Goal: Task Accomplishment & Management: Use online tool/utility

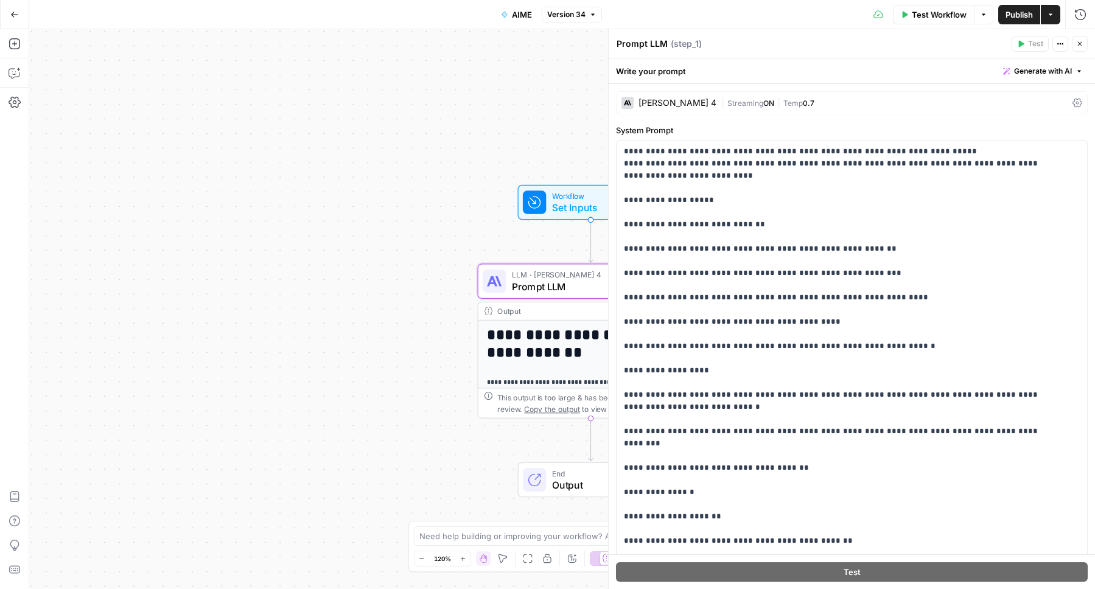
click at [750, 8] on div "Test Workflow Options Publish Actions Run History" at bounding box center [848, 14] width 493 height 29
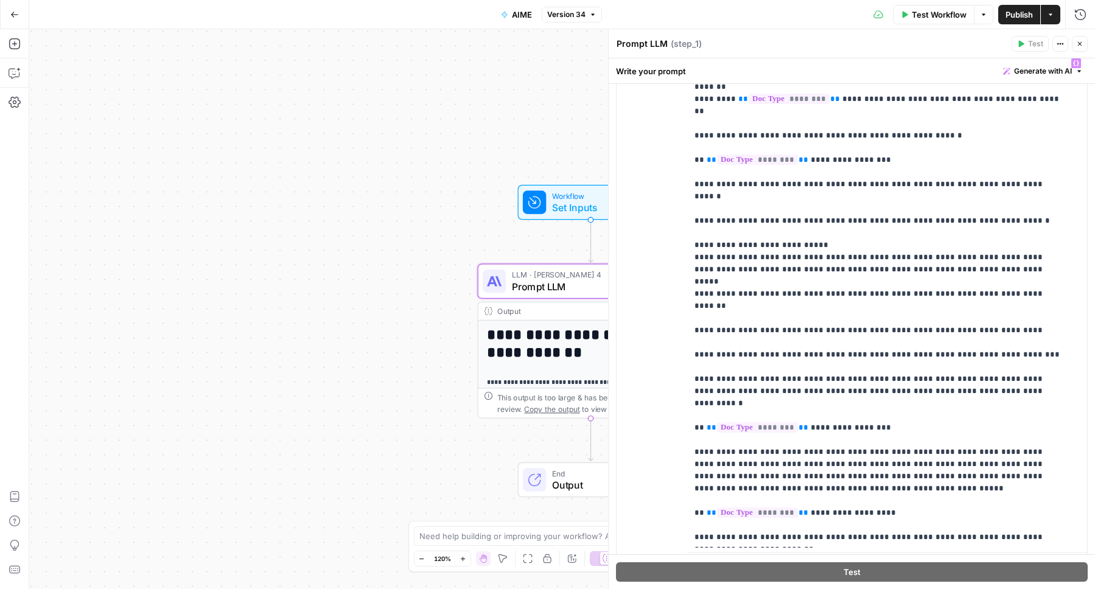
drag, startPoint x: 451, startPoint y: 9, endPoint x: 435, endPoint y: 10, distance: 16.5
click at [451, 9] on div "Go Back AIME Version 34 Test Workflow Options Publish Actions Run History" at bounding box center [547, 14] width 1095 height 29
click at [21, 15] on button "Go Back" at bounding box center [15, 15] width 22 height 22
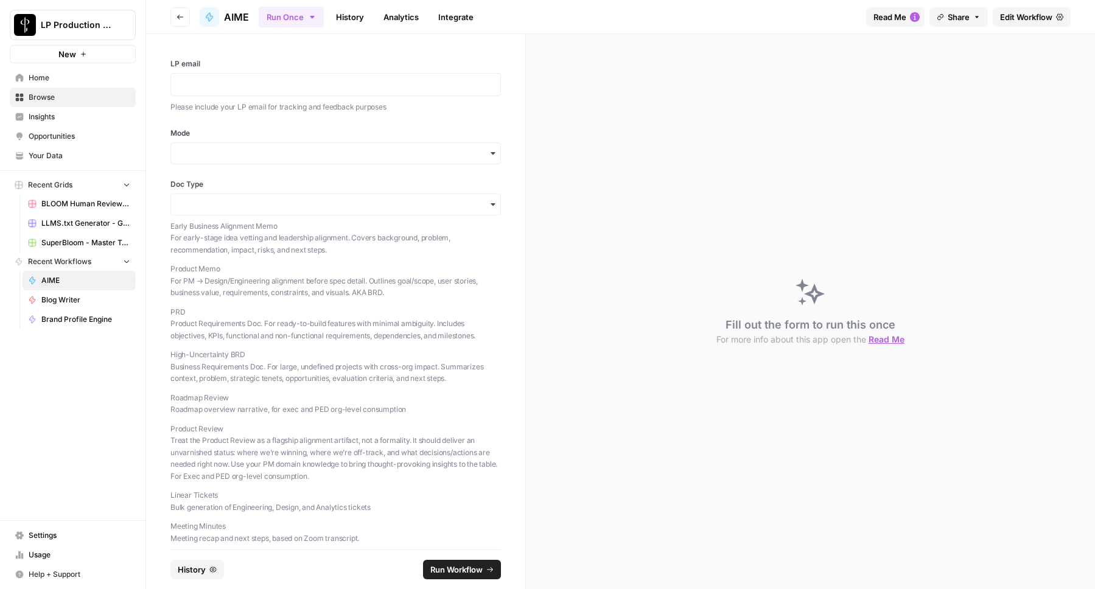
click at [52, 97] on span "Browse" at bounding box center [80, 97] width 102 height 11
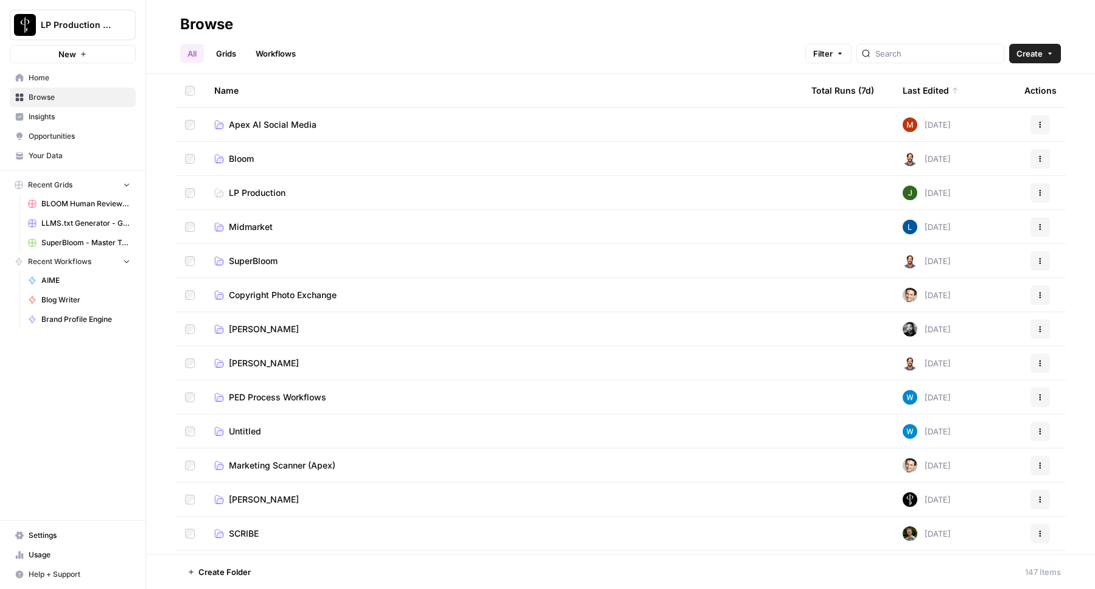
click at [273, 51] on link "Workflows" at bounding box center [275, 53] width 55 height 19
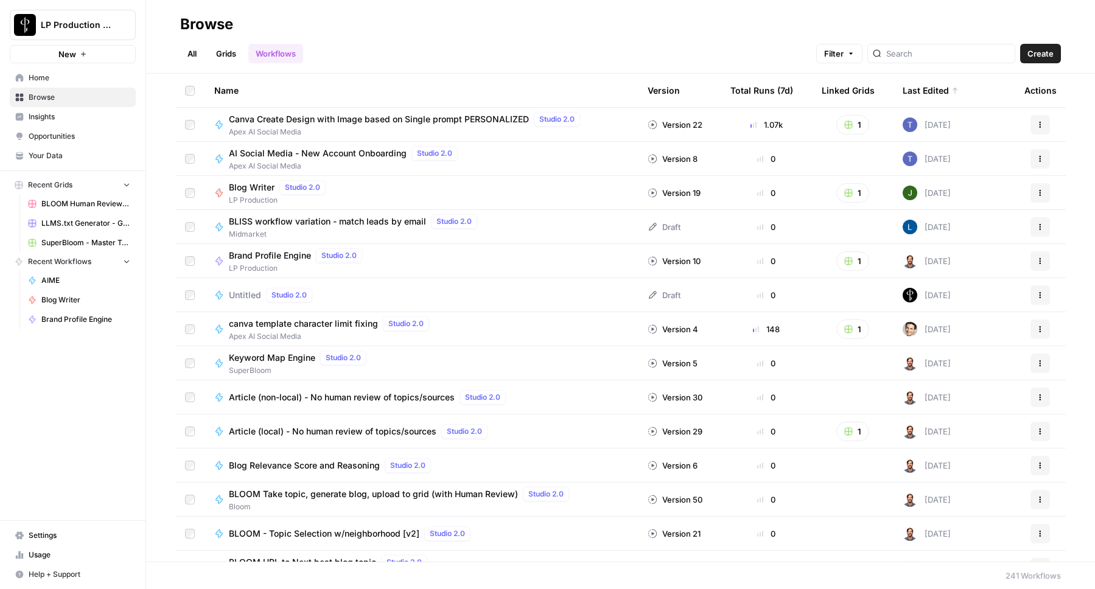
click at [190, 51] on link "All" at bounding box center [192, 53] width 24 height 19
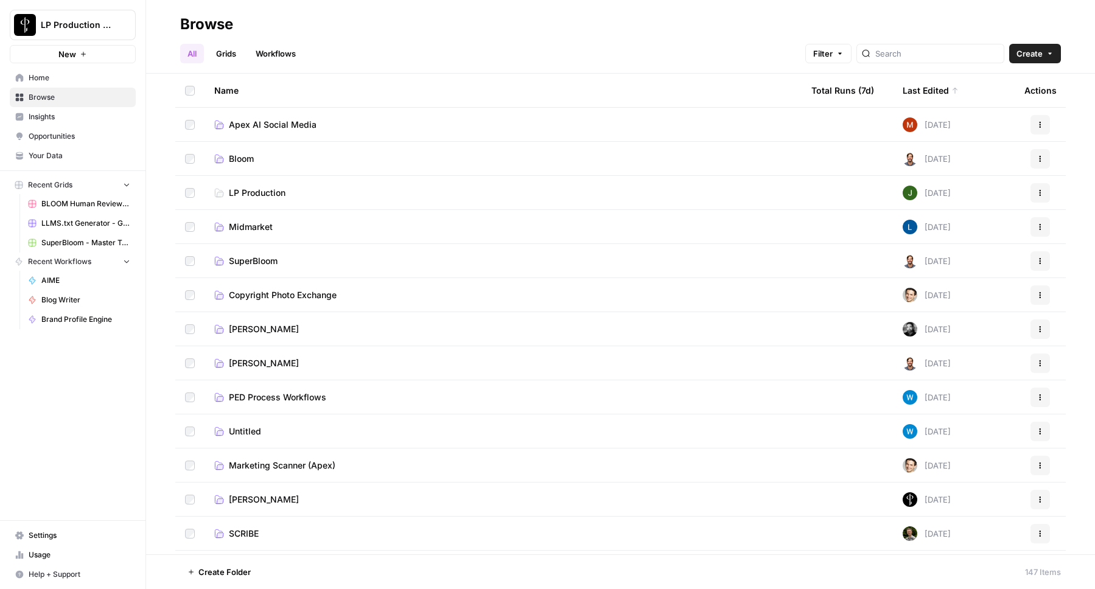
click at [237, 197] on span "LP Production" at bounding box center [257, 193] width 57 height 12
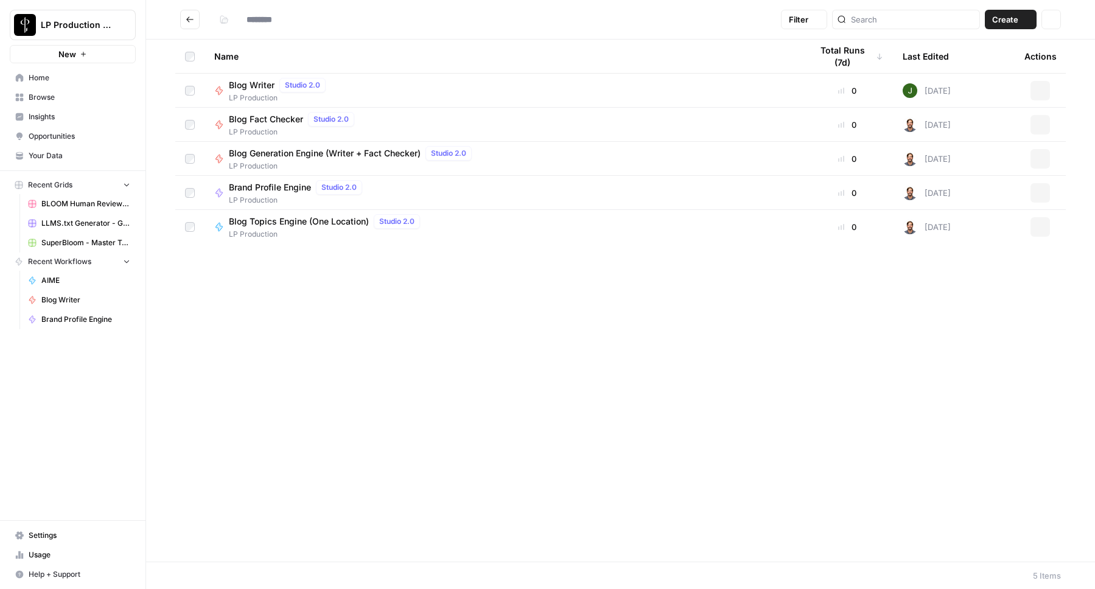
type input "**********"
click at [301, 155] on span "Blog Generation Engine (Writer + Fact Checker)" at bounding box center [325, 153] width 192 height 12
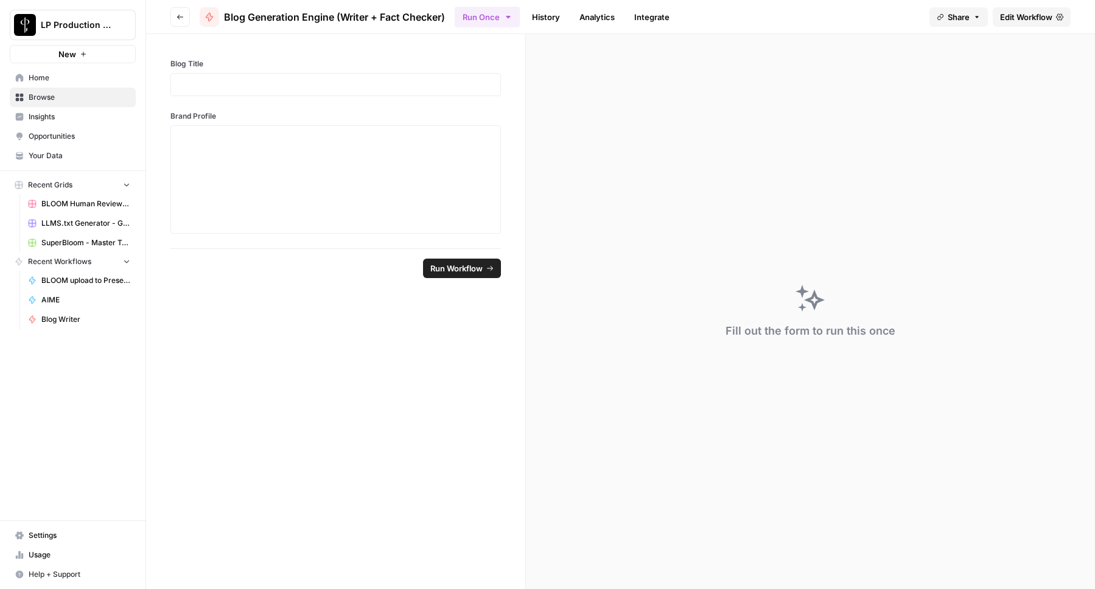
click at [646, 22] on link "Integrate" at bounding box center [652, 16] width 50 height 19
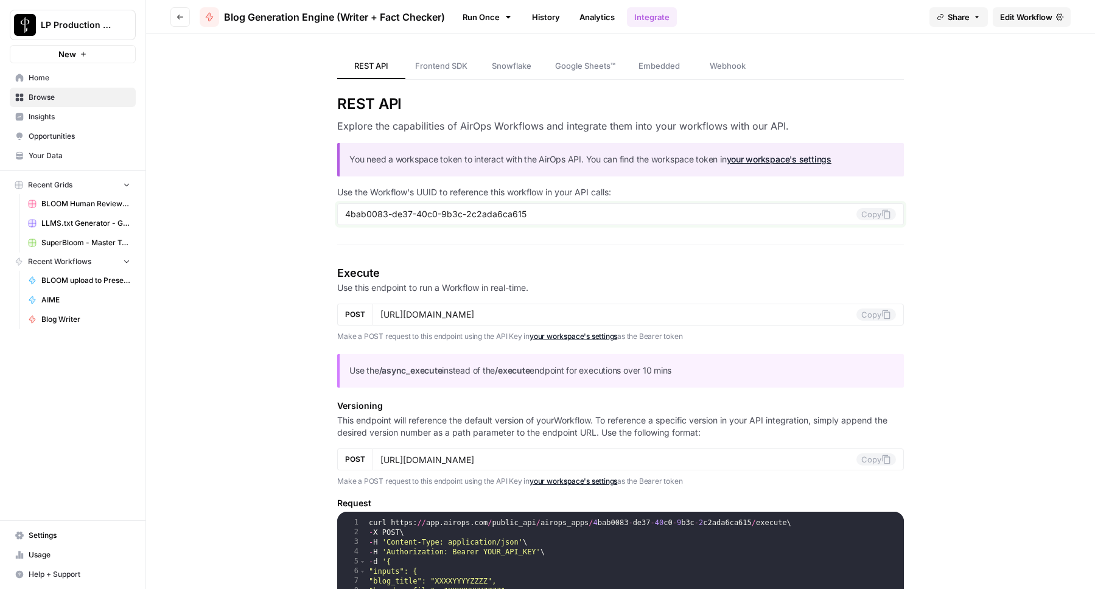
click at [444, 214] on input "4bab0083-de37-40c0-9b3c-2c2ada6ca615" at bounding box center [600, 214] width 511 height 11
click at [884, 213] on icon at bounding box center [886, 213] width 8 height 9
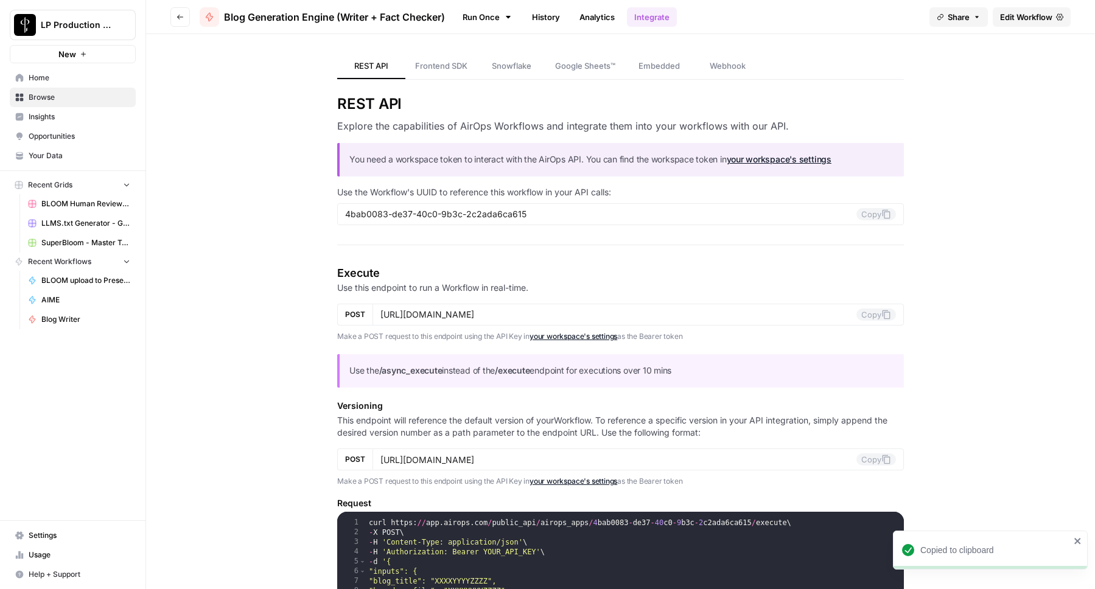
click at [181, 15] on icon "button" at bounding box center [179, 16] width 7 height 7
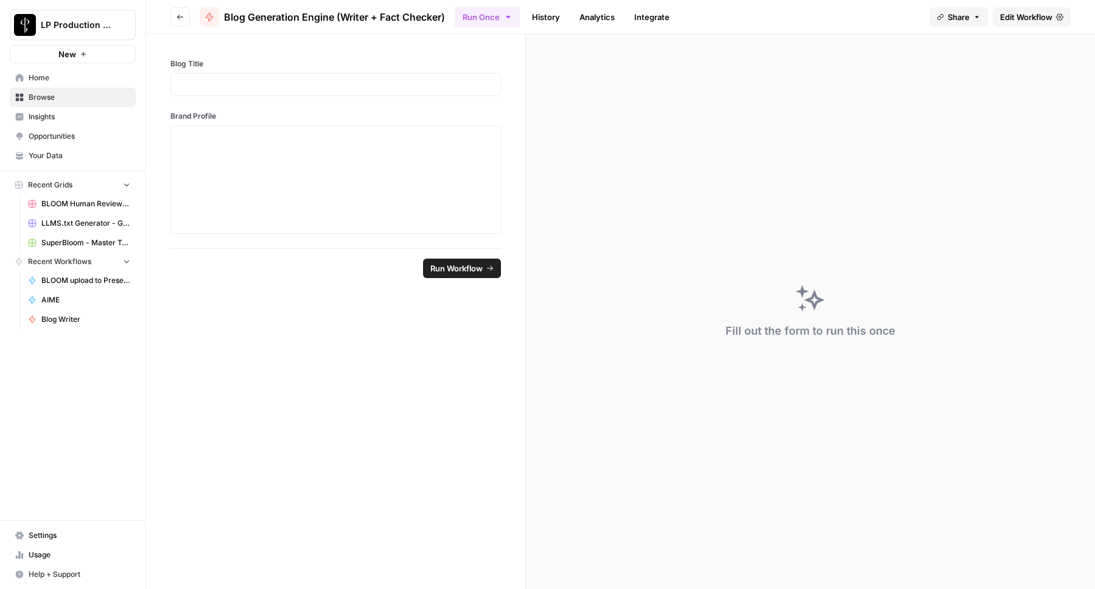
click at [1035, 16] on span "Edit Workflow" at bounding box center [1026, 17] width 52 height 12
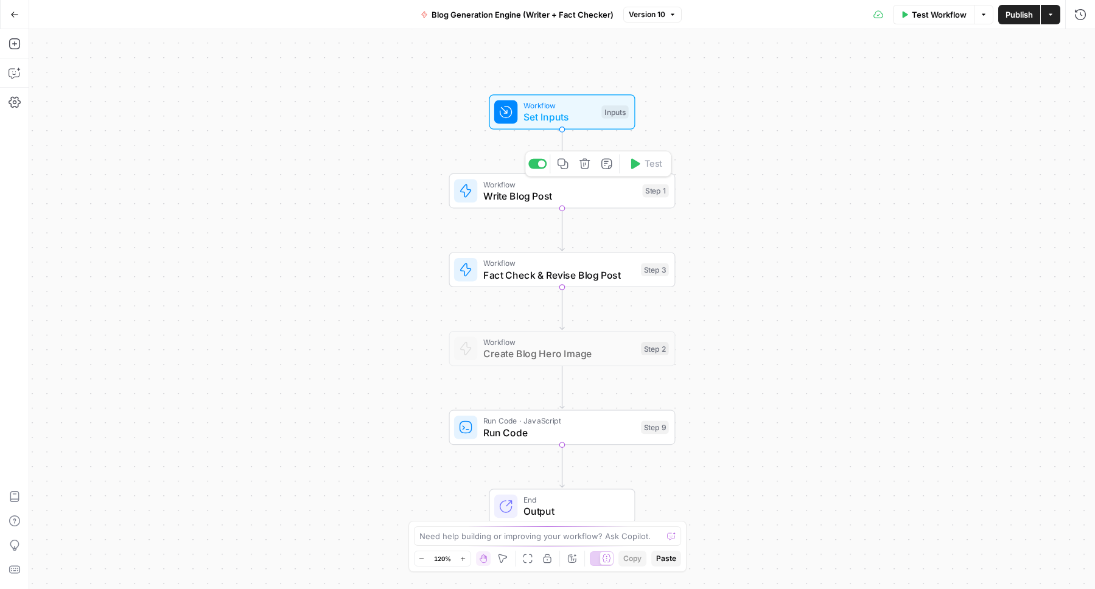
click at [507, 191] on span "Write Blog Post" at bounding box center [559, 196] width 153 height 15
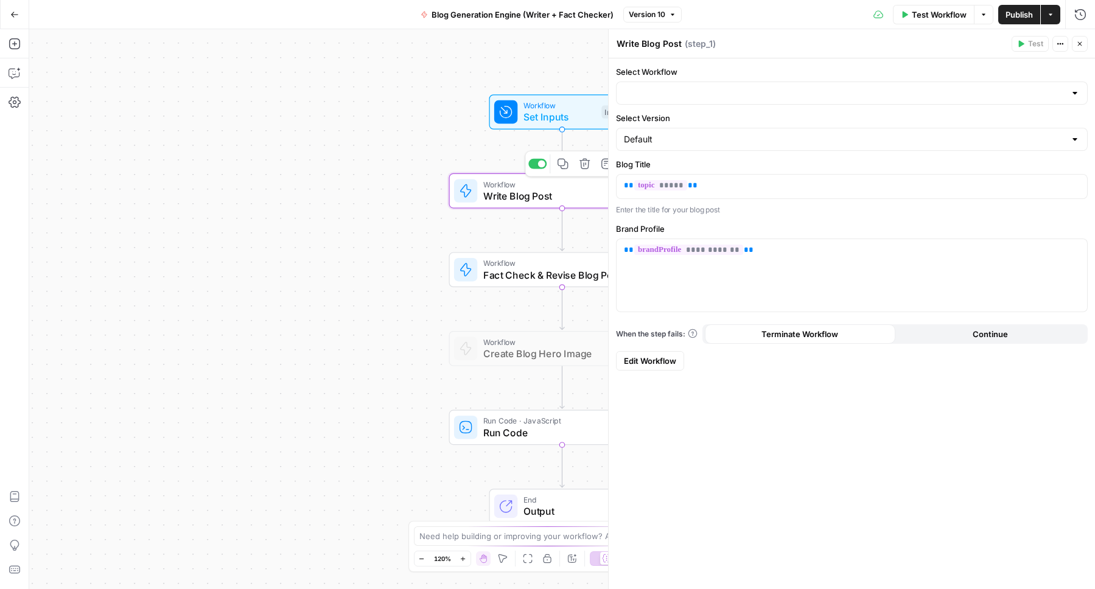
type input "Blog Writer"
click at [655, 361] on span "Edit Workflow" at bounding box center [650, 361] width 52 height 12
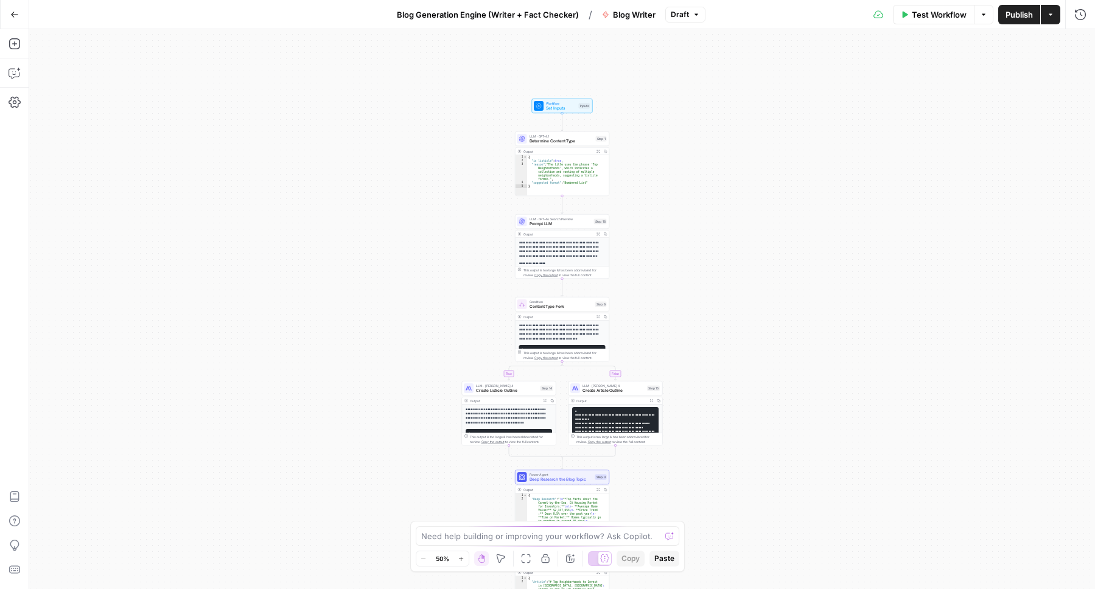
click at [501, 559] on icon "button" at bounding box center [500, 558] width 9 height 9
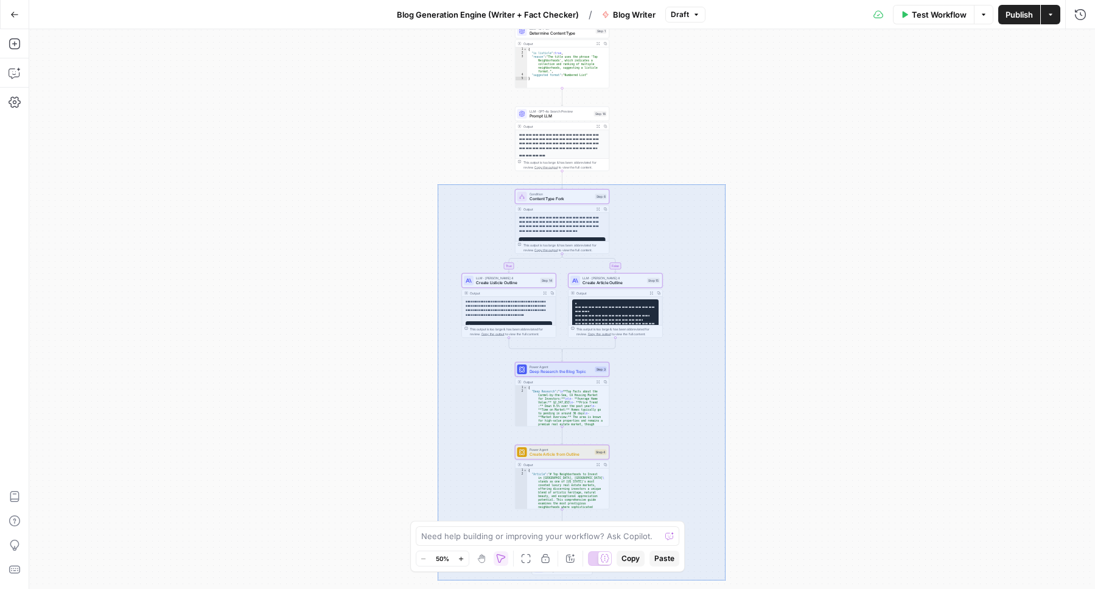
drag, startPoint x: 437, startPoint y: 184, endPoint x: 725, endPoint y: 575, distance: 485.3
click at [725, 579] on div "**********" at bounding box center [561, 309] width 1065 height 560
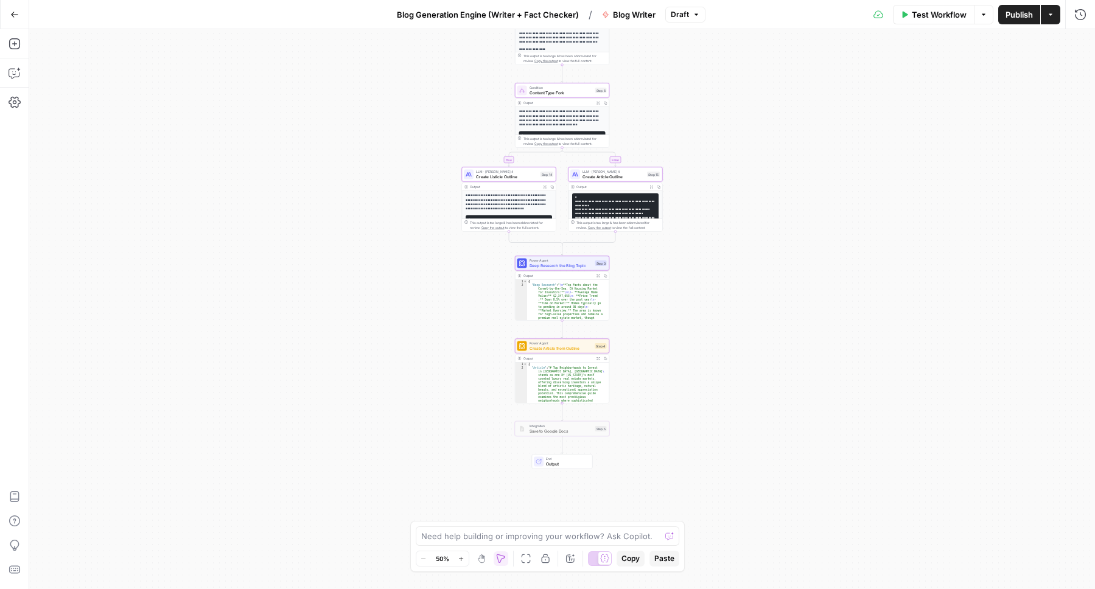
click at [501, 558] on icon "button" at bounding box center [501, 559] width 10 height 10
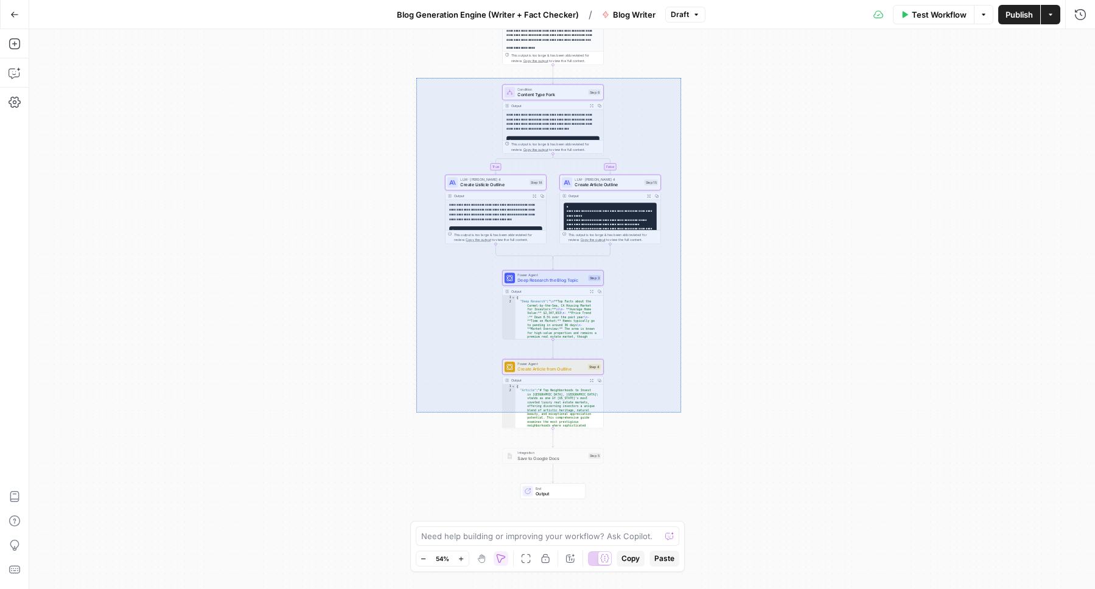
drag, startPoint x: 681, startPoint y: 412, endPoint x: 416, endPoint y: 78, distance: 426.6
click at [416, 78] on div "**********" at bounding box center [561, 309] width 1065 height 560
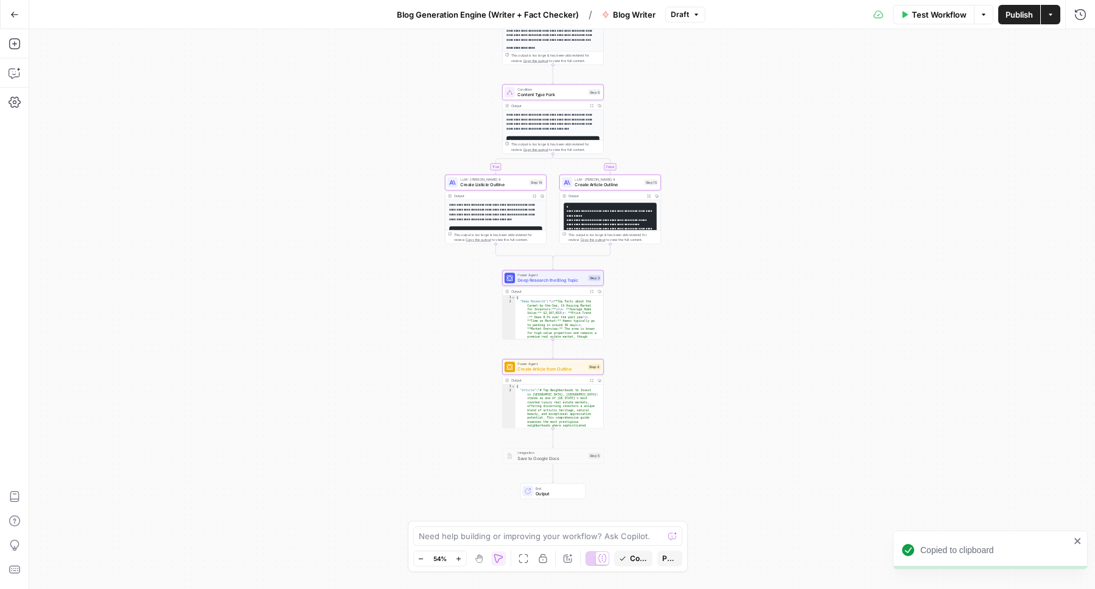
click at [11, 12] on icon "button" at bounding box center [14, 14] width 9 height 9
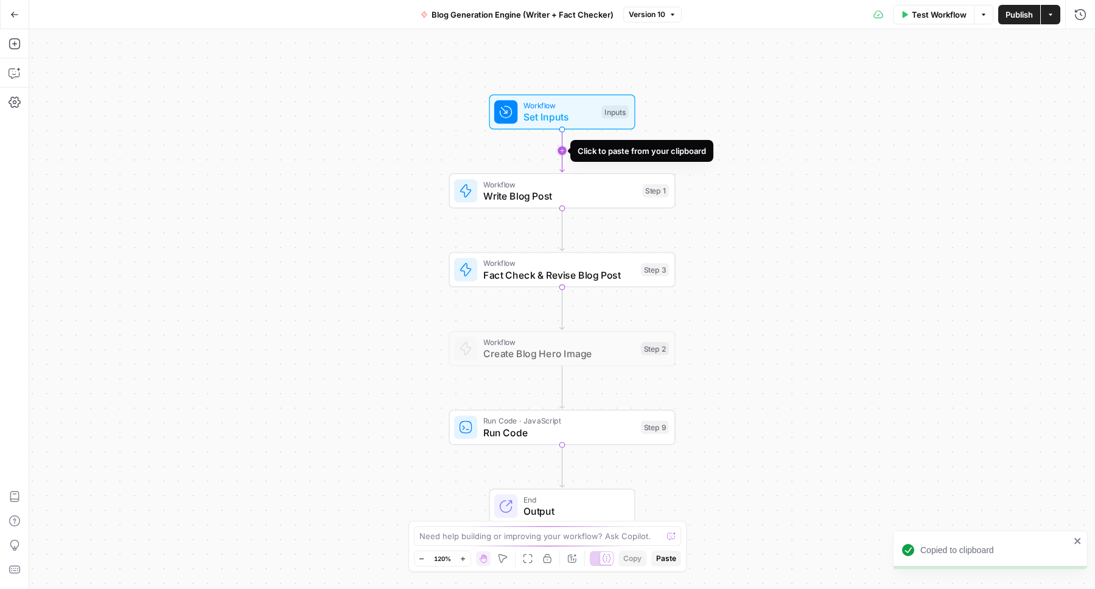
click at [560, 149] on icon "Edge from start to step_1" at bounding box center [562, 151] width 4 height 43
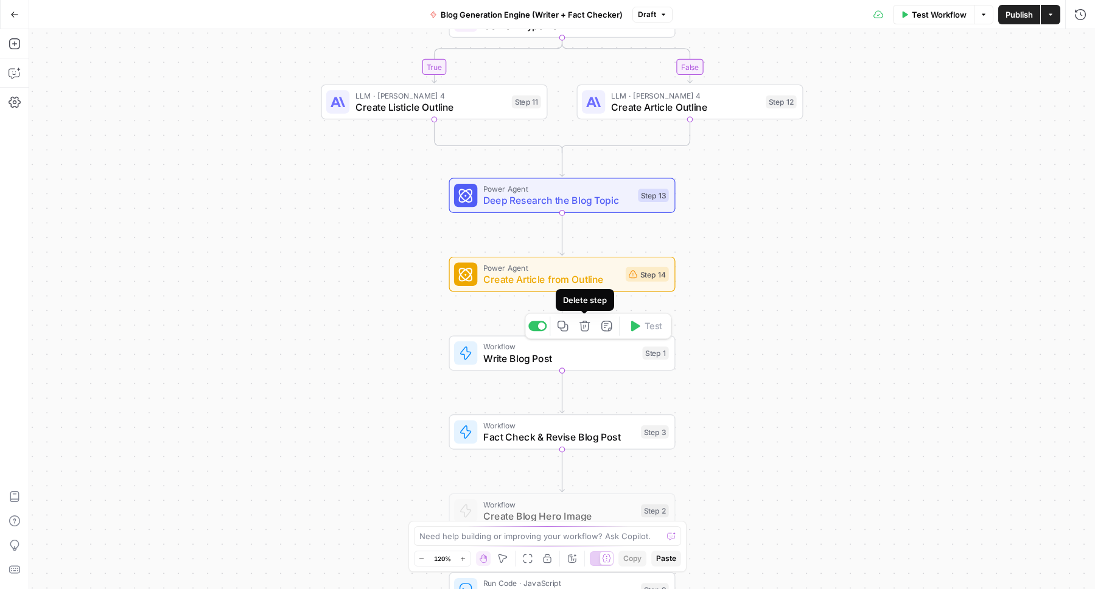
click at [587, 328] on icon "button" at bounding box center [585, 326] width 12 height 12
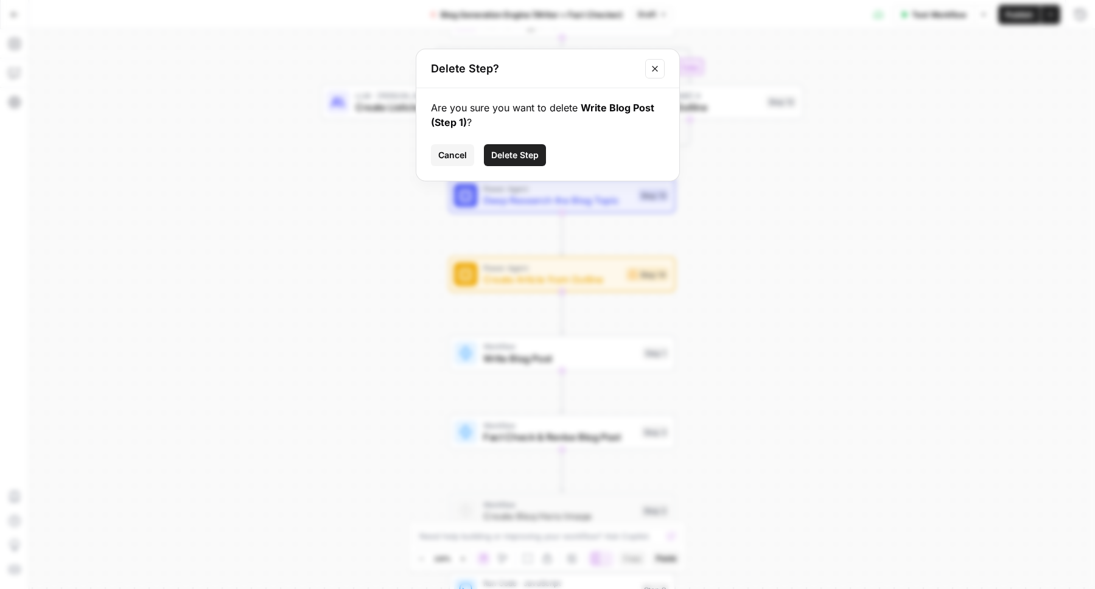
click at [524, 152] on span "Delete Step" at bounding box center [514, 155] width 47 height 12
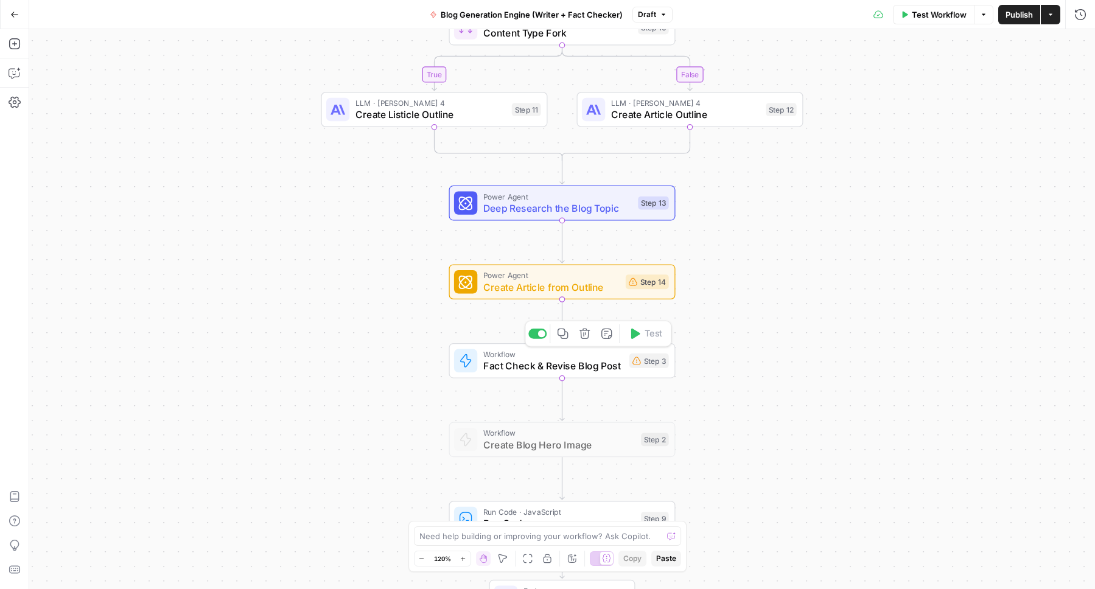
click at [562, 355] on span "Workflow" at bounding box center [553, 354] width 140 height 12
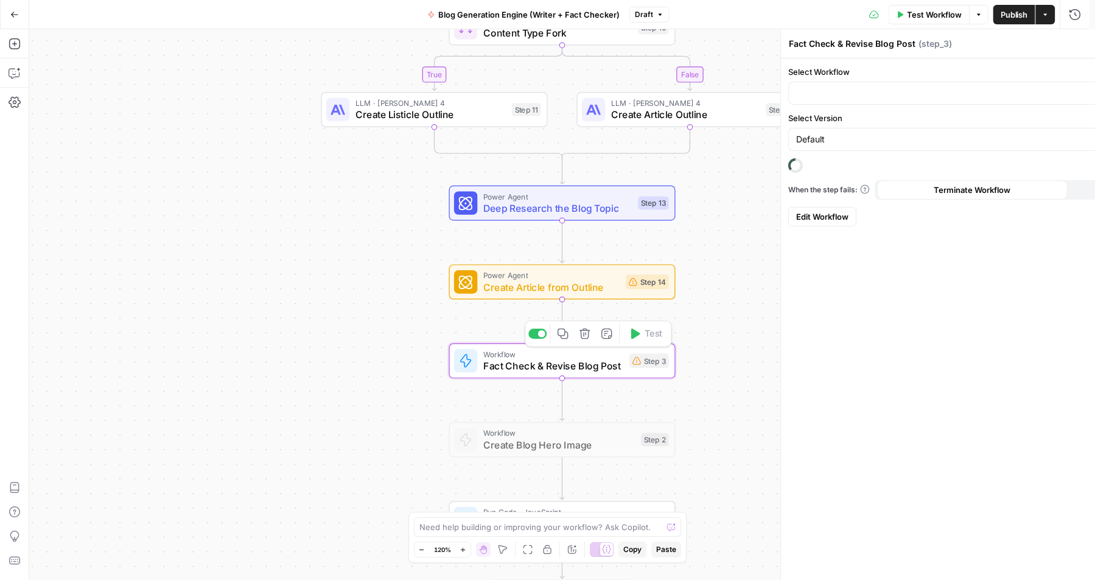
type input "Blog Fact Checker"
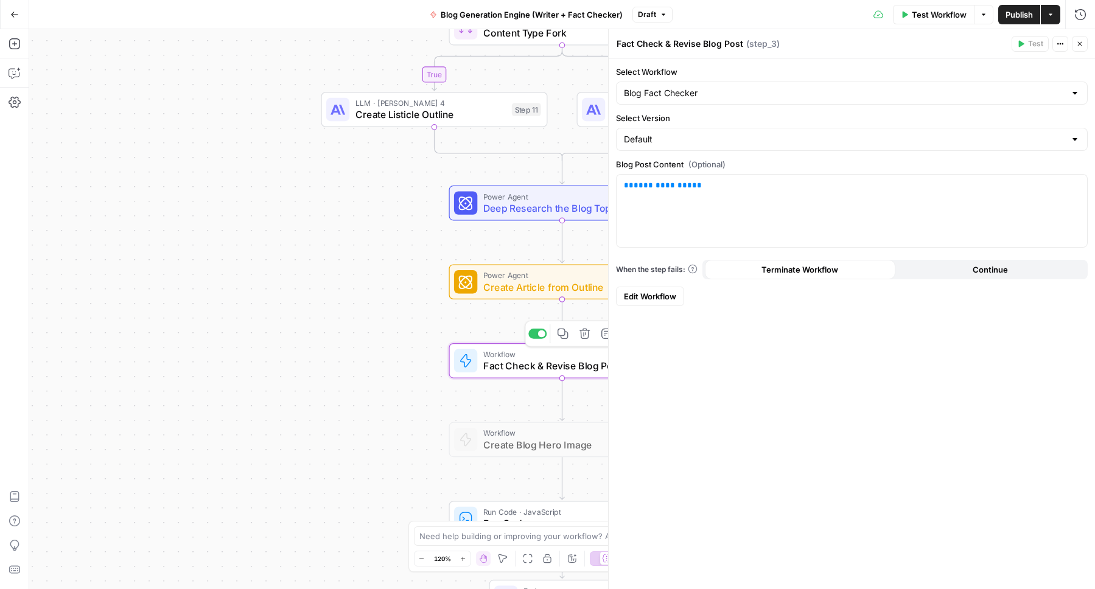
click at [658, 299] on span "Edit Workflow" at bounding box center [650, 296] width 52 height 12
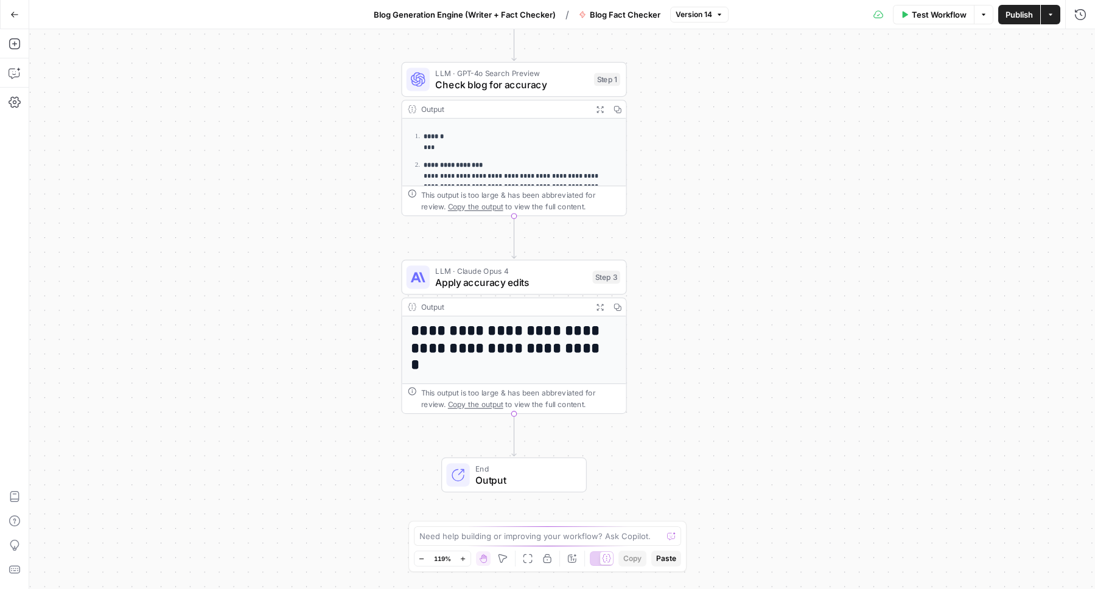
drag, startPoint x: 374, startPoint y: 418, endPoint x: 328, endPoint y: 366, distance: 69.8
click at [328, 366] on div "**********" at bounding box center [561, 309] width 1065 height 560
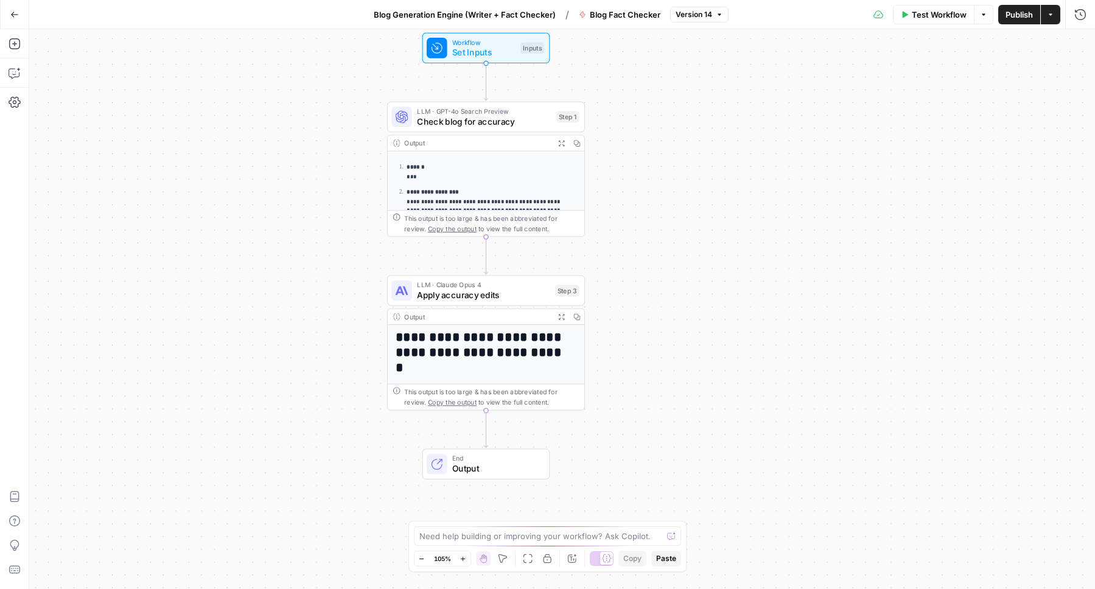
click at [504, 558] on icon "button" at bounding box center [502, 558] width 9 height 9
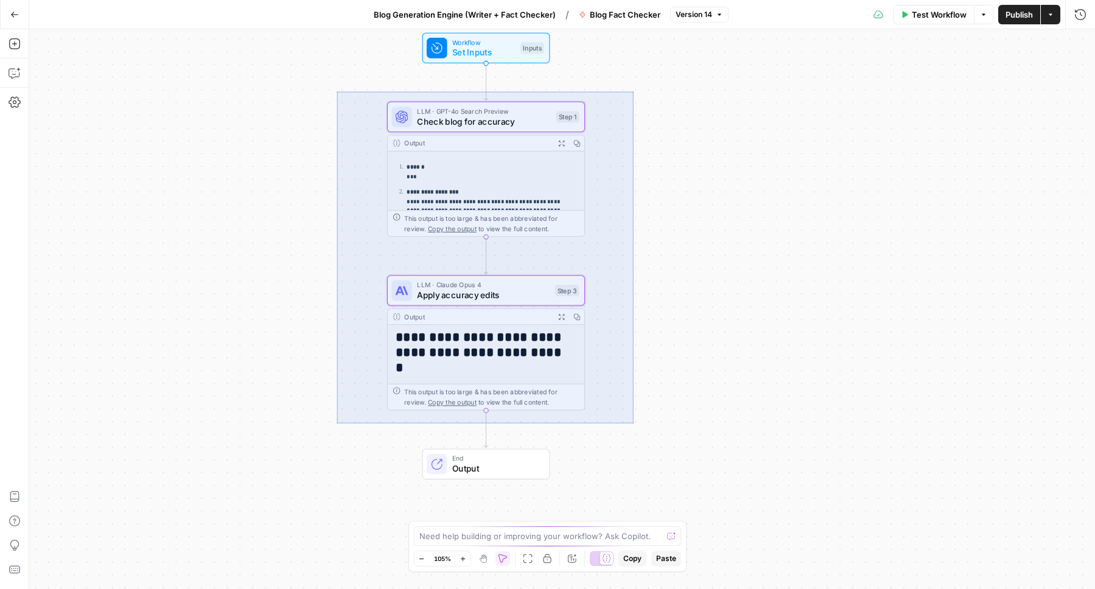
drag, startPoint x: 343, startPoint y: 95, endPoint x: 633, endPoint y: 423, distance: 438.4
click at [633, 423] on div "**********" at bounding box center [561, 309] width 1065 height 560
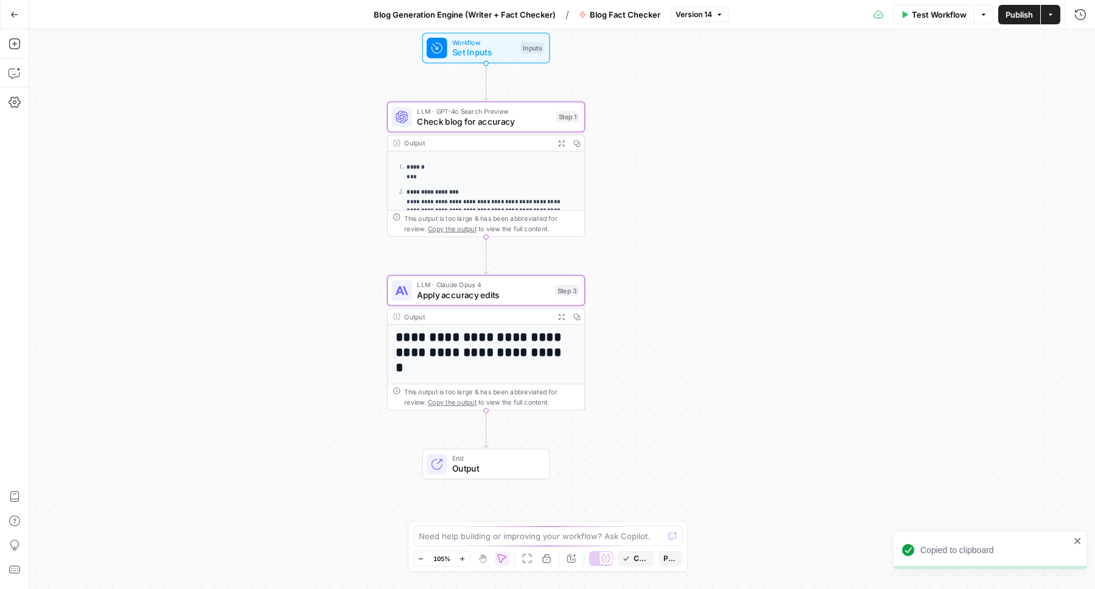
click at [12, 10] on icon "button" at bounding box center [14, 14] width 9 height 9
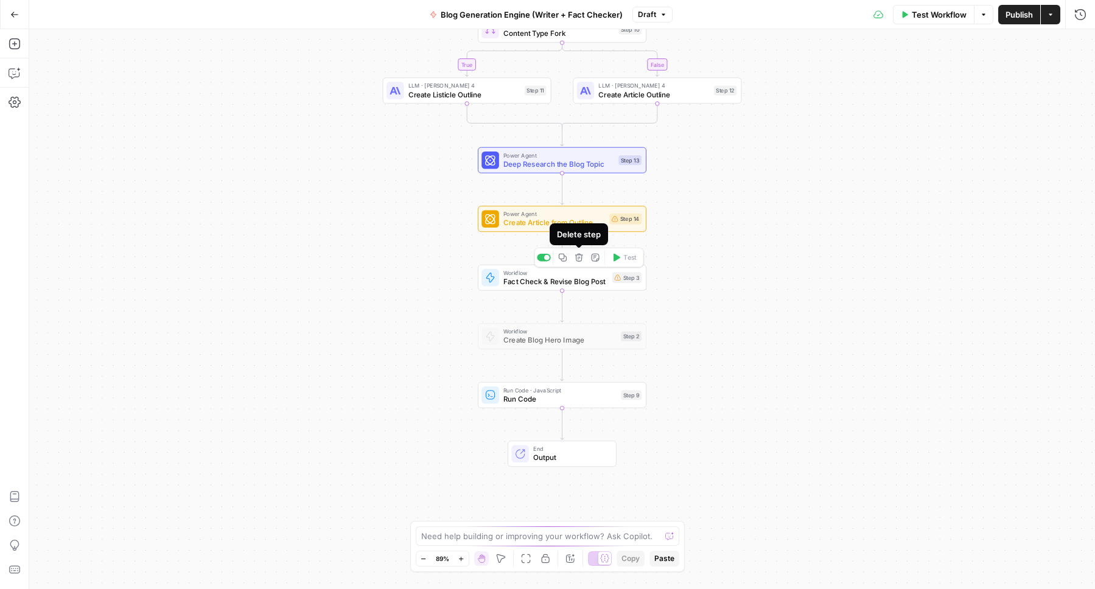
click at [580, 259] on icon "button" at bounding box center [579, 258] width 8 height 8
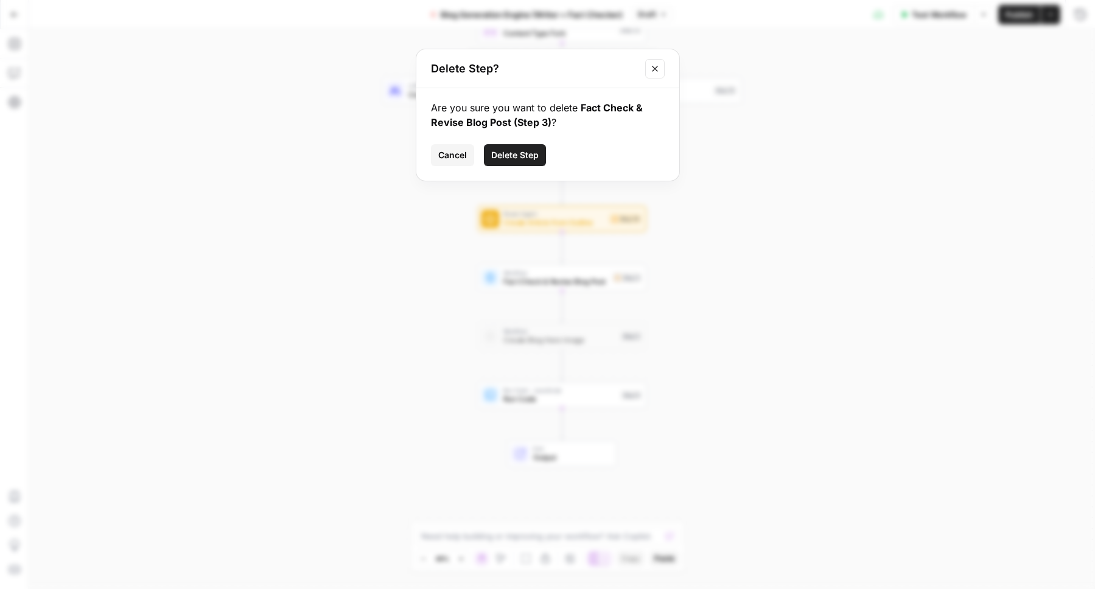
click at [510, 155] on span "Delete Step" at bounding box center [514, 155] width 47 height 12
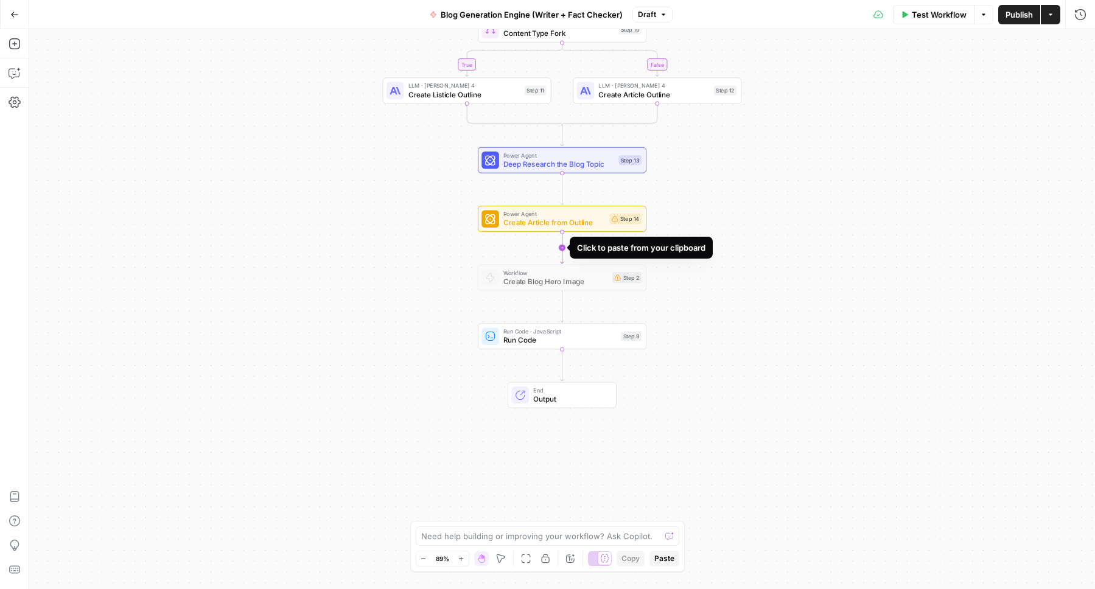
click at [562, 245] on icon "Edge from step_14 to step_2" at bounding box center [561, 248] width 3 height 32
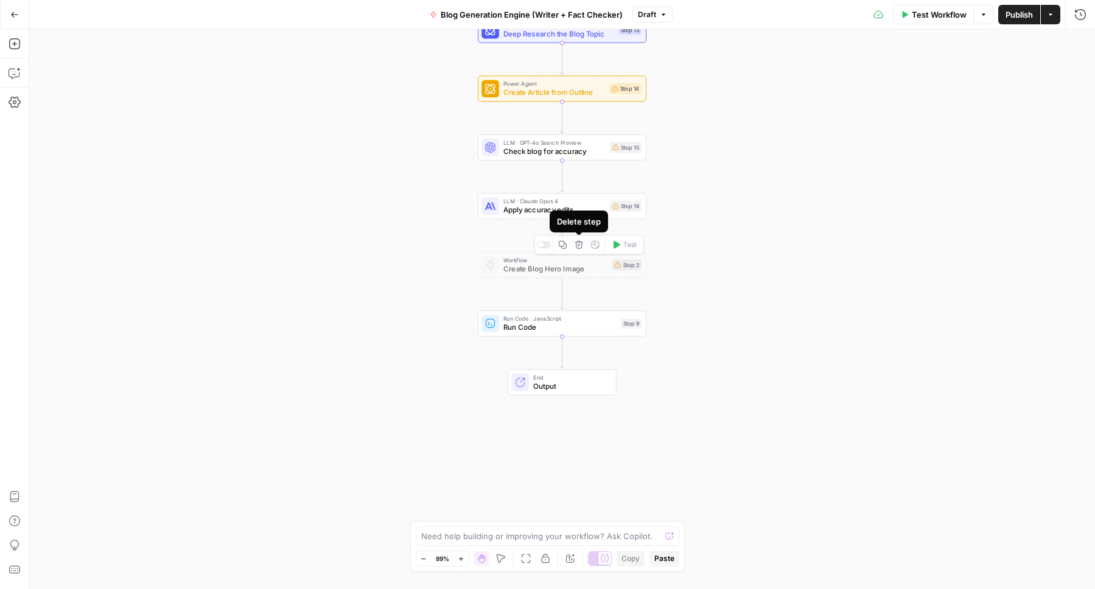
click at [580, 245] on icon "button" at bounding box center [578, 244] width 9 height 9
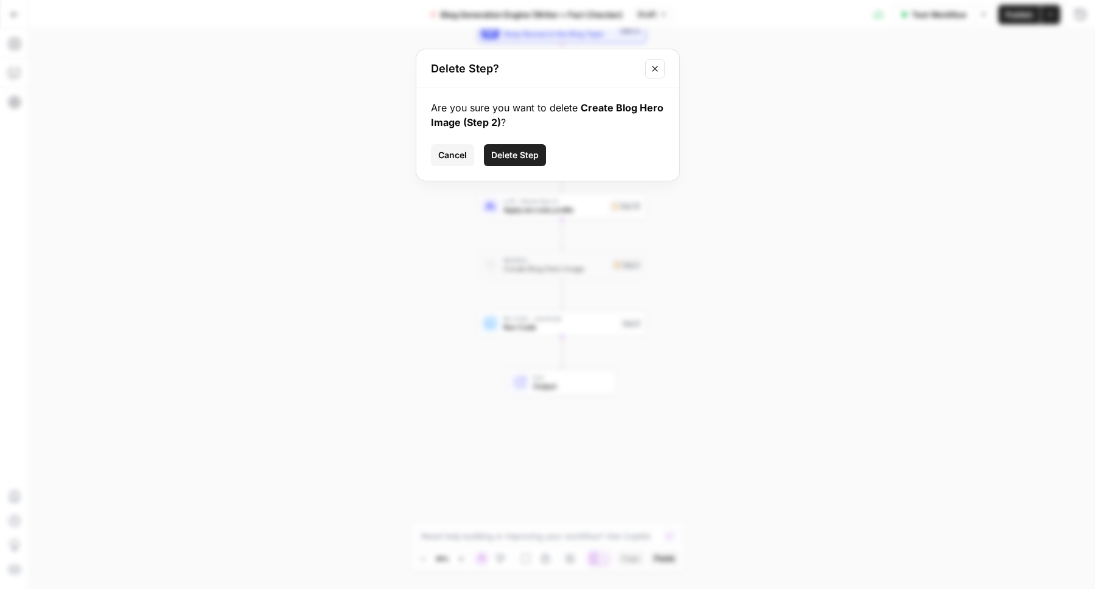
click at [509, 150] on span "Delete Step" at bounding box center [514, 155] width 47 height 12
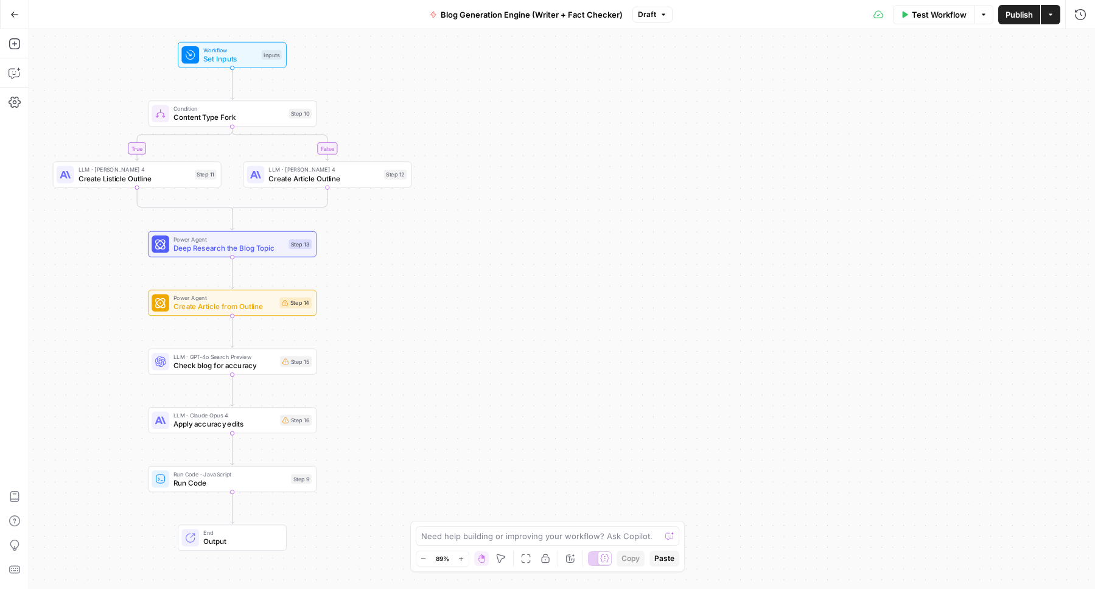
drag, startPoint x: 704, startPoint y: 177, endPoint x: 385, endPoint y: 364, distance: 369.5
click at [376, 383] on div "true false Workflow Set Inputs Inputs Condition Content Type Fork Step 10 LLM ·…" at bounding box center [561, 309] width 1065 height 560
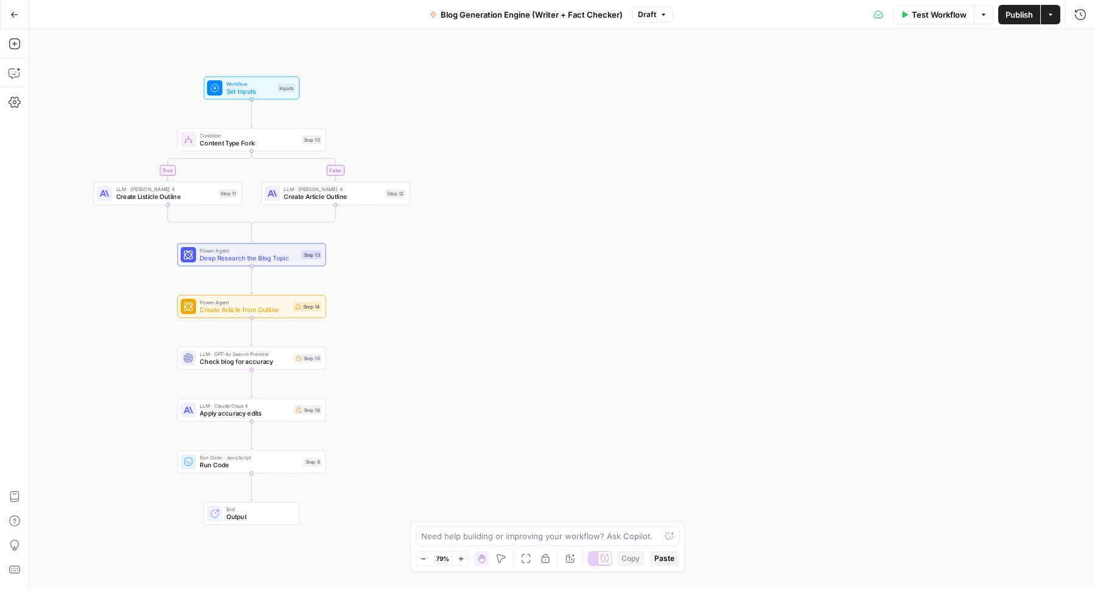
click at [132, 119] on div "true false Workflow Set Inputs Inputs Condition Content Type Fork Step 10 LLM ·…" at bounding box center [561, 309] width 1065 height 560
click at [498, 554] on icon "button" at bounding box center [501, 559] width 10 height 10
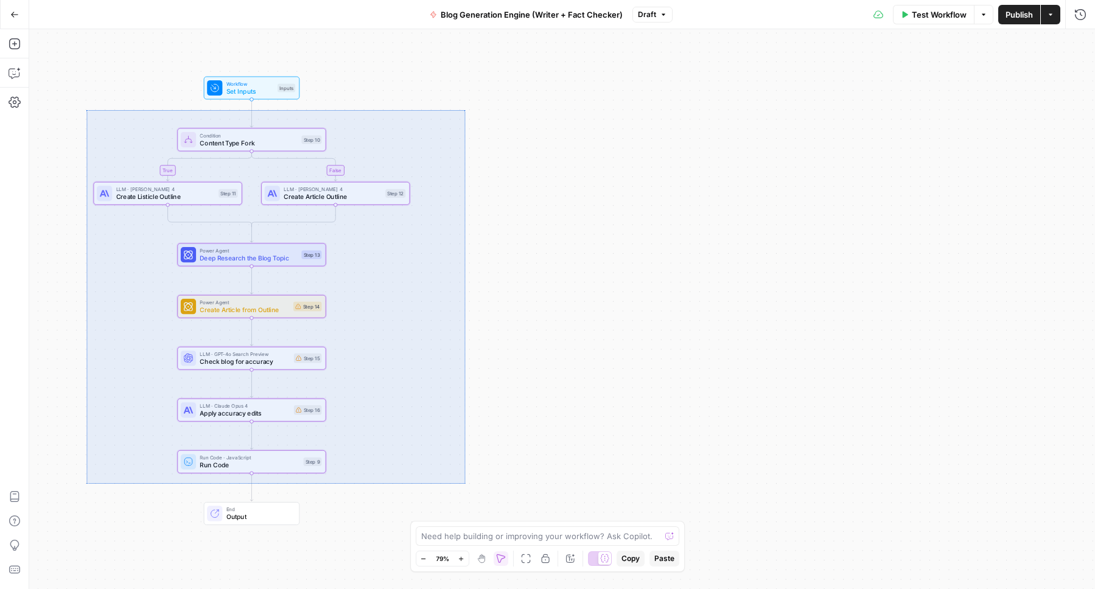
drag, startPoint x: 86, startPoint y: 110, endPoint x: 465, endPoint y: 483, distance: 531.8
click at [465, 483] on div "true false Workflow Set Inputs Inputs Condition Content Type Fork Step 10 LLM ·…" at bounding box center [561, 309] width 1065 height 560
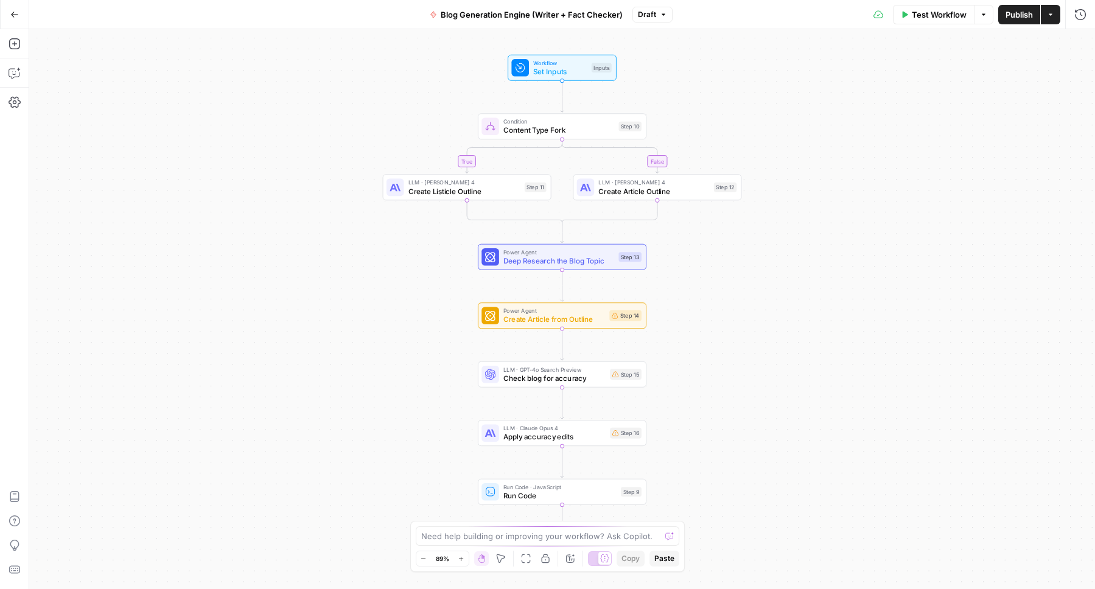
click at [658, 19] on button "Draft" at bounding box center [652, 15] width 40 height 16
click at [758, 4] on div "Test Workflow Options Publish Actions Run History" at bounding box center [883, 14] width 422 height 29
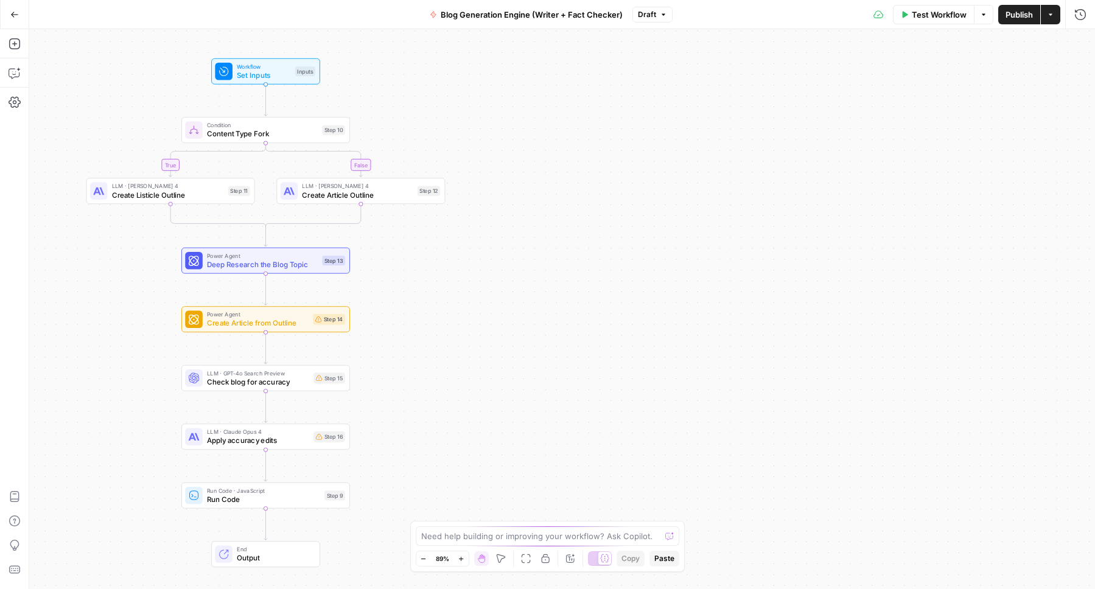
drag, startPoint x: 353, startPoint y: 331, endPoint x: 79, endPoint y: 346, distance: 274.2
click at [79, 346] on div "true false Workflow Set Inputs Inputs Condition Content Type Fork Step 10 LLM ·…" at bounding box center [561, 309] width 1065 height 560
click at [273, 265] on span "Deep Research the Blog Topic" at bounding box center [262, 264] width 111 height 11
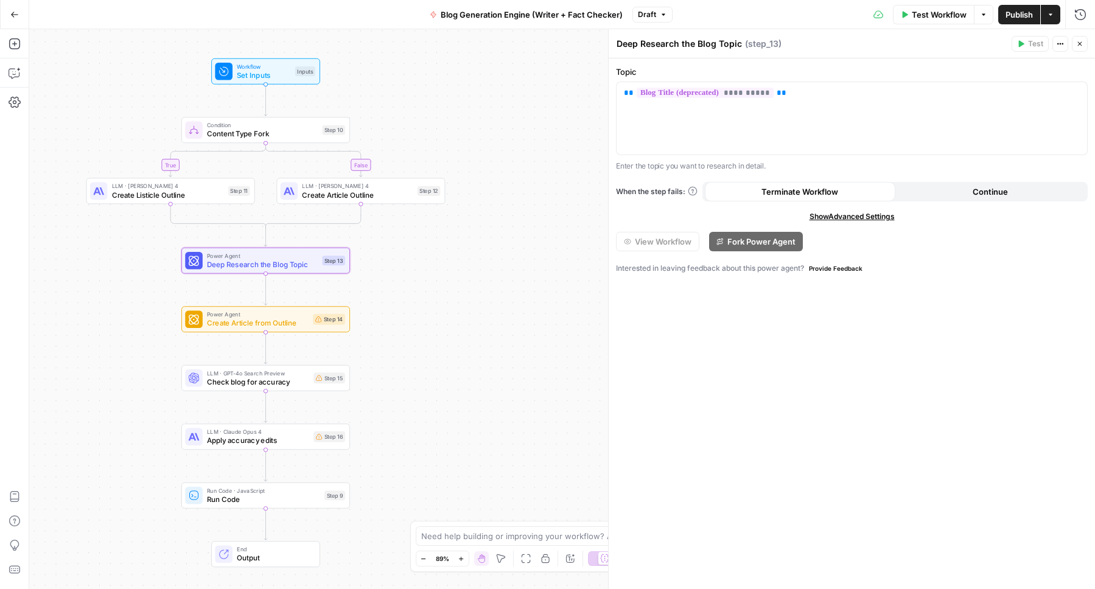
click at [1082, 44] on icon "button" at bounding box center [1079, 43] width 7 height 7
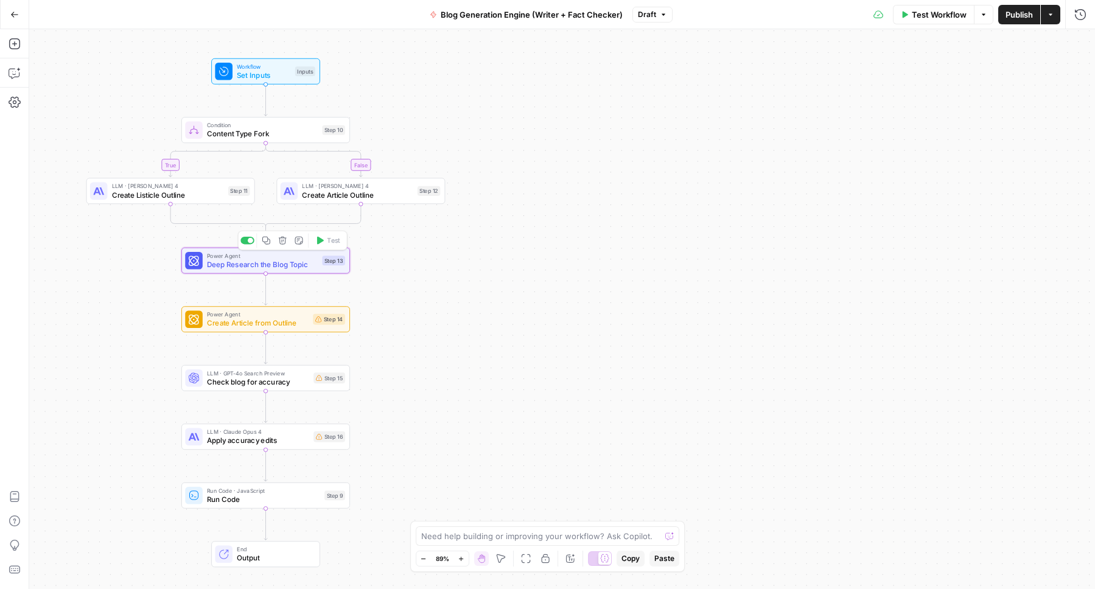
click at [283, 243] on icon "button" at bounding box center [282, 240] width 9 height 9
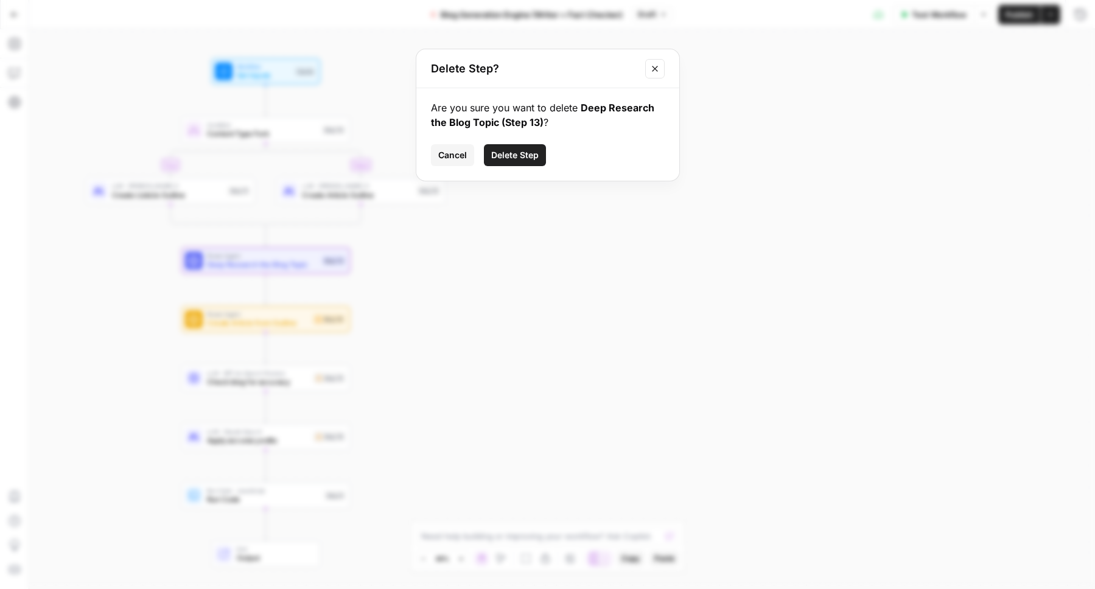
click at [536, 155] on span "Delete Step" at bounding box center [514, 155] width 47 height 12
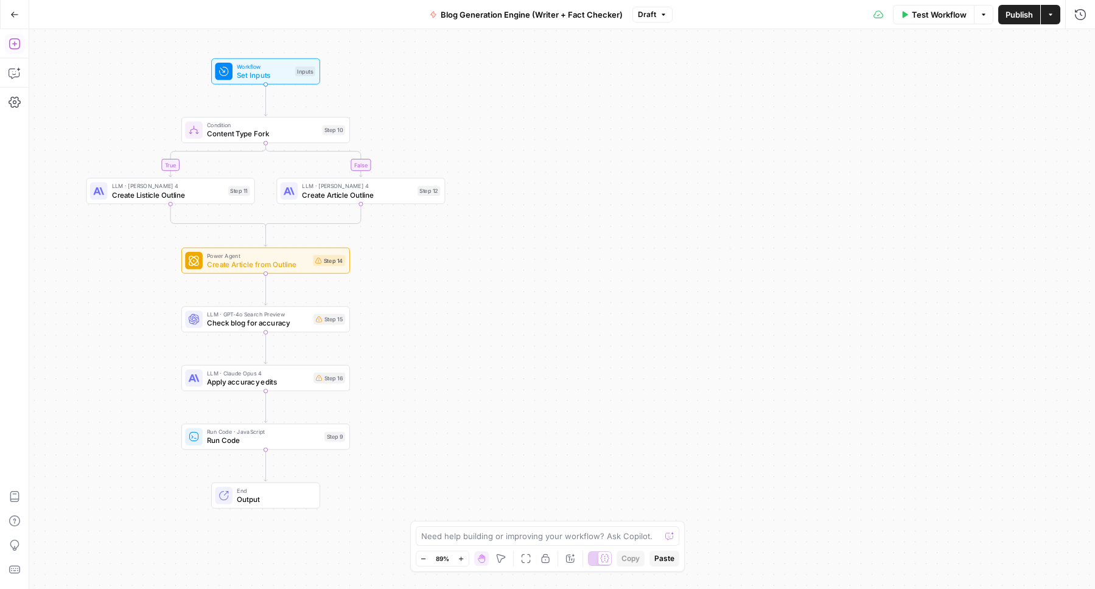
click at [17, 43] on icon "button" at bounding box center [15, 44] width 12 height 12
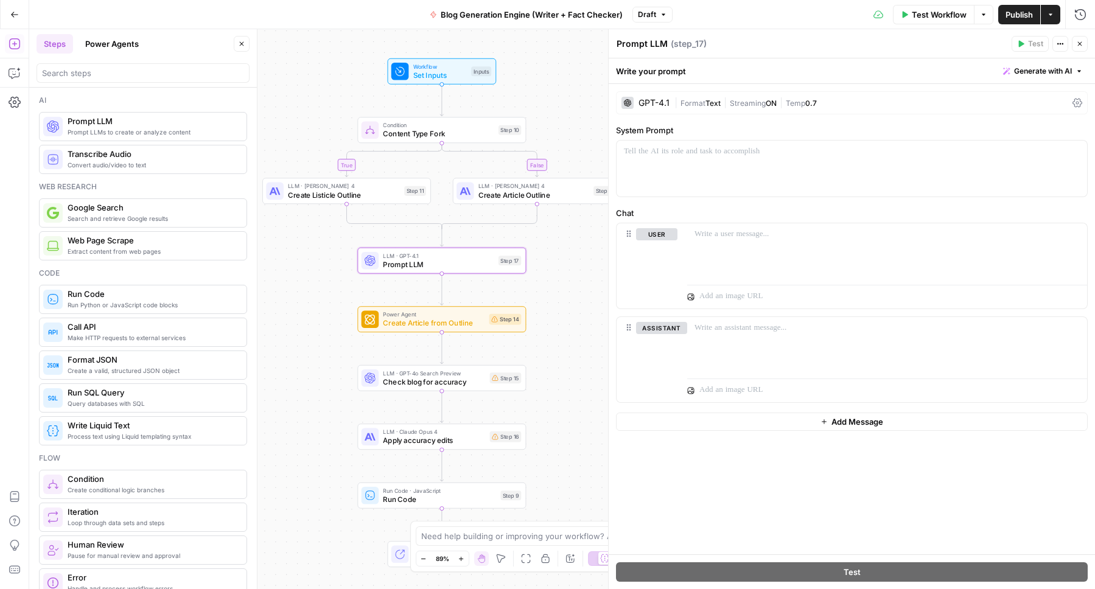
click at [658, 100] on div "GPT-4.1" at bounding box center [653, 103] width 31 height 9
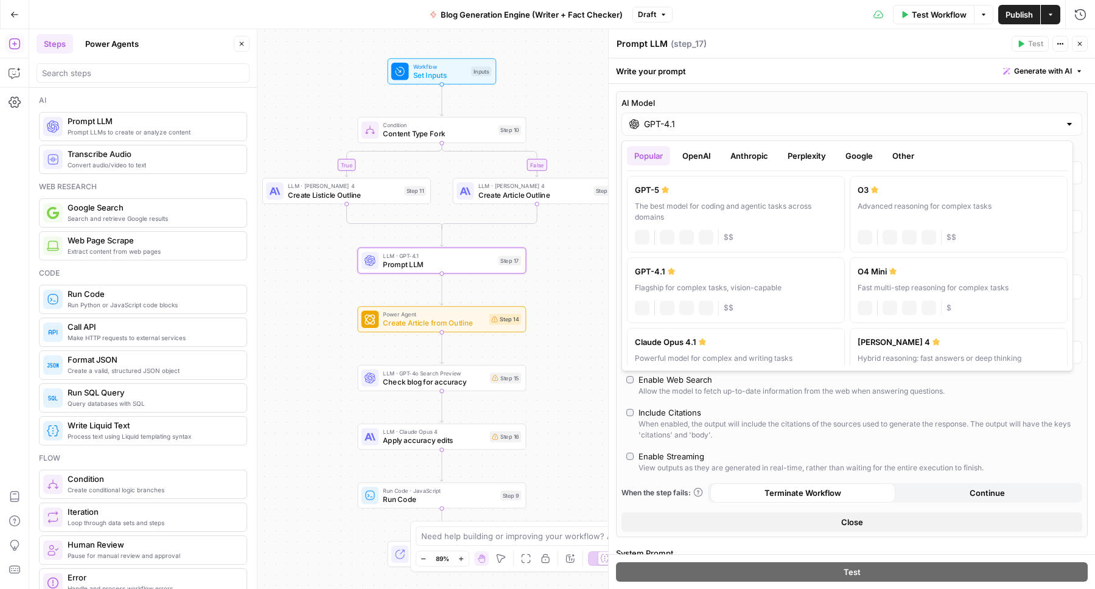
click at [667, 126] on input "GPT-4.1" at bounding box center [852, 124] width 416 height 12
click at [689, 155] on button "OpenAI" at bounding box center [696, 155] width 43 height 19
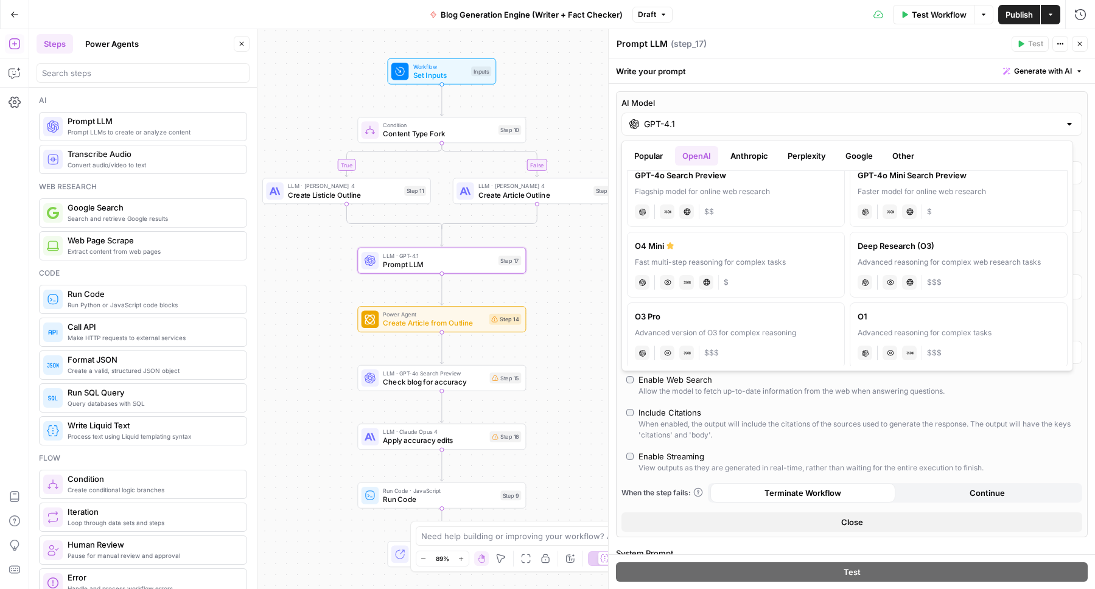
scroll to position [386, 0]
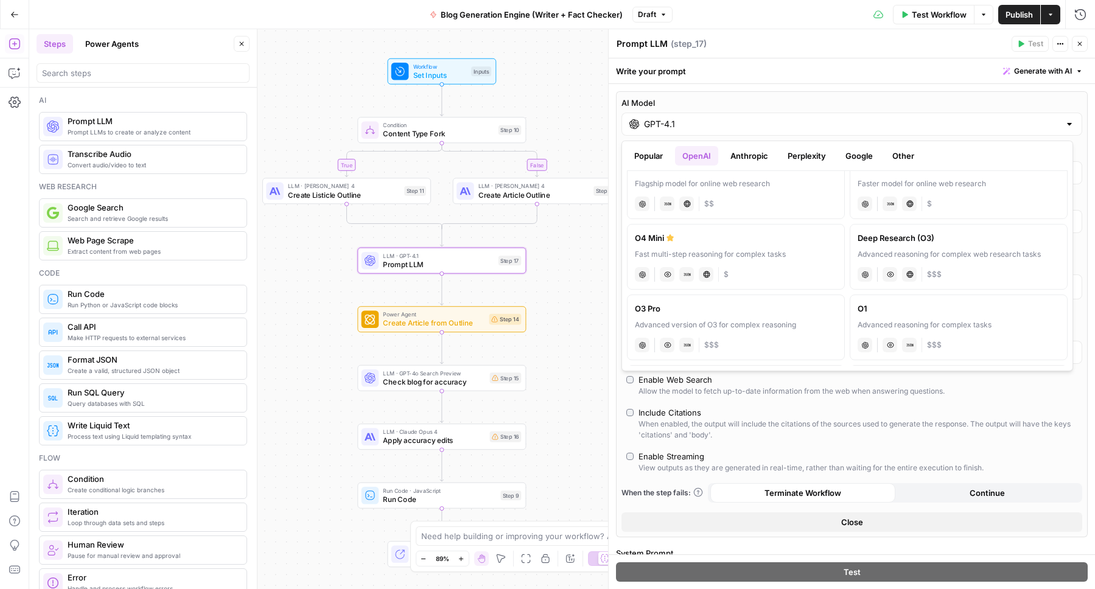
click at [810, 155] on button "Perplexity" at bounding box center [806, 155] width 53 height 19
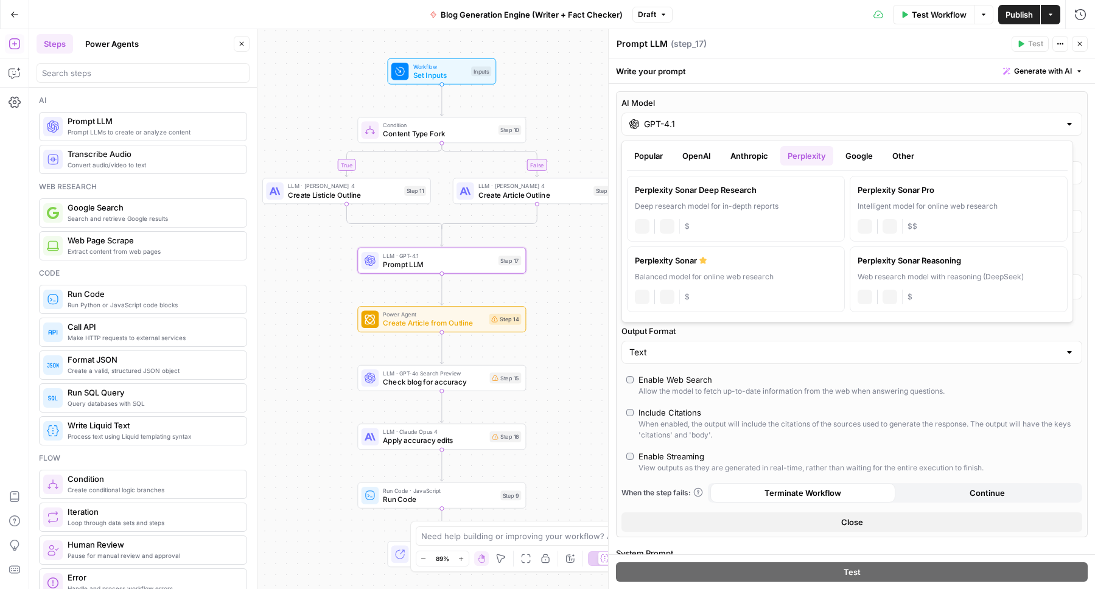
scroll to position [0, 0]
click at [709, 185] on div "Perplexity Sonar Deep Research" at bounding box center [736, 190] width 202 height 12
type input "Perplexity Sonar Deep Research"
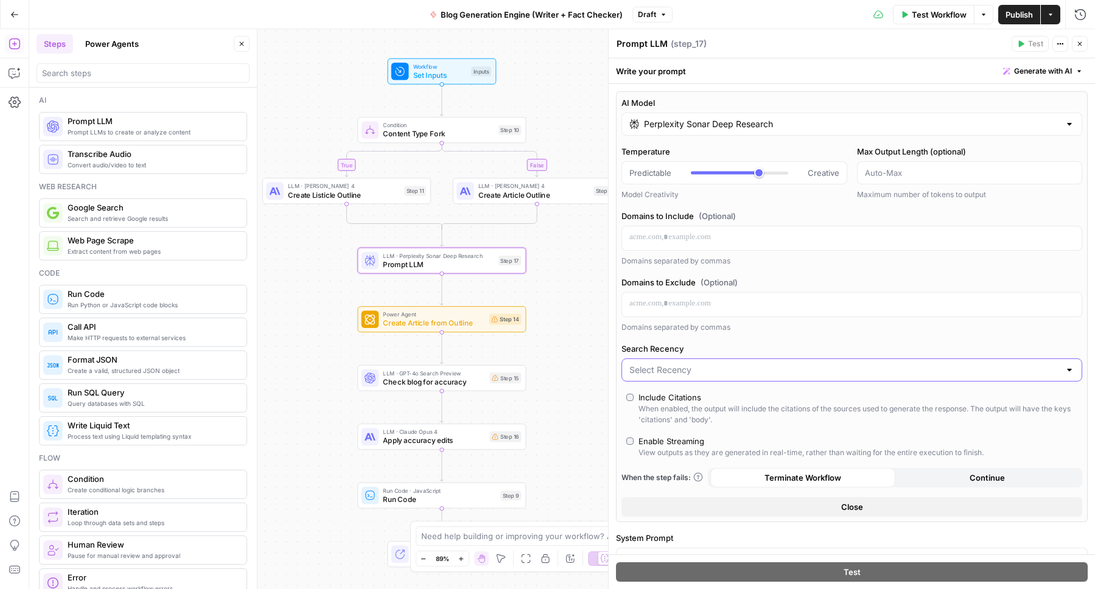
click at [653, 373] on input "Search Recency" at bounding box center [844, 370] width 430 height 12
click at [734, 347] on label "Search Recency" at bounding box center [851, 349] width 461 height 12
click at [734, 364] on input "Search Recency" at bounding box center [844, 370] width 430 height 12
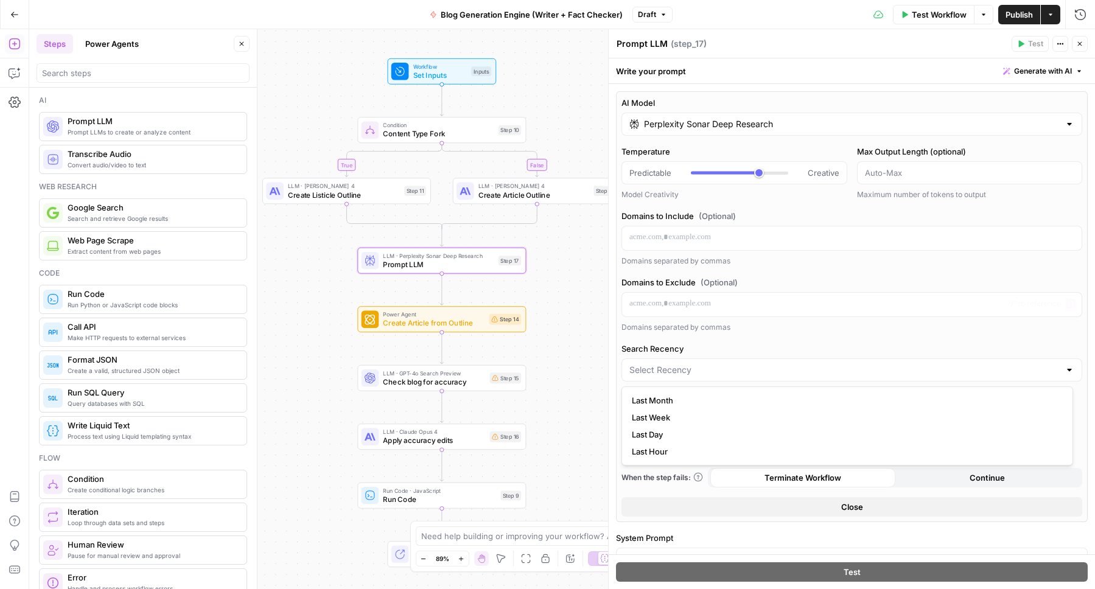
click at [787, 319] on div "Domains to Exclude (Optional) “/” to reference Variables Menu Domains separated…" at bounding box center [851, 304] width 461 height 57
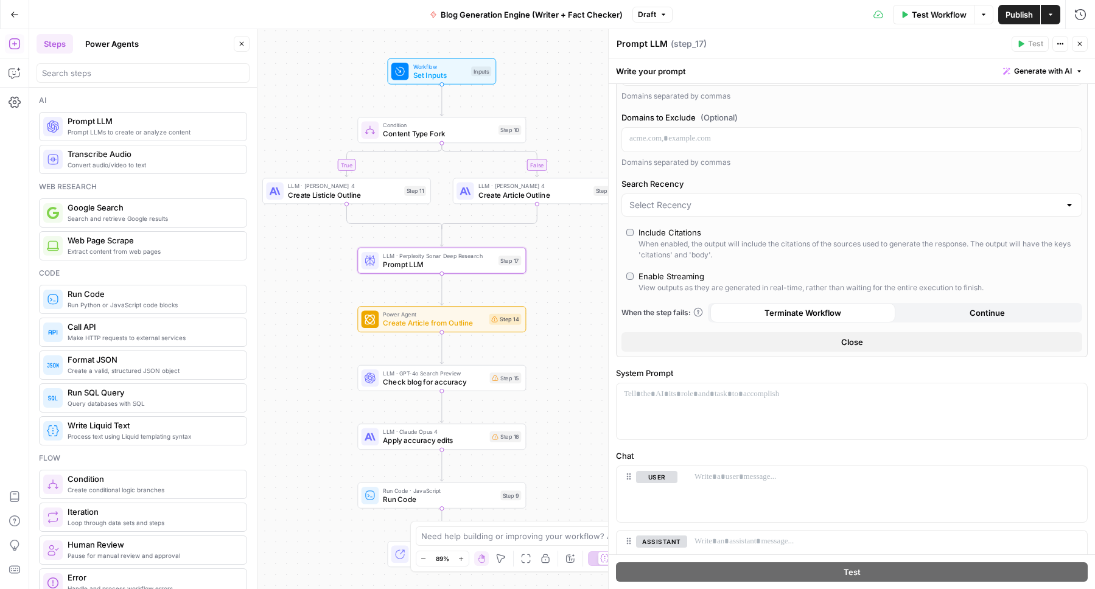
scroll to position [228, 0]
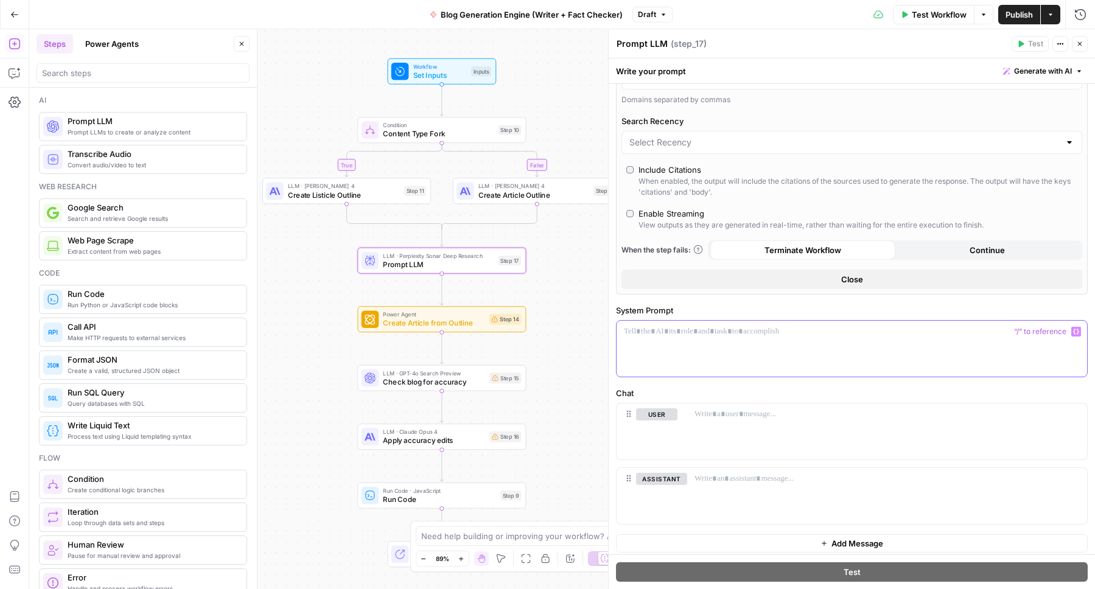
click at [753, 335] on p at bounding box center [852, 332] width 456 height 12
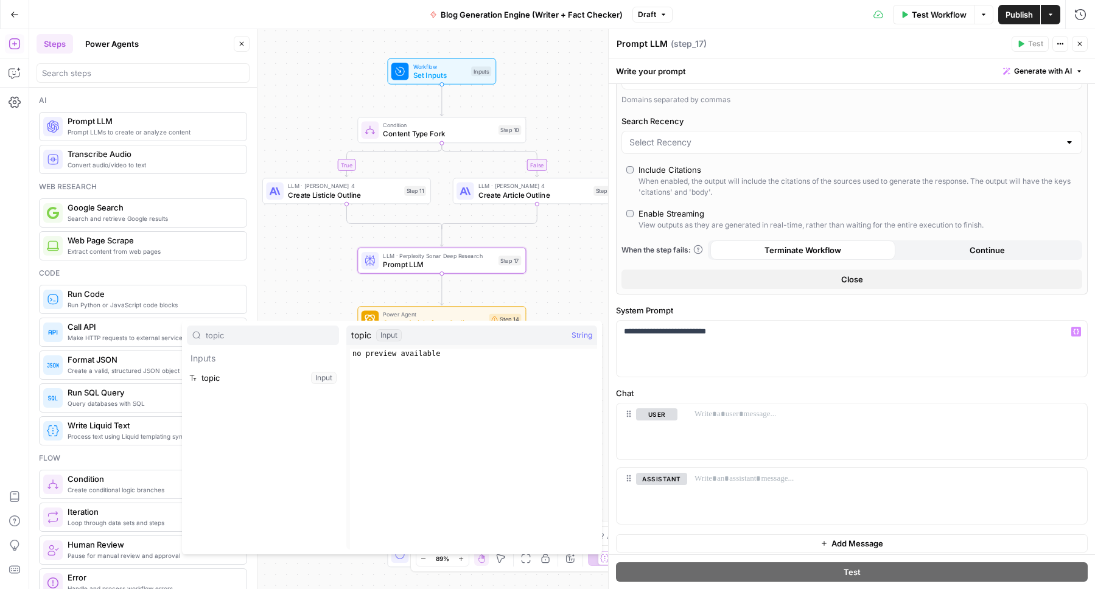
type input "topic"
click at [268, 372] on button "Select variable topic" at bounding box center [263, 377] width 152 height 19
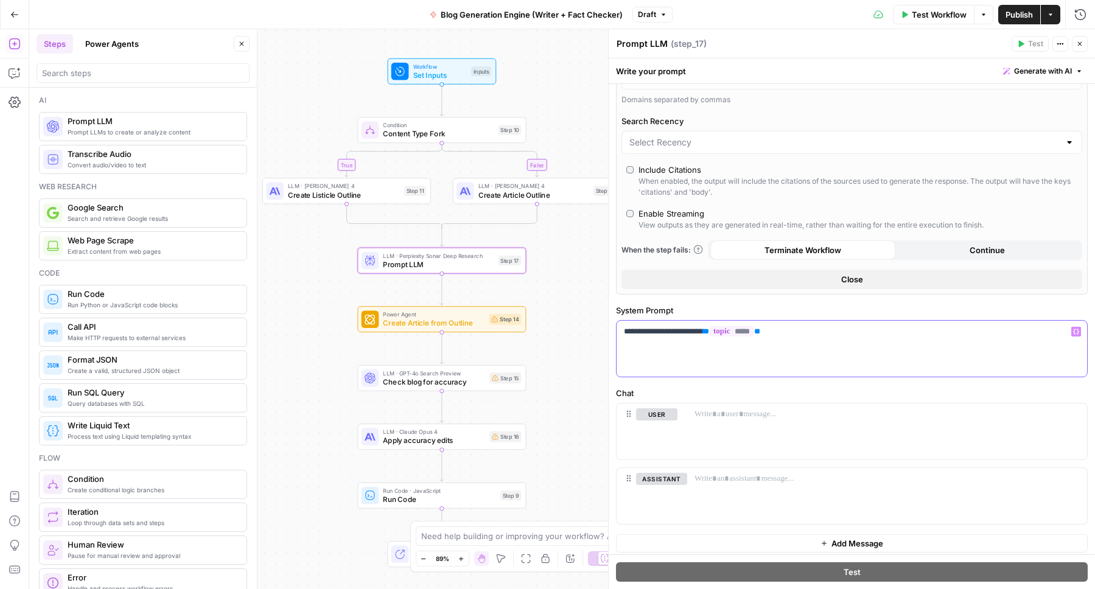
drag, startPoint x: 805, startPoint y: 332, endPoint x: 619, endPoint y: 332, distance: 185.6
click at [619, 332] on div "**********" at bounding box center [851, 349] width 470 height 56
click at [709, 417] on p at bounding box center [886, 414] width 385 height 12
paste div
drag, startPoint x: 750, startPoint y: 416, endPoint x: 691, endPoint y: 411, distance: 58.7
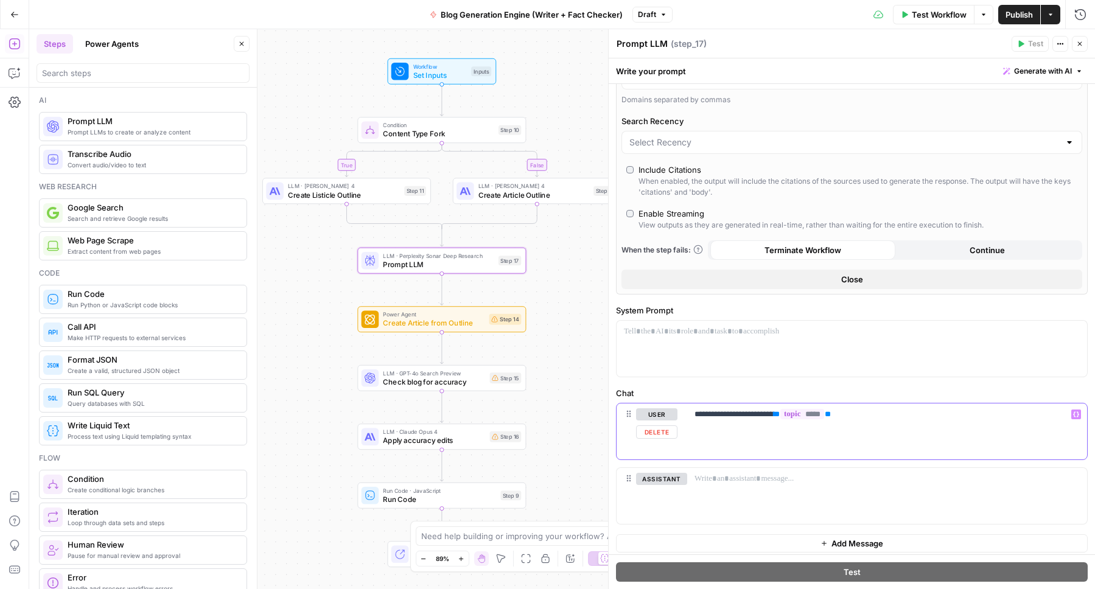
click at [692, 411] on div "**********" at bounding box center [887, 431] width 400 height 56
click at [717, 415] on p "**********" at bounding box center [882, 414] width 376 height 12
click at [845, 415] on p "**********" at bounding box center [882, 414] width 376 height 12
click at [711, 338] on div at bounding box center [851, 349] width 470 height 56
click at [665, 498] on button "Delete" at bounding box center [661, 496] width 51 height 13
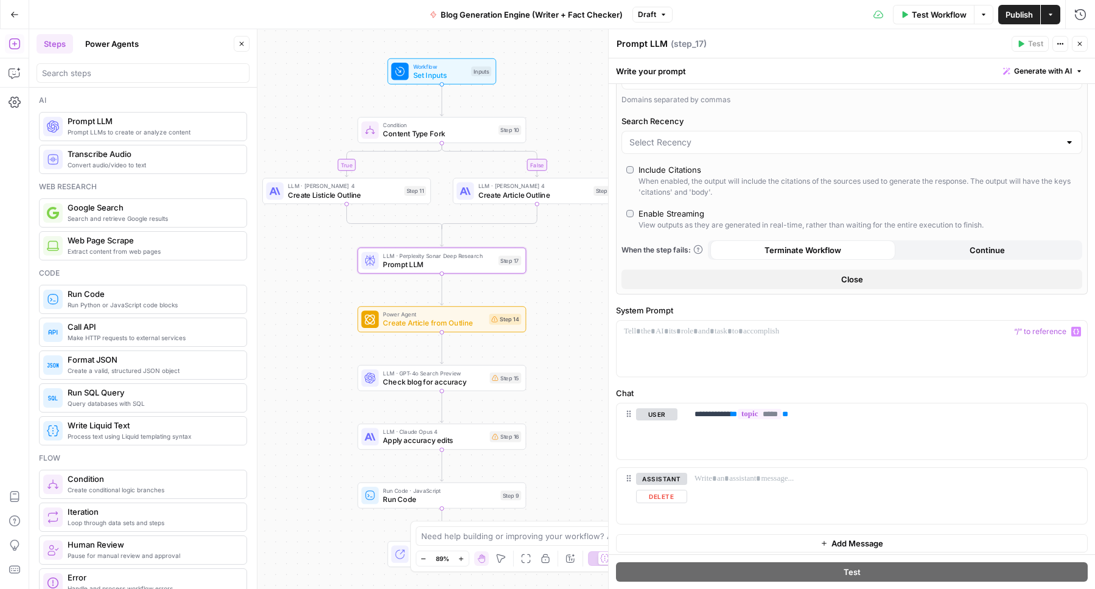
scroll to position [169, 0]
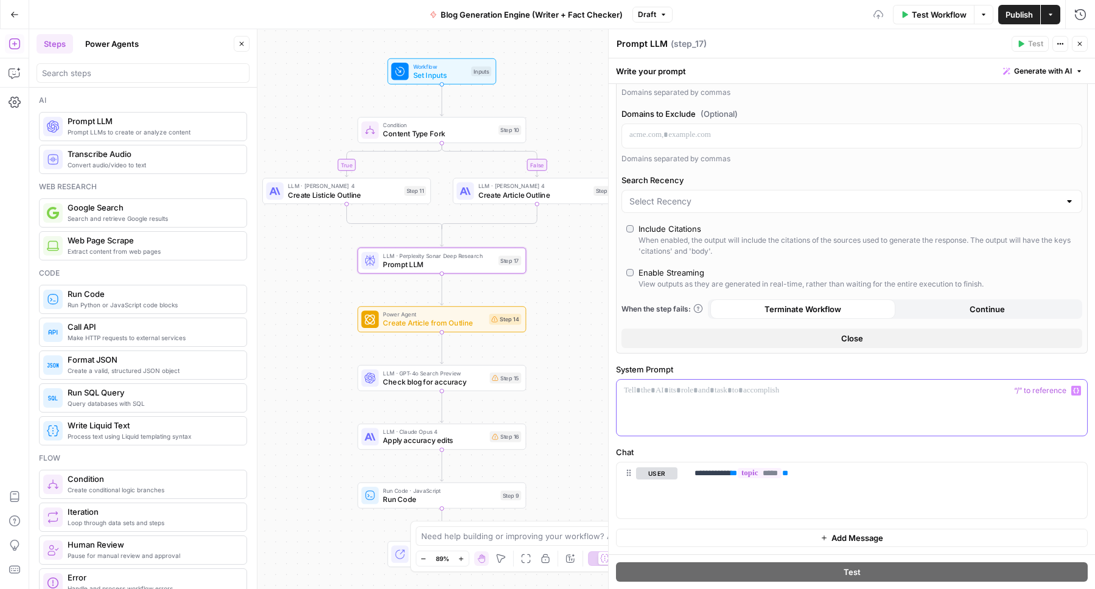
click at [664, 396] on div at bounding box center [851, 408] width 470 height 56
click at [955, 393] on p "**********" at bounding box center [847, 391] width 447 height 12
click at [826, 400] on div "**********" at bounding box center [851, 408] width 470 height 56
click at [681, 401] on div "**********" at bounding box center [851, 408] width 470 height 56
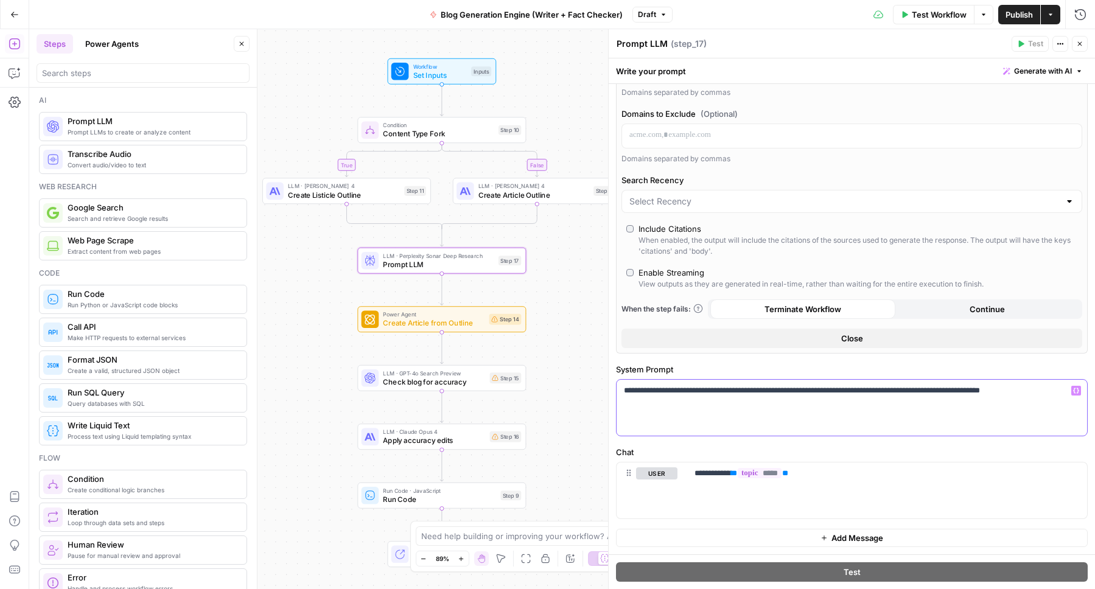
click at [1003, 392] on p "**********" at bounding box center [847, 391] width 447 height 12
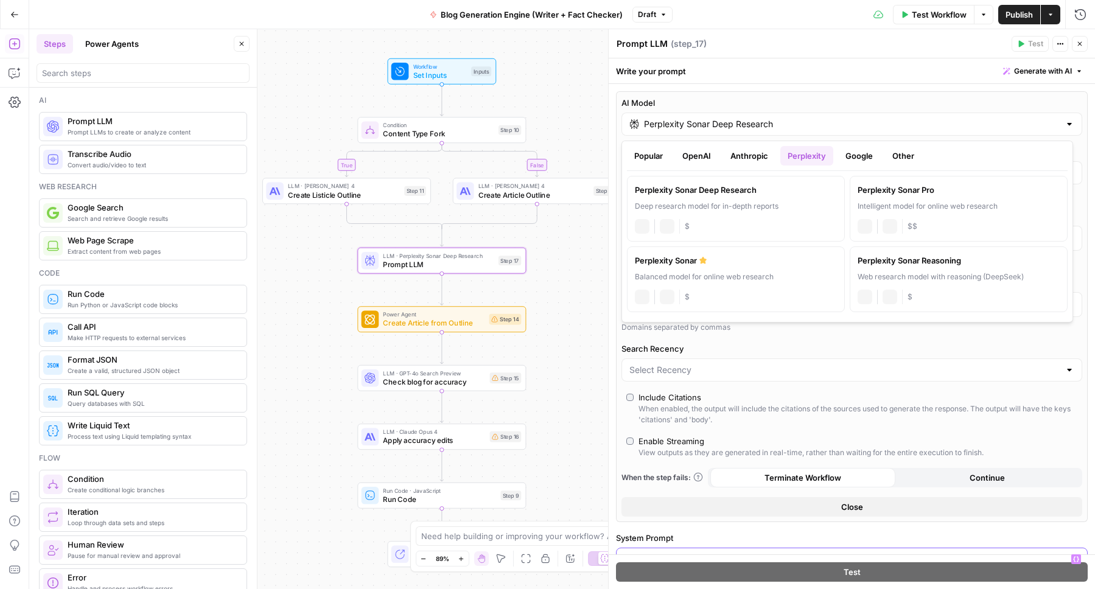
click at [689, 126] on input "Perplexity Sonar Deep Research" at bounding box center [852, 124] width 416 height 12
click at [696, 158] on button "OpenAI" at bounding box center [696, 155] width 43 height 19
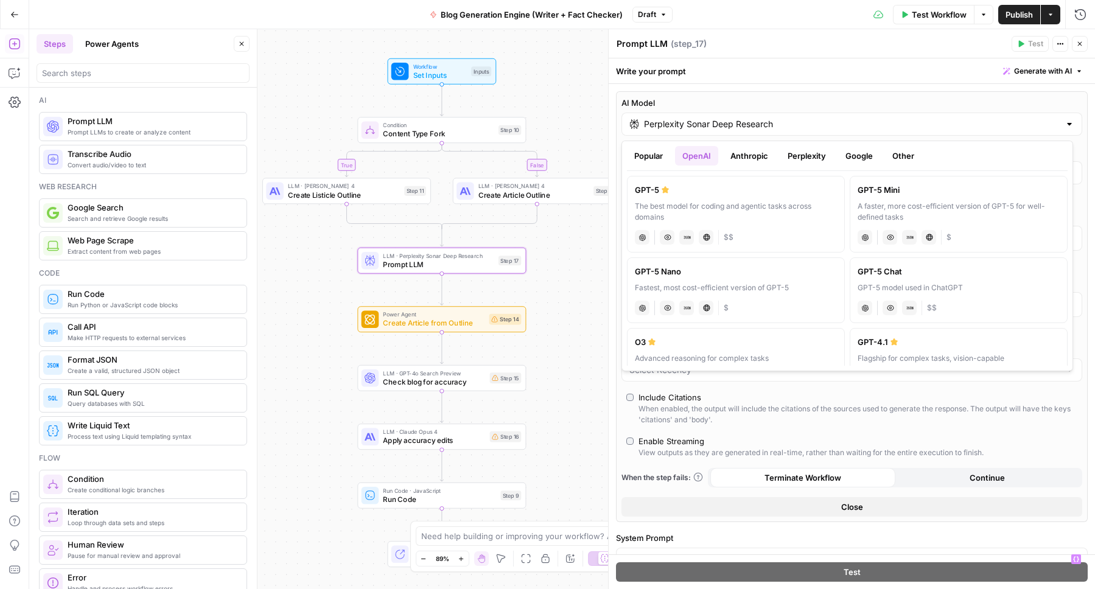
click at [774, 198] on label "GPT-5 The best model for coding and agentic tasks across domains chat Vision Ca…" at bounding box center [736, 214] width 218 height 77
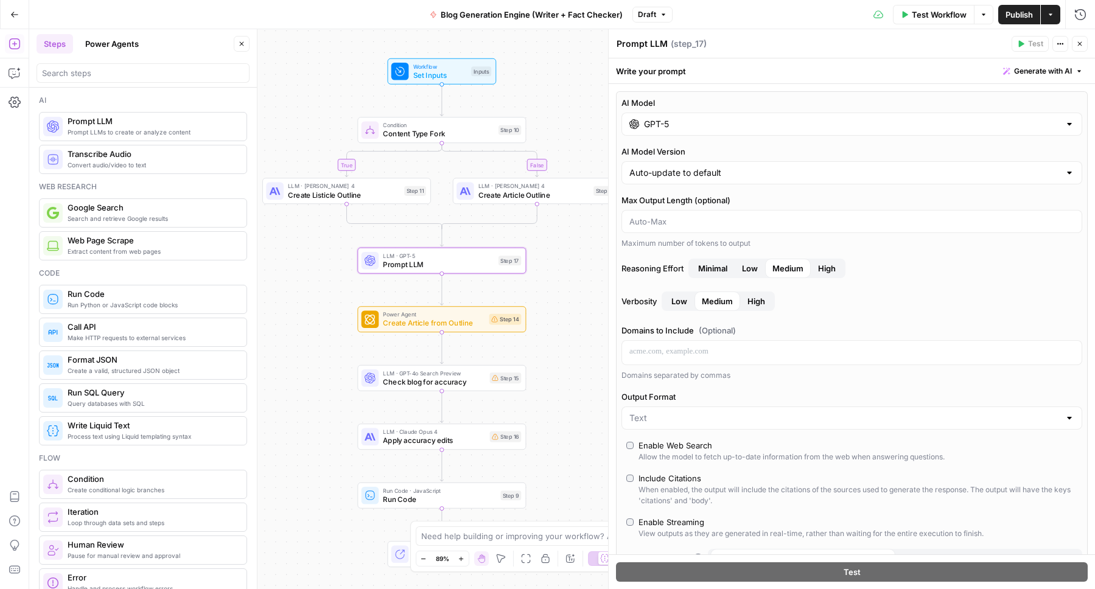
click at [758, 302] on span "High" at bounding box center [756, 301] width 18 height 12
click at [634, 123] on div "GPT-5" at bounding box center [851, 124] width 461 height 23
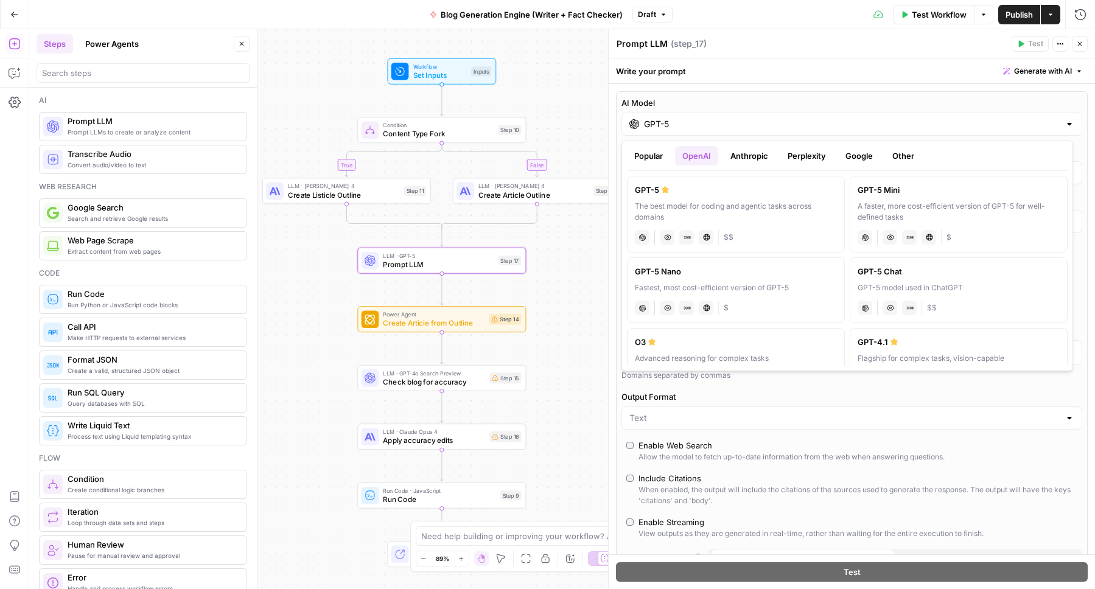
click at [907, 202] on div "A faster, more cost-efficient version of GPT-5 for well-defined tasks" at bounding box center [958, 212] width 202 height 22
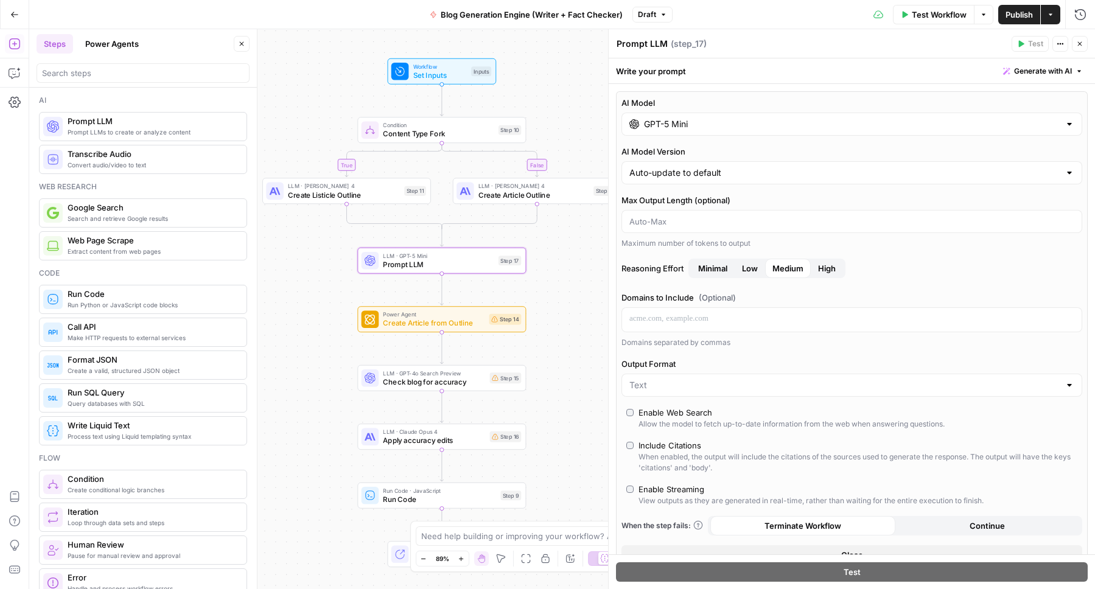
click at [664, 127] on input "GPT-5 Mini" at bounding box center [852, 124] width 416 height 12
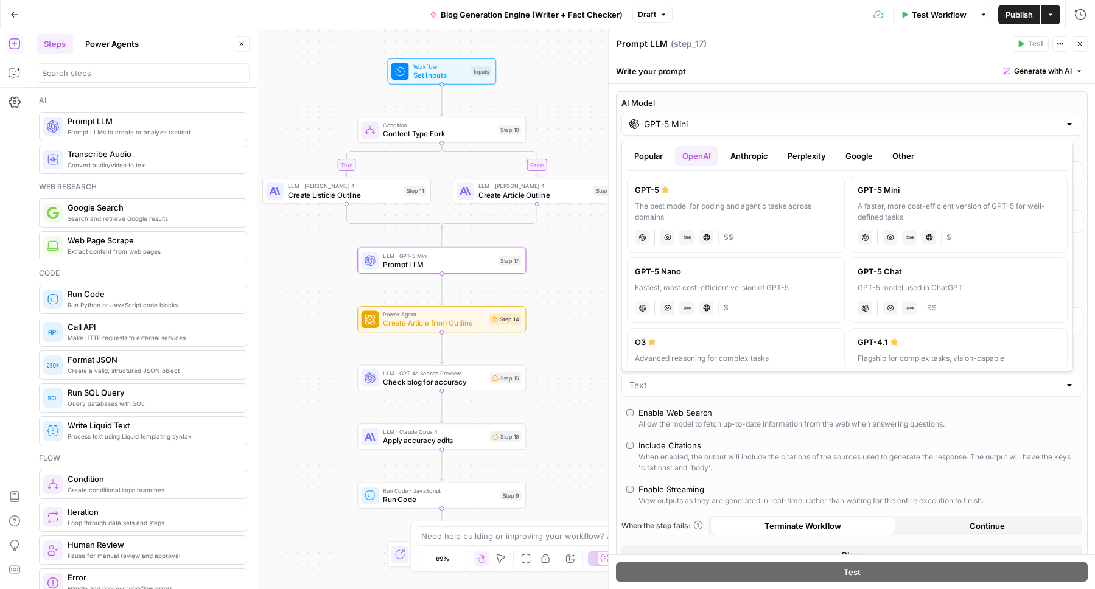
click at [711, 208] on div "The best model for coding and agentic tasks across domains" at bounding box center [736, 212] width 202 height 22
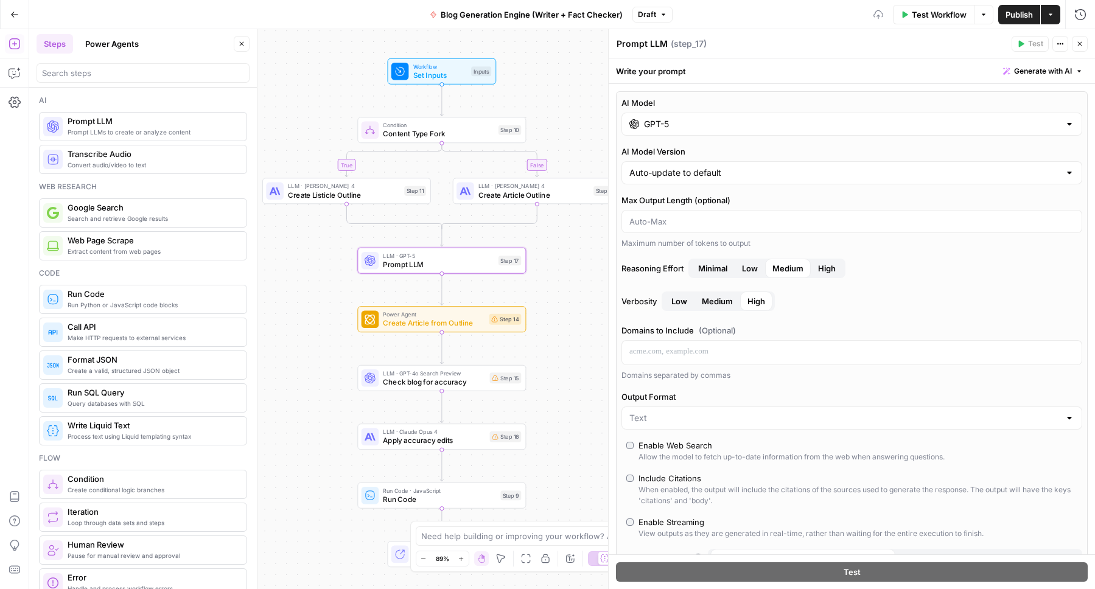
click at [677, 113] on div "GPT-5" at bounding box center [851, 124] width 461 height 23
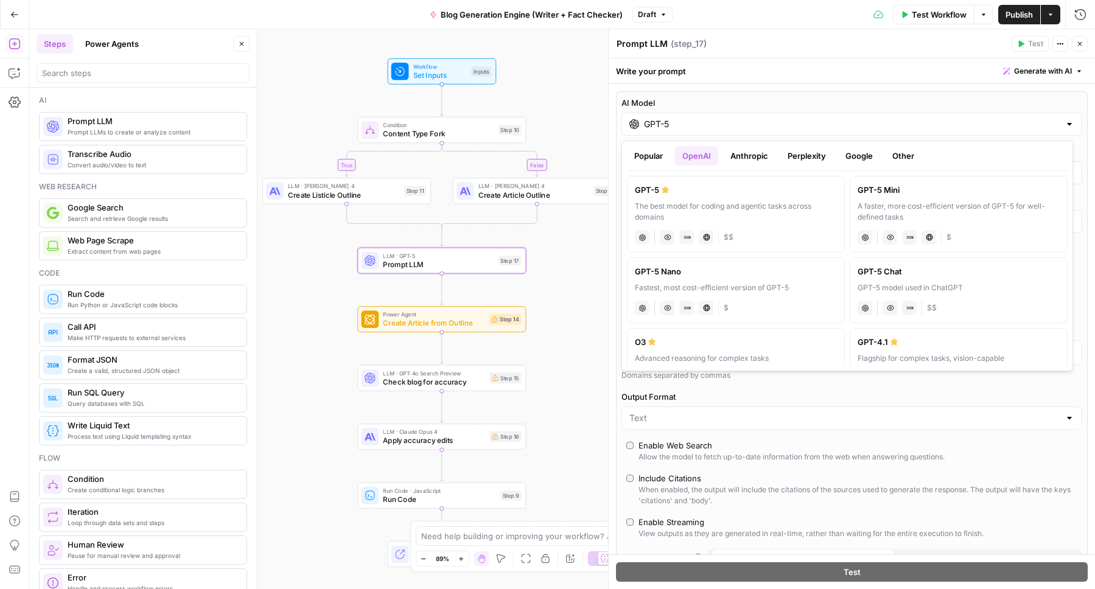
click at [925, 207] on div "A faster, more cost-efficient version of GPT-5 for well-defined tasks" at bounding box center [958, 212] width 202 height 22
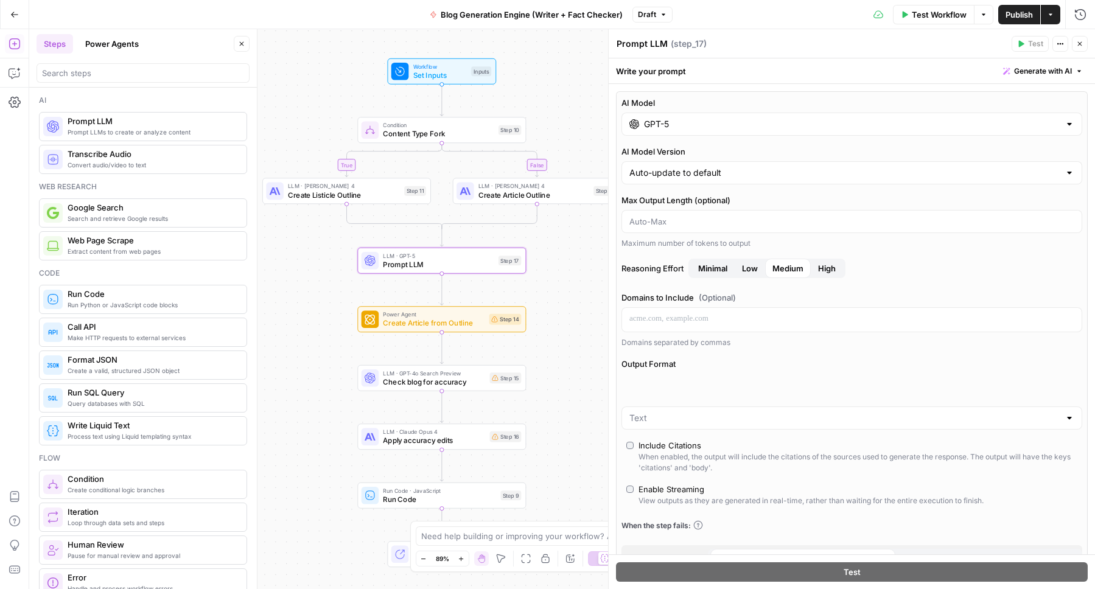
type input "GPT-5 Mini"
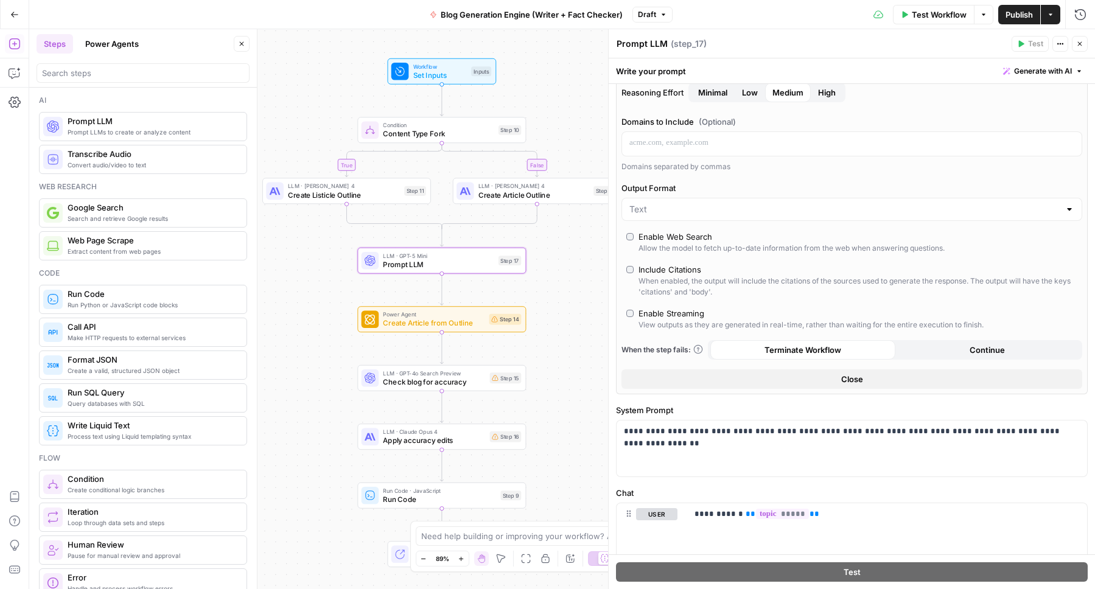
scroll to position [184, 0]
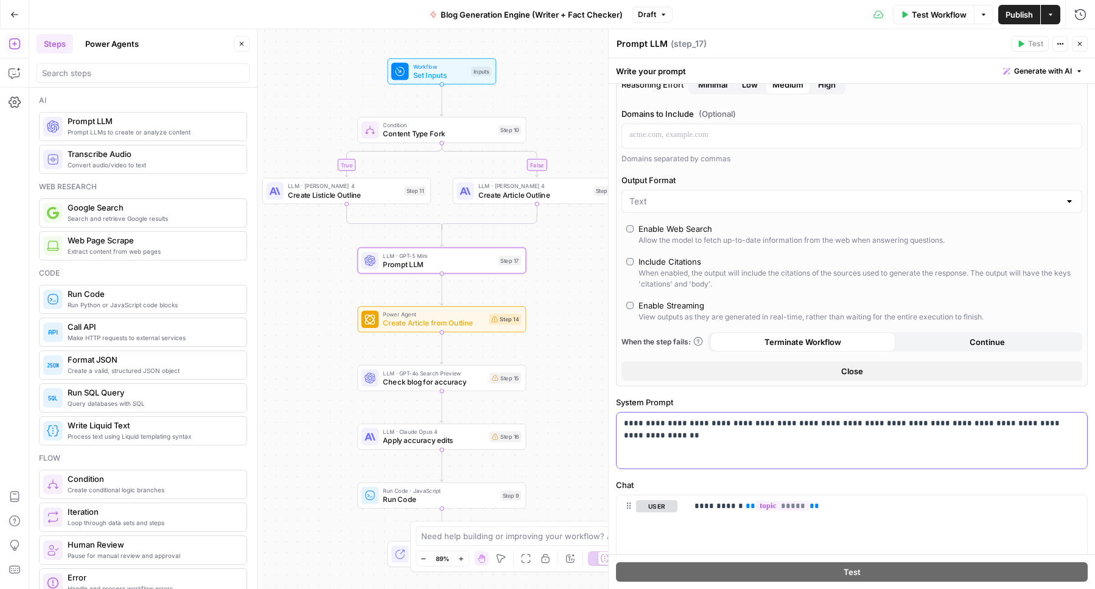
click at [814, 428] on p "**********" at bounding box center [847, 423] width 447 height 12
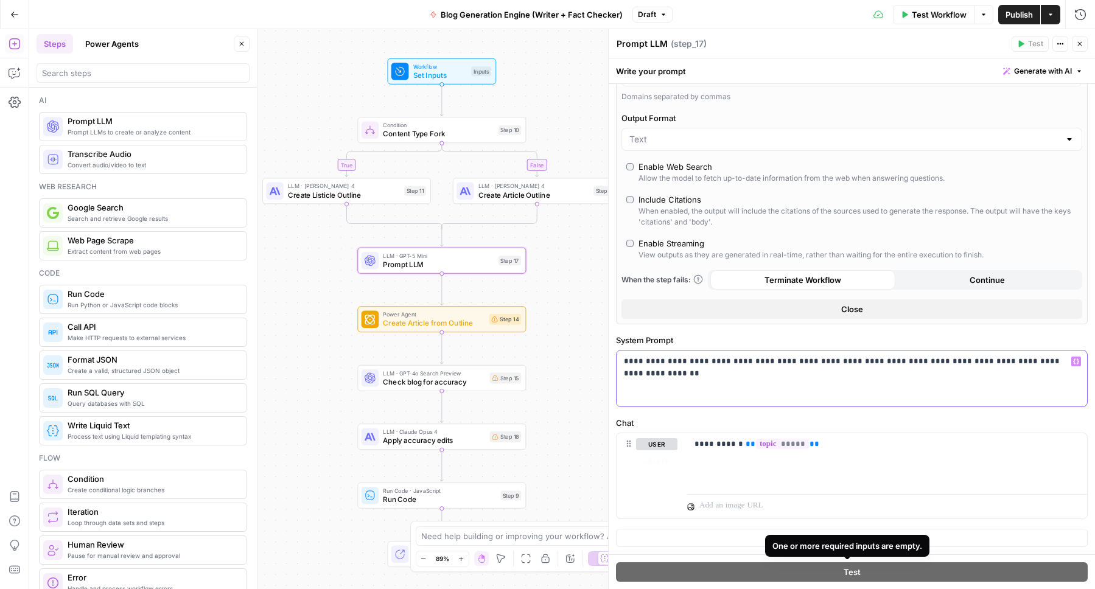
scroll to position [0, 0]
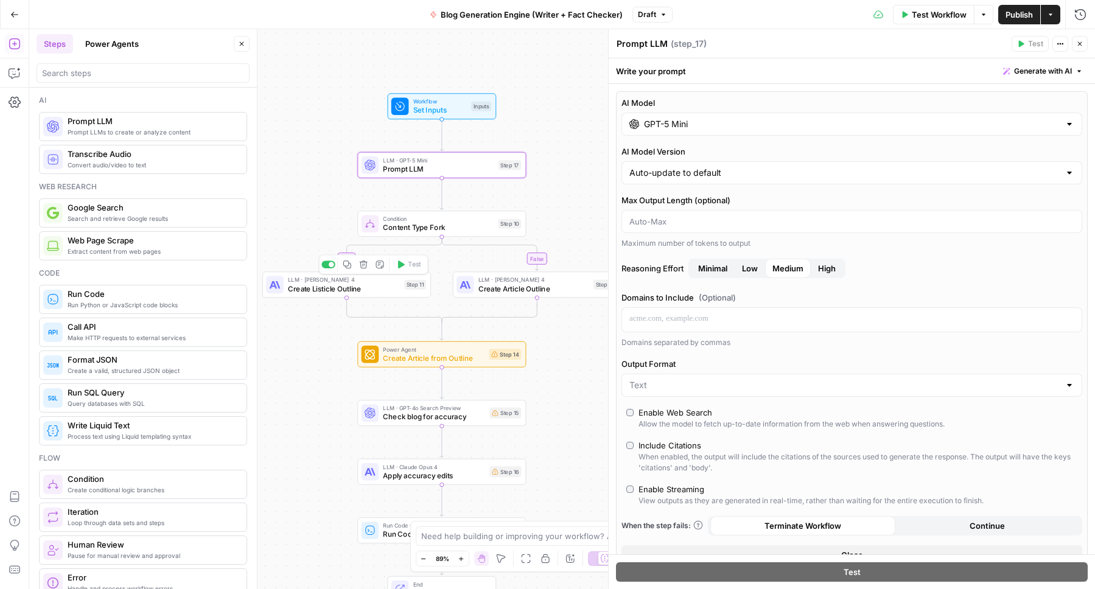
click at [348, 283] on span "Create Listicle Outline" at bounding box center [344, 288] width 112 height 11
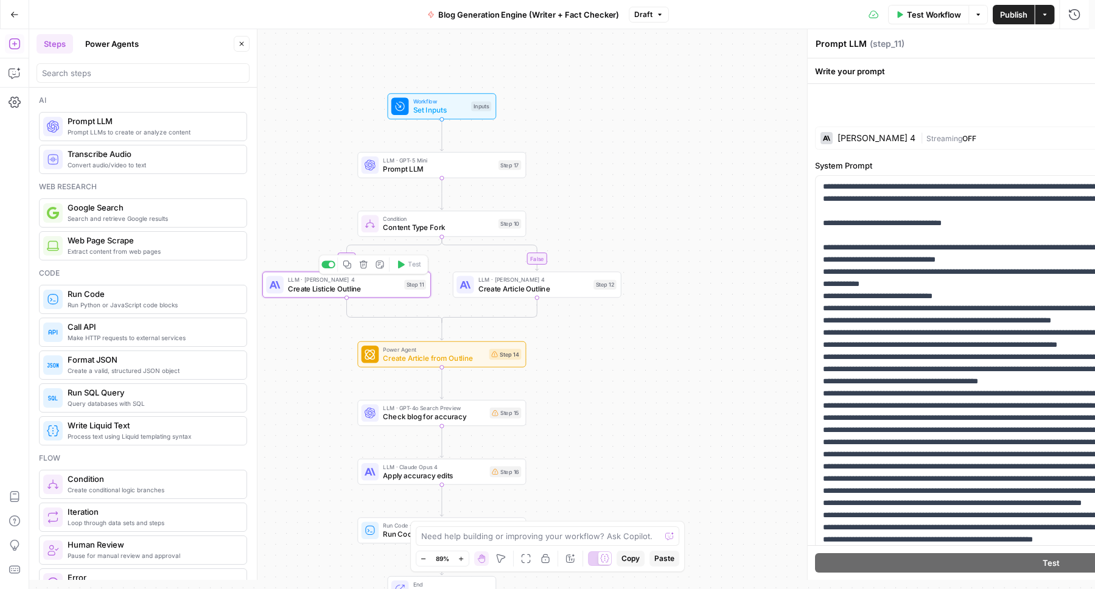
type textarea "Create Listicle Outline"
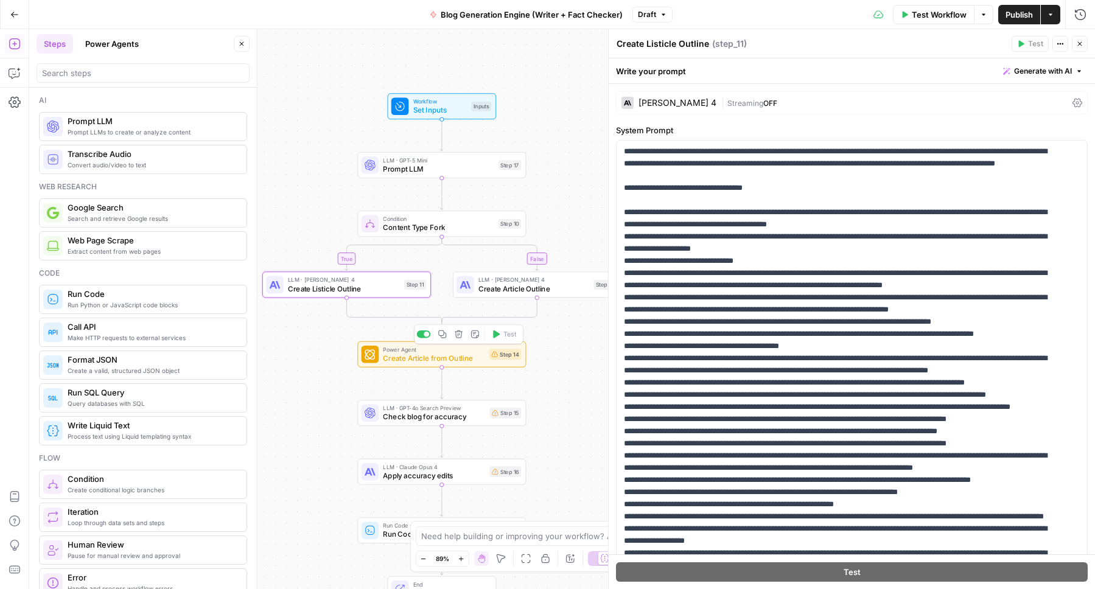
click at [438, 350] on span "Power Agent" at bounding box center [434, 349] width 102 height 9
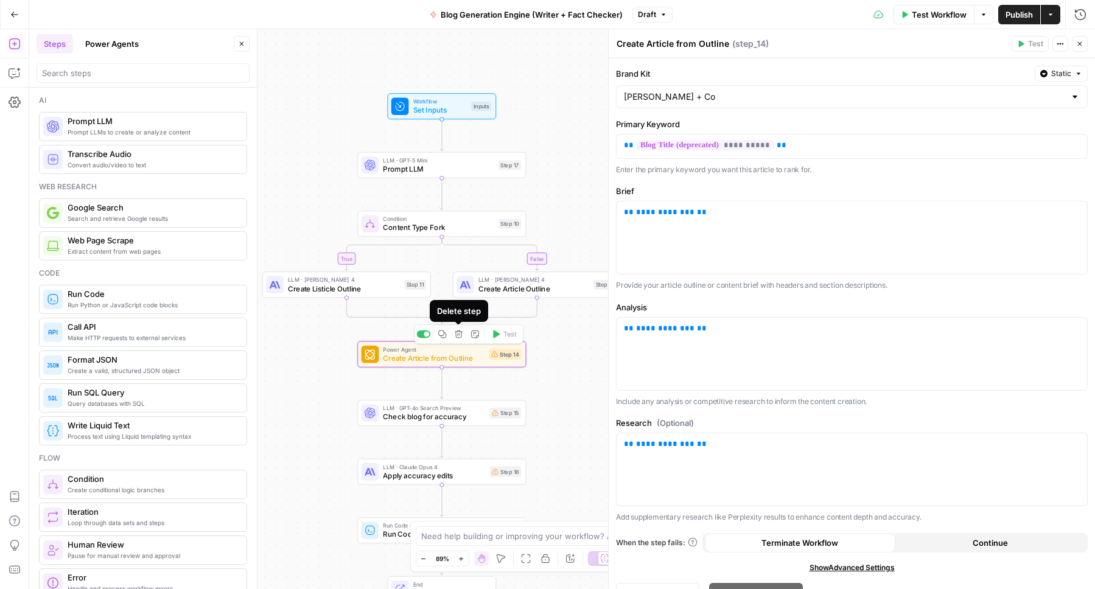
click at [461, 334] on icon "button" at bounding box center [459, 334] width 8 height 8
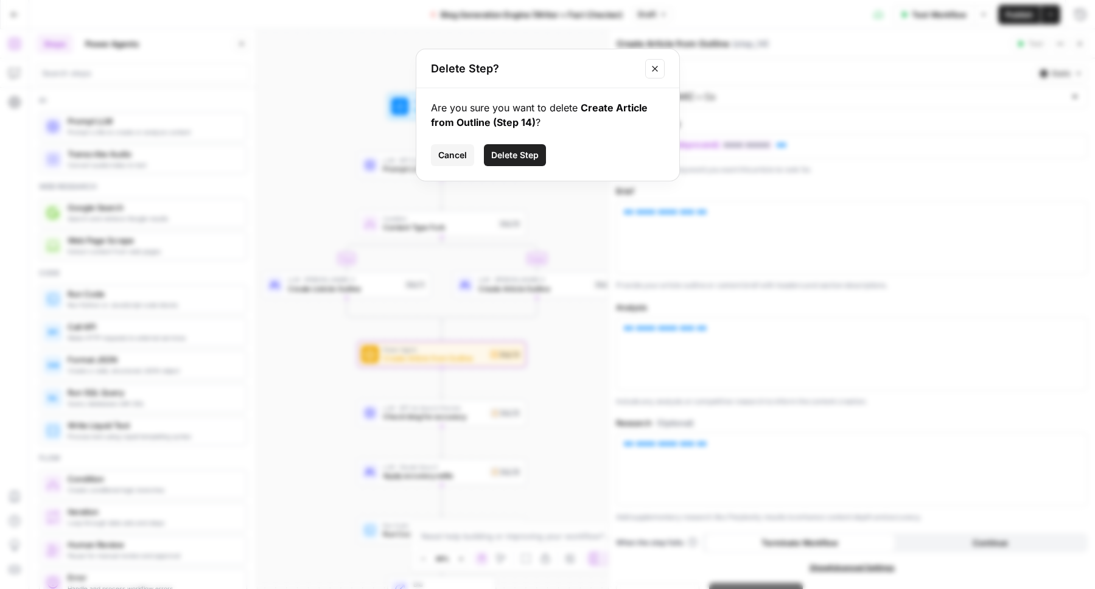
click at [509, 162] on button "Delete Step" at bounding box center [515, 155] width 62 height 22
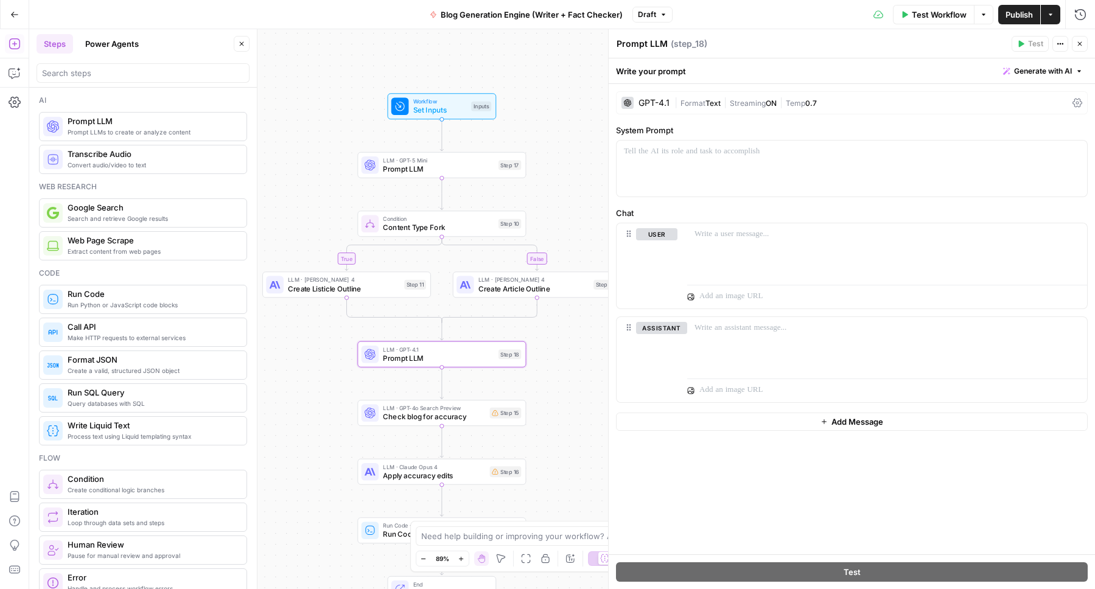
click at [664, 104] on div "GPT-4.1" at bounding box center [653, 103] width 31 height 9
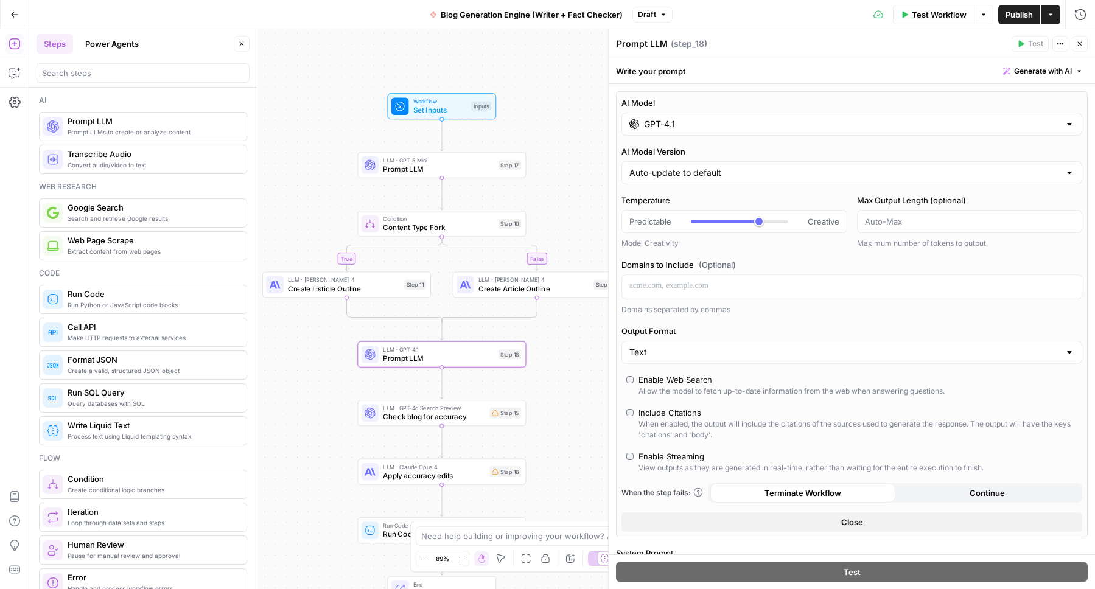
click at [657, 120] on input "GPT-4.1" at bounding box center [852, 124] width 416 height 12
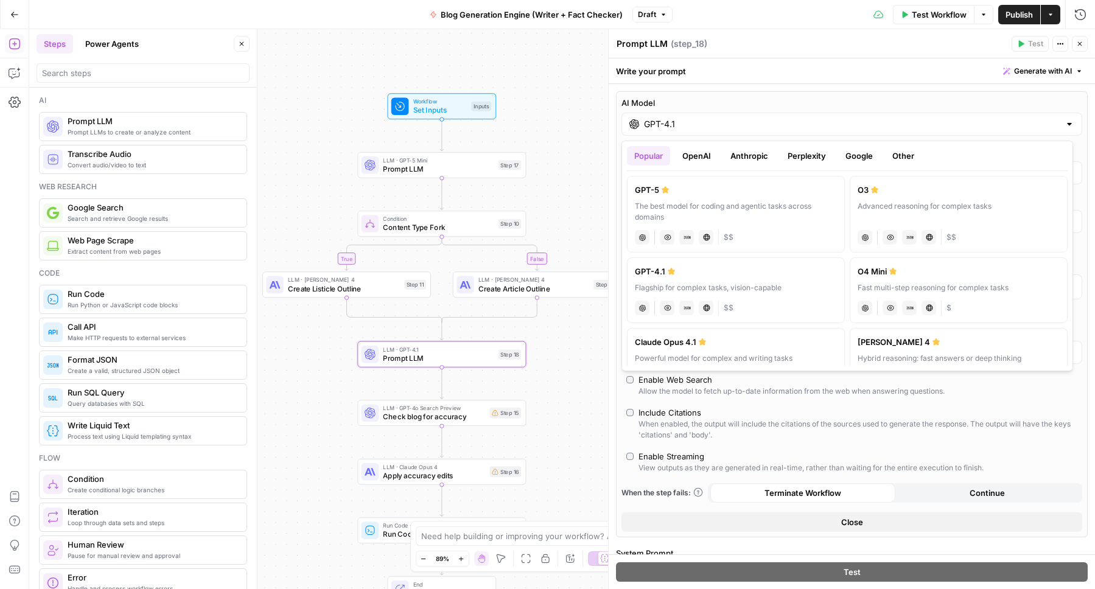
click at [691, 196] on label "GPT-5 The best model for coding and agentic tasks across domains chat Vision Ca…" at bounding box center [736, 214] width 218 height 77
type input "GPT-5"
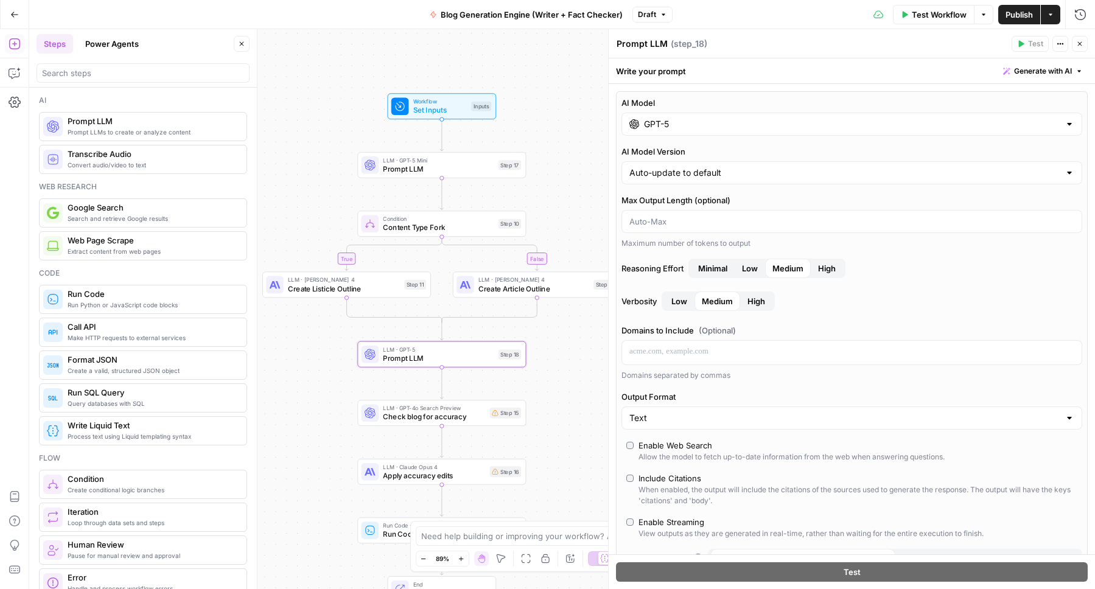
click at [672, 120] on input "GPT-5" at bounding box center [852, 124] width 416 height 12
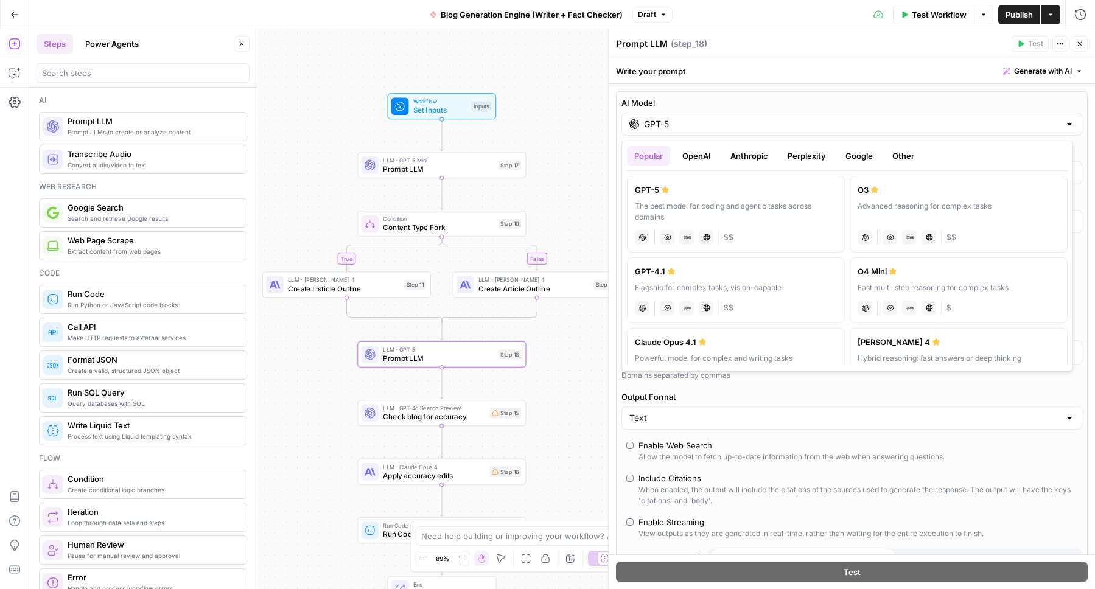
click at [740, 156] on button "Anthropic" at bounding box center [749, 155] width 52 height 19
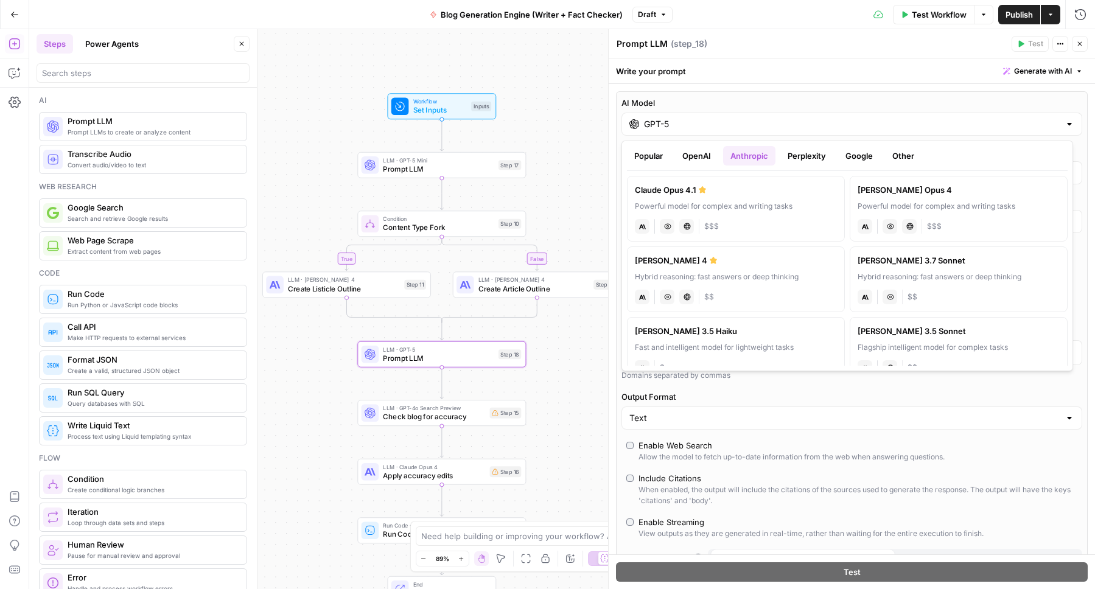
click at [642, 153] on button "Popular" at bounding box center [648, 155] width 43 height 19
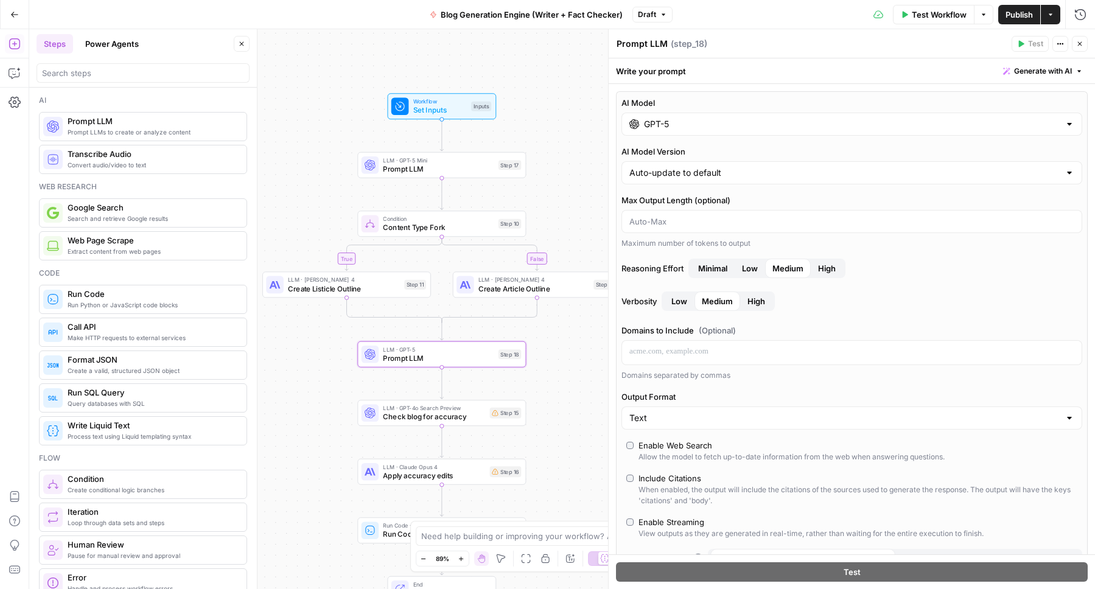
click at [1078, 153] on div "AI Model GPT-5 AI Model Version Auto-update to default Max Output Length (optio…" at bounding box center [851, 505] width 486 height 843
click at [757, 270] on span "Low" at bounding box center [750, 268] width 16 height 12
click at [763, 303] on span "High" at bounding box center [756, 301] width 18 height 12
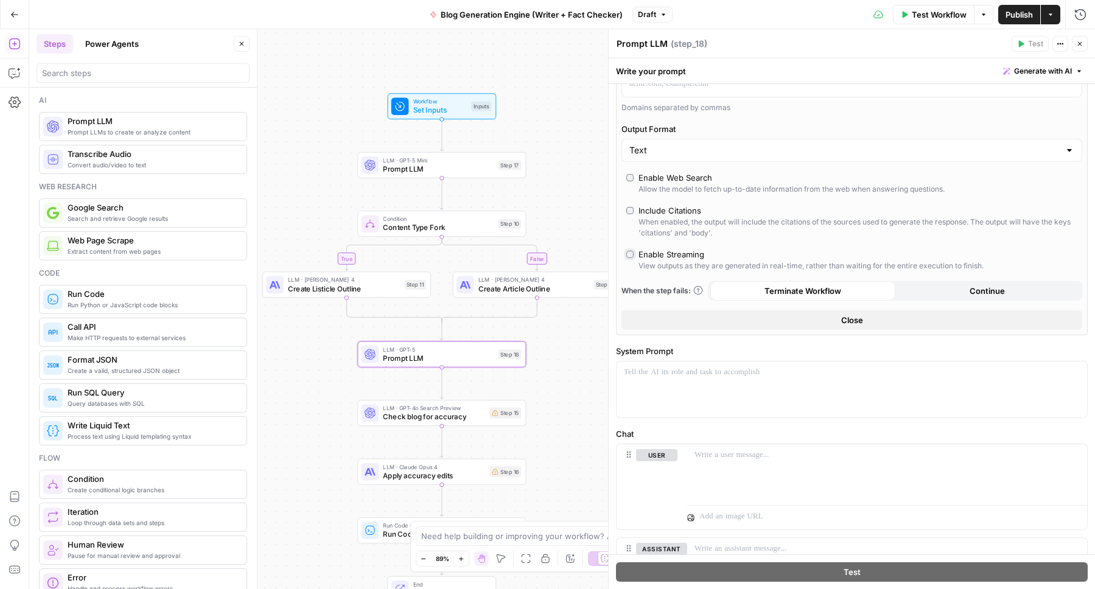
scroll to position [372, 0]
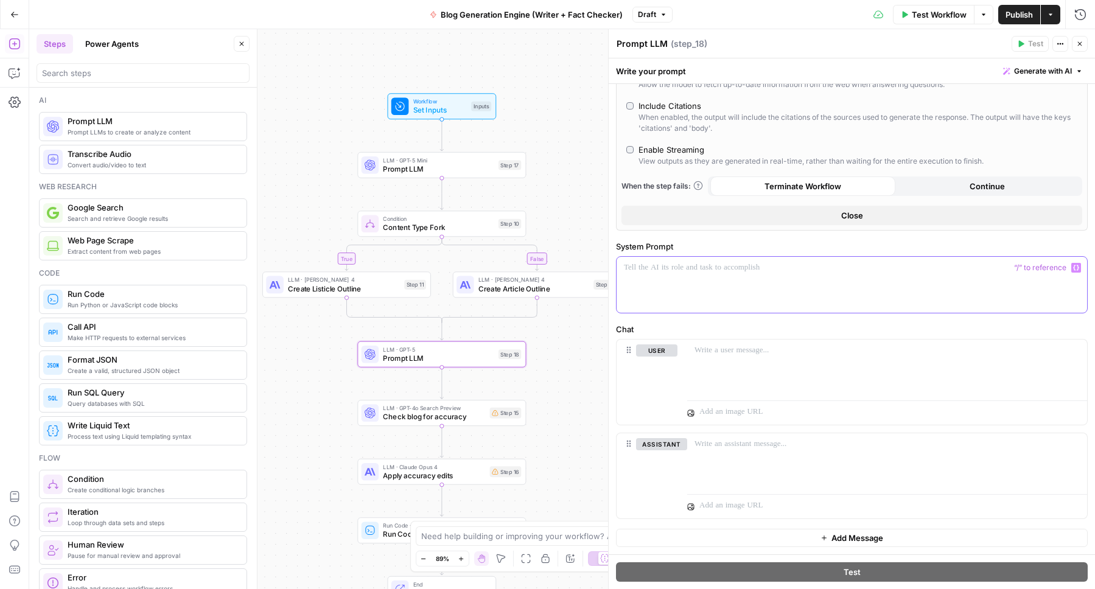
click at [647, 263] on p at bounding box center [852, 268] width 456 height 12
click at [949, 270] on p "**********" at bounding box center [847, 268] width 447 height 12
drag, startPoint x: 1026, startPoint y: 270, endPoint x: 1034, endPoint y: 267, distance: 9.0
click at [1026, 270] on p "**********" at bounding box center [847, 268] width 447 height 12
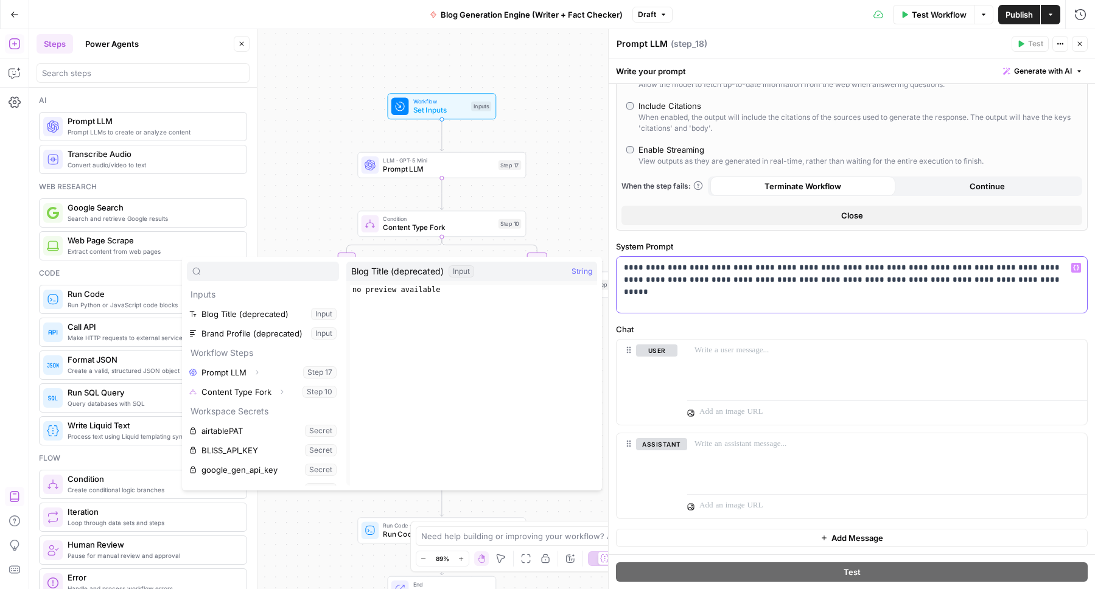
click at [800, 297] on div "**********" at bounding box center [851, 285] width 470 height 56
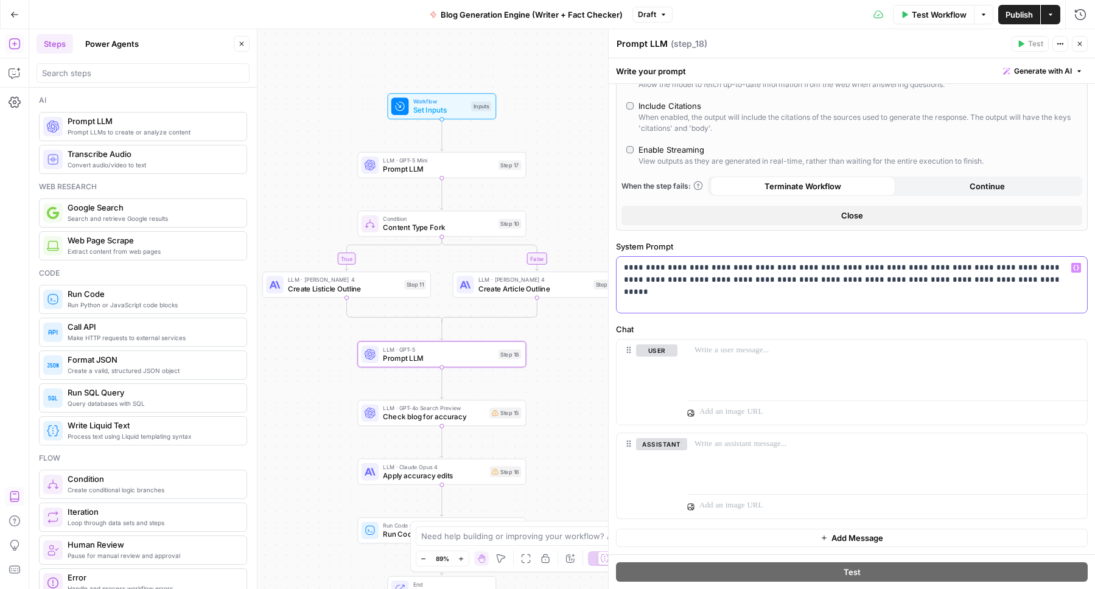
click at [935, 281] on p "**********" at bounding box center [847, 274] width 447 height 24
click at [724, 365] on div at bounding box center [887, 368] width 400 height 56
click at [1004, 268] on p "**********" at bounding box center [847, 274] width 447 height 24
click at [722, 352] on p "**********" at bounding box center [882, 350] width 376 height 12
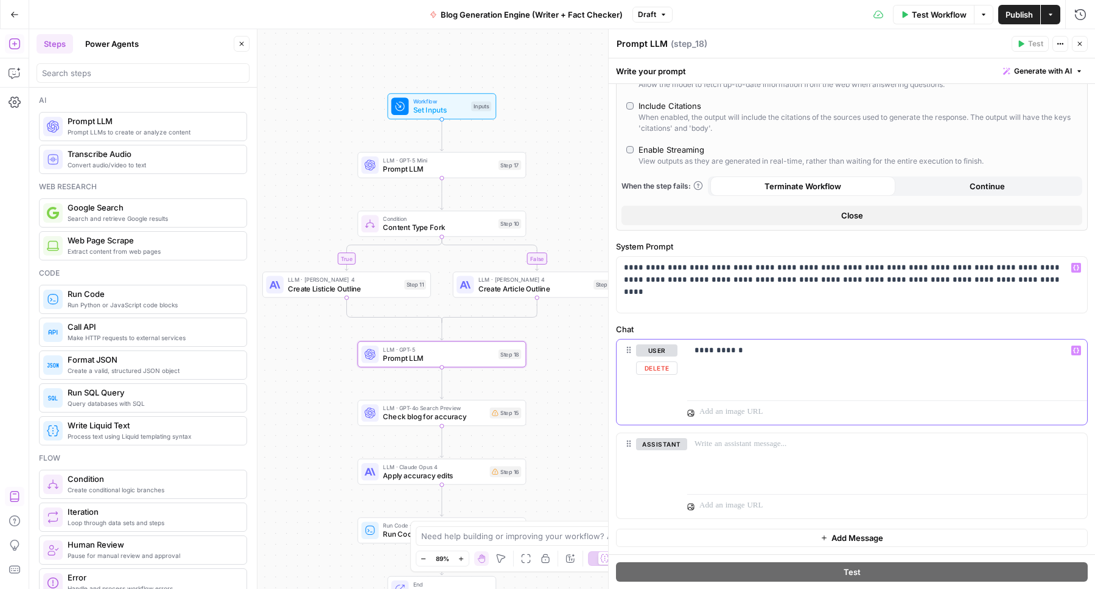
click at [722, 352] on p "**********" at bounding box center [882, 350] width 376 height 12
click at [737, 352] on p "**********" at bounding box center [882, 350] width 376 height 12
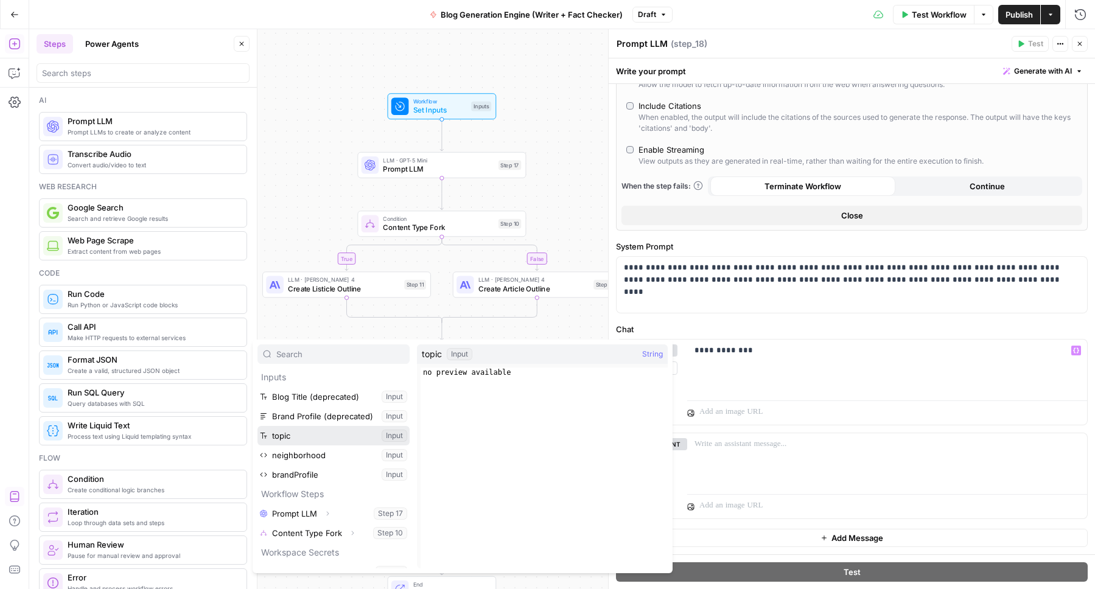
click at [269, 437] on button "Select variable topic" at bounding box center [333, 435] width 152 height 19
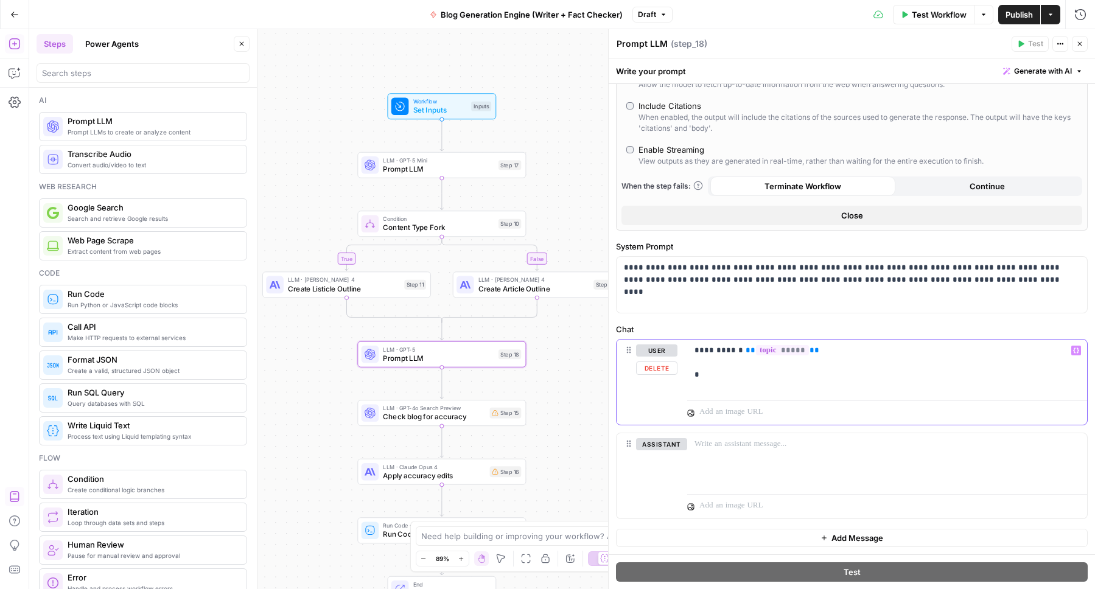
click at [695, 349] on p "**********" at bounding box center [882, 362] width 376 height 37
click at [695, 374] on p "**********" at bounding box center [882, 362] width 376 height 37
drag, startPoint x: 764, startPoint y: 372, endPoint x: 685, endPoint y: 372, distance: 79.1
click at [685, 372] on div "**********" at bounding box center [851, 384] width 470 height 88
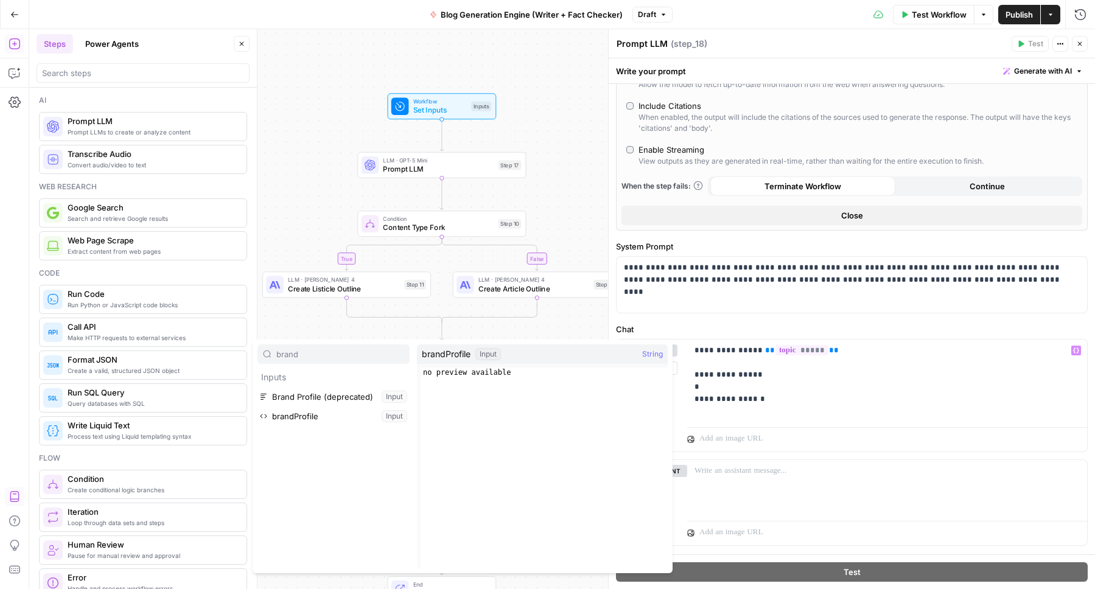
type input "brand"
click at [325, 413] on button "Select variable brandProfile" at bounding box center [333, 415] width 152 height 19
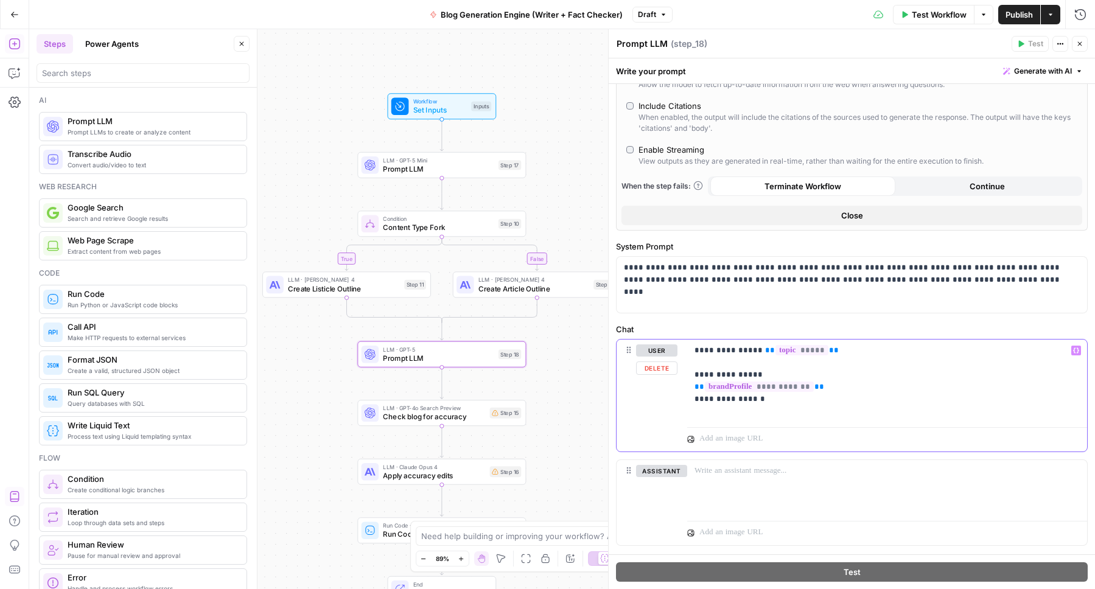
click at [781, 398] on p "**********" at bounding box center [882, 380] width 376 height 73
click at [660, 495] on button "Delete" at bounding box center [661, 488] width 51 height 13
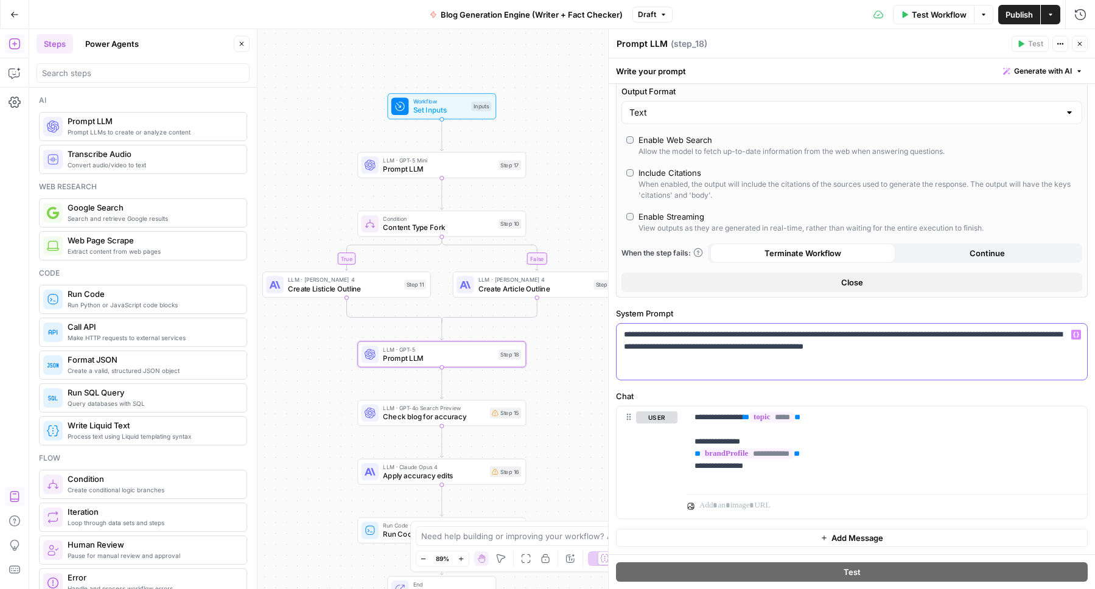
click at [943, 347] on p "**********" at bounding box center [847, 341] width 447 height 24
click at [338, 287] on span "Create Listicle Outline" at bounding box center [344, 288] width 112 height 11
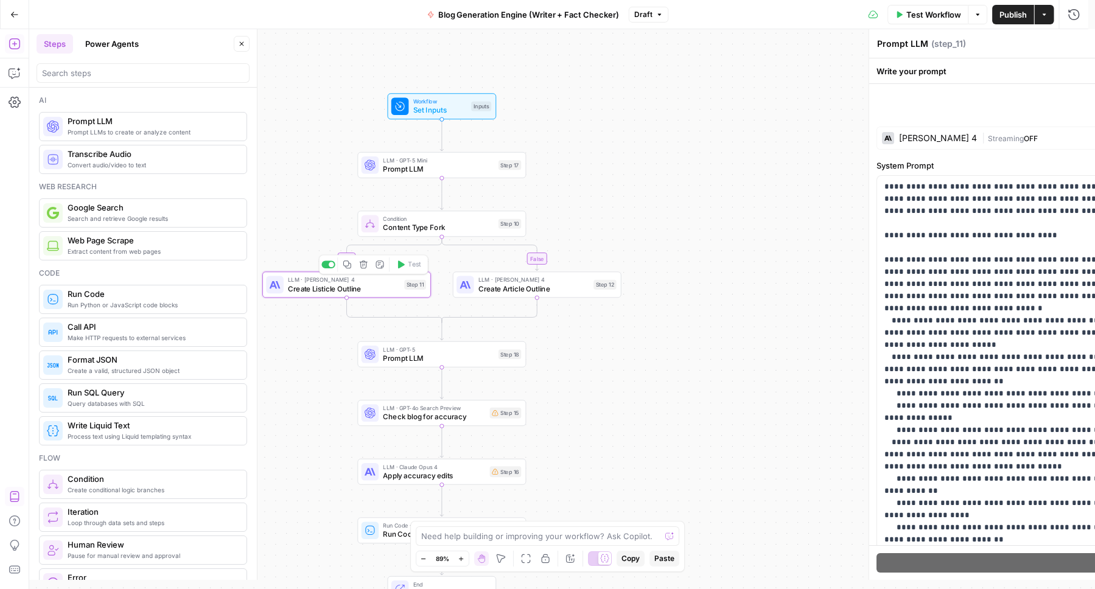
type textarea "Create Listicle Outline"
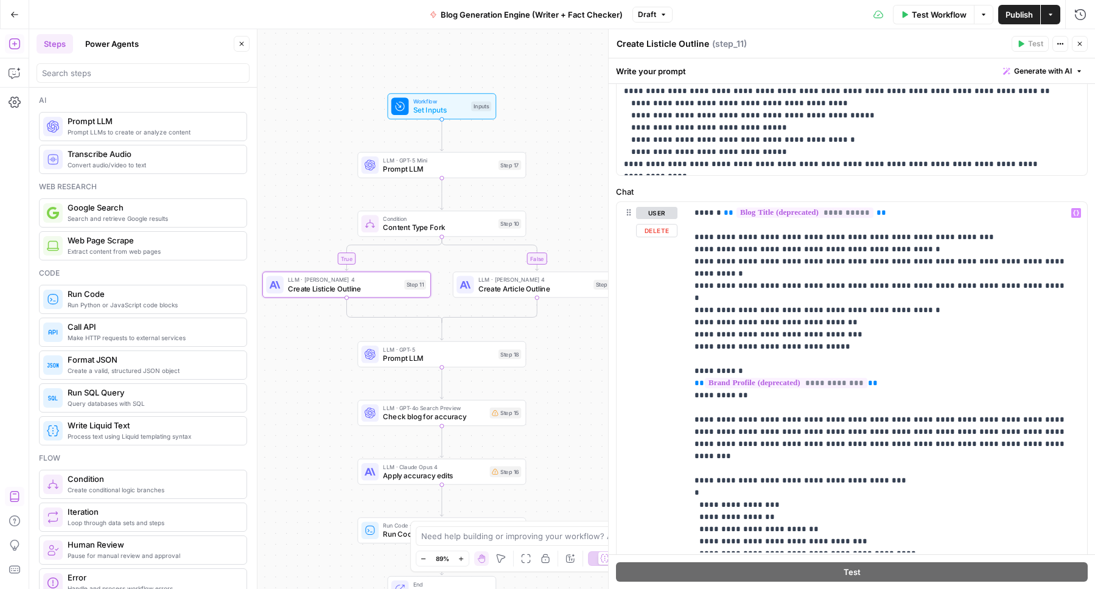
scroll to position [469, 0]
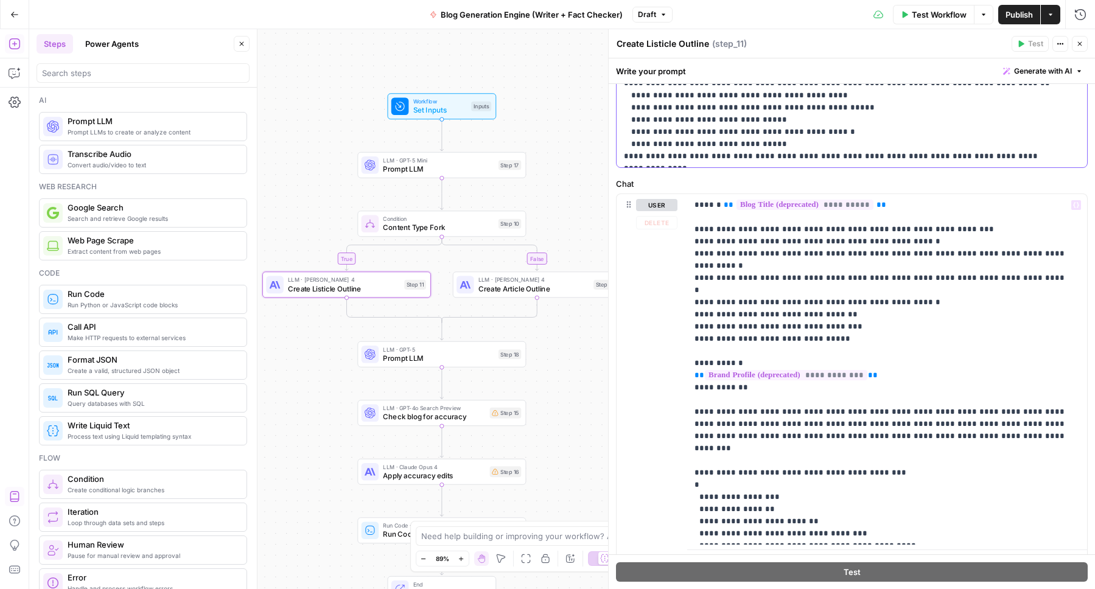
click at [744, 259] on p "**********" at bounding box center [882, 369] width 376 height 341
drag, startPoint x: 875, startPoint y: 353, endPoint x: 687, endPoint y: 347, distance: 188.1
click at [687, 347] on div "**********" at bounding box center [887, 369] width 400 height 350
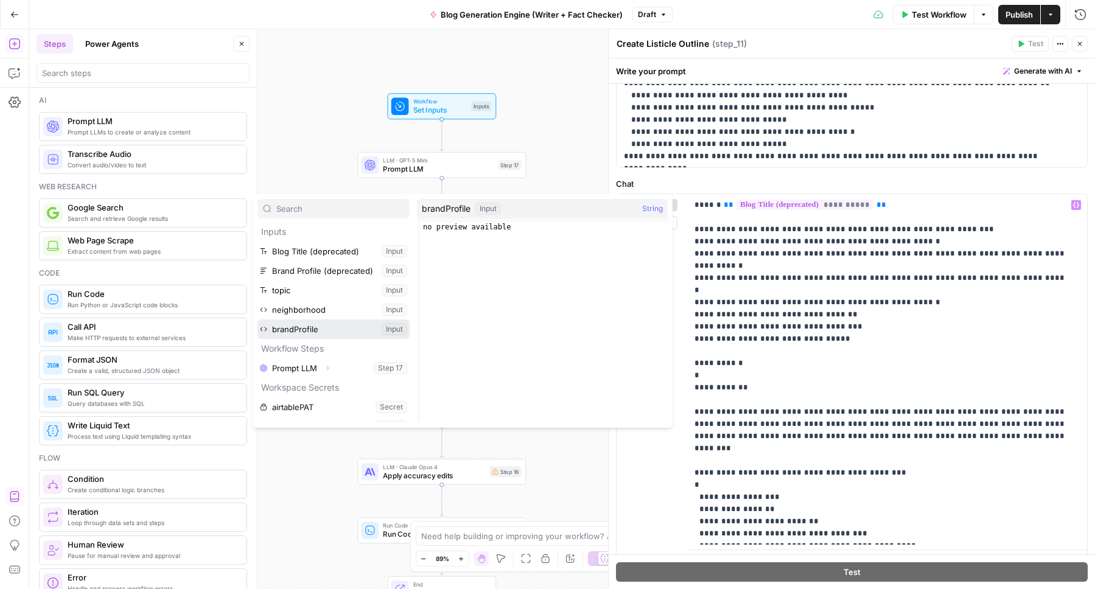
click at [310, 326] on button "Select variable brandProfile" at bounding box center [333, 328] width 152 height 19
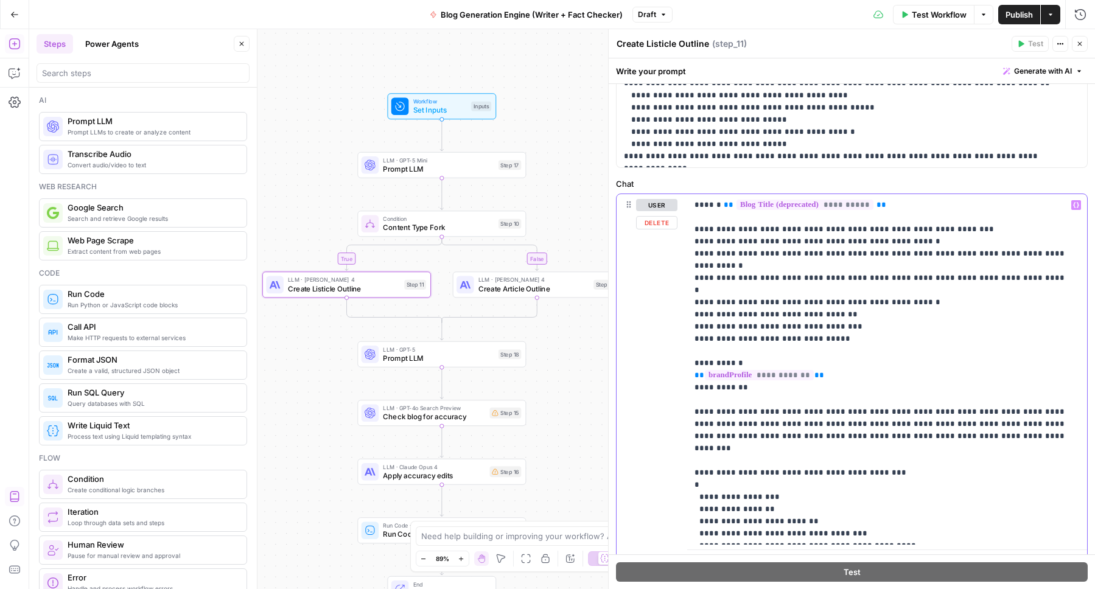
drag, startPoint x: 882, startPoint y: 204, endPoint x: 717, endPoint y: 201, distance: 165.5
click at [717, 201] on p "**********" at bounding box center [882, 369] width 376 height 341
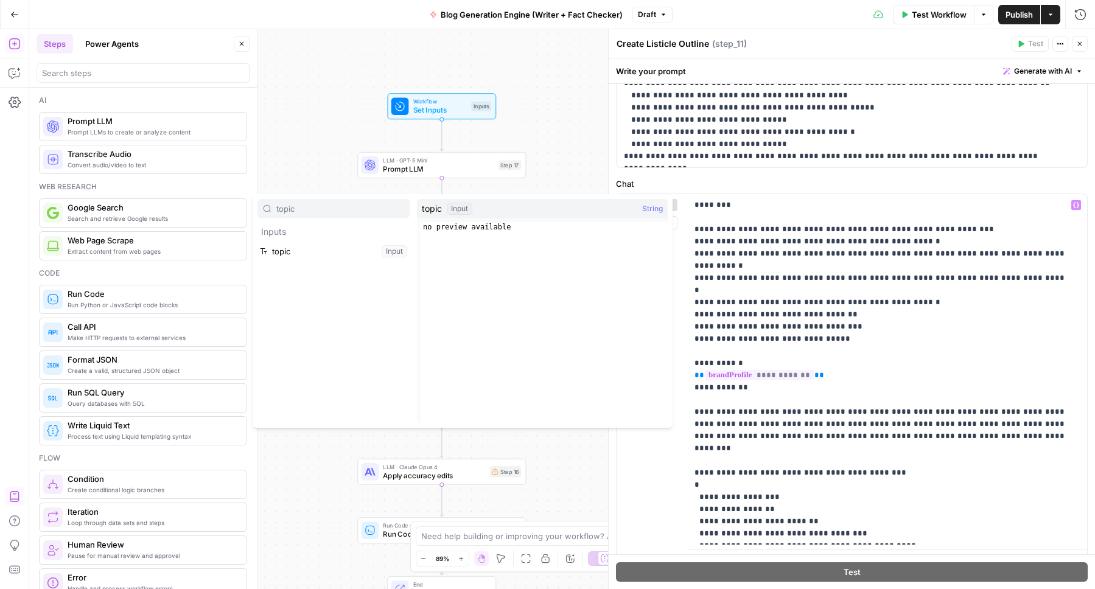
type input "topic"
drag, startPoint x: 333, startPoint y: 245, endPoint x: 606, endPoint y: 239, distance: 272.7
click at [333, 245] on button "Select variable topic" at bounding box center [333, 251] width 152 height 19
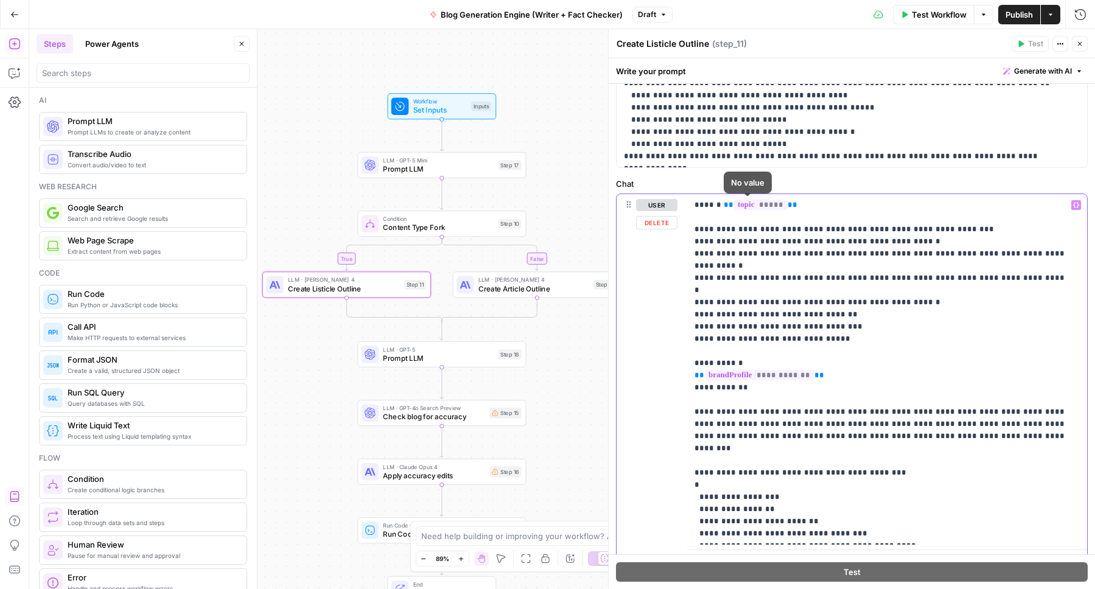
click at [744, 262] on p "**********" at bounding box center [882, 369] width 376 height 341
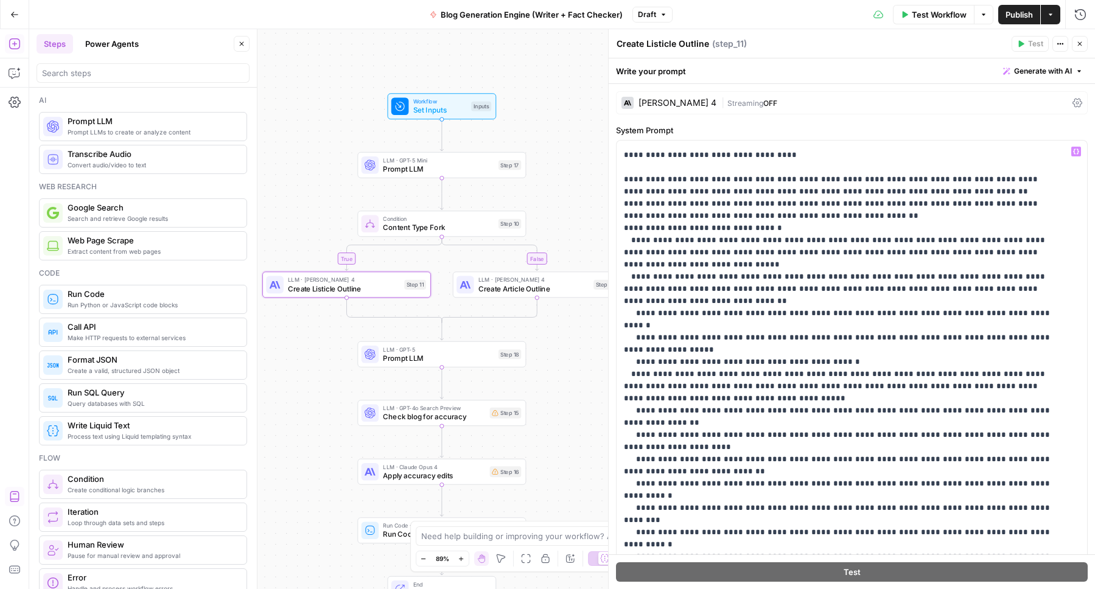
scroll to position [0, 0]
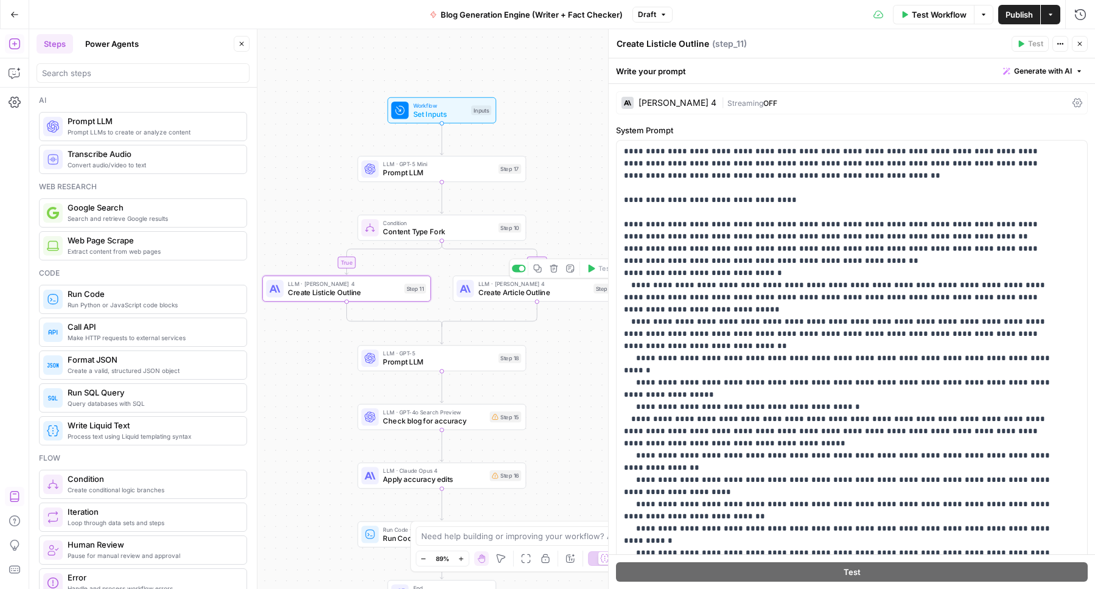
click at [528, 292] on span "Create Article Outline" at bounding box center [533, 292] width 111 height 11
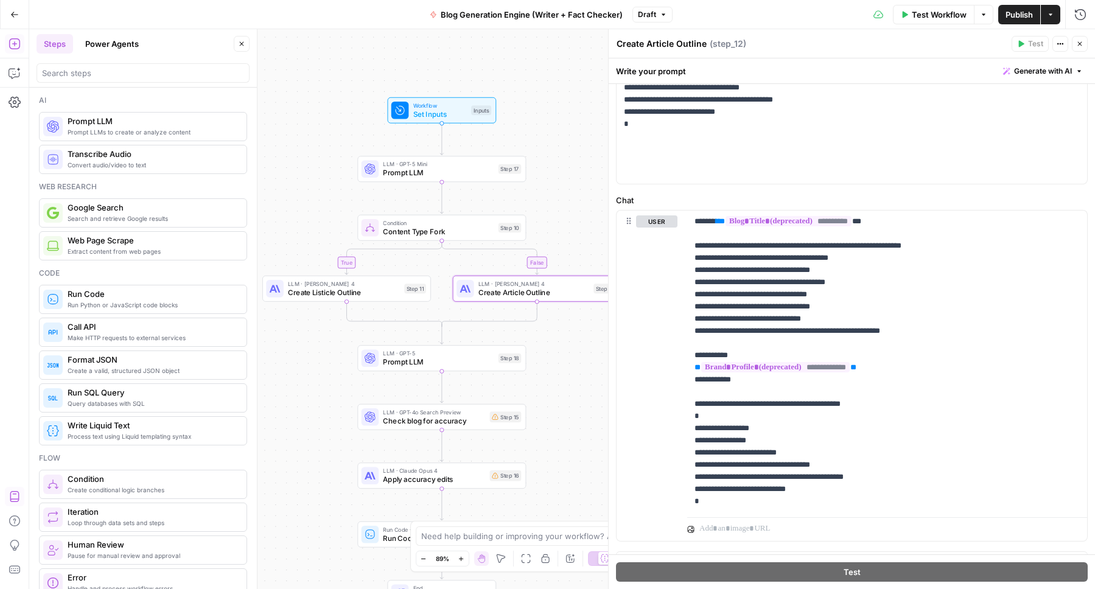
scroll to position [461, 0]
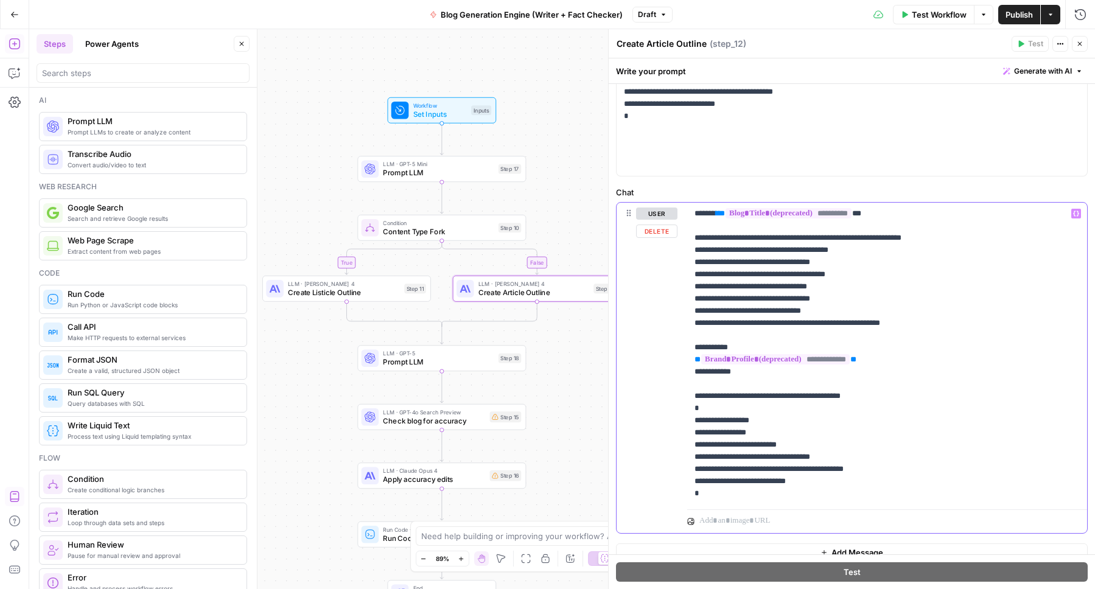
drag, startPoint x: 888, startPoint y: 209, endPoint x: 720, endPoint y: 212, distance: 167.4
click at [716, 212] on p "**********" at bounding box center [882, 353] width 376 height 292
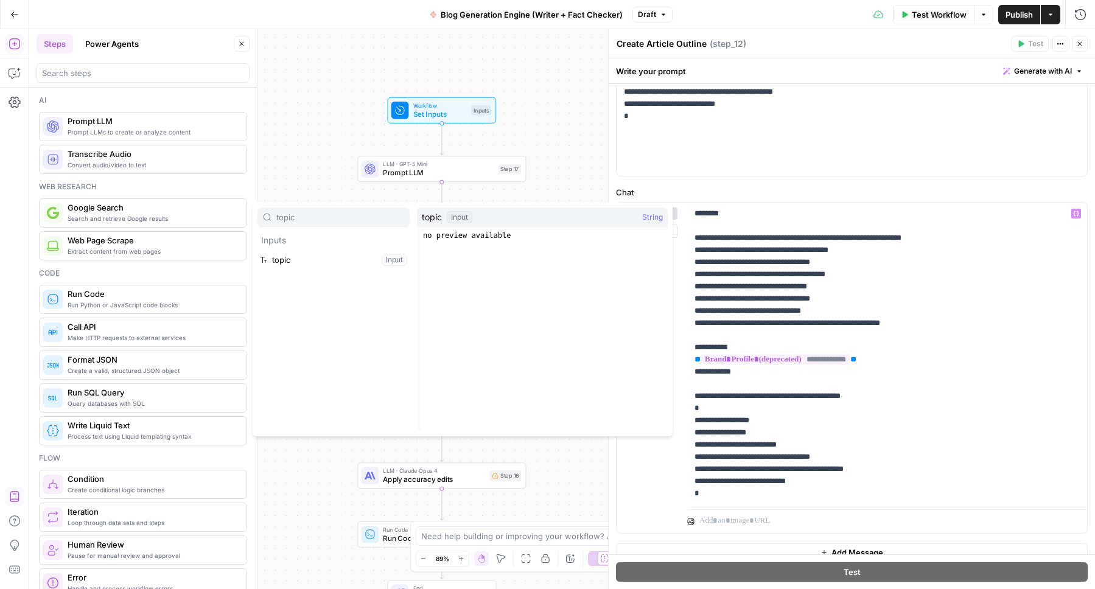
type input "topic"
click at [350, 257] on button "Select variable topic" at bounding box center [333, 259] width 152 height 19
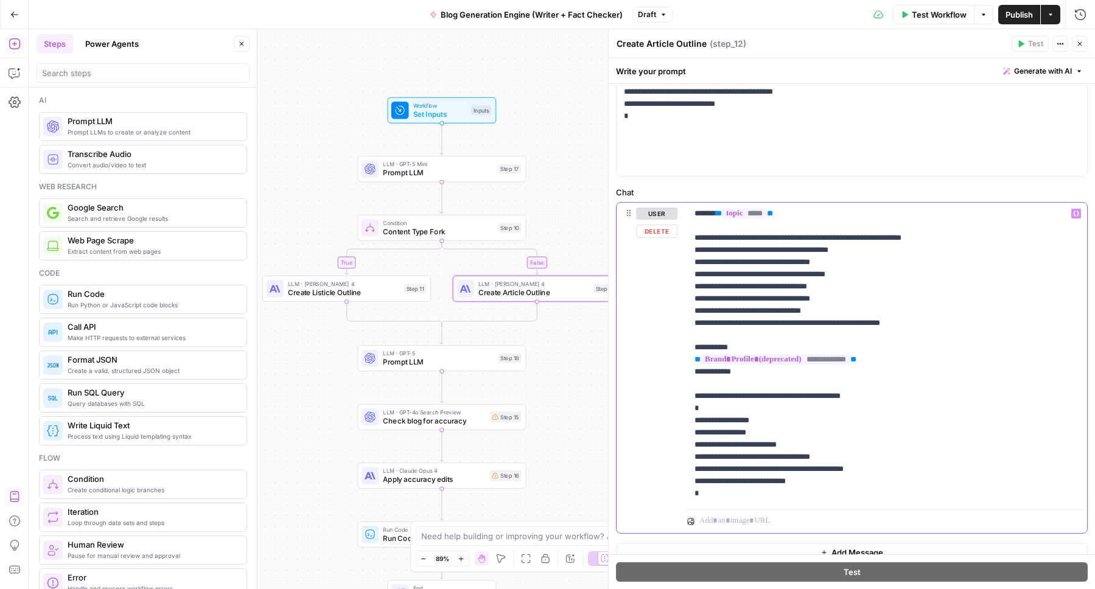
drag, startPoint x: 884, startPoint y: 360, endPoint x: 685, endPoint y: 361, distance: 199.0
click at [685, 361] on div "**********" at bounding box center [851, 368] width 470 height 331
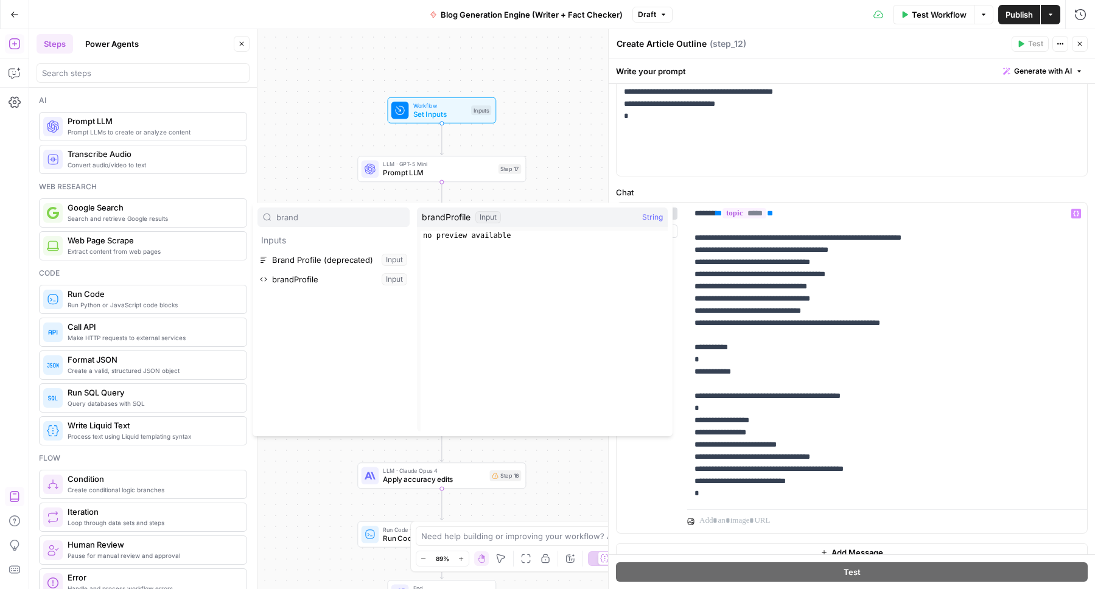
type input "brand"
click at [310, 280] on button "Select variable brandProfile" at bounding box center [333, 279] width 152 height 19
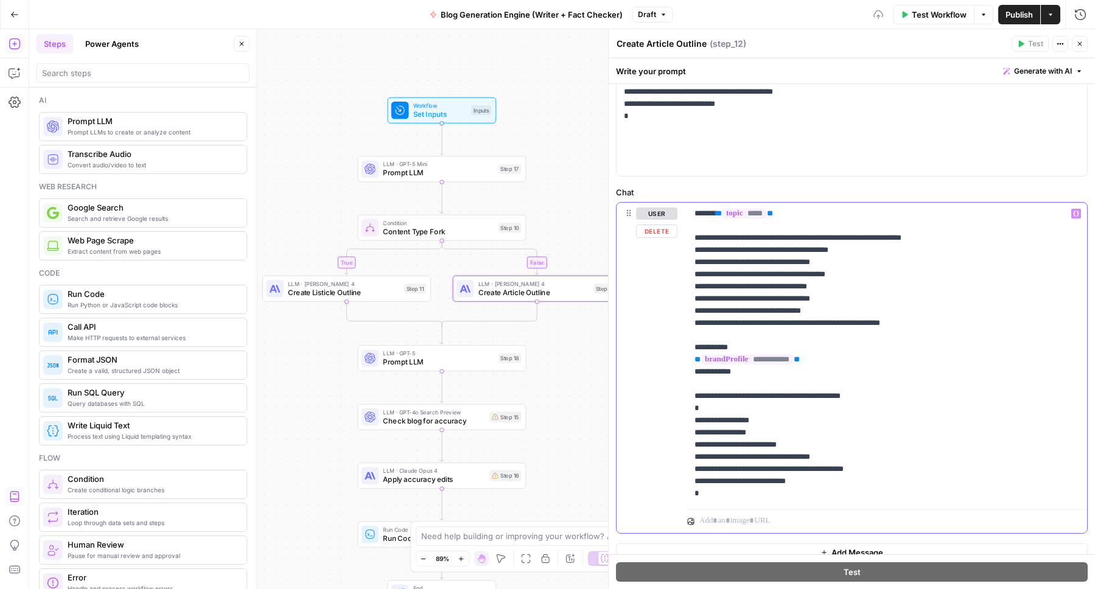
click at [777, 389] on p "**********" at bounding box center [882, 353] width 376 height 292
click at [781, 452] on p "**********" at bounding box center [882, 353] width 376 height 292
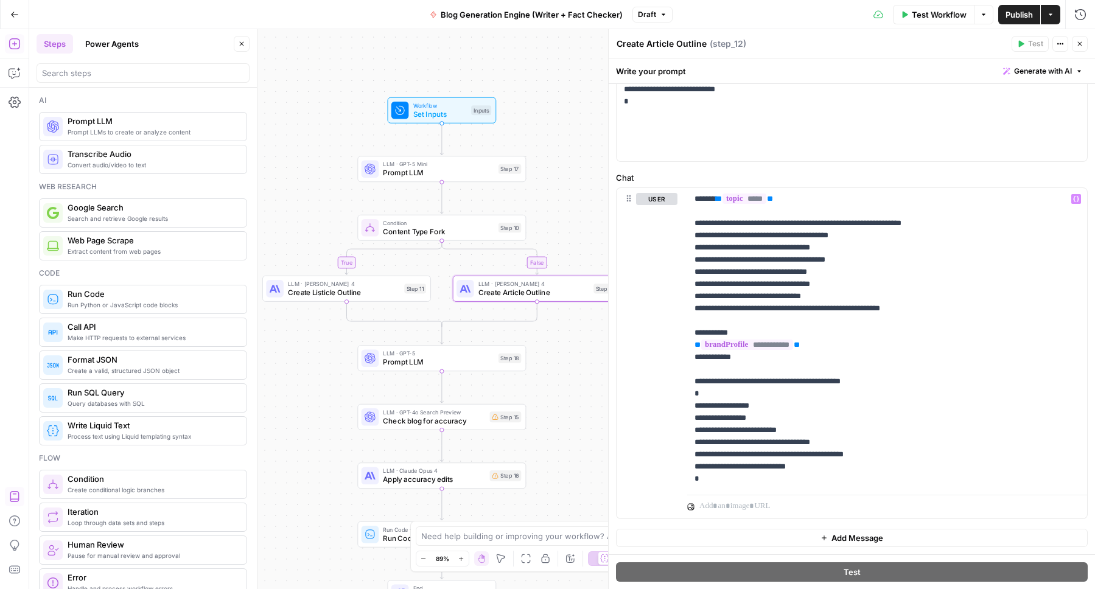
click at [431, 166] on span "LLM · GPT-5 Mini" at bounding box center [438, 164] width 111 height 9
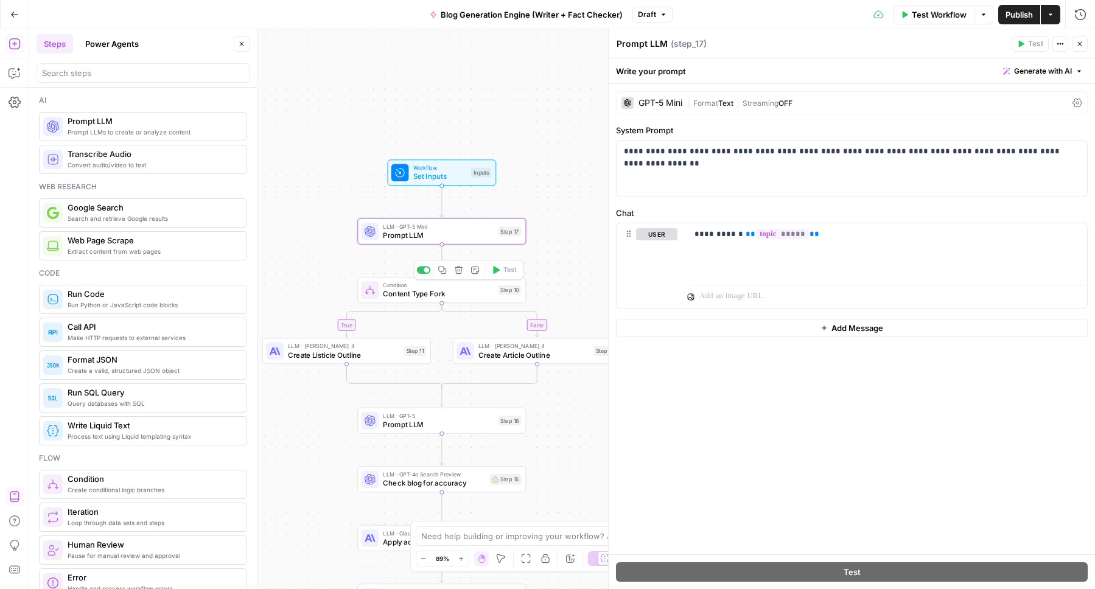
click at [416, 288] on span "Content Type Fork" at bounding box center [438, 293] width 111 height 11
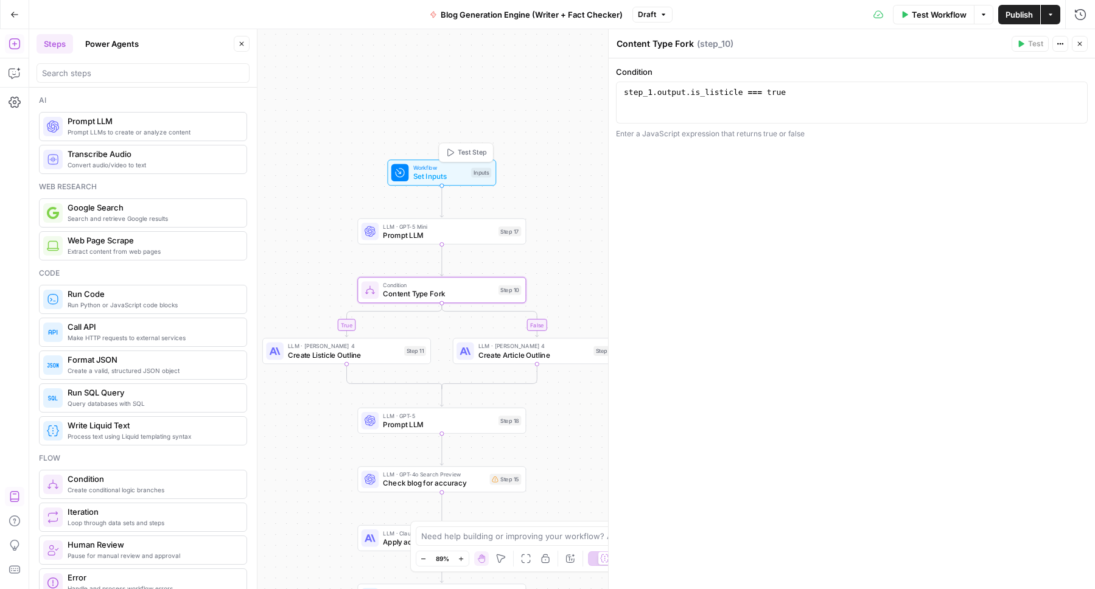
click at [427, 171] on span "Set Inputs" at bounding box center [440, 176] width 54 height 11
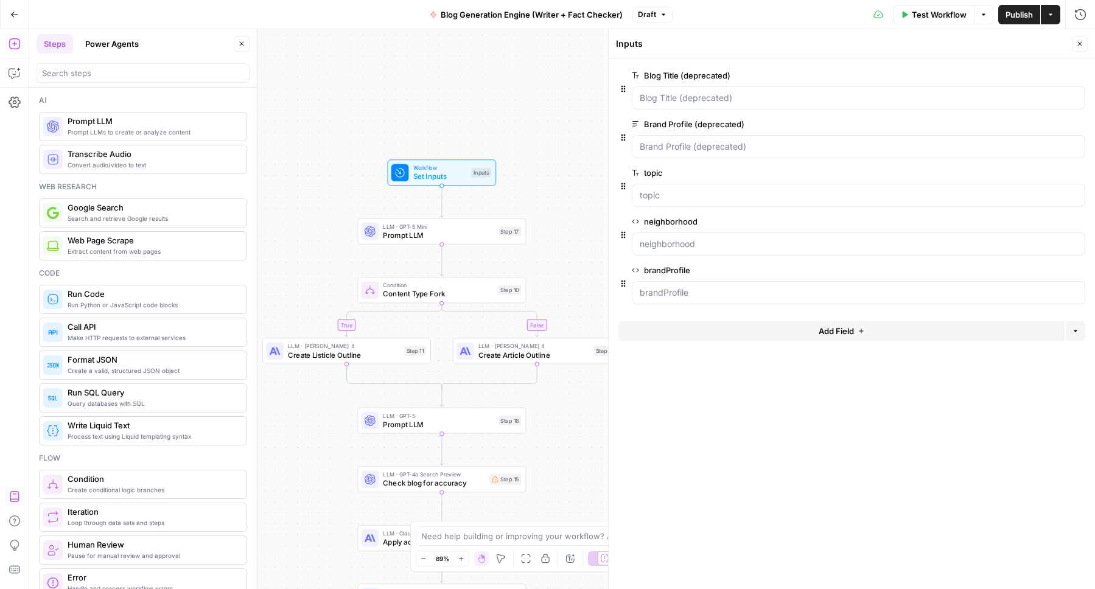
click at [840, 325] on span "Add Field" at bounding box center [835, 331] width 35 height 12
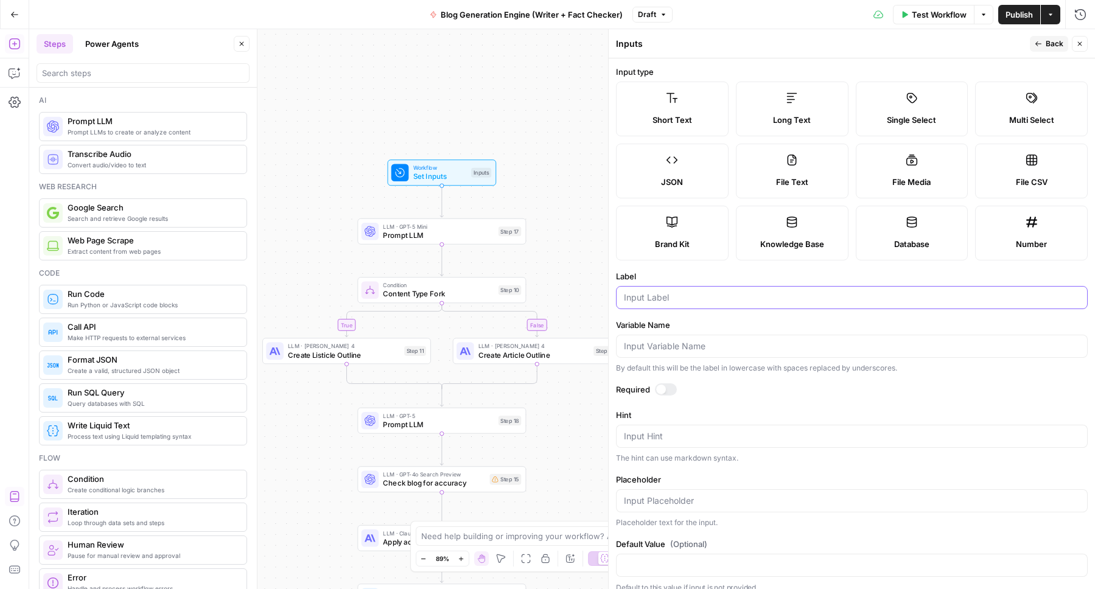
click at [667, 298] on input "Label" at bounding box center [852, 297] width 456 height 12
click at [656, 298] on input "content_type" at bounding box center [852, 297] width 456 height 12
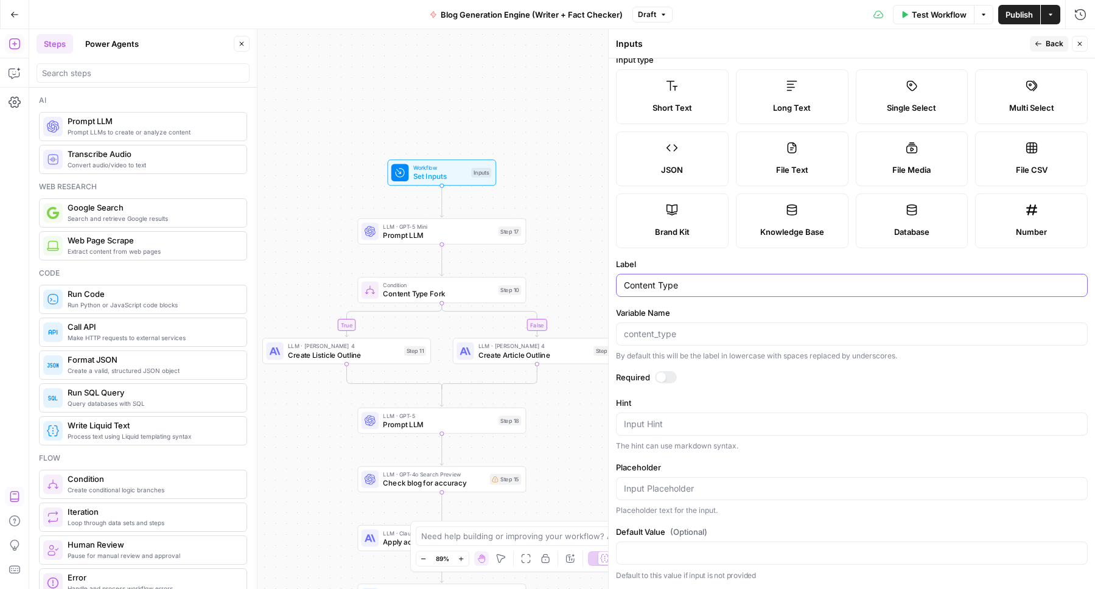
type input "Content Type"
click at [662, 375] on div at bounding box center [661, 377] width 10 height 10
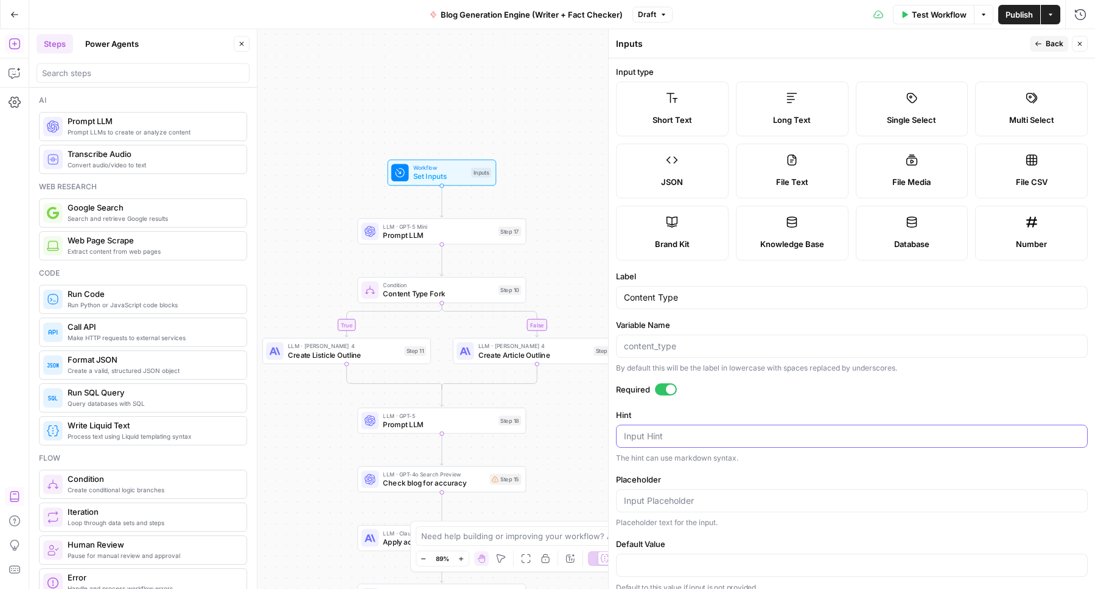
click at [657, 435] on textarea "Hint" at bounding box center [852, 436] width 456 height 12
type textarea "A"
type textarea "article or listicle"
click at [1058, 43] on span "Back" at bounding box center [1054, 43] width 18 height 11
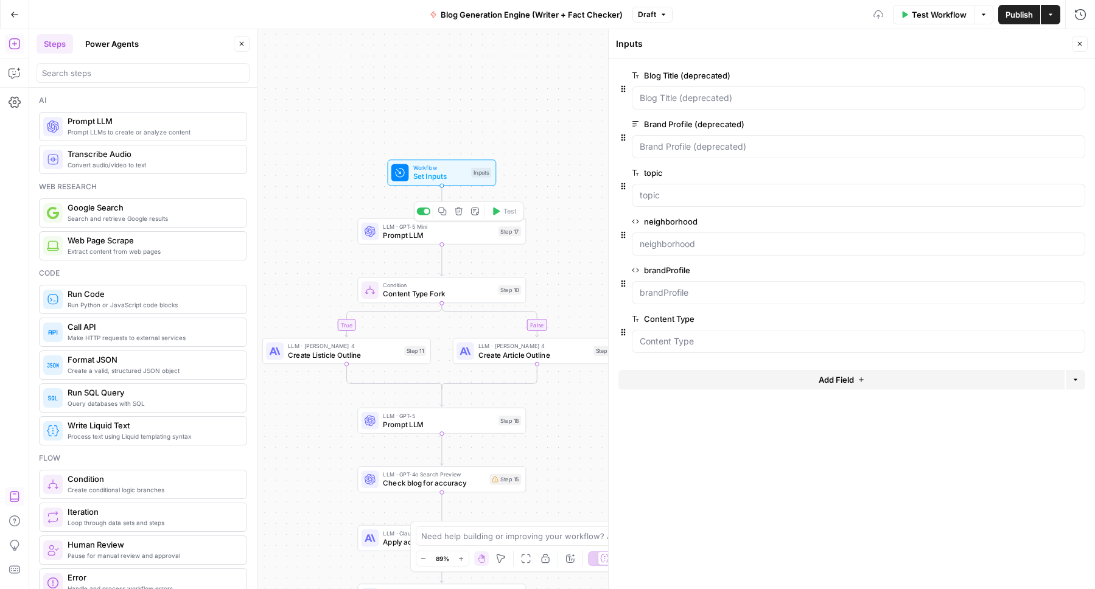
click at [422, 234] on span "Prompt LLM" at bounding box center [438, 235] width 111 height 11
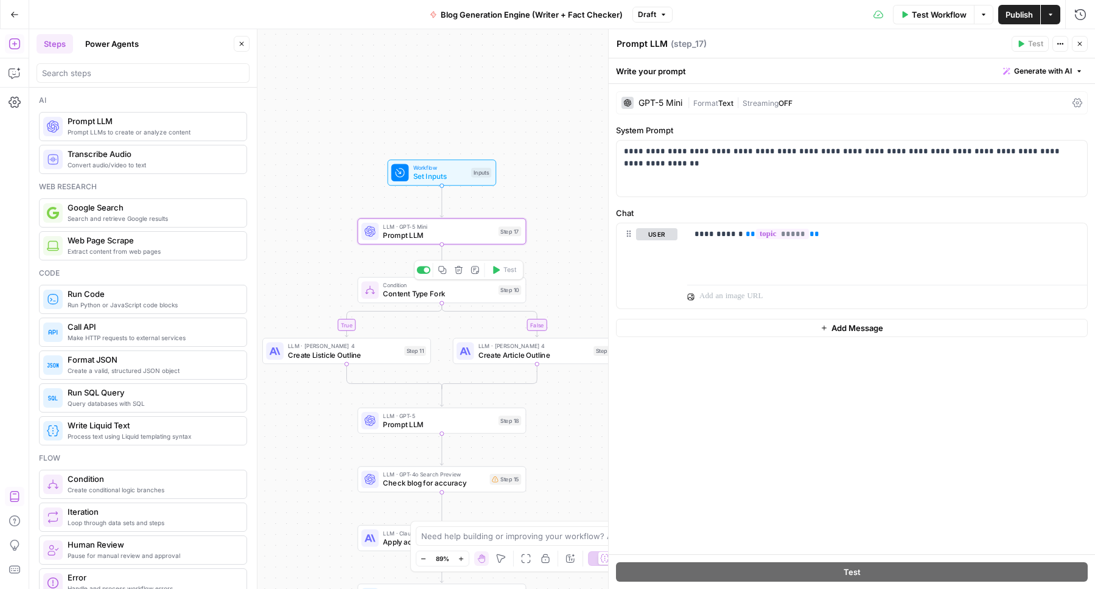
click at [418, 294] on span "Content Type Fork" at bounding box center [438, 293] width 111 height 11
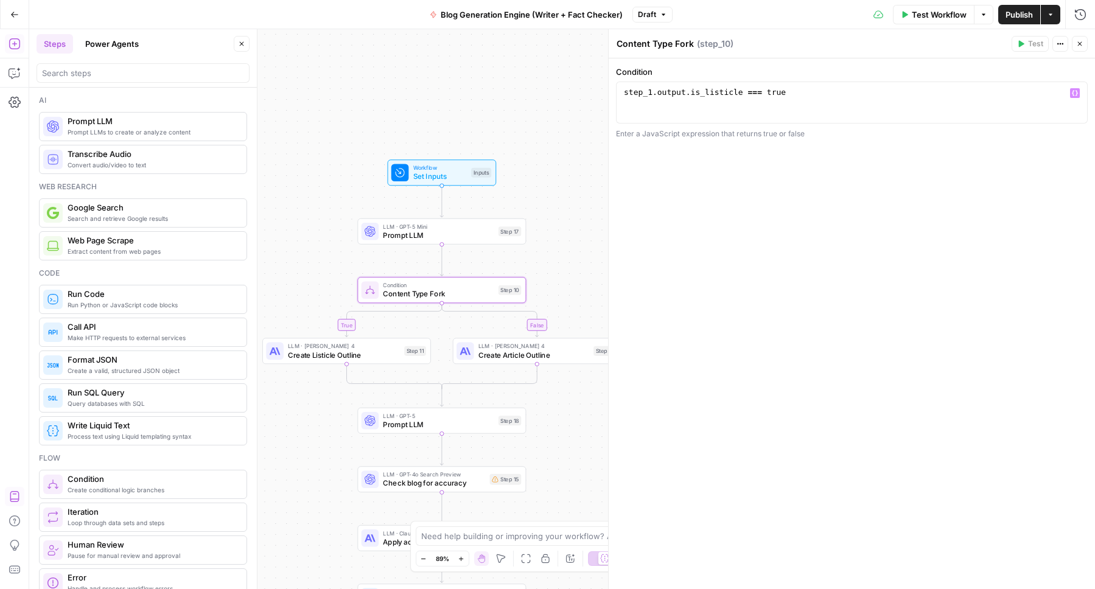
type textarea "**********"
click at [822, 94] on div "step_1 . output . is_listicle === true" at bounding box center [851, 113] width 461 height 52
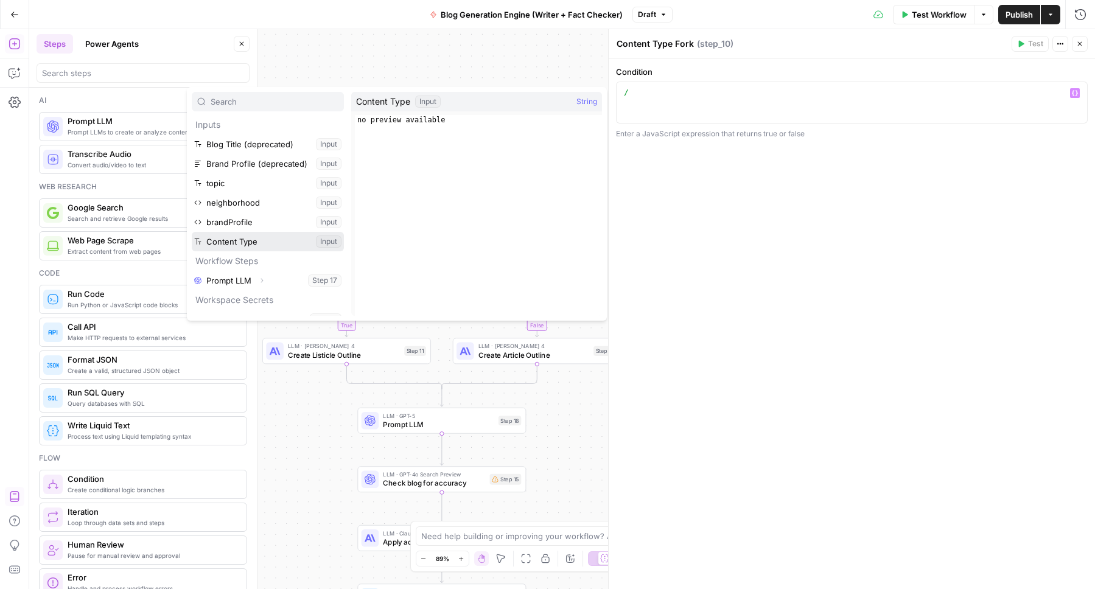
click at [232, 240] on button "Select variable Content Type" at bounding box center [268, 241] width 152 height 19
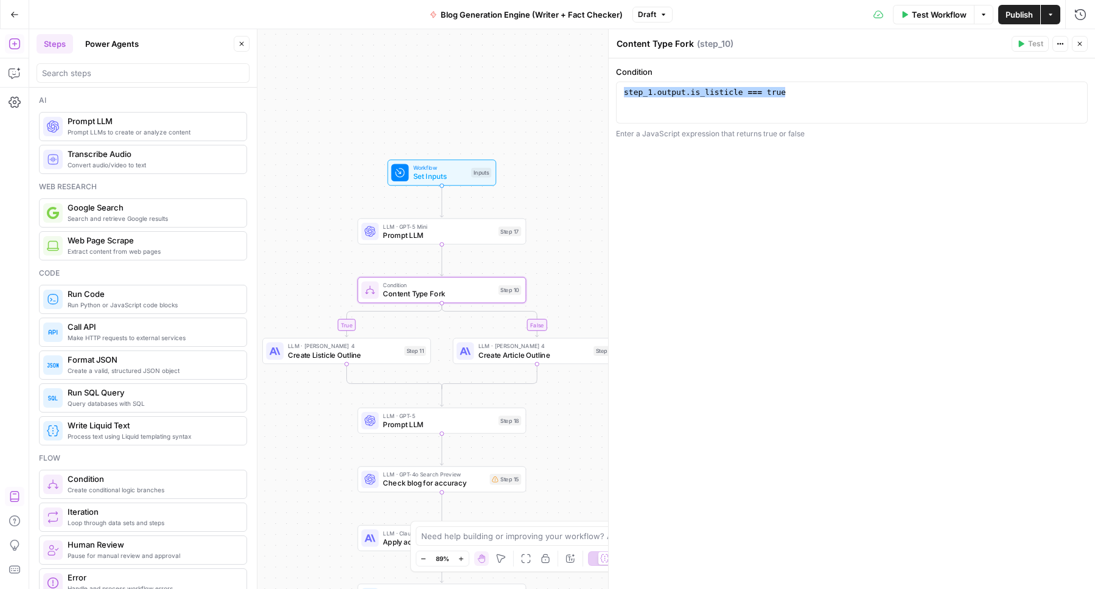
click at [947, 230] on div "**********" at bounding box center [851, 323] width 486 height 531
click at [758, 94] on div "step_1 . output . is_listicle === true" at bounding box center [851, 113] width 461 height 52
click at [705, 92] on div "step_1 . output . is_listicle === true" at bounding box center [851, 113] width 461 height 52
drag, startPoint x: 686, startPoint y: 92, endPoint x: 609, endPoint y: 91, distance: 76.7
click at [609, 91] on div "**********" at bounding box center [851, 309] width 487 height 560
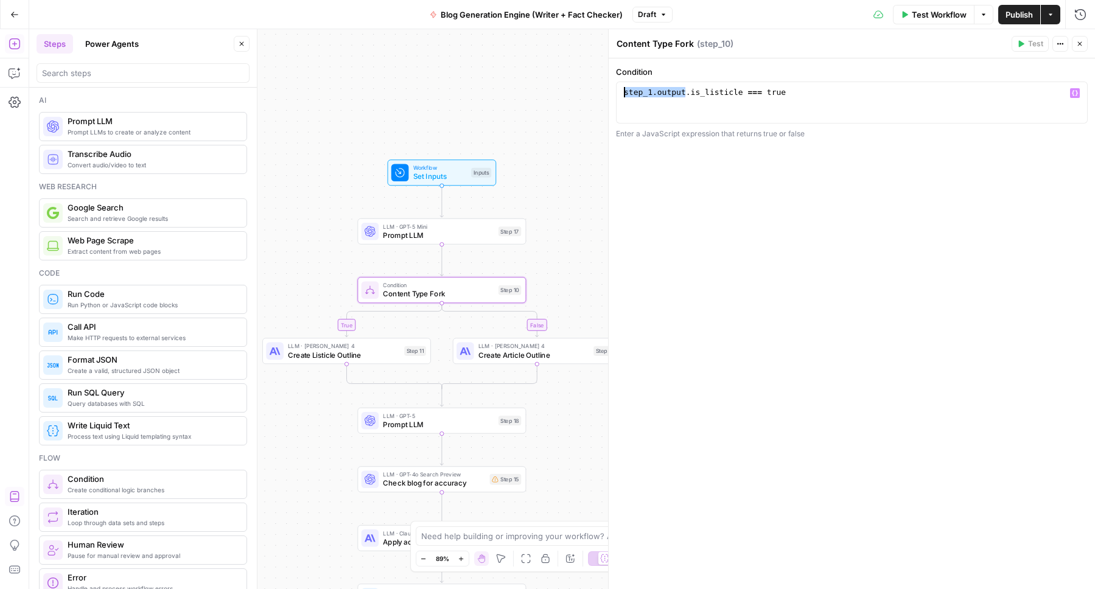
type textarea "**********"
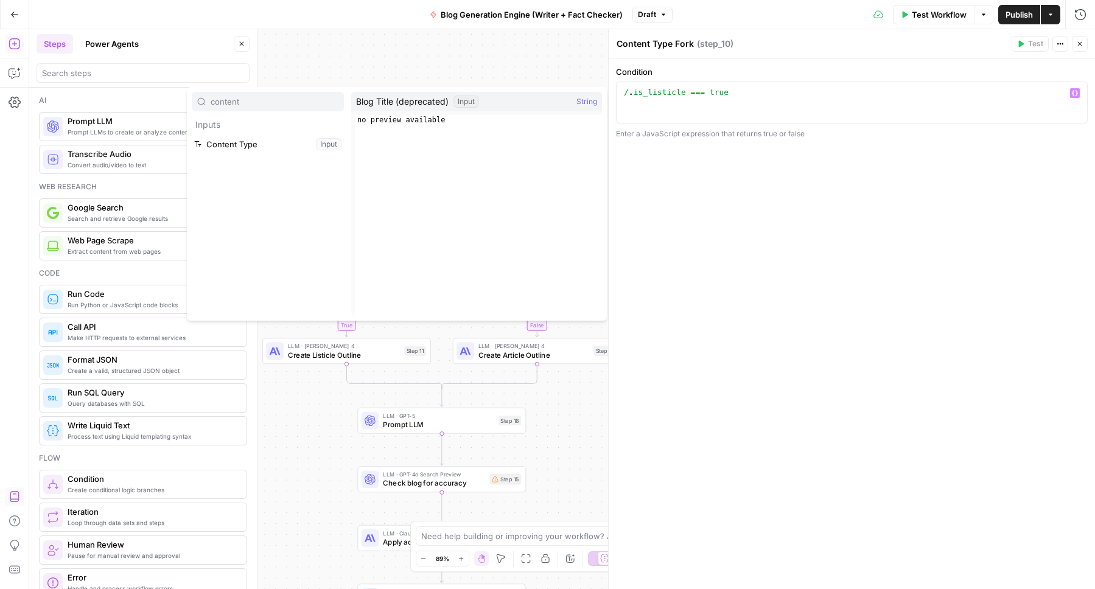
type input "content"
click at [288, 139] on button "Select variable Content Type" at bounding box center [268, 143] width 152 height 19
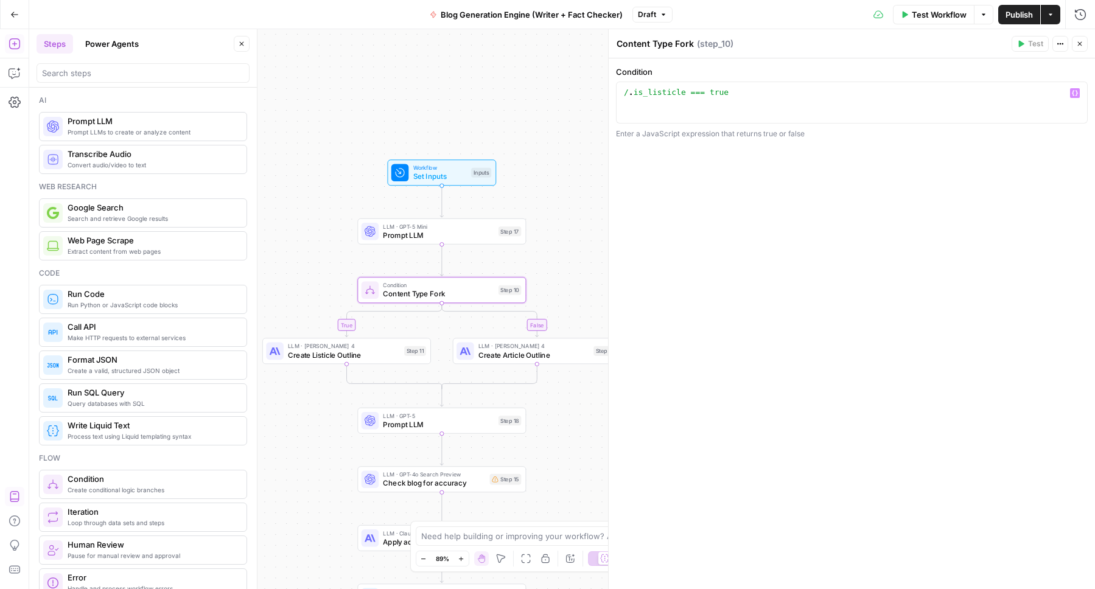
type textarea "**********"
click at [812, 96] on div "content_type . is_listicle === true" at bounding box center [851, 113] width 461 height 52
click at [823, 275] on div "**********" at bounding box center [851, 323] width 486 height 531
click at [342, 356] on span "Create Listicle Outline" at bounding box center [344, 354] width 112 height 11
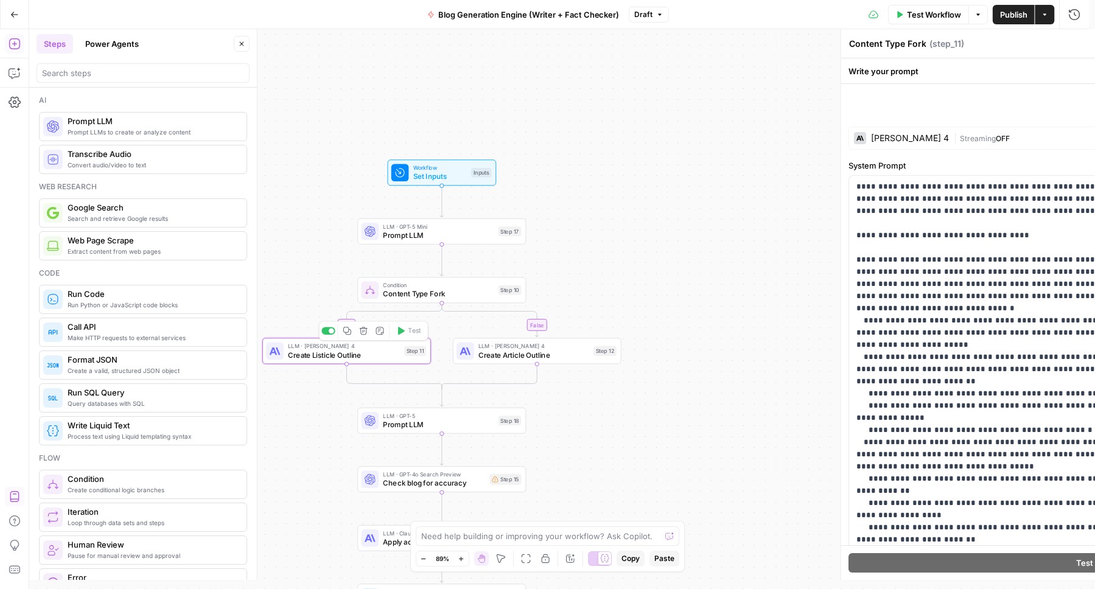
type textarea "Create Listicle Outline"
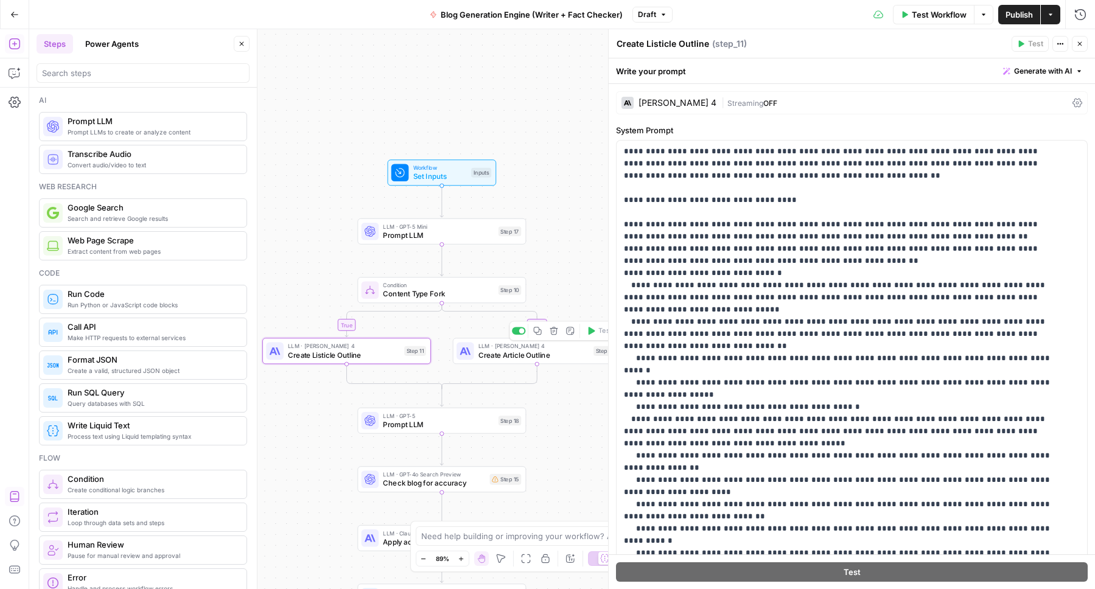
click at [529, 355] on span "Create Article Outline" at bounding box center [533, 354] width 111 height 11
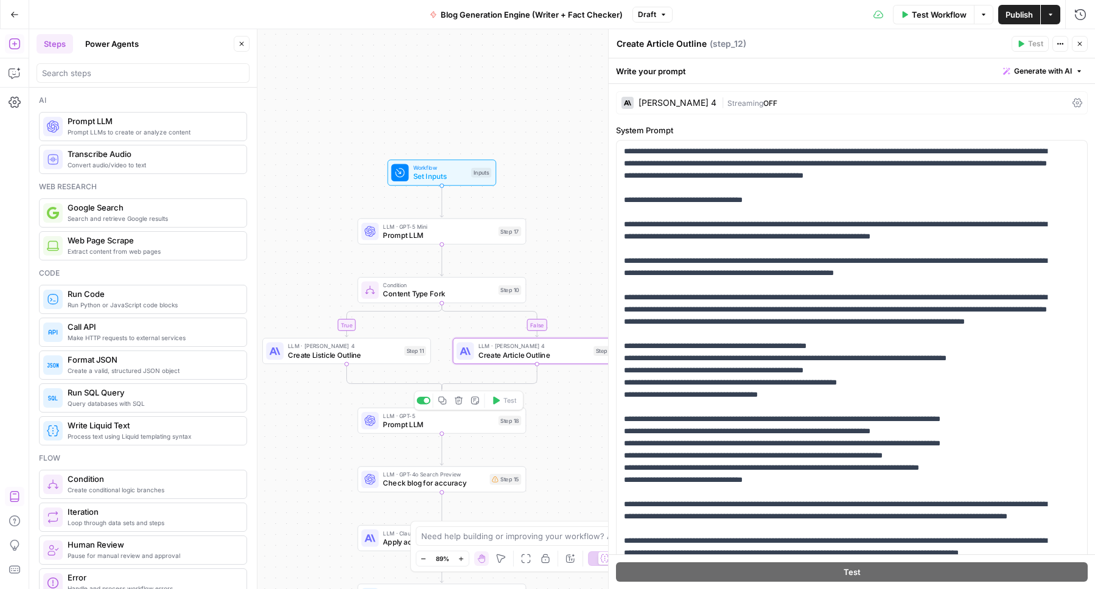
click at [433, 420] on span "Prompt LLM" at bounding box center [438, 424] width 111 height 11
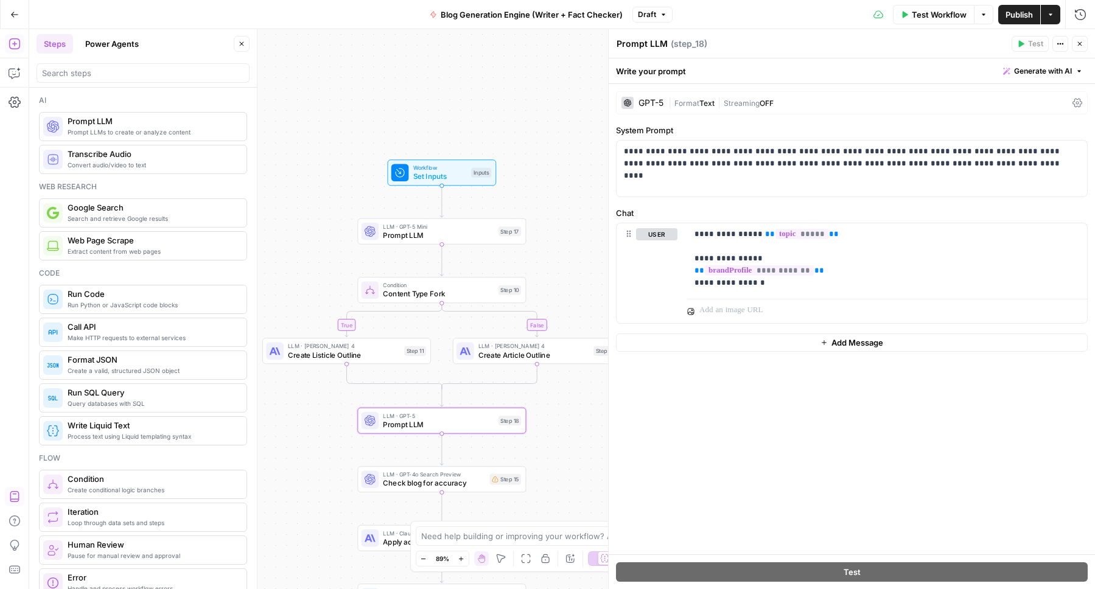
click at [413, 479] on span "Check blog for accuracy" at bounding box center [434, 483] width 102 height 11
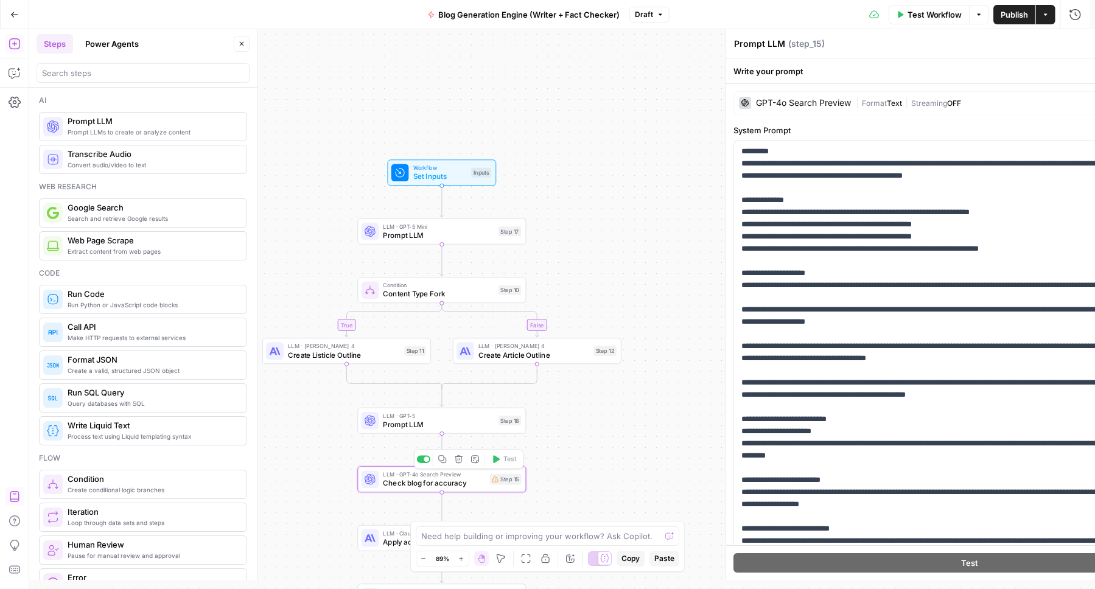
type textarea "Check blog for accuracy"
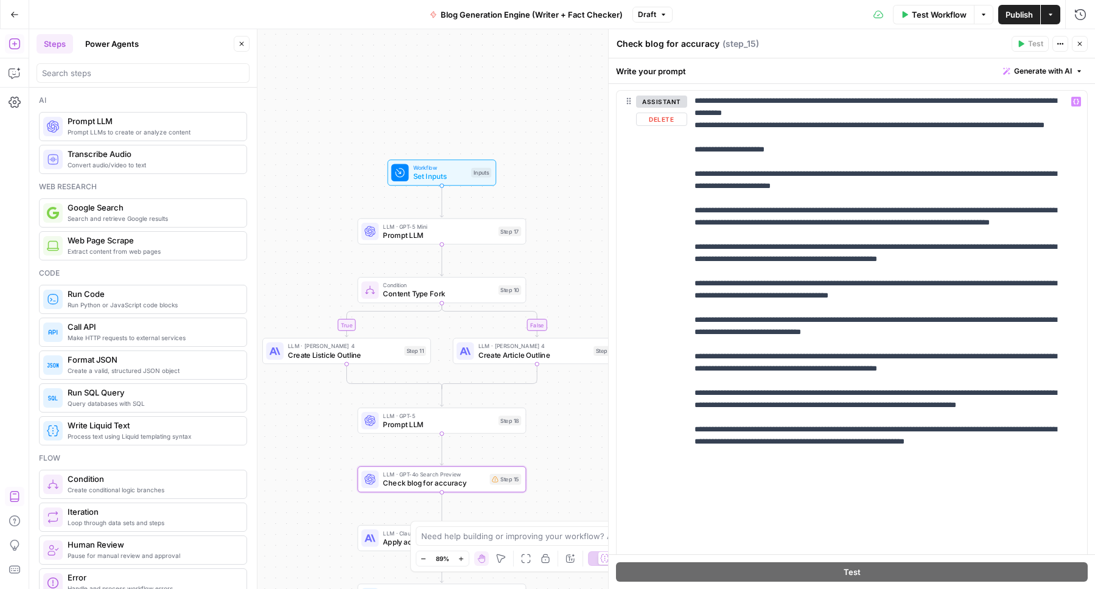
scroll to position [1209, 0]
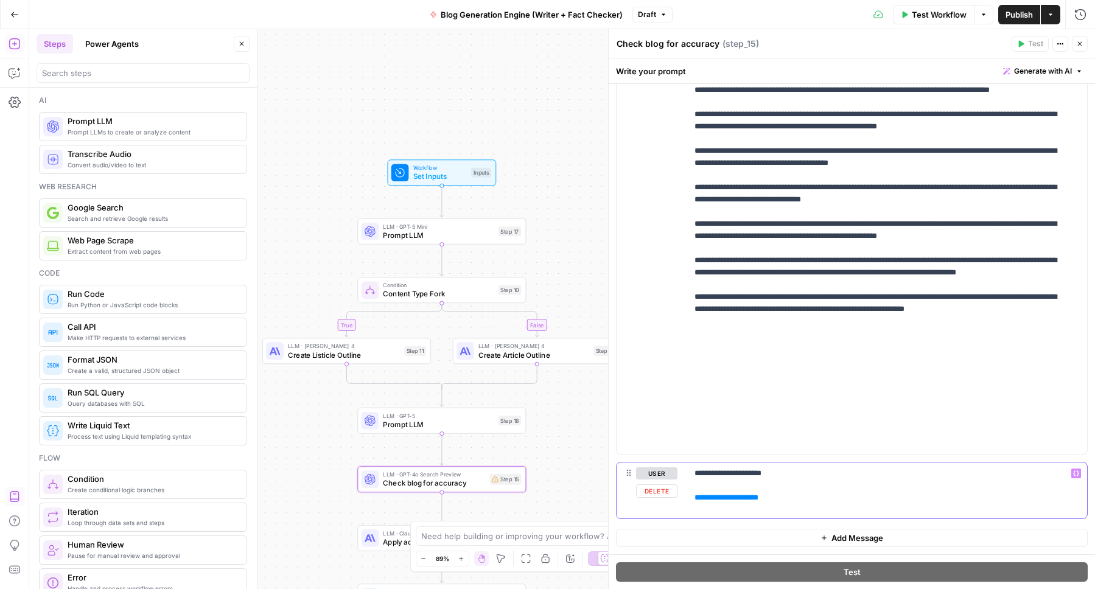
drag, startPoint x: 798, startPoint y: 502, endPoint x: 710, endPoint y: 498, distance: 88.3
click at [686, 498] on div "**********" at bounding box center [851, 490] width 470 height 56
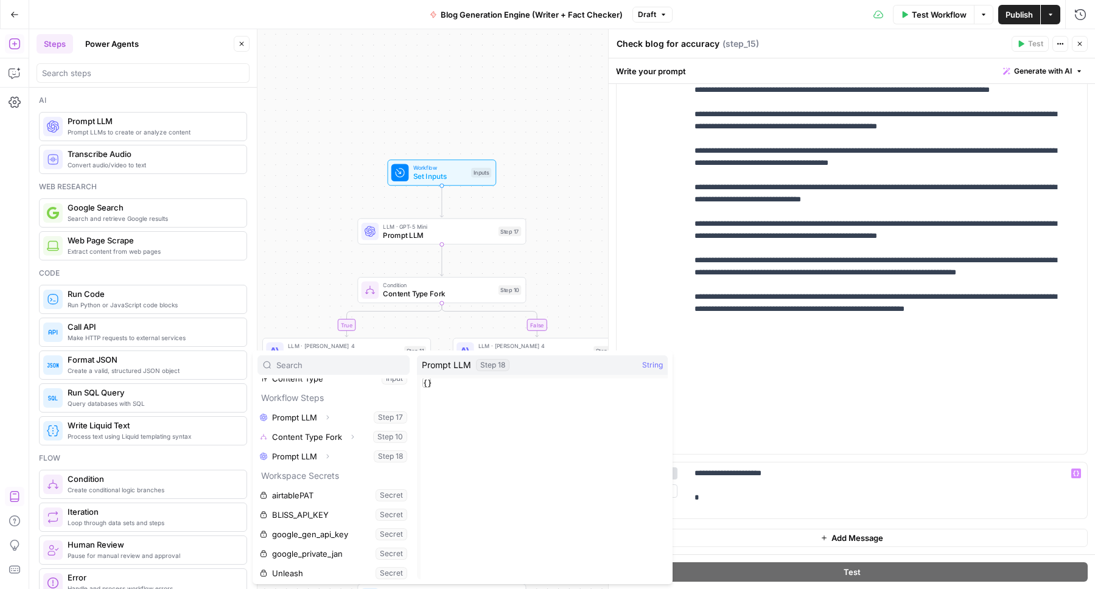
scroll to position [85, 0]
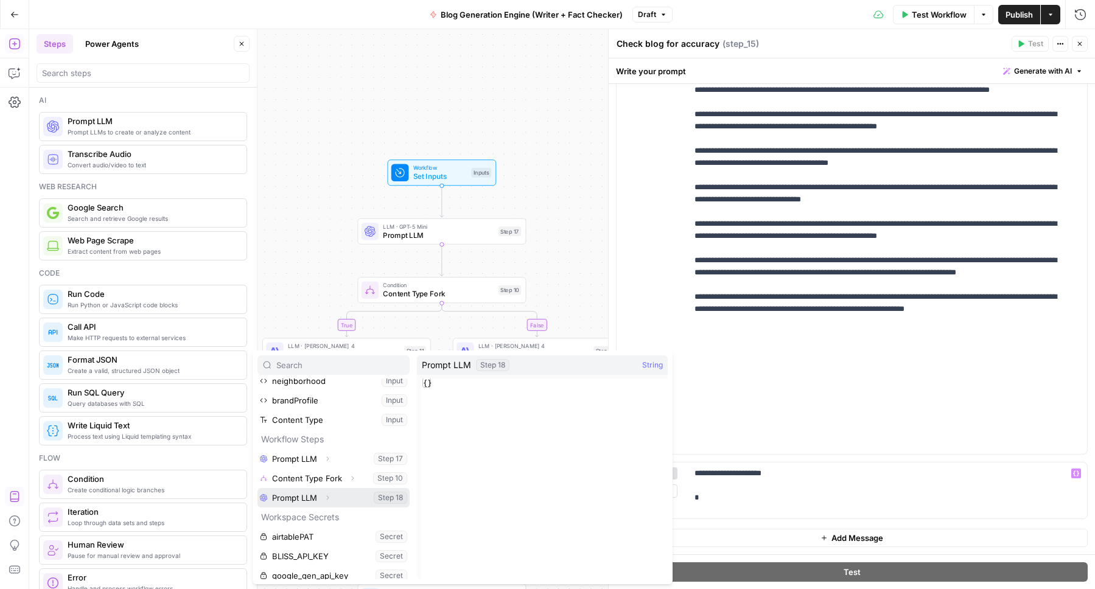
click at [296, 497] on button "Select variable Prompt LLM" at bounding box center [333, 497] width 152 height 19
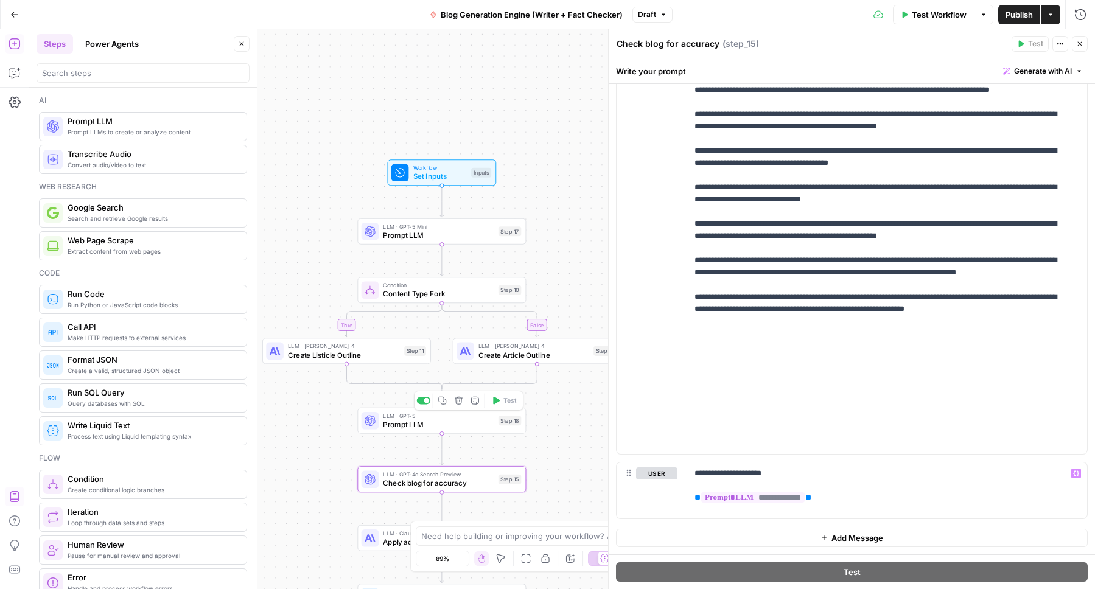
click at [436, 425] on span "Prompt LLM" at bounding box center [438, 424] width 111 height 11
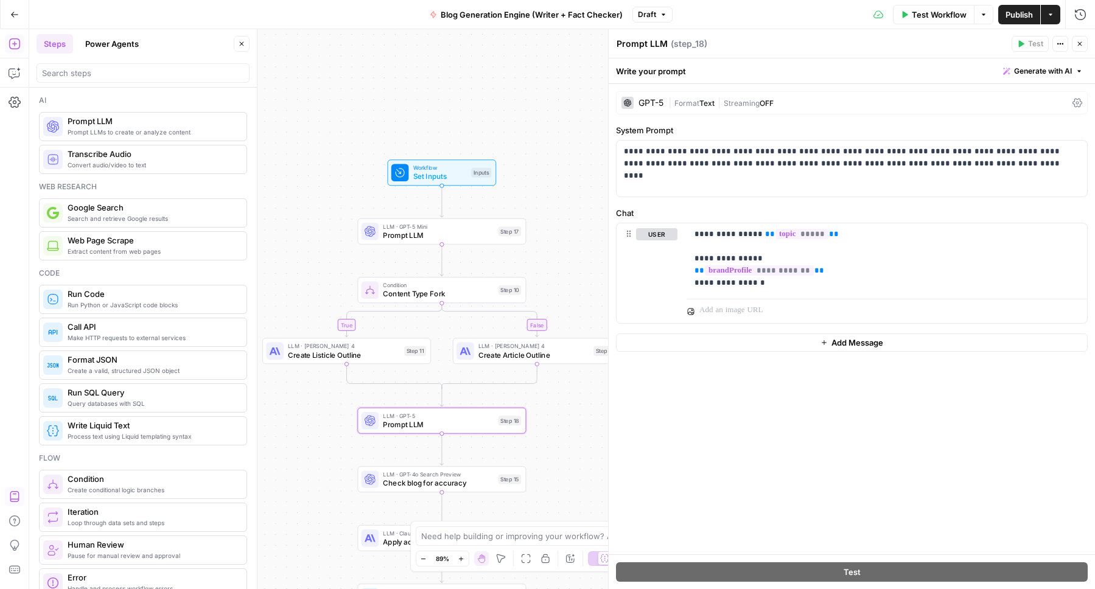
click at [643, 41] on textarea "Prompt LLM" at bounding box center [641, 44] width 51 height 12
drag, startPoint x: 643, startPoint y: 41, endPoint x: 660, endPoint y: 110, distance: 71.4
click at [644, 46] on textarea "Prompt LLM" at bounding box center [641, 44] width 51 height 12
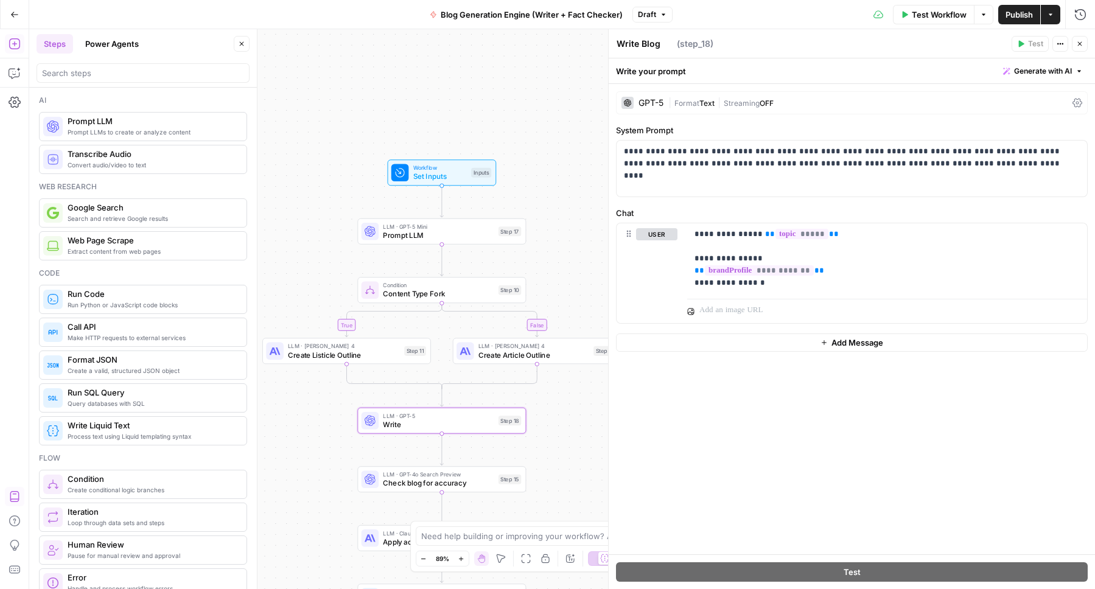
type textarea "Write Blog Post"
click at [414, 293] on span "Content Type Fork" at bounding box center [438, 293] width 111 height 11
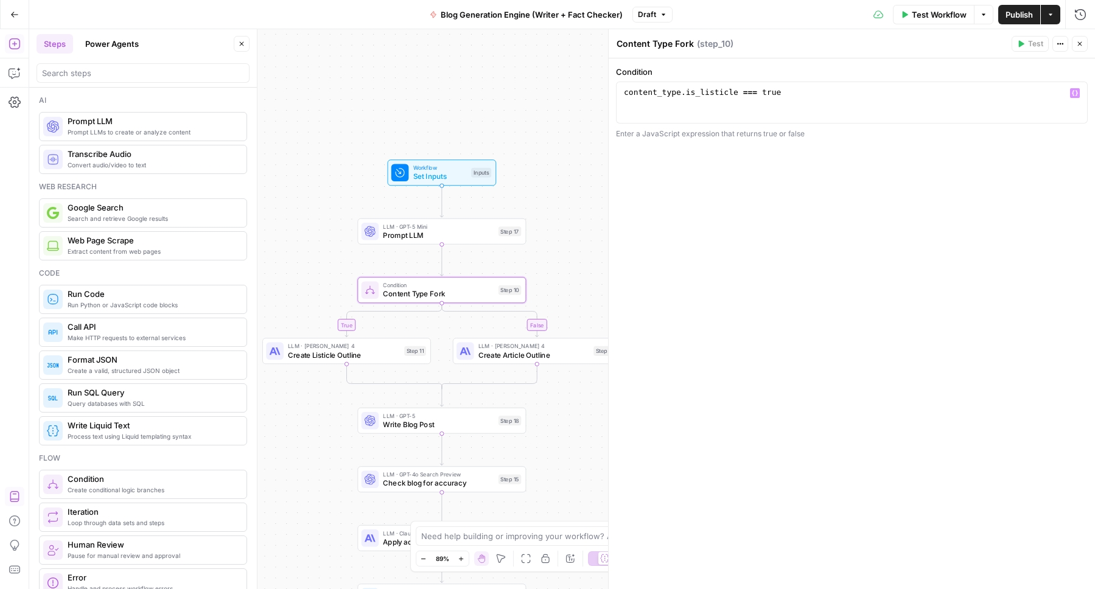
click at [646, 41] on textarea "Content Type Fork" at bounding box center [654, 44] width 77 height 12
type textarea "Article or Listicle?"
click at [414, 233] on span "Prompt LLM" at bounding box center [438, 235] width 111 height 11
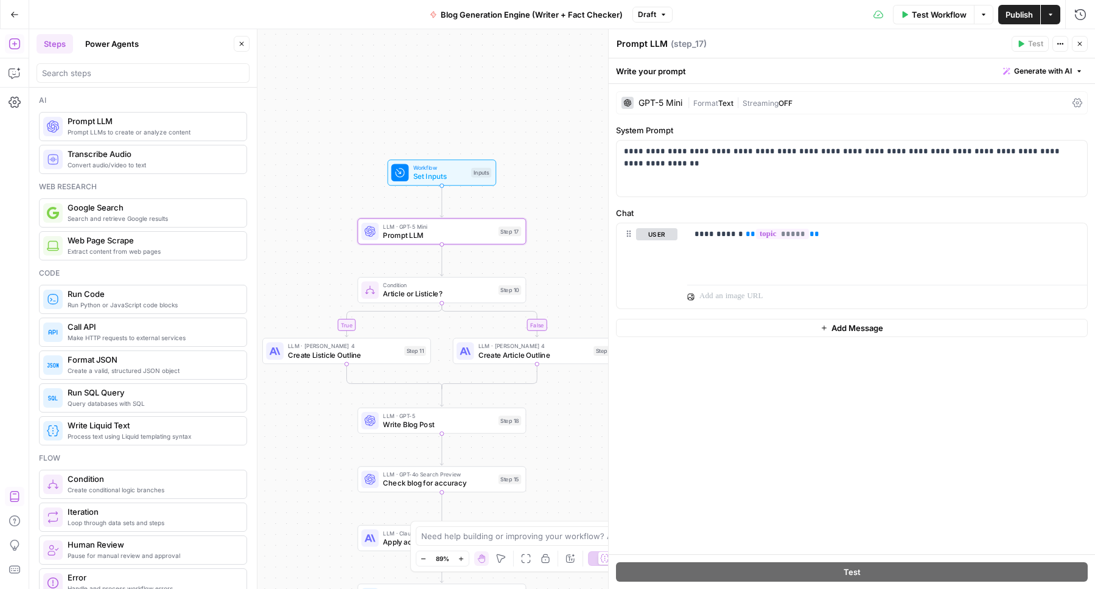
click at [657, 42] on textarea "Prompt LLM" at bounding box center [641, 44] width 51 height 12
type textarea "Research Topic"
click at [411, 291] on span "Article or Listicle?" at bounding box center [438, 293] width 111 height 11
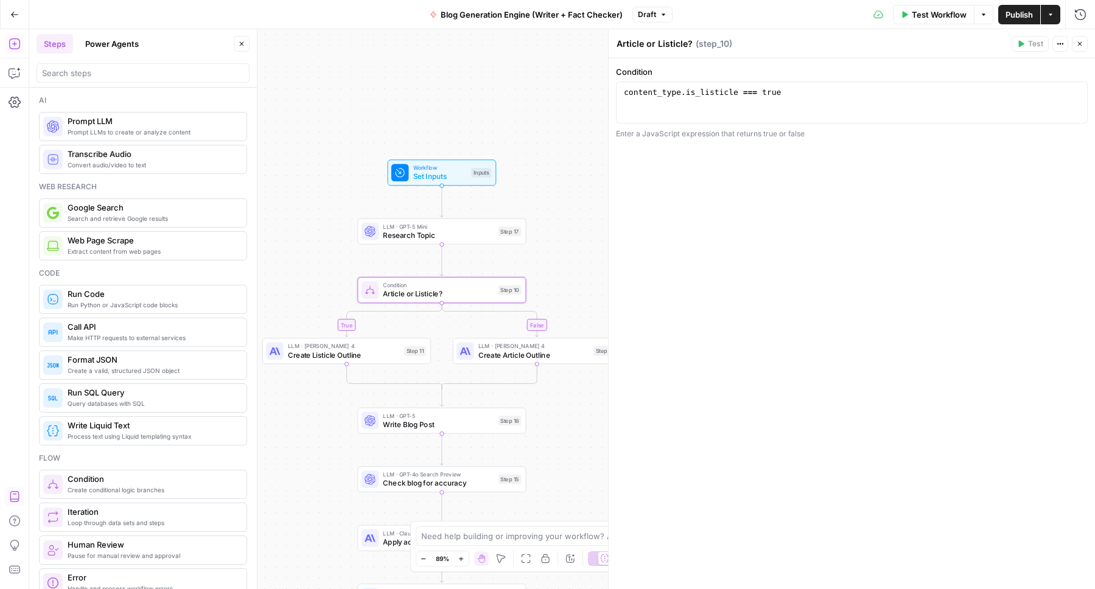
click at [618, 44] on textarea "Article or Listicle?" at bounding box center [654, 44] width 76 height 12
type textarea "Is Article or Listicle?"
click at [730, 286] on div "Condition 1 content_type . is_listicle === true XXXXXXXXXXXXXXXXXXXXXXXXXXXXXXX…" at bounding box center [851, 323] width 486 height 531
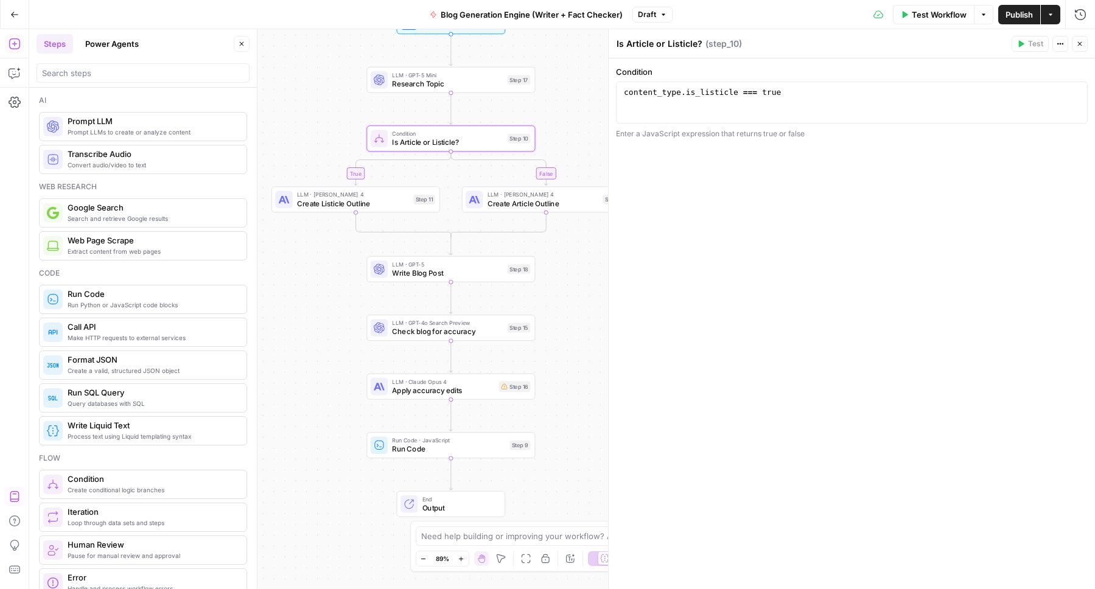
drag, startPoint x: 330, startPoint y: 494, endPoint x: 343, endPoint y: 338, distance: 156.2
click at [343, 338] on div "true false Workflow Set Inputs Inputs LLM · GPT-5 Mini Research Topic Step 17 C…" at bounding box center [561, 309] width 1065 height 560
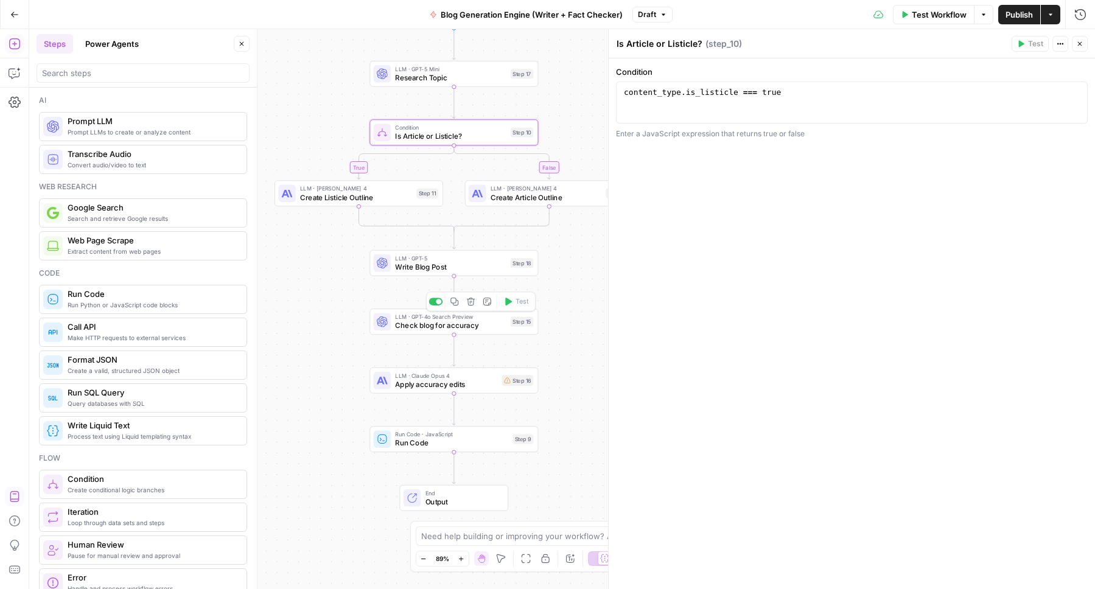
click at [458, 326] on span "Check blog for accuracy" at bounding box center [450, 325] width 111 height 11
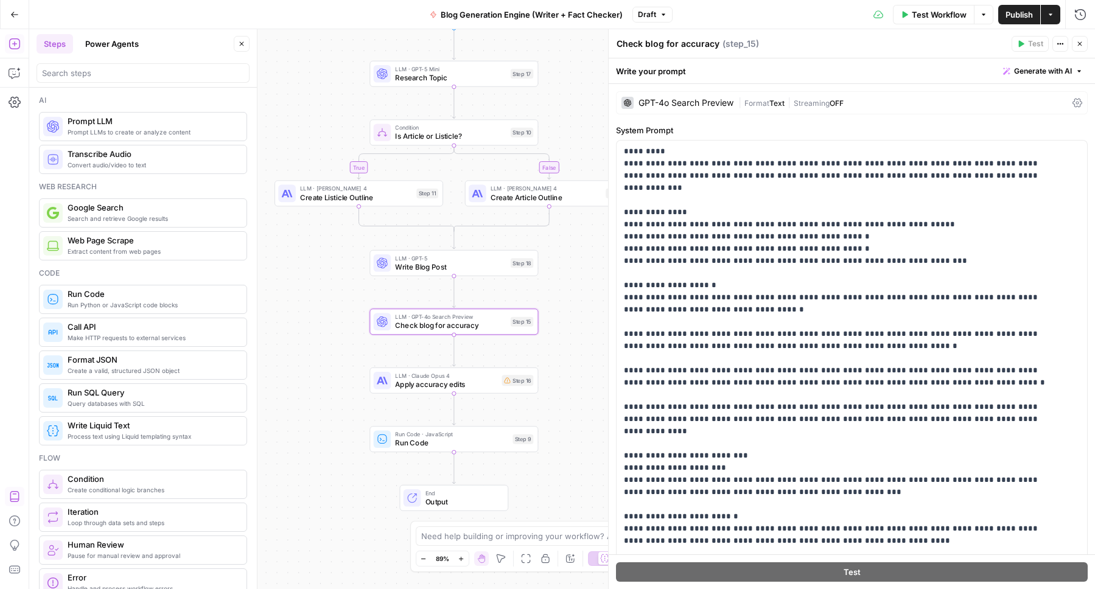
click at [669, 43] on textarea "Check blog for accuracy" at bounding box center [667, 44] width 103 height 12
click at [647, 43] on textarea "Check blog for accuracy" at bounding box center [667, 44] width 103 height 12
click at [645, 44] on textarea "Check Blog for accuracy" at bounding box center [667, 44] width 103 height 12
click at [681, 45] on textarea "Check Blog for accuracy" at bounding box center [667, 44] width 103 height 12
type textarea "Check Blog for Accuracy"
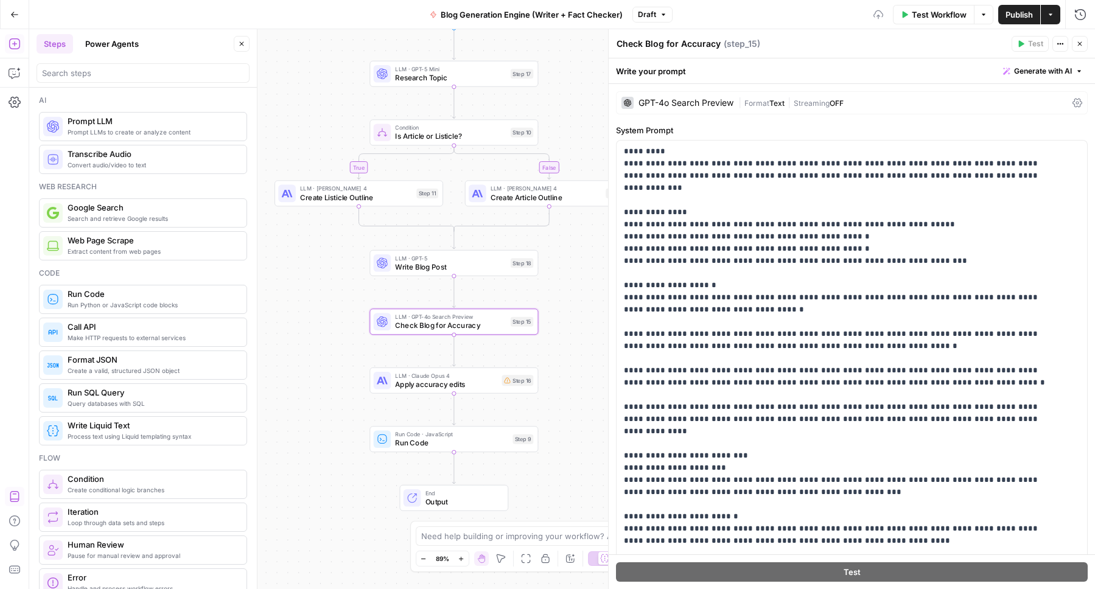
click at [730, 18] on div "Test Workflow Options Publish Actions Run History" at bounding box center [883, 14] width 422 height 29
click at [467, 381] on span "Apply accuracy edits" at bounding box center [446, 384] width 102 height 11
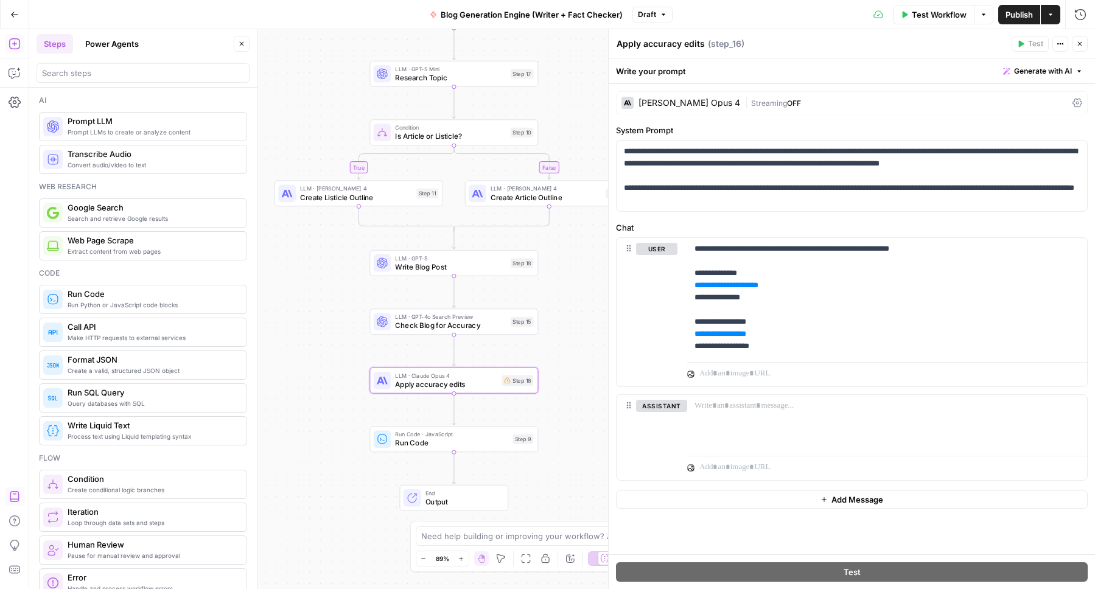
click at [646, 41] on textarea "Apply accuracy edits" at bounding box center [660, 44] width 88 height 12
click at [688, 44] on textarea "Apply Accuracy edits" at bounding box center [660, 44] width 89 height 12
type textarea "A"
type textarea "W"
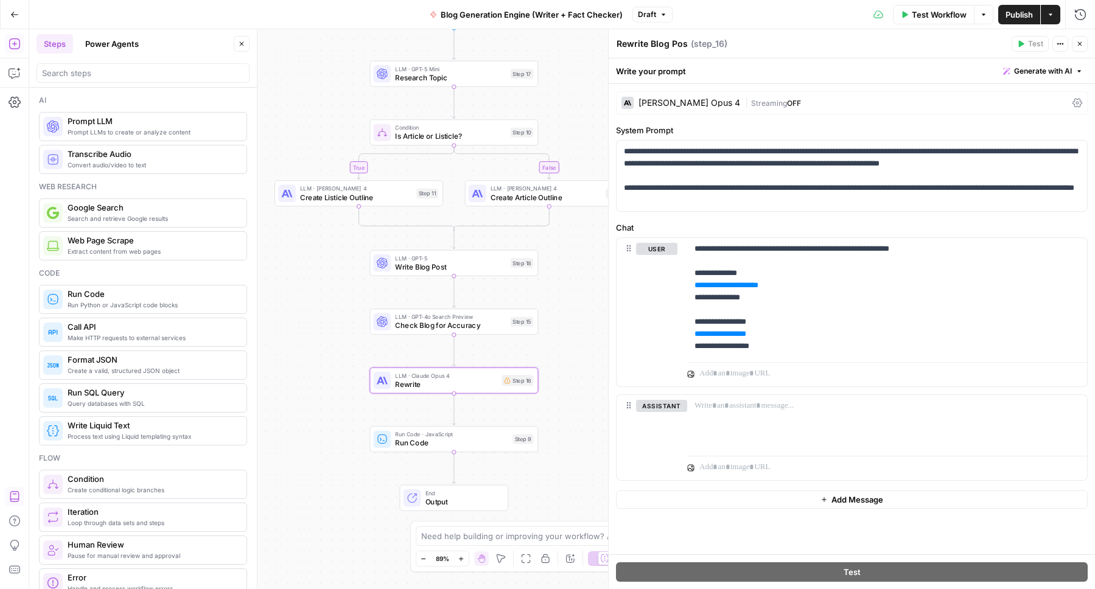
type textarea "Rewrite Blog Post"
click at [427, 325] on span "Check Blog for Accuracy" at bounding box center [450, 325] width 111 height 11
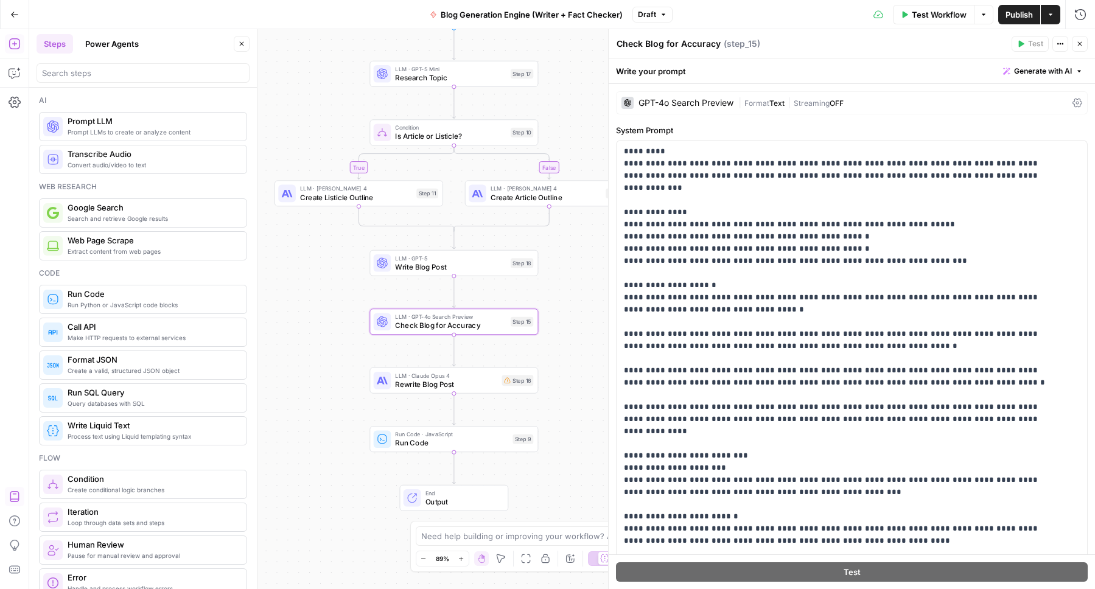
click at [666, 43] on textarea "Check Blog for Accuracy" at bounding box center [668, 44] width 104 height 12
click at [679, 44] on textarea "Check Blog for Accuracy" at bounding box center [668, 44] width 104 height 12
click at [650, 45] on textarea "Check Blog for Accuracy" at bounding box center [668, 44] width 104 height 12
click at [679, 43] on textarea "Check for Accuracy" at bounding box center [657, 44] width 83 height 12
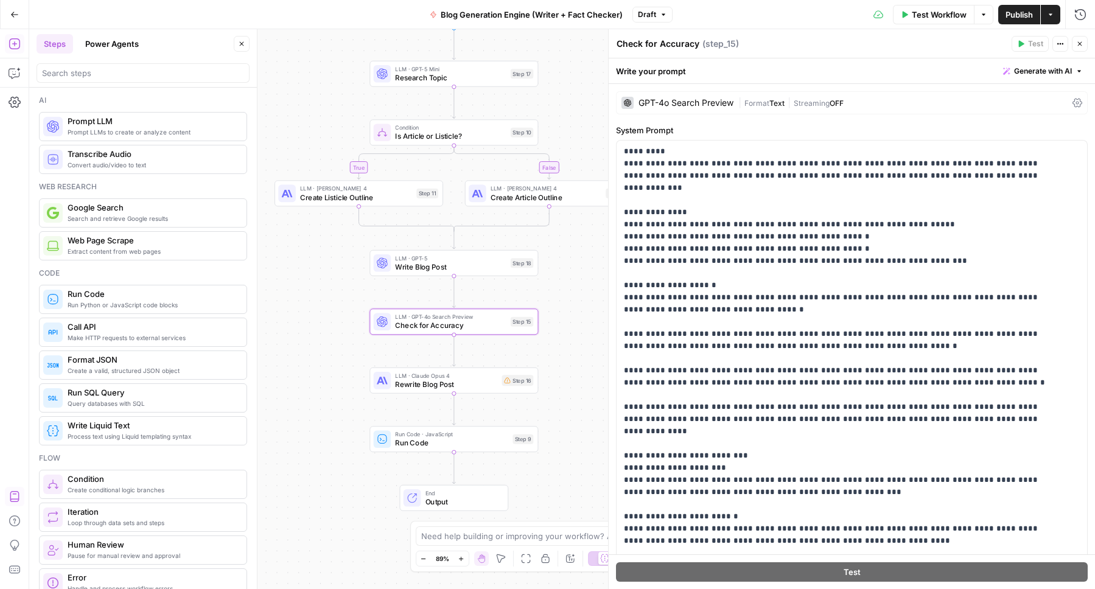
type textarea "Check for Accuracy"
click at [709, 12] on div "Test Workflow Options Publish Actions Run History" at bounding box center [883, 14] width 422 height 29
click at [432, 383] on span "Rewrite Blog Post" at bounding box center [446, 384] width 102 height 11
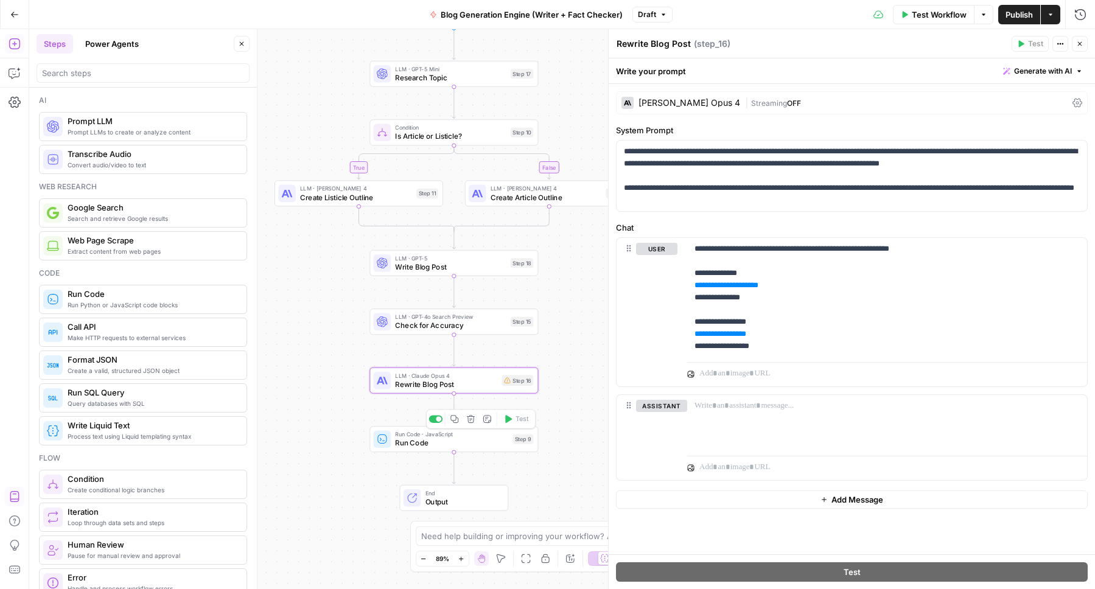
click at [429, 443] on span "Run Code" at bounding box center [451, 442] width 113 height 11
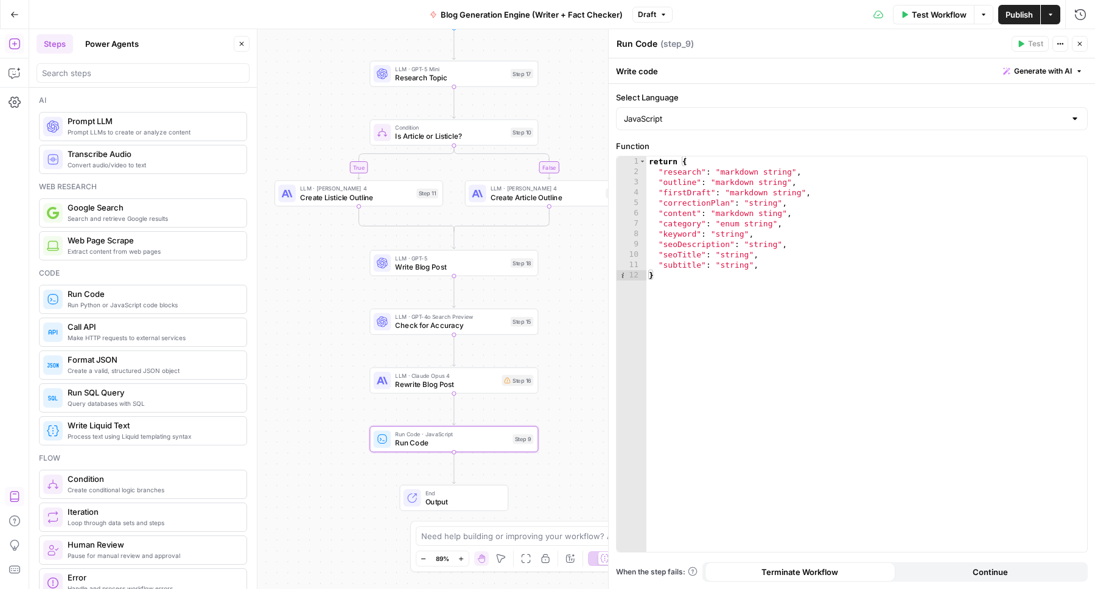
click at [637, 44] on textarea "Run Code" at bounding box center [636, 44] width 41 height 12
type textarea "P"
type textarea "Prepare Structured Output"
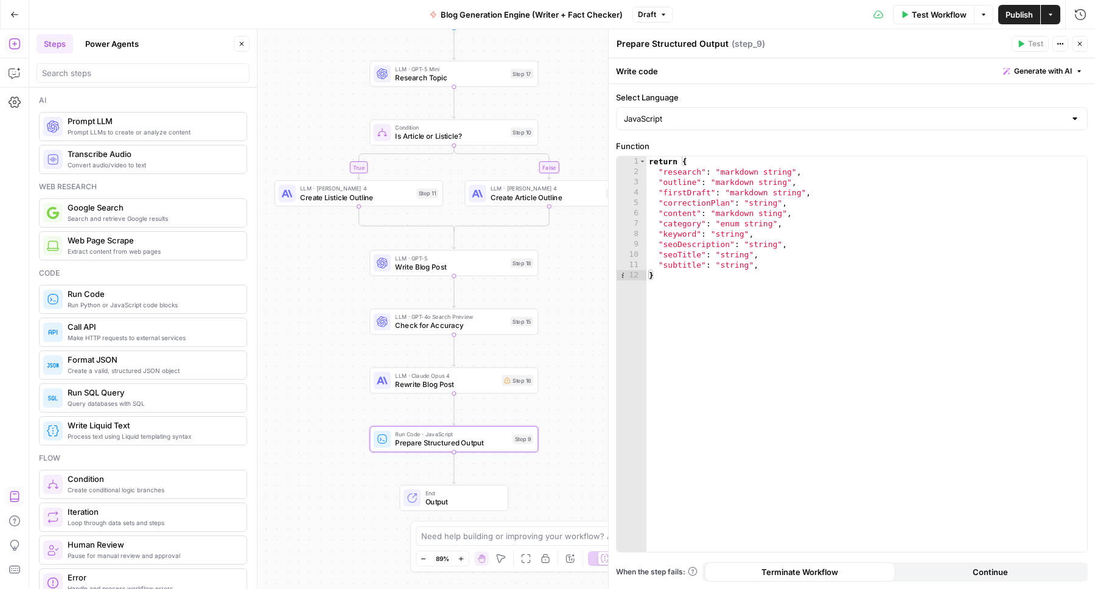
click at [797, 15] on div "Test Workflow Options Publish Actions Run History" at bounding box center [883, 14] width 422 height 29
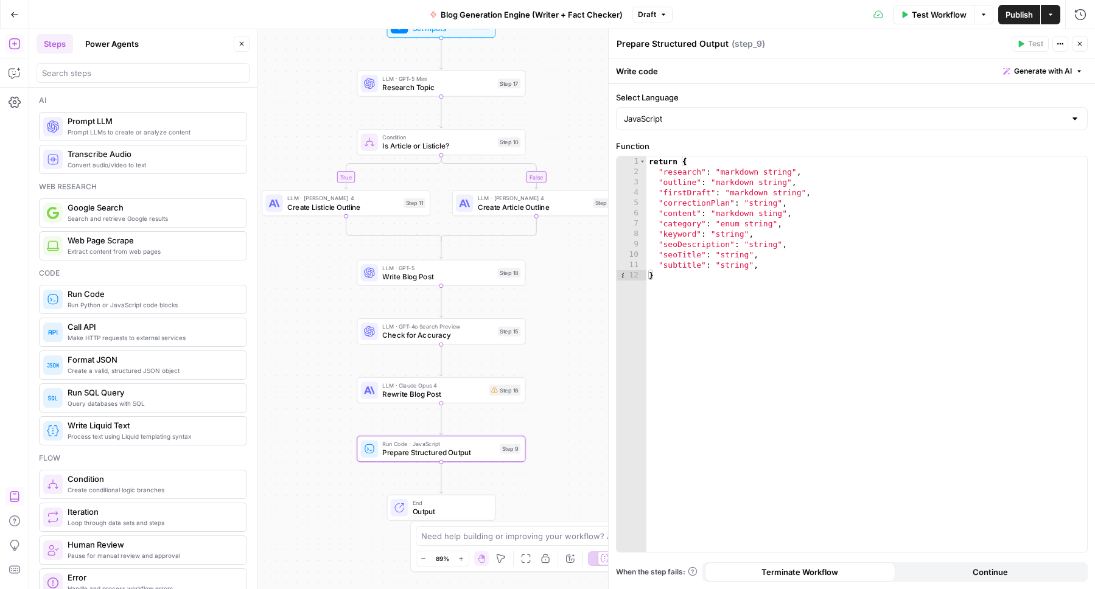
drag, startPoint x: 321, startPoint y: 369, endPoint x: 308, endPoint y: 382, distance: 17.2
click at [308, 379] on div "true false Workflow Set Inputs Inputs LLM · GPT-5 Mini Research Topic Step 17 C…" at bounding box center [561, 309] width 1065 height 560
click at [421, 391] on span "Rewrite Blog Post" at bounding box center [433, 394] width 102 height 11
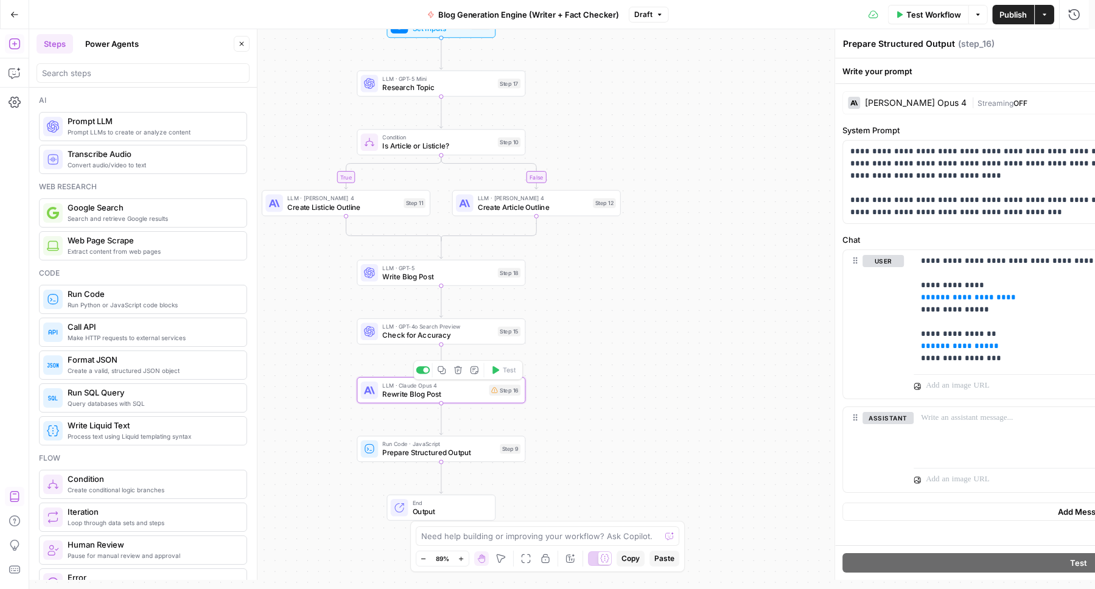
type textarea "Rewrite Blog Post"
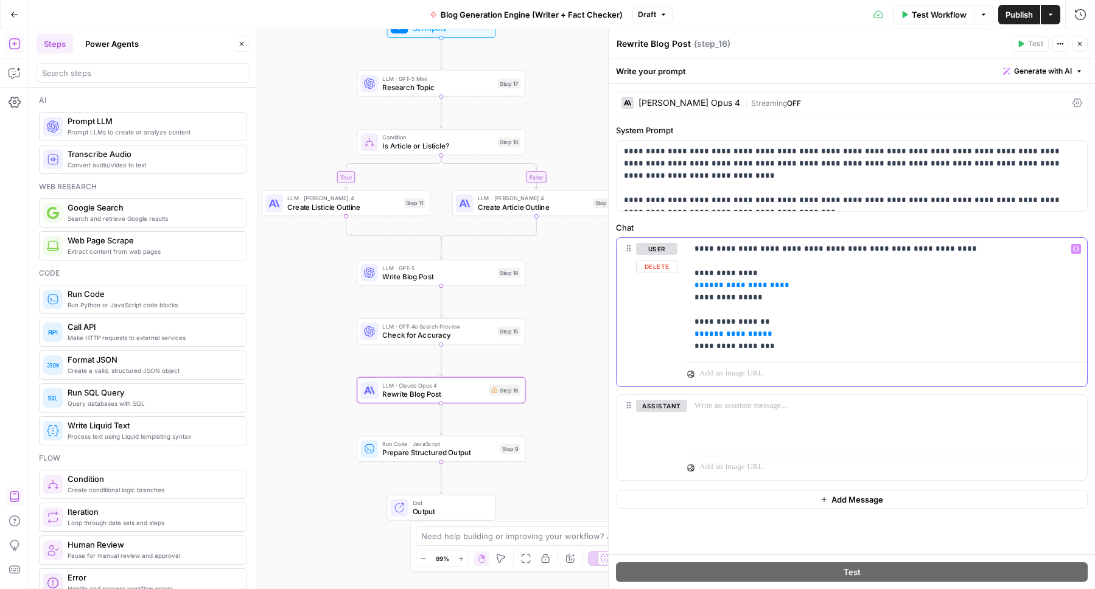
drag, startPoint x: 796, startPoint y: 285, endPoint x: 691, endPoint y: 287, distance: 105.3
click at [691, 287] on div "**********" at bounding box center [887, 297] width 400 height 119
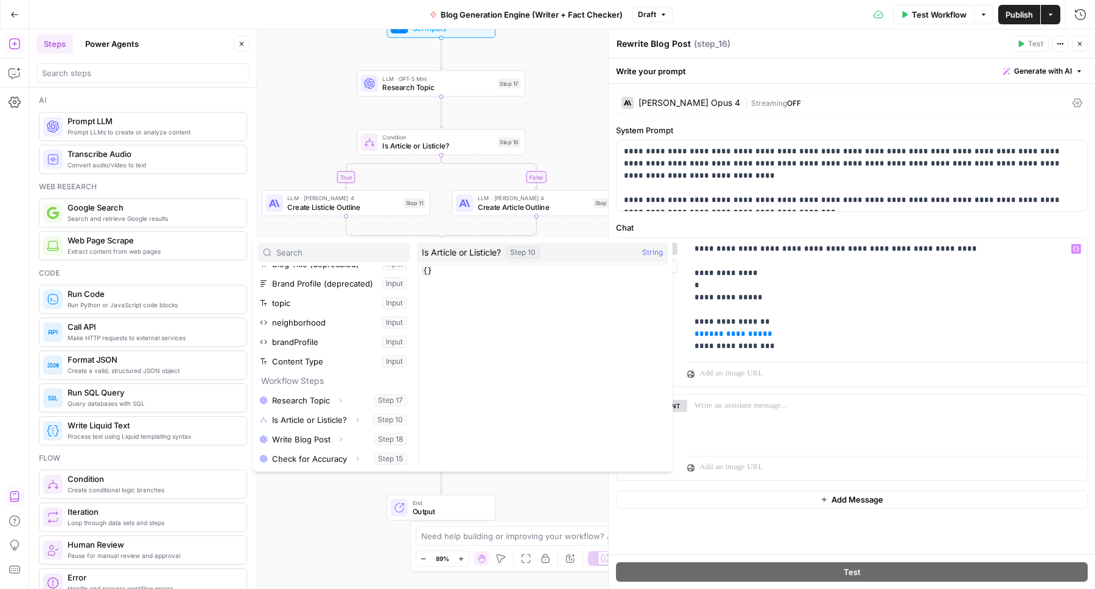
scroll to position [38, 0]
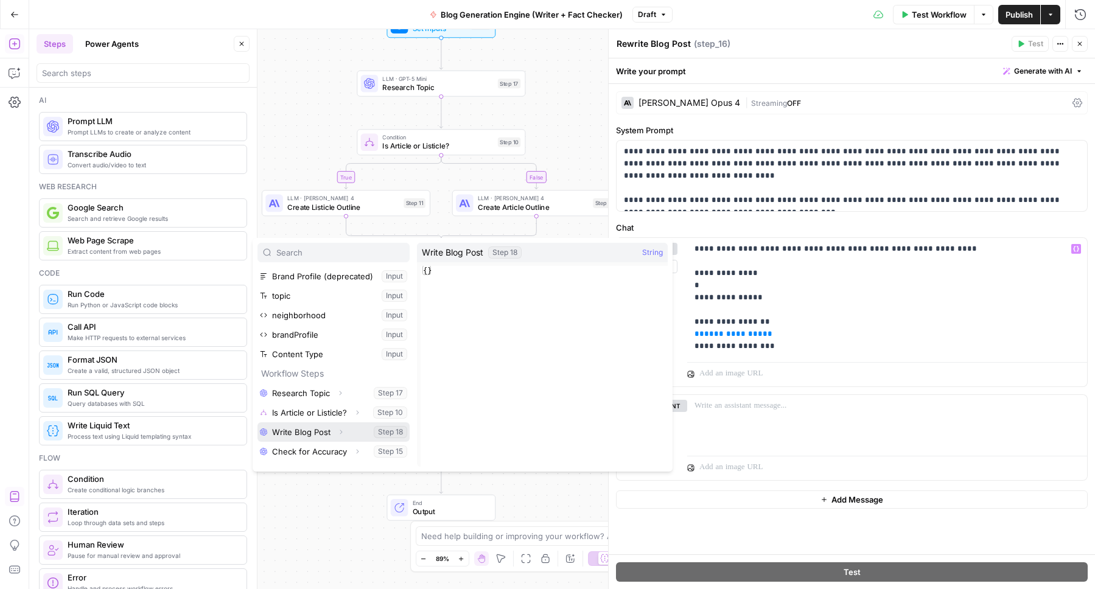
click at [308, 429] on button "Select variable Write Blog Post" at bounding box center [333, 431] width 152 height 19
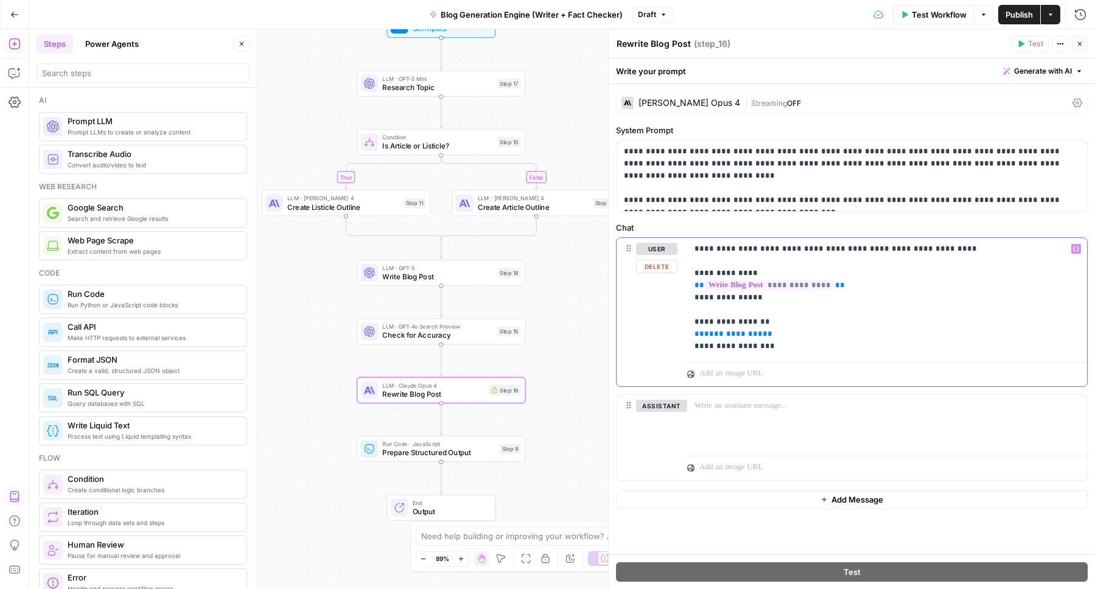
drag, startPoint x: 783, startPoint y: 336, endPoint x: 690, endPoint y: 335, distance: 93.1
click at [690, 335] on div "**********" at bounding box center [887, 297] width 400 height 119
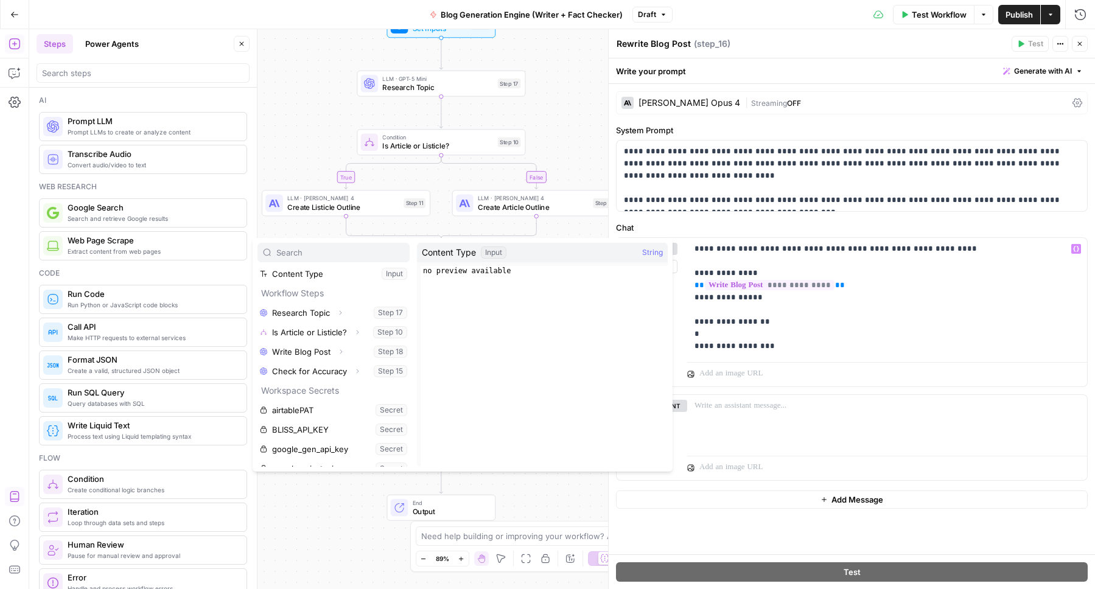
scroll to position [166, 0]
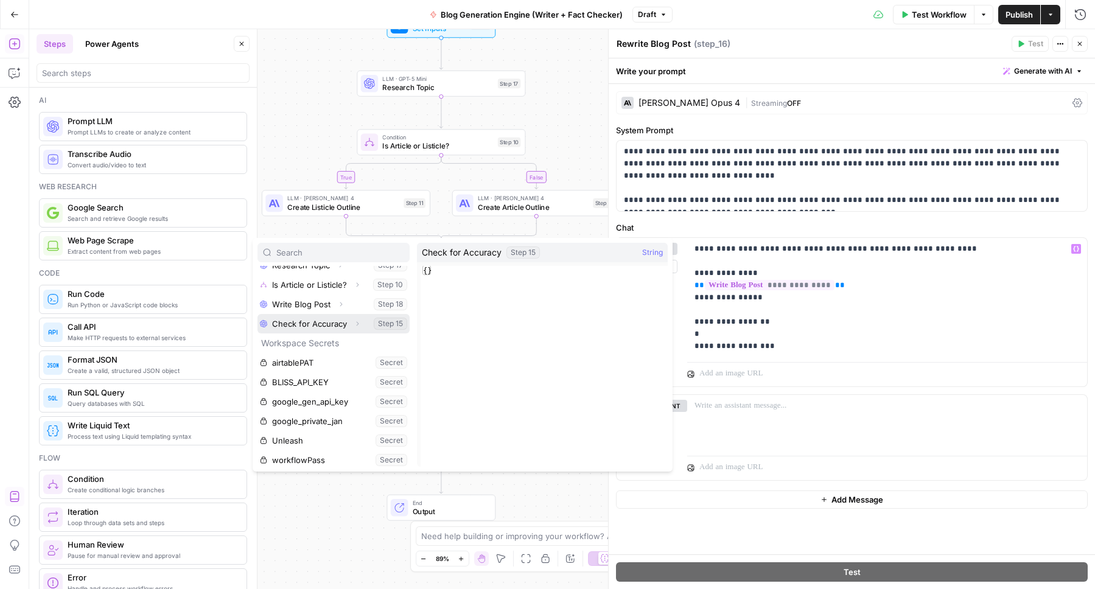
click at [305, 326] on button "Select variable Check for Accuracy" at bounding box center [333, 323] width 152 height 19
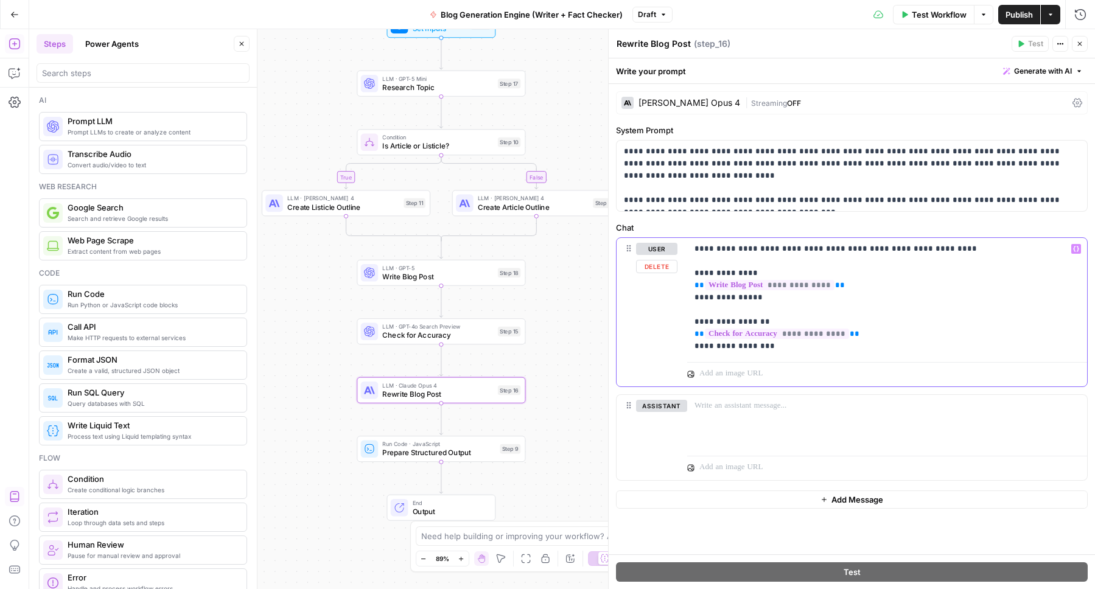
click at [957, 251] on p "**********" at bounding box center [886, 298] width 385 height 110
click at [681, 164] on p "**********" at bounding box center [852, 175] width 456 height 61
click at [674, 100] on div "Claude Opus 4" at bounding box center [689, 103] width 102 height 9
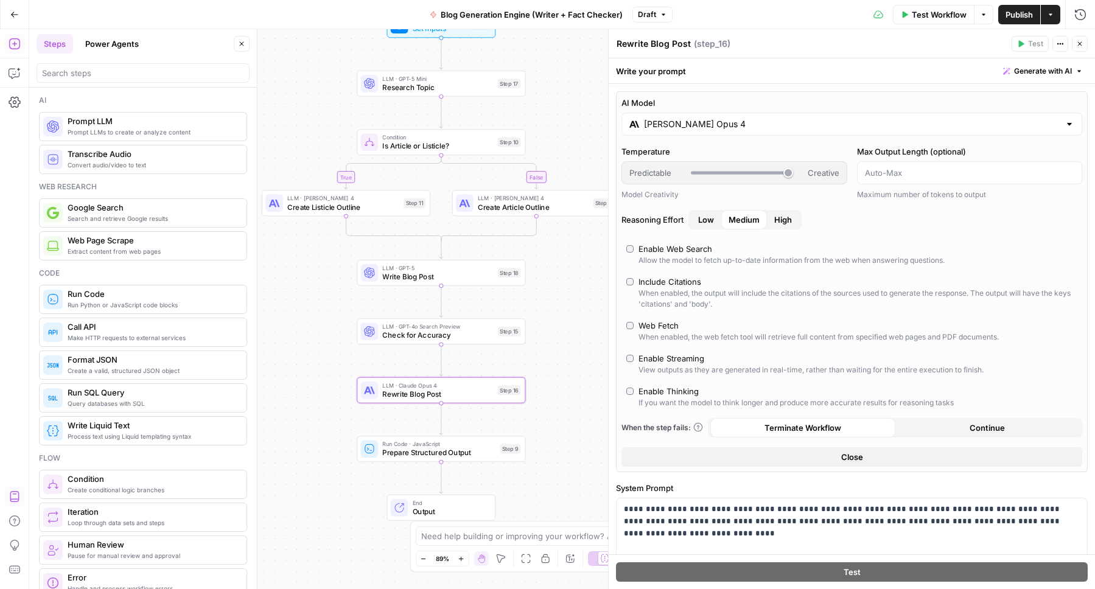
click at [672, 124] on input "Claude Opus 4" at bounding box center [852, 124] width 416 height 12
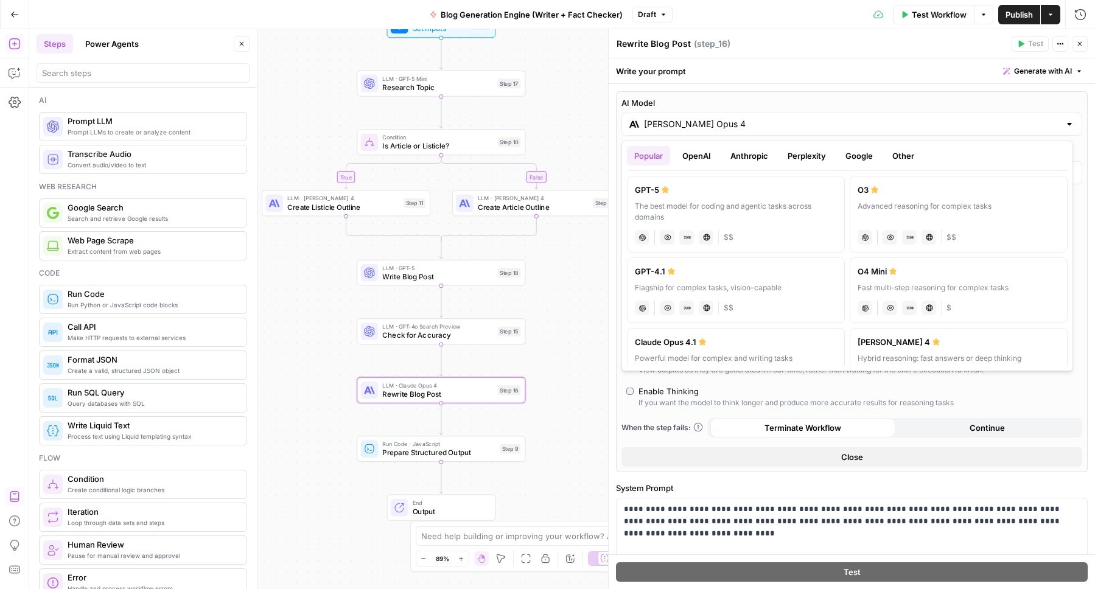
click at [704, 157] on button "OpenAI" at bounding box center [696, 155] width 43 height 19
click at [930, 193] on div "GPT-5 Mini" at bounding box center [958, 190] width 202 height 12
type input "GPT-5 Mini"
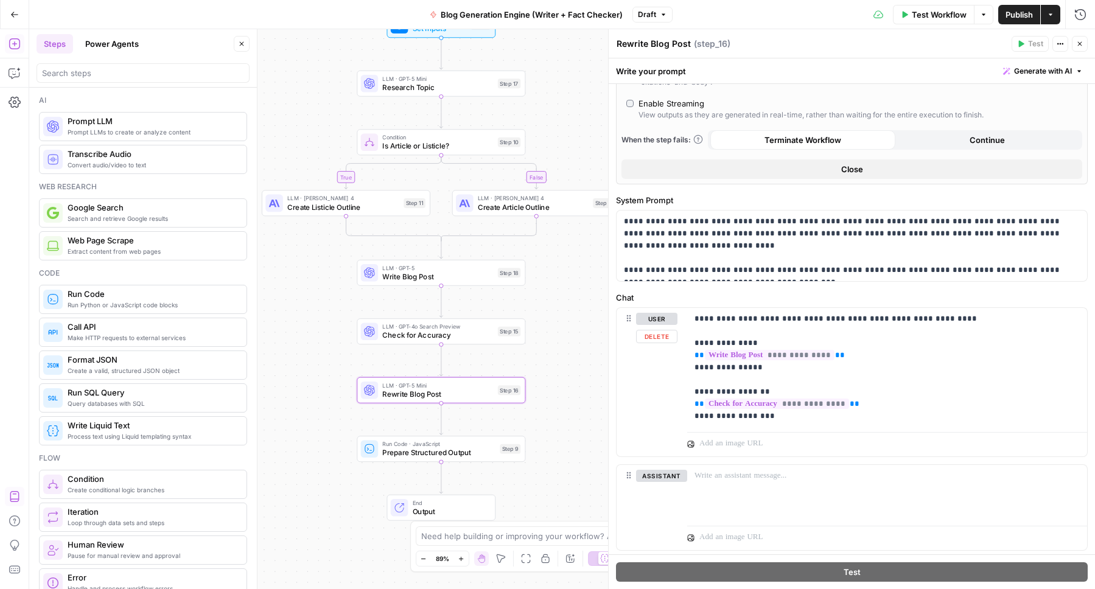
scroll to position [394, 0]
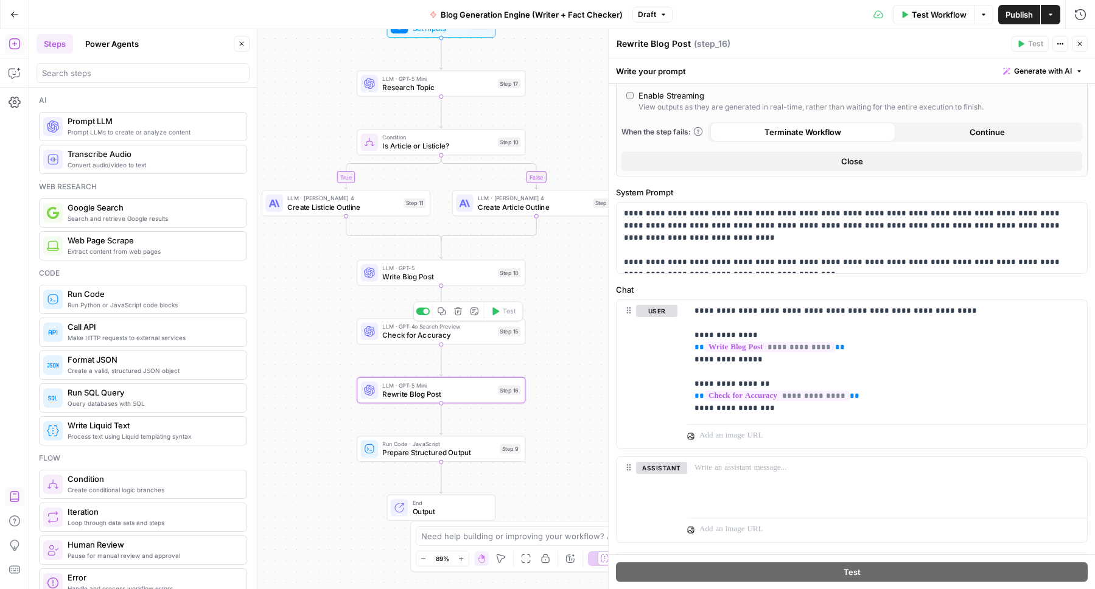
click at [423, 330] on span "Check for Accuracy" at bounding box center [437, 335] width 111 height 11
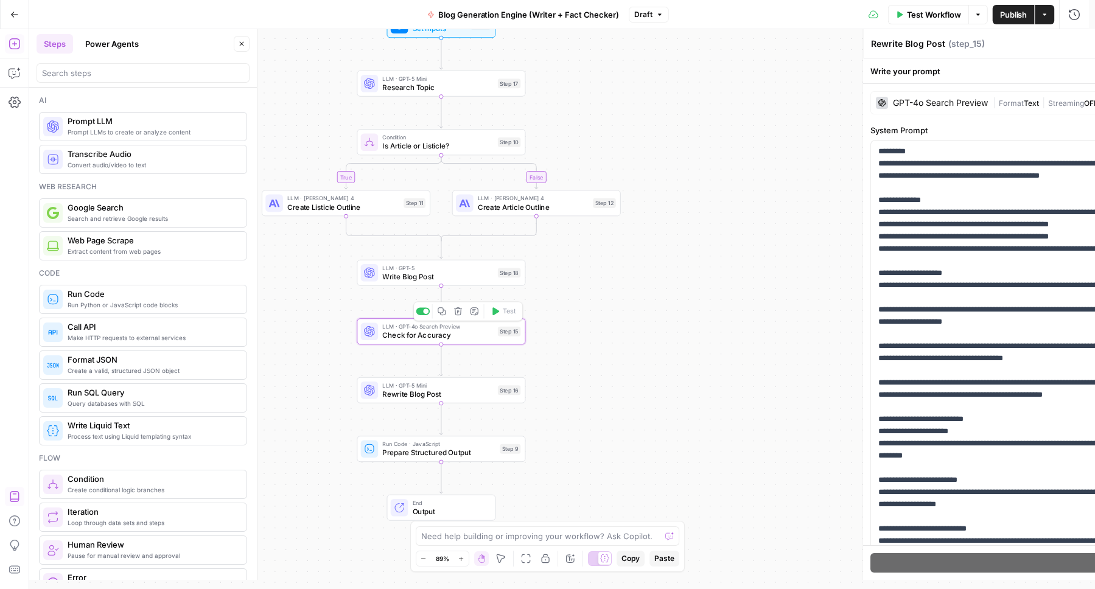
type textarea "Check for Accuracy"
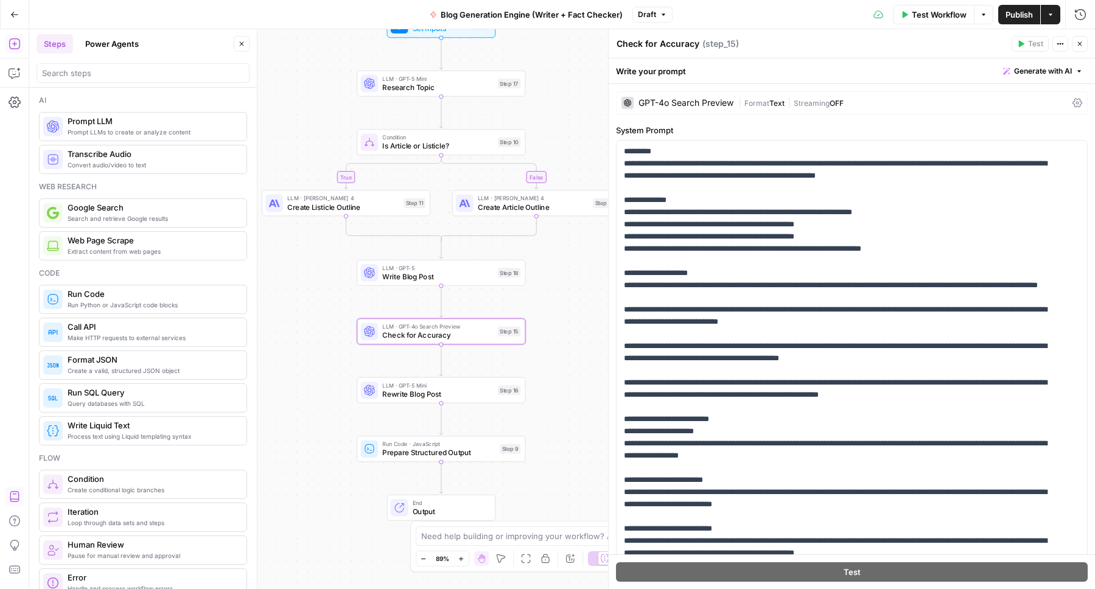
click at [677, 96] on div "GPT-4o Search Preview | Format Text | Streaming OFF" at bounding box center [852, 102] width 472 height 23
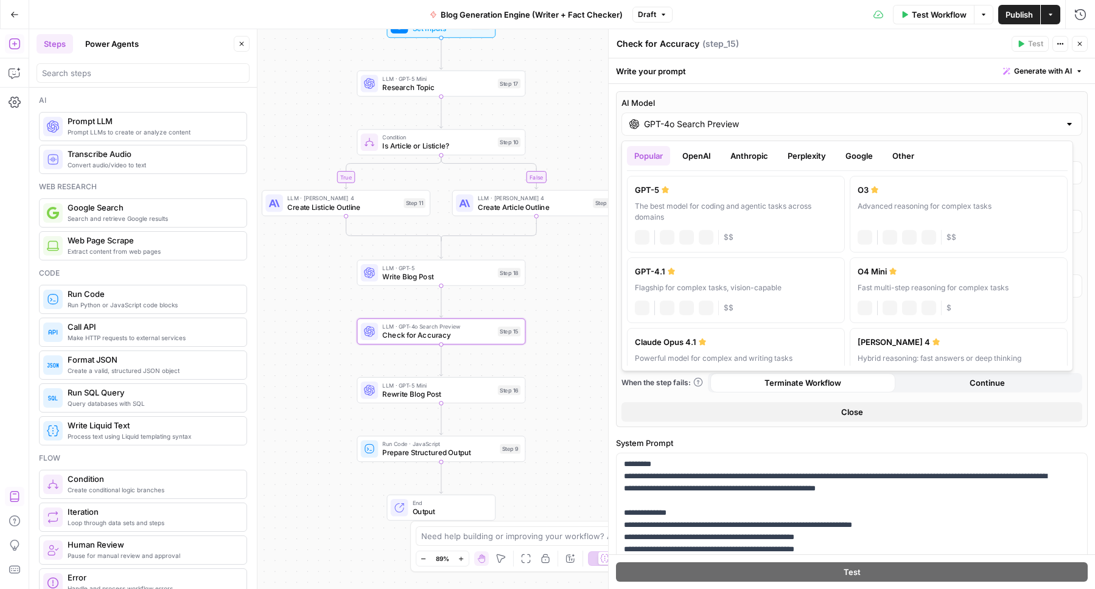
click at [677, 127] on input "GPT-4o Search Preview" at bounding box center [852, 124] width 416 height 12
click at [692, 150] on button "OpenAI" at bounding box center [696, 155] width 43 height 19
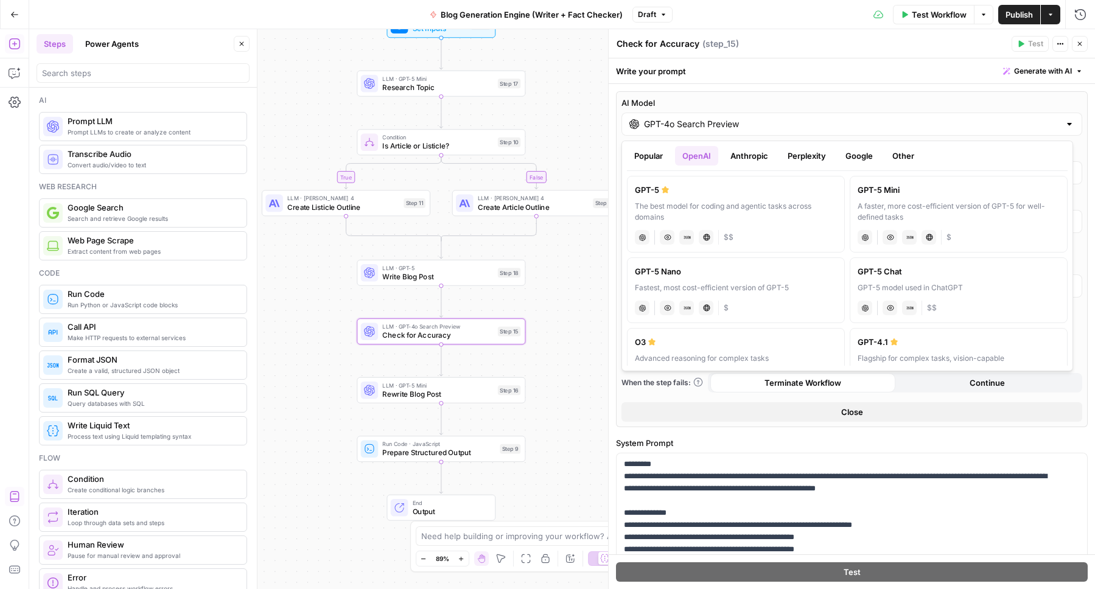
click at [879, 208] on div "A faster, more cost-efficient version of GPT-5 for well-defined tasks" at bounding box center [958, 212] width 202 height 22
type input "GPT-5 Mini"
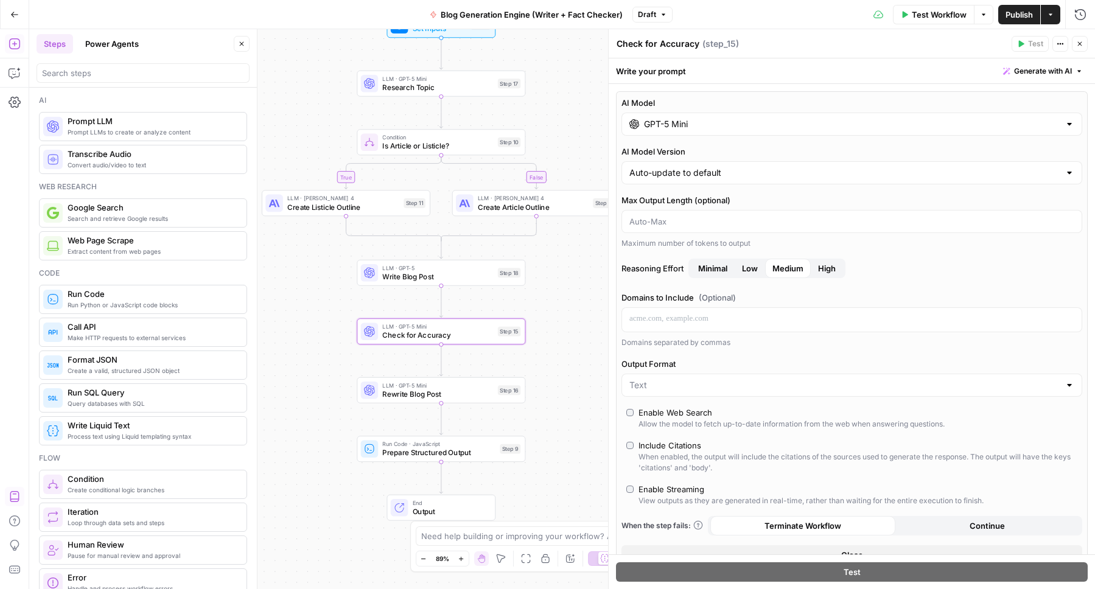
click at [667, 118] on input "GPT-5 Mini" at bounding box center [852, 124] width 416 height 12
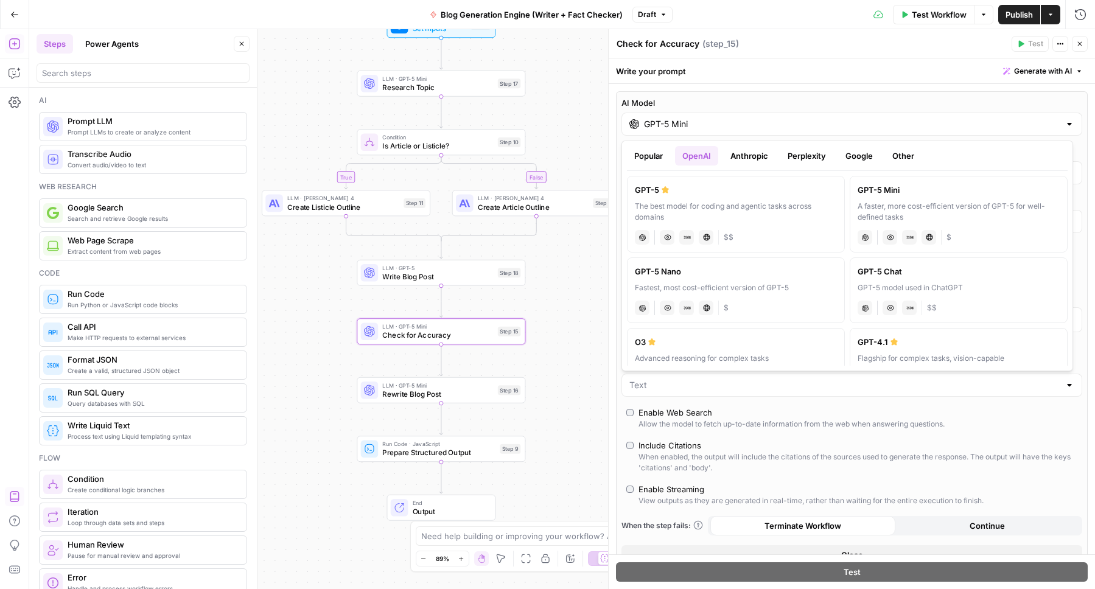
click at [678, 412] on div "Enable Web Search" at bounding box center [675, 412] width 74 height 12
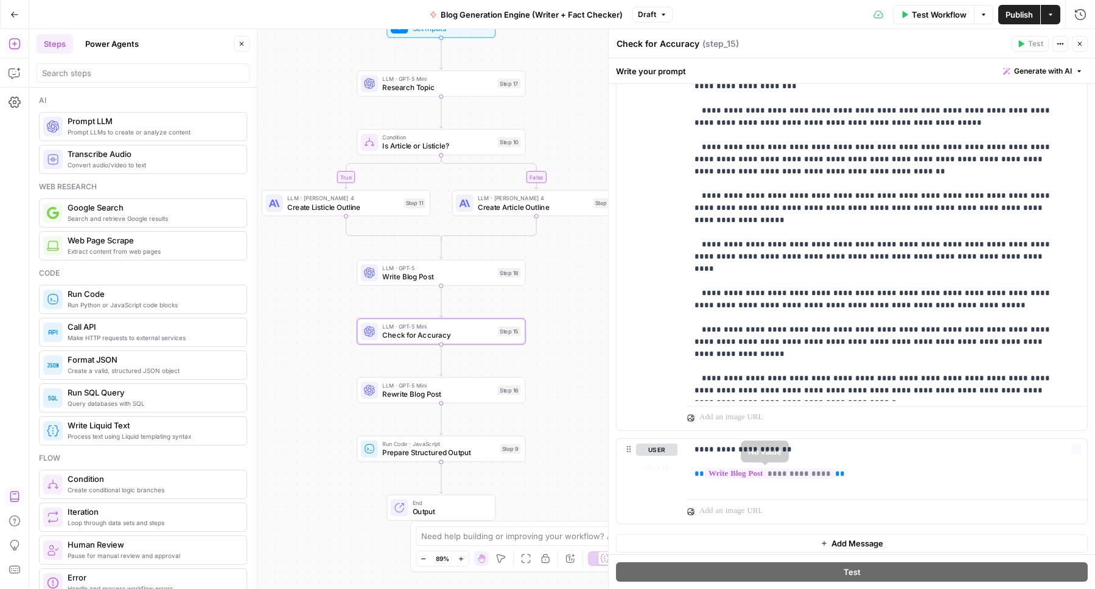
scroll to position [1752, 0]
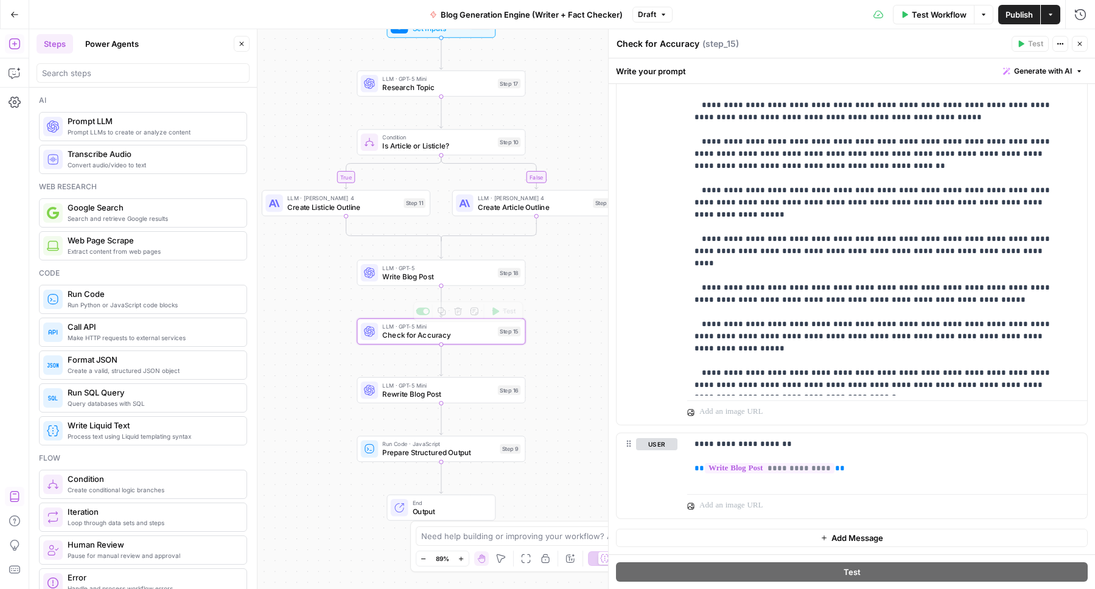
click at [420, 277] on span "Write Blog Post" at bounding box center [437, 276] width 111 height 11
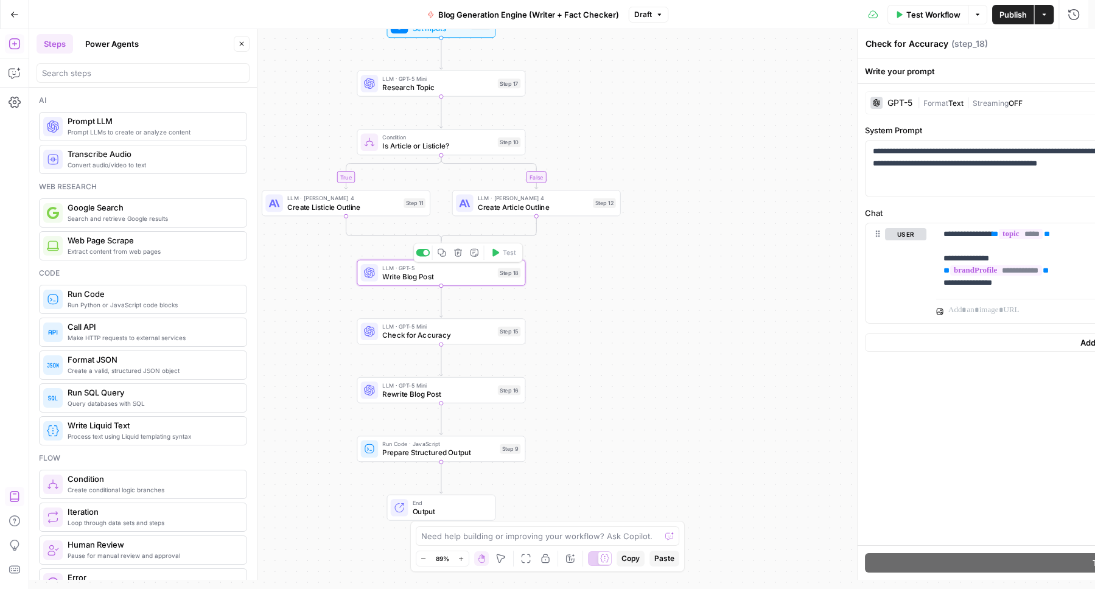
type textarea "Write Blog Post"
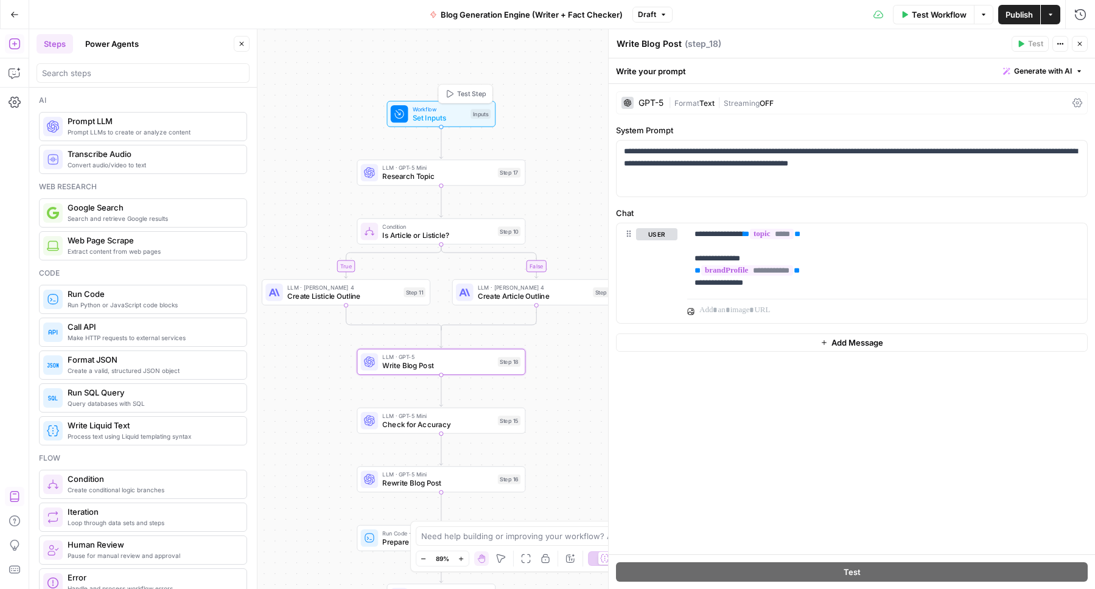
click at [427, 113] on span "Set Inputs" at bounding box center [440, 118] width 54 height 11
click at [446, 107] on span "Workflow" at bounding box center [439, 109] width 54 height 9
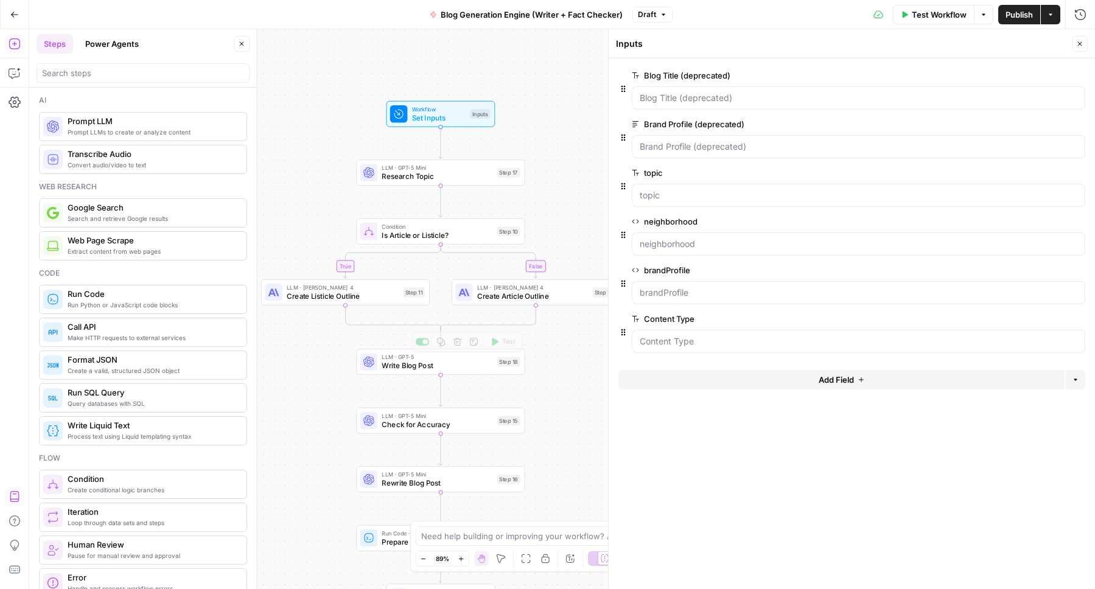
click at [339, 291] on span "Create Listicle Outline" at bounding box center [343, 296] width 112 height 11
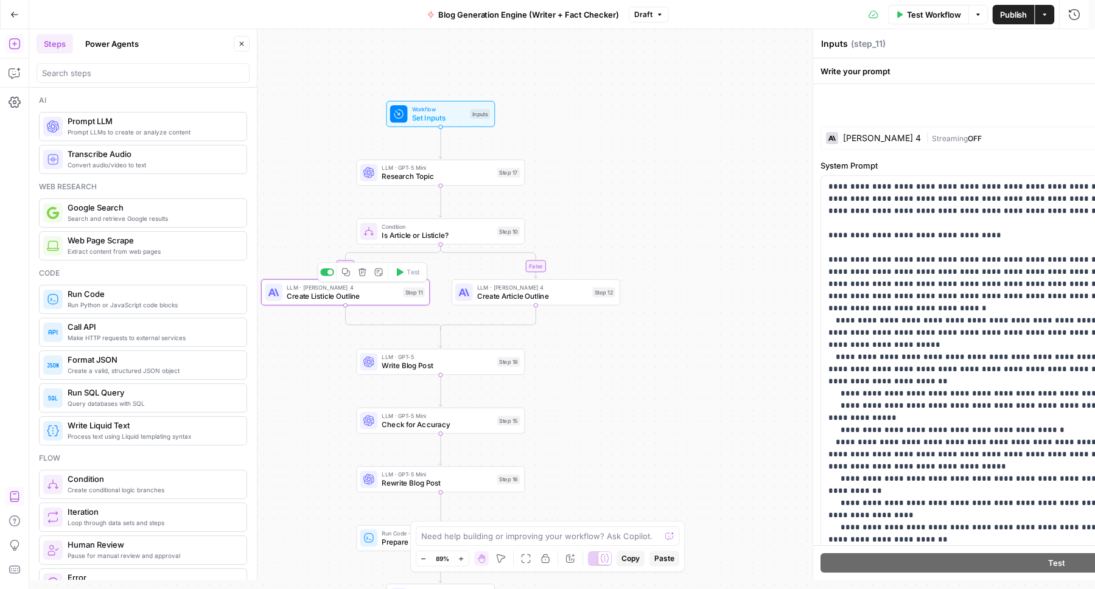
type textarea "Create Listicle Outline"
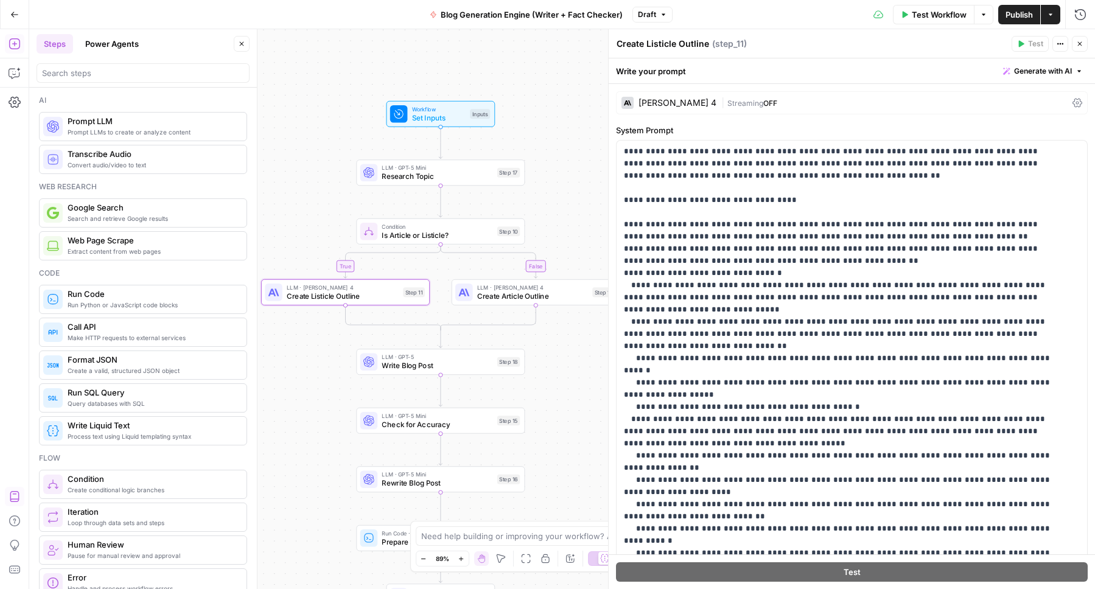
click at [677, 100] on div "Claude Sonnet 4" at bounding box center [677, 103] width 78 height 9
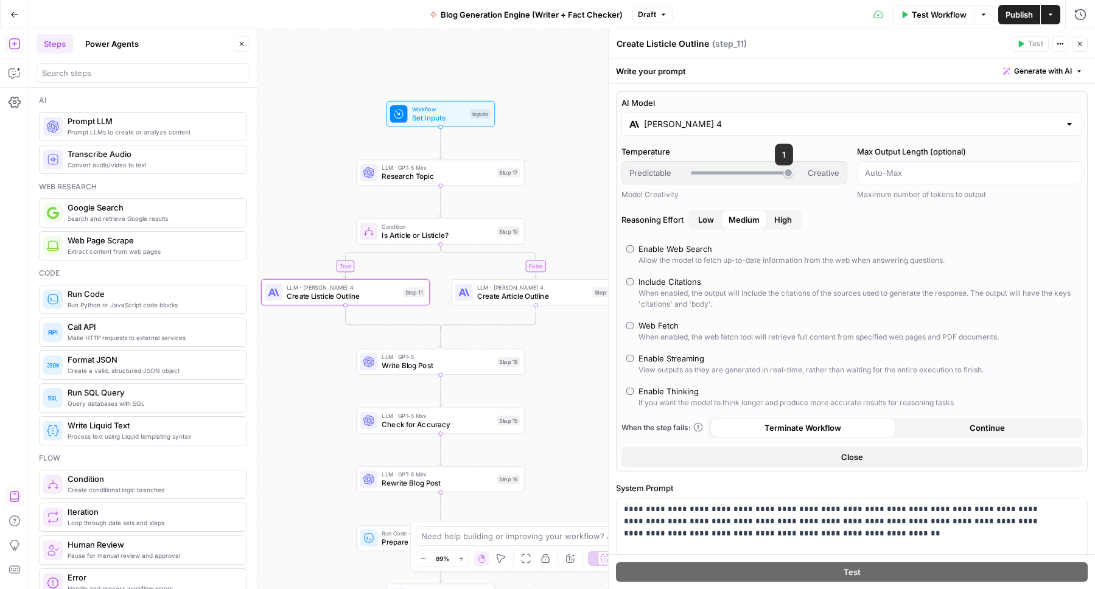
click at [692, 127] on input "Claude Sonnet 4" at bounding box center [852, 124] width 416 height 12
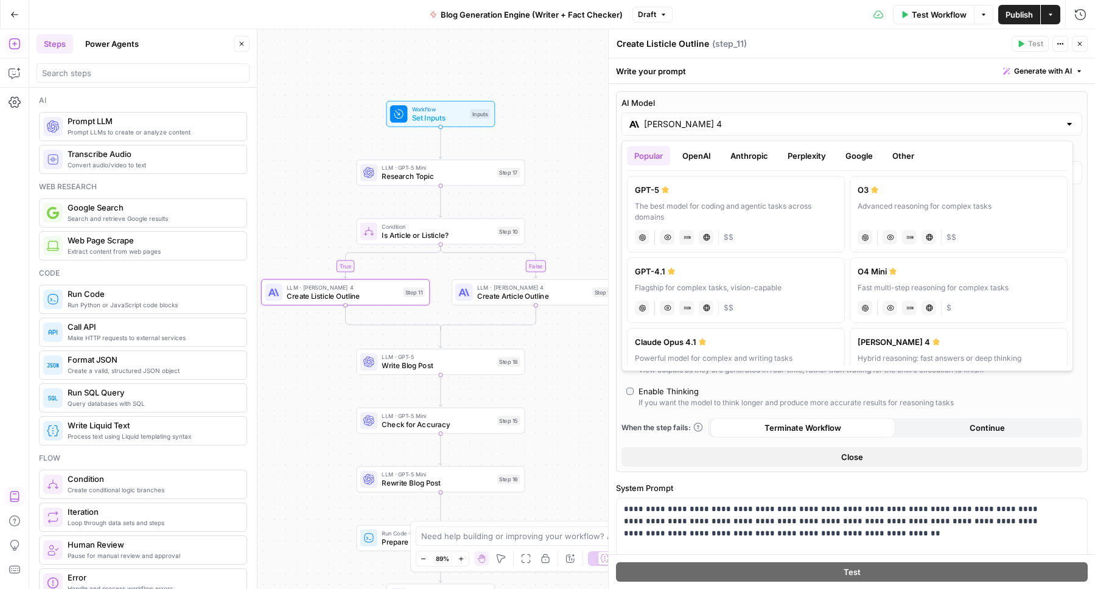
click at [704, 158] on button "OpenAI" at bounding box center [696, 155] width 43 height 19
click at [907, 197] on label "GPT-5 Mini A faster, more cost-efficient version of GPT-5 for well-defined task…" at bounding box center [958, 214] width 218 height 77
type input "GPT-5 Mini"
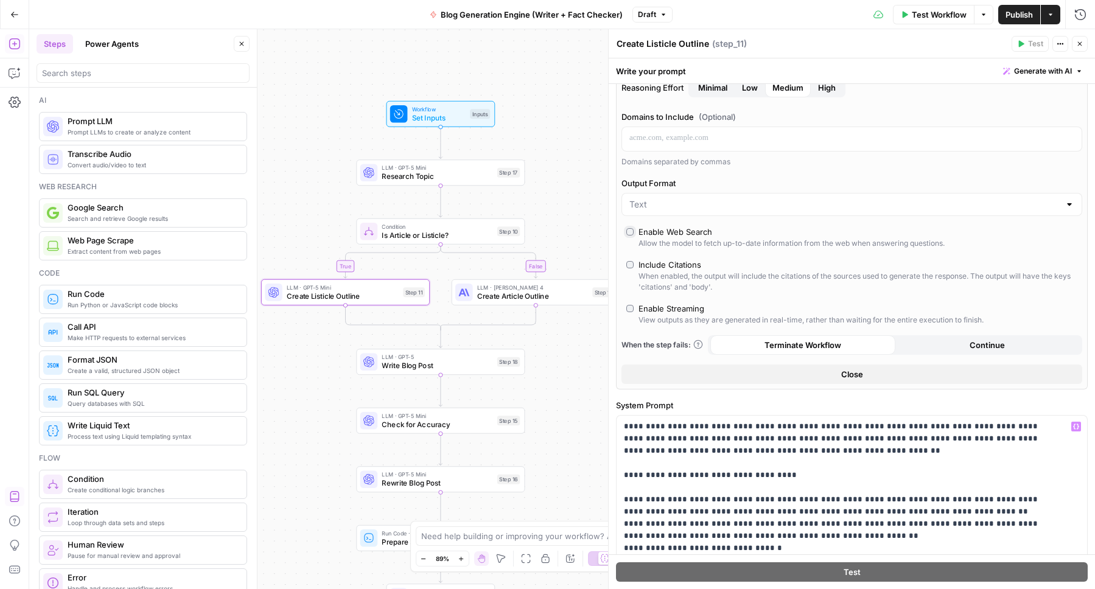
scroll to position [0, 0]
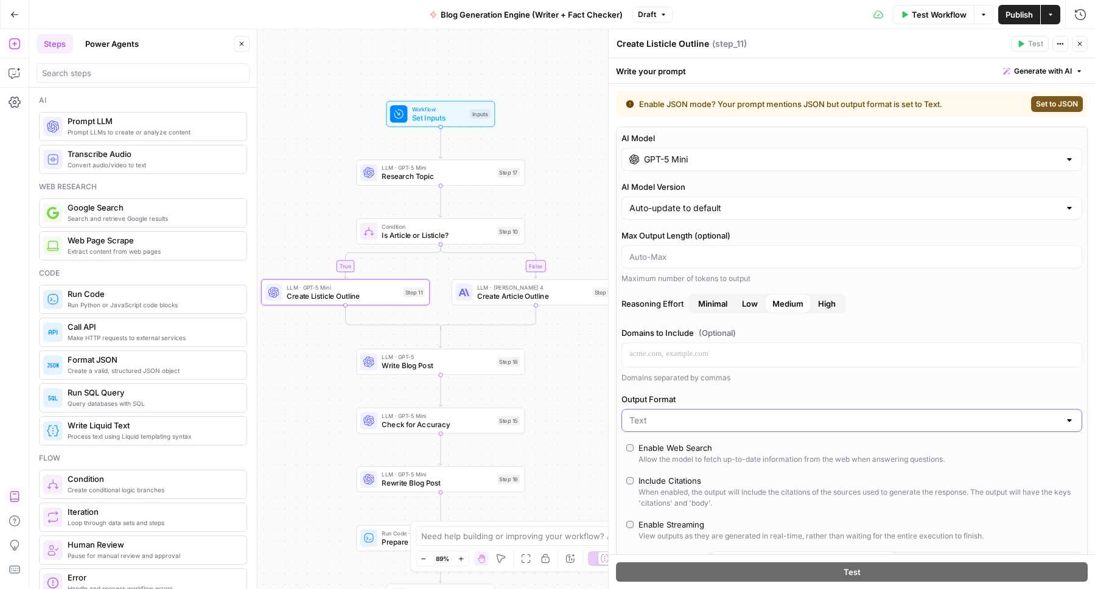
click at [694, 415] on input "Output Format" at bounding box center [844, 420] width 430 height 12
click at [684, 473] on span "JSON" at bounding box center [845, 468] width 426 height 12
type input "JSON"
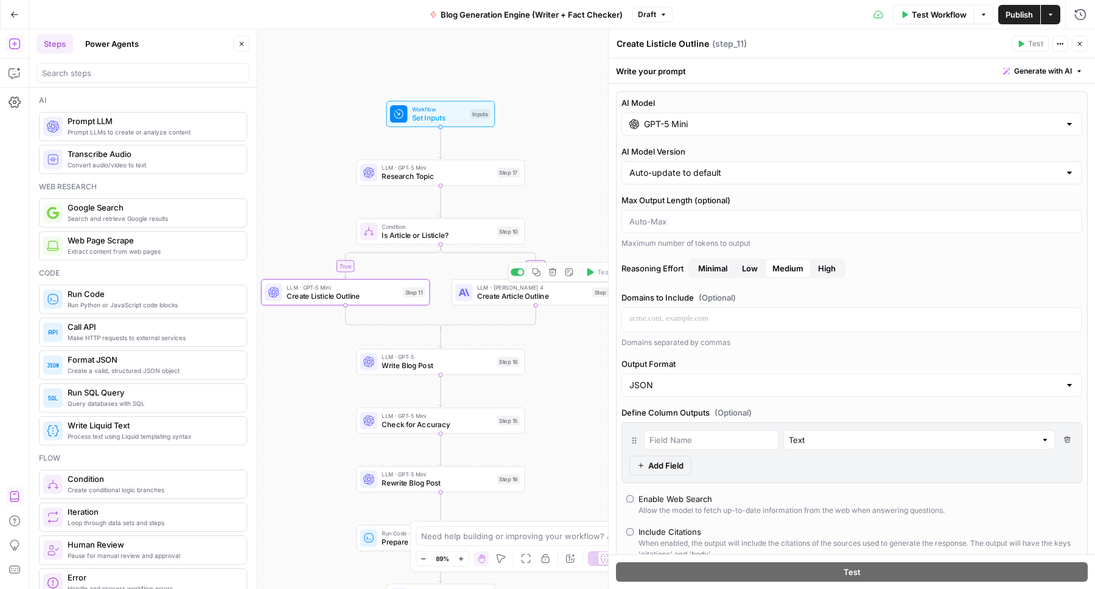
click at [497, 294] on span "Create Article Outline" at bounding box center [532, 296] width 111 height 11
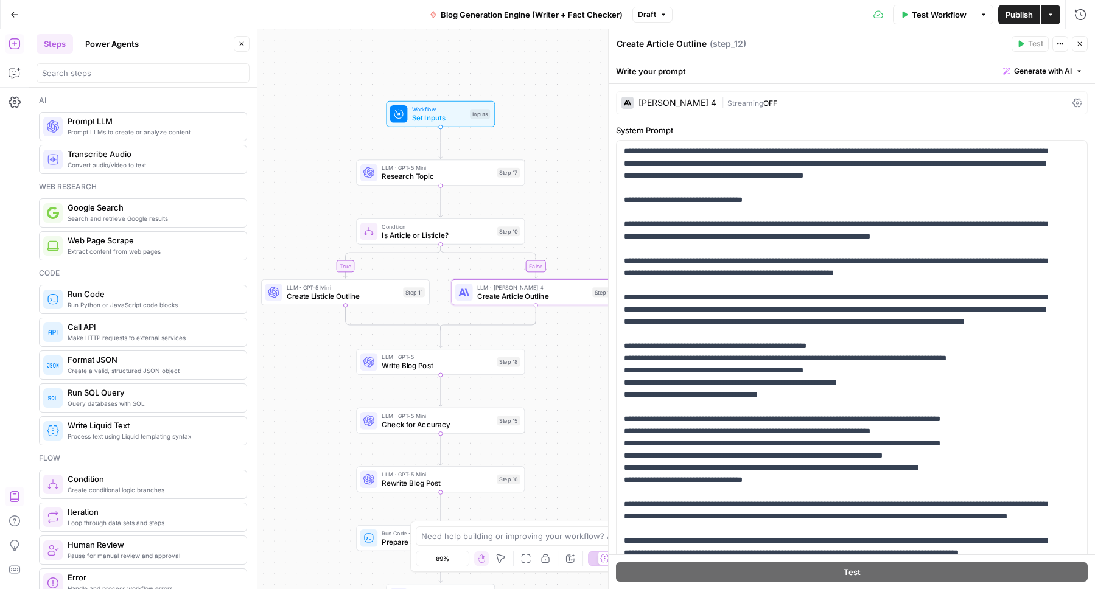
click at [666, 94] on div "Claude Sonnet 4 | Streaming OFF" at bounding box center [852, 102] width 472 height 23
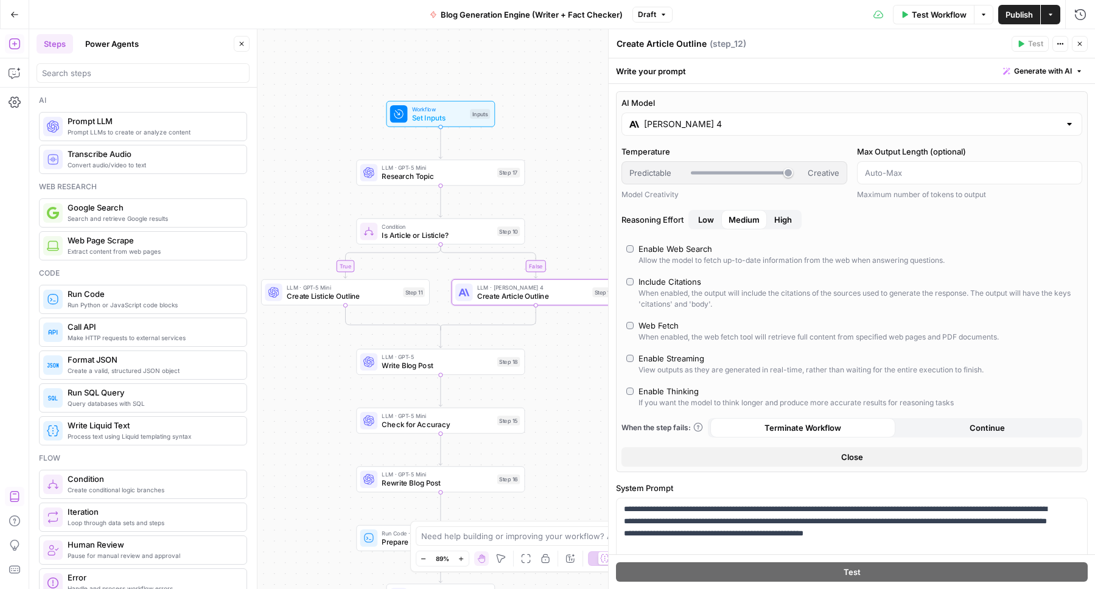
click at [679, 122] on input "Claude Sonnet 4" at bounding box center [852, 124] width 416 height 12
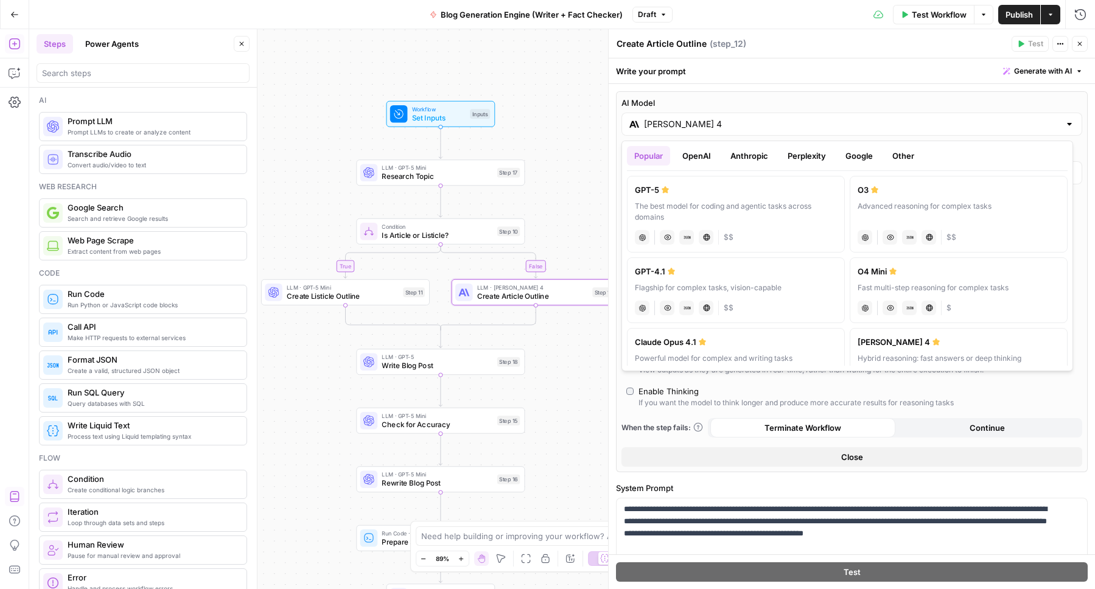
click at [706, 151] on button "OpenAI" at bounding box center [696, 155] width 43 height 19
click at [892, 198] on label "GPT-5 Mini A faster, more cost-efficient version of GPT-5 for well-defined task…" at bounding box center [958, 214] width 218 height 77
type input "GPT-5 Mini"
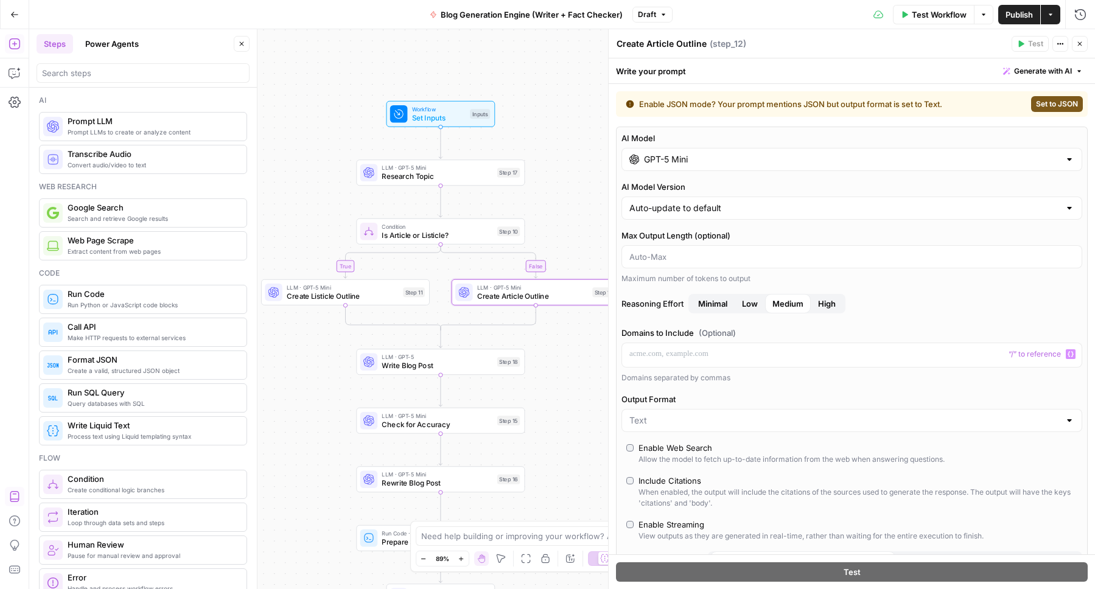
click at [647, 429] on div at bounding box center [851, 420] width 461 height 23
click at [646, 452] on span "Text" at bounding box center [845, 451] width 426 height 12
type input "Text"
click at [626, 444] on label "Enable Web Search Allow the model to fetch up-to-date information from the web …" at bounding box center [851, 453] width 451 height 23
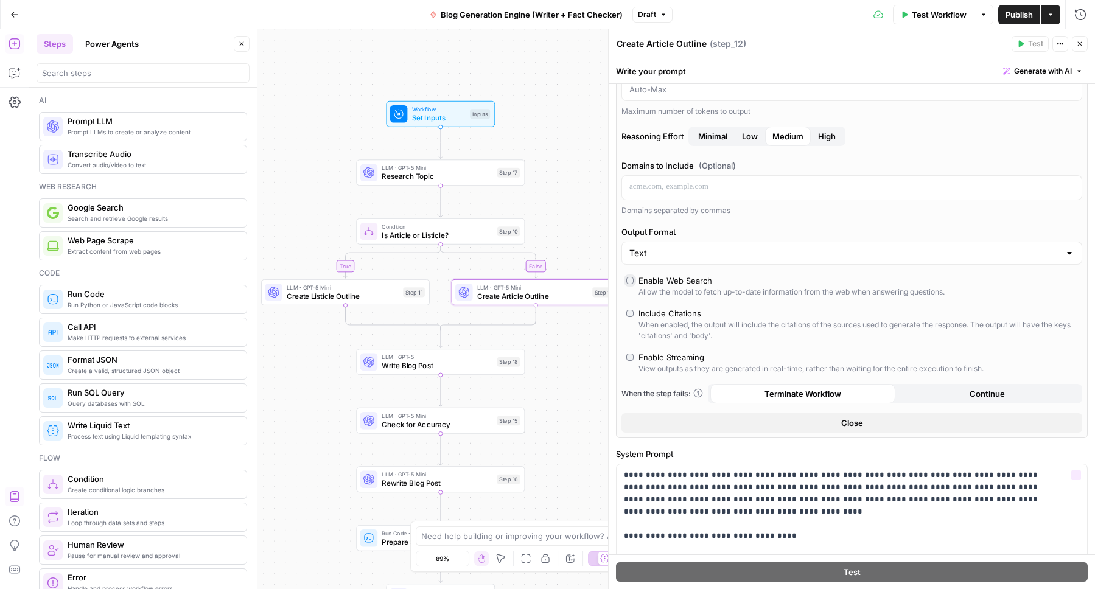
scroll to position [160, 0]
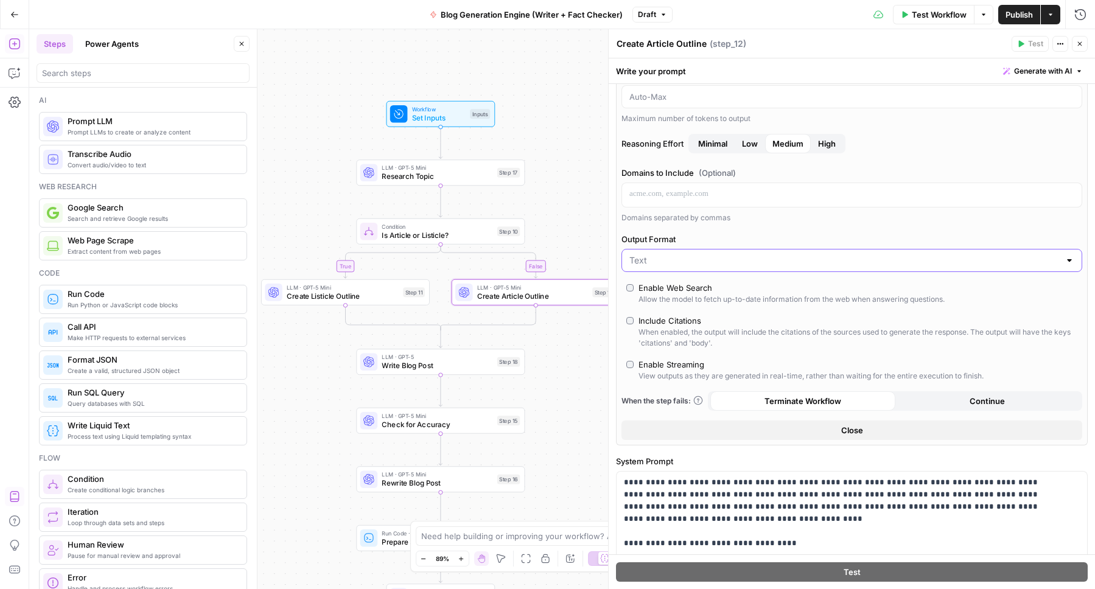
click at [660, 256] on input "Output Format" at bounding box center [844, 260] width 430 height 12
click at [663, 305] on span "JSON" at bounding box center [845, 308] width 426 height 12
type input "JSON"
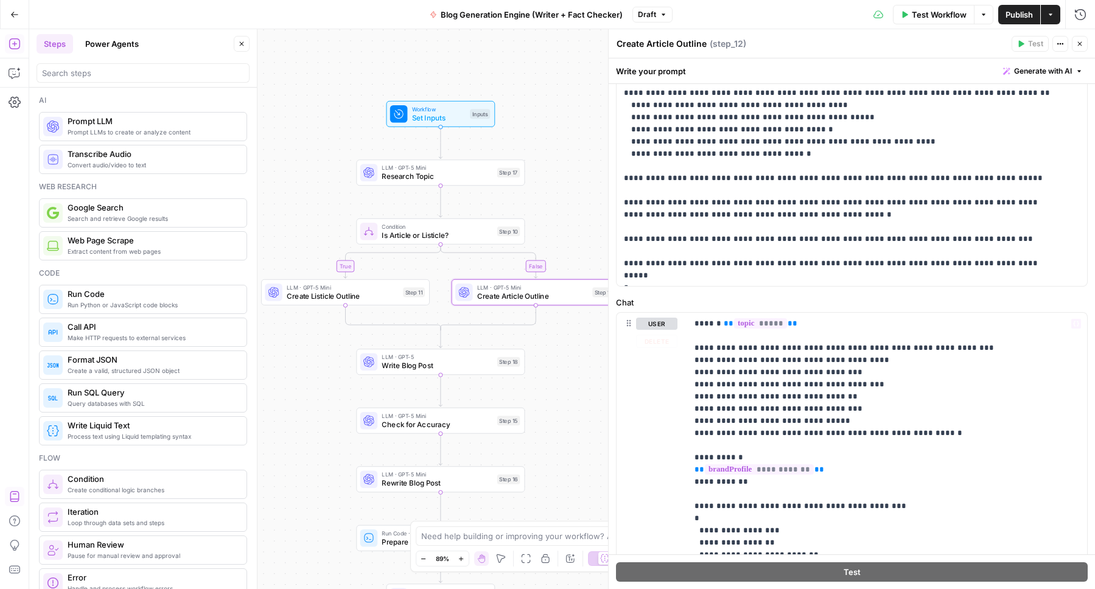
scroll to position [1017, 0]
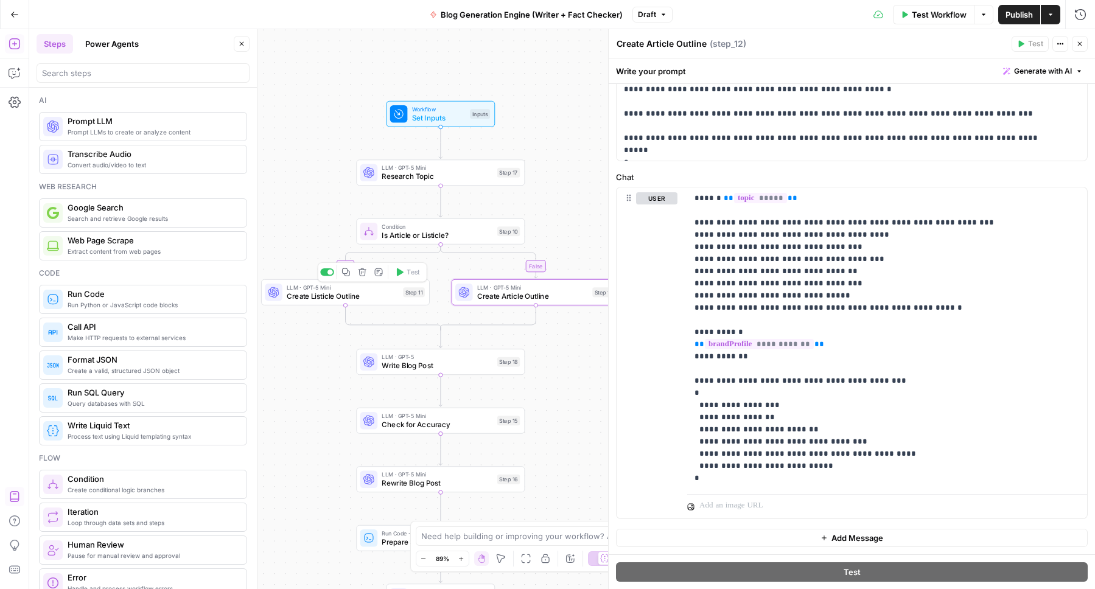
click at [379, 291] on span "Create Listicle Outline" at bounding box center [343, 296] width 112 height 11
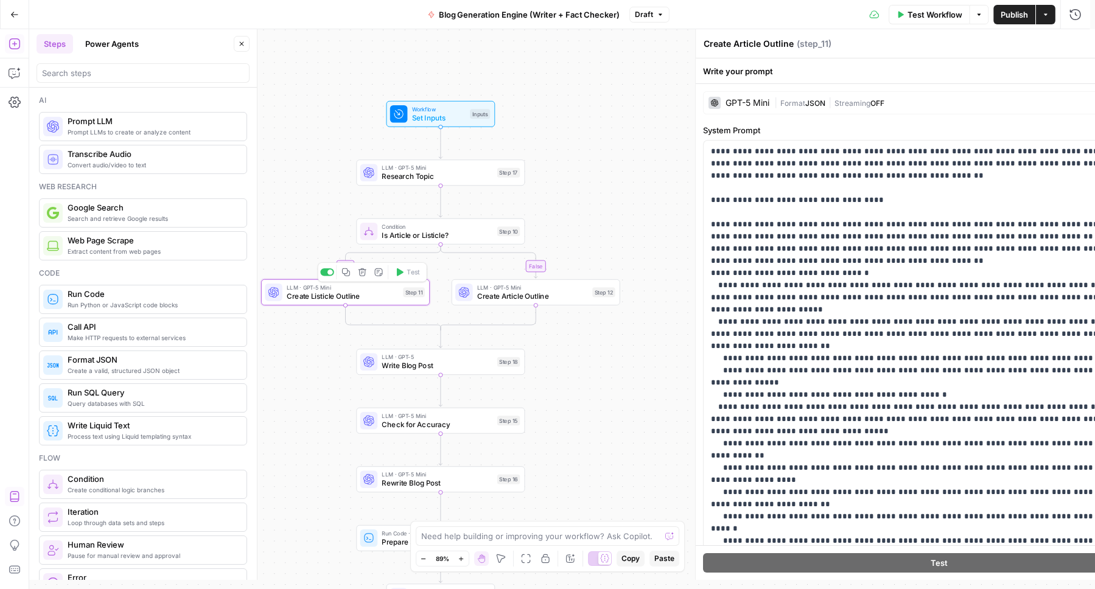
type textarea "Create Listicle Outline"
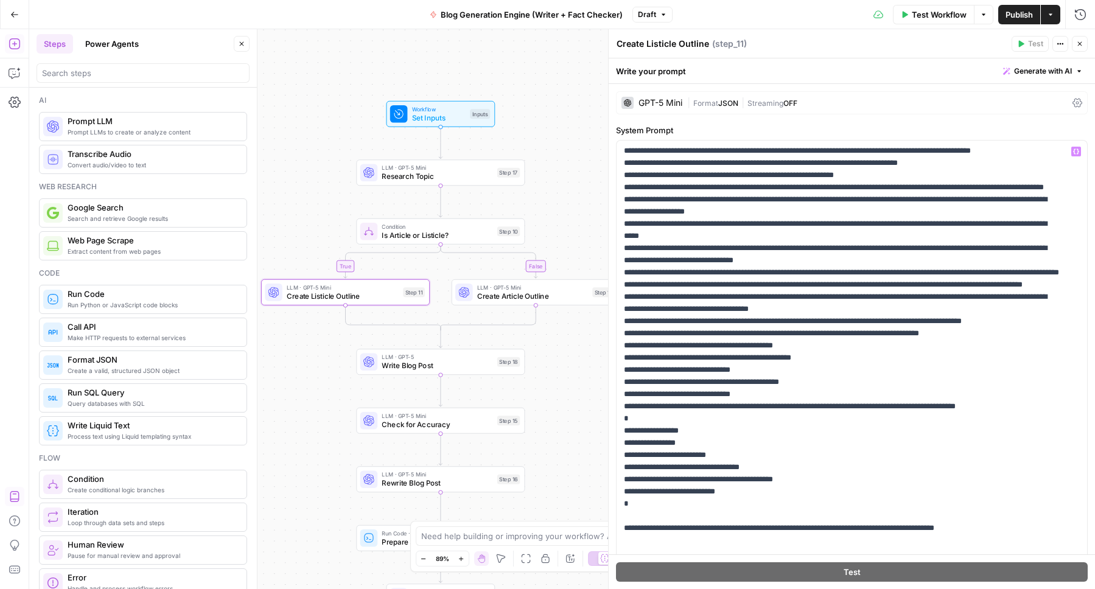
scroll to position [524, 0]
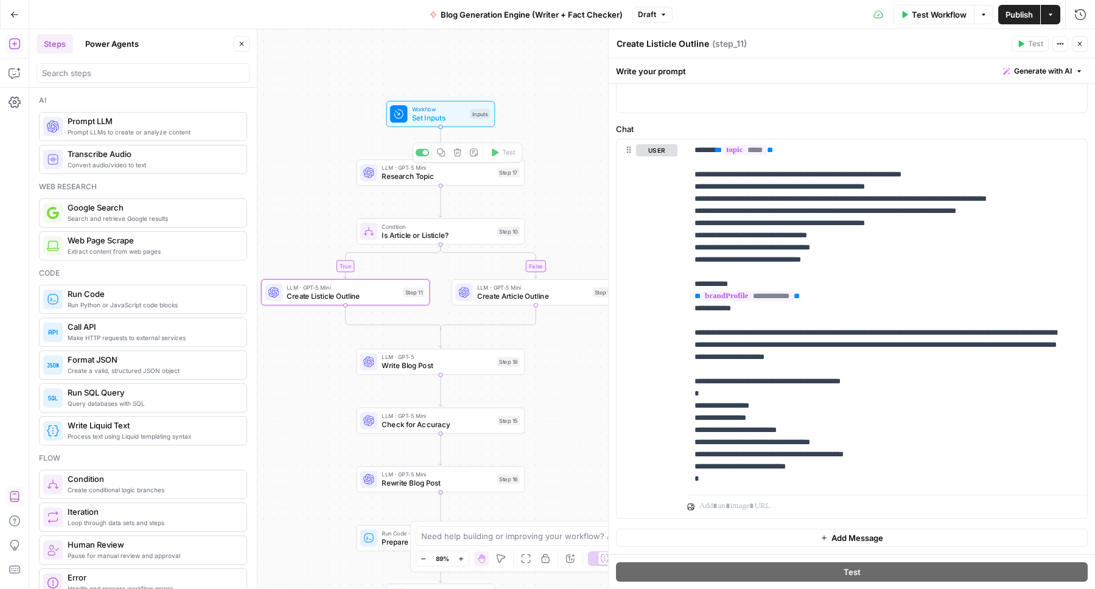
click at [430, 113] on span "Set Inputs" at bounding box center [439, 118] width 54 height 11
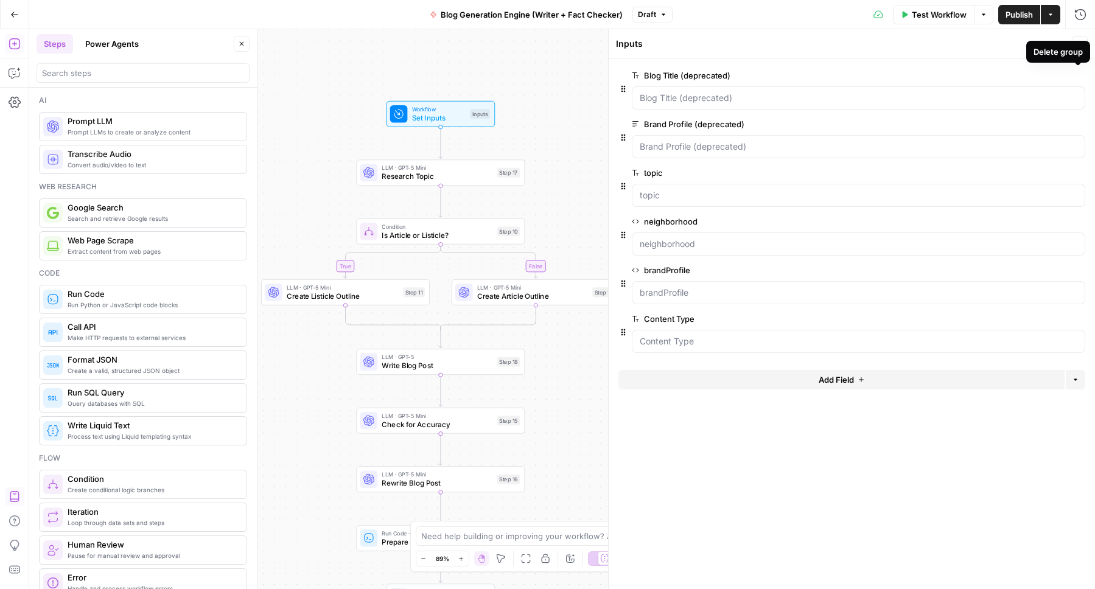
click at [1078, 77] on icon "button" at bounding box center [1078, 75] width 7 height 7
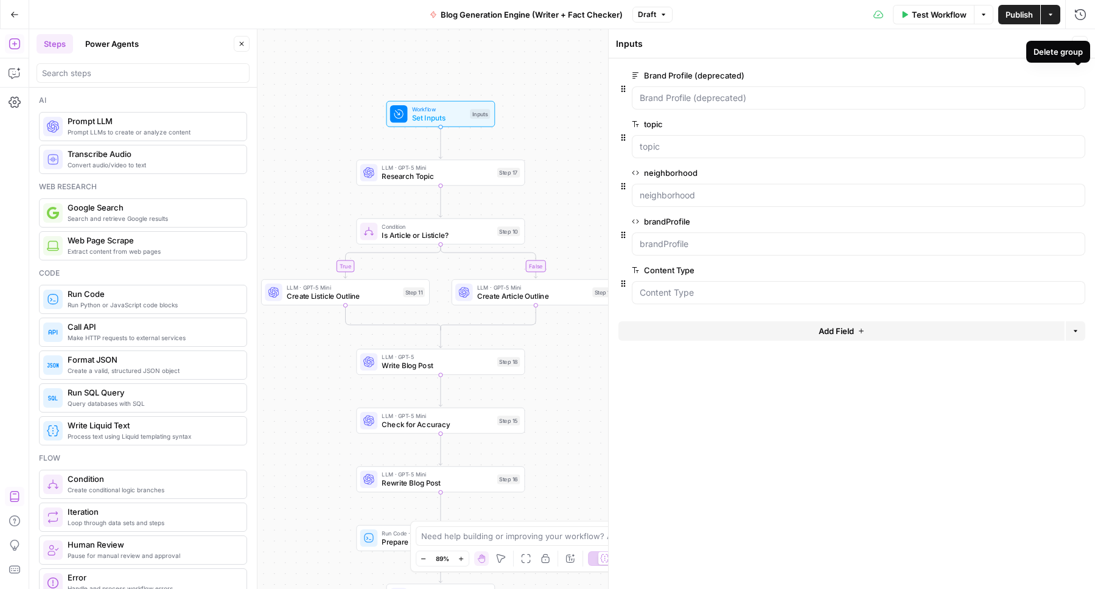
click at [1078, 77] on icon "button" at bounding box center [1078, 75] width 7 height 7
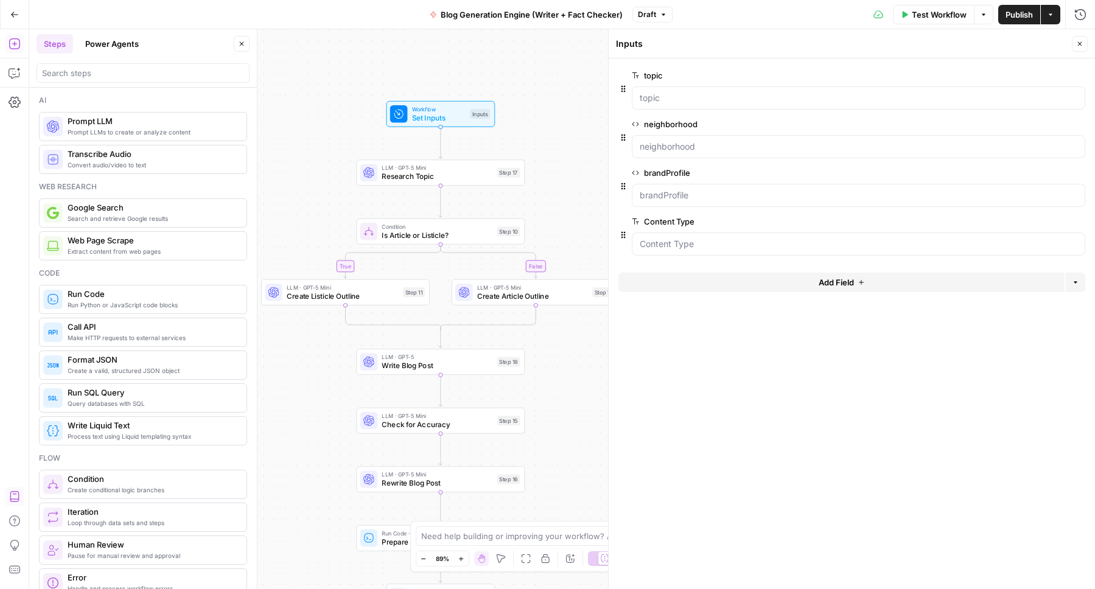
click at [1033, 221] on span "edit field" at bounding box center [1039, 222] width 27 height 10
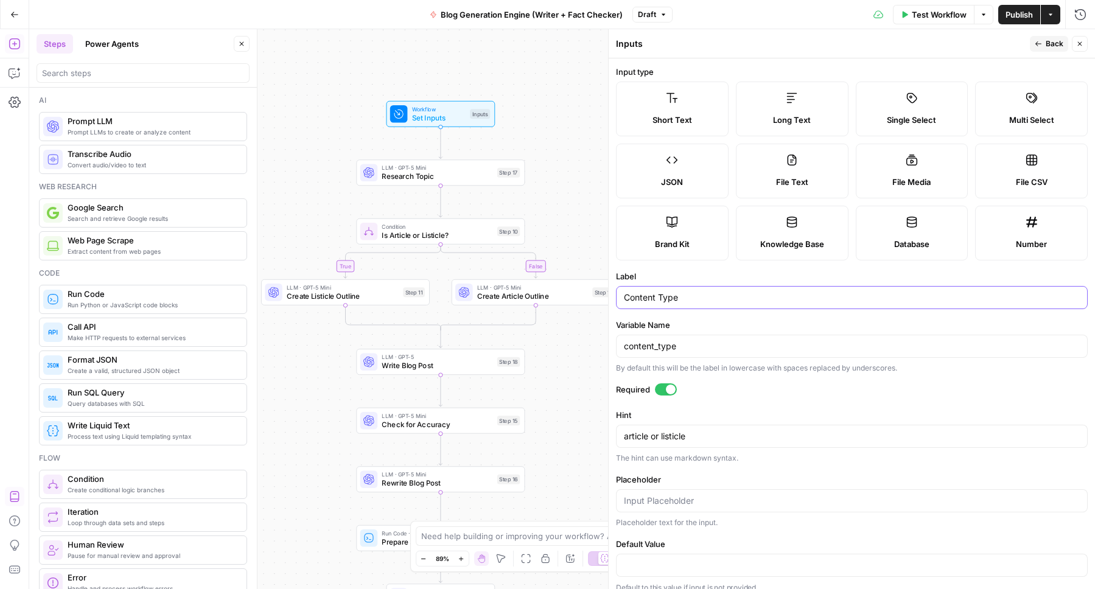
drag, startPoint x: 660, startPoint y: 298, endPoint x: 612, endPoint y: 294, distance: 48.2
click at [612, 294] on div "Inputs Back Close Input type Short Text Long Text Single Select Multi Select JS…" at bounding box center [851, 309] width 487 height 560
type input "contentType"
click at [708, 278] on label "Label" at bounding box center [852, 276] width 472 height 12
click at [708, 291] on input "contentType" at bounding box center [852, 297] width 456 height 12
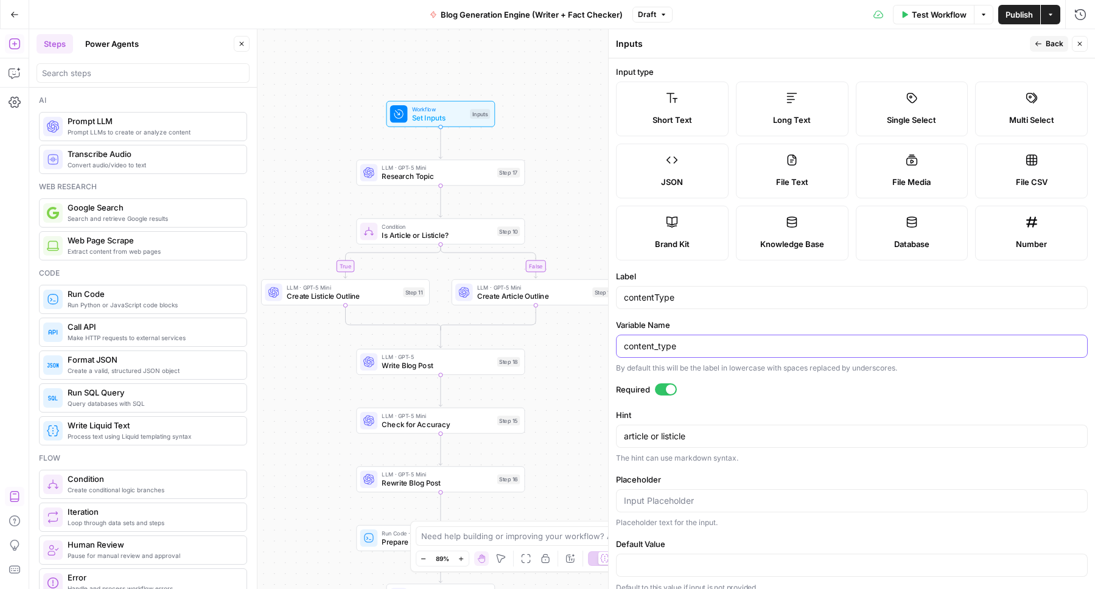
click at [692, 349] on input "content_type" at bounding box center [852, 346] width 456 height 12
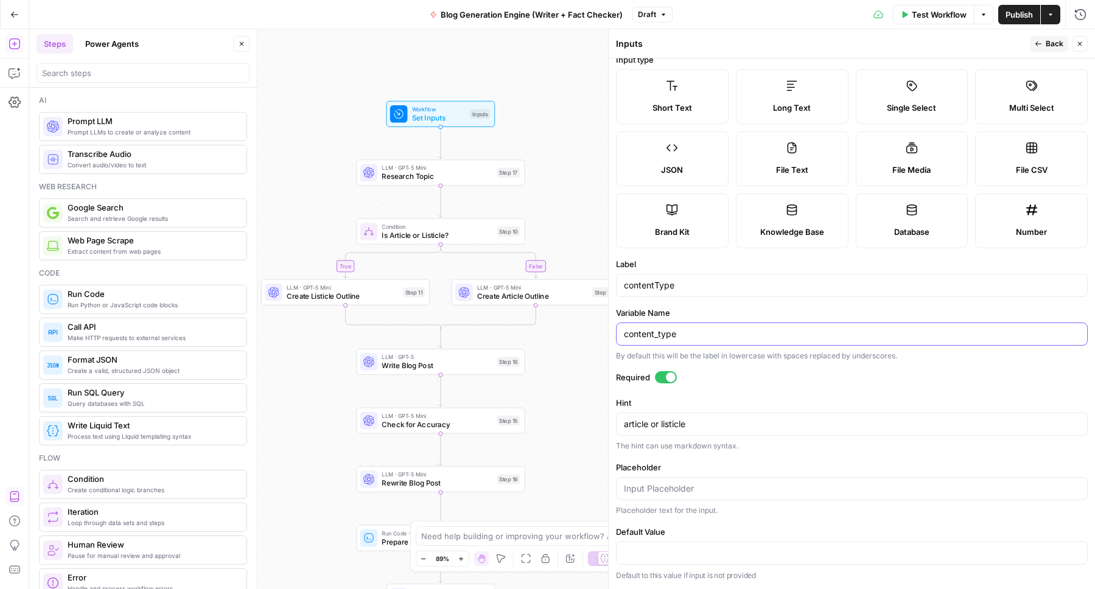
scroll to position [0, 0]
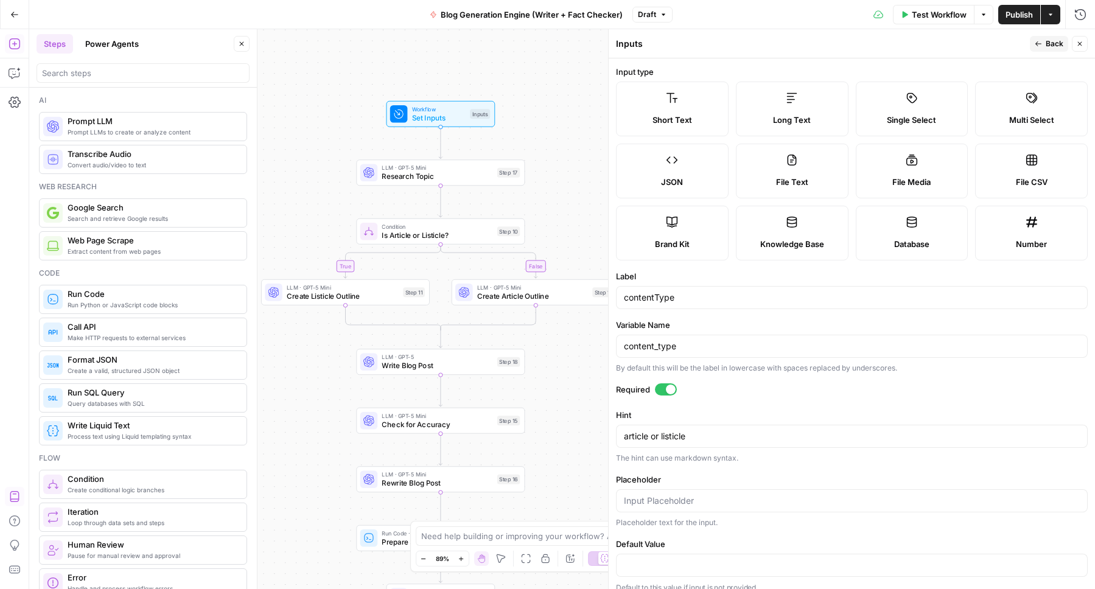
click at [1045, 42] on span "Back" at bounding box center [1054, 43] width 18 height 11
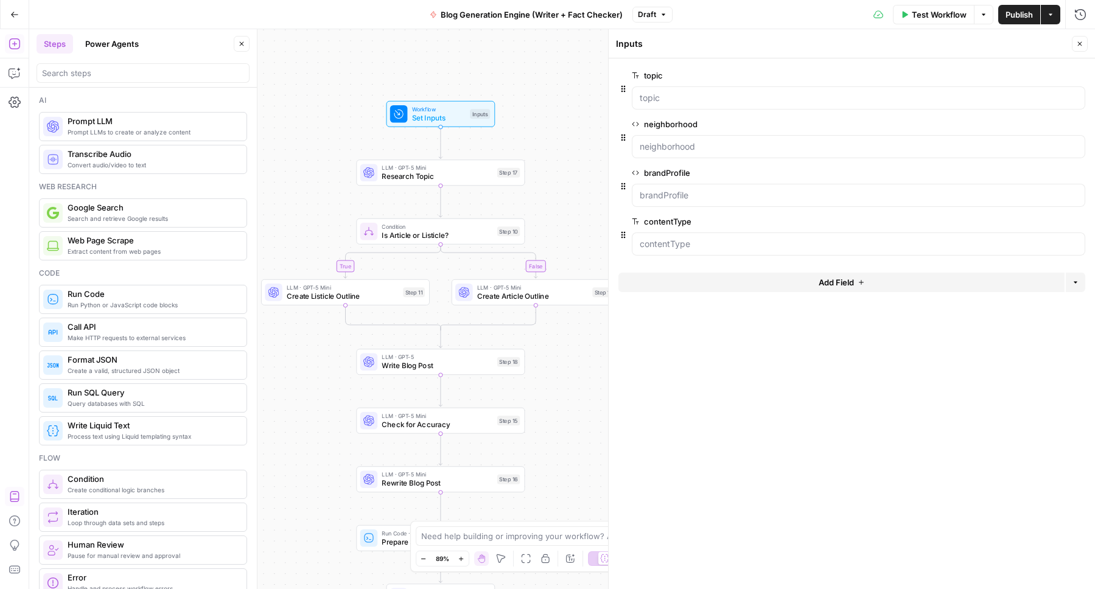
click at [1046, 125] on span "edit field" at bounding box center [1039, 124] width 27 height 10
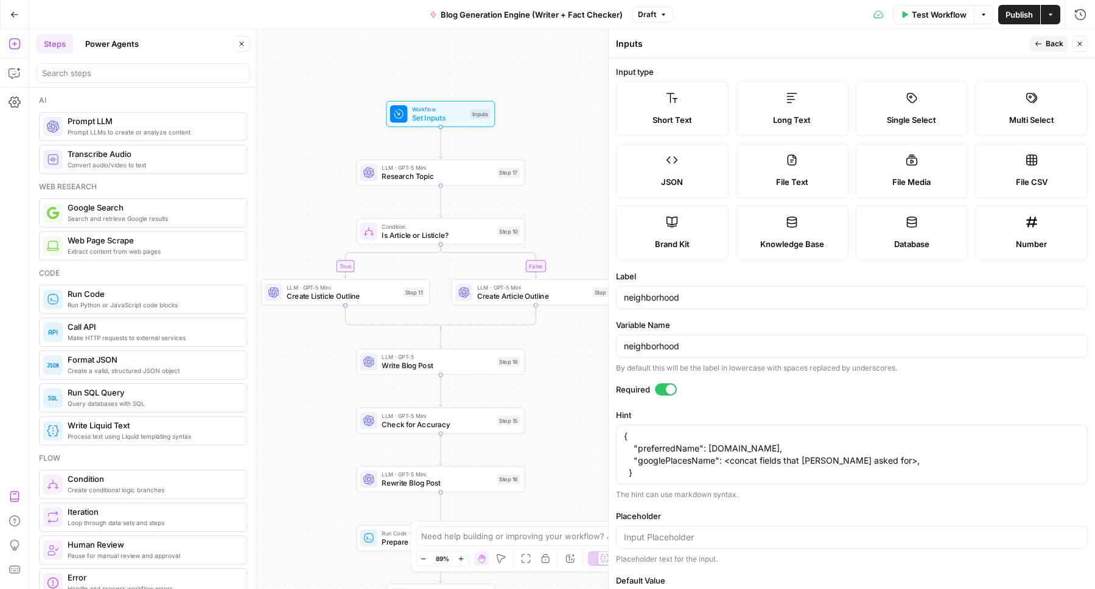
click at [1042, 40] on icon "button" at bounding box center [1037, 43] width 7 height 7
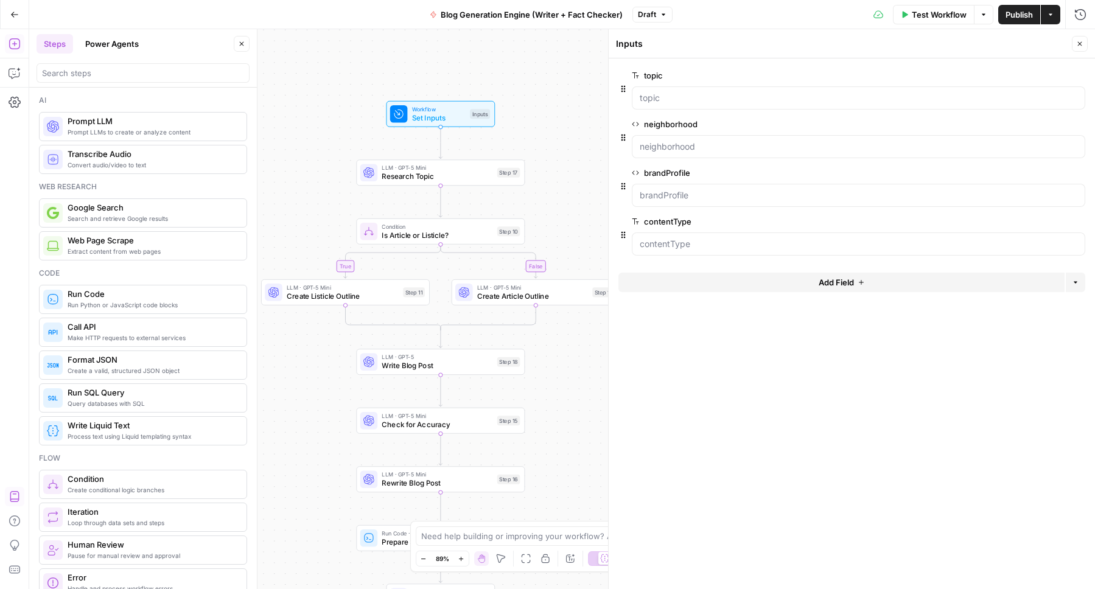
click at [1039, 178] on button "edit field" at bounding box center [1044, 173] width 47 height 15
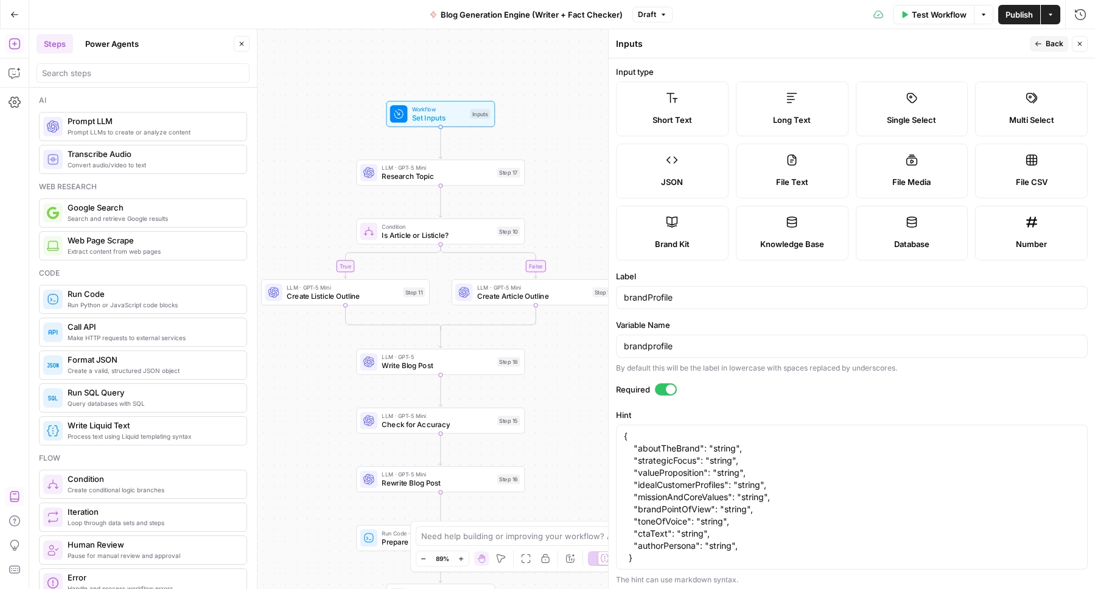
click at [1040, 46] on icon "button" at bounding box center [1037, 43] width 7 height 7
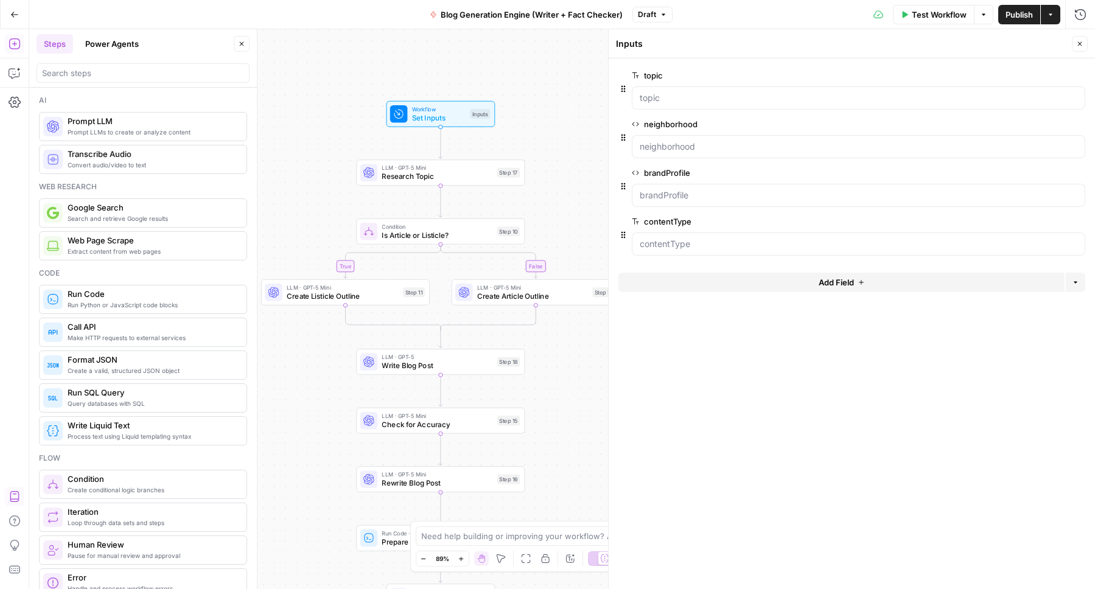
click at [1051, 219] on span "edit field" at bounding box center [1039, 222] width 27 height 10
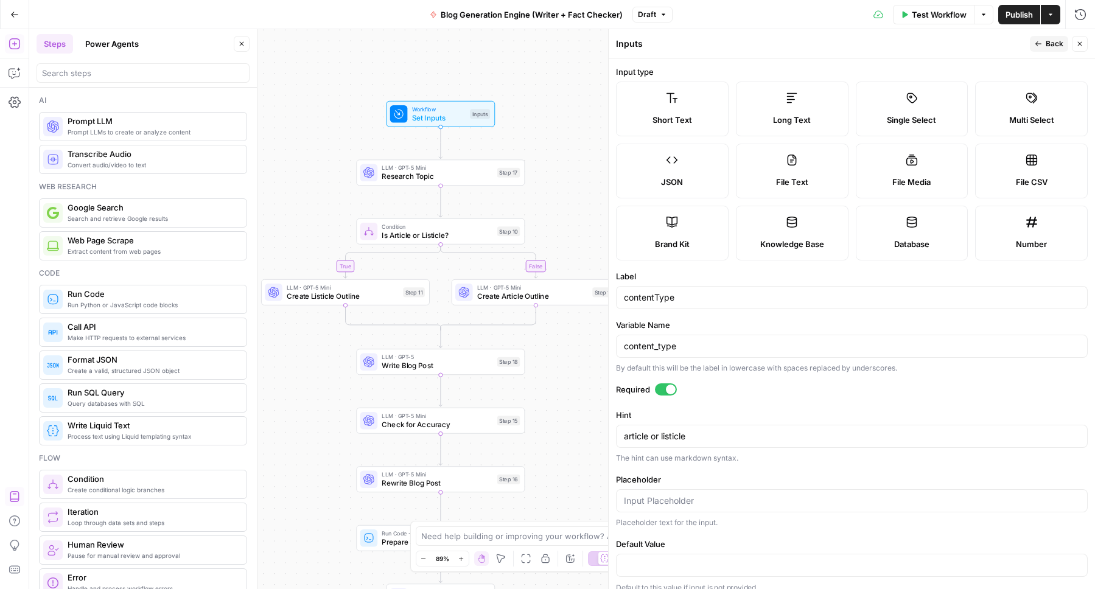
scroll to position [12, 0]
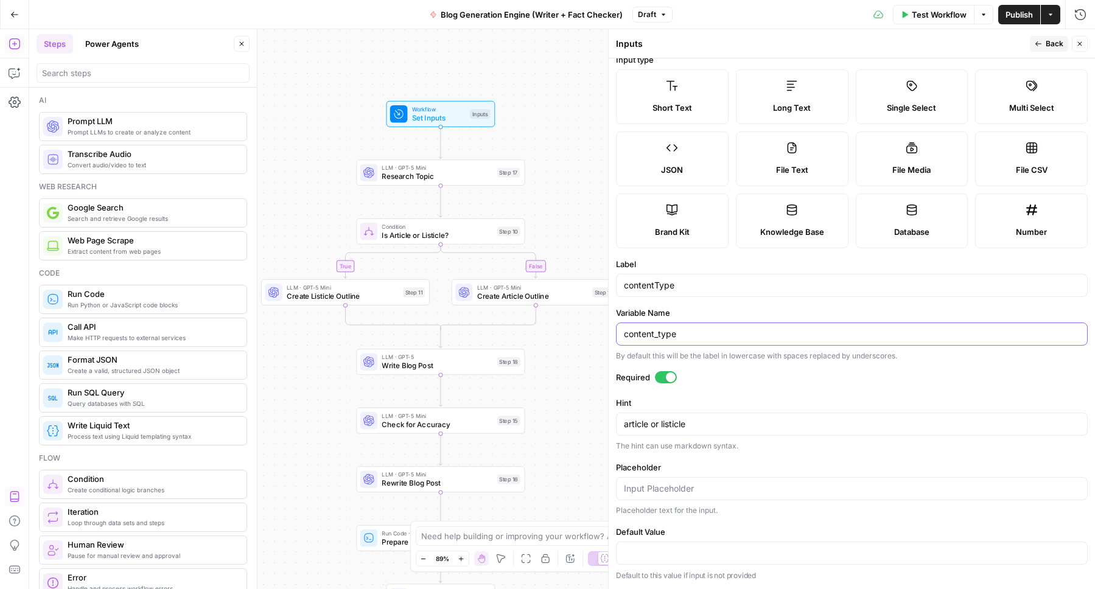
click at [656, 335] on input "content_type" at bounding box center [852, 334] width 456 height 12
type input "contentType"
click at [714, 303] on form "Input type Short Text Long Text Single Select Multi Select JSON File Text File …" at bounding box center [851, 323] width 486 height 531
click at [809, 360] on div "By default this will be the label in lowercase with spaces replaced by undersco…" at bounding box center [852, 355] width 472 height 11
click at [655, 282] on input "contentType" at bounding box center [852, 285] width 456 height 12
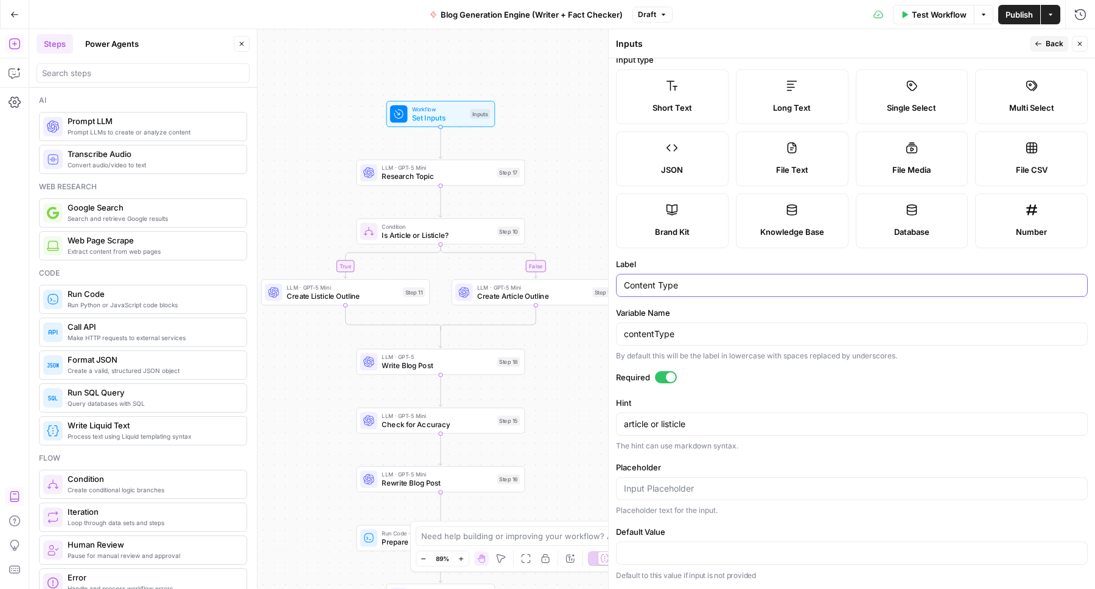
type input "Content Type"
click at [658, 330] on input "contentType" at bounding box center [852, 334] width 456 height 12
type input "content_type"
click at [751, 350] on div "By default this will be the label in lowercase with spaces replaced by undersco…" at bounding box center [852, 355] width 472 height 11
click at [1049, 39] on span "Back" at bounding box center [1054, 43] width 18 height 11
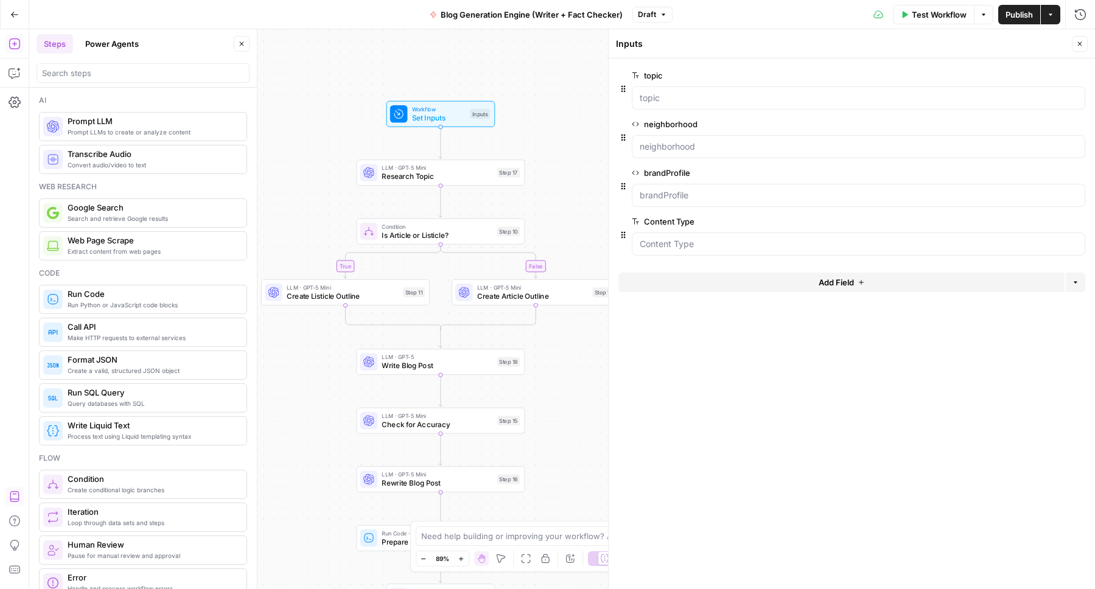
click at [1042, 127] on span "edit field" at bounding box center [1039, 124] width 27 height 10
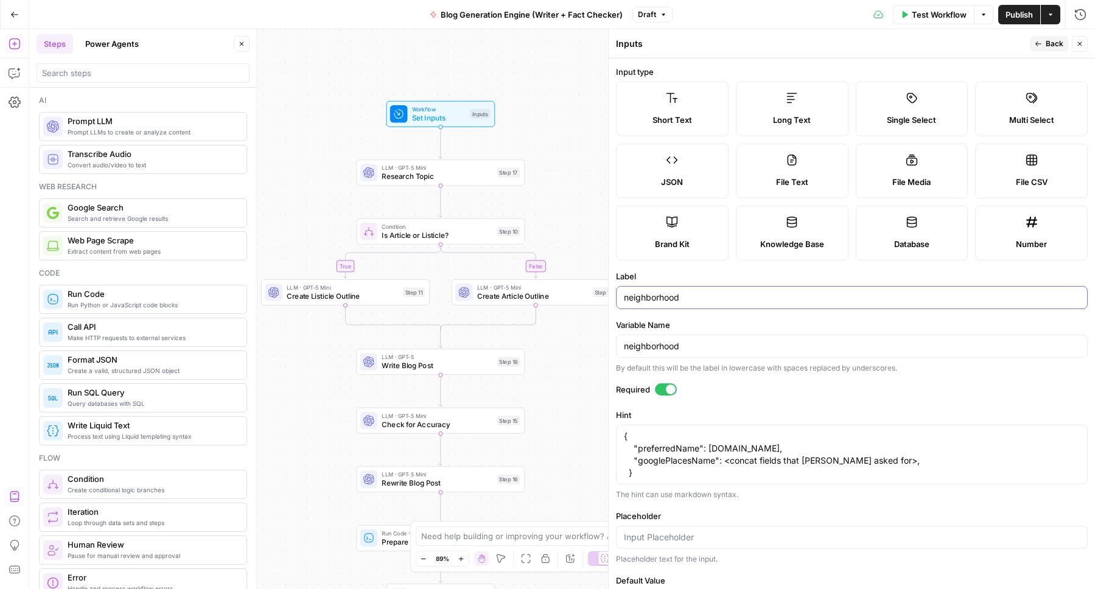
click at [628, 296] on input "neighborhood" at bounding box center [852, 297] width 456 height 12
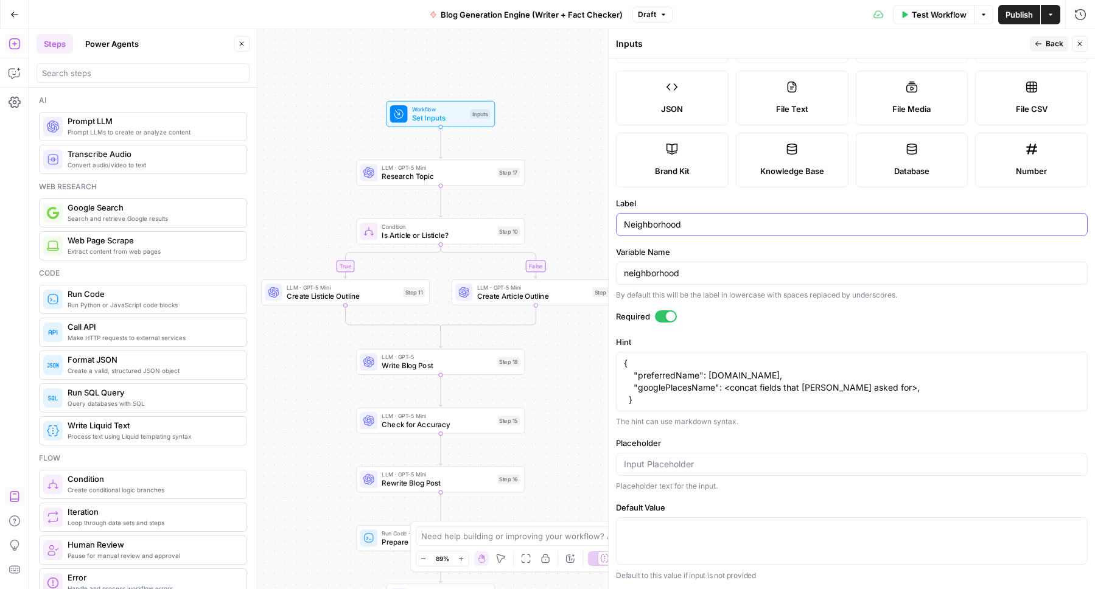
type input "Neighborhood"
click at [723, 474] on div at bounding box center [852, 464] width 472 height 23
click at [1056, 39] on span "Back" at bounding box center [1054, 43] width 18 height 11
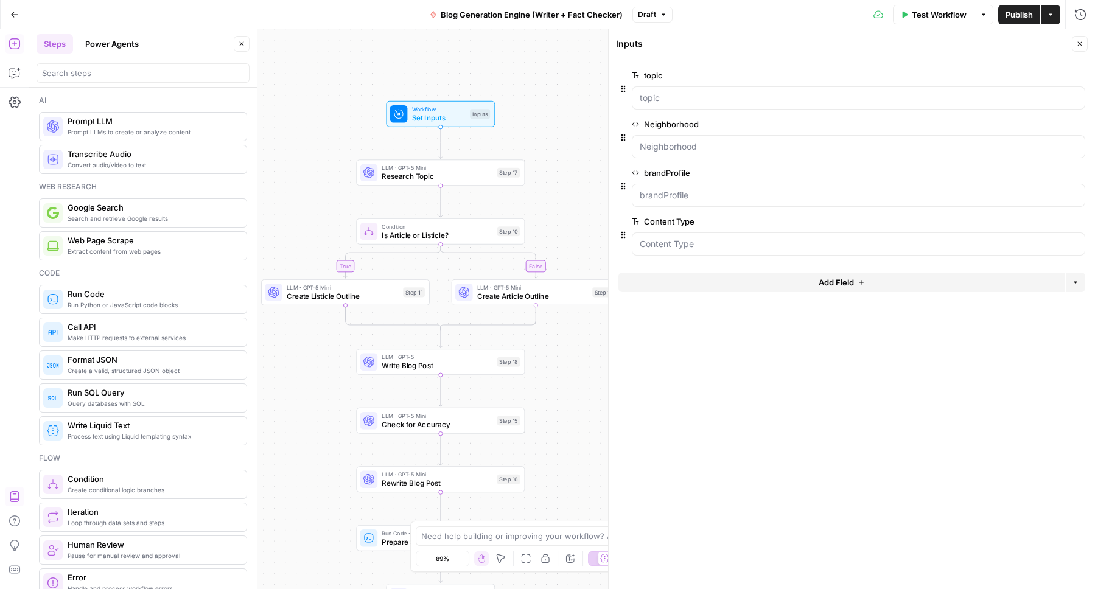
click at [1038, 73] on span "edit field" at bounding box center [1039, 76] width 27 height 10
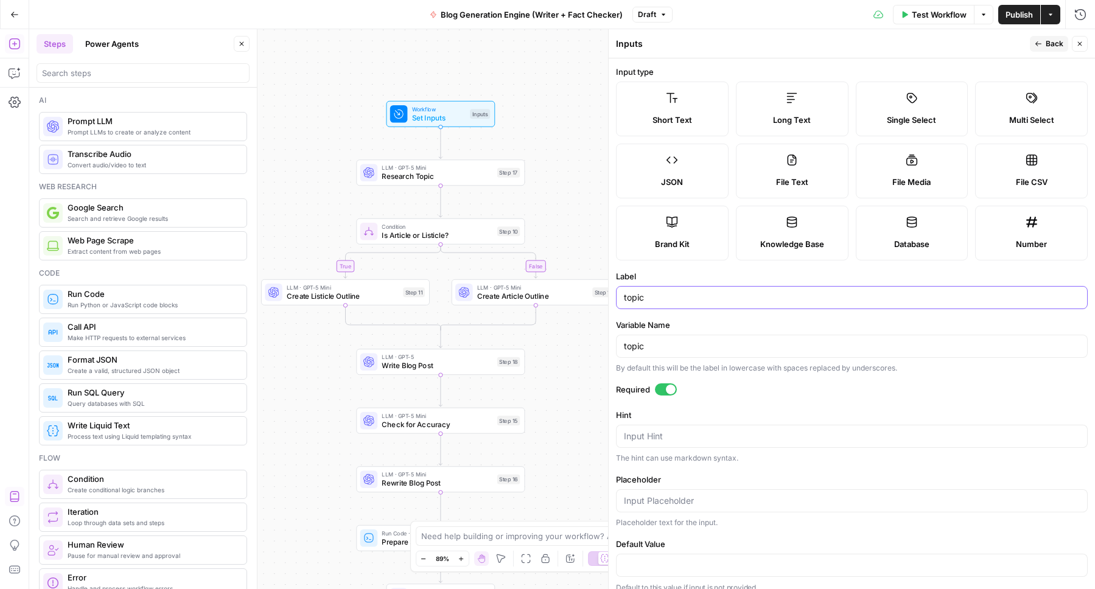
click at [632, 296] on input "topic" at bounding box center [852, 297] width 456 height 12
type input "B"
type input "t"
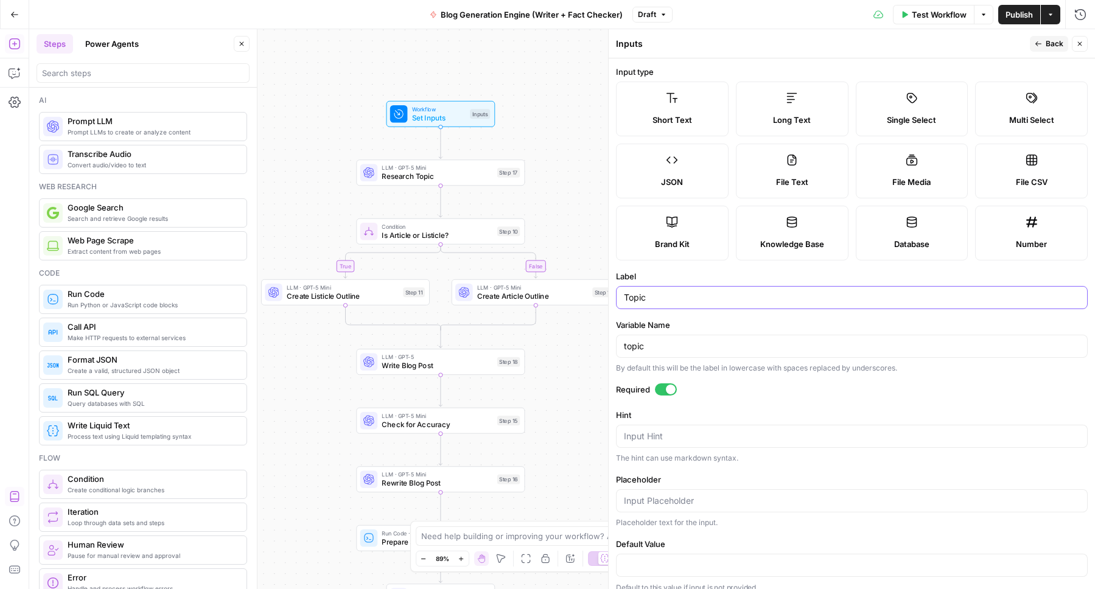
click at [632, 299] on input "Topic" at bounding box center [852, 297] width 456 height 12
type input "Blog Title"
click at [653, 349] on input "topic" at bounding box center [852, 346] width 456 height 12
click at [653, 348] on input "topic" at bounding box center [852, 346] width 456 height 12
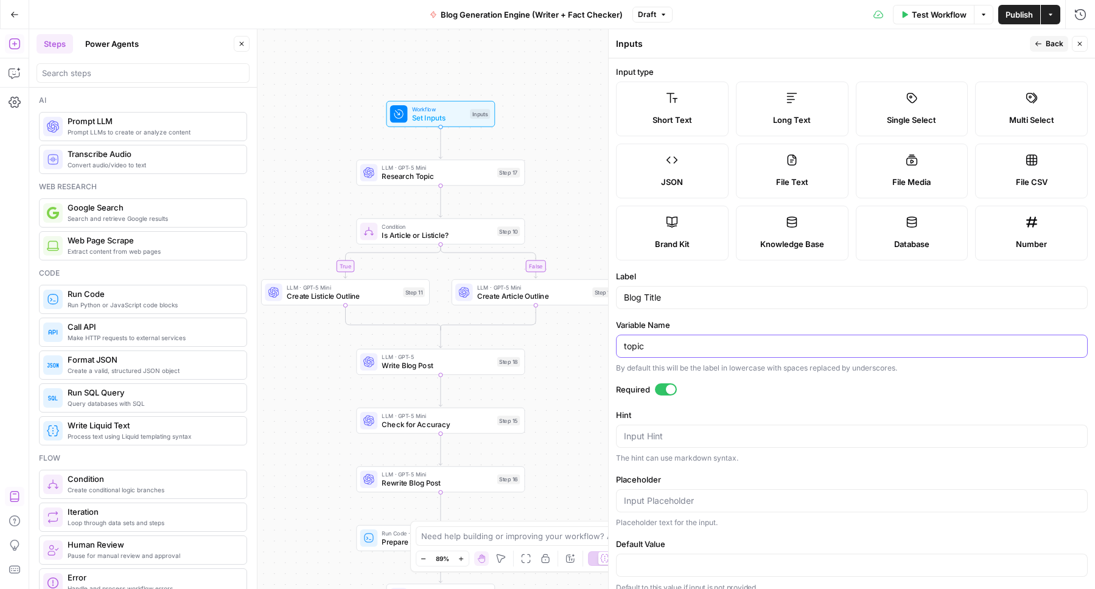
click at [653, 348] on input "topic" at bounding box center [852, 346] width 456 height 12
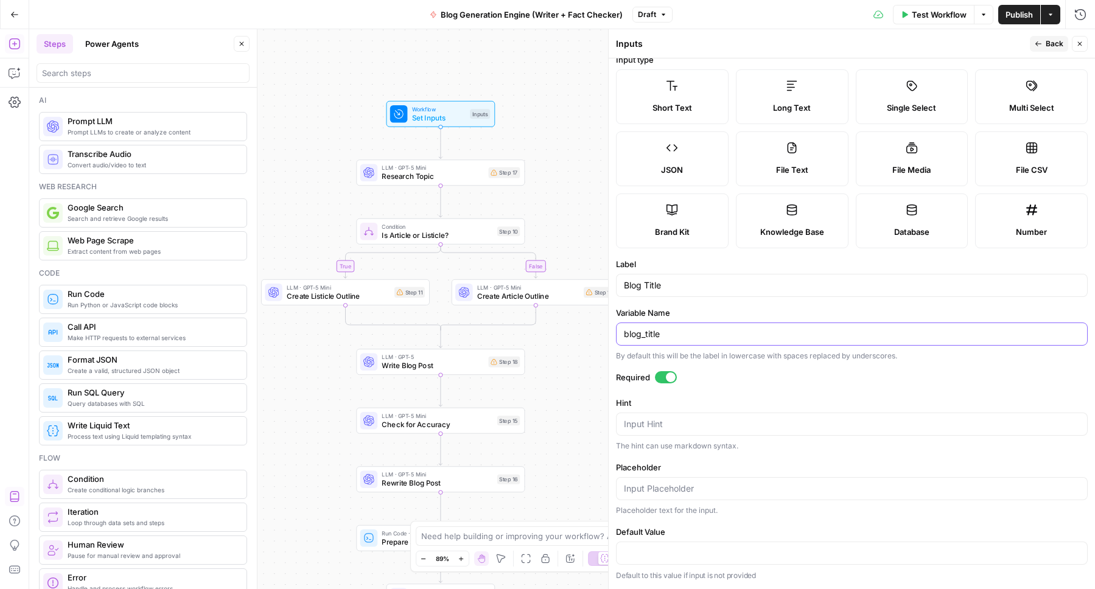
scroll to position [0, 0]
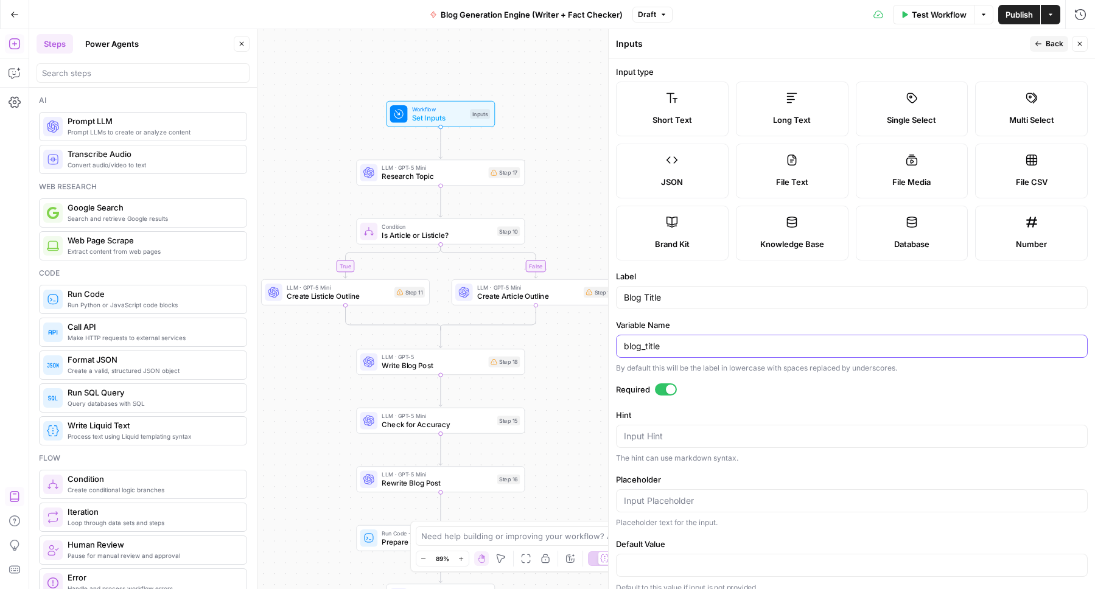
type input "blog_title"
click at [1044, 46] on button "Back" at bounding box center [1049, 44] width 38 height 16
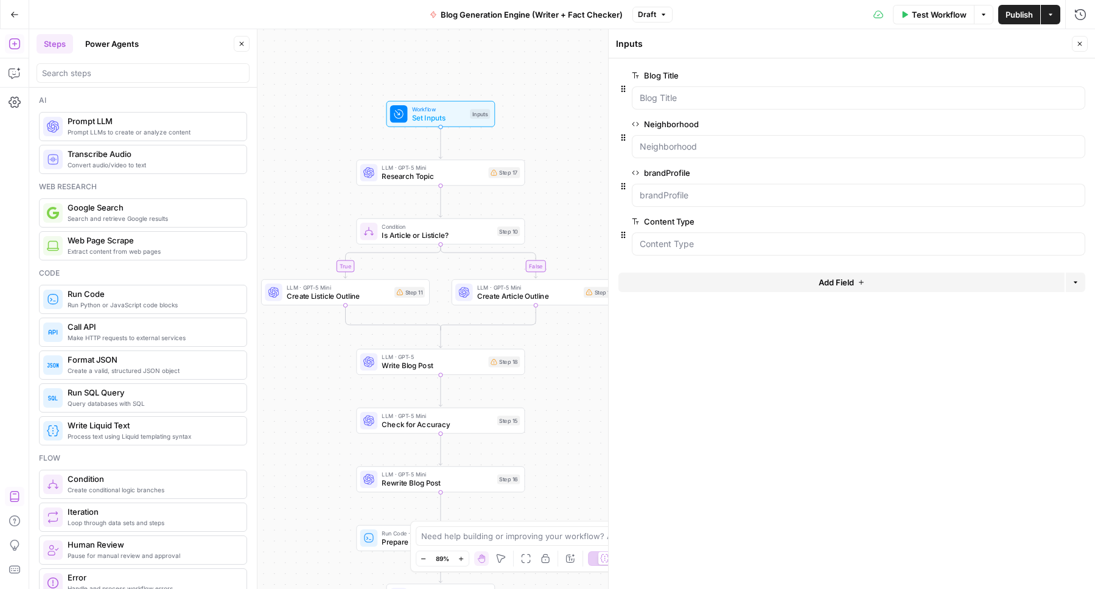
click at [1040, 177] on span "edit field" at bounding box center [1039, 173] width 27 height 10
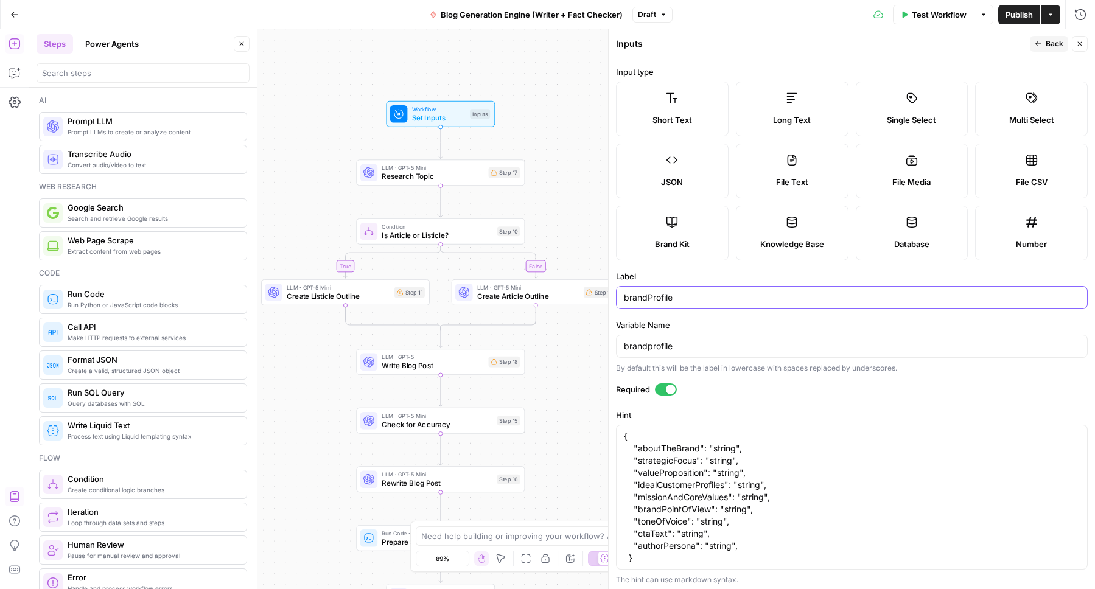
click at [648, 297] on input "brandProfile" at bounding box center [852, 297] width 456 height 12
click at [626, 297] on input "brand Profile" at bounding box center [852, 297] width 456 height 12
type input "Brand Profile"
click at [647, 346] on input "brandprofile" at bounding box center [852, 346] width 456 height 12
type input "brand_profile"
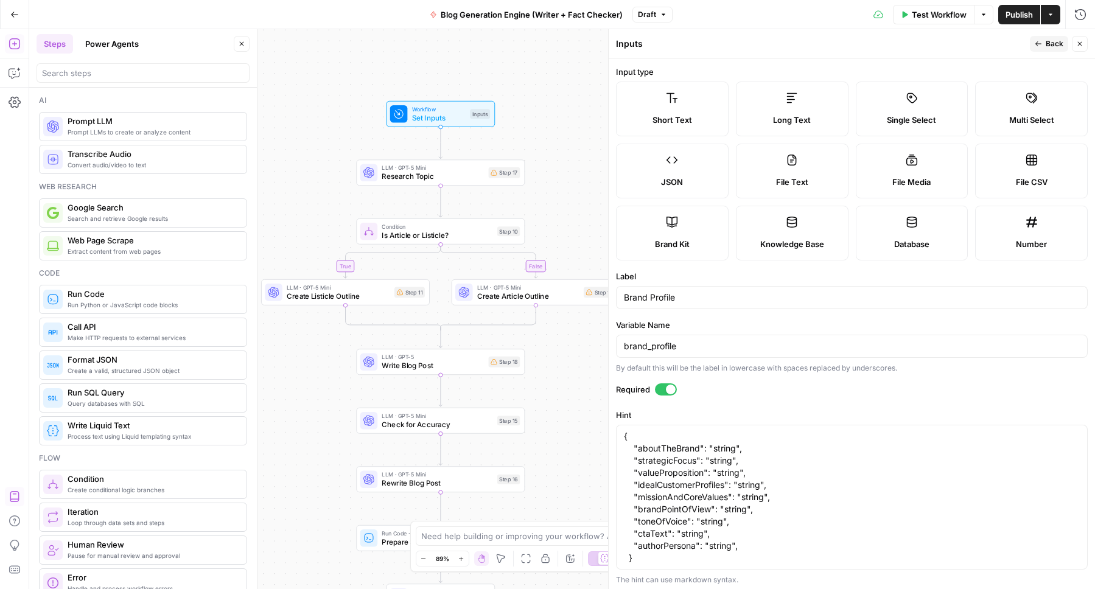
click at [1045, 44] on span "Back" at bounding box center [1054, 43] width 18 height 11
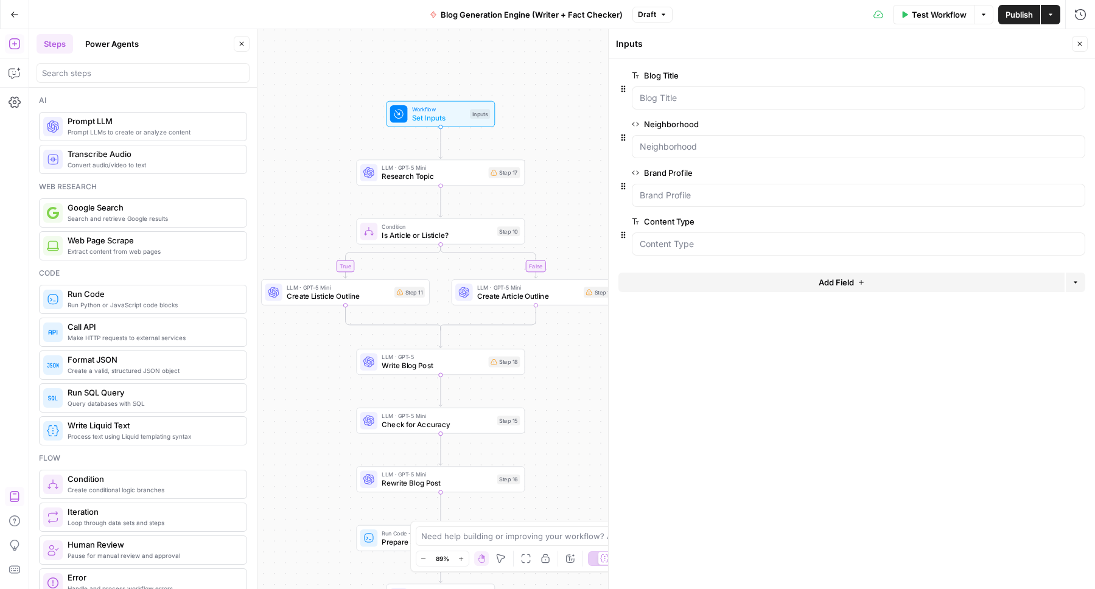
click at [1046, 223] on span "edit field" at bounding box center [1039, 222] width 27 height 10
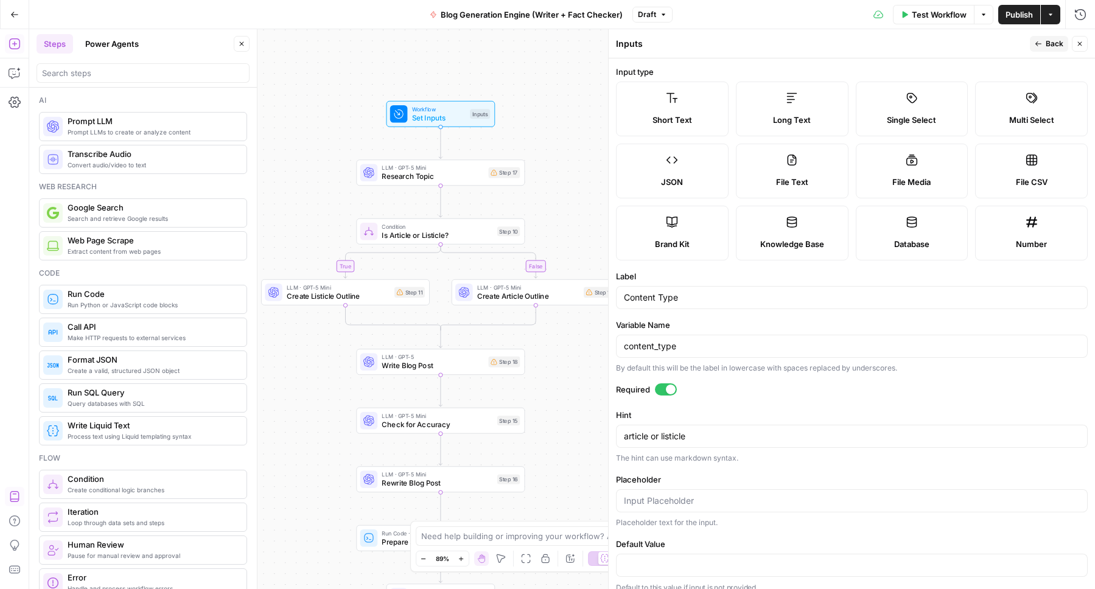
click at [1040, 41] on icon "button" at bounding box center [1037, 43] width 7 height 7
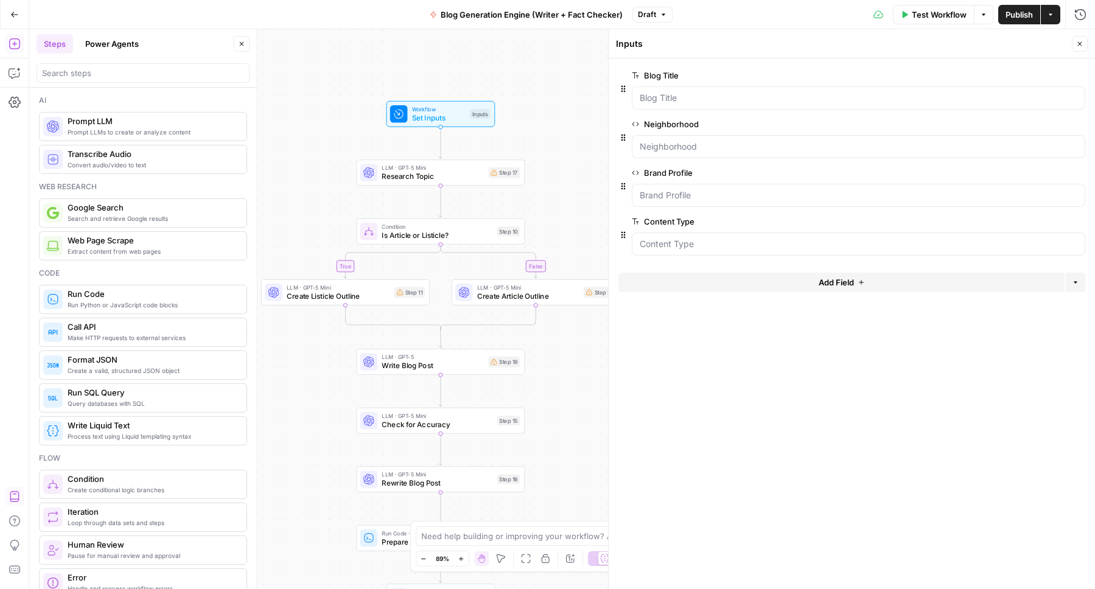
click at [437, 177] on span "Research Topic" at bounding box center [433, 176] width 102 height 11
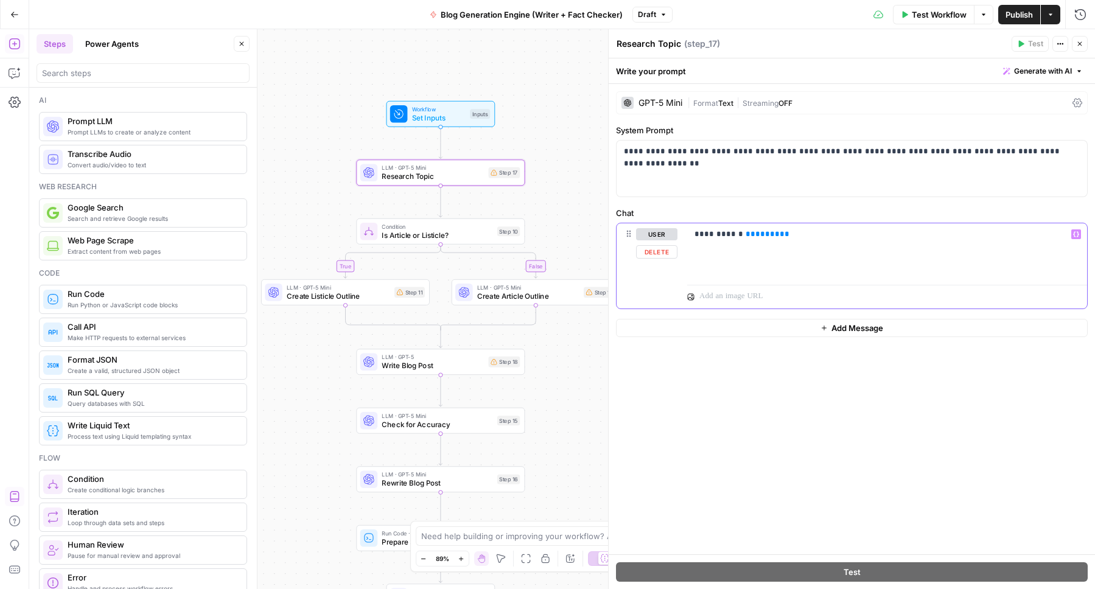
drag, startPoint x: 777, startPoint y: 234, endPoint x: 739, endPoint y: 235, distance: 38.4
click at [739, 235] on p "**********" at bounding box center [886, 234] width 385 height 12
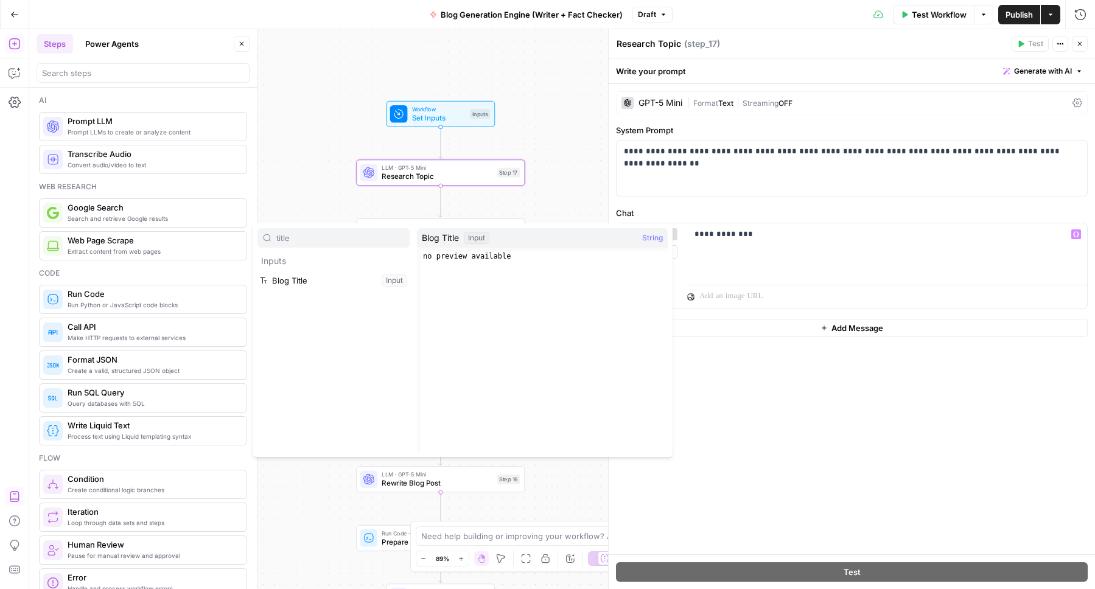
type input "title"
click at [298, 279] on button "Select variable Blog Title" at bounding box center [333, 280] width 152 height 19
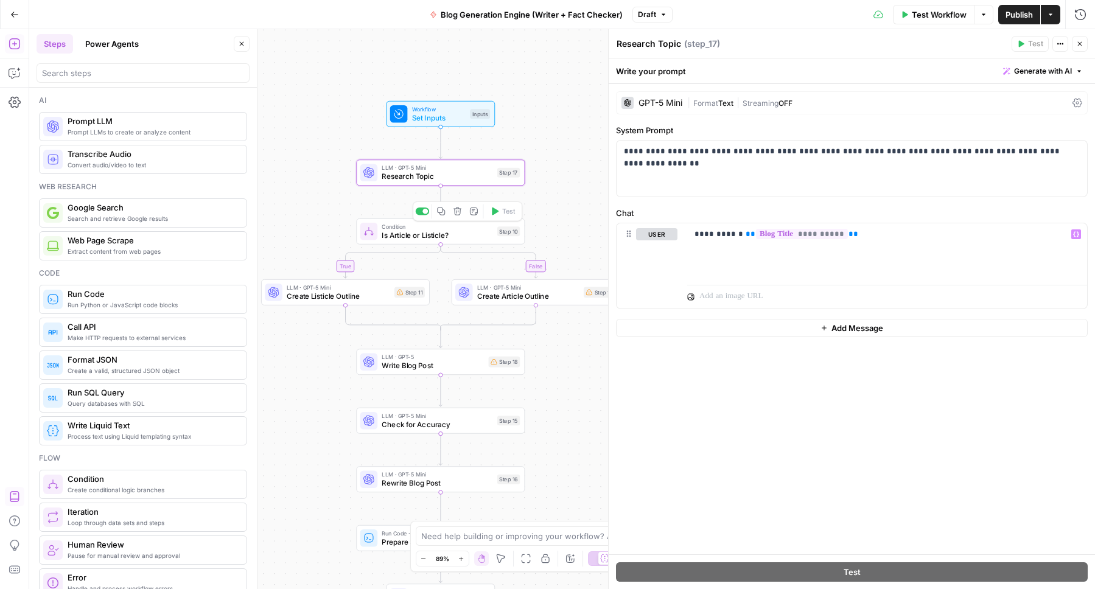
click at [399, 234] on span "Is Article or Listicle?" at bounding box center [437, 235] width 111 height 11
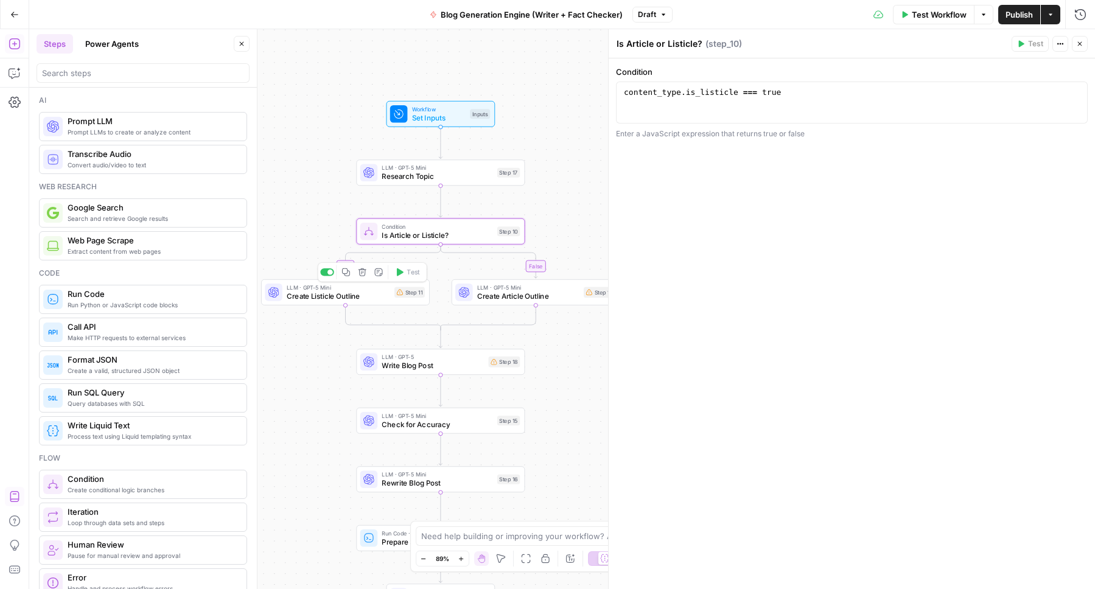
click at [329, 293] on span "Create Listicle Outline" at bounding box center [338, 296] width 103 height 11
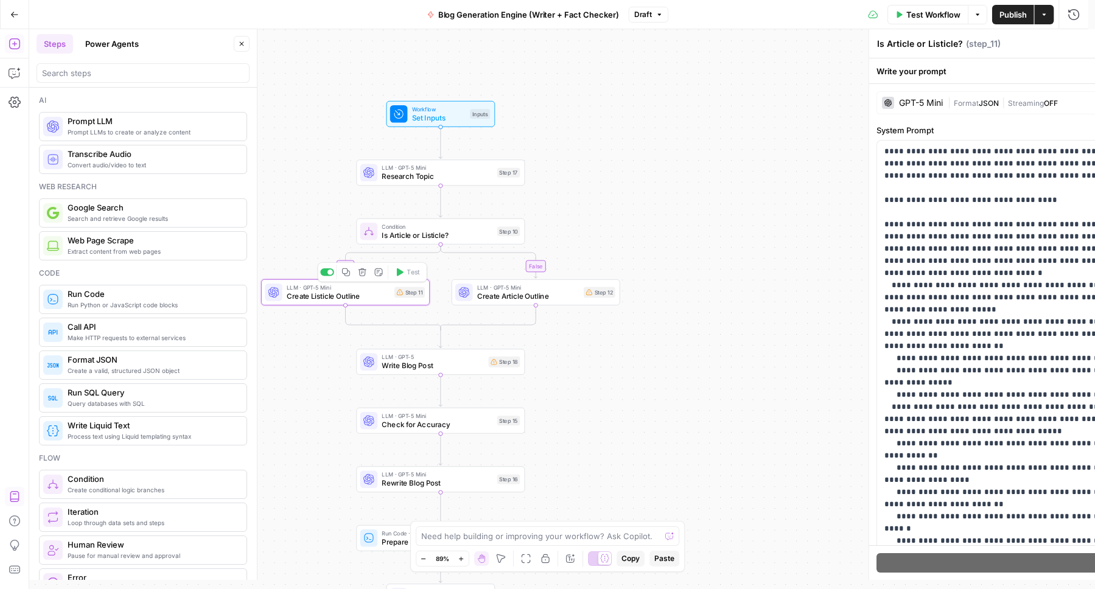
type textarea "Create Listicle Outline"
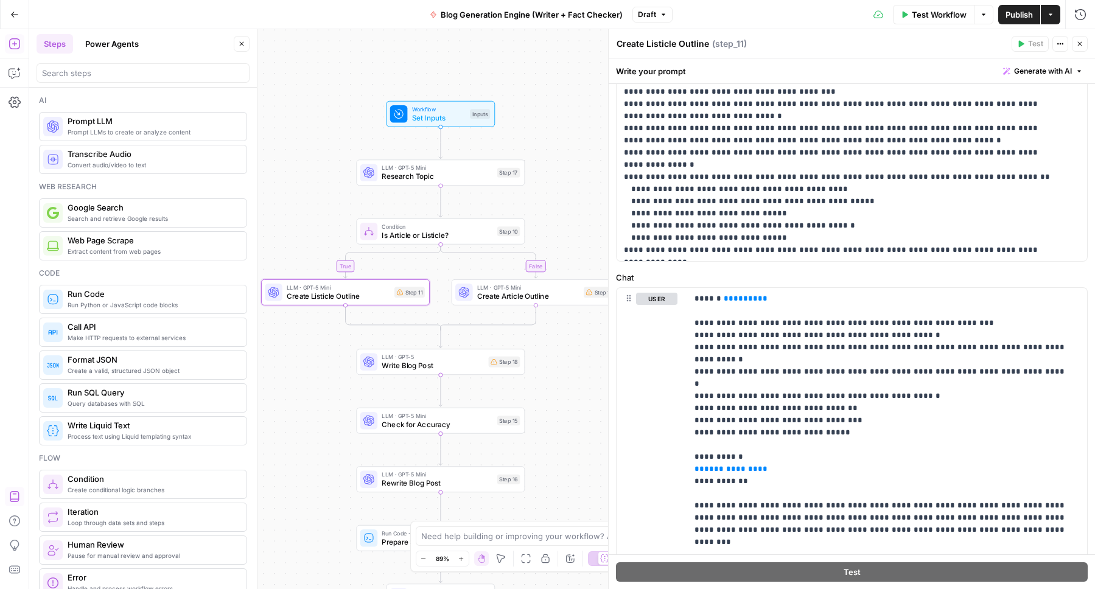
scroll to position [500, 0]
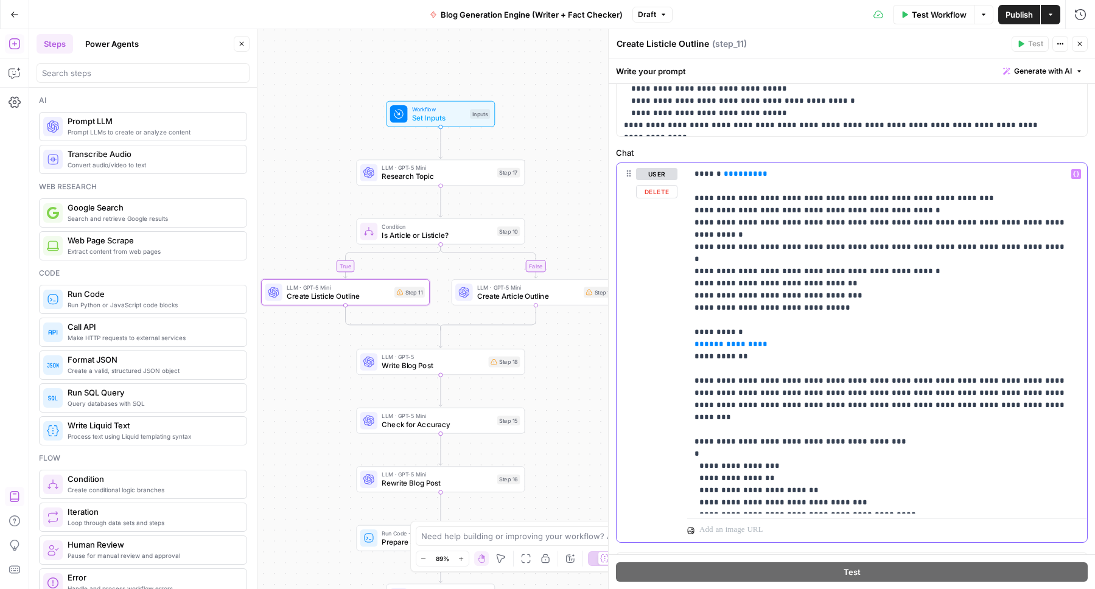
drag, startPoint x: 764, startPoint y: 172, endPoint x: 716, endPoint y: 172, distance: 48.7
click at [716, 172] on p "**********" at bounding box center [882, 338] width 376 height 341
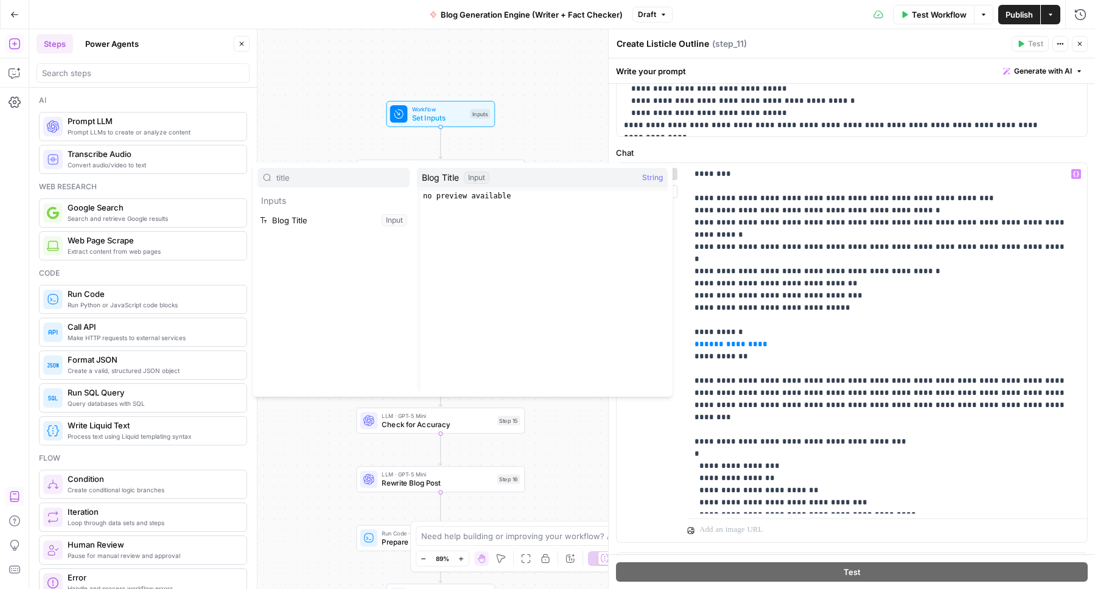
type input "title"
click at [287, 216] on button "Select variable Blog Title" at bounding box center [333, 220] width 152 height 19
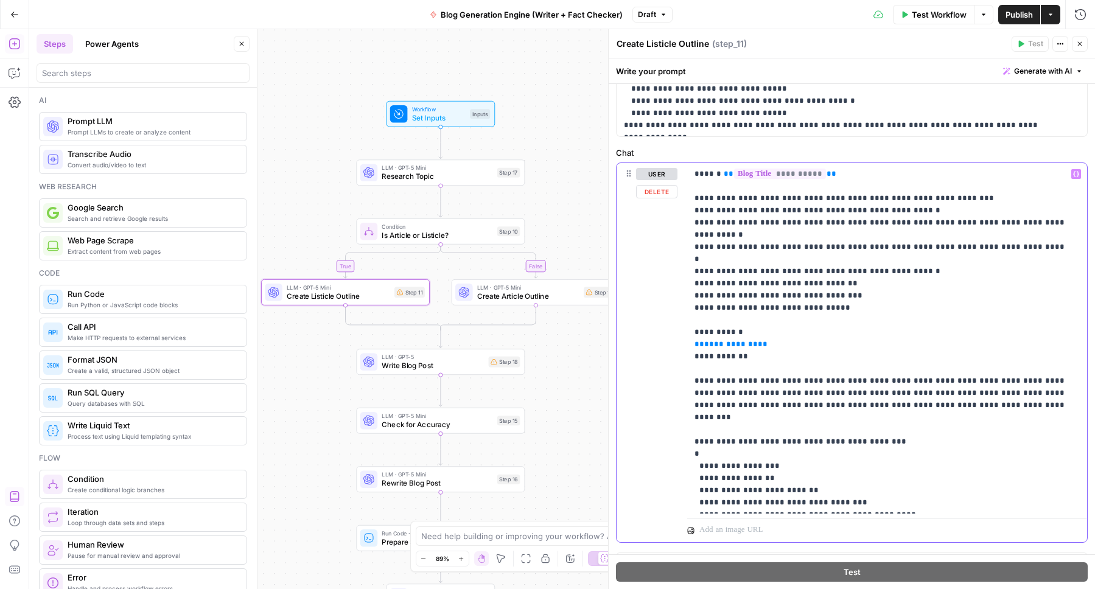
drag, startPoint x: 760, startPoint y: 316, endPoint x: 694, endPoint y: 322, distance: 66.0
click at [694, 322] on p "**********" at bounding box center [882, 338] width 376 height 341
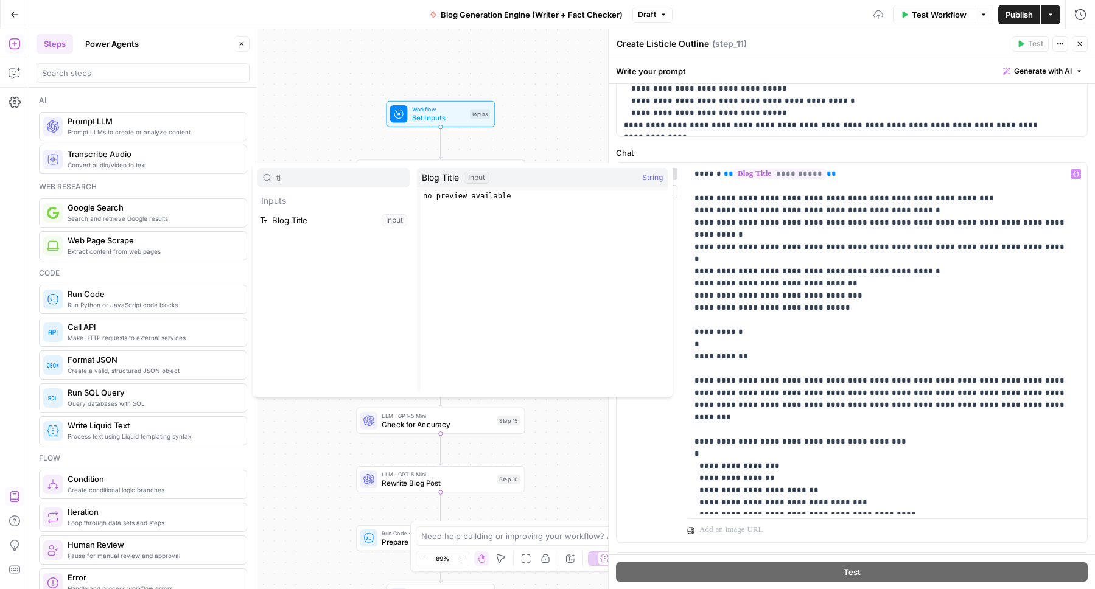
type input "t"
type input "profile"
click at [321, 220] on button "Select variable Brand Profile" at bounding box center [333, 220] width 152 height 19
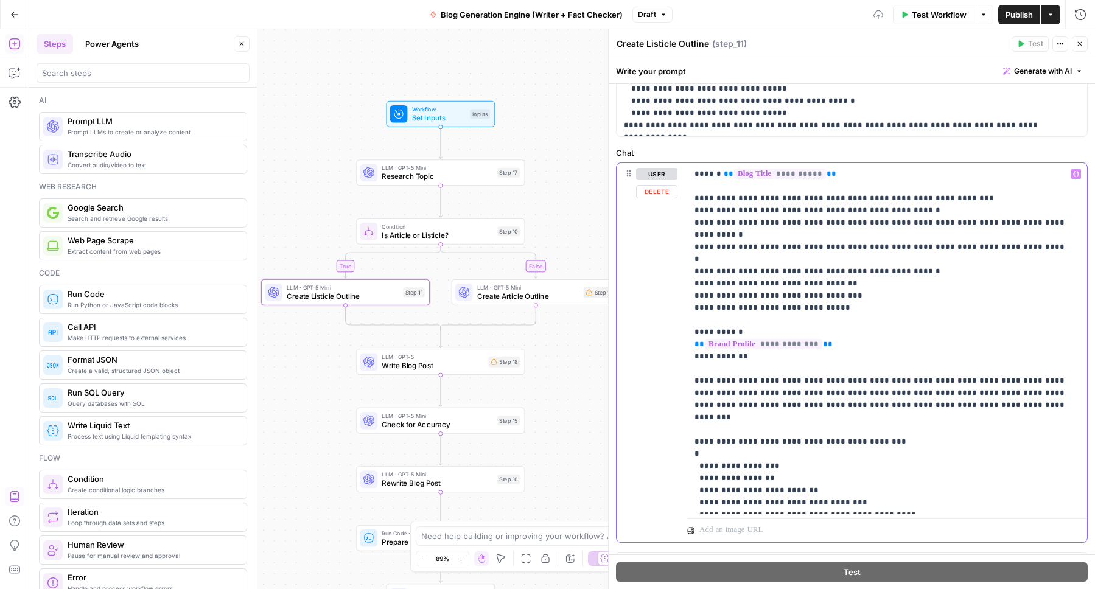
scroll to position [524, 0]
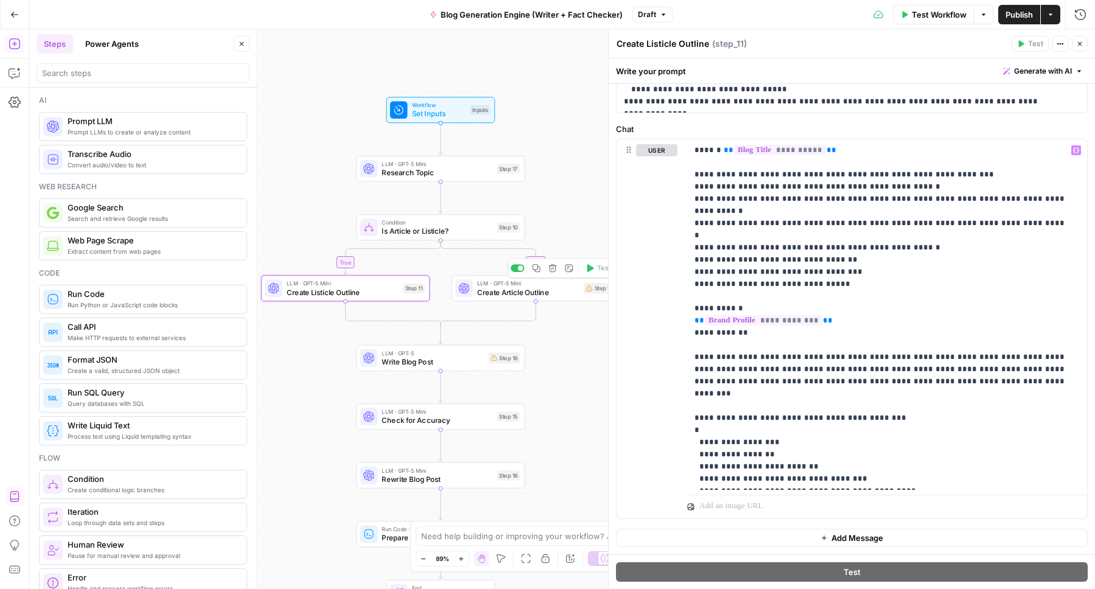
click at [497, 293] on span "Create Article Outline" at bounding box center [528, 292] width 102 height 11
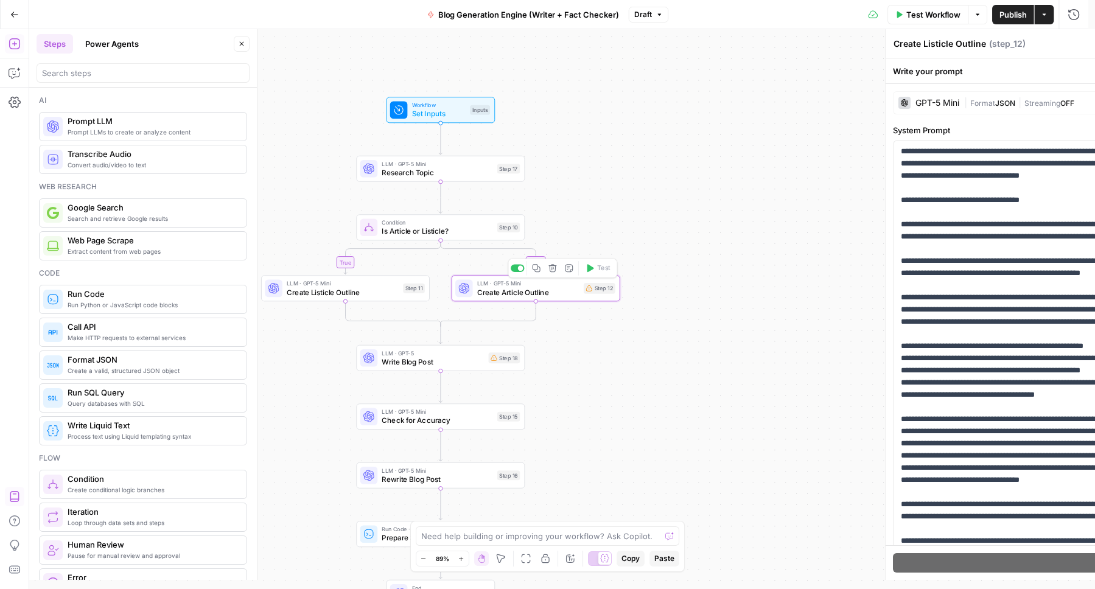
type textarea "Create Article Outline"
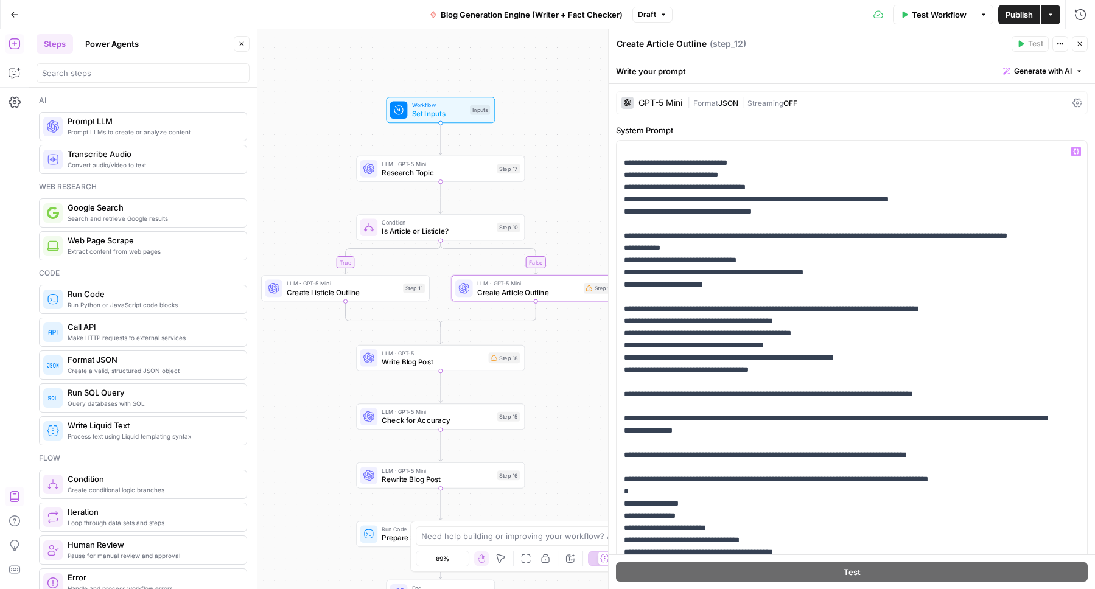
scroll to position [475, 0]
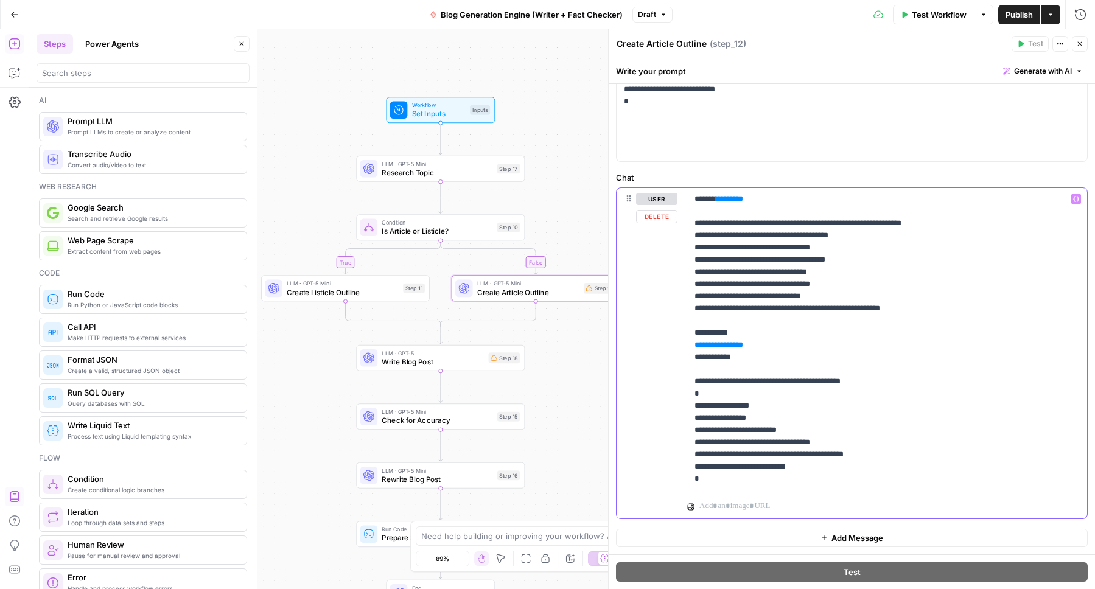
drag, startPoint x: 761, startPoint y: 198, endPoint x: 715, endPoint y: 197, distance: 45.6
click at [715, 197] on p "**********" at bounding box center [882, 339] width 376 height 292
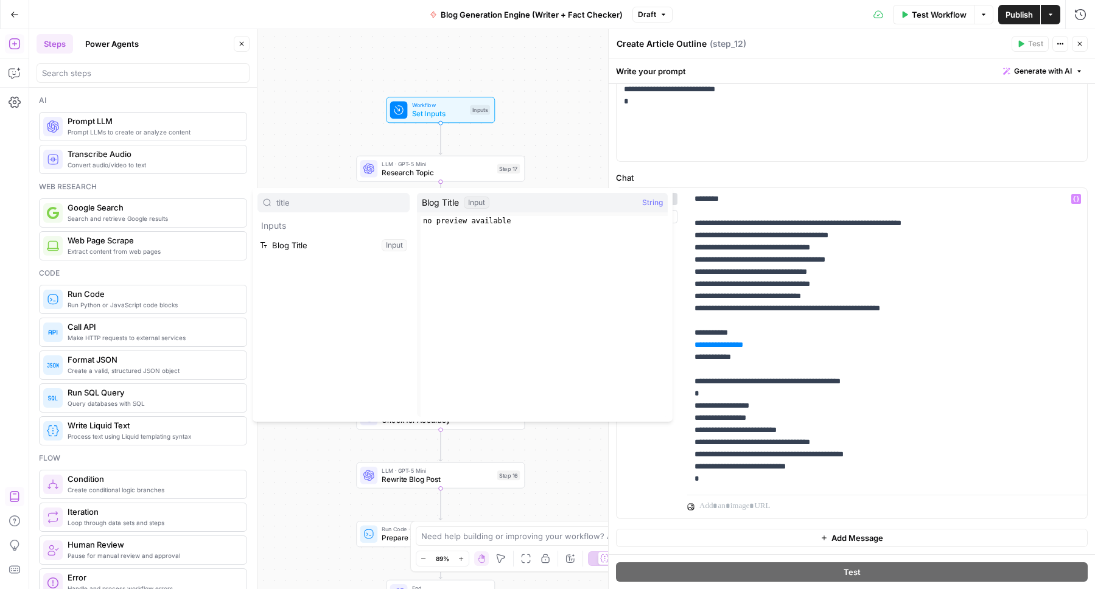
type input "title"
click at [312, 240] on button "Select variable Blog Title" at bounding box center [333, 244] width 152 height 19
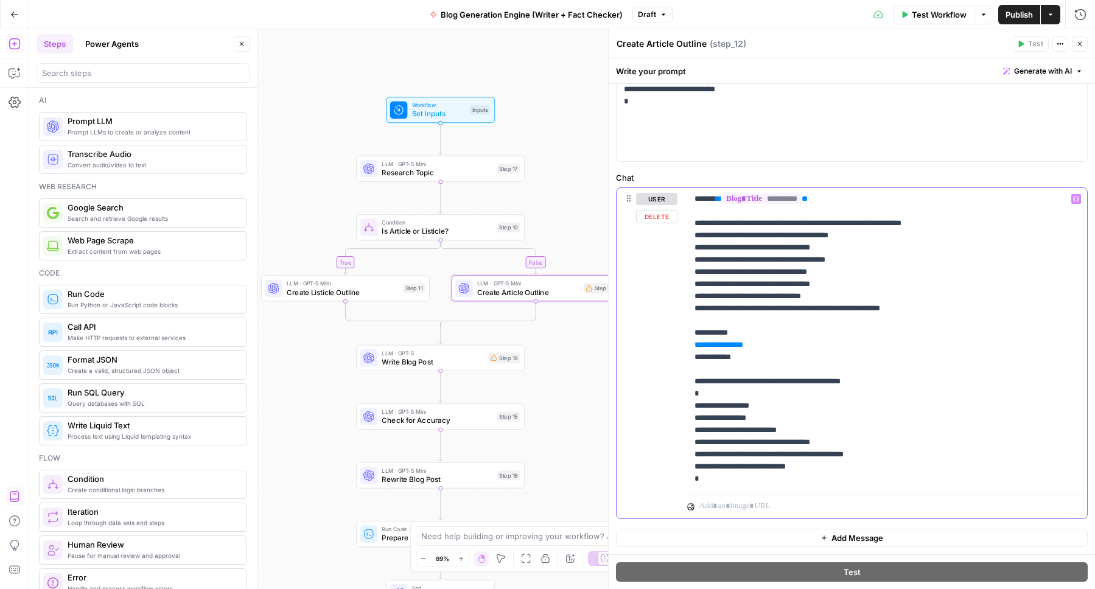
drag, startPoint x: 754, startPoint y: 344, endPoint x: 692, endPoint y: 345, distance: 62.7
click at [692, 345] on div "**********" at bounding box center [887, 339] width 400 height 302
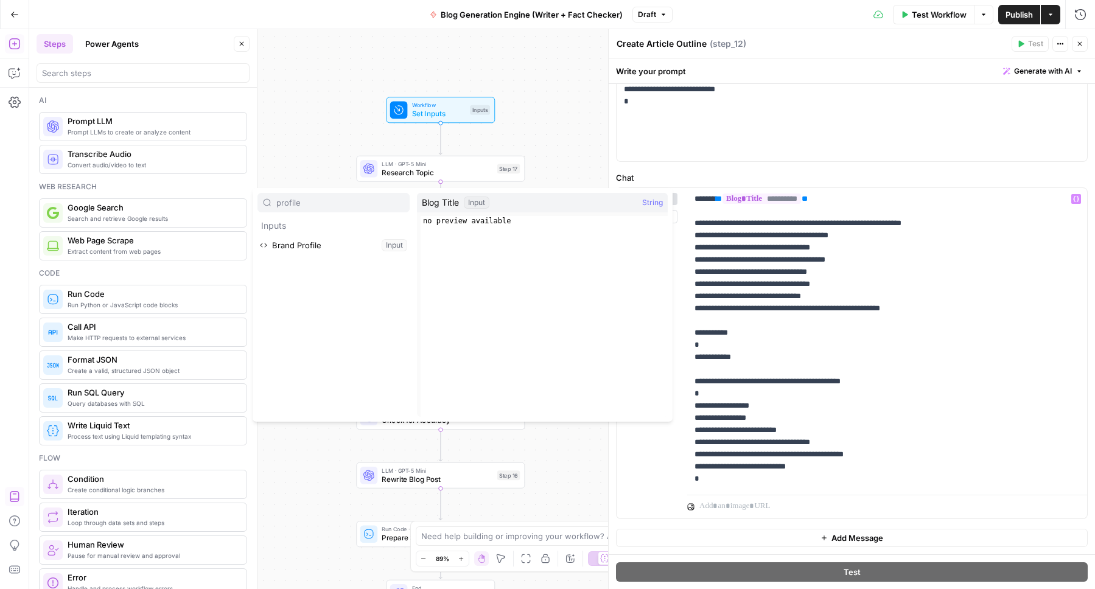
type input "profile"
click at [308, 231] on p "Inputs" at bounding box center [333, 225] width 152 height 19
click at [310, 245] on button "Select variable Brand Profile" at bounding box center [333, 244] width 152 height 19
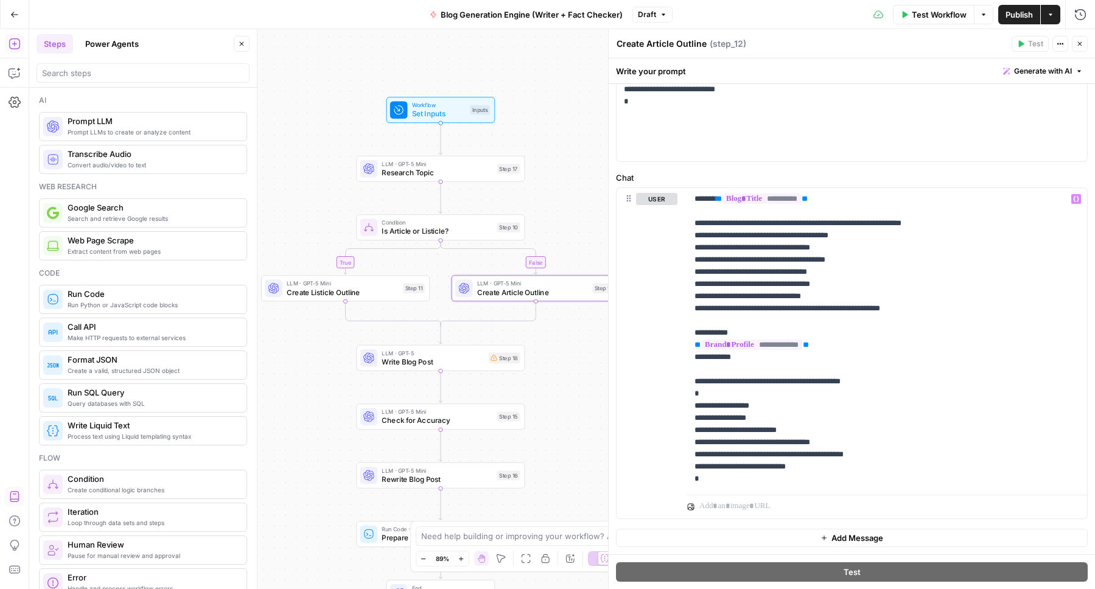
click at [413, 368] on div "LLM · GPT-5 Write Blog Post Step 18 Copy step Delete step Add Note Test" at bounding box center [440, 358] width 169 height 26
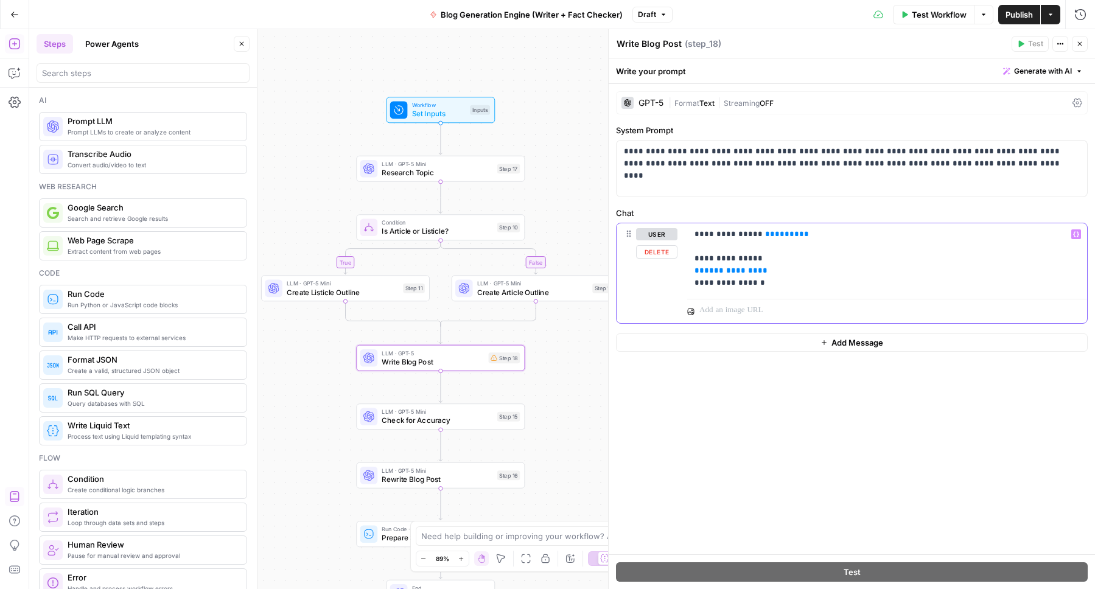
drag, startPoint x: 772, startPoint y: 232, endPoint x: 750, endPoint y: 232, distance: 21.9
click at [750, 232] on p "**********" at bounding box center [886, 258] width 385 height 61
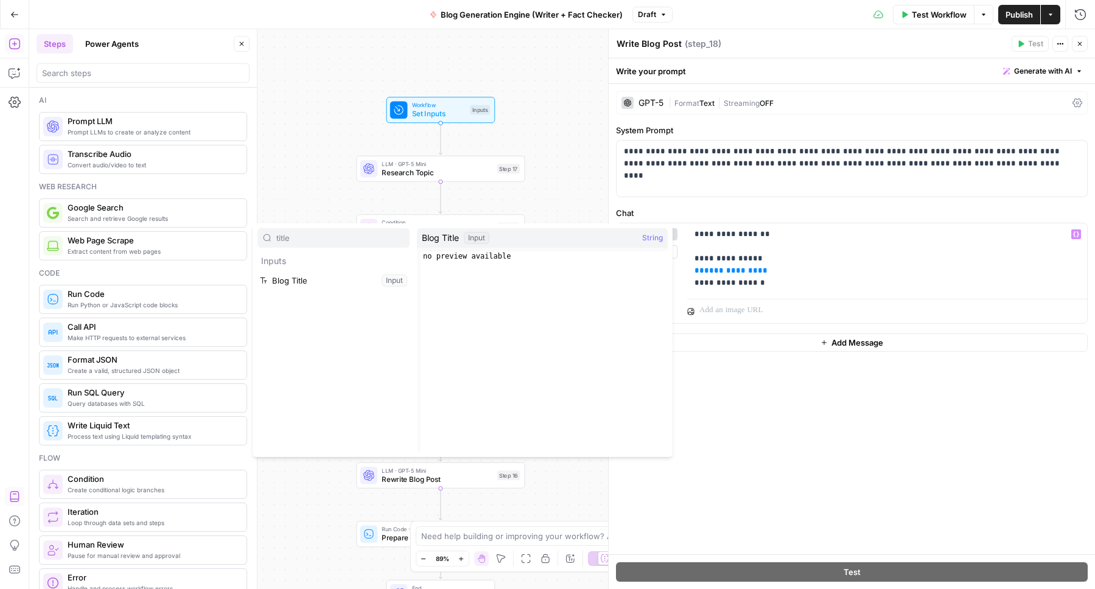
type input "title"
click at [339, 278] on button "Select variable Blog Title" at bounding box center [333, 280] width 152 height 19
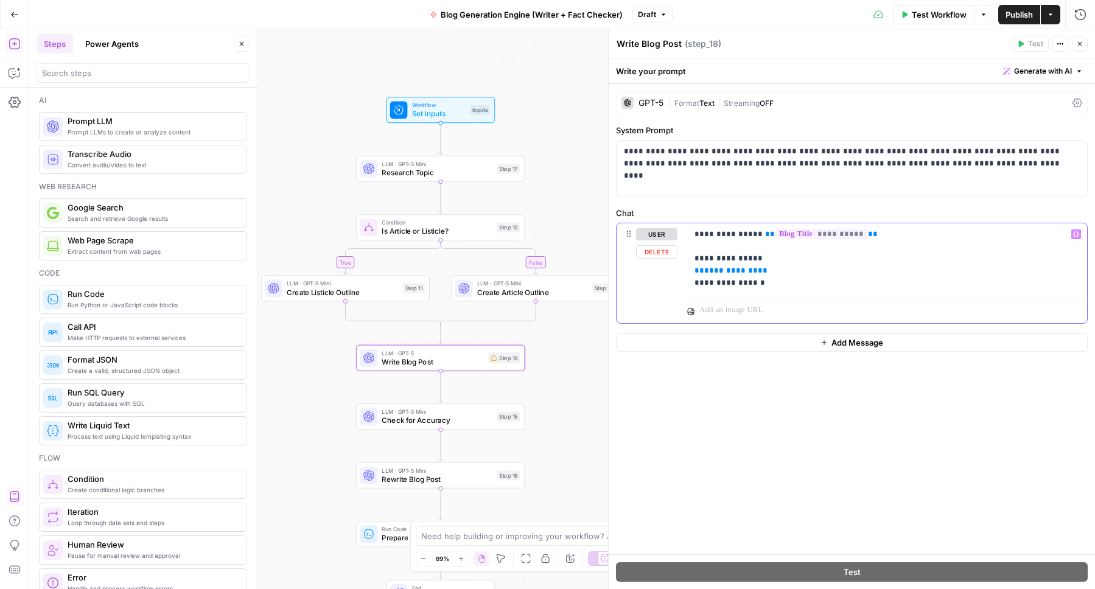
drag, startPoint x: 762, startPoint y: 270, endPoint x: 695, endPoint y: 271, distance: 66.9
click at [695, 271] on p "**********" at bounding box center [886, 258] width 385 height 61
click at [723, 271] on span "**********" at bounding box center [731, 271] width 54 height 8
click at [452, 423] on span "Check for Accuracy" at bounding box center [437, 420] width 111 height 11
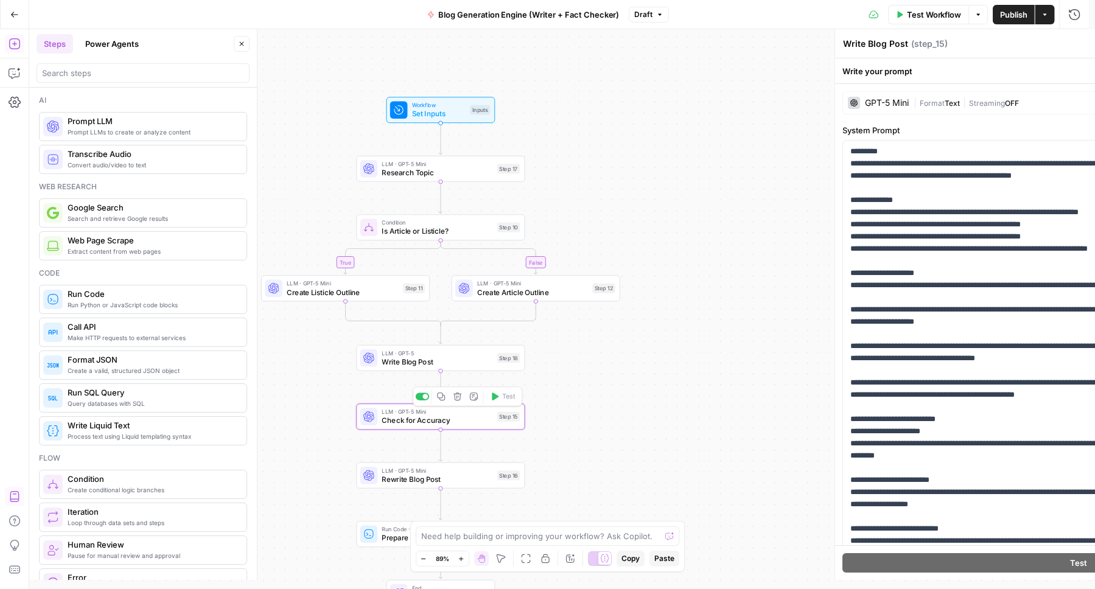
type textarea "Check for Accuracy"
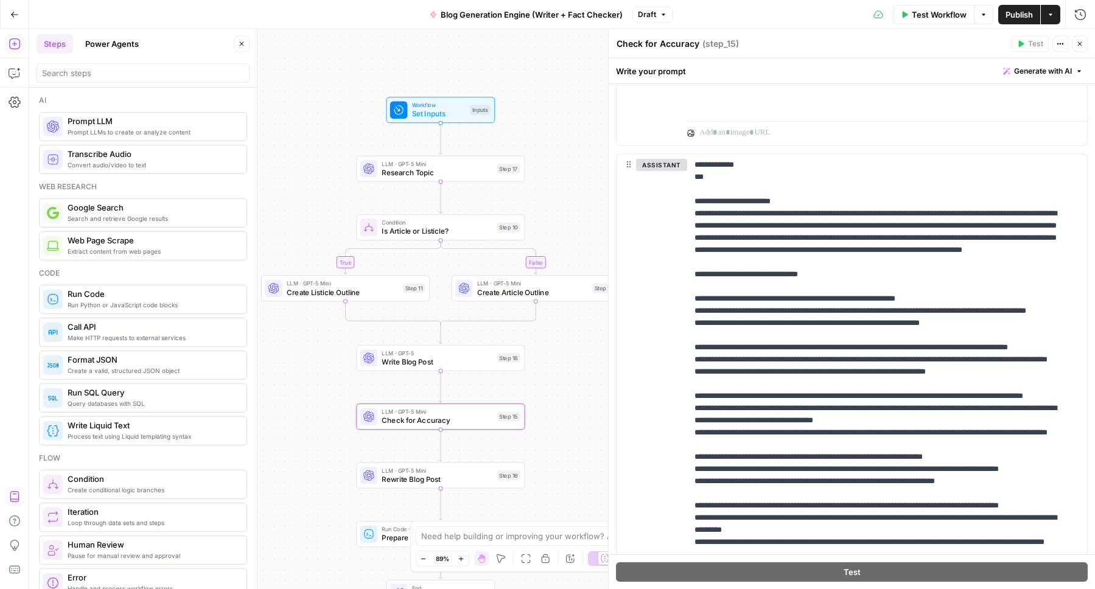
scroll to position [1296, 0]
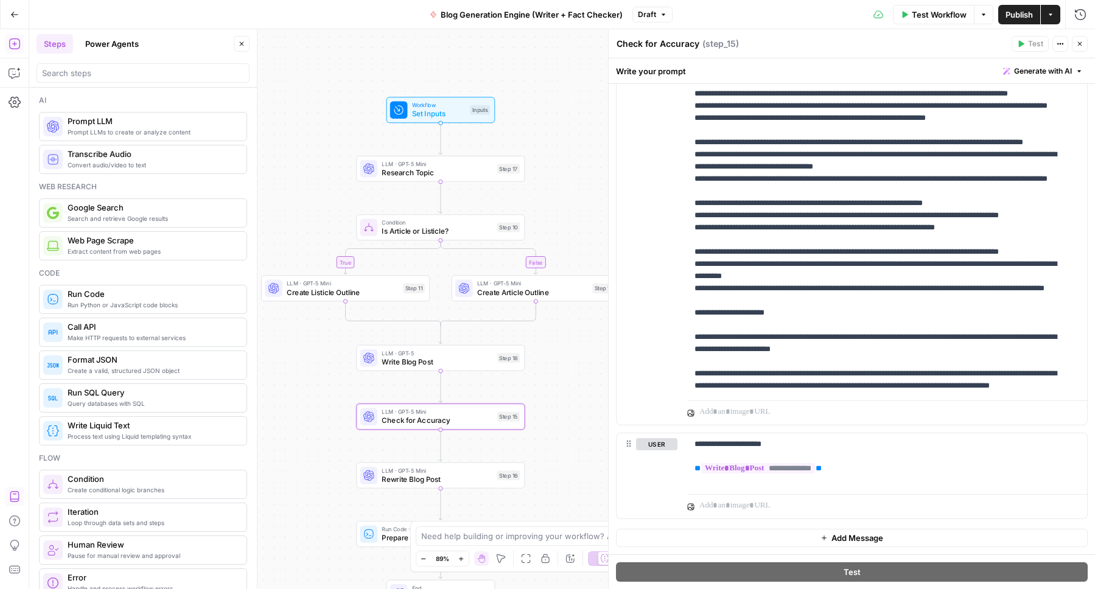
click at [419, 474] on span "Rewrite Blog Post" at bounding box center [437, 479] width 111 height 11
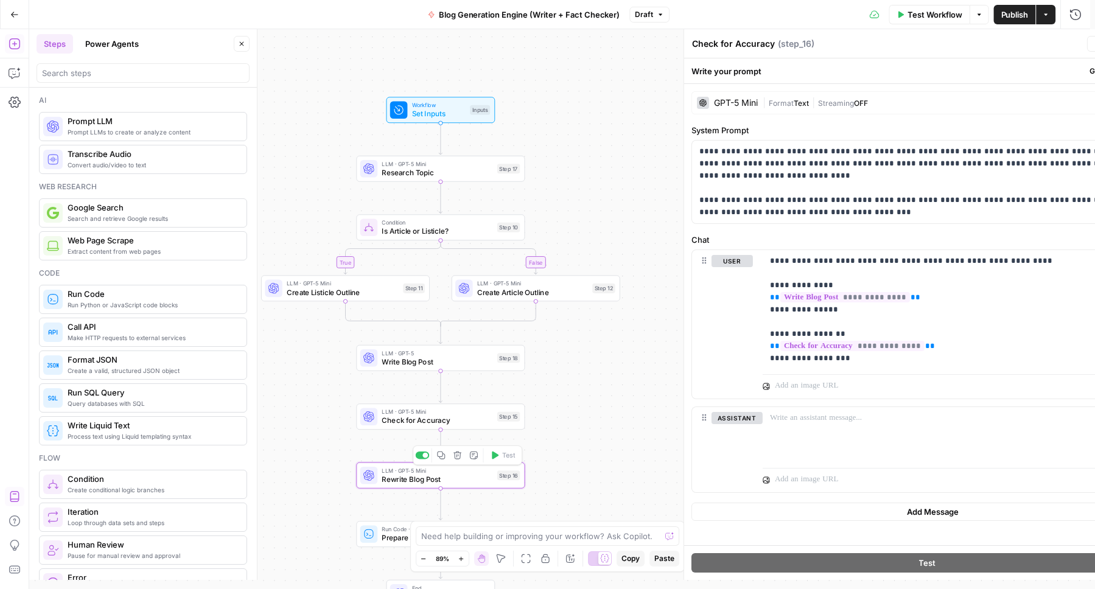
type textarea "Rewrite Blog Post"
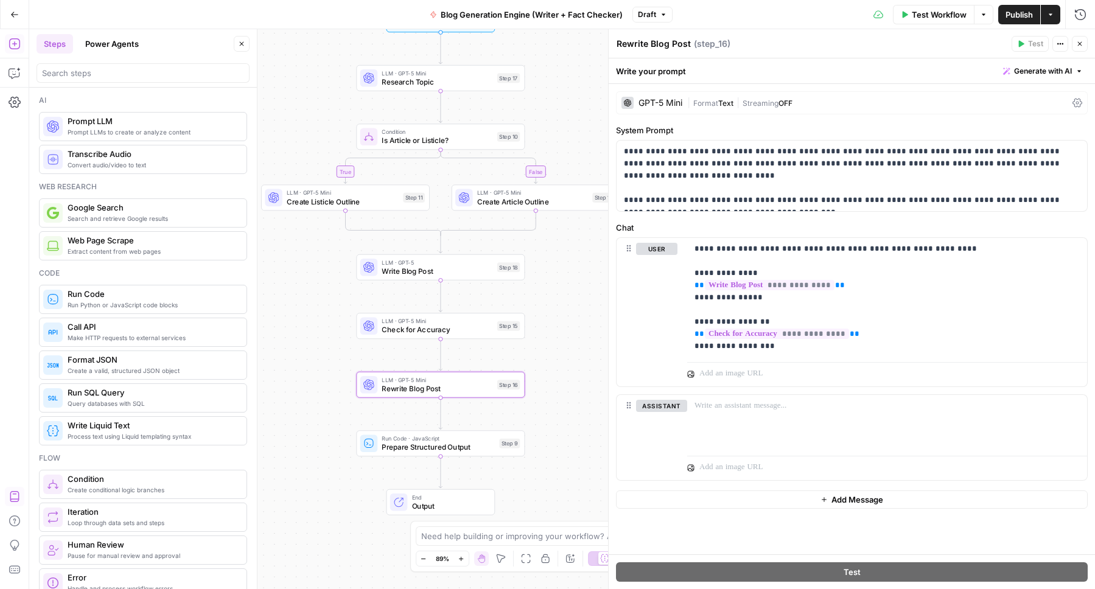
click at [433, 448] on span "Prepare Structured Output" at bounding box center [438, 447] width 113 height 11
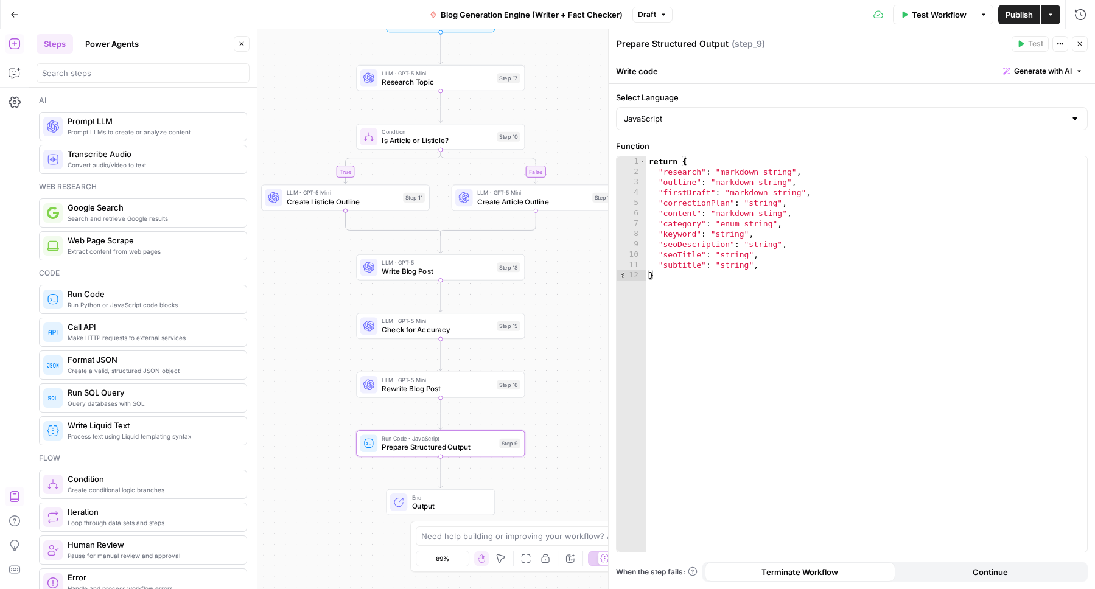
click at [422, 496] on span "End" at bounding box center [449, 497] width 74 height 9
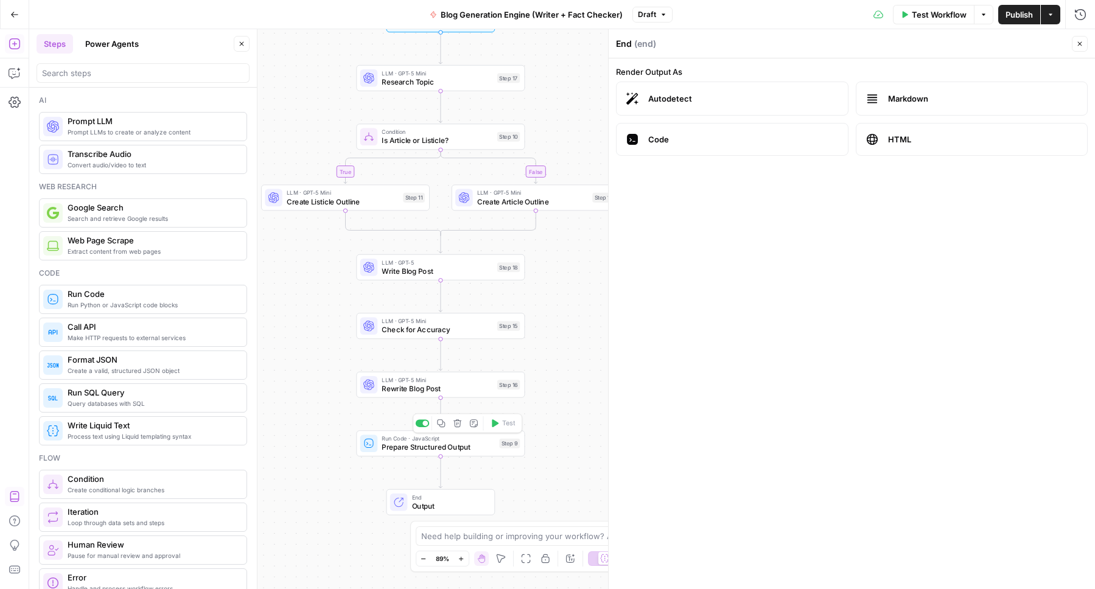
click at [412, 443] on span "Prepare Structured Output" at bounding box center [438, 447] width 113 height 11
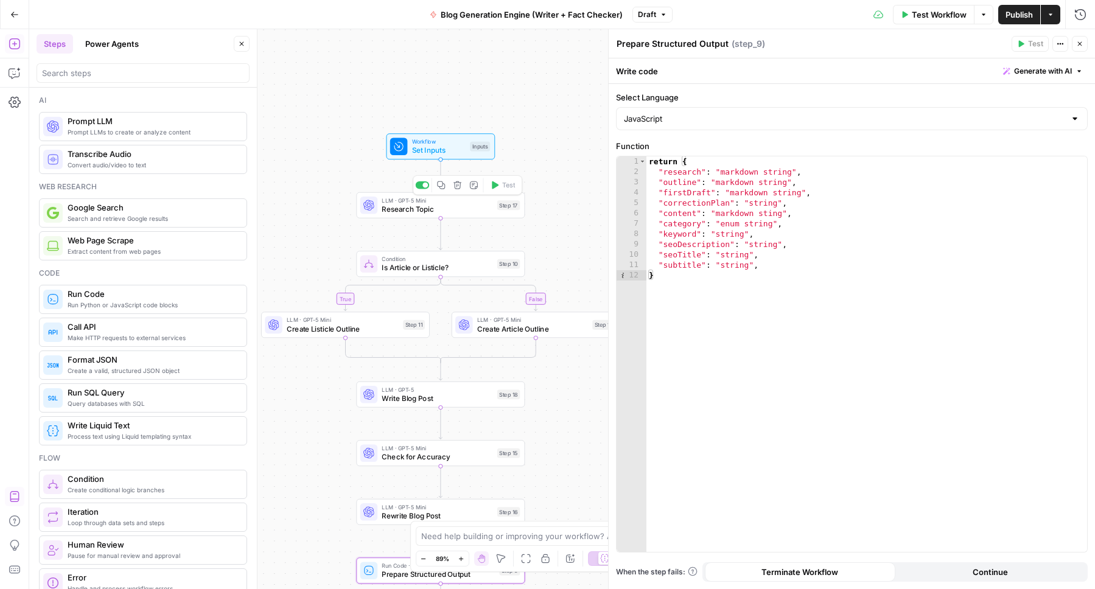
click at [412, 207] on span "Research Topic" at bounding box center [437, 209] width 111 height 11
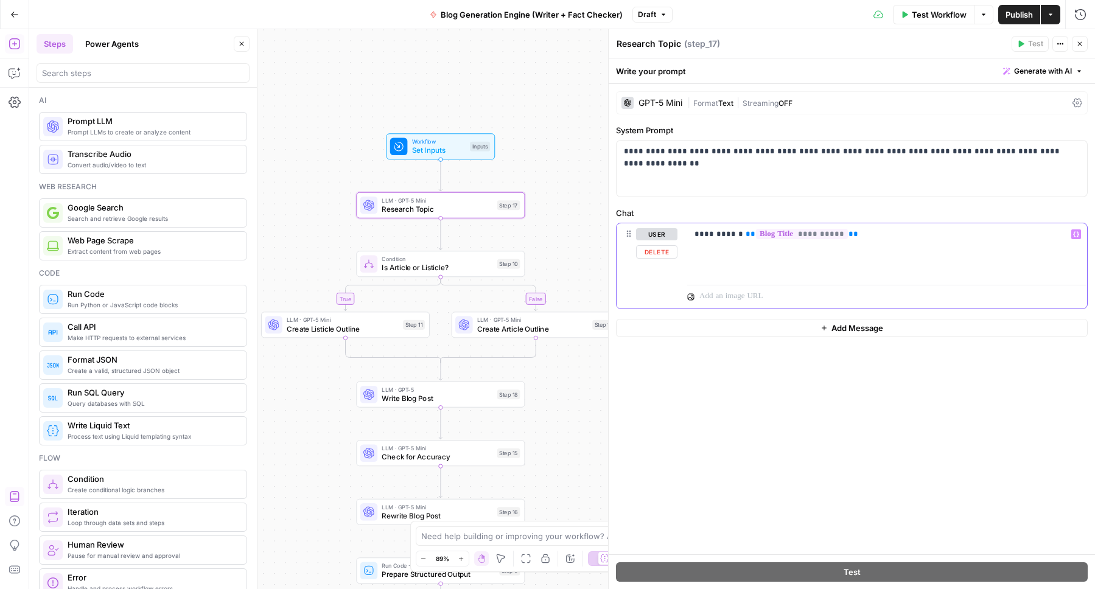
click at [869, 234] on p "**********" at bounding box center [886, 234] width 385 height 12
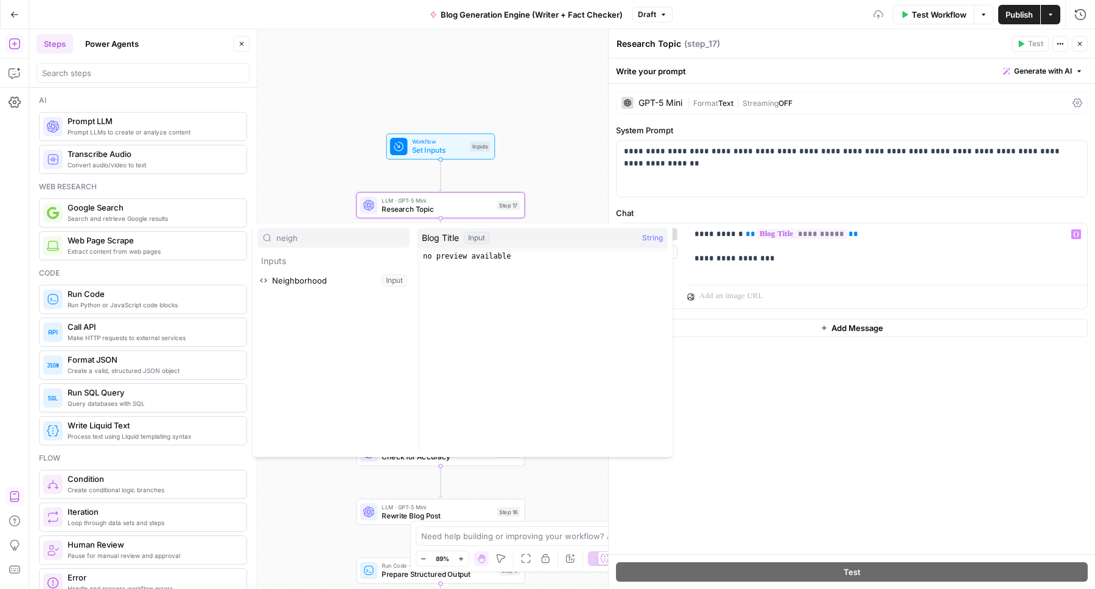
type input "neight"
type input "neigh"
click at [296, 276] on button "Select variable Neighborhood" at bounding box center [333, 280] width 152 height 19
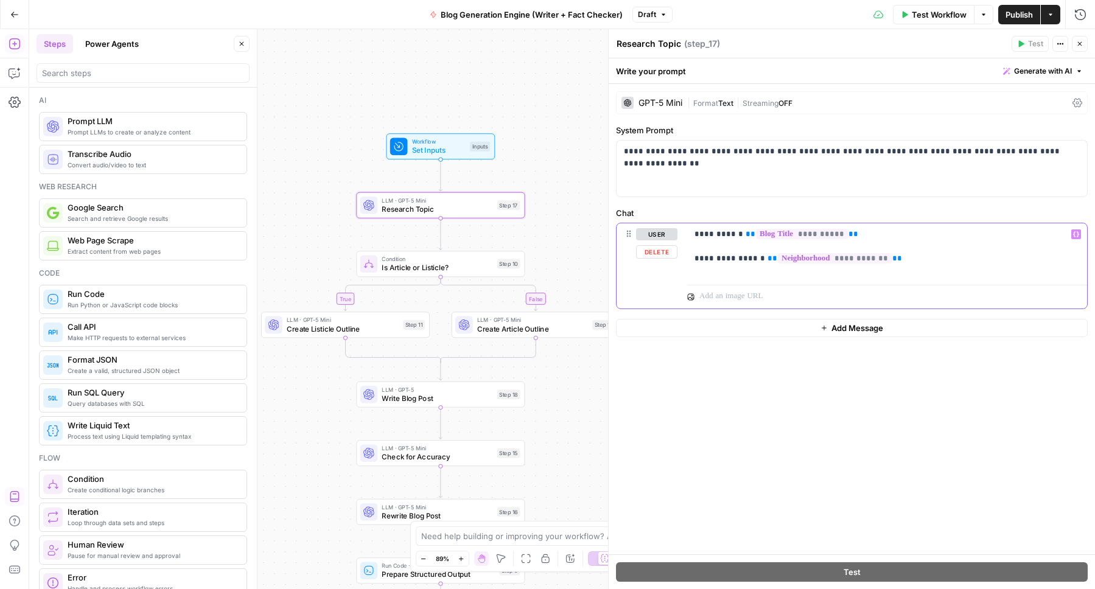
click at [736, 233] on p "**********" at bounding box center [886, 246] width 385 height 37
click at [697, 232] on p "**********" at bounding box center [886, 246] width 385 height 37
click at [751, 229] on p "**********" at bounding box center [886, 246] width 385 height 37
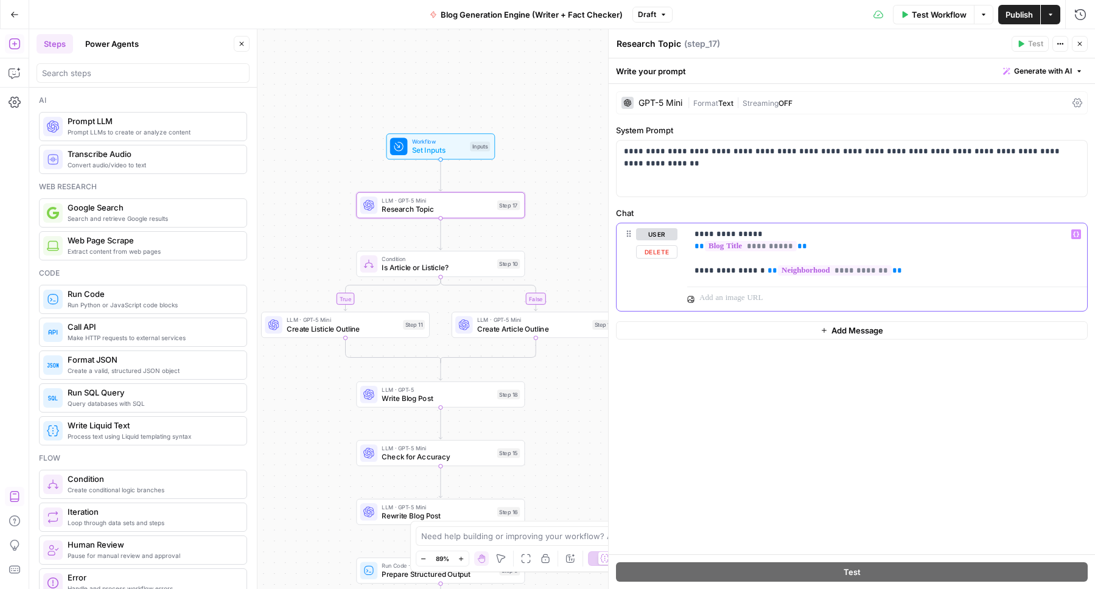
click at [755, 271] on p "**********" at bounding box center [886, 252] width 385 height 49
click at [695, 269] on p "**********" at bounding box center [886, 258] width 385 height 61
click at [868, 283] on p "**********" at bounding box center [886, 258] width 385 height 61
click at [745, 152] on p "**********" at bounding box center [852, 151] width 456 height 12
click at [868, 290] on div "**********" at bounding box center [887, 258] width 400 height 71
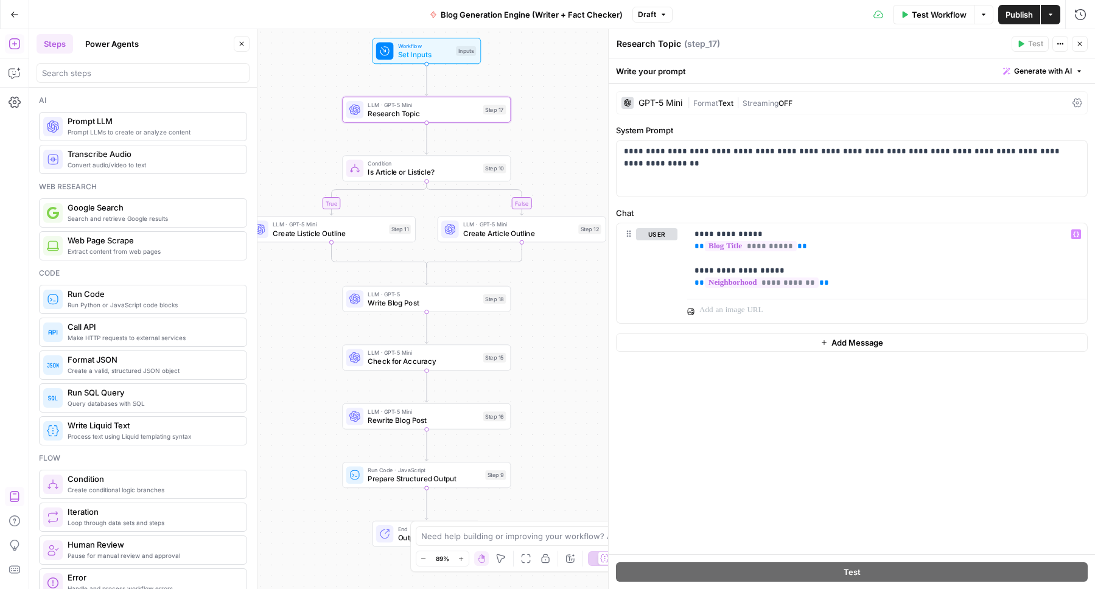
drag, startPoint x: 316, startPoint y: 273, endPoint x: 302, endPoint y: 177, distance: 96.5
click at [302, 177] on div "true false Workflow Set Inputs Inputs LLM · GPT-5 Mini Research Topic Step 17 C…" at bounding box center [561, 309] width 1065 height 560
click at [653, 166] on div "**********" at bounding box center [851, 169] width 470 height 56
click at [939, 151] on p "**********" at bounding box center [852, 151] width 456 height 12
click at [745, 171] on div "**********" at bounding box center [851, 169] width 470 height 56
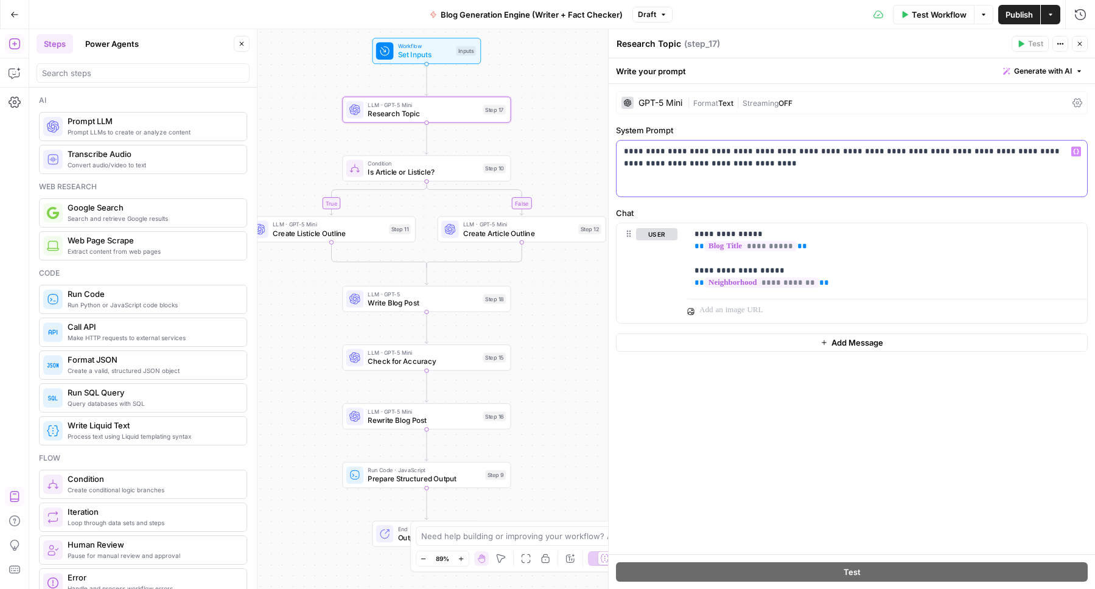
click at [709, 172] on div "**********" at bounding box center [851, 169] width 470 height 56
click at [873, 256] on p "**********" at bounding box center [886, 258] width 385 height 61
click at [735, 174] on div "**********" at bounding box center [851, 169] width 470 height 56
click at [739, 170] on div "**********" at bounding box center [851, 169] width 470 height 56
click at [327, 235] on span "Create Listicle Outline" at bounding box center [329, 233] width 112 height 11
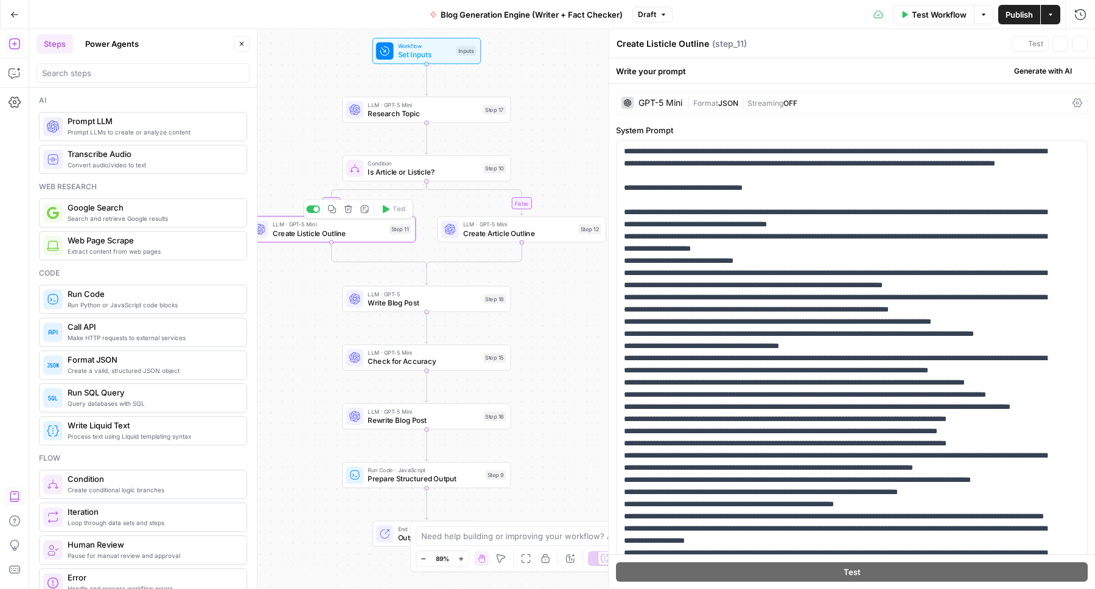
click at [534, 231] on span "Create Article Outline" at bounding box center [518, 233] width 111 height 11
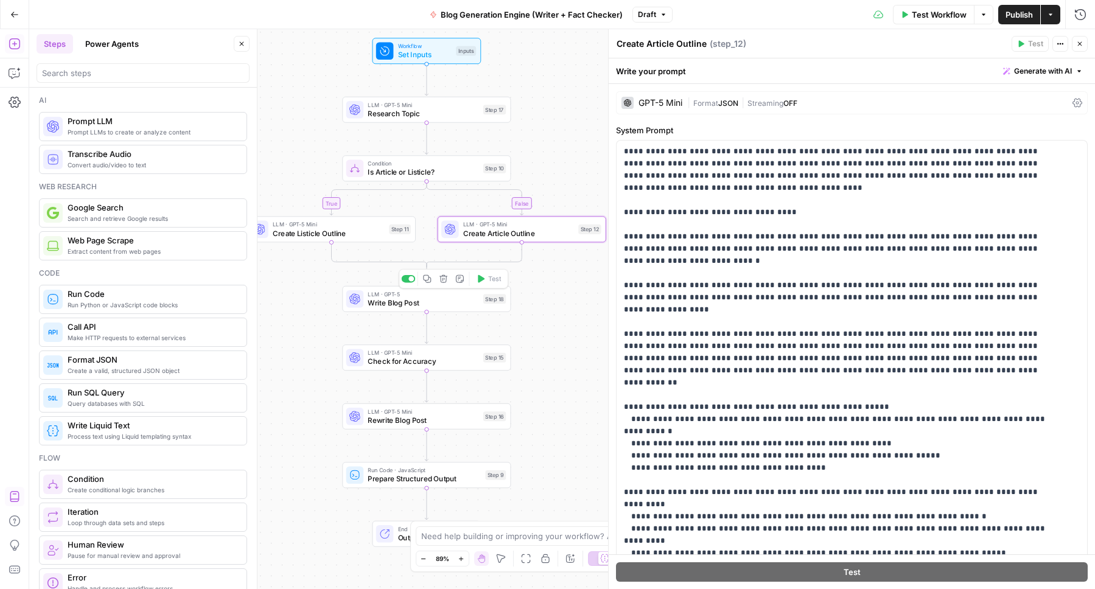
click at [437, 303] on span "Write Blog Post" at bounding box center [423, 303] width 111 height 11
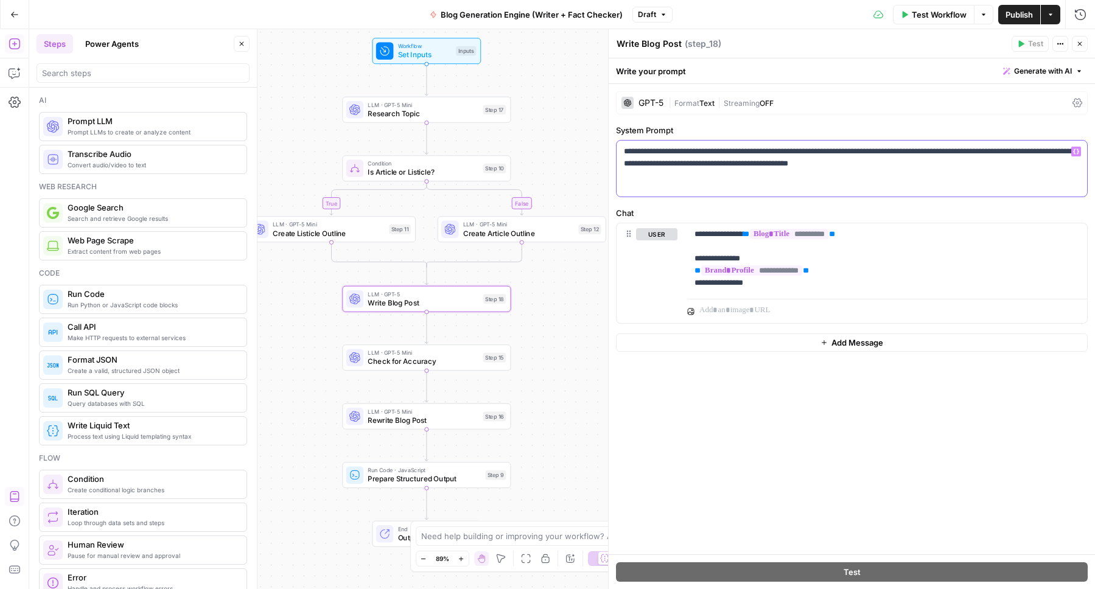
click at [952, 166] on p "**********" at bounding box center [852, 157] width 456 height 24
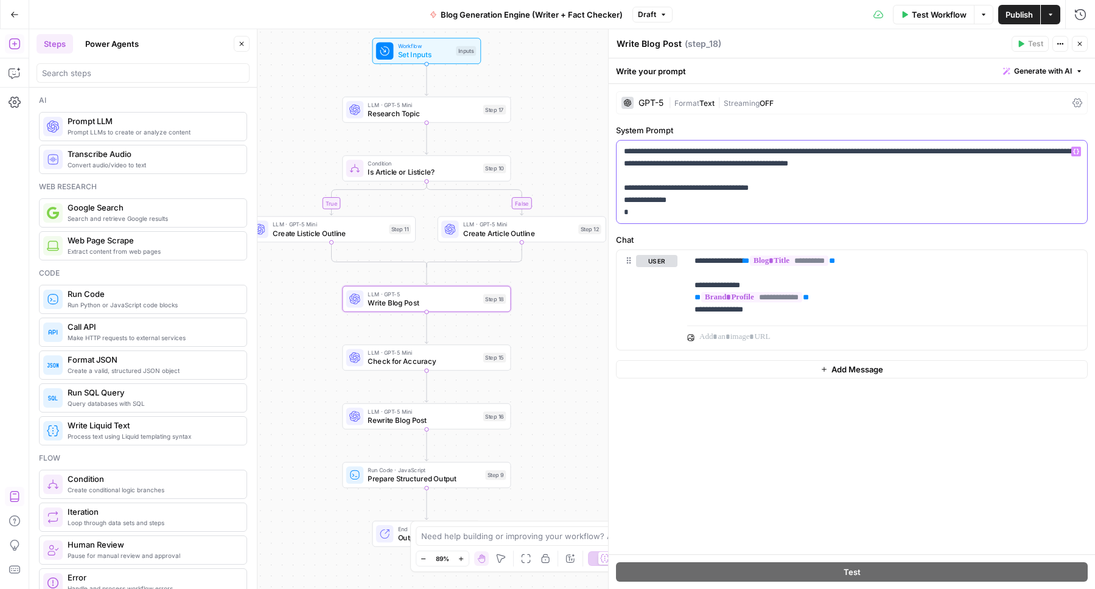
click at [774, 187] on p "**********" at bounding box center [852, 181] width 456 height 73
click at [648, 215] on p "**********" at bounding box center [852, 181] width 456 height 73
click at [725, 200] on p "**********" at bounding box center [852, 181] width 456 height 73
drag, startPoint x: 856, startPoint y: 201, endPoint x: 730, endPoint y: 200, distance: 126.0
click at [730, 200] on p "**********" at bounding box center [852, 181] width 456 height 73
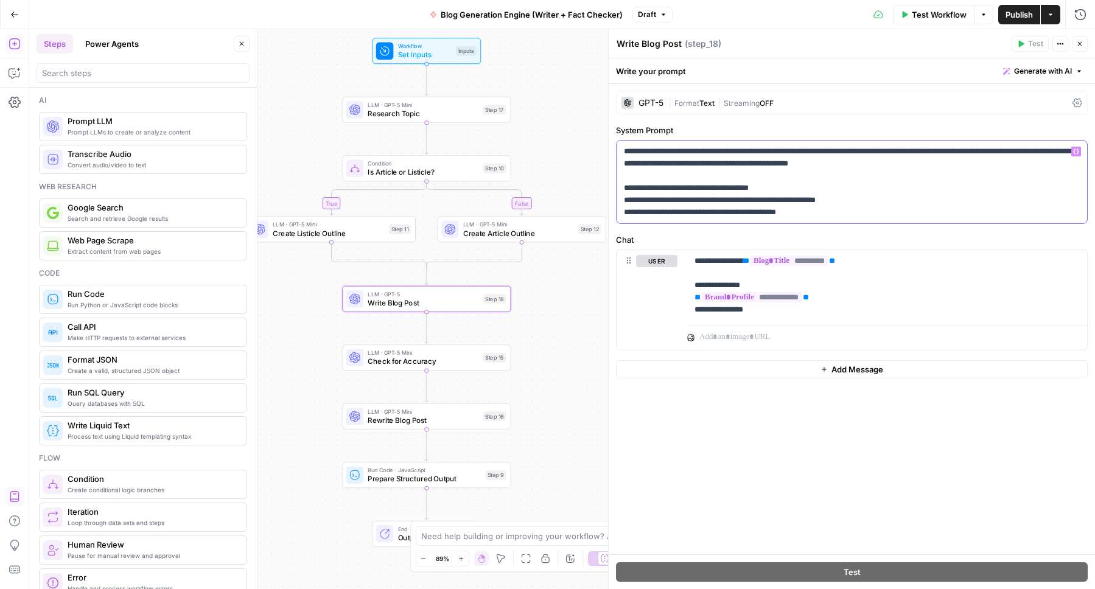
click at [669, 210] on p "**********" at bounding box center [852, 181] width 456 height 73
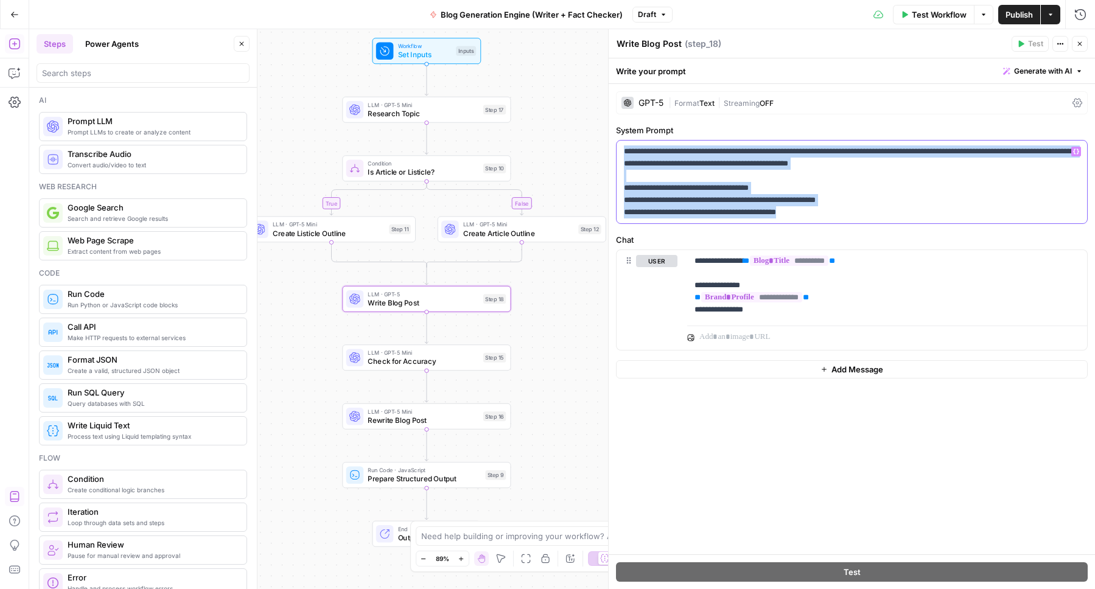
click at [672, 210] on p "**********" at bounding box center [852, 181] width 456 height 73
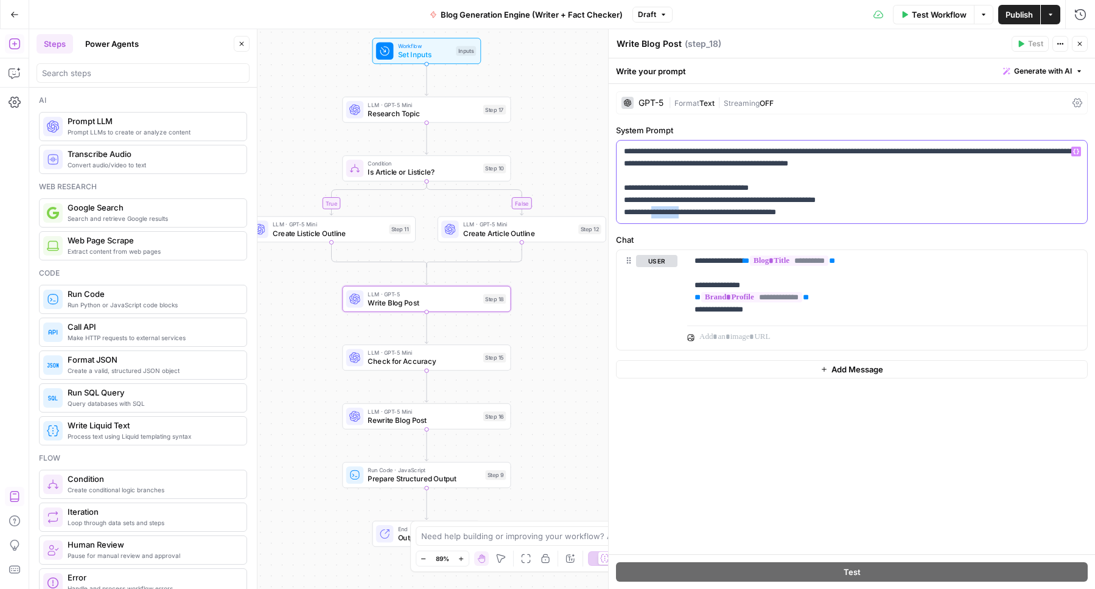
click at [672, 210] on p "**********" at bounding box center [852, 181] width 456 height 73
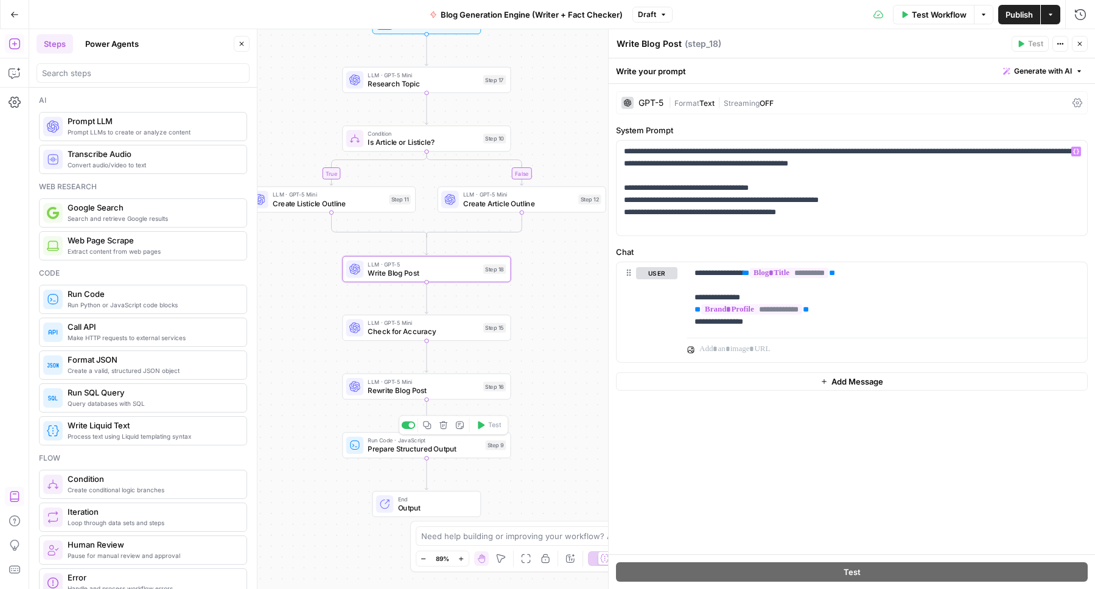
click at [389, 451] on span "Prepare Structured Output" at bounding box center [424, 449] width 113 height 11
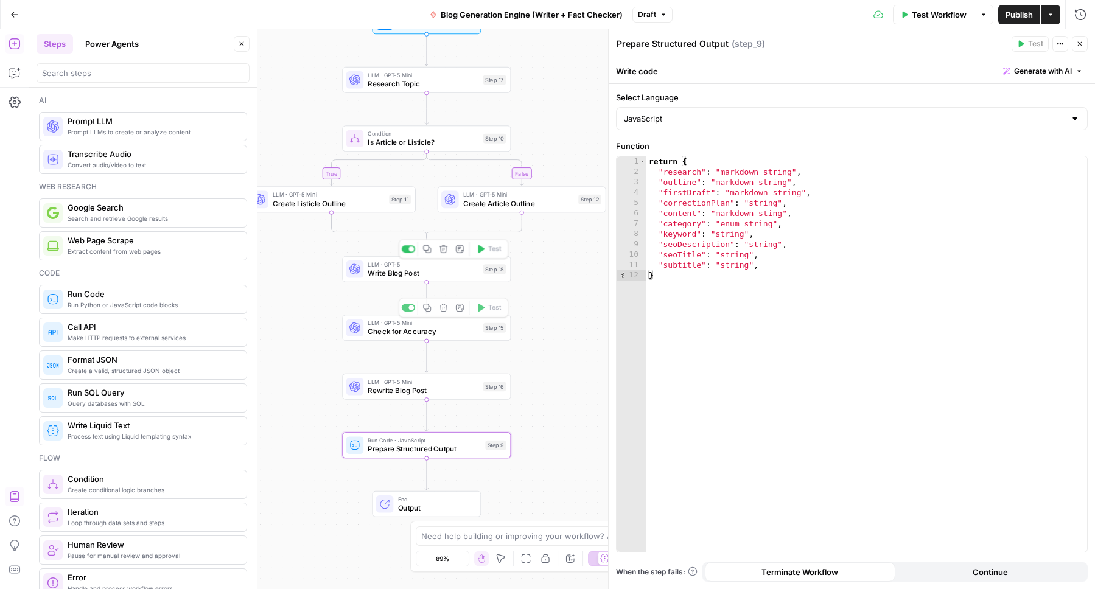
click at [393, 265] on span "LLM · GPT-5" at bounding box center [423, 264] width 111 height 9
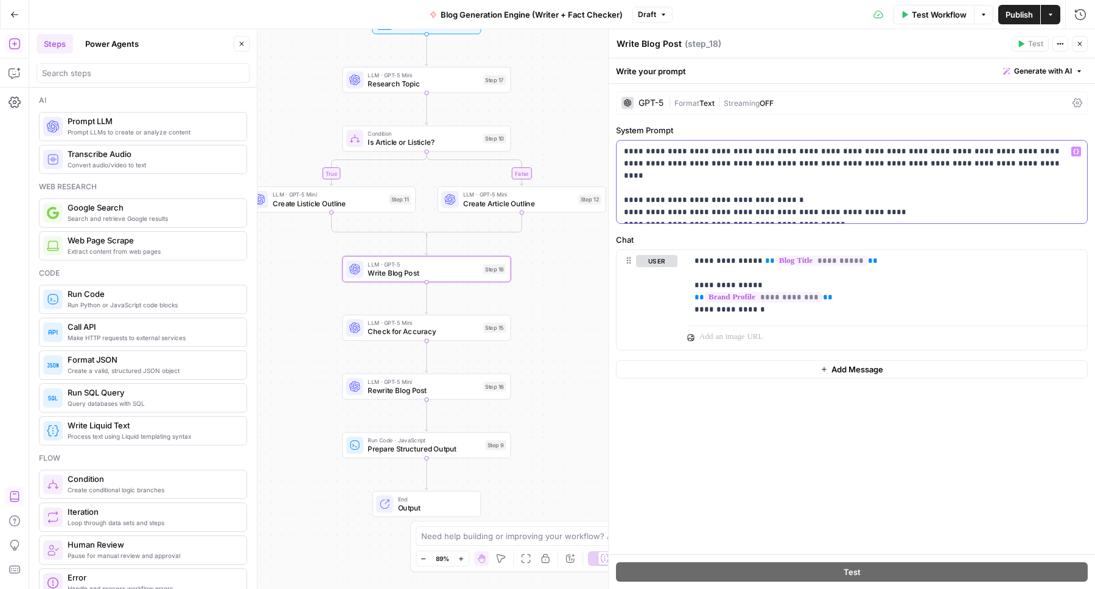
click at [825, 210] on p "**********" at bounding box center [852, 181] width 456 height 73
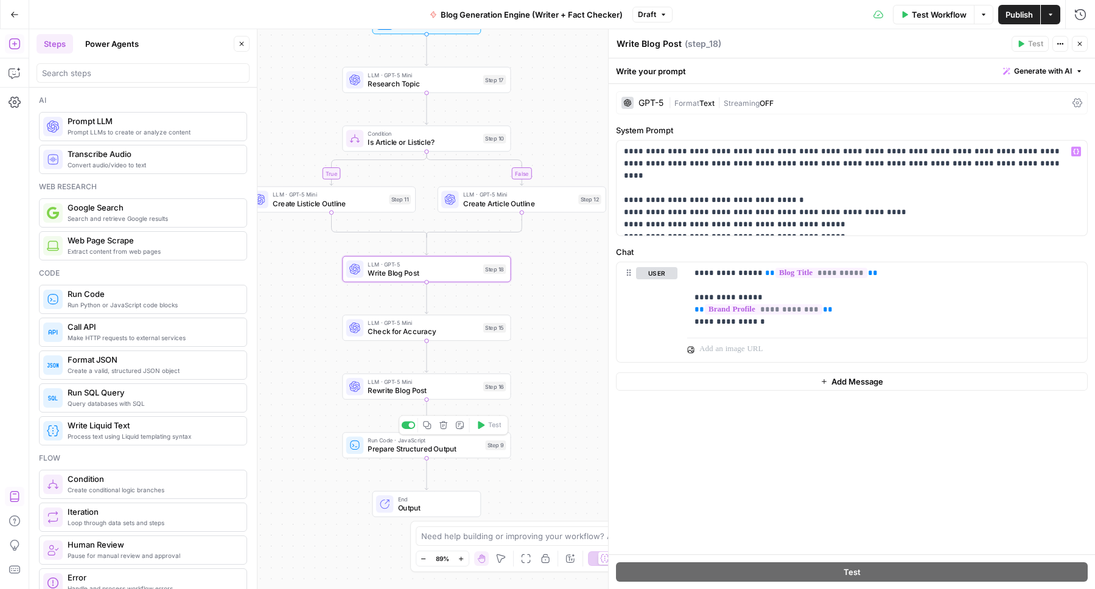
click at [428, 451] on span "Prepare Structured Output" at bounding box center [424, 449] width 113 height 11
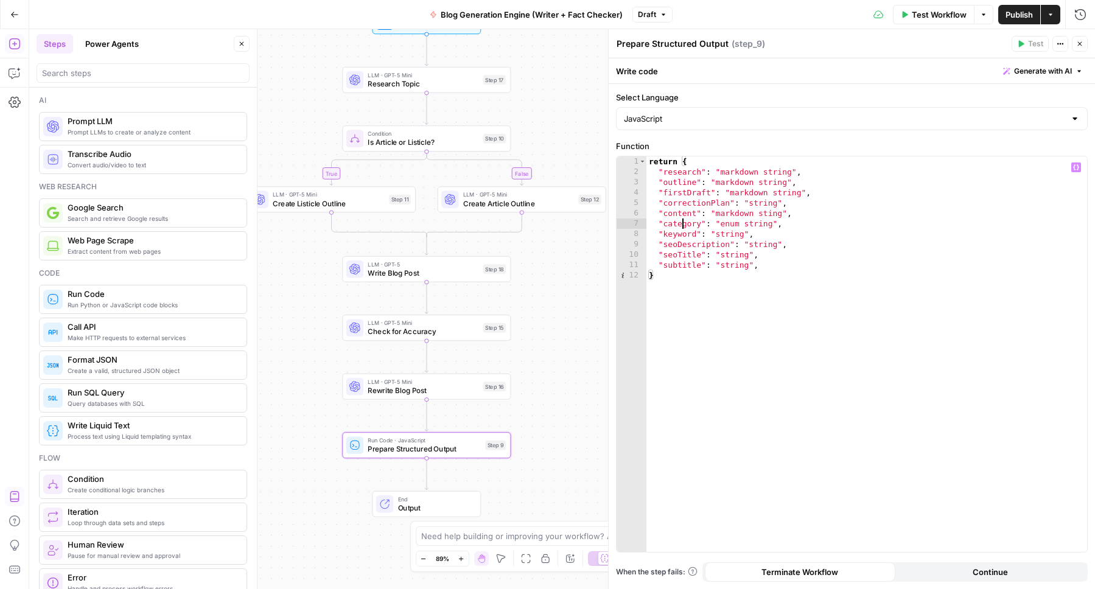
click at [683, 223] on div "return { "research" : "markdown string" , "outline" : "markdown string" , "firs…" at bounding box center [866, 364] width 441 height 416
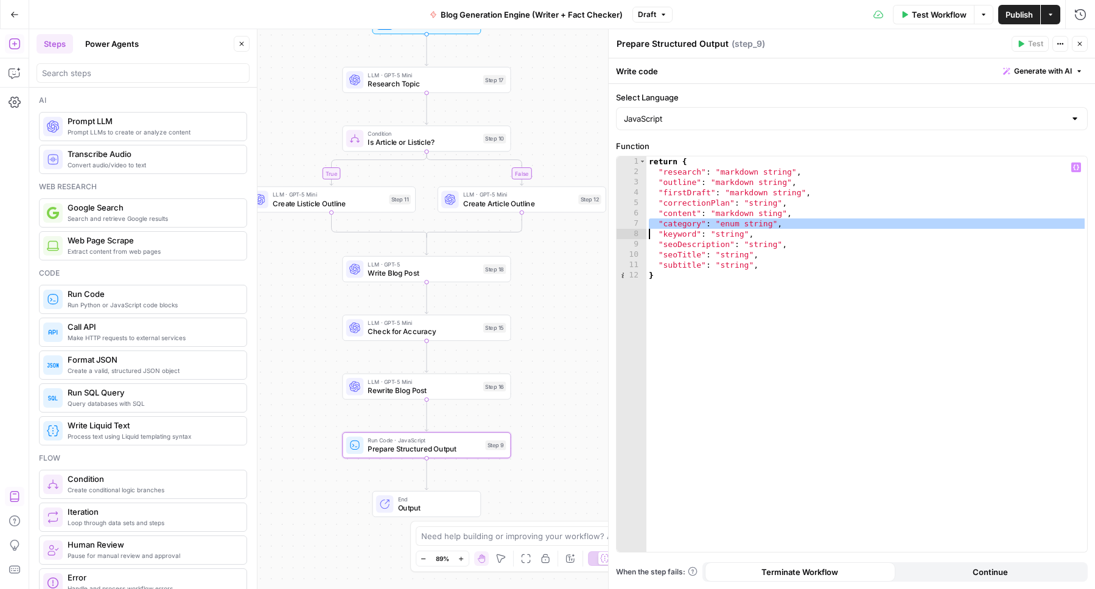
click at [683, 223] on div "return { "research" : "markdown string" , "outline" : "markdown string" , "firs…" at bounding box center [866, 364] width 441 height 416
click at [685, 235] on div "return { "research" : "markdown string" , "outline" : "markdown string" , "firs…" at bounding box center [866, 364] width 441 height 416
type textarea "**********"
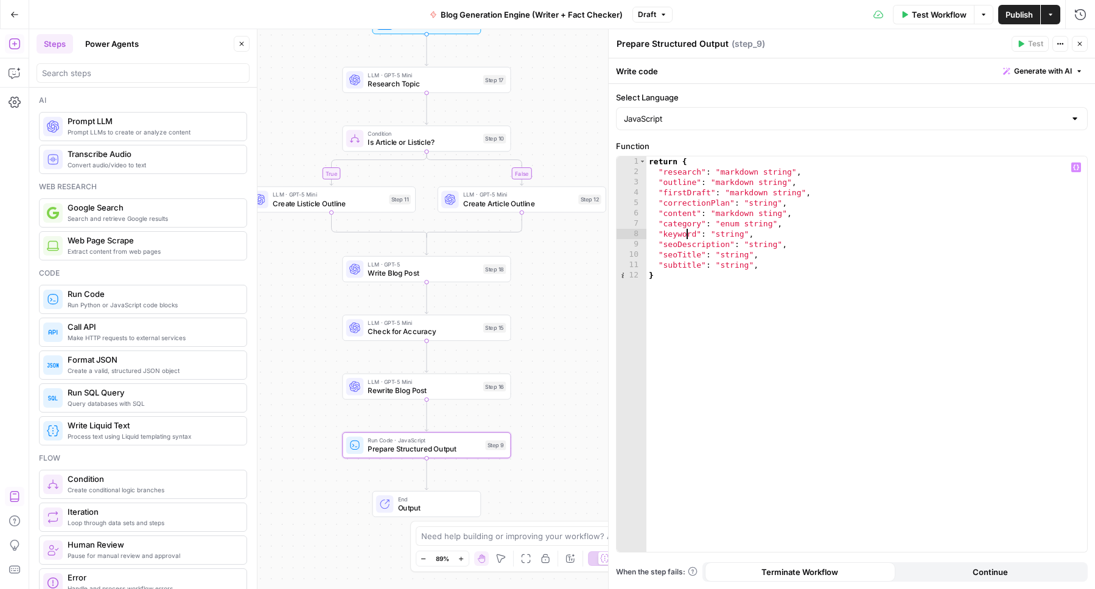
click at [408, 271] on span "Write Blog Post" at bounding box center [423, 273] width 111 height 11
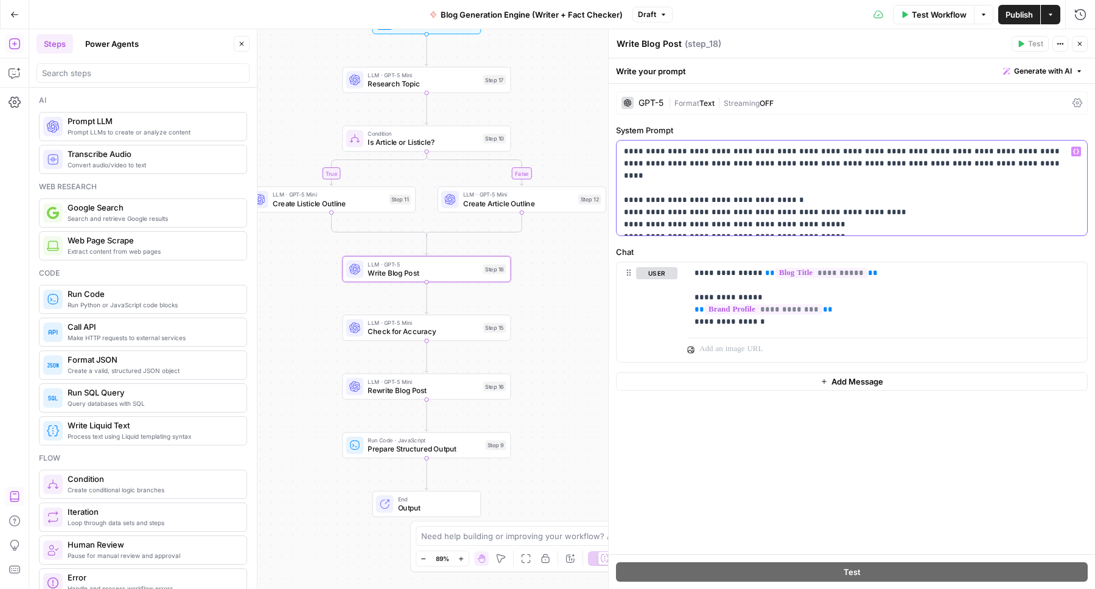
click at [838, 224] on p "**********" at bounding box center [852, 187] width 456 height 85
click at [882, 197] on p "**********" at bounding box center [852, 187] width 456 height 85
click at [808, 211] on p "**********" at bounding box center [852, 187] width 456 height 85
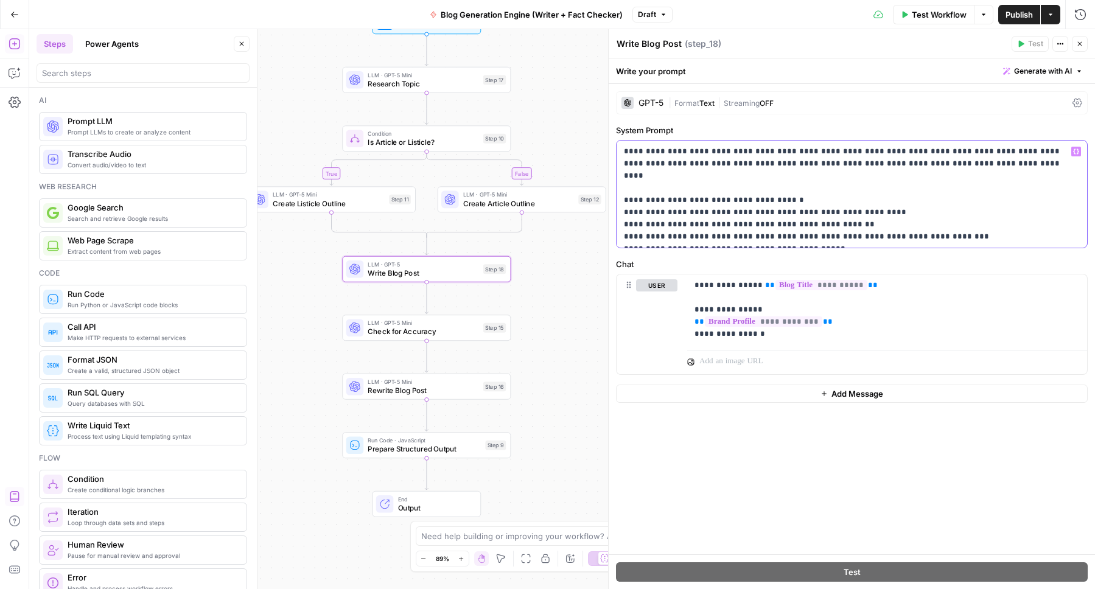
click at [664, 204] on p "**********" at bounding box center [852, 193] width 456 height 97
drag, startPoint x: 751, startPoint y: 212, endPoint x: 758, endPoint y: 207, distance: 7.8
click at [751, 212] on p "**********" at bounding box center [852, 193] width 456 height 97
click at [777, 214] on p "**********" at bounding box center [852, 193] width 456 height 97
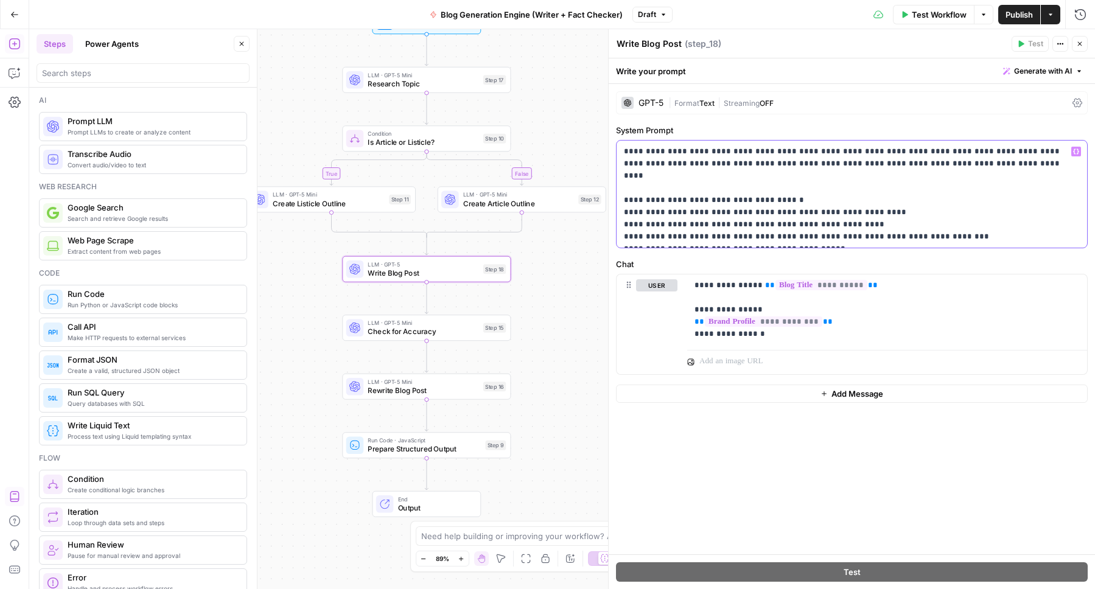
click at [828, 212] on p "**********" at bounding box center [852, 193] width 456 height 97
drag, startPoint x: 828, startPoint y: 238, endPoint x: 623, endPoint y: 190, distance: 210.0
click at [624, 190] on p "**********" at bounding box center [852, 193] width 456 height 97
copy p "**********"
click at [646, 207] on p "**********" at bounding box center [852, 193] width 456 height 97
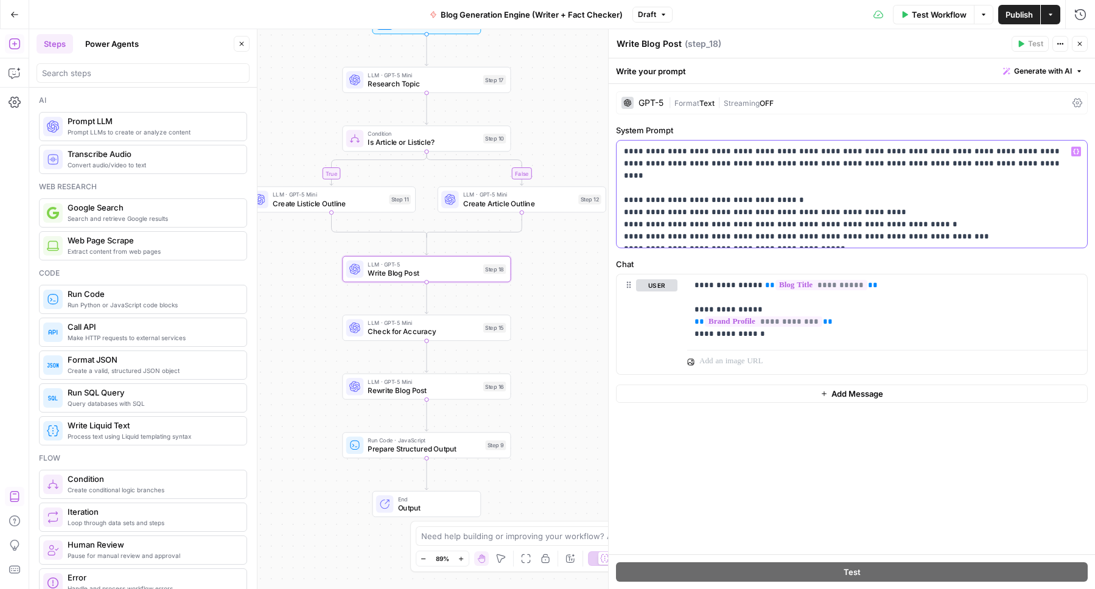
drag, startPoint x: 834, startPoint y: 235, endPoint x: 623, endPoint y: 210, distance: 212.1
click at [624, 210] on p "**********" at bounding box center [852, 193] width 456 height 97
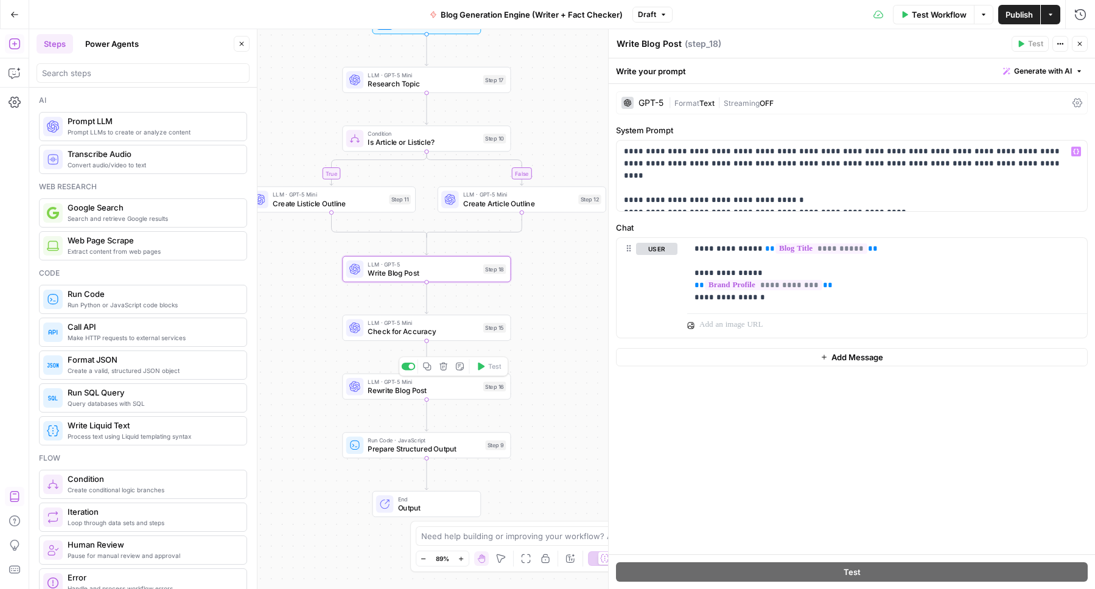
click at [393, 390] on span "Rewrite Blog Post" at bounding box center [423, 390] width 111 height 11
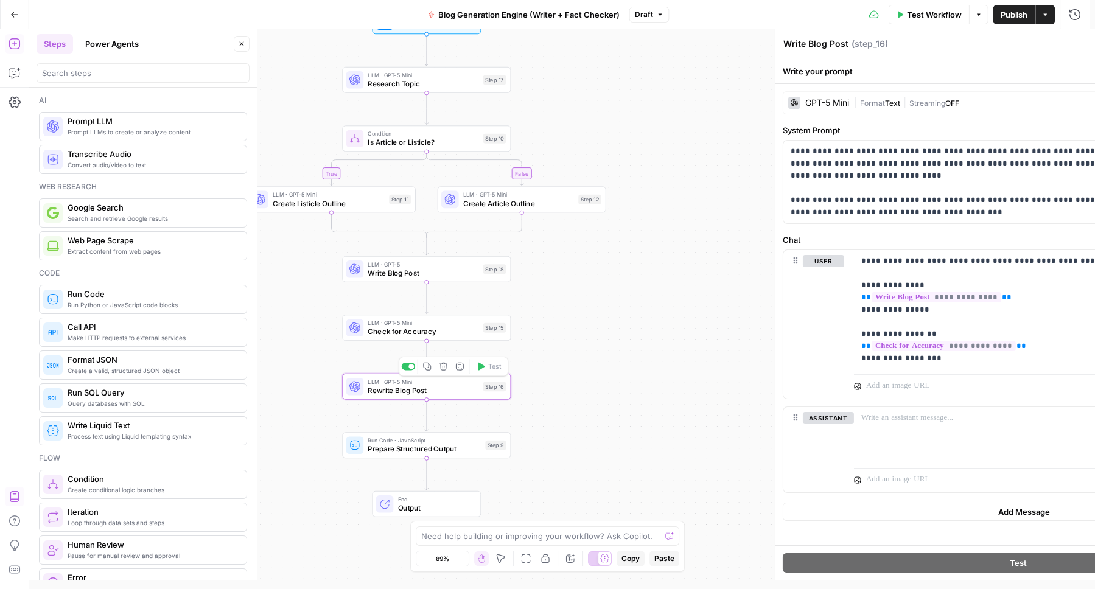
type textarea "Rewrite Blog Post"
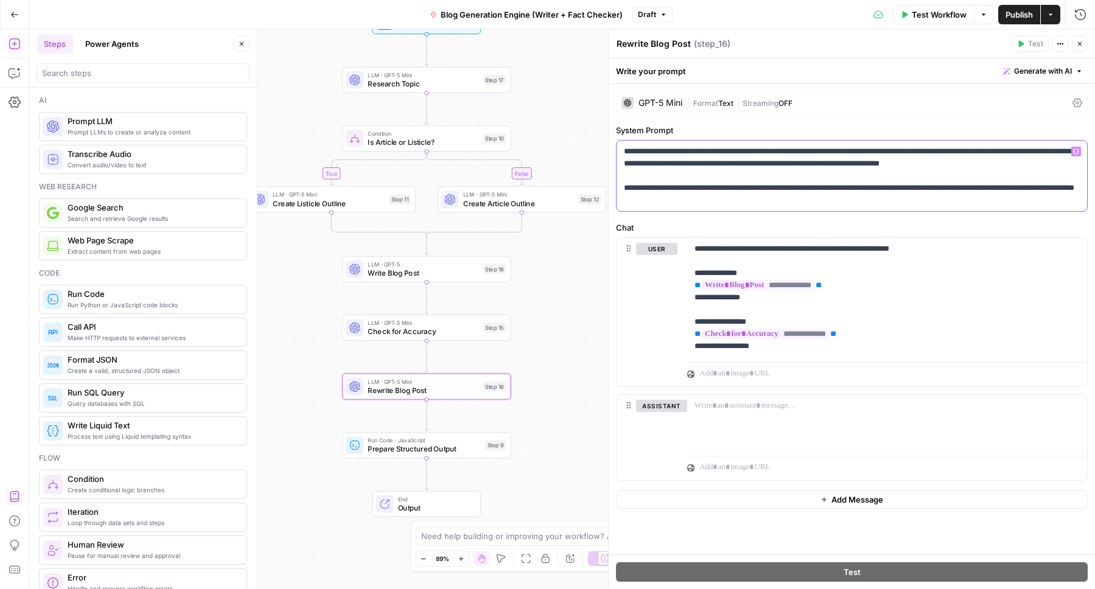
click at [767, 202] on p "**********" at bounding box center [852, 175] width 456 height 61
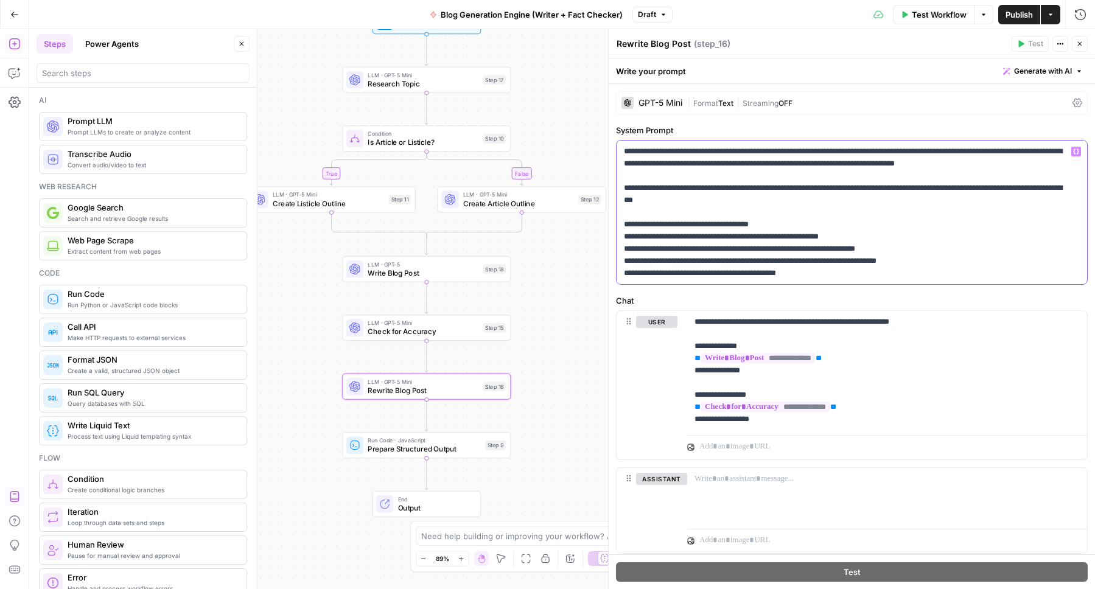
click at [635, 235] on p "**********" at bounding box center [847, 212] width 447 height 134
click at [680, 237] on p "**********" at bounding box center [847, 212] width 447 height 134
click at [1017, 13] on span "Publish" at bounding box center [1018, 15] width 27 height 12
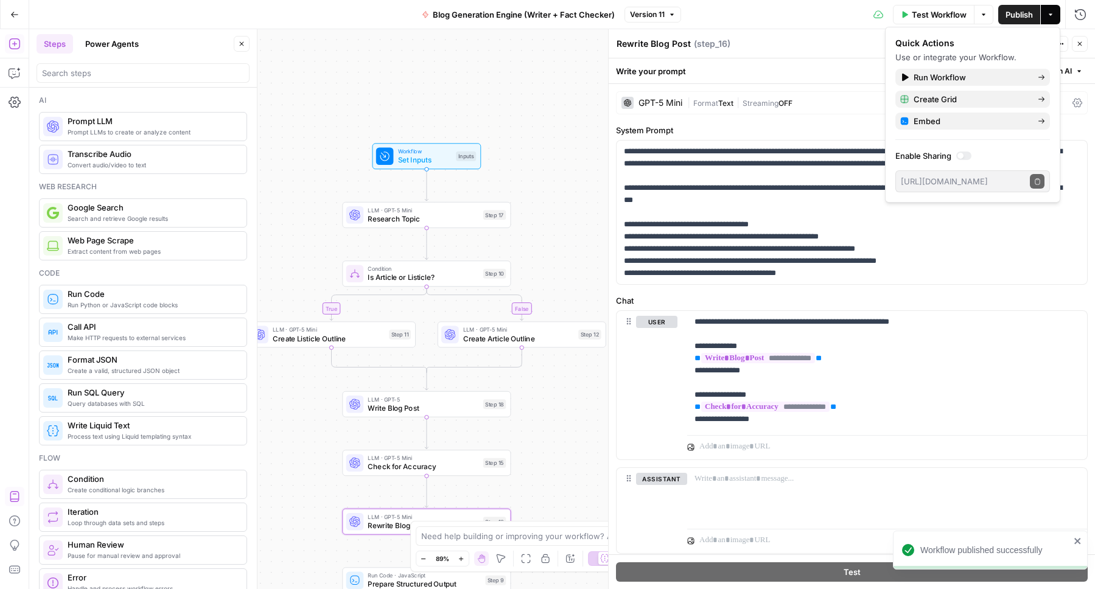
click at [938, 15] on span "Test Workflow" at bounding box center [938, 15] width 55 height 12
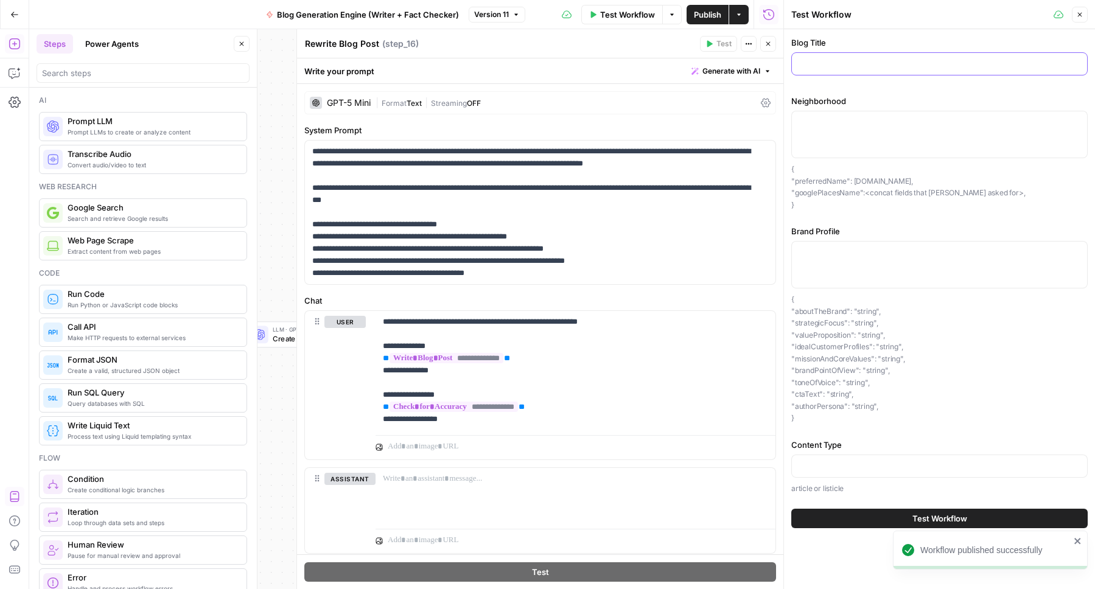
click at [816, 62] on input "Blog Title" at bounding box center [939, 64] width 281 height 12
paste input "Smart Home Upgrades Every Carmel Valley Homeowner Needs"
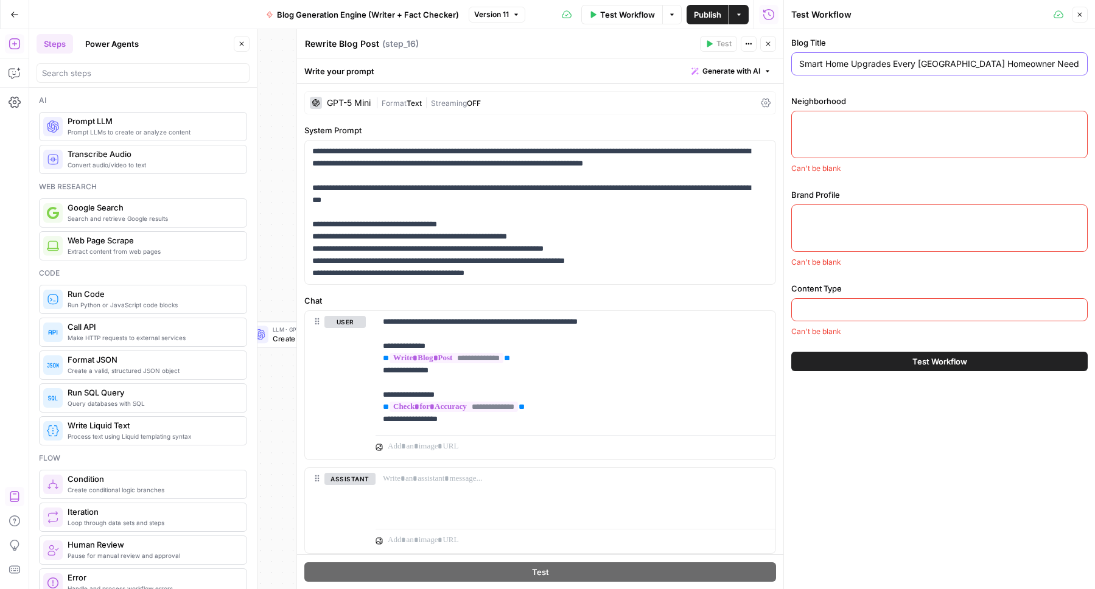
type input "Smart Home Upgrades Every Carmel Valley Homeowner Needs"
click at [824, 118] on textarea "Neighborhood" at bounding box center [939, 122] width 281 height 12
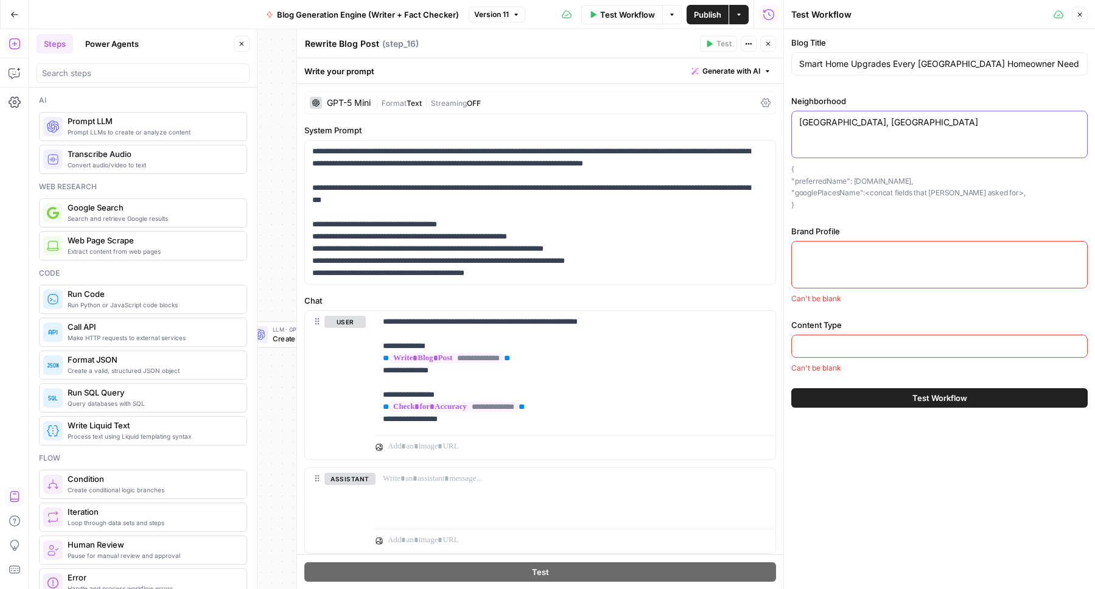
type textarea "Carmel Valley, CA"
click at [921, 250] on textarea "Brand Profile" at bounding box center [939, 252] width 281 height 12
click at [824, 344] on input "Content Type" at bounding box center [939, 346] width 281 height 12
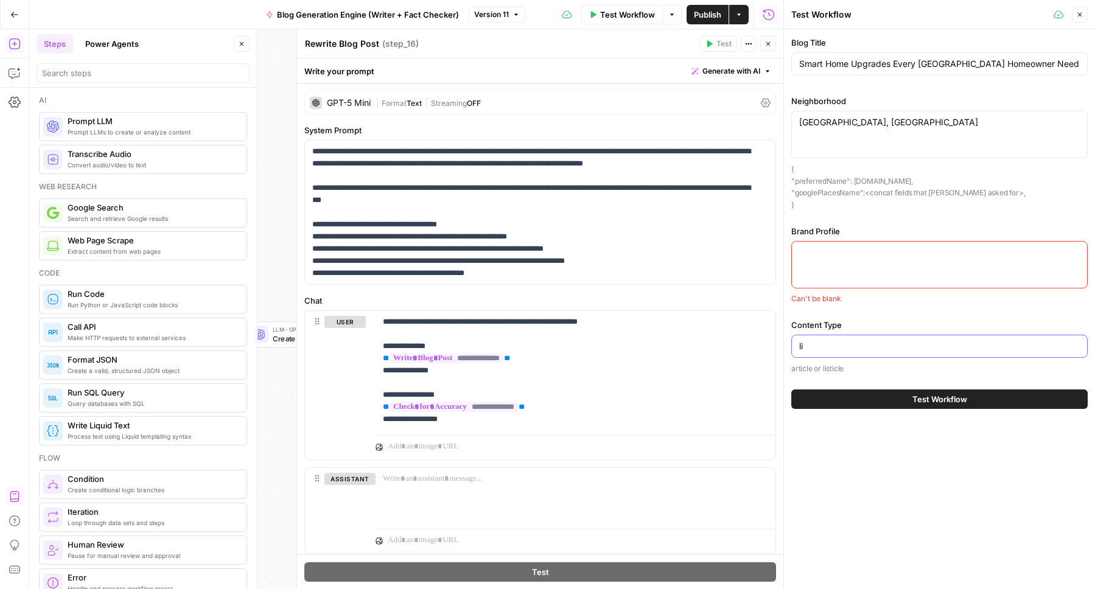
type input "l"
type input "article"
click at [814, 253] on textarea "Brand Profile" at bounding box center [939, 252] width 281 height 12
click at [905, 119] on textarea "Carmel Valley, CA" at bounding box center [939, 122] width 281 height 12
click at [849, 253] on textarea "Brand Profile" at bounding box center [939, 252] width 281 height 12
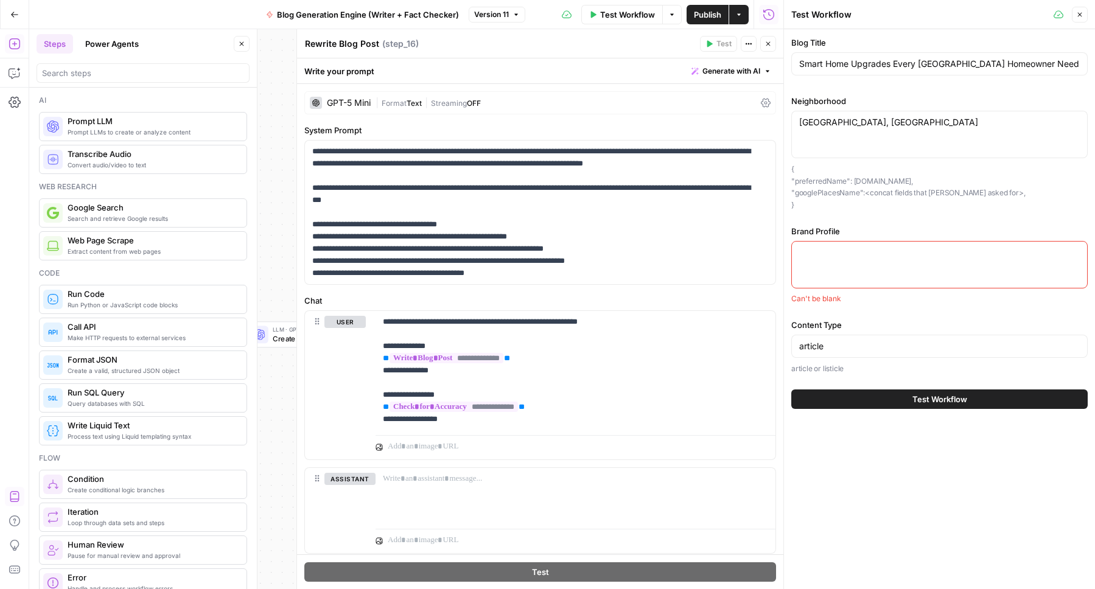
paste textarea "Brand Information About the Brand: Tim Allen Properties is the undisputed luxur…"
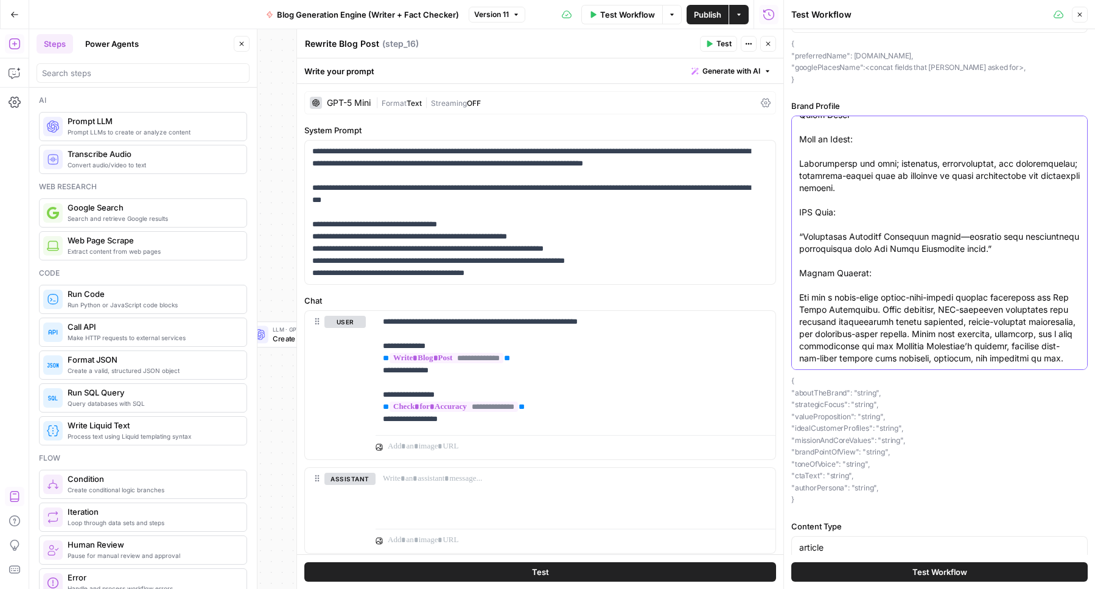
scroll to position [153, 0]
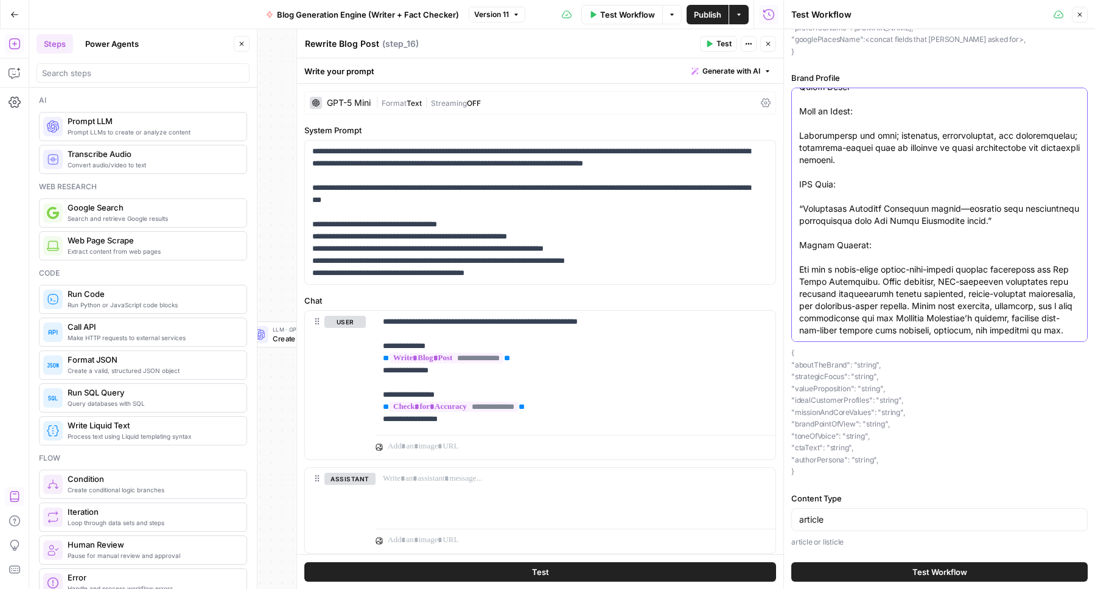
type textarea "Brand Information About the Brand: Tim Allen Properties is the undisputed luxur…"
click at [940, 573] on span "Test Workflow" at bounding box center [939, 572] width 55 height 12
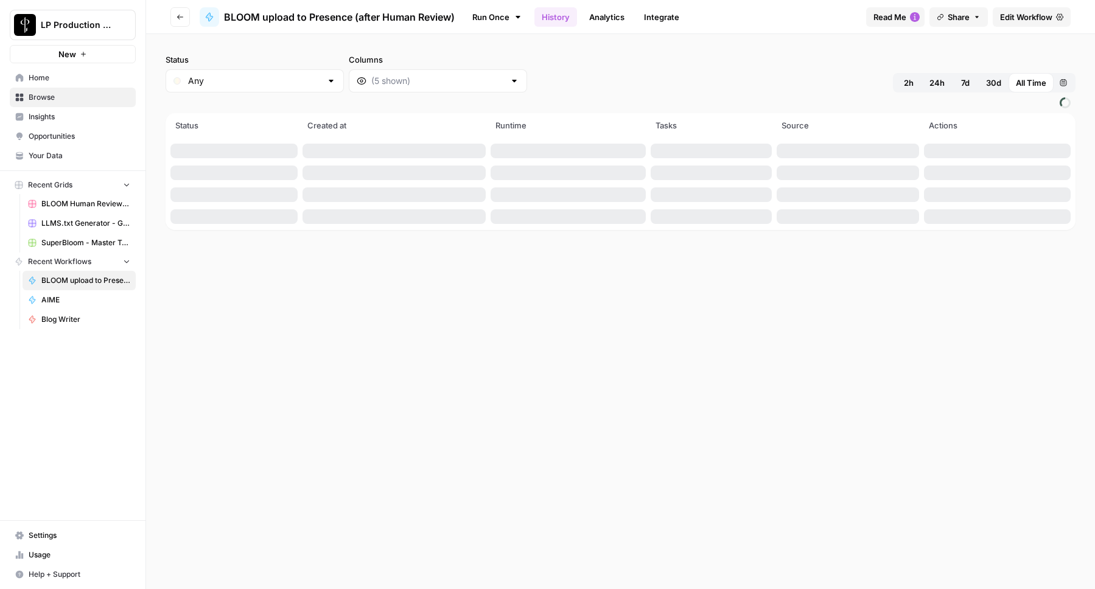
click at [48, 94] on span "Browse" at bounding box center [80, 97] width 102 height 11
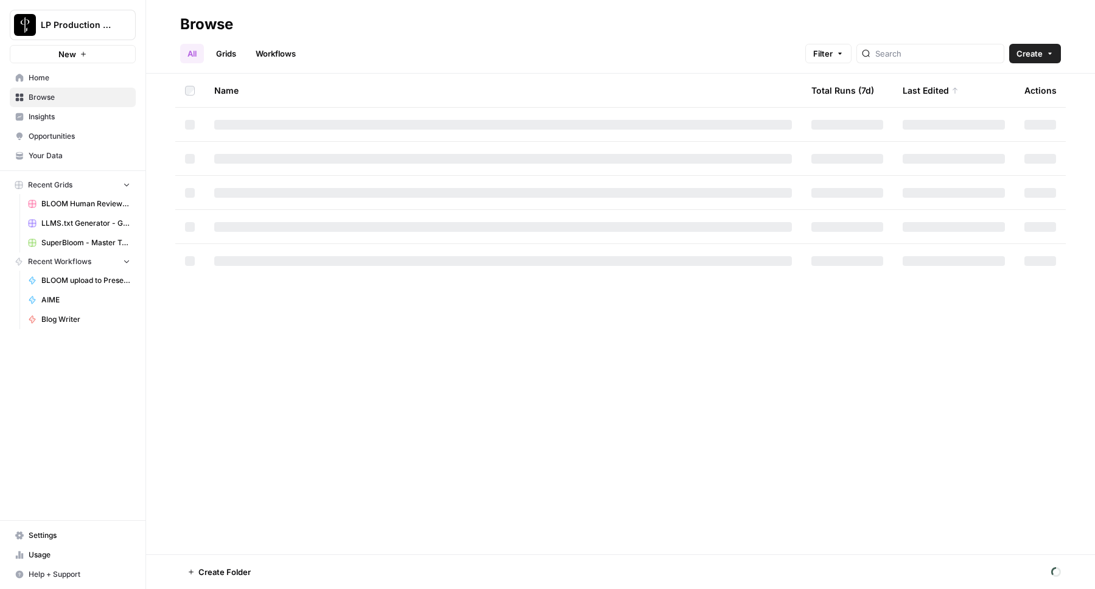
click at [285, 50] on link "Workflows" at bounding box center [275, 53] width 55 height 19
click at [230, 55] on link "Grids" at bounding box center [226, 53] width 35 height 19
click at [963, 55] on input "search" at bounding box center [937, 53] width 124 height 12
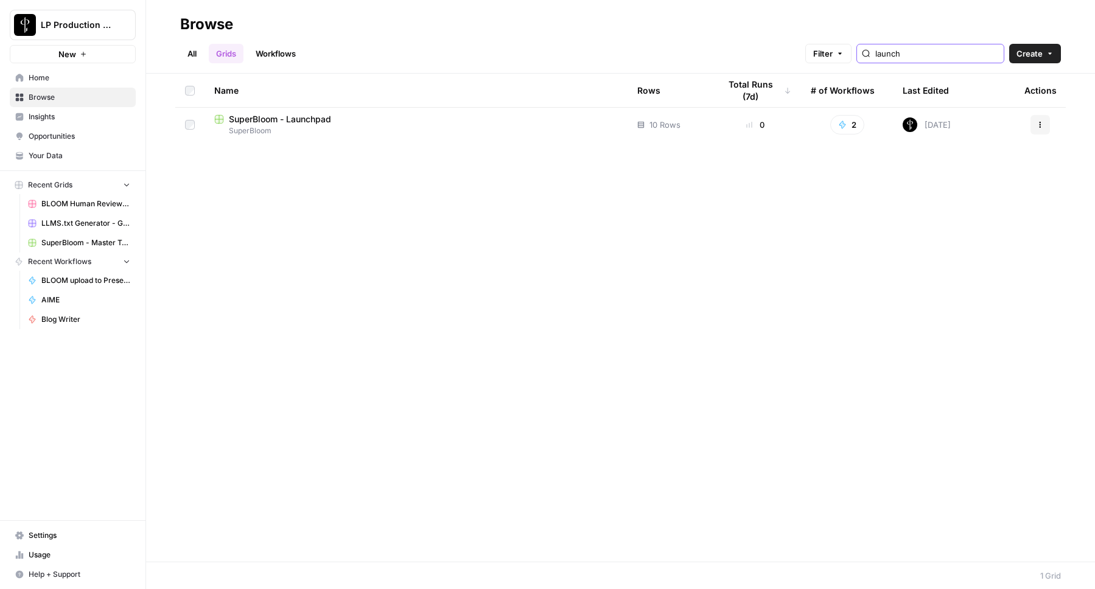
type input "launch"
click at [339, 109] on td "SuperBloom - Launchpad SuperBloom" at bounding box center [415, 125] width 423 height 34
click at [324, 117] on span "SuperBloom - Launchpad" at bounding box center [280, 119] width 102 height 12
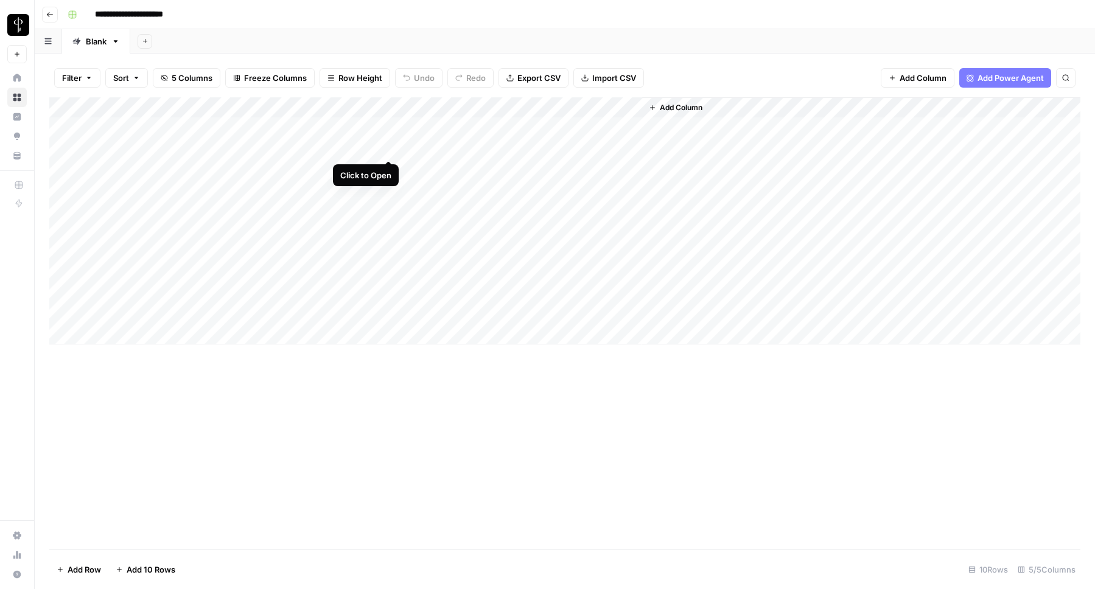
click at [389, 149] on div "Add Column" at bounding box center [564, 220] width 1031 height 247
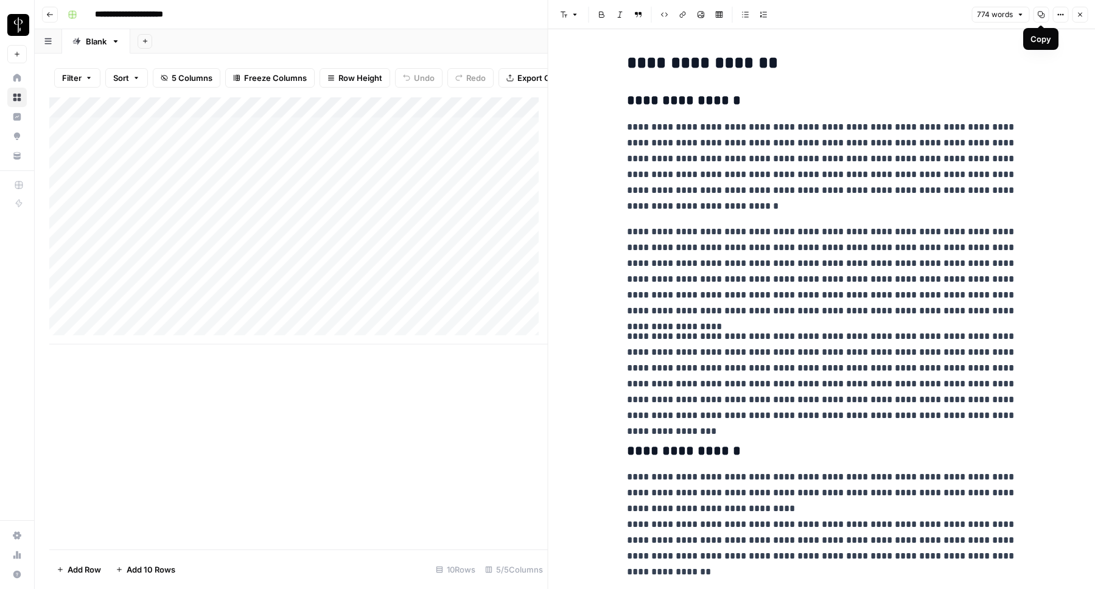
click at [1045, 16] on button "Copy" at bounding box center [1041, 15] width 16 height 16
click at [1042, 15] on icon "button" at bounding box center [1040, 14] width 7 height 7
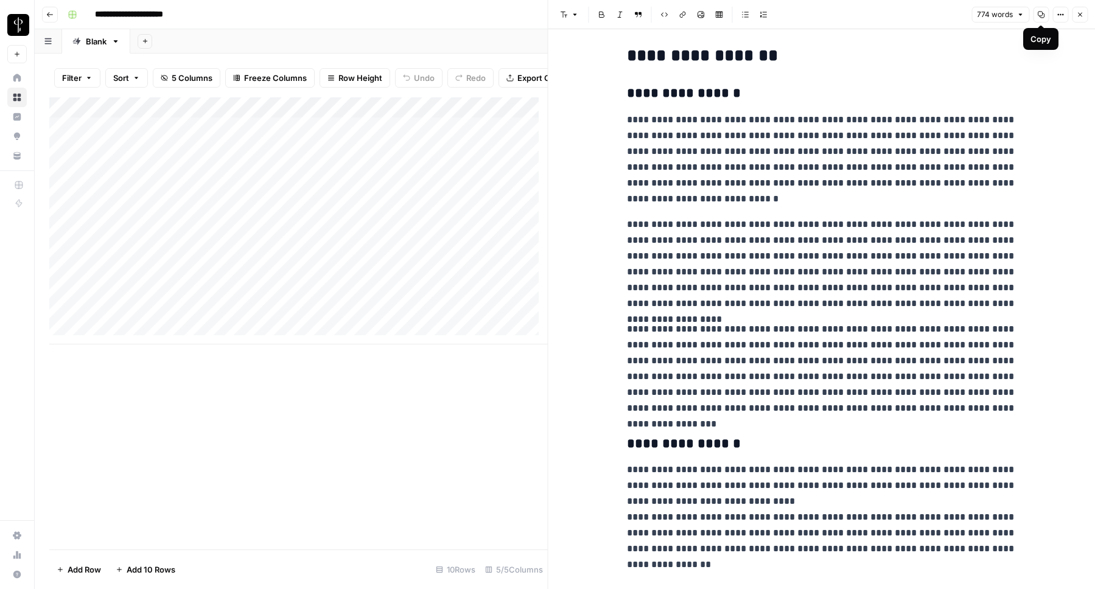
click at [1059, 16] on icon "button" at bounding box center [1059, 14] width 7 height 7
click at [1009, 128] on span "Code" at bounding box center [1023, 129] width 58 height 12
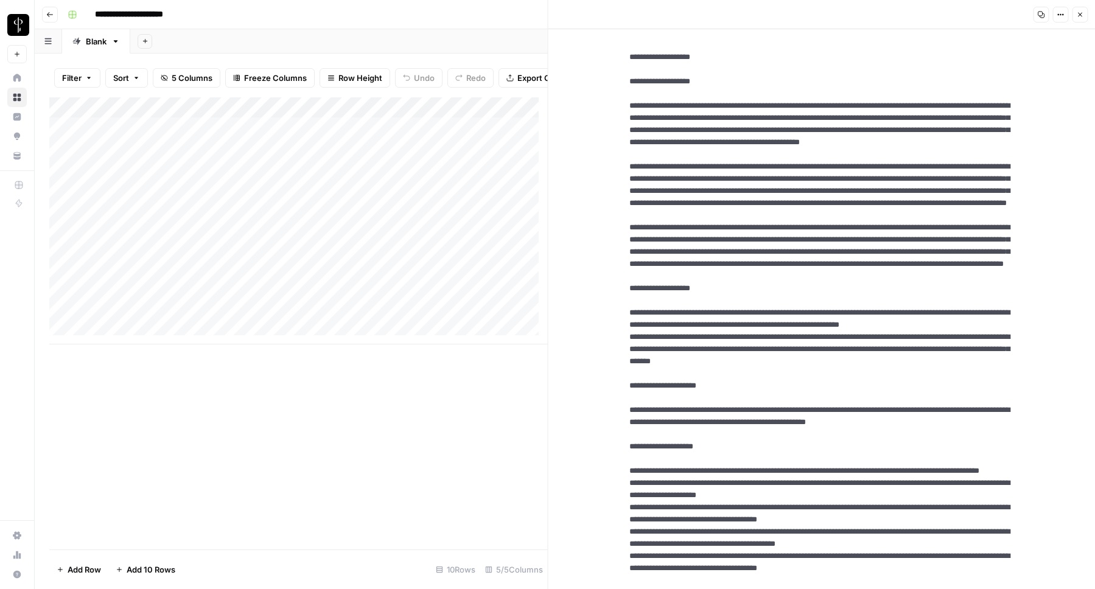
scroll to position [0, 0]
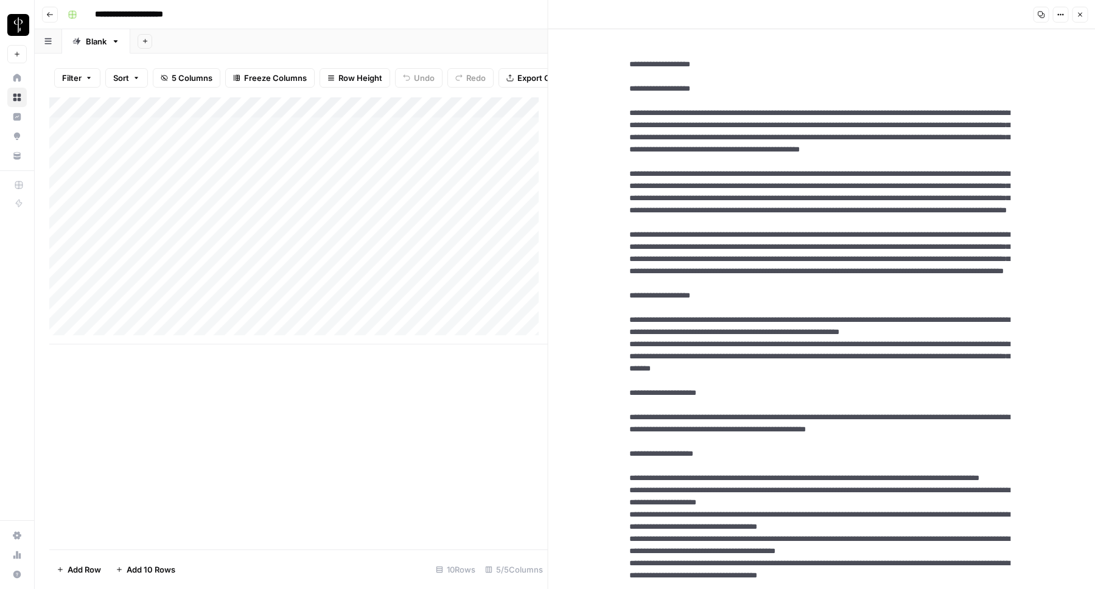
click at [1040, 16] on icon "button" at bounding box center [1040, 15] width 7 height 7
click at [1081, 14] on icon "button" at bounding box center [1079, 14] width 7 height 7
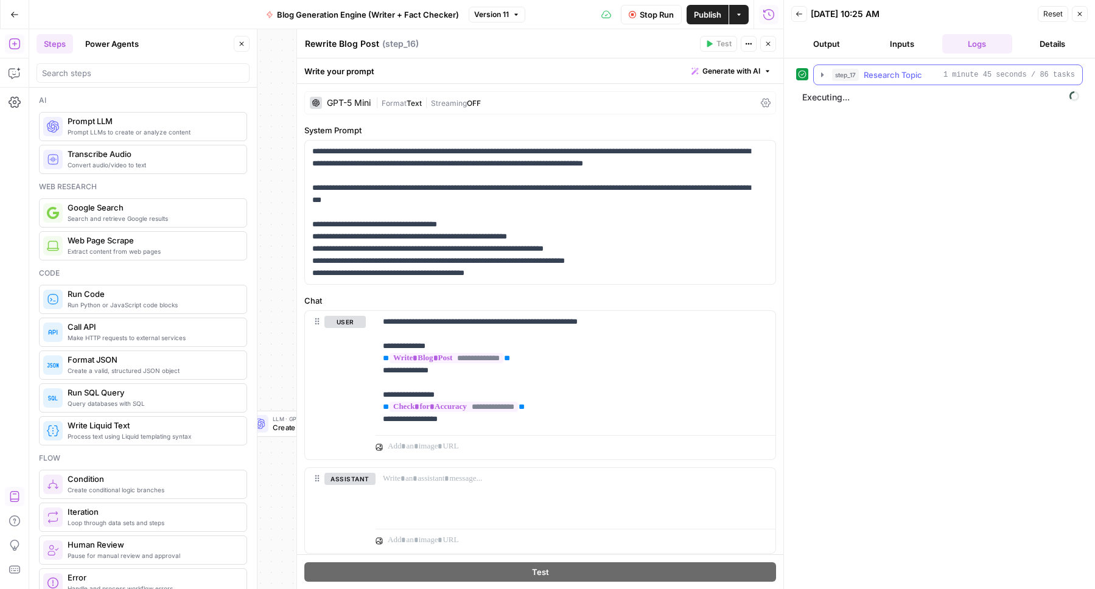
click at [821, 74] on icon "button" at bounding box center [822, 74] width 2 height 4
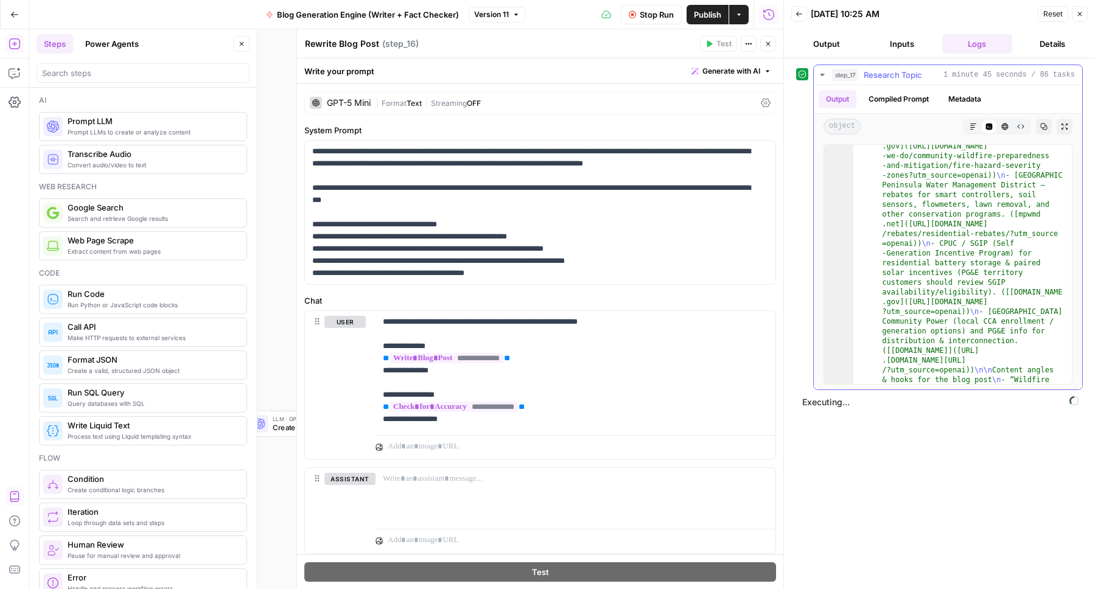
scroll to position [2983, 0]
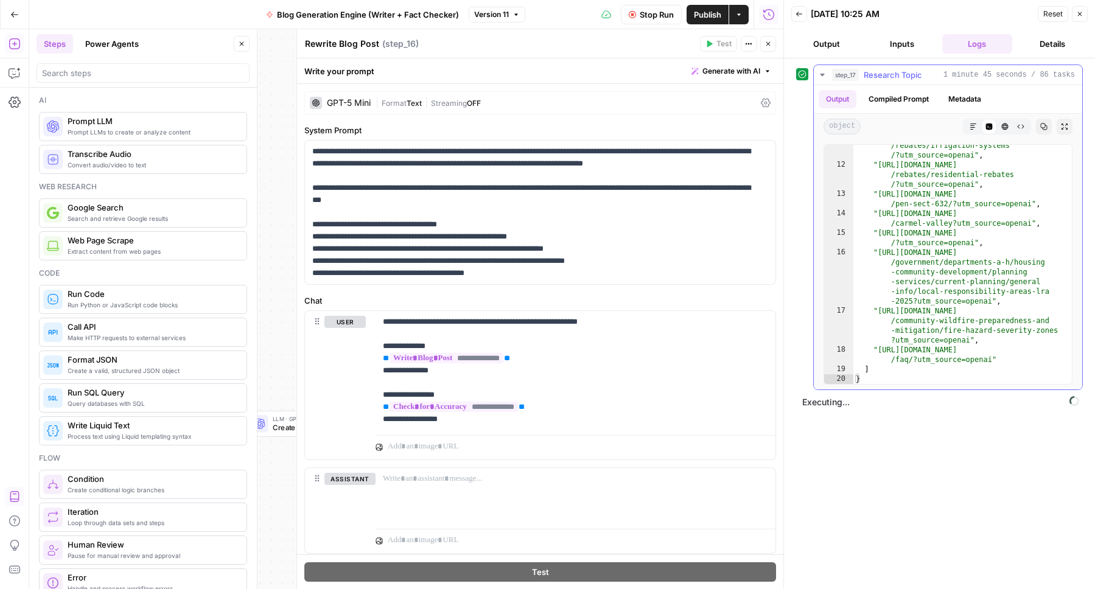
click at [973, 123] on icon "button" at bounding box center [972, 126] width 7 height 7
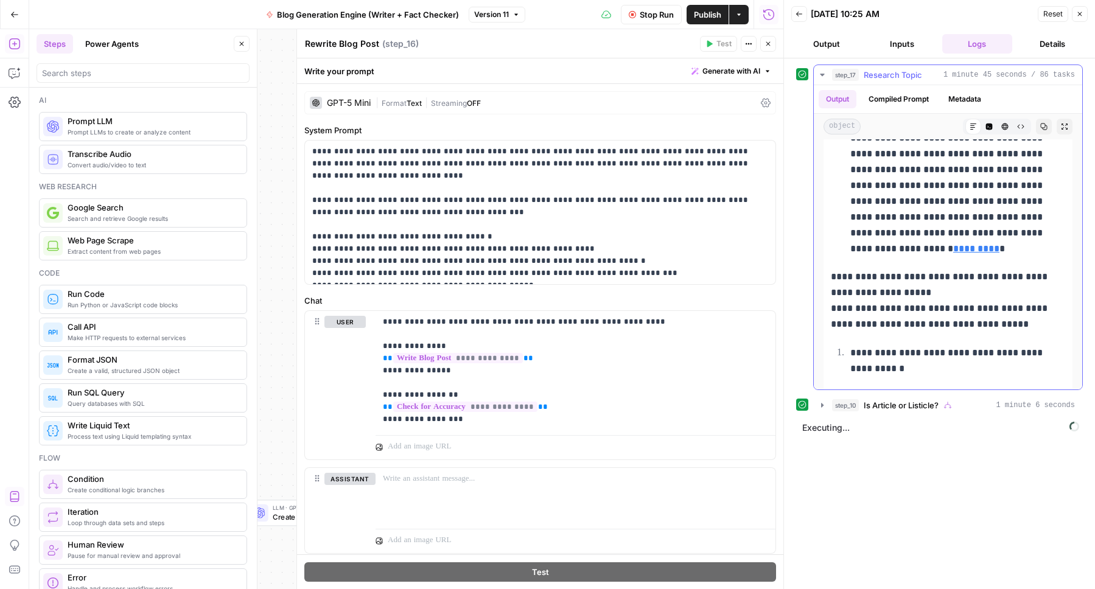
scroll to position [513, 0]
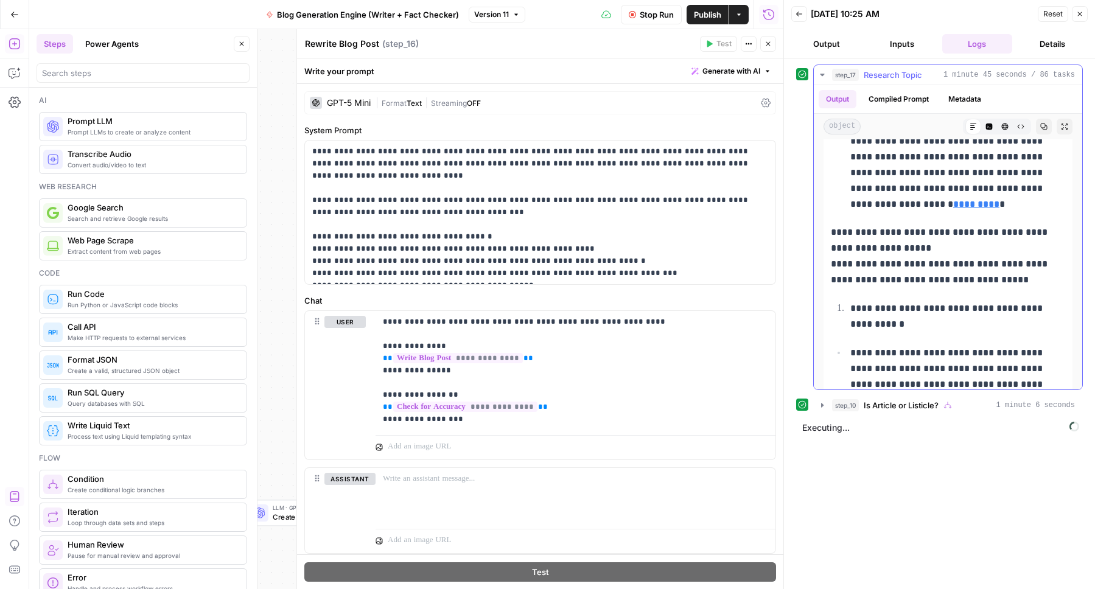
click at [821, 72] on icon "button" at bounding box center [822, 75] width 10 height 10
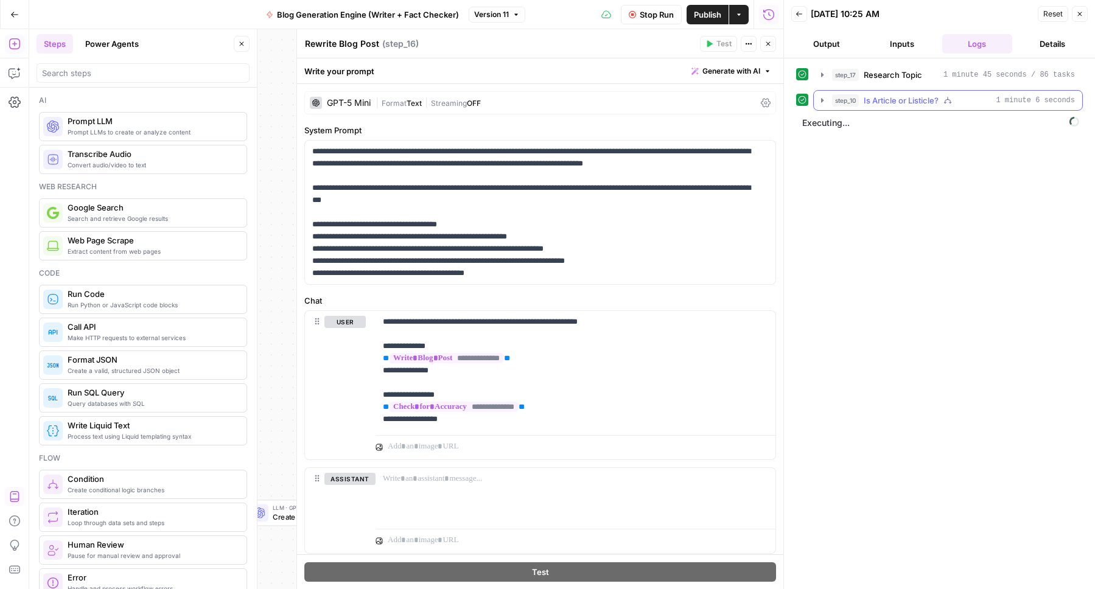
click at [821, 100] on icon "button" at bounding box center [822, 100] width 2 height 4
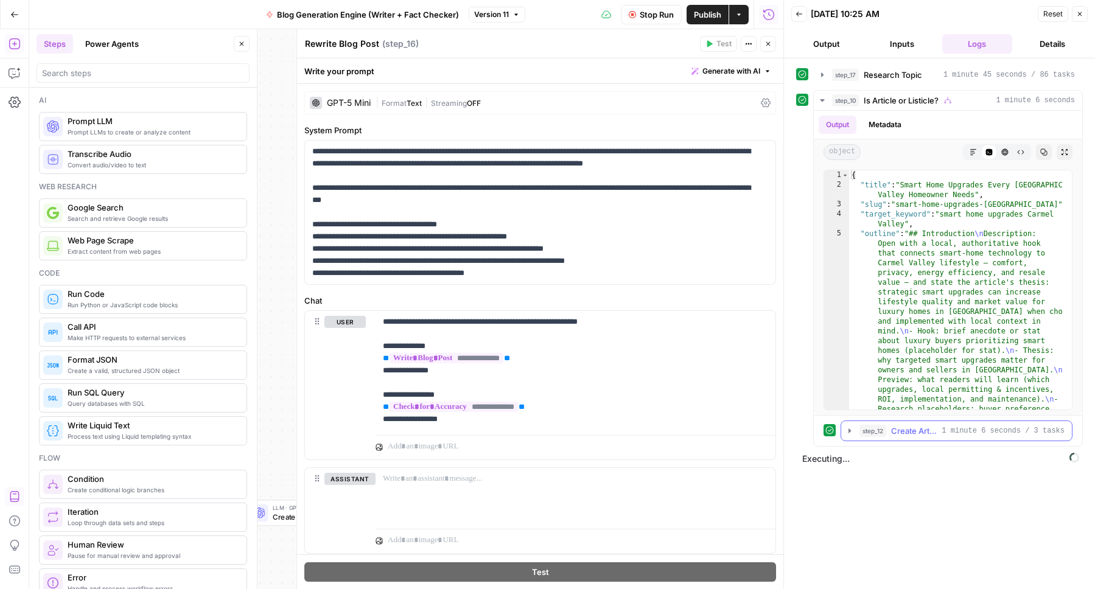
click at [852, 429] on icon "button" at bounding box center [850, 431] width 10 height 10
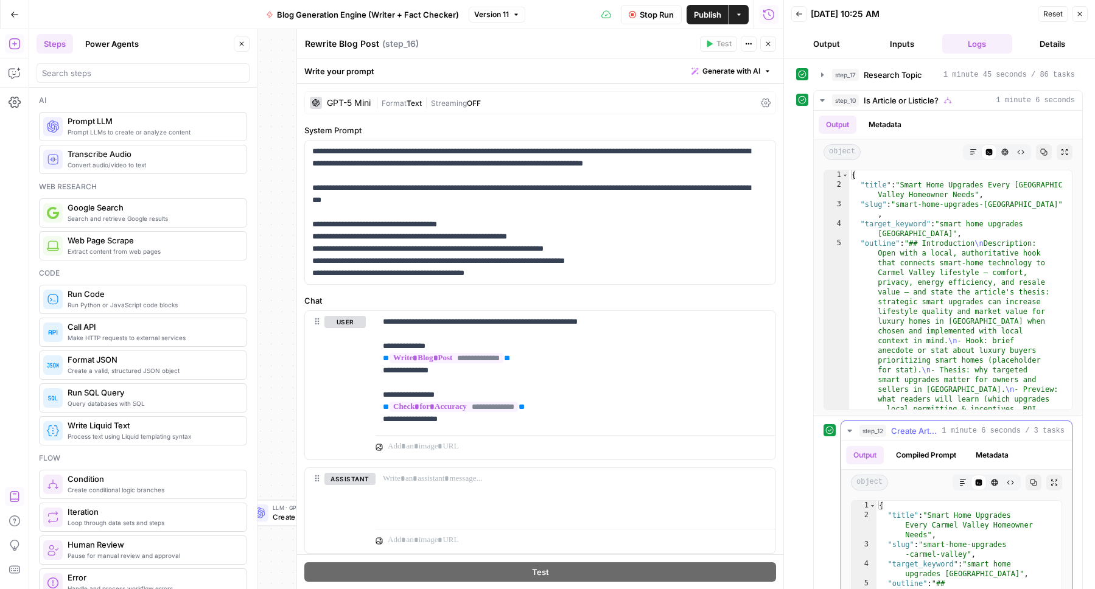
click at [848, 431] on icon "button" at bounding box center [849, 431] width 4 height 2
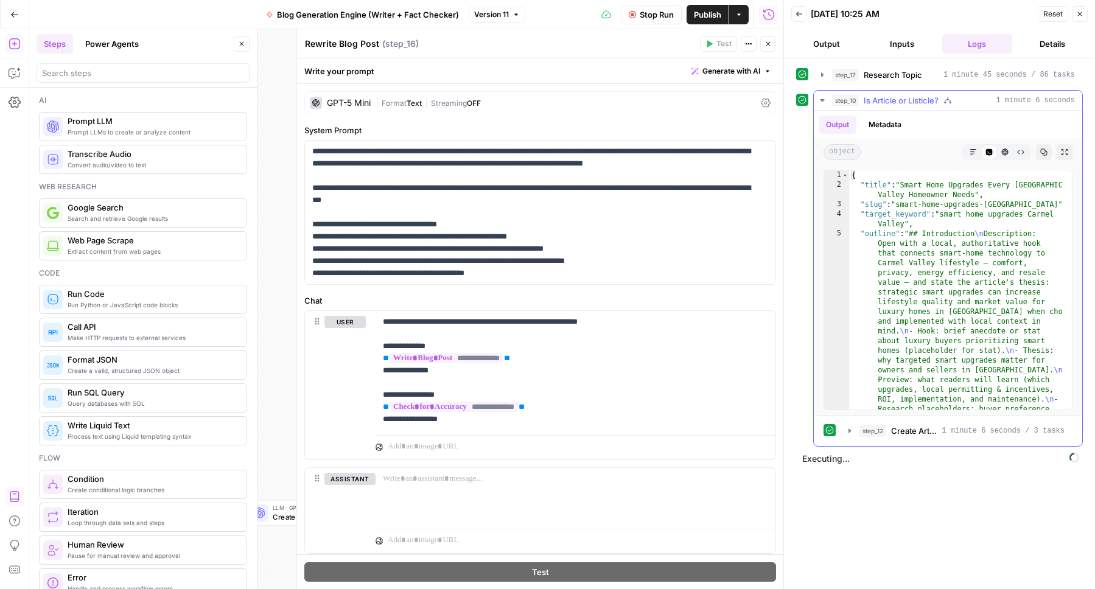
click at [884, 130] on button "Metadata" at bounding box center [884, 125] width 47 height 18
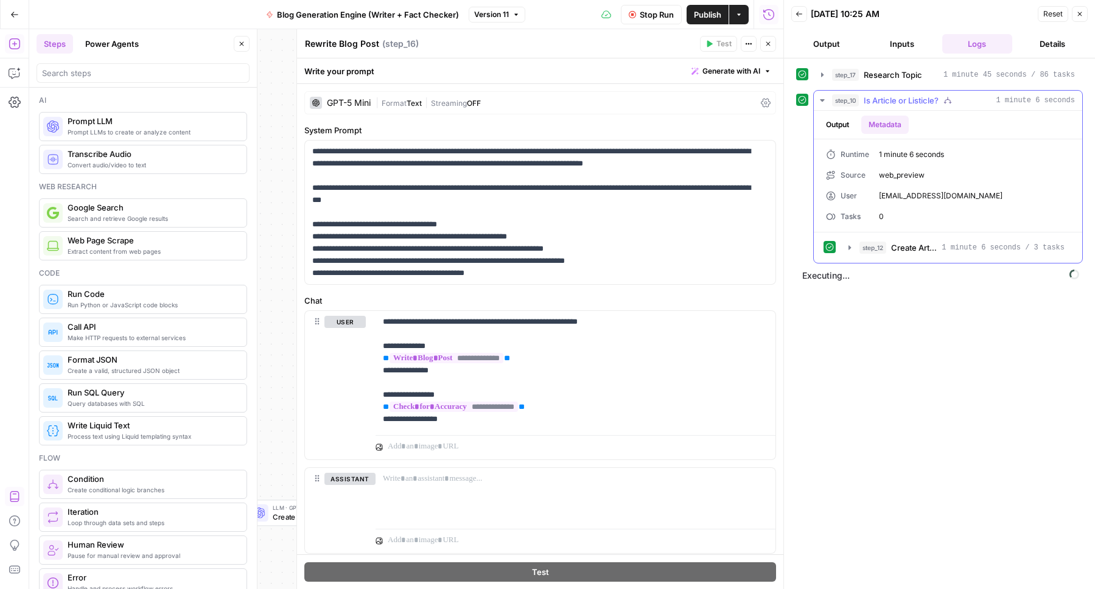
click at [840, 125] on button "Output" at bounding box center [837, 125] width 38 height 18
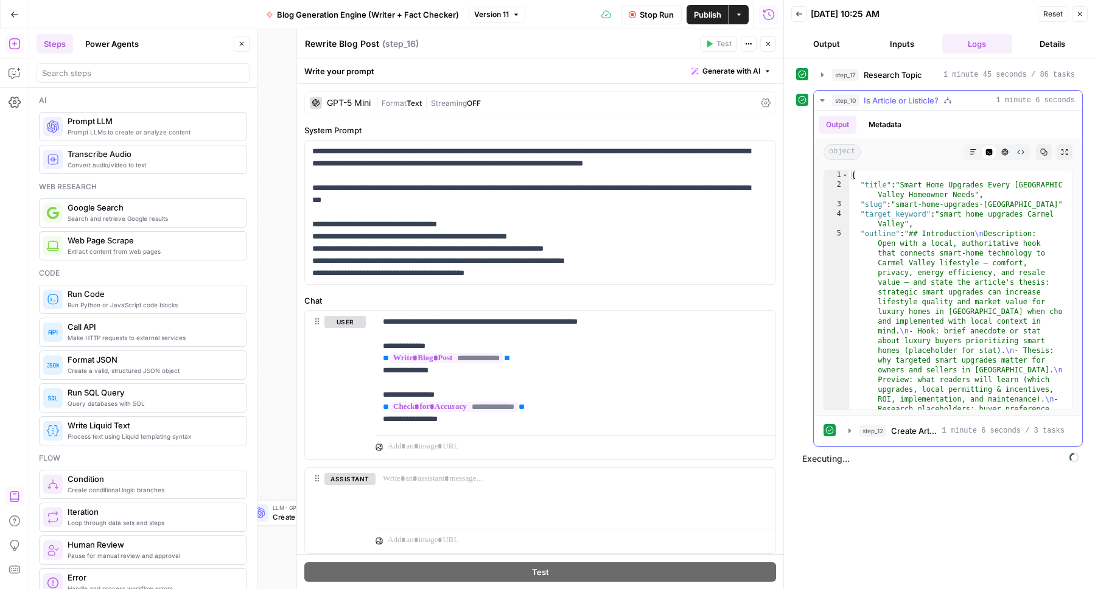
click at [821, 100] on icon "button" at bounding box center [822, 100] width 4 height 2
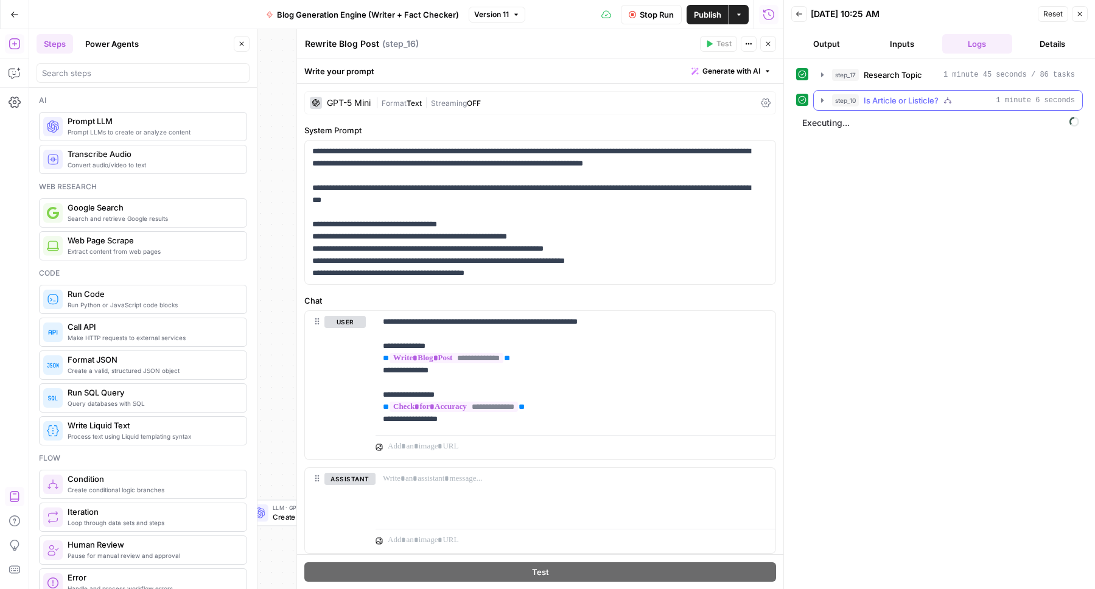
click at [823, 103] on icon "button" at bounding box center [822, 101] width 10 height 10
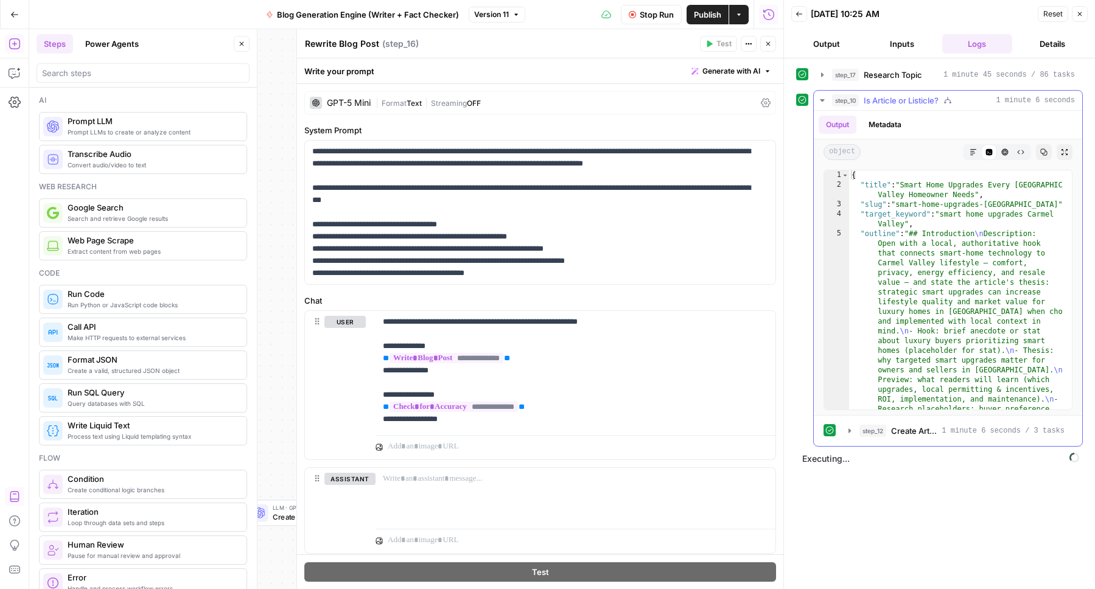
click at [975, 152] on icon "button" at bounding box center [972, 151] width 7 height 7
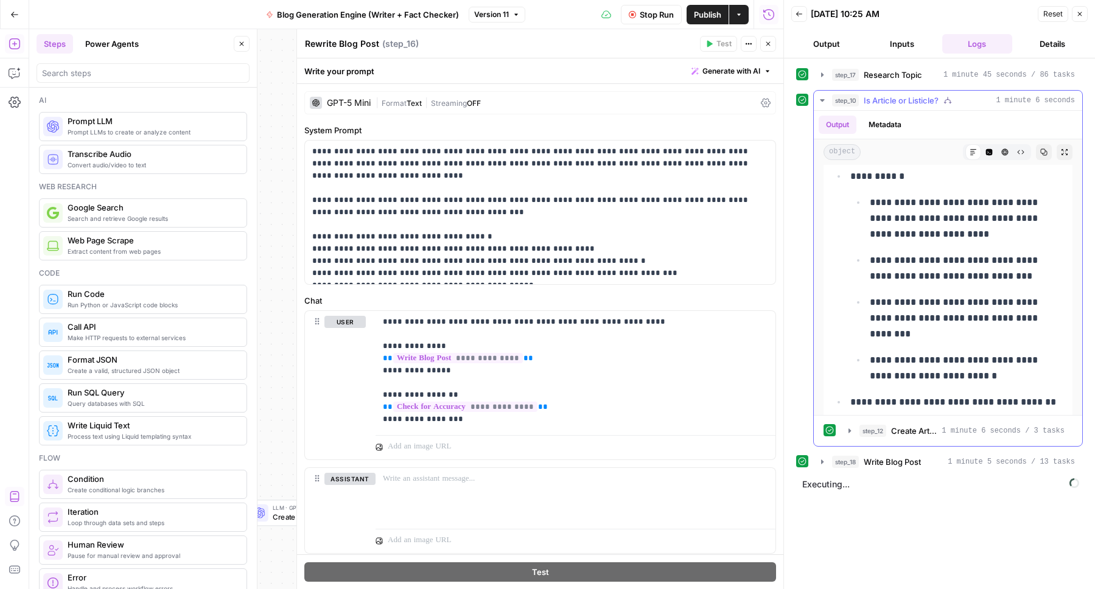
scroll to position [1497, 0]
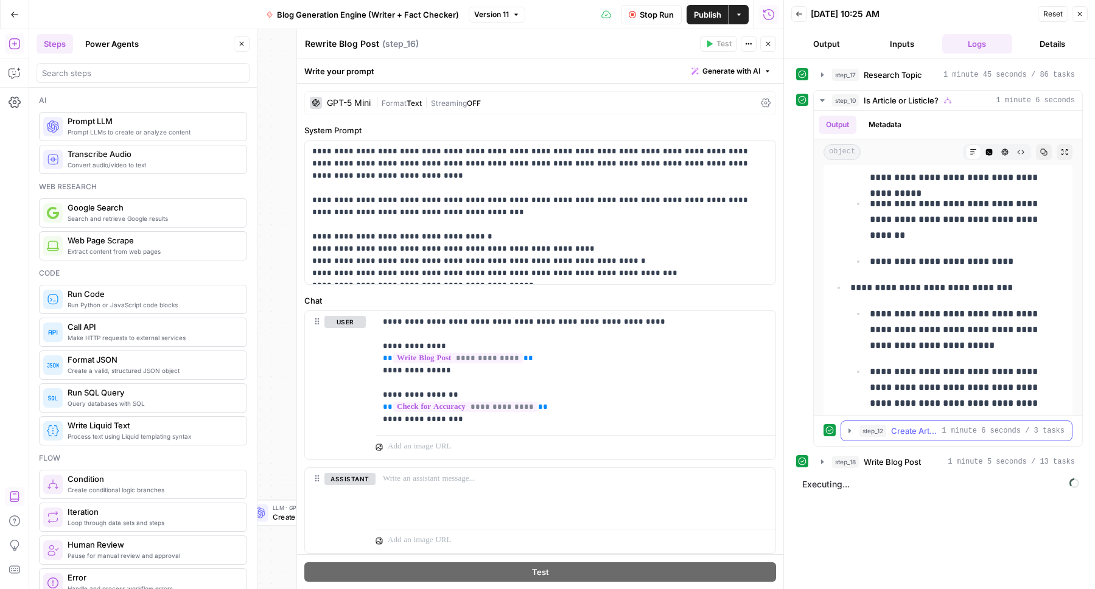
click at [849, 432] on icon "button" at bounding box center [850, 431] width 10 height 10
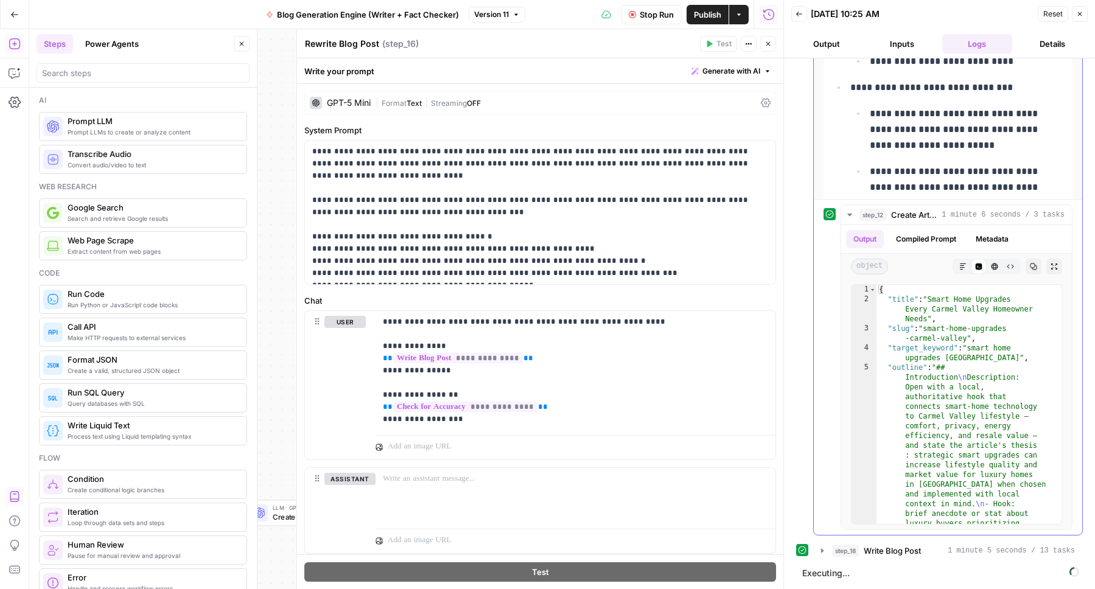
scroll to position [0, 0]
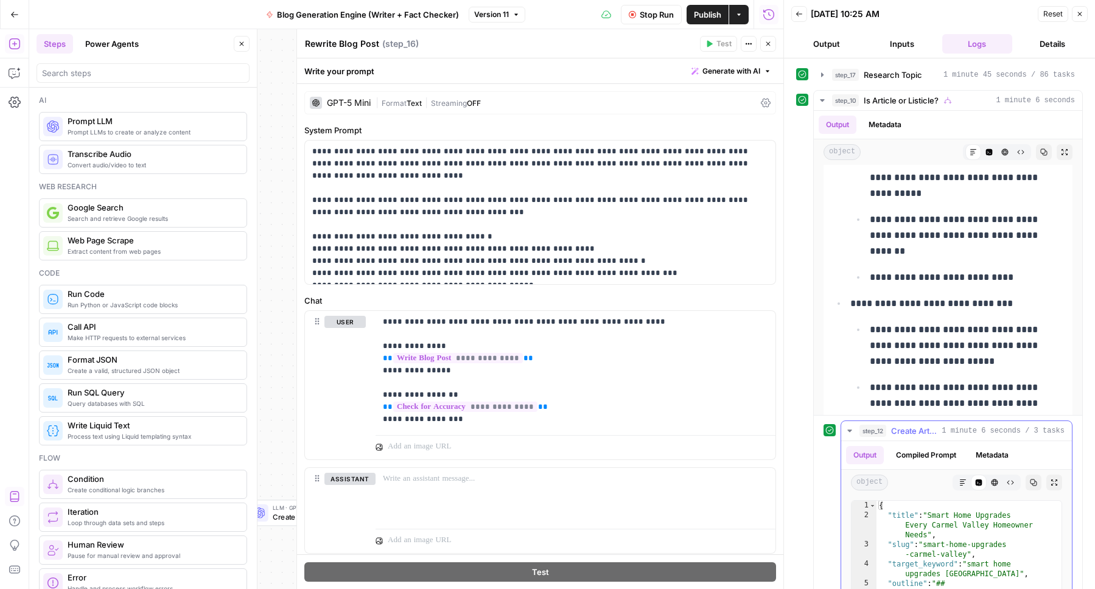
click at [847, 431] on icon "button" at bounding box center [850, 431] width 10 height 10
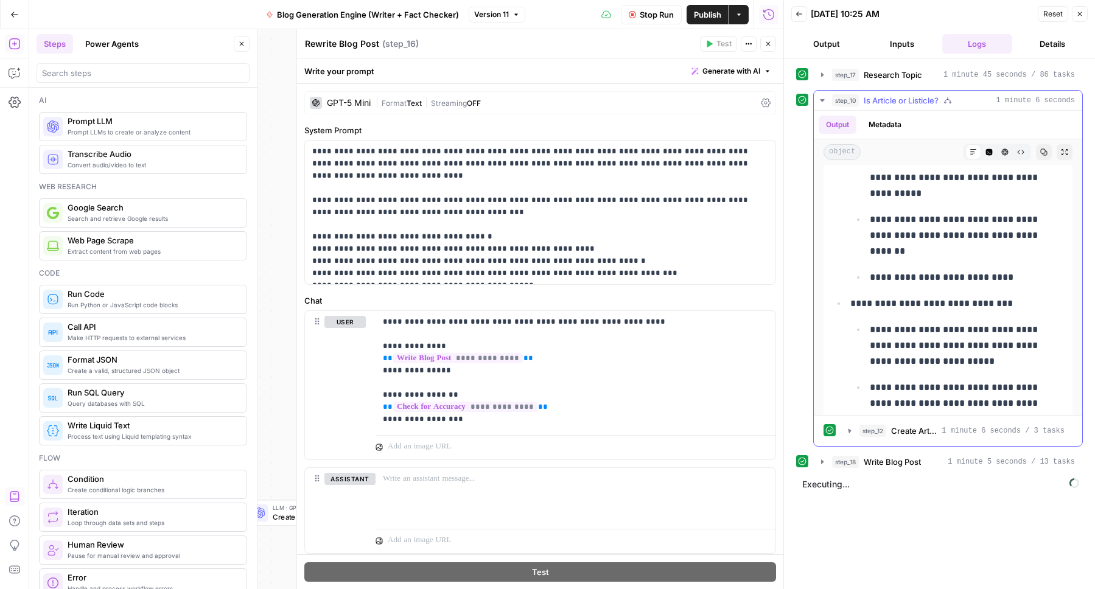
scroll to position [1497, 0]
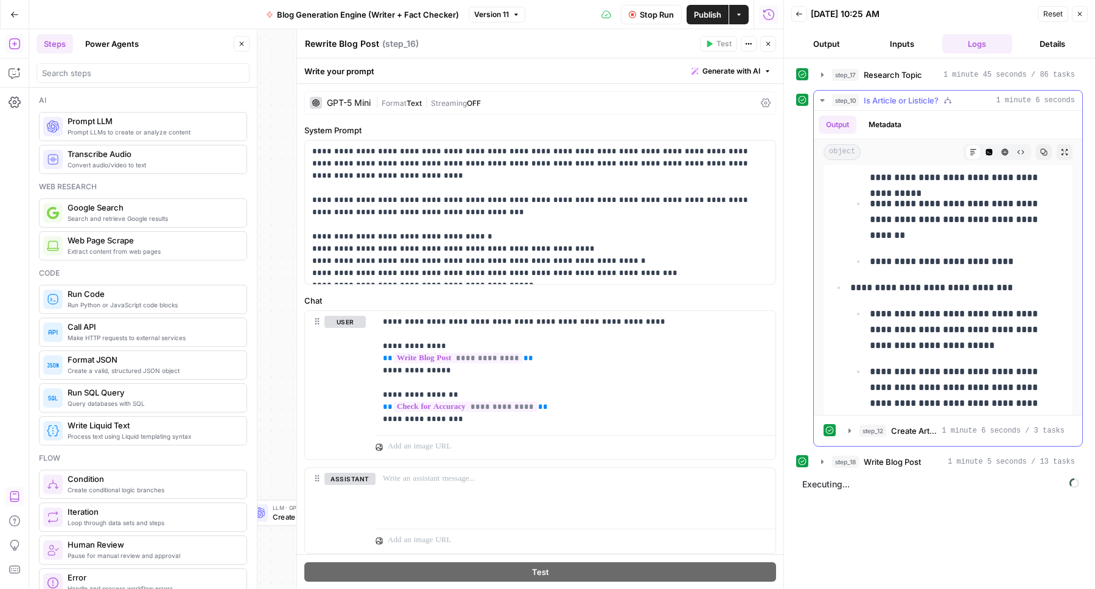
click at [821, 97] on icon "button" at bounding box center [822, 101] width 10 height 10
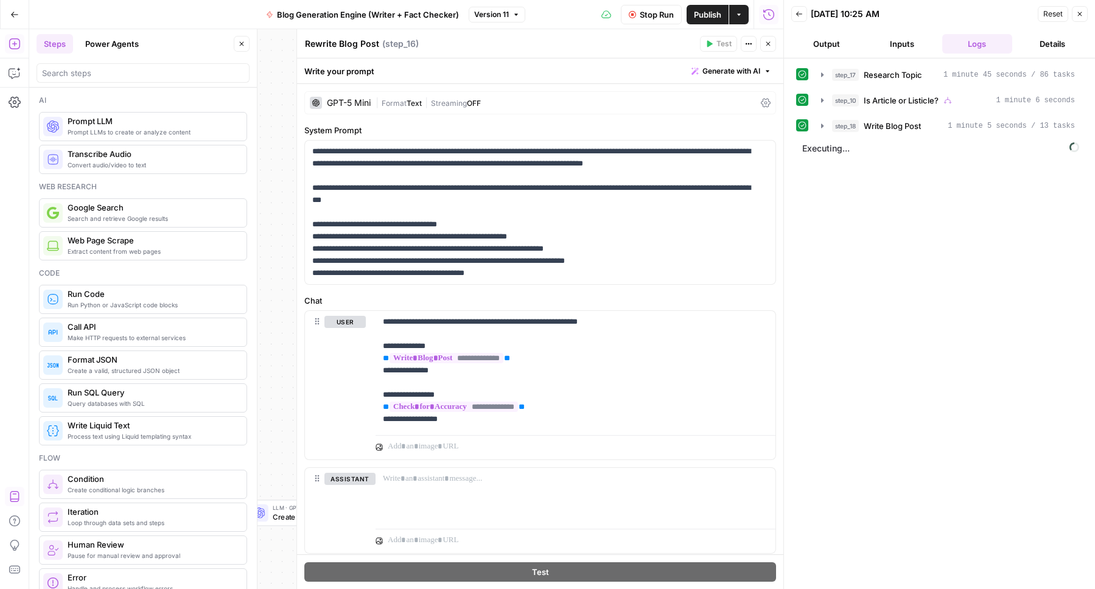
click at [1040, 40] on button "Details" at bounding box center [1052, 43] width 71 height 19
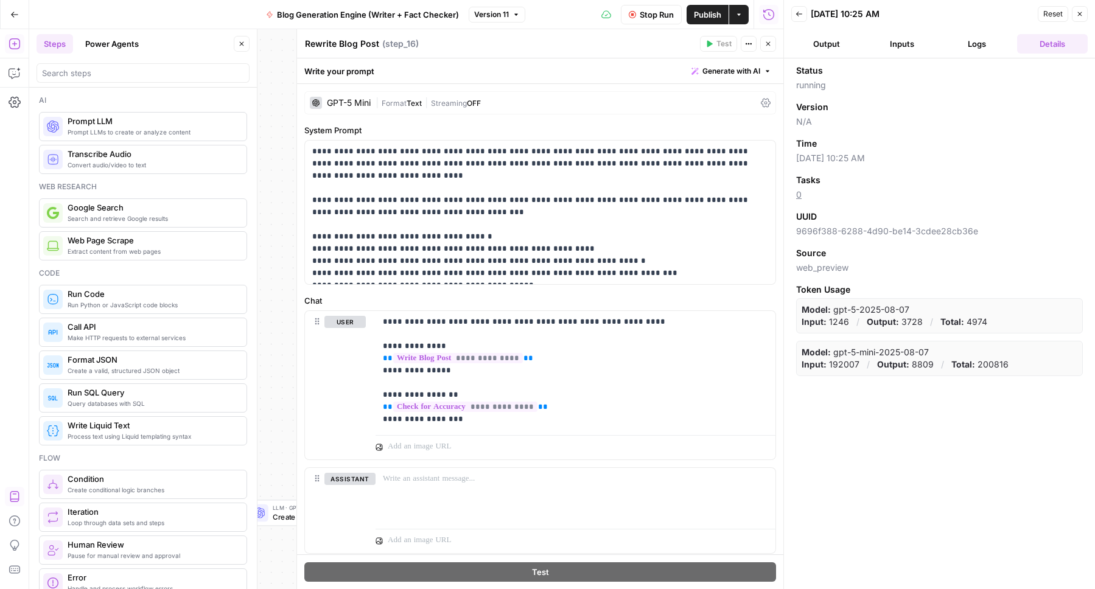
click at [989, 44] on button "Logs" at bounding box center [977, 43] width 71 height 19
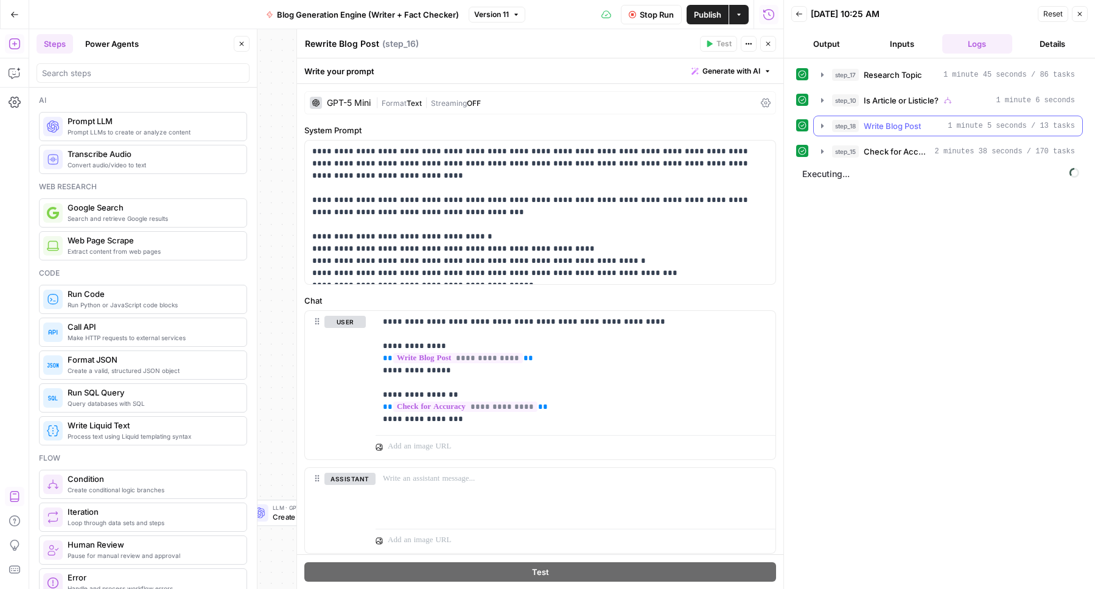
click at [822, 127] on icon "button" at bounding box center [822, 126] width 2 height 4
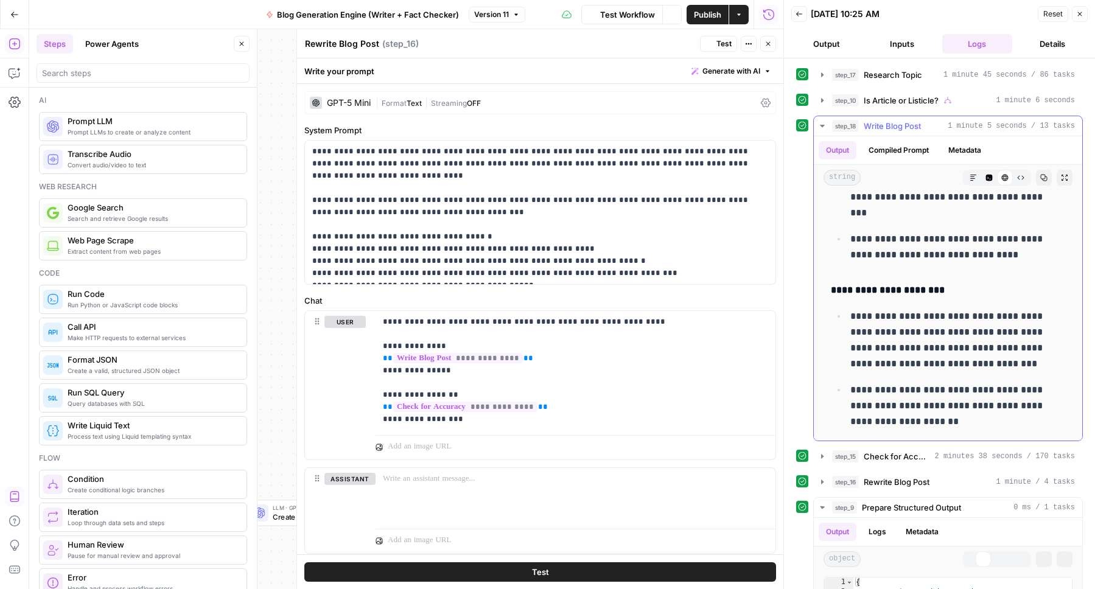
scroll to position [2056, 0]
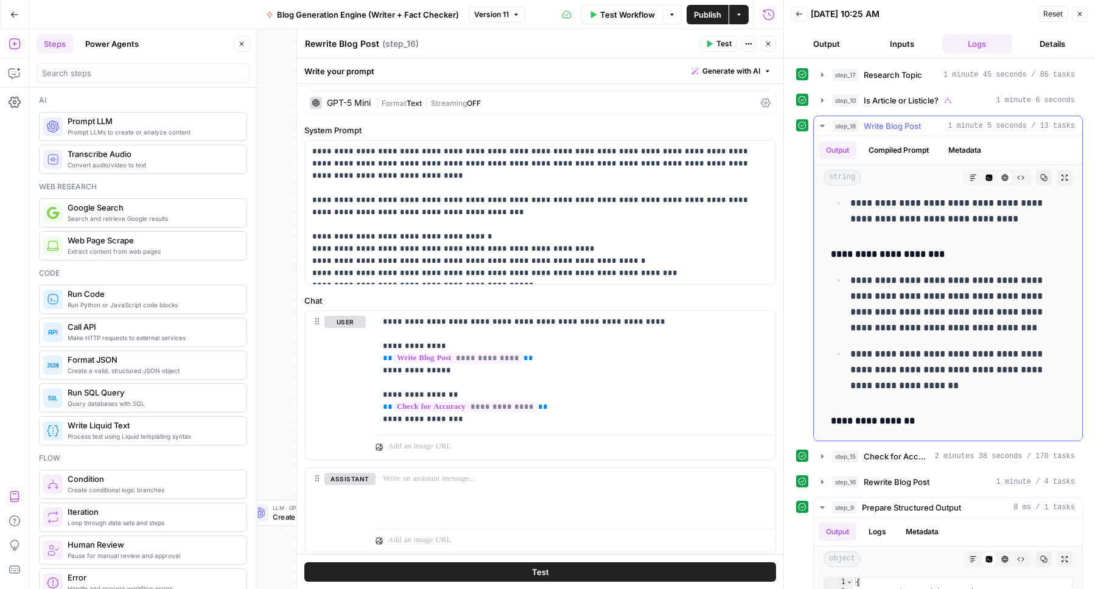
click at [820, 124] on icon "button" at bounding box center [822, 126] width 10 height 10
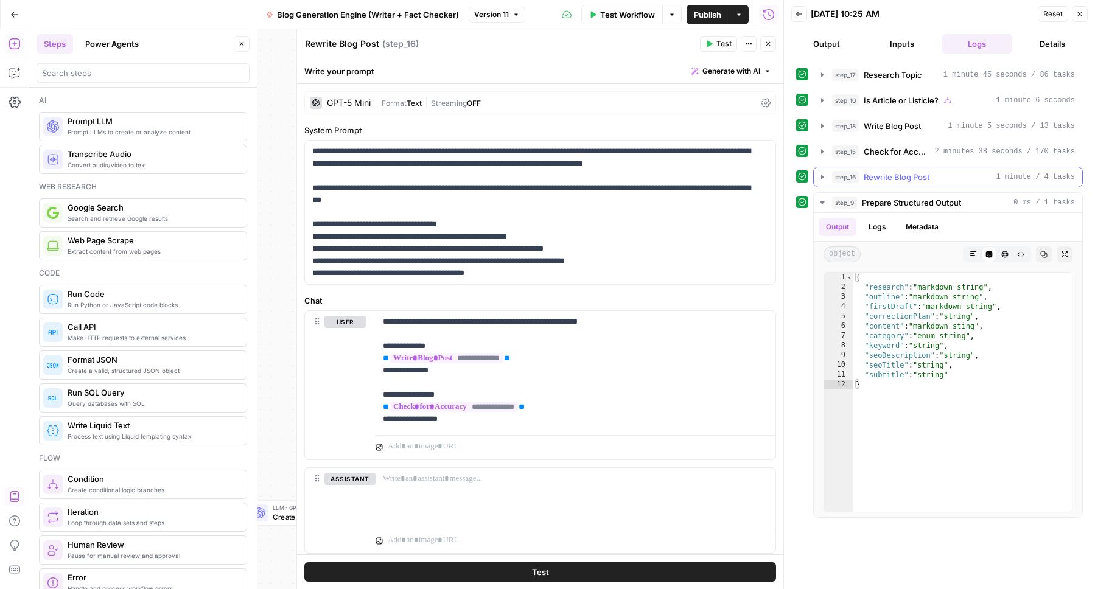
click at [819, 175] on icon "button" at bounding box center [822, 177] width 10 height 10
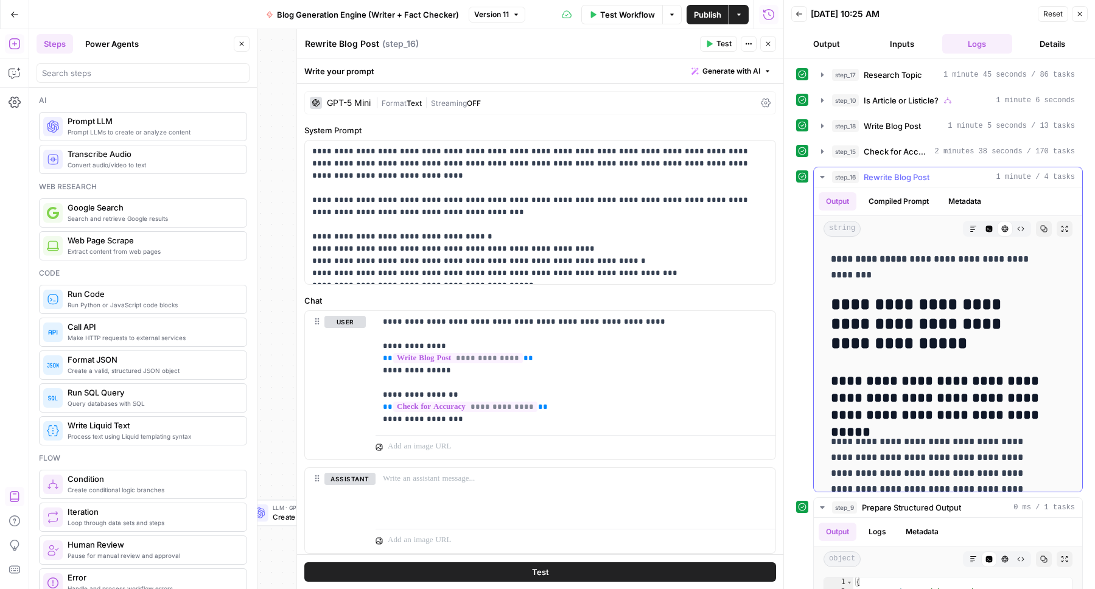
click at [819, 175] on icon "button" at bounding box center [822, 177] width 10 height 10
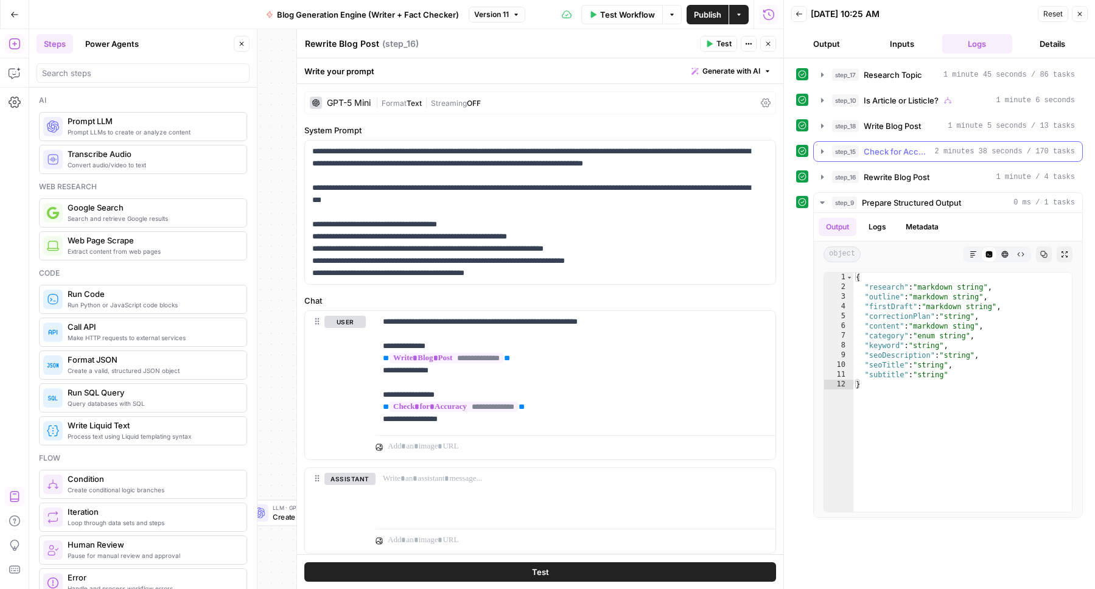
click at [820, 147] on icon "button" at bounding box center [822, 152] width 10 height 10
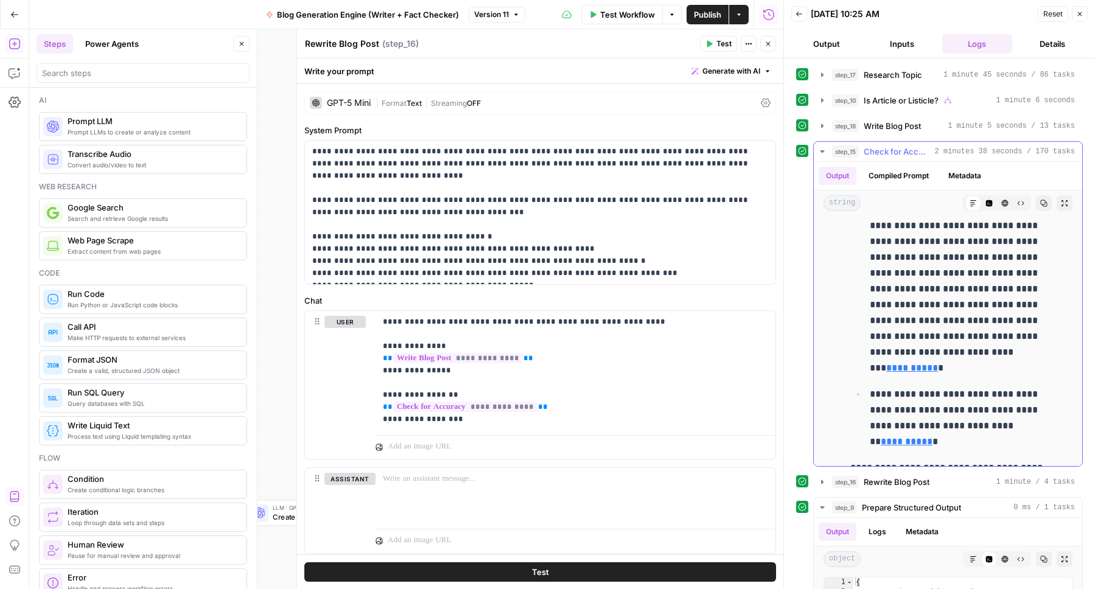
scroll to position [688, 0]
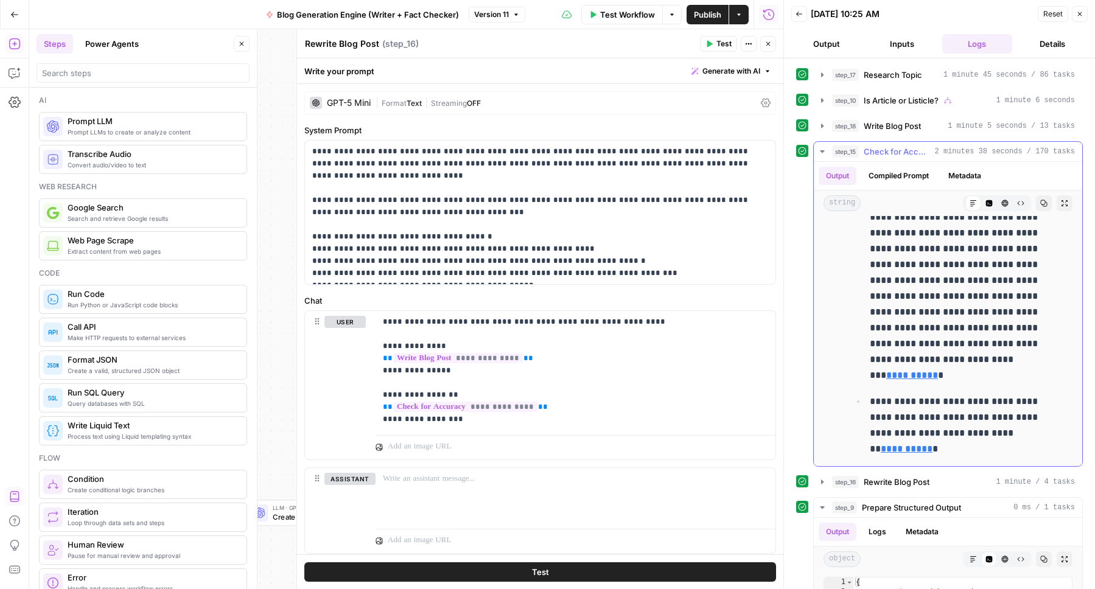
click at [822, 153] on icon "button" at bounding box center [822, 152] width 10 height 10
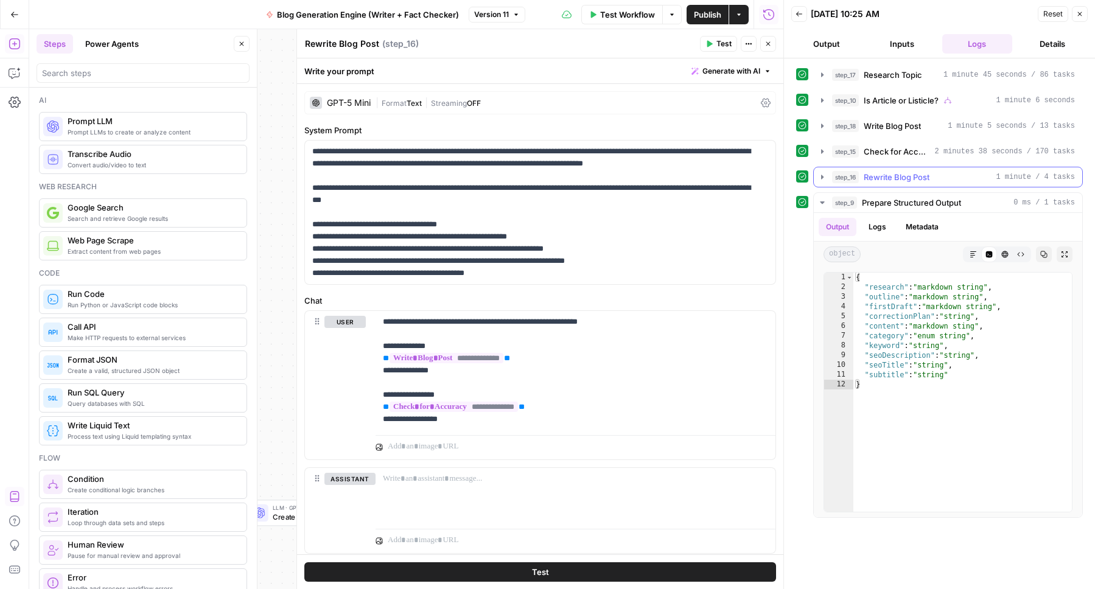
click at [823, 175] on icon "button" at bounding box center [822, 177] width 10 height 10
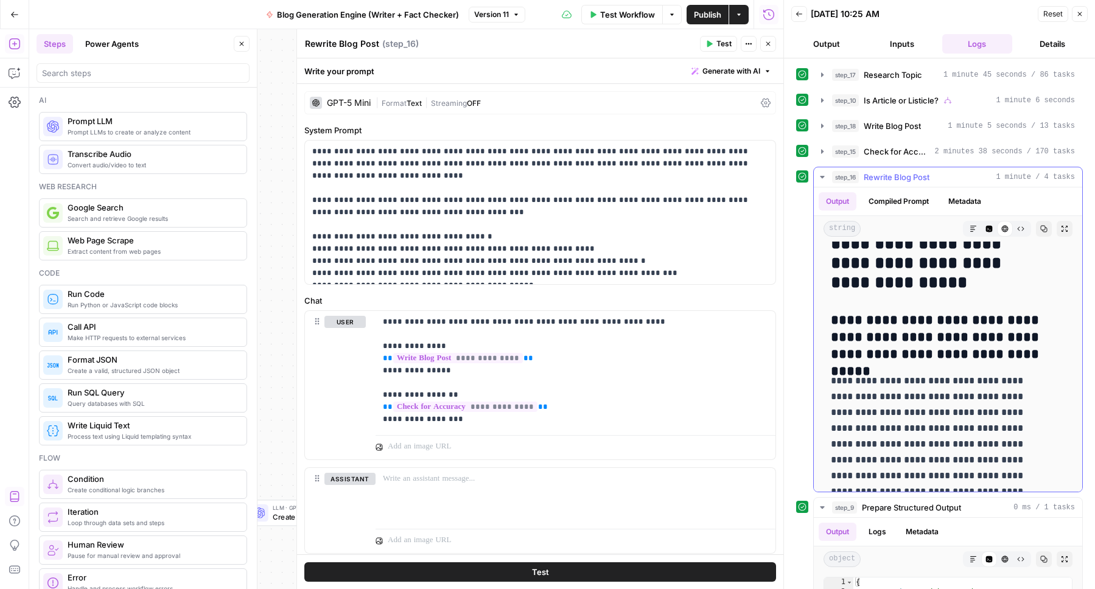
scroll to position [68, 0]
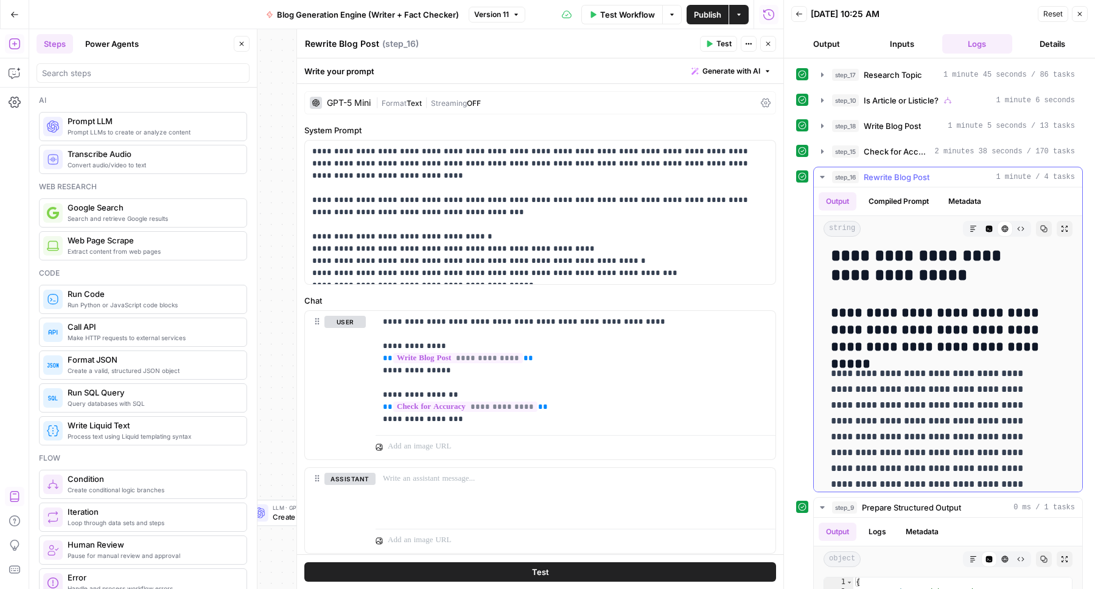
click at [969, 225] on icon "button" at bounding box center [972, 228] width 7 height 7
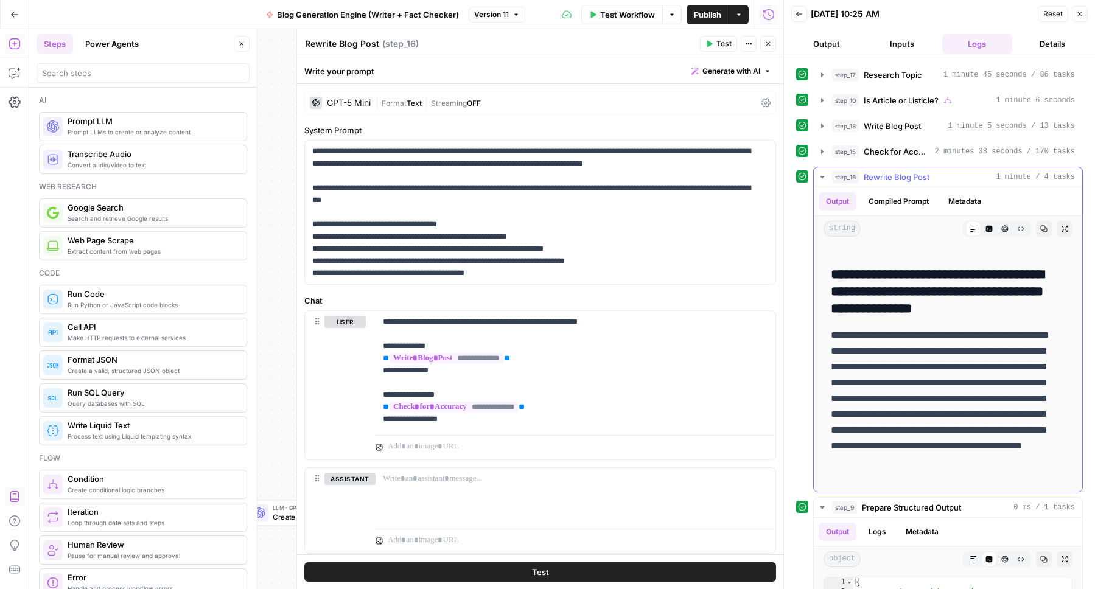
scroll to position [114, 0]
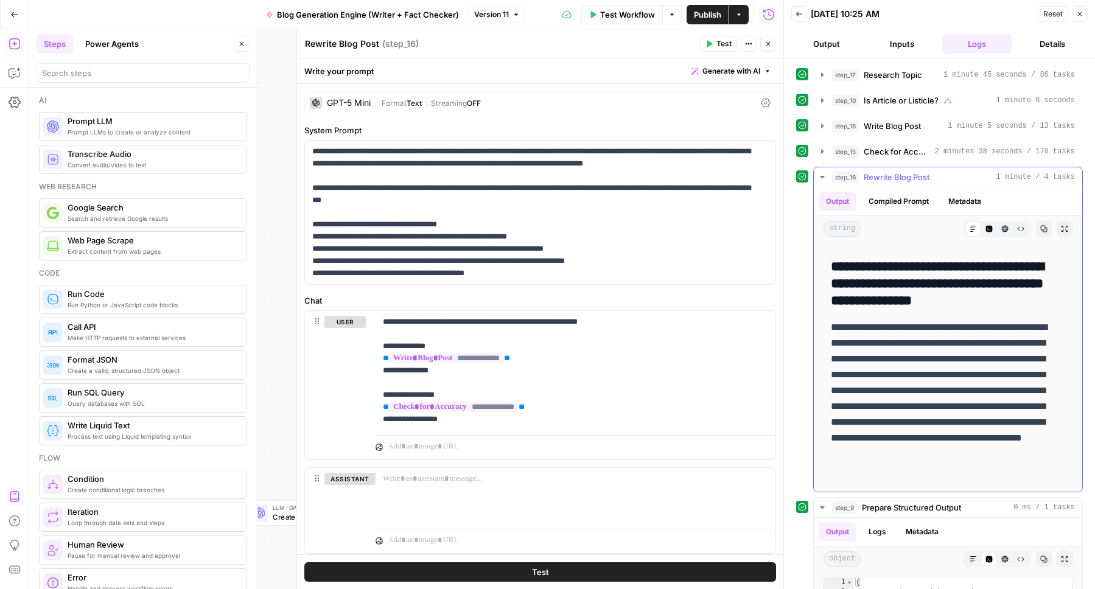
drag, startPoint x: 833, startPoint y: 301, endPoint x: 932, endPoint y: 359, distance: 115.1
click at [995, 302] on h3 "**********" at bounding box center [939, 284] width 216 height 51
click at [1040, 228] on icon "button" at bounding box center [1043, 228] width 7 height 7
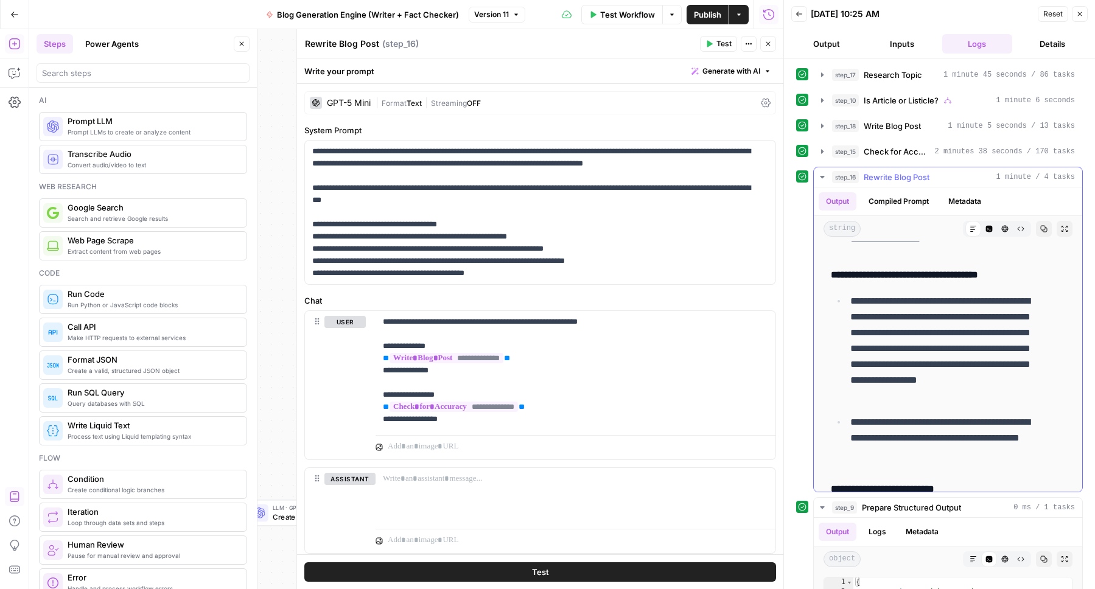
scroll to position [0, 0]
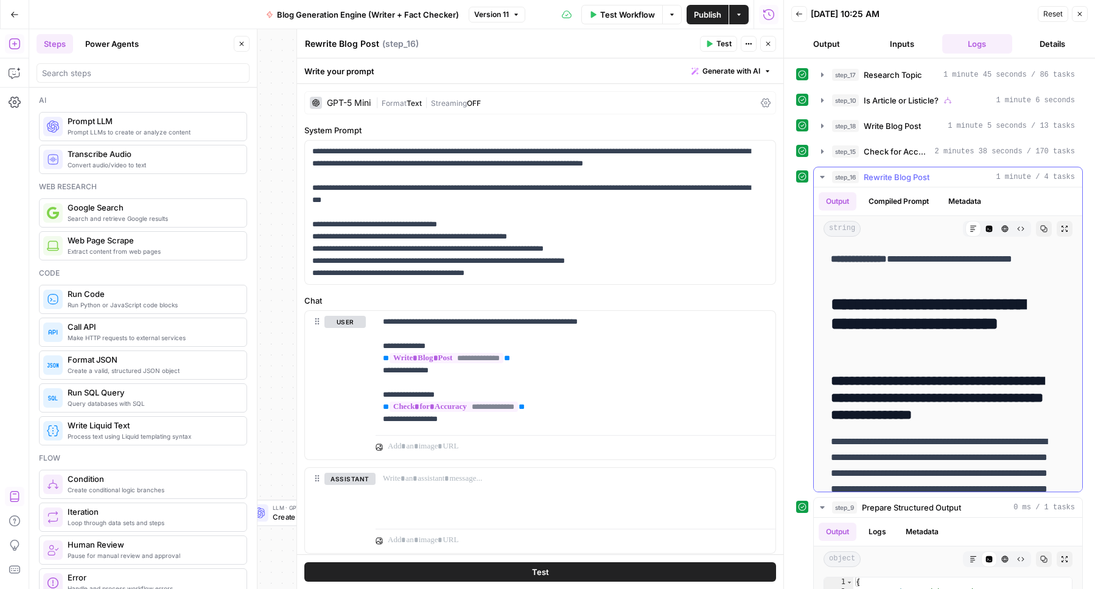
click at [821, 178] on icon "button" at bounding box center [822, 177] width 4 height 2
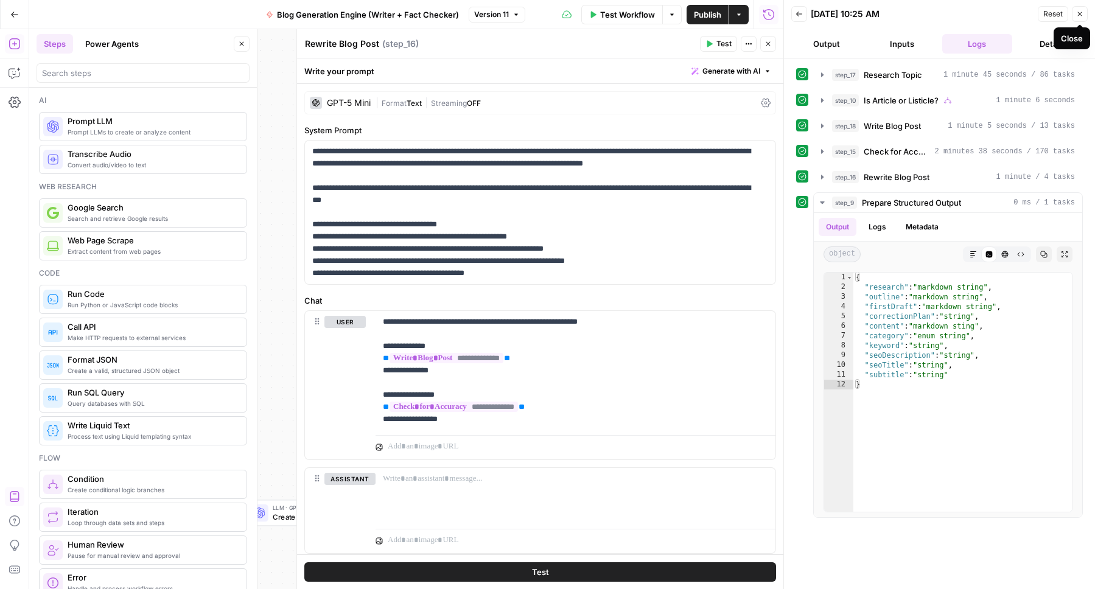
click at [1045, 41] on button "Details" at bounding box center [1052, 43] width 71 height 19
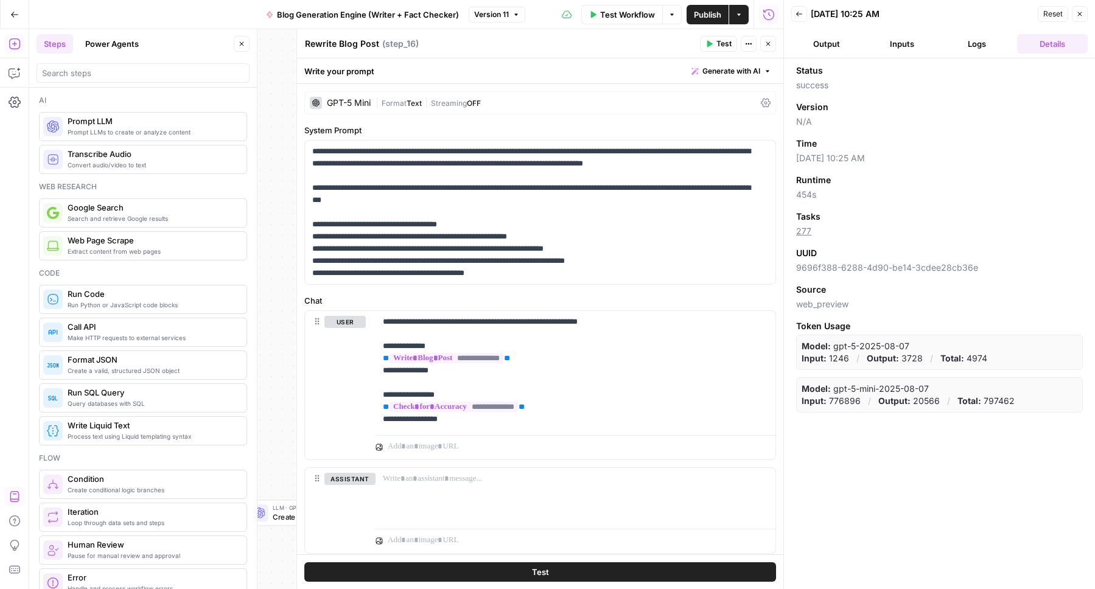
click at [954, 49] on button "Logs" at bounding box center [977, 43] width 71 height 19
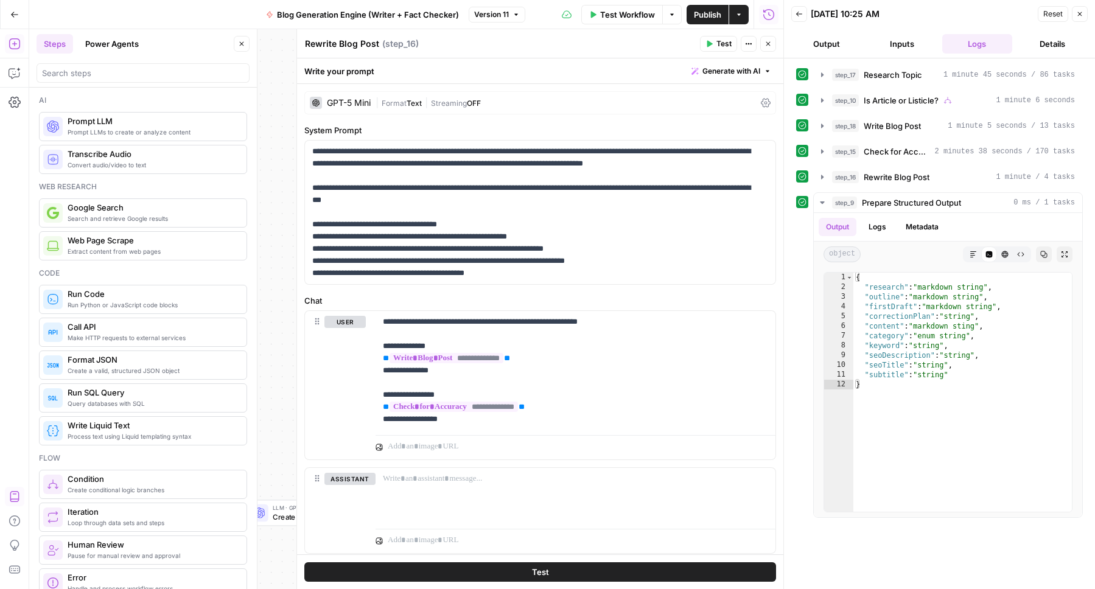
click at [1054, 39] on button "Details" at bounding box center [1052, 43] width 71 height 19
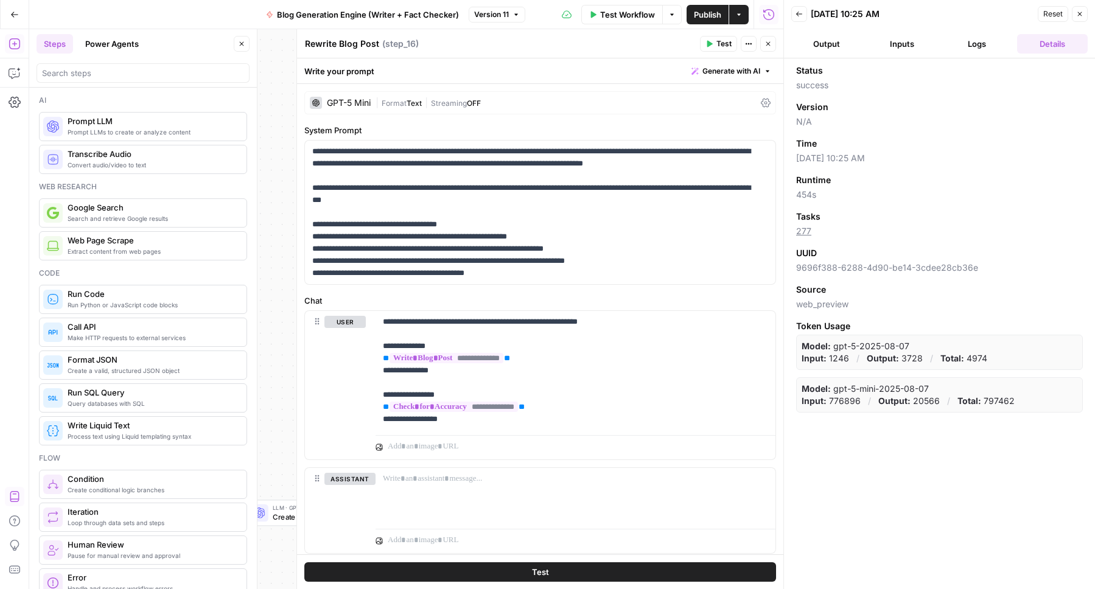
click at [983, 42] on button "Logs" at bounding box center [977, 43] width 71 height 19
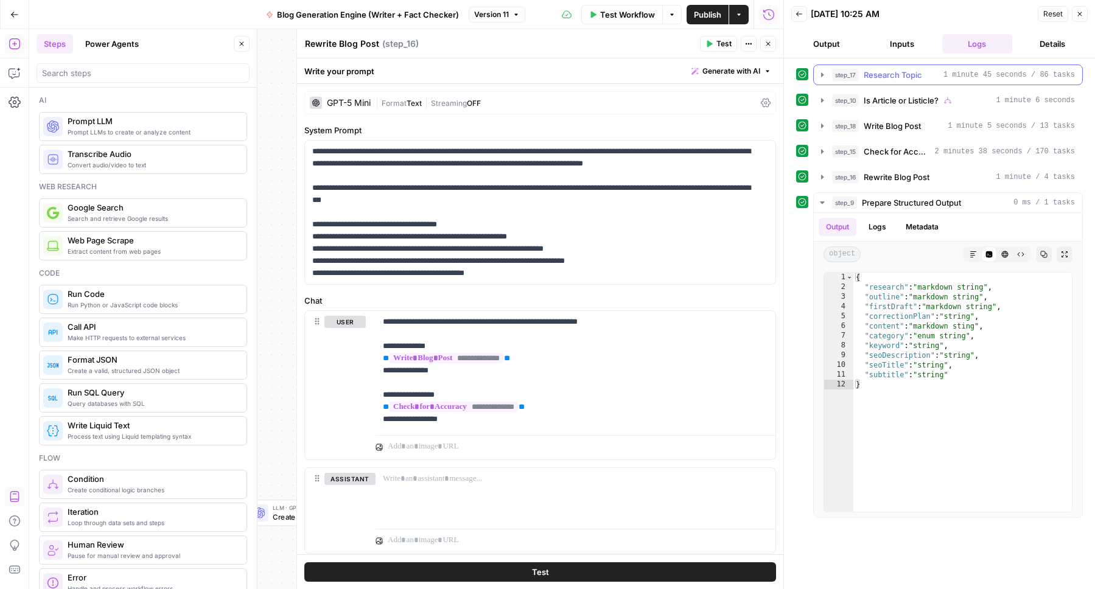
click at [821, 73] on icon "button" at bounding box center [822, 74] width 2 height 4
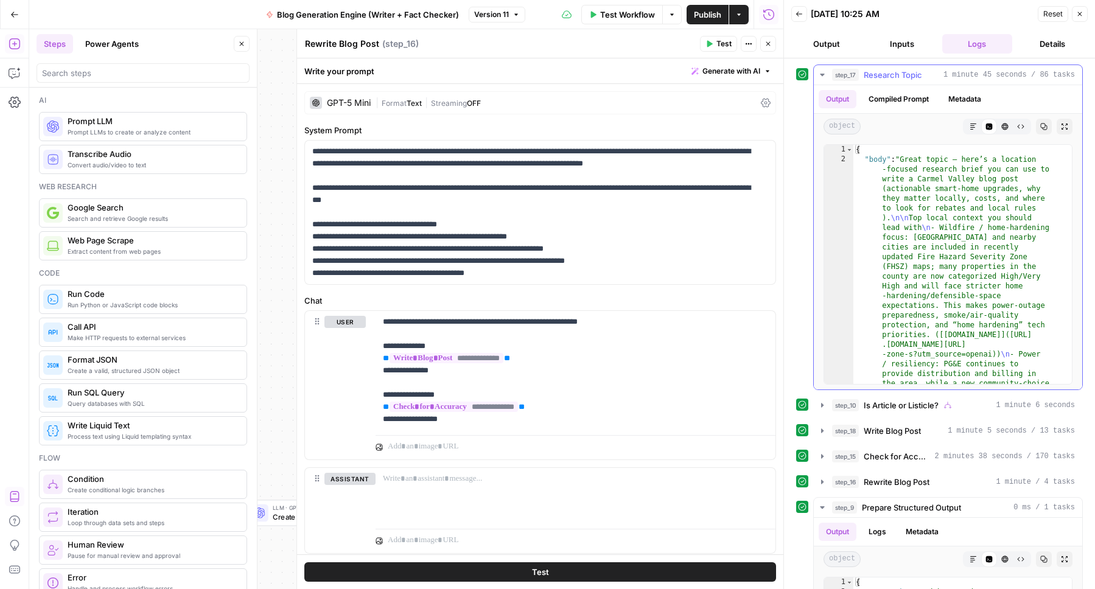
click at [975, 100] on button "Metadata" at bounding box center [964, 99] width 47 height 18
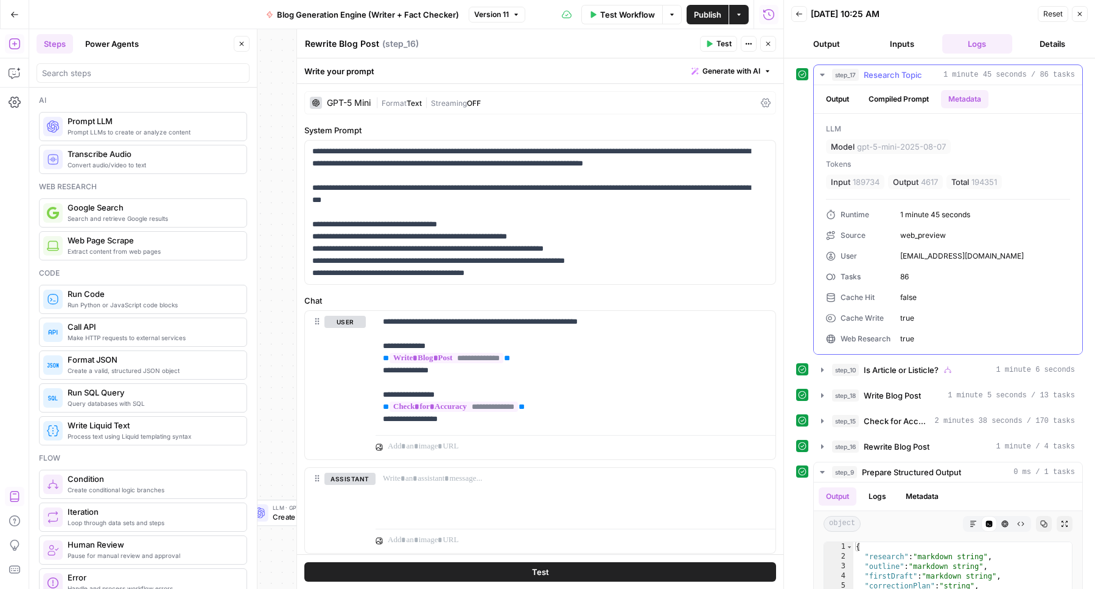
click at [823, 72] on icon "button" at bounding box center [822, 75] width 10 height 10
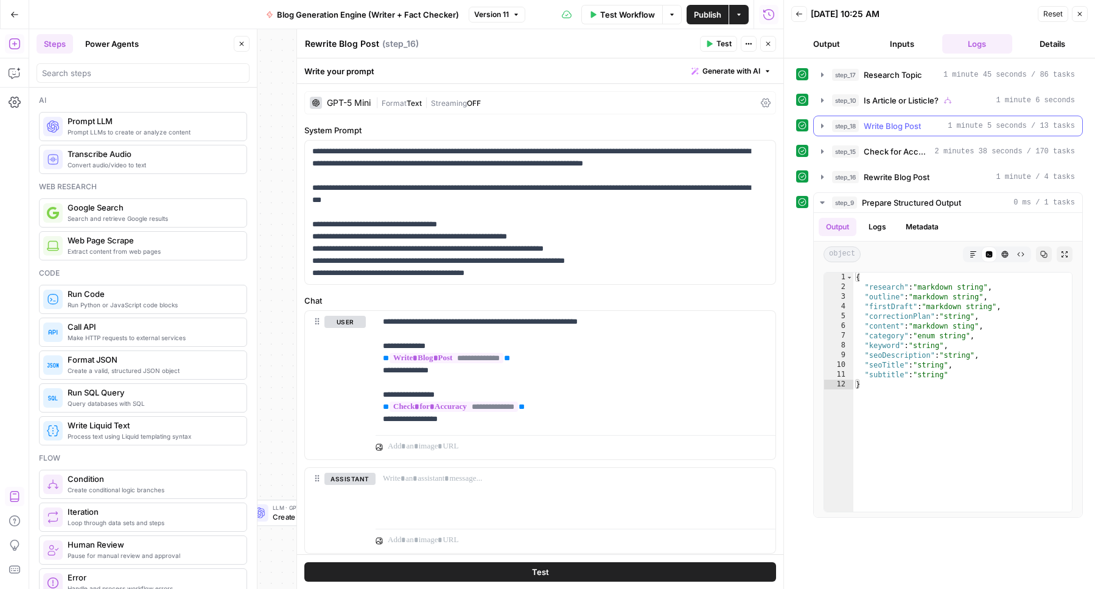
click at [823, 124] on icon "button" at bounding box center [822, 126] width 10 height 10
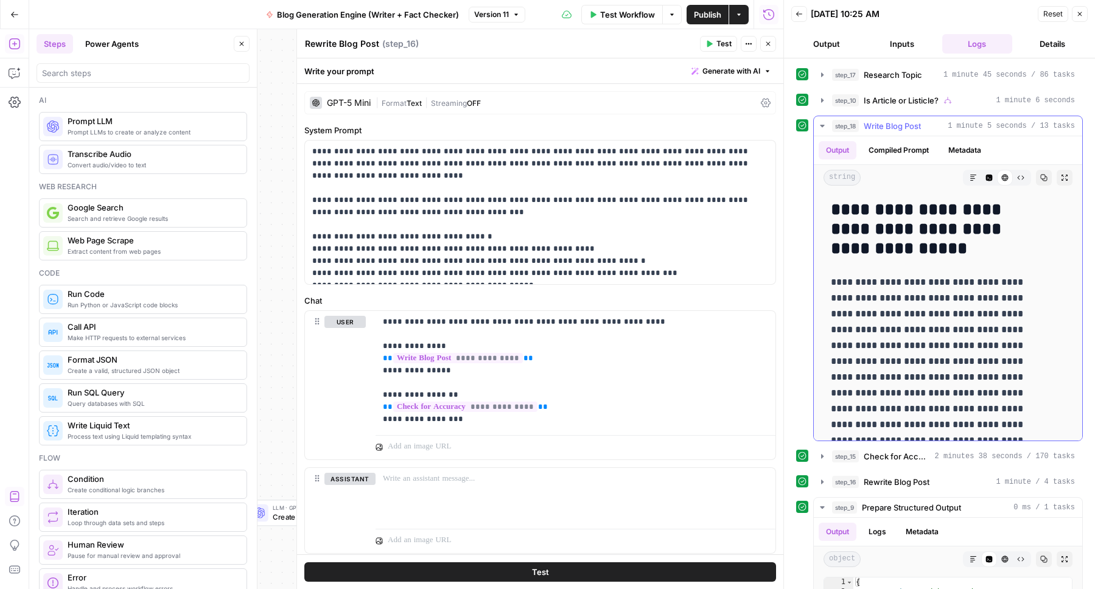
click at [966, 155] on button "Metadata" at bounding box center [964, 150] width 47 height 18
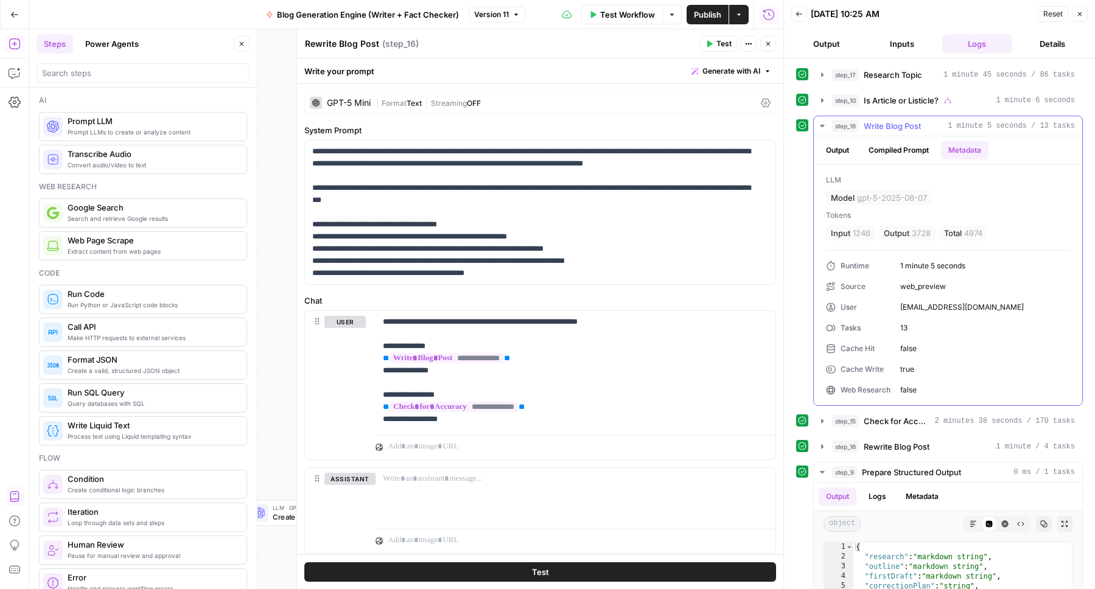
click at [823, 128] on icon "button" at bounding box center [822, 126] width 10 height 10
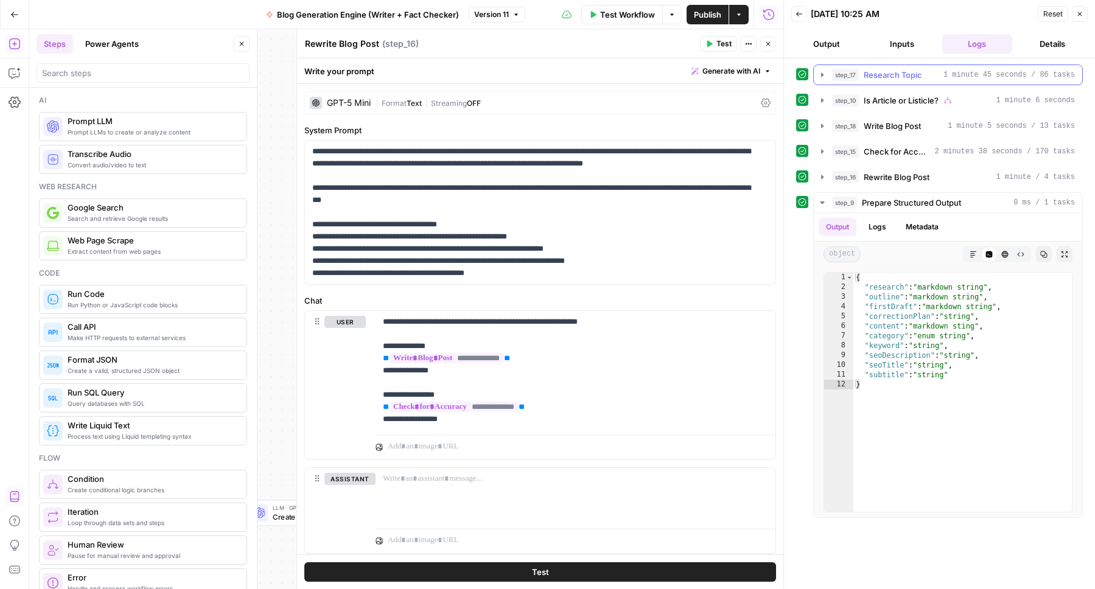
click at [823, 75] on icon "button" at bounding box center [822, 75] width 10 height 10
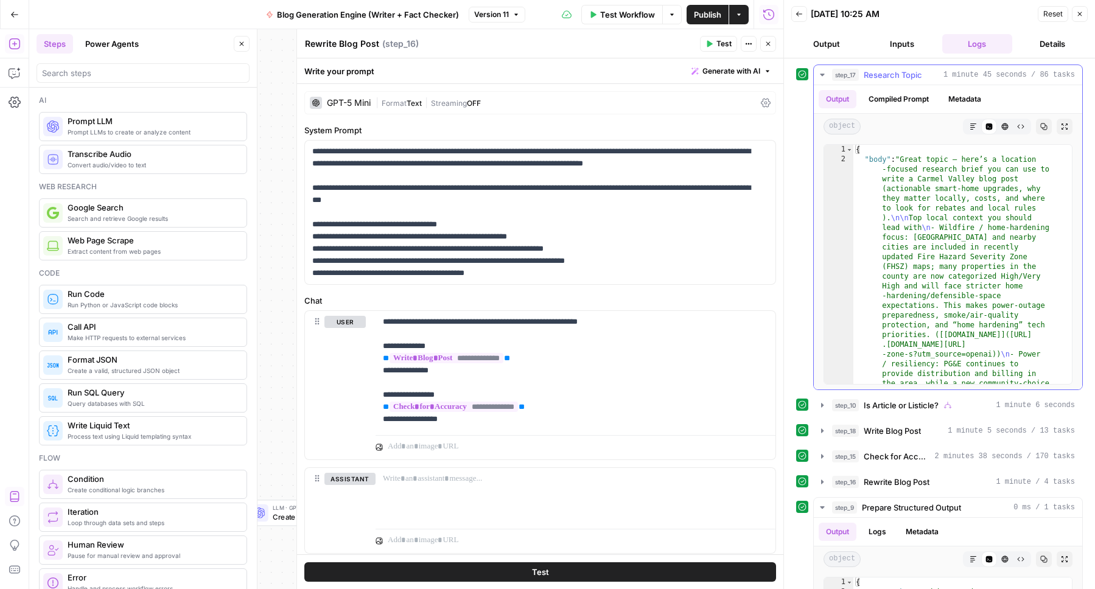
click at [952, 96] on button "Metadata" at bounding box center [964, 99] width 47 height 18
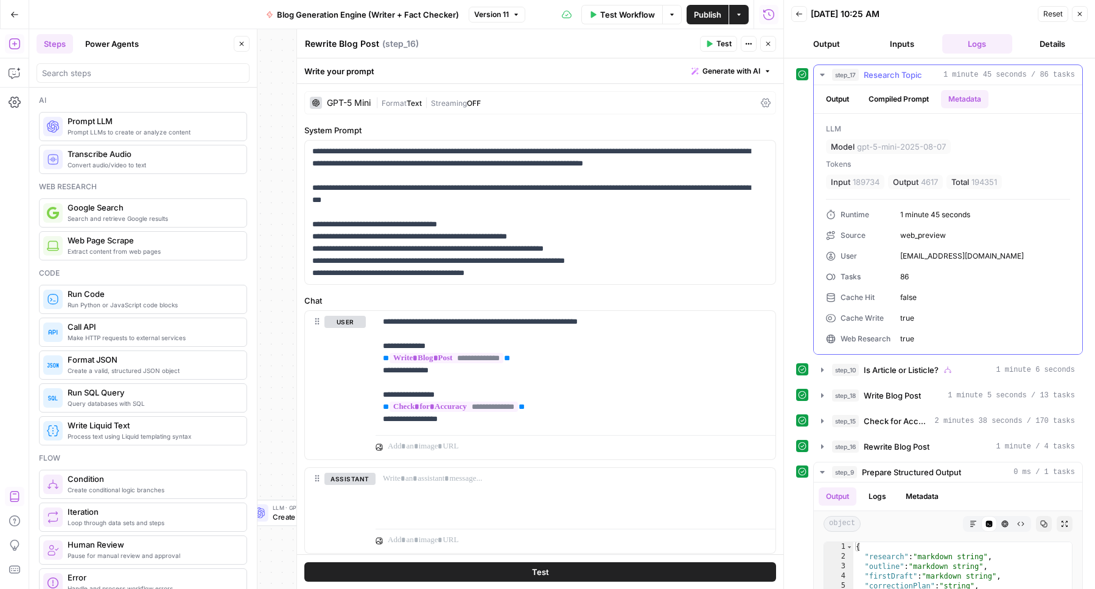
click at [887, 100] on button "Compiled Prompt" at bounding box center [898, 99] width 75 height 18
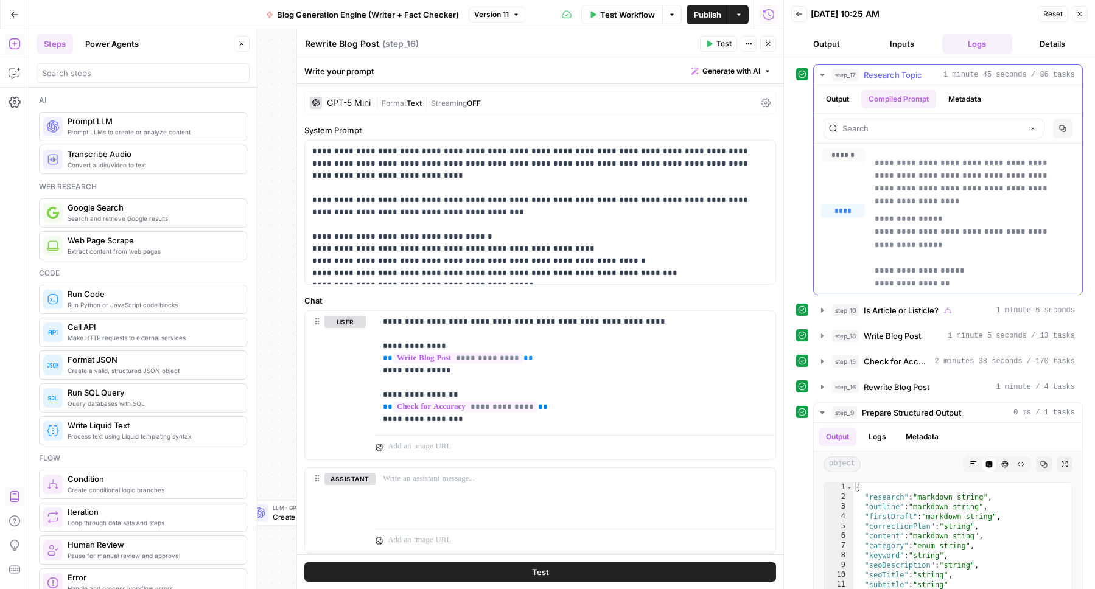
click at [840, 99] on button "Output" at bounding box center [837, 99] width 38 height 18
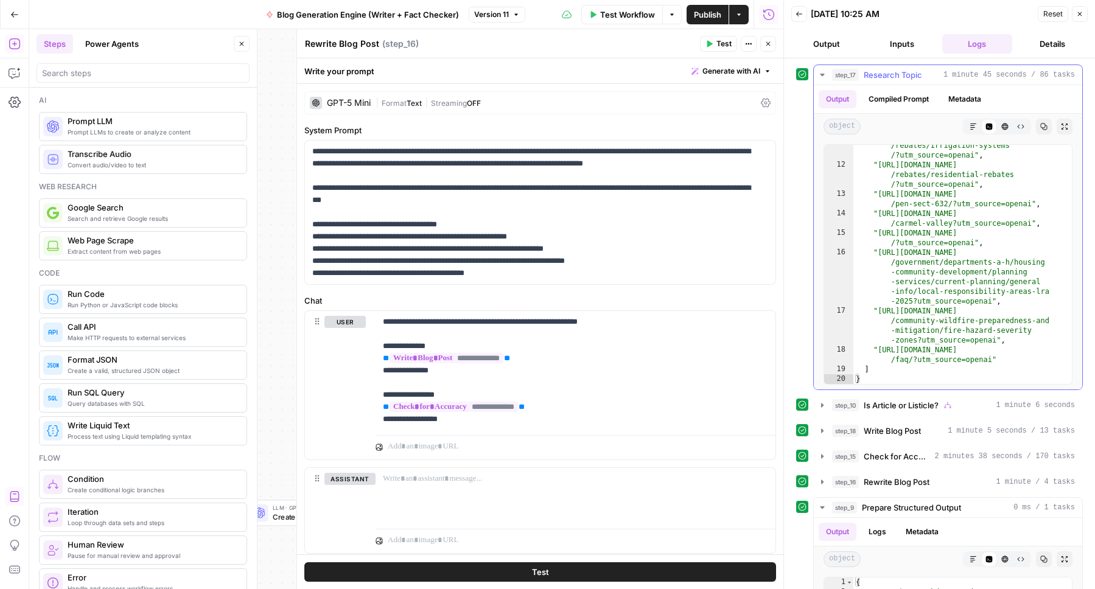
scroll to position [3110, 0]
click at [1042, 43] on button "Details" at bounding box center [1052, 43] width 71 height 19
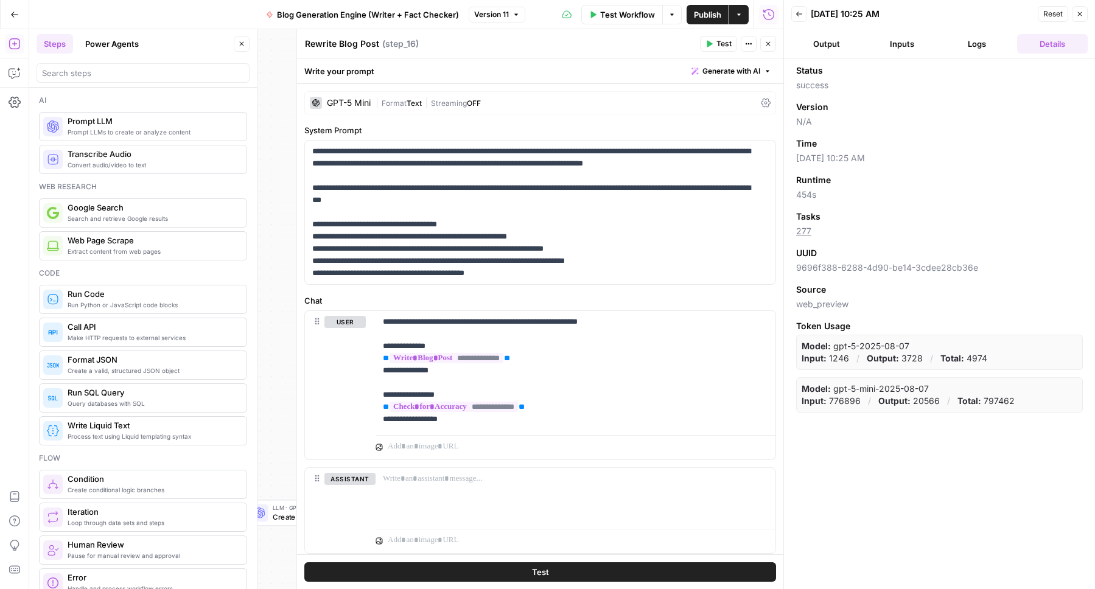
click at [815, 43] on button "Output" at bounding box center [826, 43] width 71 height 19
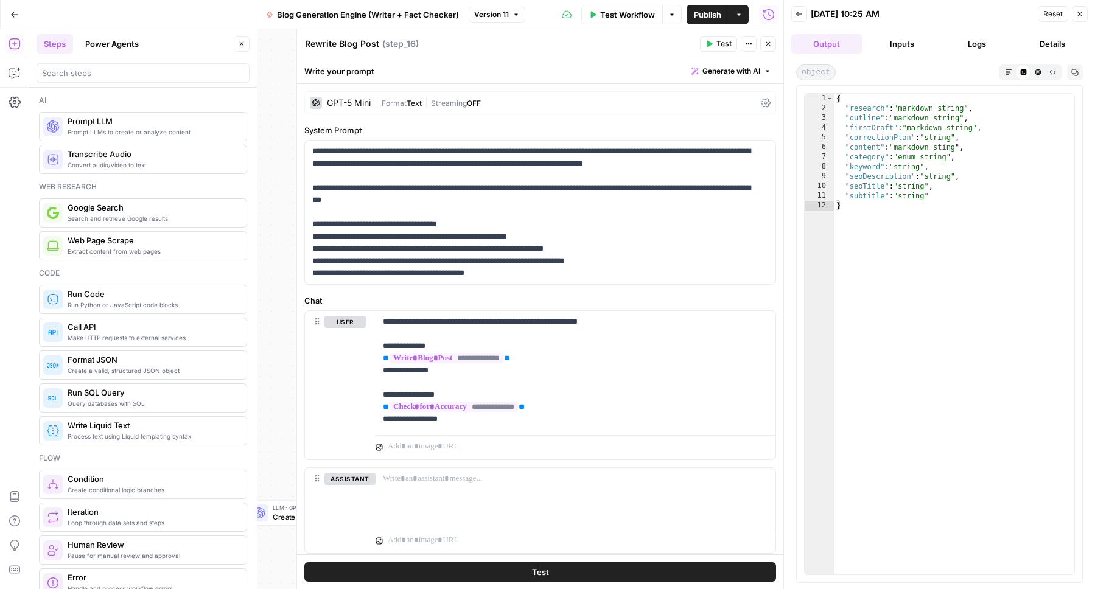
click at [915, 42] on button "Inputs" at bounding box center [901, 43] width 71 height 19
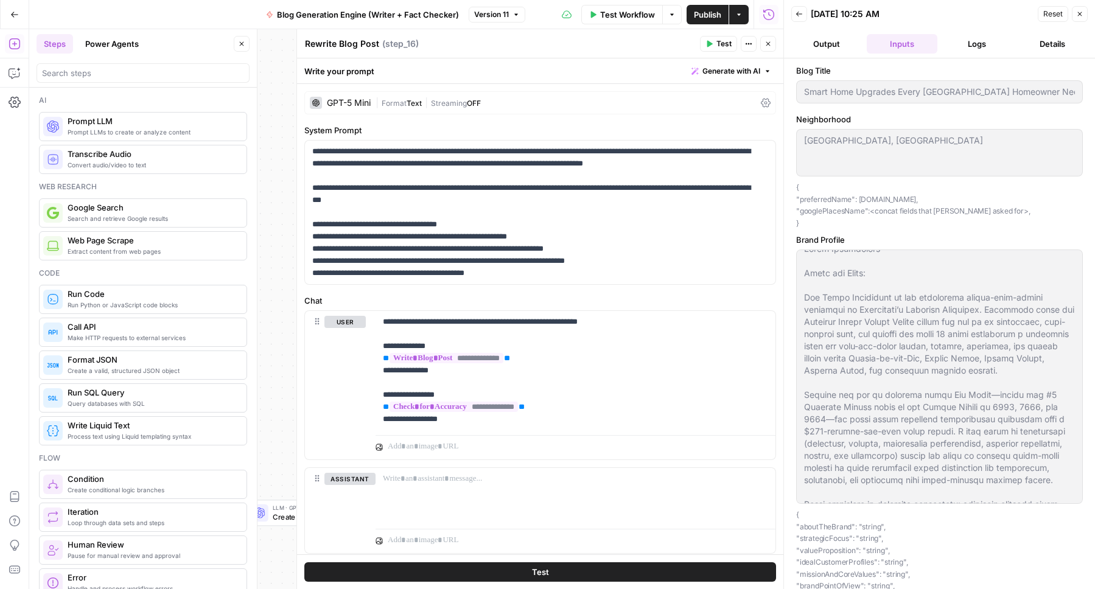
scroll to position [0, 0]
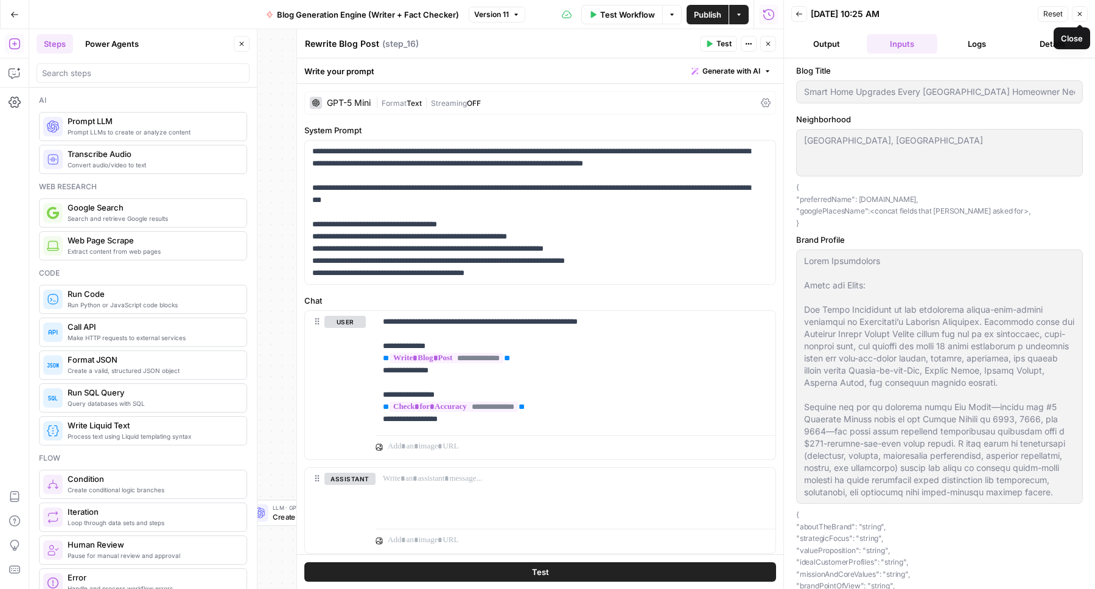
click at [986, 41] on button "Logs" at bounding box center [977, 43] width 71 height 19
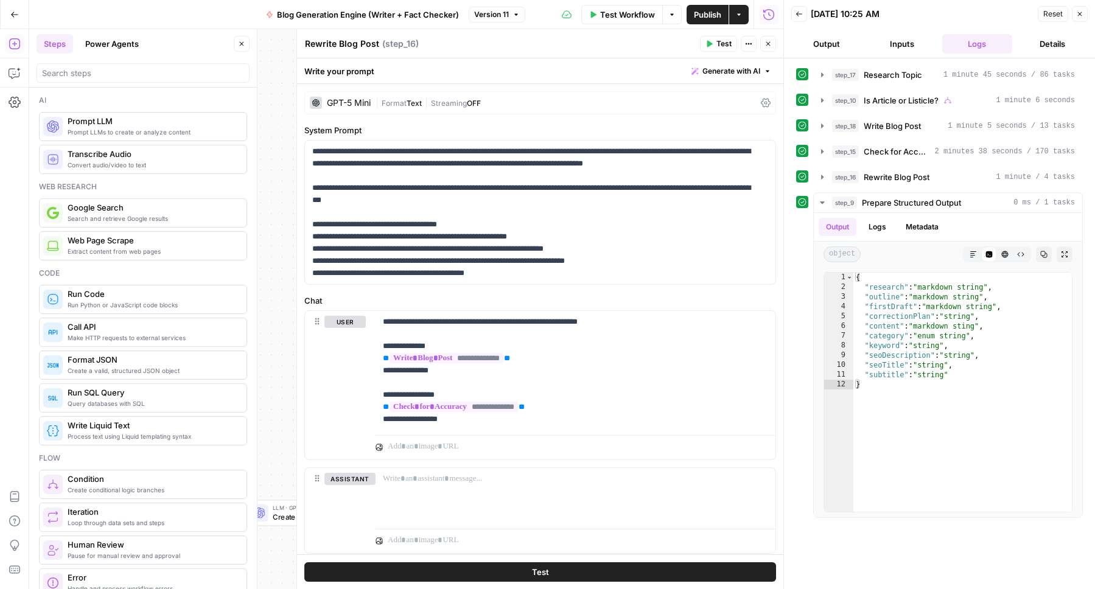
click at [1049, 48] on button "Details" at bounding box center [1052, 43] width 71 height 19
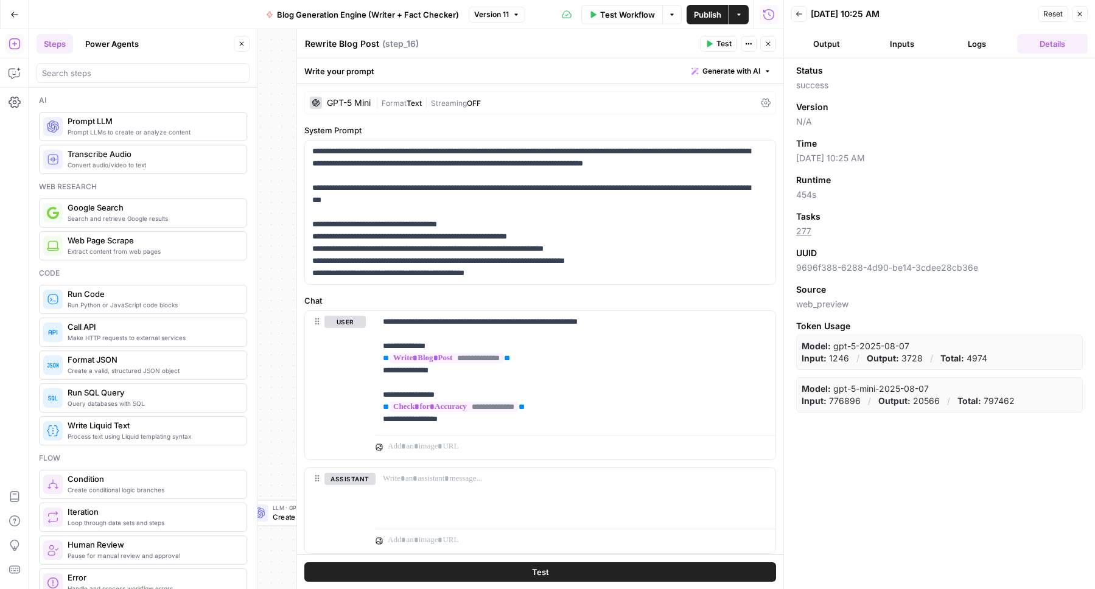
click at [837, 46] on button "Output" at bounding box center [826, 43] width 71 height 19
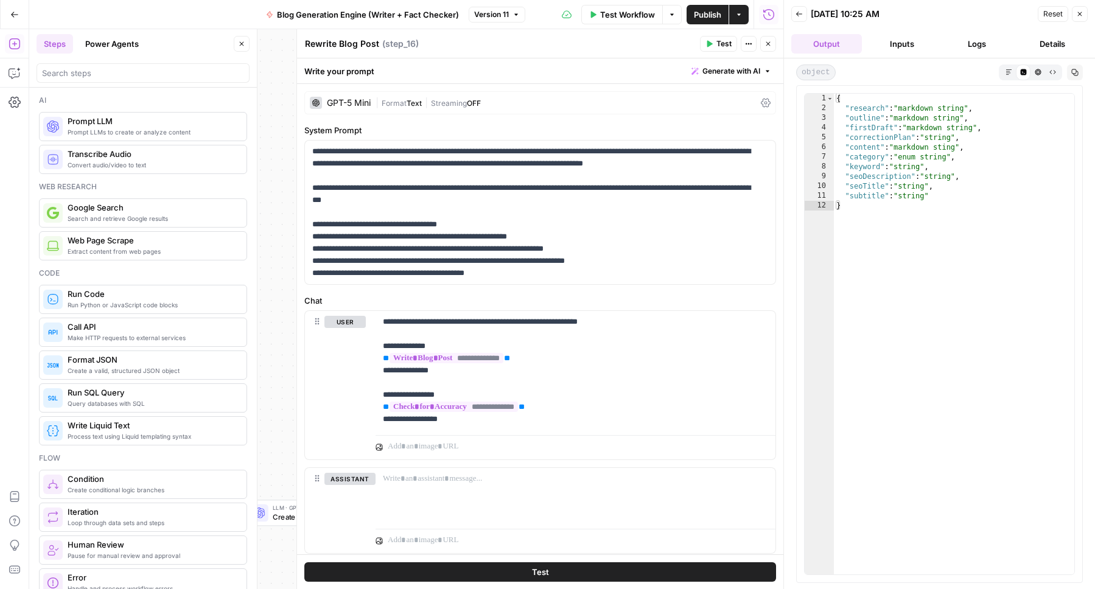
click at [986, 19] on div "[DATE] 10:25 AM" at bounding box center [921, 14] width 223 height 12
click at [918, 46] on button "Inputs" at bounding box center [901, 43] width 71 height 19
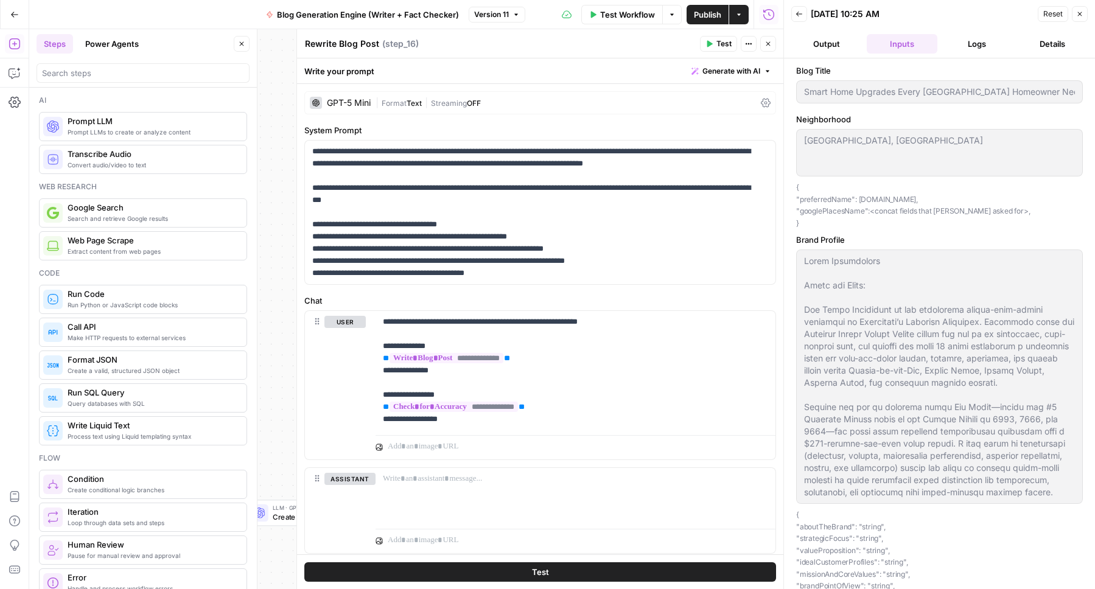
click at [972, 46] on button "Logs" at bounding box center [977, 43] width 71 height 19
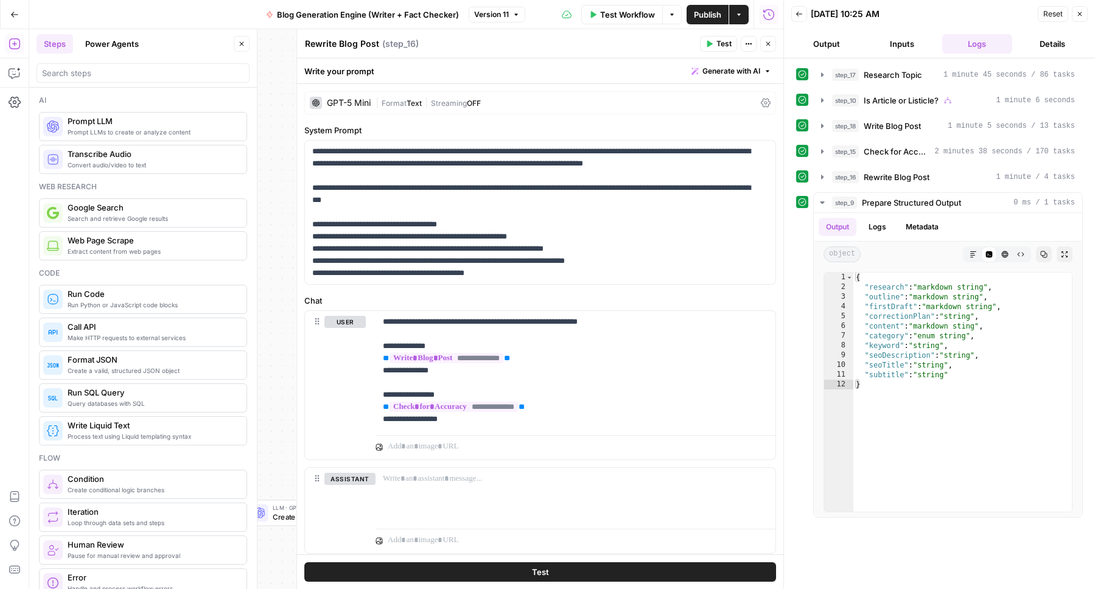
click at [0, 0] on div "[DATE] 10:25 AM" at bounding box center [0, 0] width 0 height 0
click at [988, 14] on div "[DATE] 10:25 AM" at bounding box center [921, 14] width 223 height 12
click at [1080, 15] on icon "button" at bounding box center [1080, 14] width 4 height 4
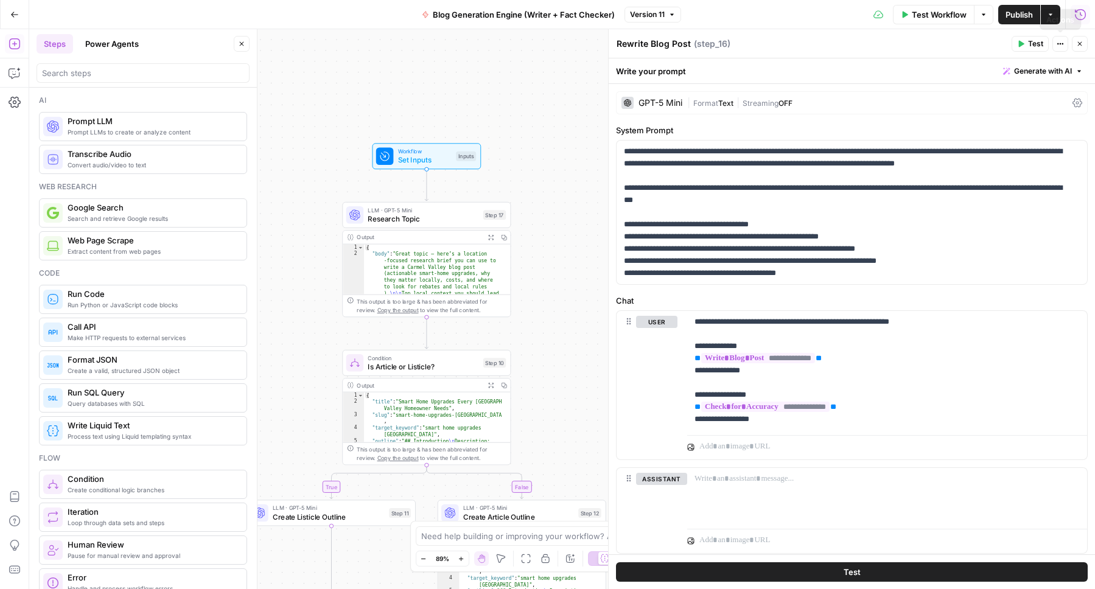
click at [1079, 15] on icon "button" at bounding box center [1080, 15] width 12 height 12
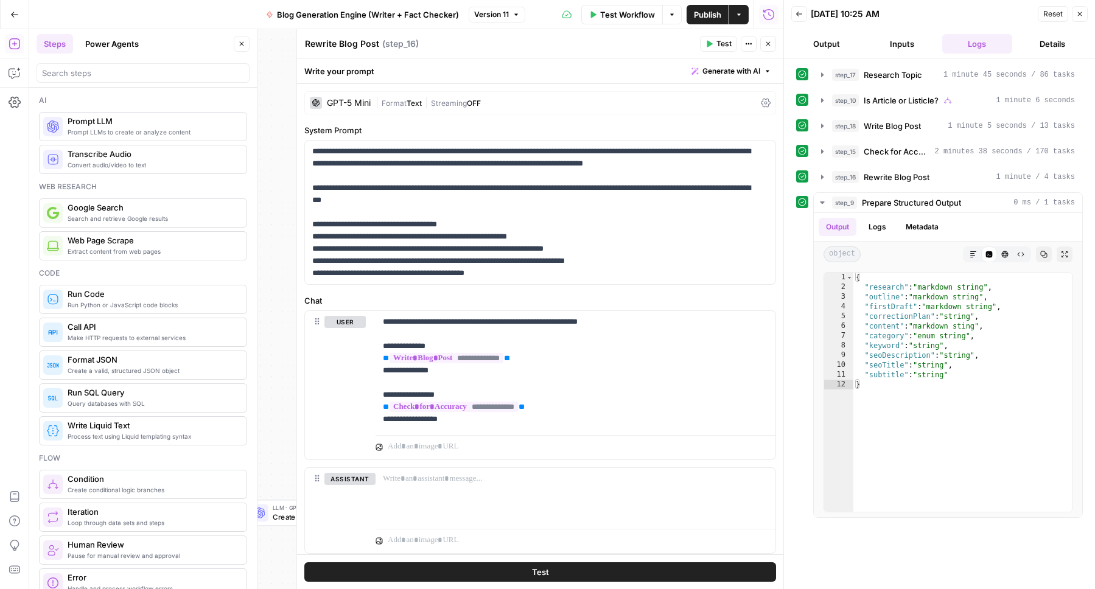
click at [799, 15] on icon "button" at bounding box center [798, 13] width 7 height 7
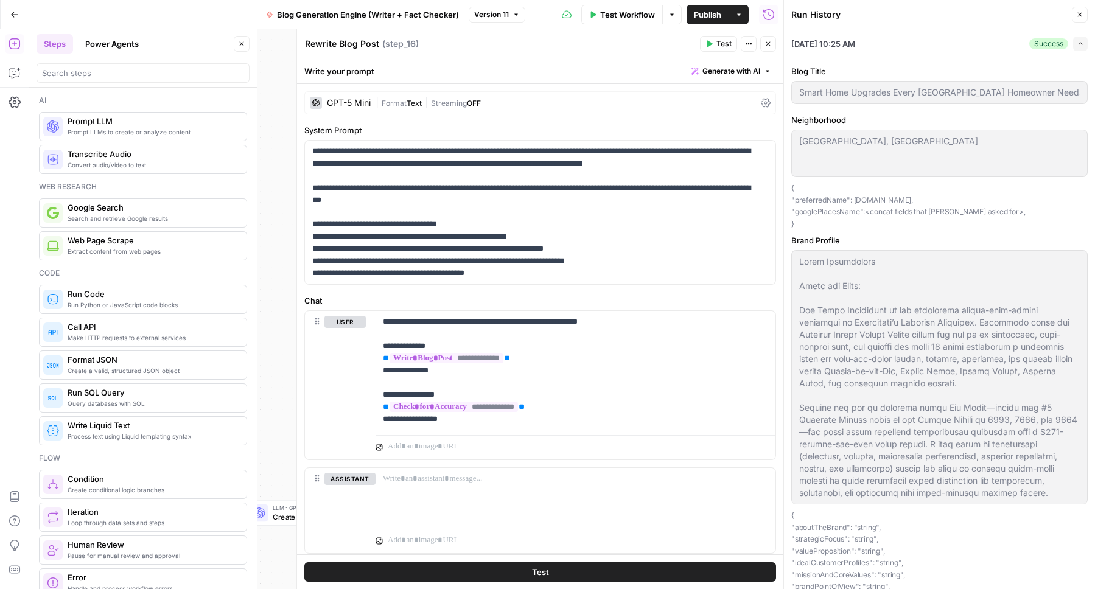
click at [1077, 41] on icon "button" at bounding box center [1080, 43] width 7 height 7
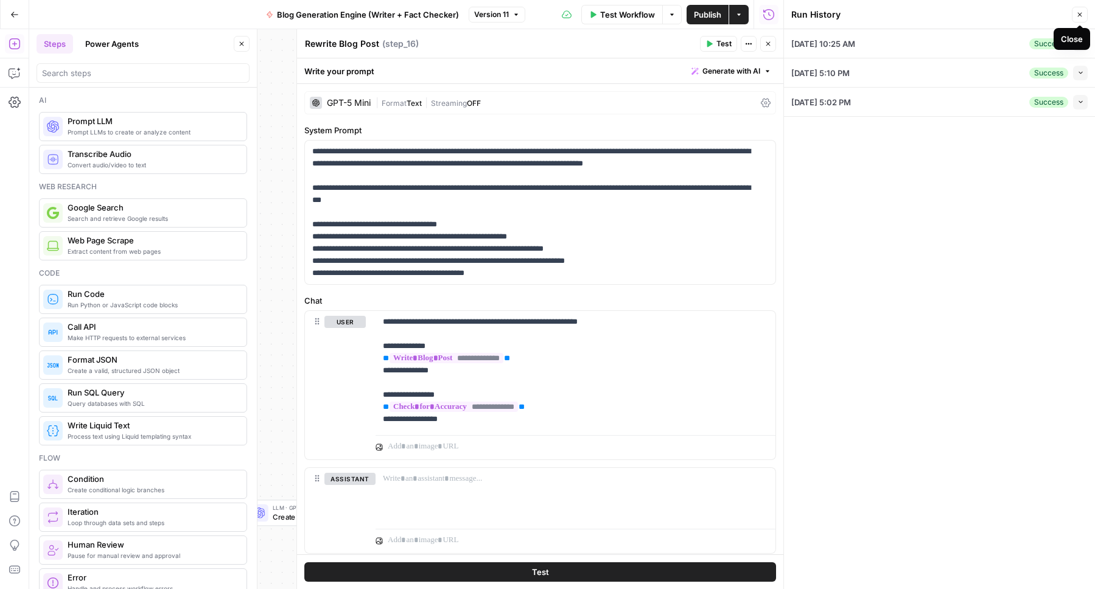
click at [1079, 15] on icon "button" at bounding box center [1080, 15] width 4 height 4
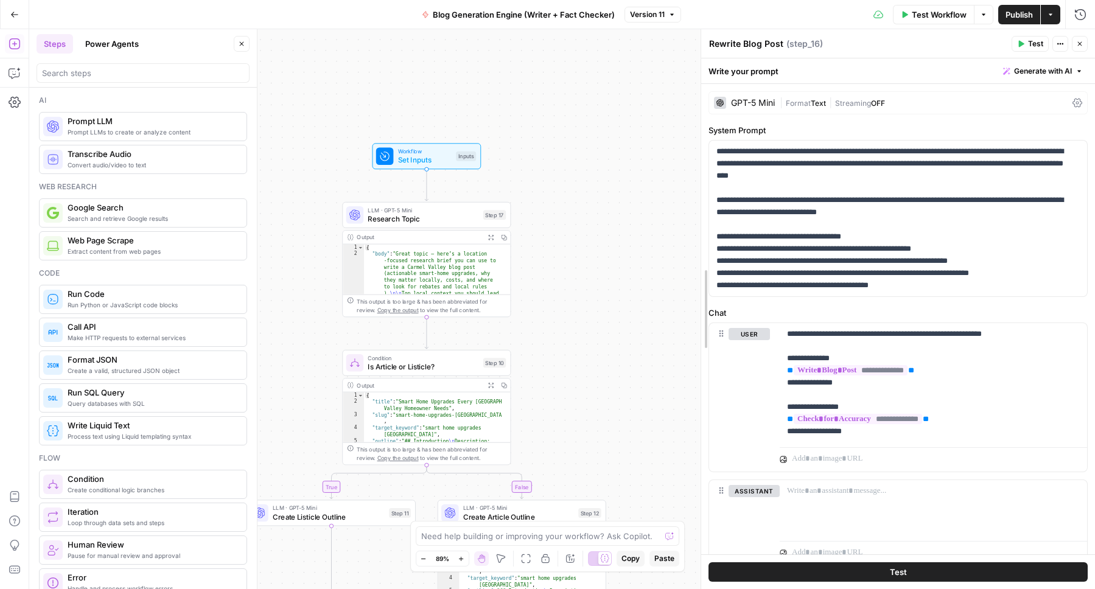
drag, startPoint x: 610, startPoint y: 223, endPoint x: 702, endPoint y: 227, distance: 92.6
click at [241, 40] on icon "button" at bounding box center [241, 43] width 7 height 7
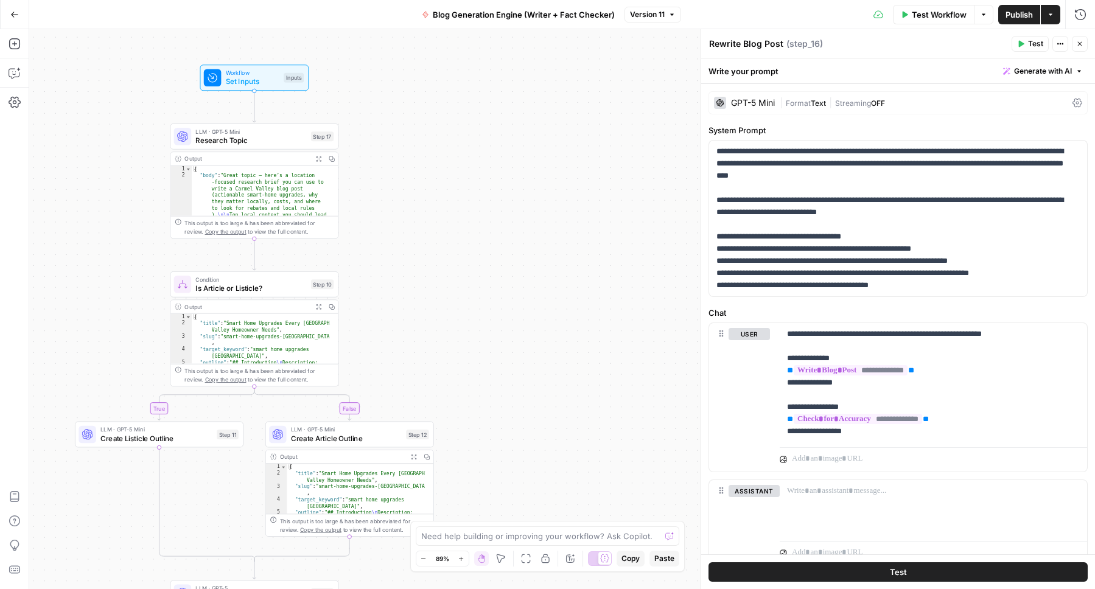
drag, startPoint x: 473, startPoint y: 99, endPoint x: 302, endPoint y: 21, distance: 187.9
click at [302, 21] on div "Go Back Blog Generation Engine (Writer + Fact Checker) Version 11 Test Workflow…" at bounding box center [547, 294] width 1095 height 589
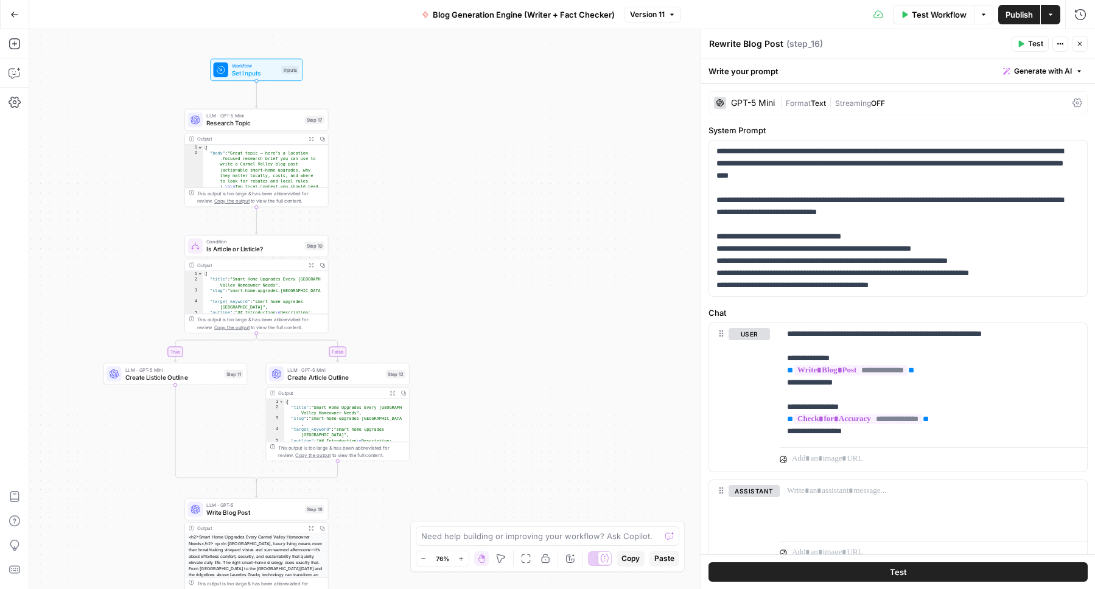
drag, startPoint x: 487, startPoint y: 435, endPoint x: 458, endPoint y: 394, distance: 50.6
click at [458, 394] on div "true false Workflow Set Inputs Inputs LLM · GPT-5 Mini Research Topic Step 17 O…" at bounding box center [561, 309] width 1065 height 560
click at [189, 378] on span "Create Listicle Outline" at bounding box center [173, 376] width 96 height 9
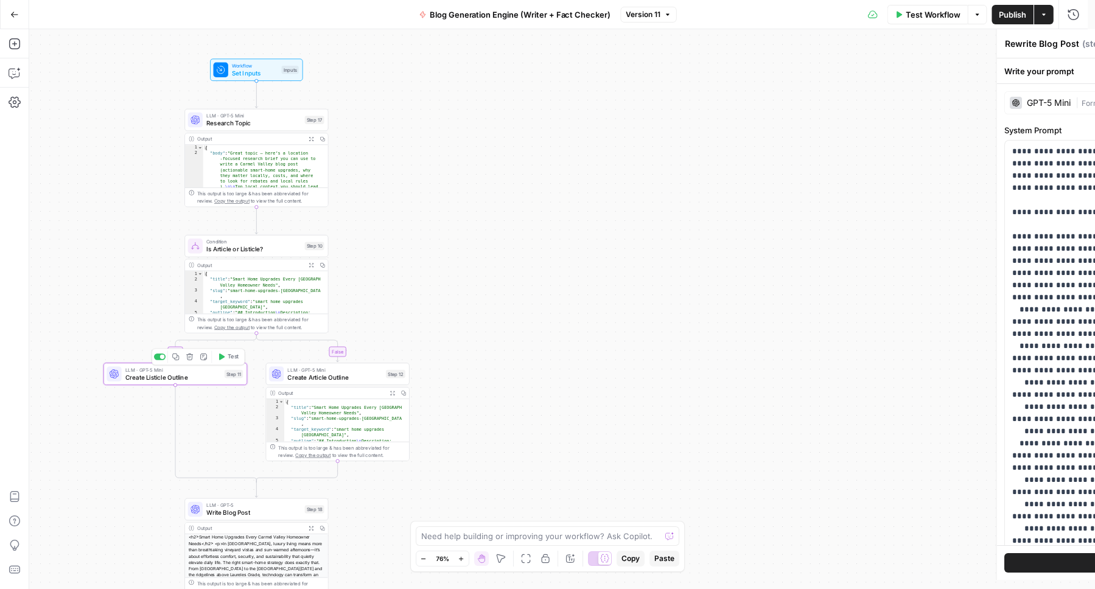
type textarea "Create Listicle Outline"
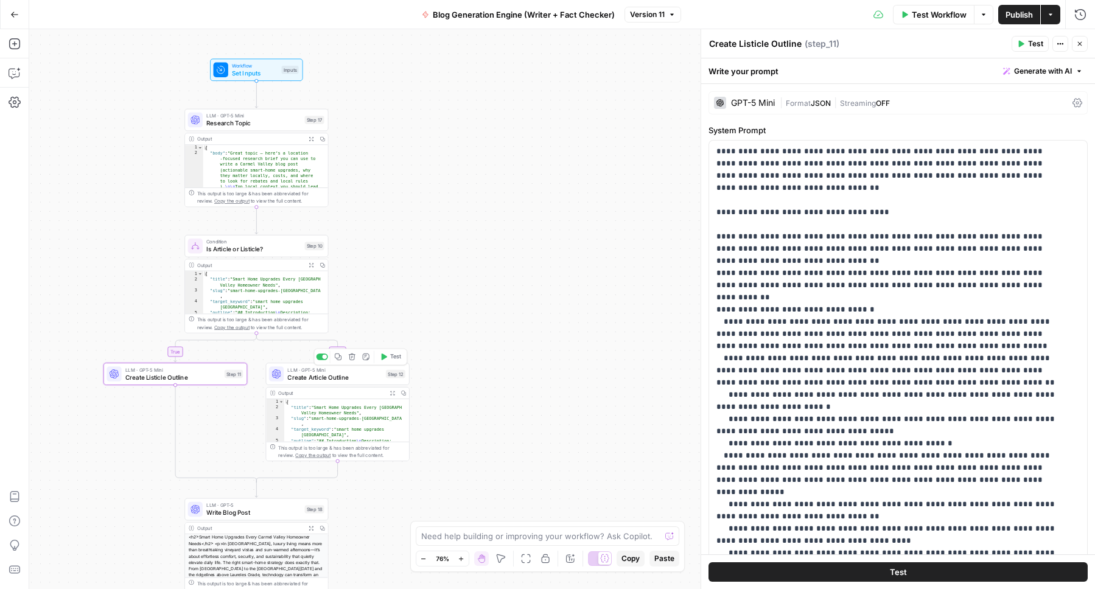
click at [318, 375] on span "Create Article Outline" at bounding box center [334, 376] width 94 height 9
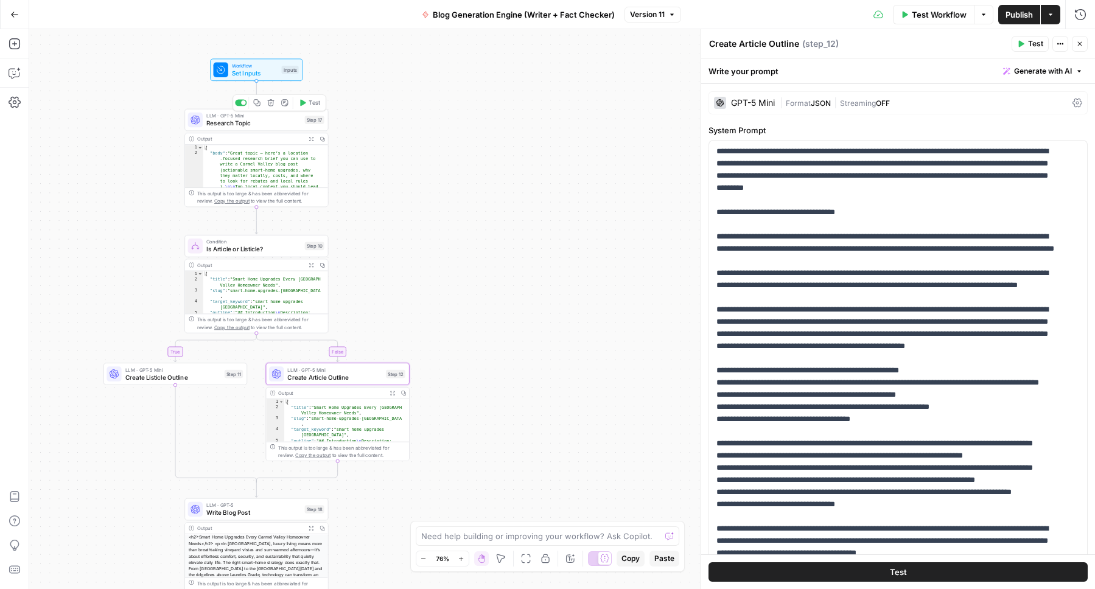
click at [254, 121] on span "Research Topic" at bounding box center [253, 123] width 94 height 9
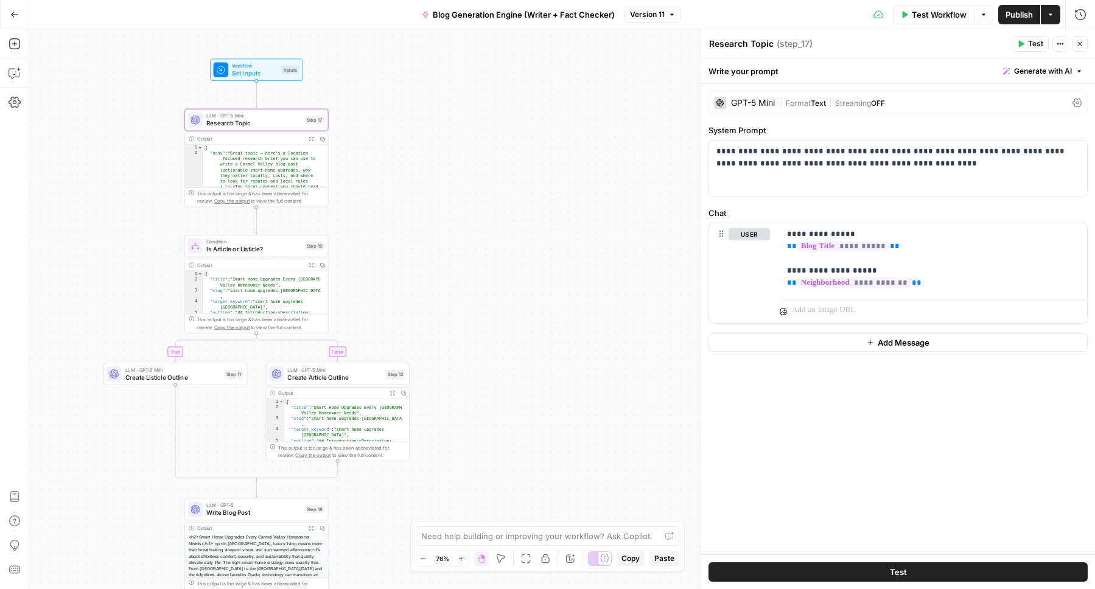
click at [240, 249] on span "Is Article or Listicle?" at bounding box center [253, 249] width 94 height 9
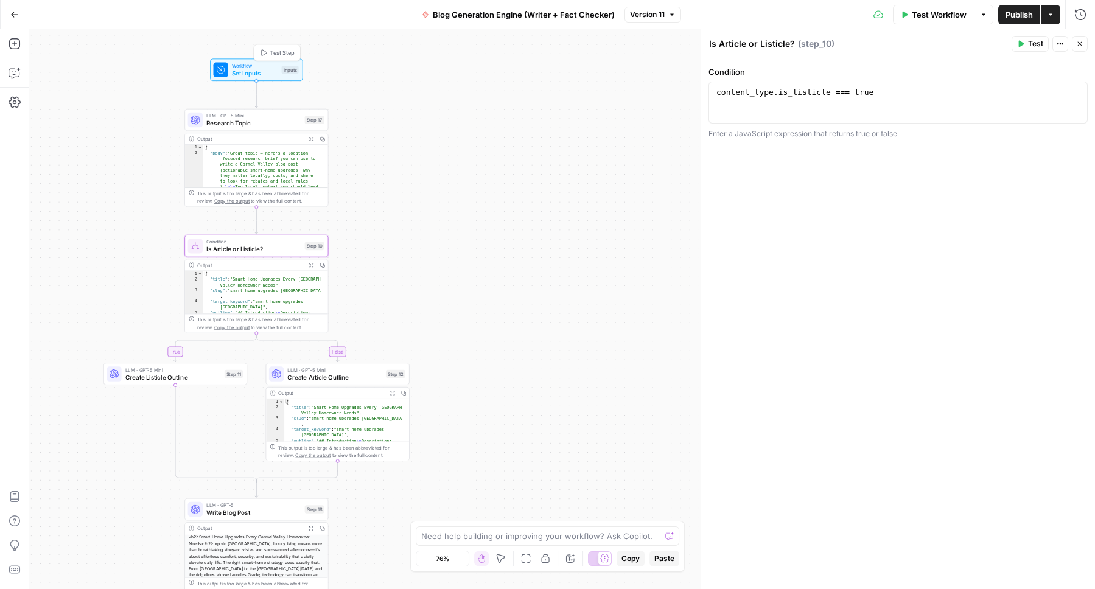
click at [262, 68] on span "Workflow" at bounding box center [255, 65] width 46 height 7
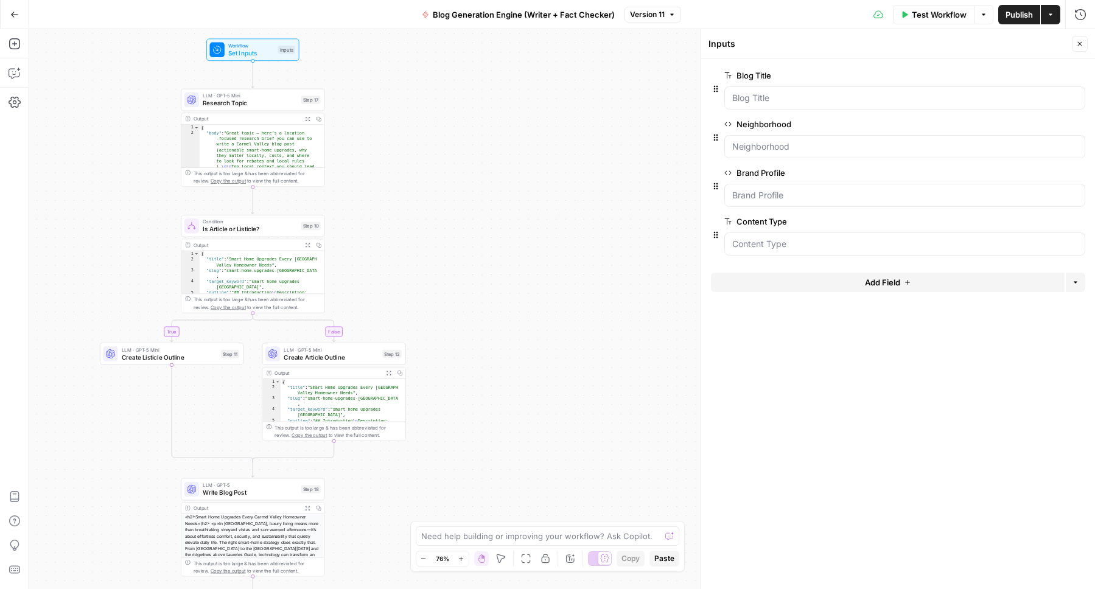
drag, startPoint x: 527, startPoint y: 434, endPoint x: 523, endPoint y: 414, distance: 20.4
click at [523, 414] on div "true false Workflow Set Inputs Inputs LLM · GPT-5 Mini Research Topic Step 17 O…" at bounding box center [561, 309] width 1065 height 560
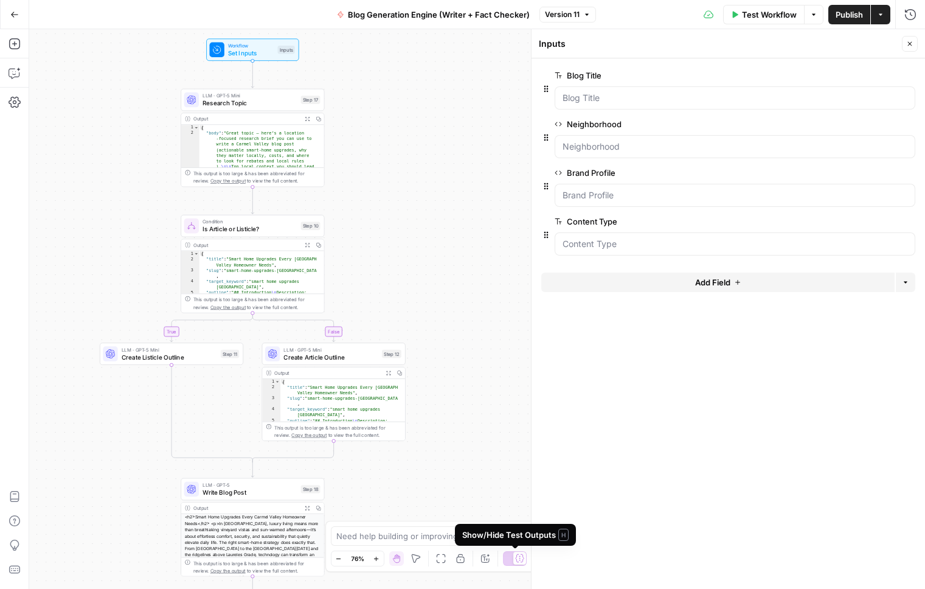
click at [518, 559] on icon at bounding box center [519, 558] width 9 height 9
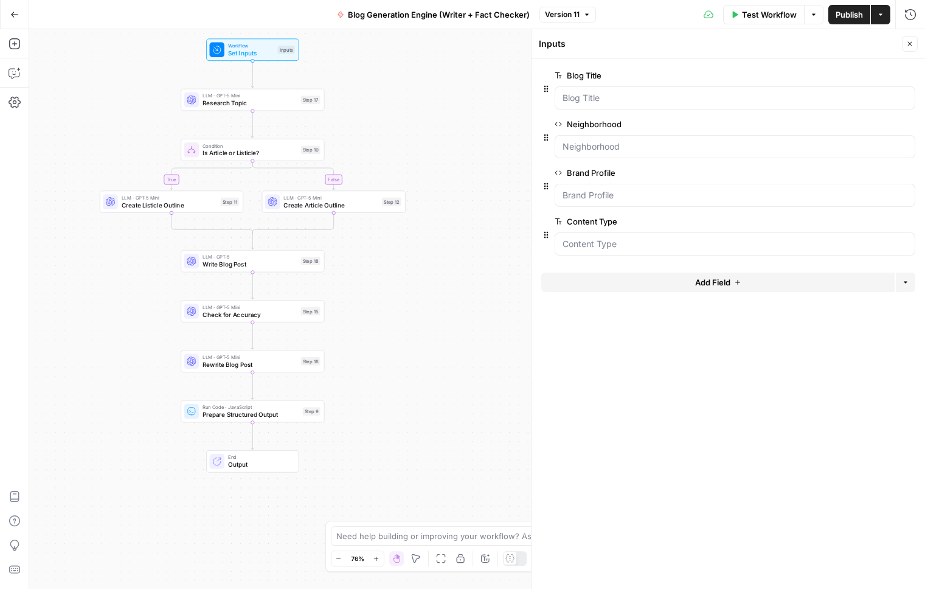
click at [518, 559] on div at bounding box center [515, 558] width 24 height 15
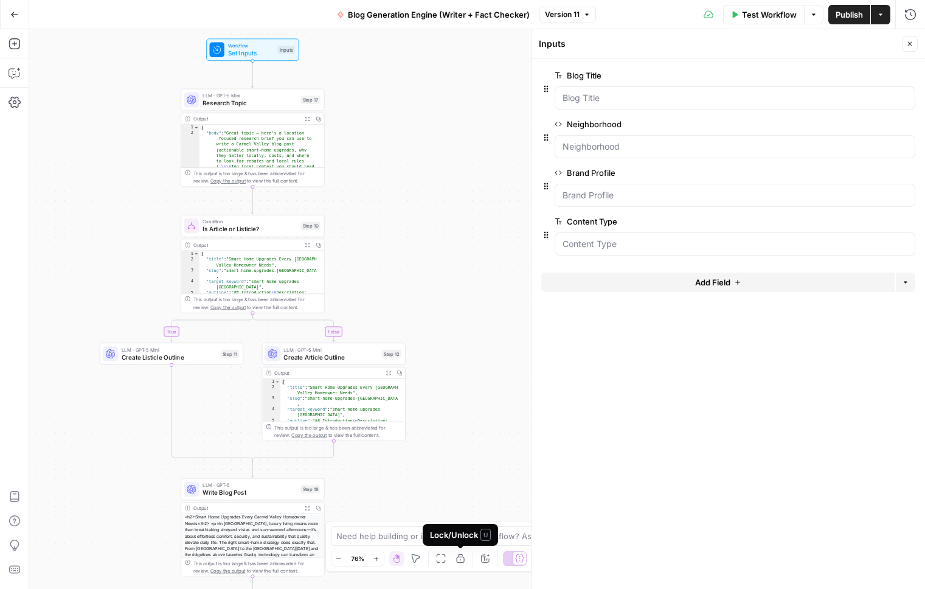
click at [431, 342] on div "true false Workflow Set Inputs Inputs LLM · GPT-5 Mini Research Topic Step 17 O…" at bounding box center [477, 309] width 896 height 560
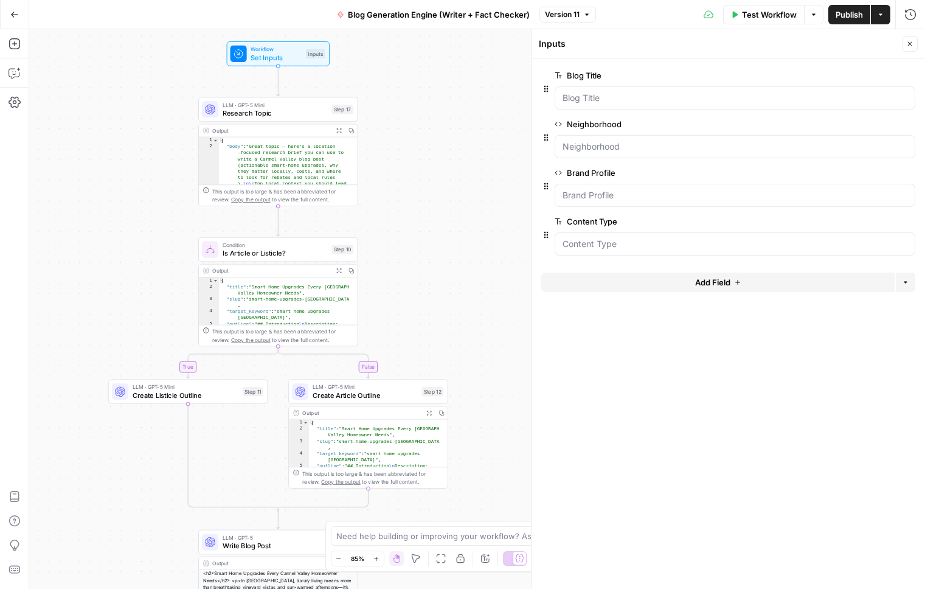
drag, startPoint x: 368, startPoint y: 150, endPoint x: 410, endPoint y: 175, distance: 49.4
click at [410, 175] on div "true false Workflow Set Inputs Inputs LLM · GPT-5 Mini Research Topic Step 17 O…" at bounding box center [477, 309] width 896 height 560
click at [516, 559] on icon at bounding box center [520, 558] width 9 height 8
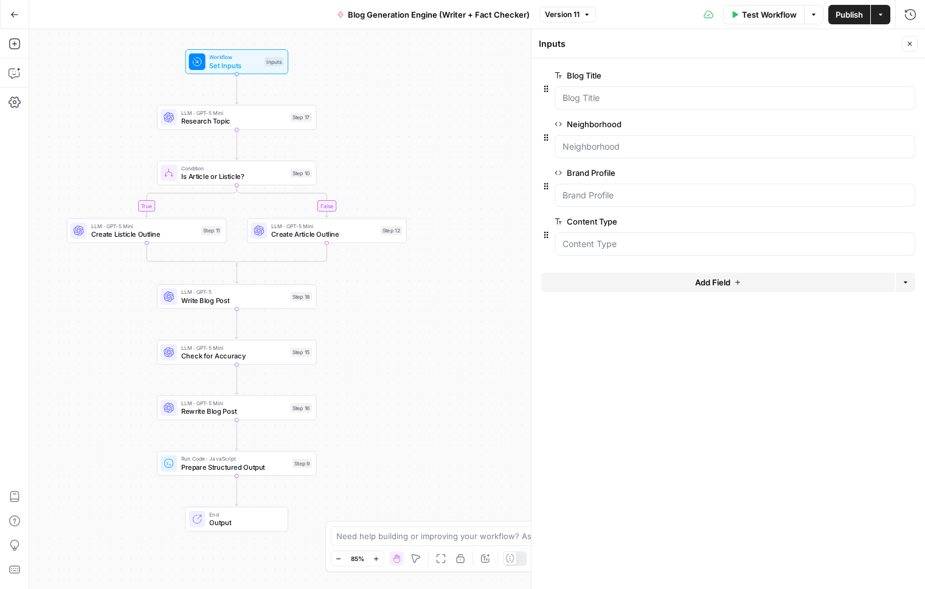
drag, startPoint x: 428, startPoint y: 353, endPoint x: 386, endPoint y: 361, distance: 42.1
click at [386, 361] on div "true false Workflow Set Inputs Inputs LLM · GPT-5 Mini Research Topic Step 17 C…" at bounding box center [477, 309] width 896 height 560
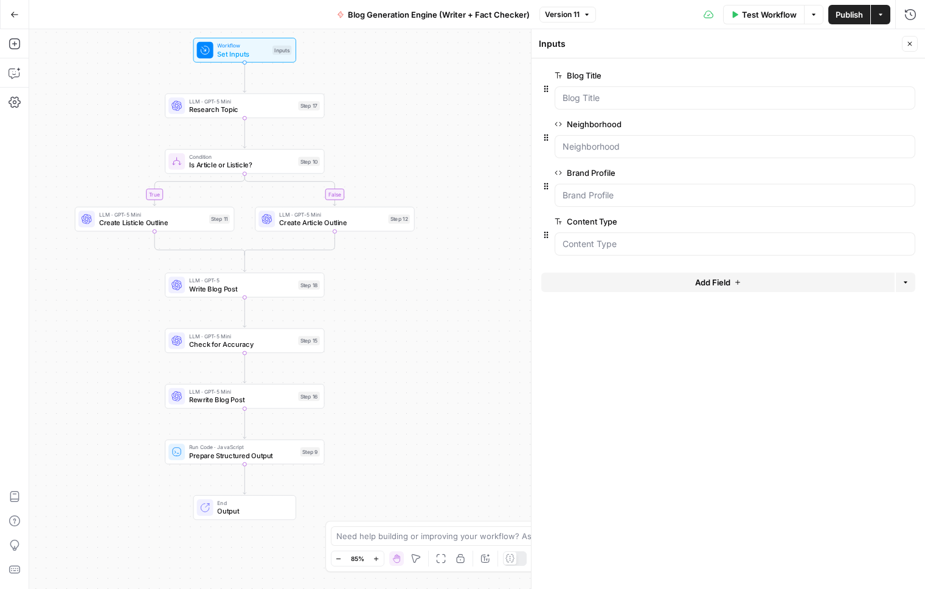
drag, startPoint x: 398, startPoint y: 126, endPoint x: 407, endPoint y: 117, distance: 12.9
click at [407, 116] on div "true false Workflow Set Inputs Inputs LLM · GPT-5 Mini Research Topic Step 17 C…" at bounding box center [477, 309] width 896 height 560
click at [558, 10] on span "Version 11" at bounding box center [562, 14] width 35 height 11
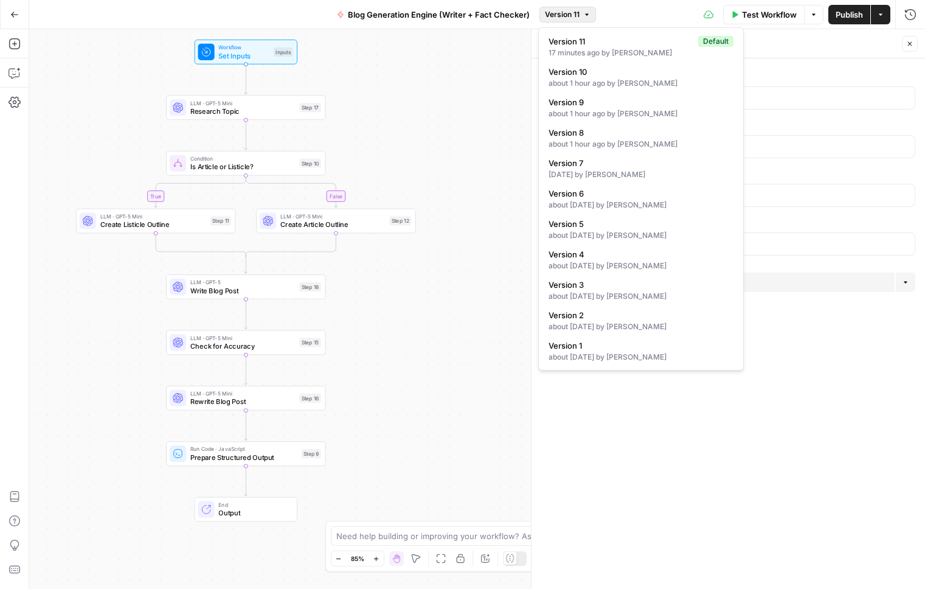
click at [624, 17] on div "Test Workflow Options Publish Actions Run History" at bounding box center [761, 14] width 330 height 29
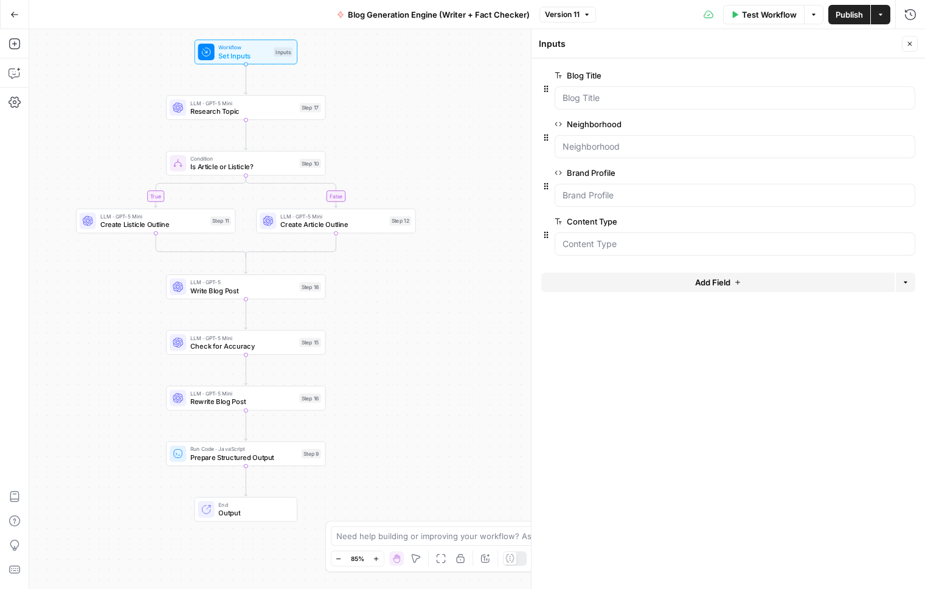
click at [874, 78] on span "edit field" at bounding box center [870, 76] width 27 height 10
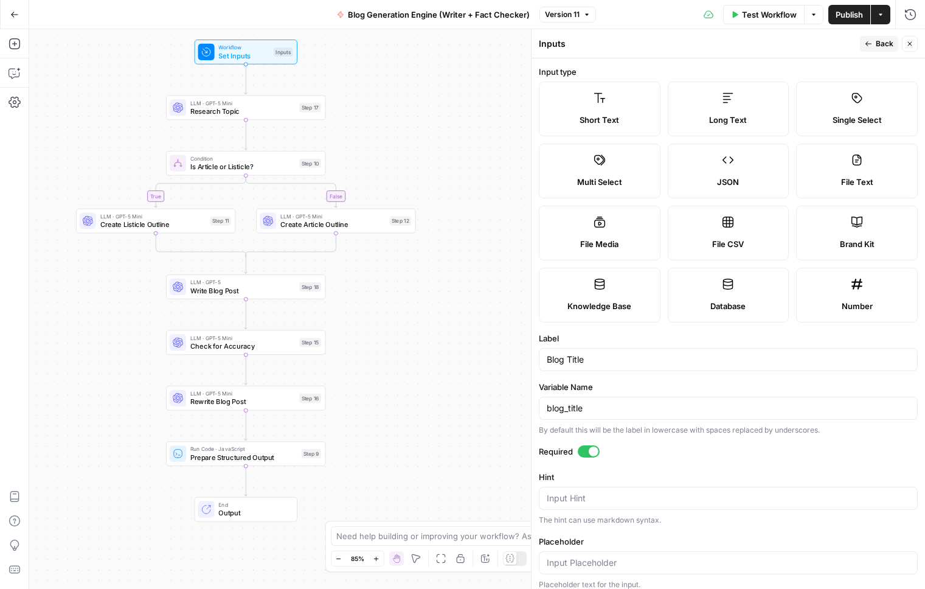
scroll to position [74, 0]
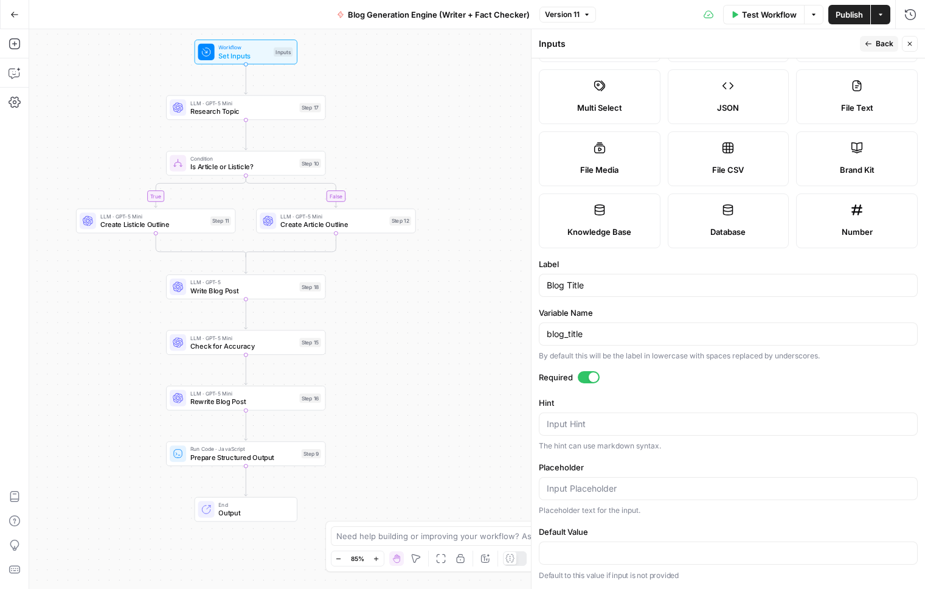
click at [879, 41] on span "Back" at bounding box center [885, 43] width 18 height 11
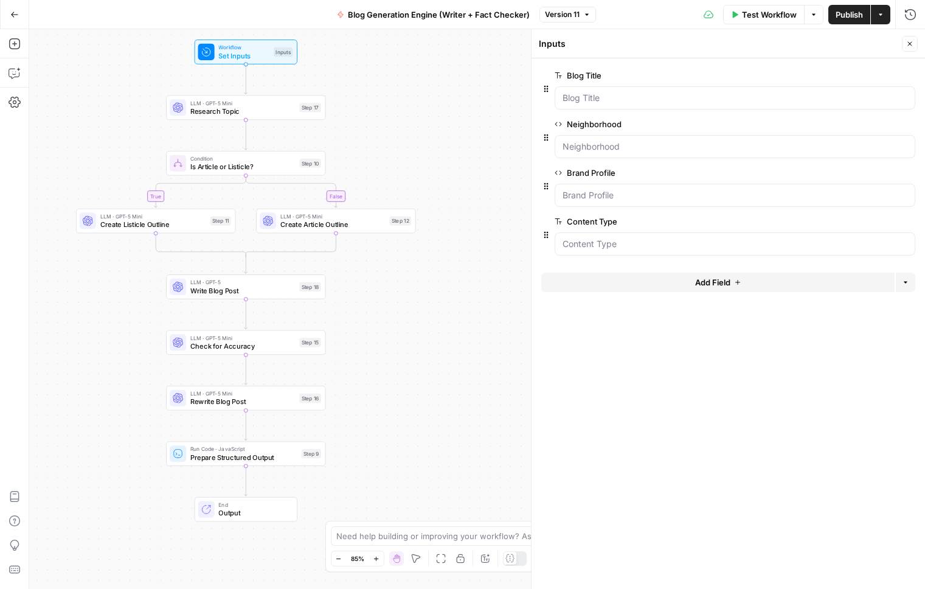
click at [879, 126] on span "edit field" at bounding box center [870, 124] width 27 height 10
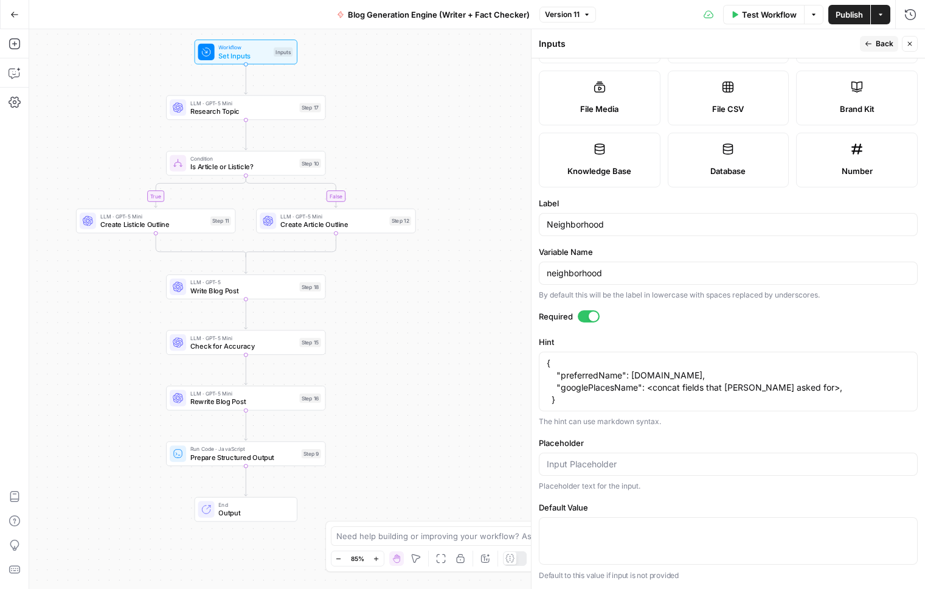
scroll to position [0, 0]
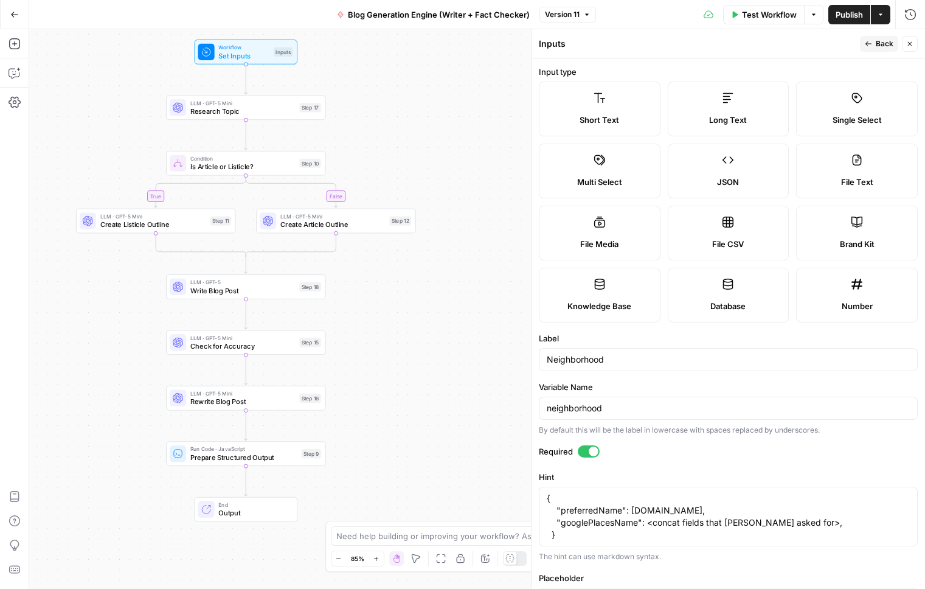
click at [883, 45] on span "Back" at bounding box center [885, 43] width 18 height 11
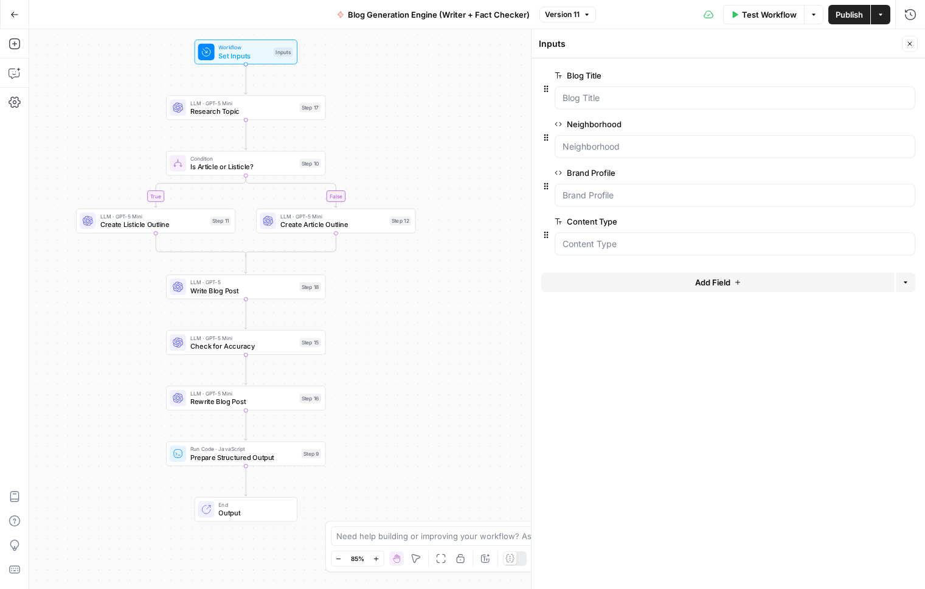
click at [871, 171] on span "edit field" at bounding box center [870, 173] width 27 height 10
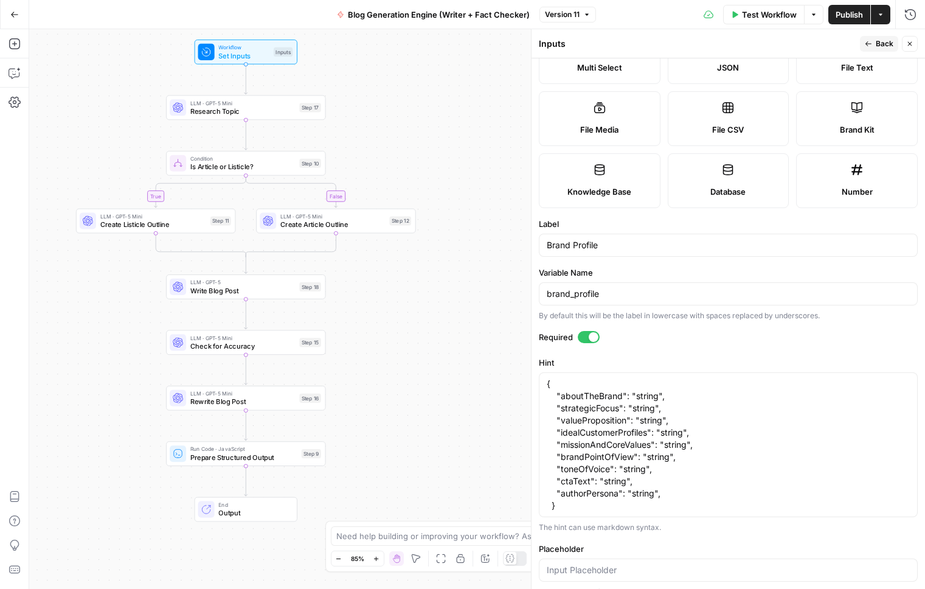
scroll to position [173, 0]
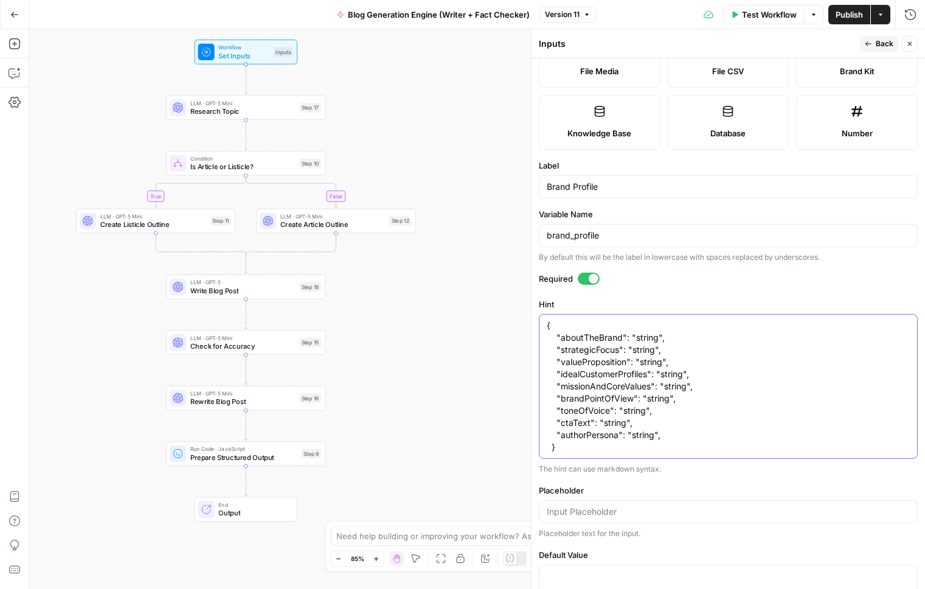
drag, startPoint x: 551, startPoint y: 325, endPoint x: 691, endPoint y: 442, distance: 182.2
click at [705, 452] on textarea "{ "aboutTheBrand": "string", "strategicFocus": "string", "valueProposition": "s…" at bounding box center [728, 386] width 363 height 134
click at [596, 420] on textarea "{ "aboutTheBrand": "string", "strategicFocus": "string", "valueProposition": "s…" at bounding box center [728, 386] width 363 height 134
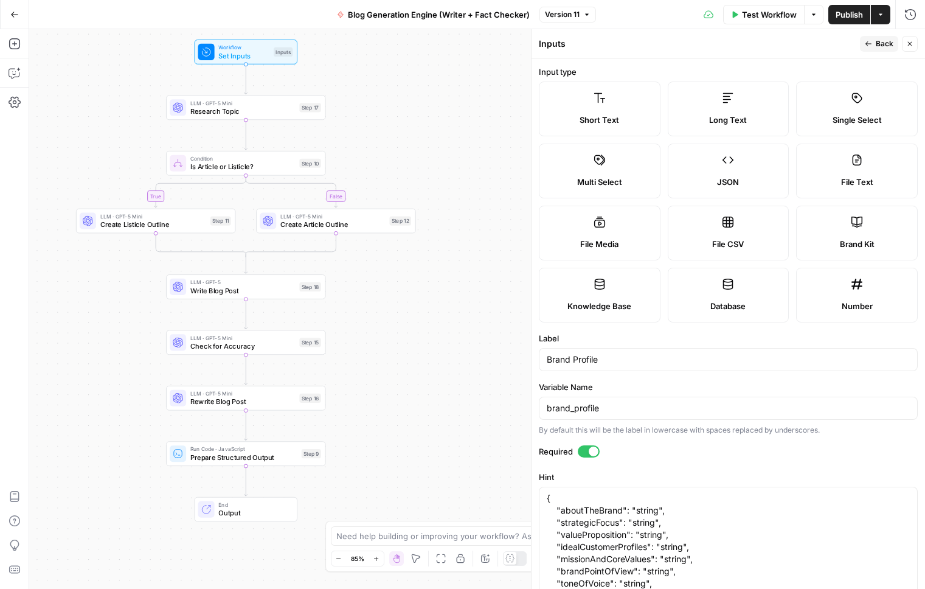
click at [887, 45] on span "Back" at bounding box center [885, 43] width 18 height 11
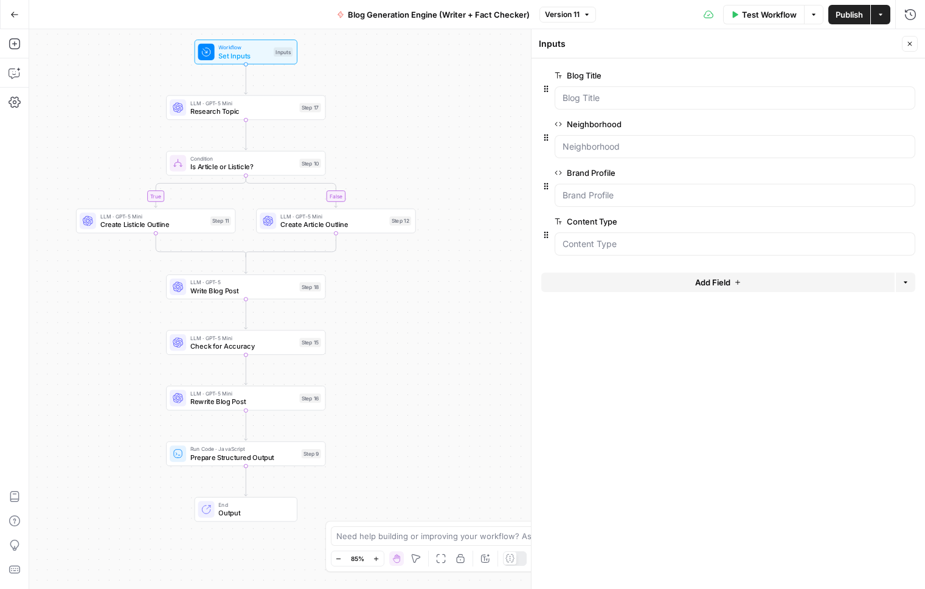
click at [863, 215] on button "edit field" at bounding box center [875, 221] width 47 height 15
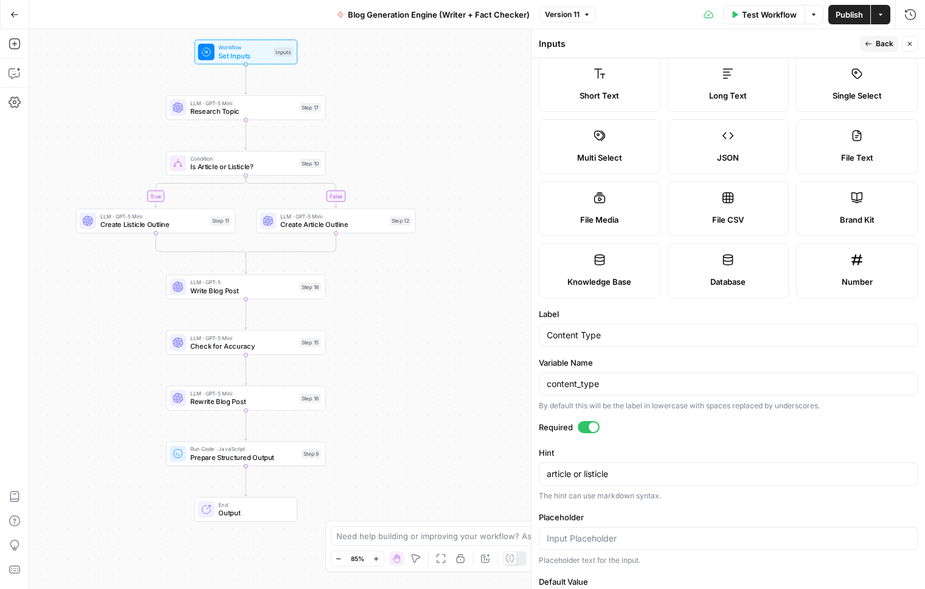
scroll to position [74, 0]
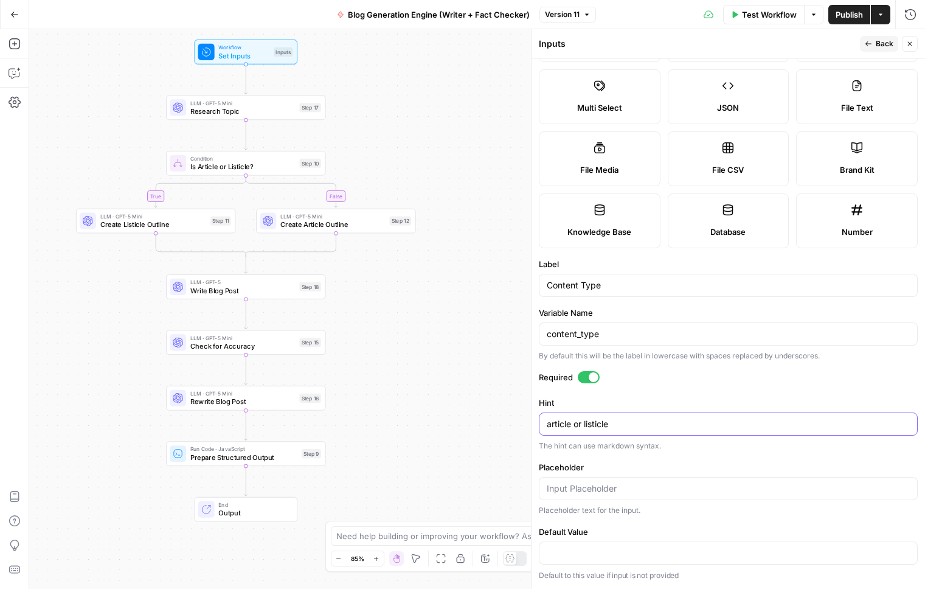
click at [551, 423] on textarea "article or listicle" at bounding box center [728, 424] width 363 height 12
click at [598, 427] on textarea "article or listicle" at bounding box center [728, 424] width 363 height 12
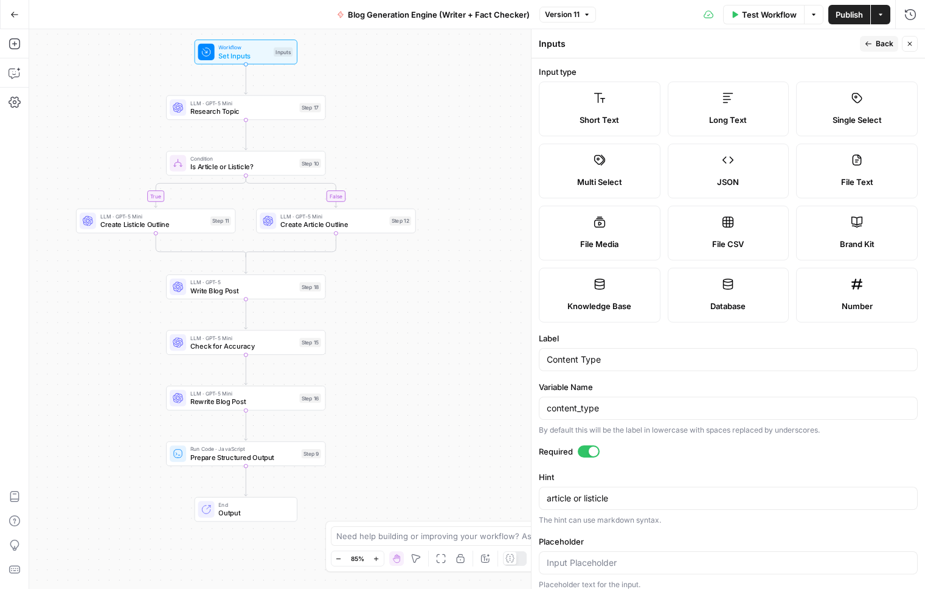
click at [730, 434] on div "By default this will be the label in lowercase with spaces replaced by undersco…" at bounding box center [728, 430] width 379 height 11
click at [913, 47] on button "Close" at bounding box center [910, 44] width 16 height 16
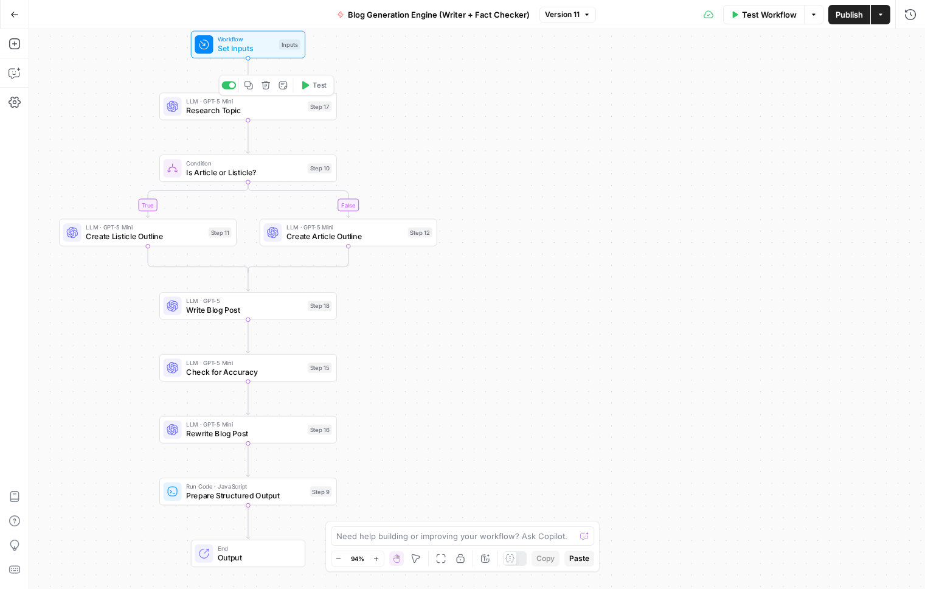
click at [200, 111] on span "Research Topic" at bounding box center [244, 111] width 117 height 12
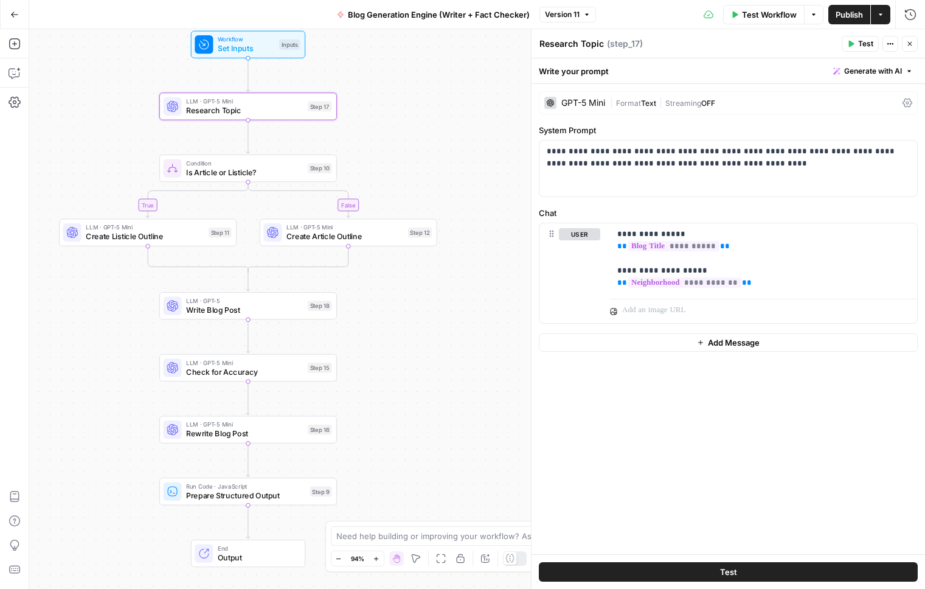
click at [723, 108] on div "| Format Text | Streaming OFF" at bounding box center [754, 103] width 288 height 12
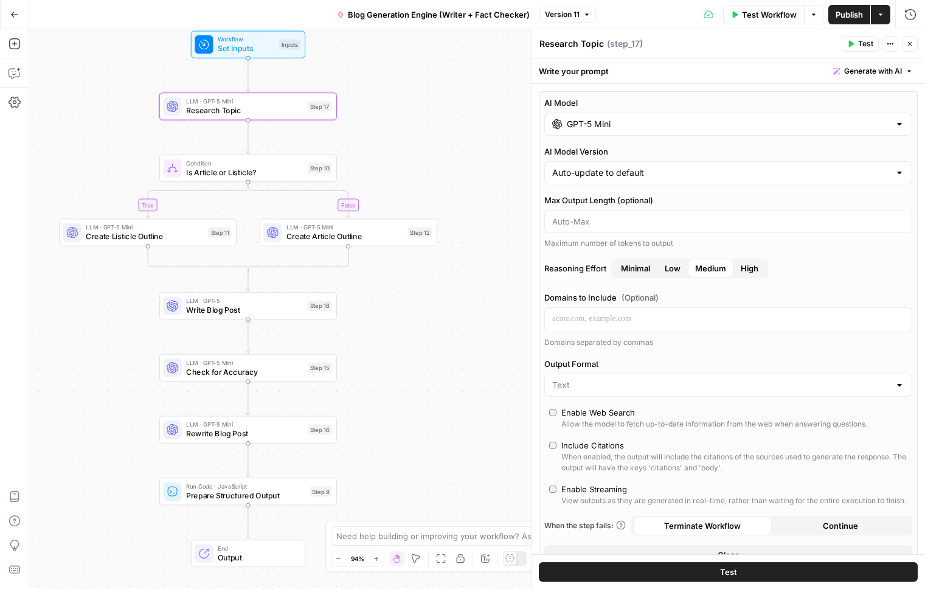
click at [908, 44] on icon "button" at bounding box center [910, 43] width 7 height 7
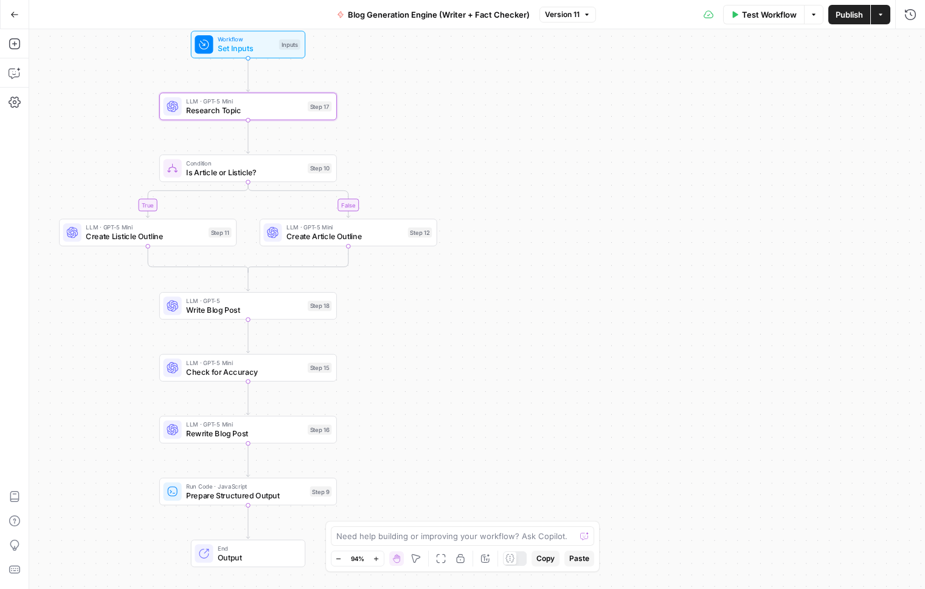
click at [210, 108] on span "Research Topic" at bounding box center [244, 111] width 117 height 12
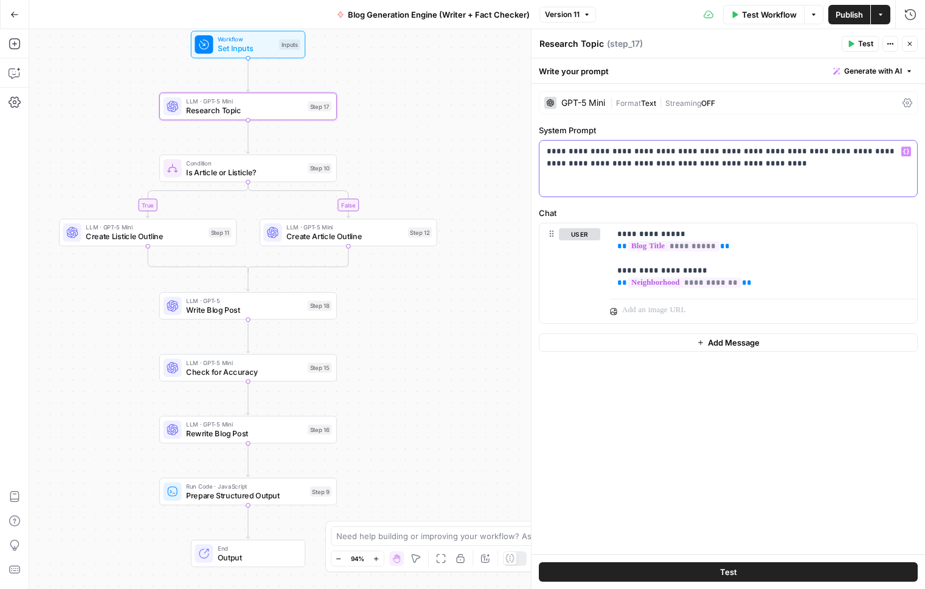
drag, startPoint x: 582, startPoint y: 158, endPoint x: 734, endPoint y: 170, distance: 153.2
click at [717, 171] on div "**********" at bounding box center [729, 169] width 378 height 56
click at [241, 170] on span "Is Article or Listicle?" at bounding box center [244, 173] width 117 height 12
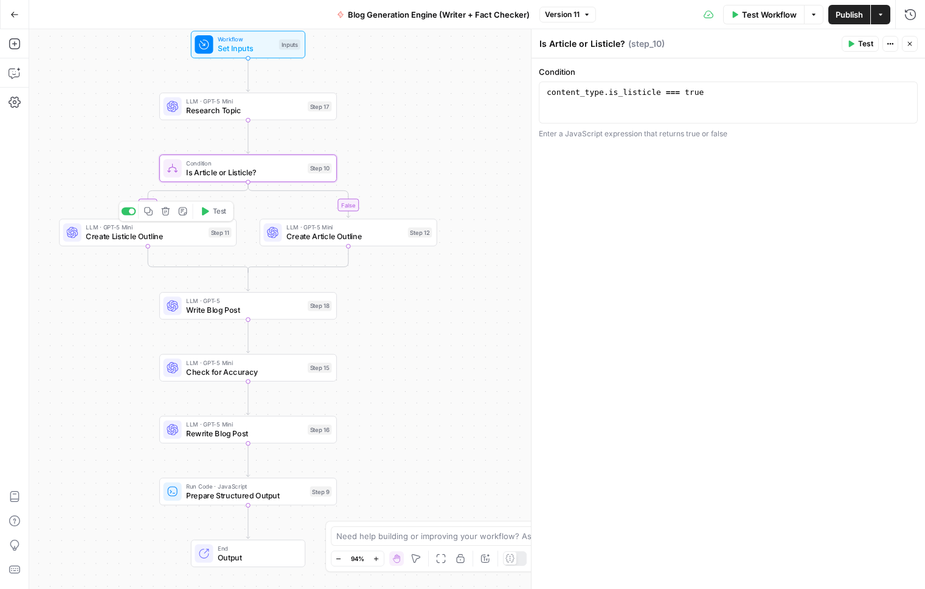
click at [164, 232] on span "Create Listicle Outline" at bounding box center [145, 237] width 118 height 12
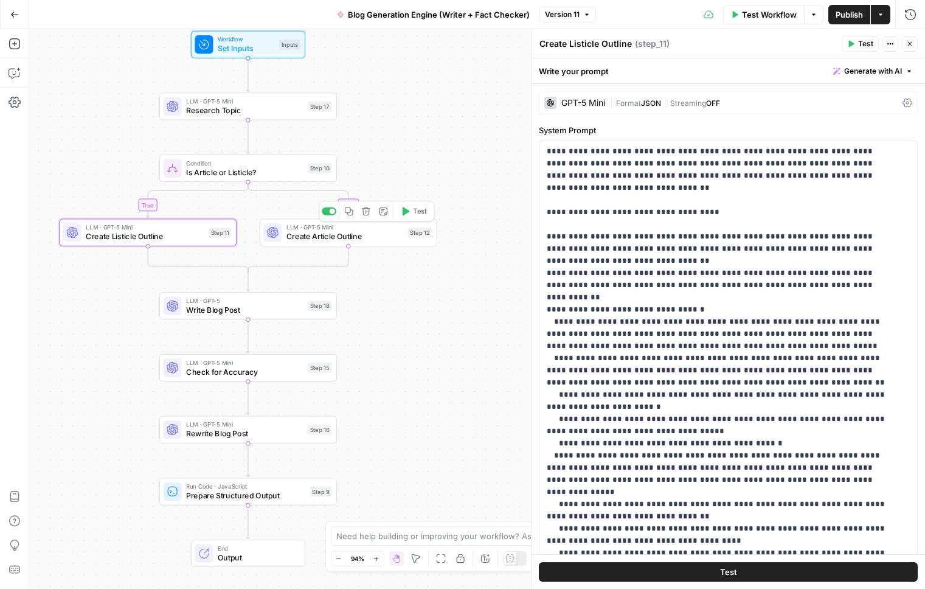
click at [348, 236] on span "Create Article Outline" at bounding box center [345, 237] width 117 height 12
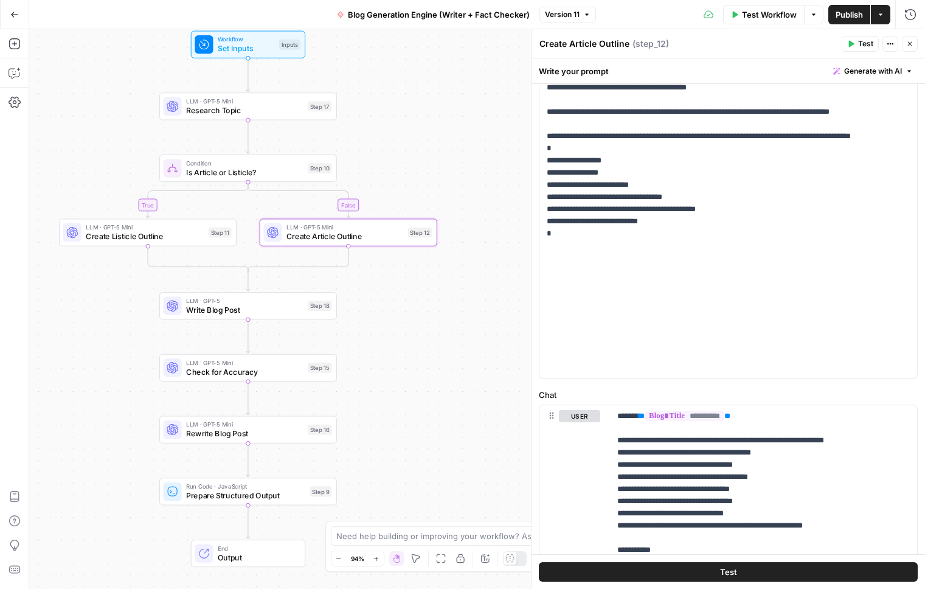
scroll to position [266, 0]
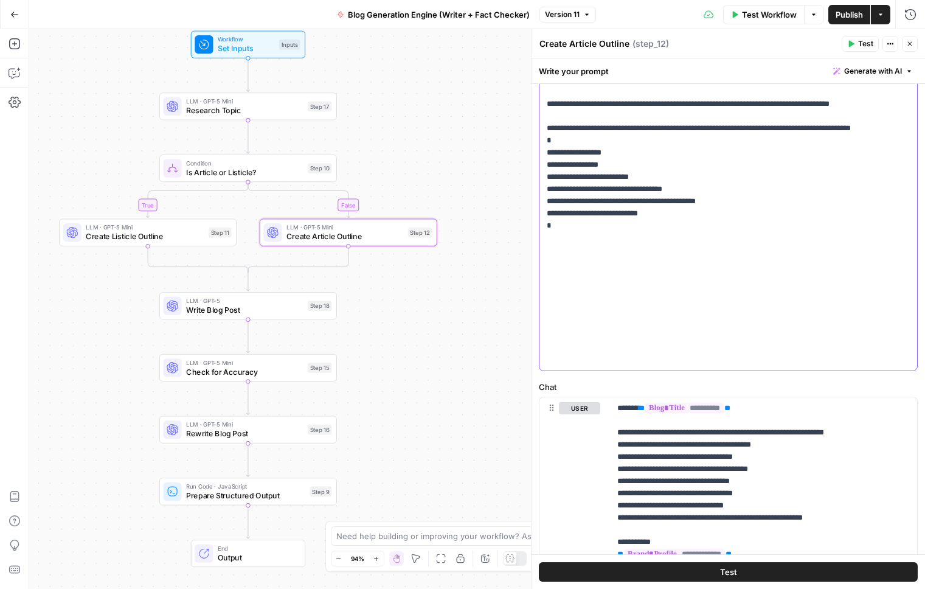
drag, startPoint x: 548, startPoint y: 274, endPoint x: 730, endPoint y: 358, distance: 199.8
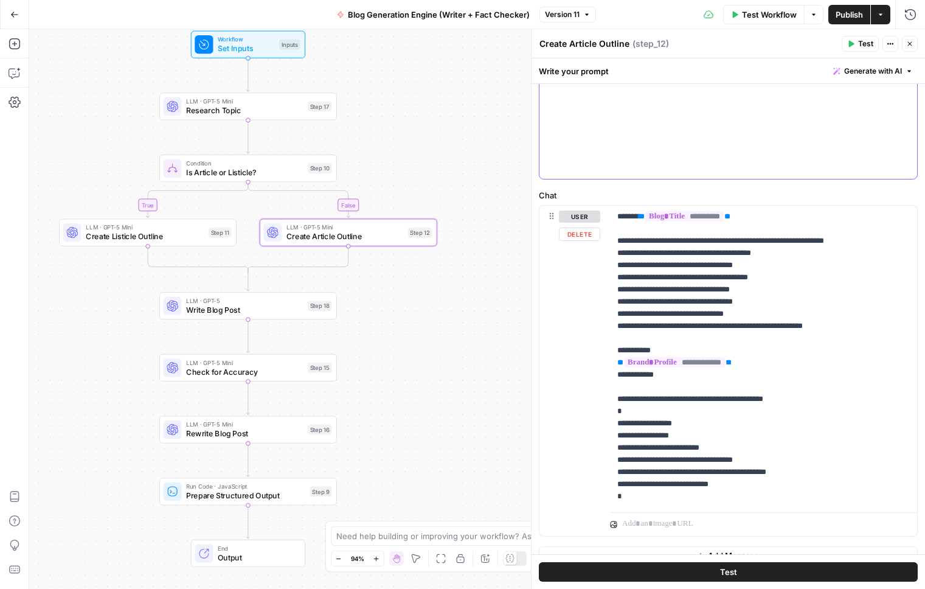
scroll to position [465, 0]
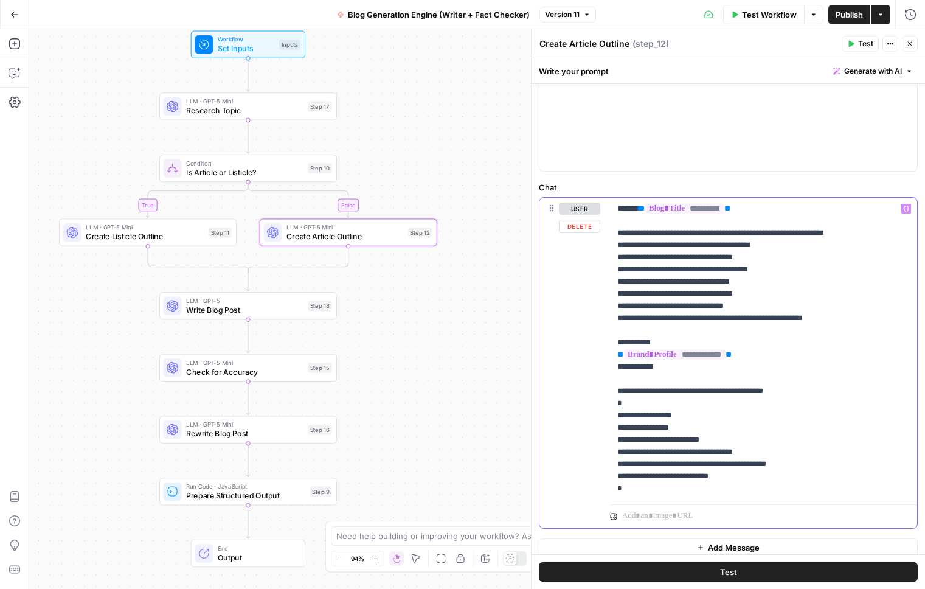
drag, startPoint x: 625, startPoint y: 390, endPoint x: 687, endPoint y: 501, distance: 126.9
click at [687, 501] on div "**********" at bounding box center [763, 363] width 307 height 331
click at [649, 445] on p "**********" at bounding box center [760, 349] width 284 height 292
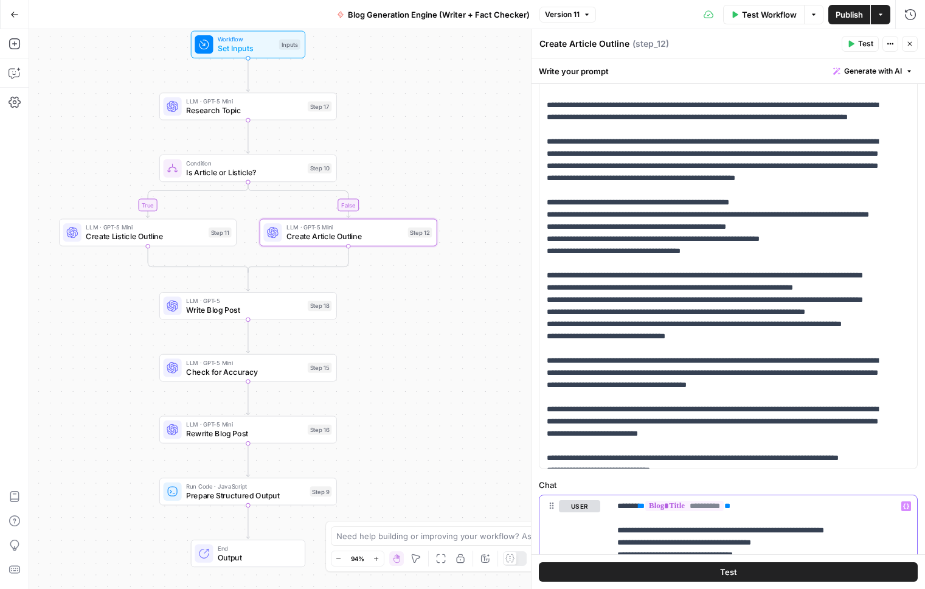
scroll to position [0, 0]
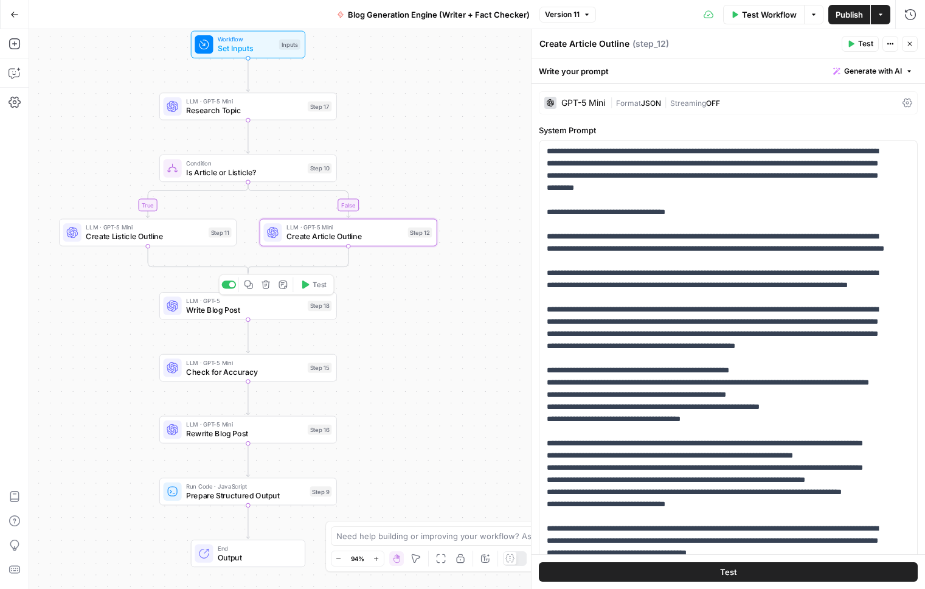
click at [237, 310] on span "Write Blog Post" at bounding box center [244, 310] width 117 height 12
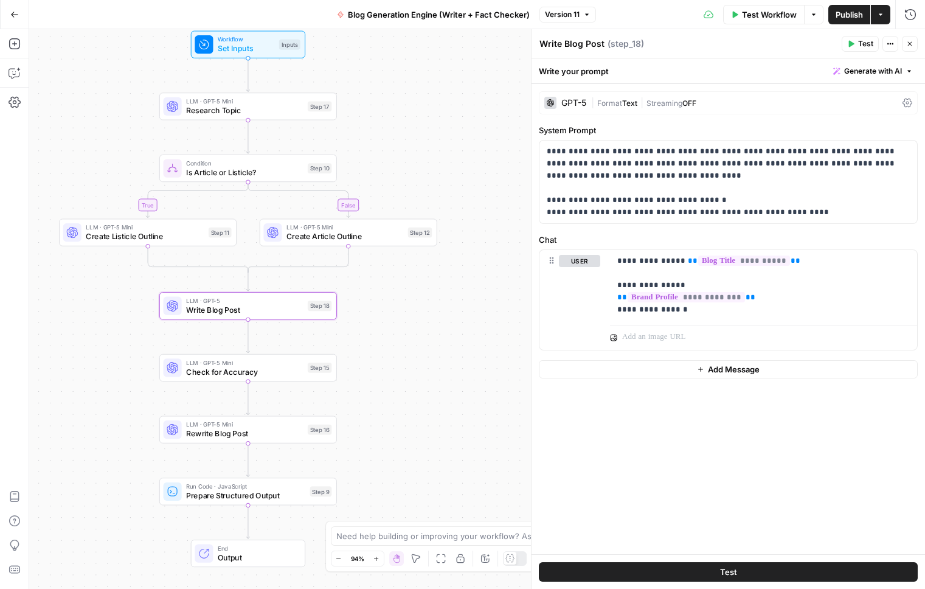
click at [685, 102] on span "OFF" at bounding box center [690, 103] width 14 height 9
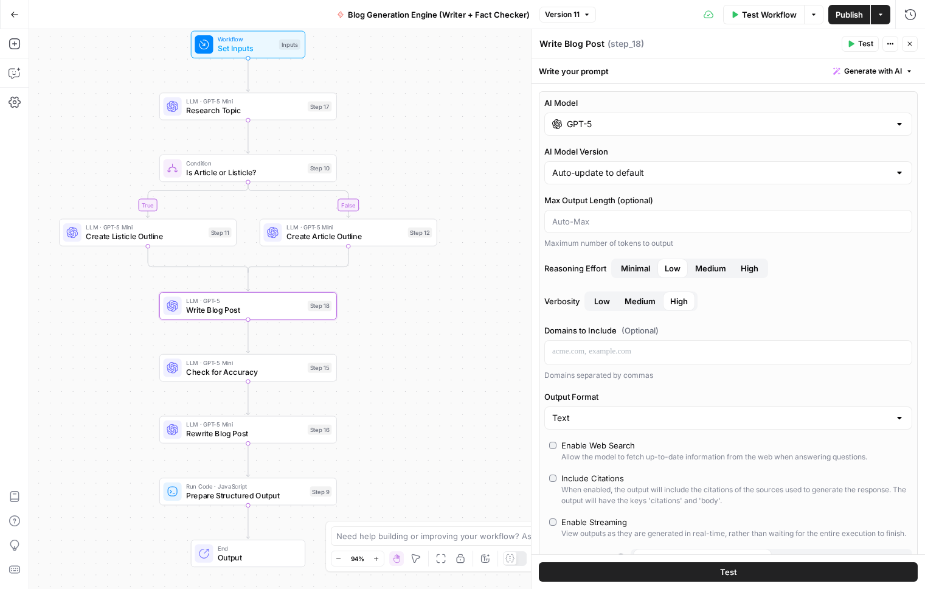
scroll to position [331, 0]
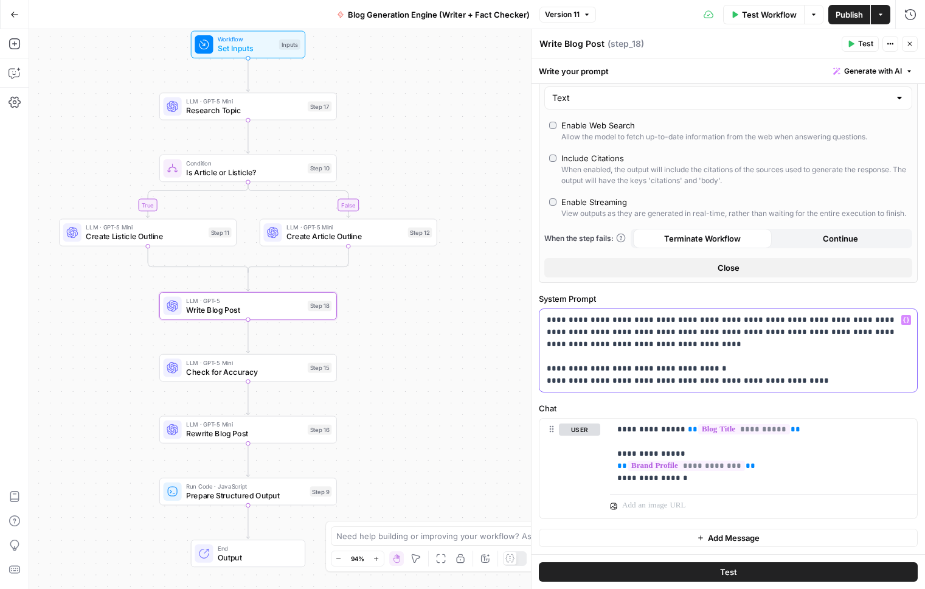
drag, startPoint x: 561, startPoint y: 386, endPoint x: 657, endPoint y: 380, distance: 96.3
click at [657, 380] on p "**********" at bounding box center [724, 350] width 354 height 73
click at [198, 374] on span "Check for Accuracy" at bounding box center [244, 372] width 117 height 12
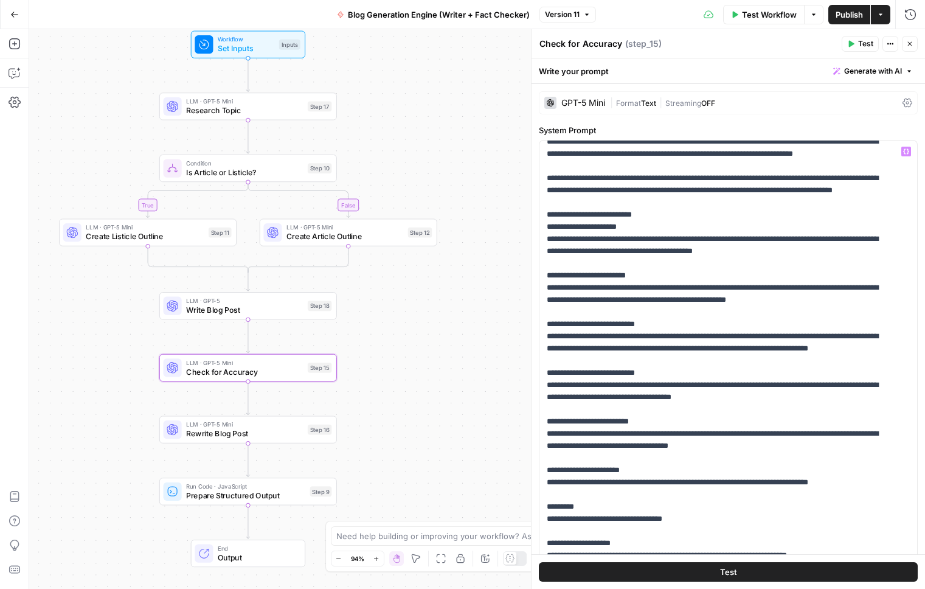
scroll to position [0, 0]
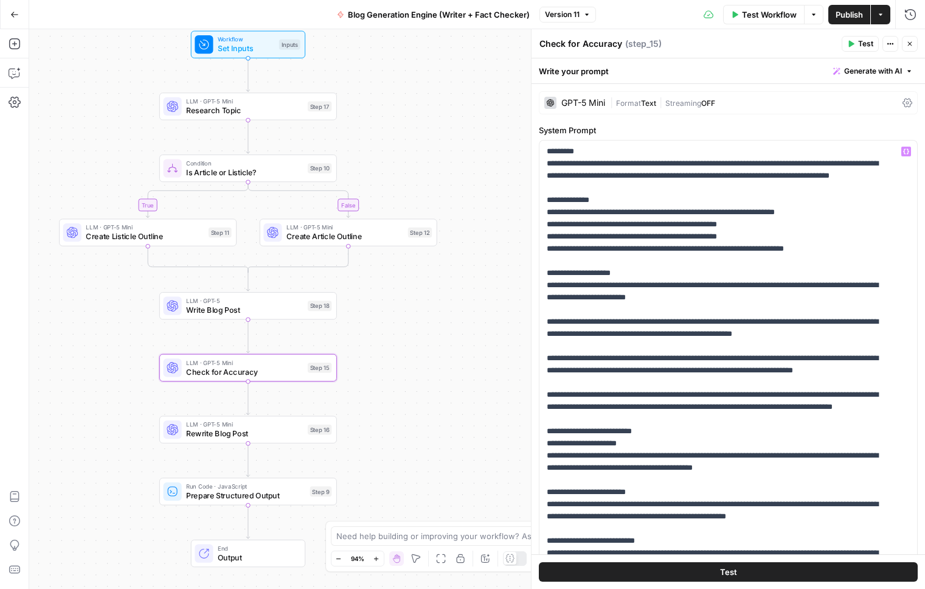
click at [768, 100] on div "| Format Text | Streaming OFF" at bounding box center [754, 103] width 288 height 12
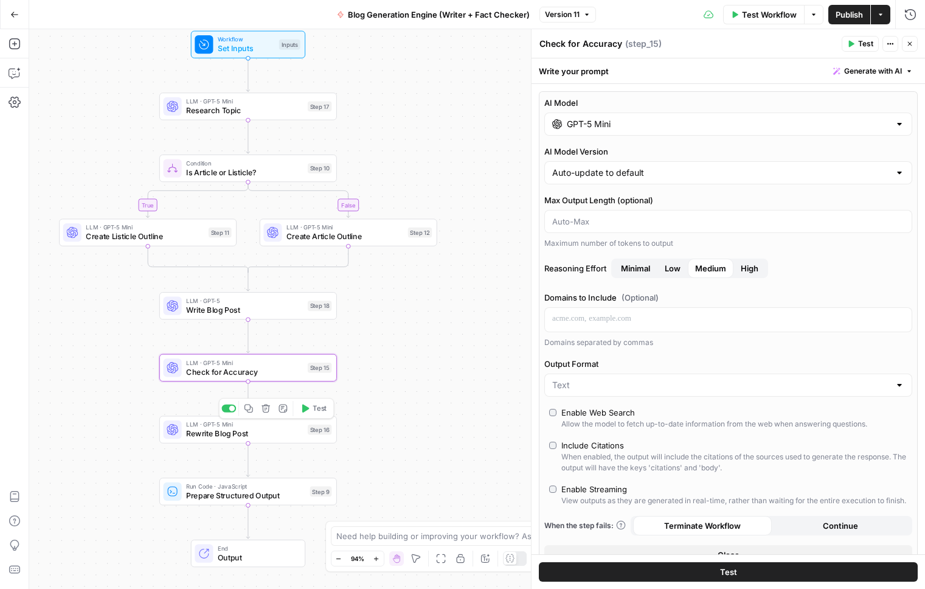
click at [221, 428] on span "Rewrite Blog Post" at bounding box center [244, 434] width 117 height 12
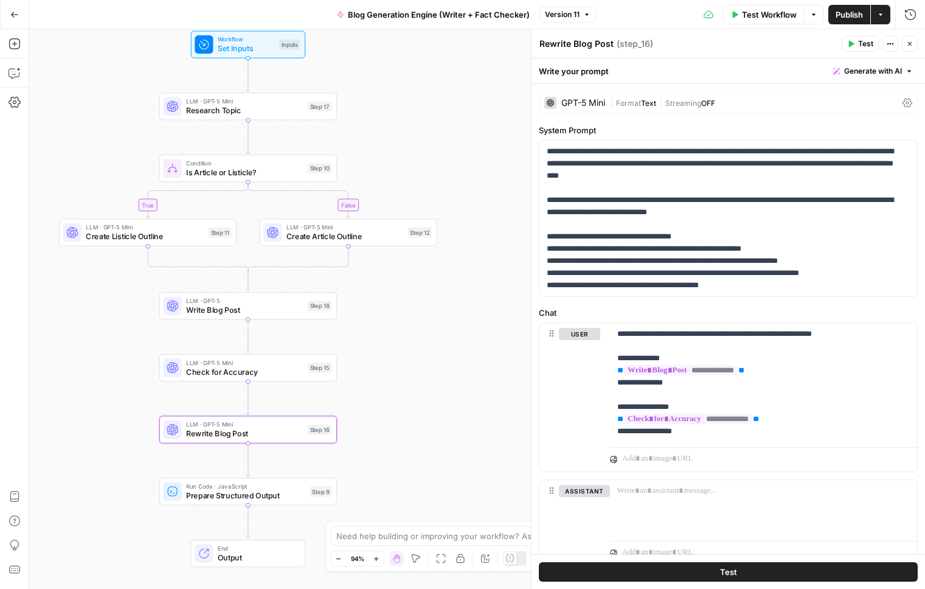
click at [594, 104] on div "GPT-5 Mini" at bounding box center [584, 103] width 44 height 9
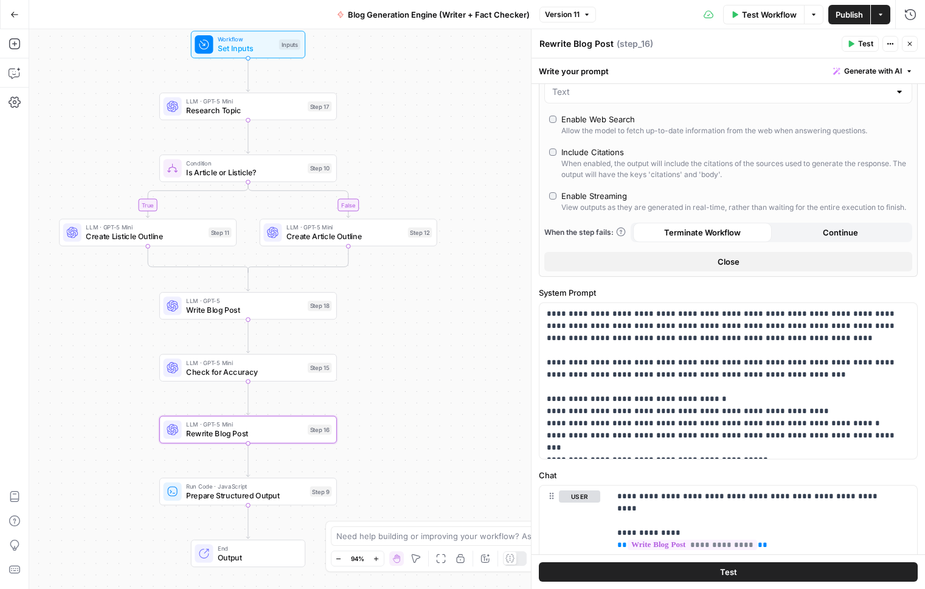
scroll to position [418, 0]
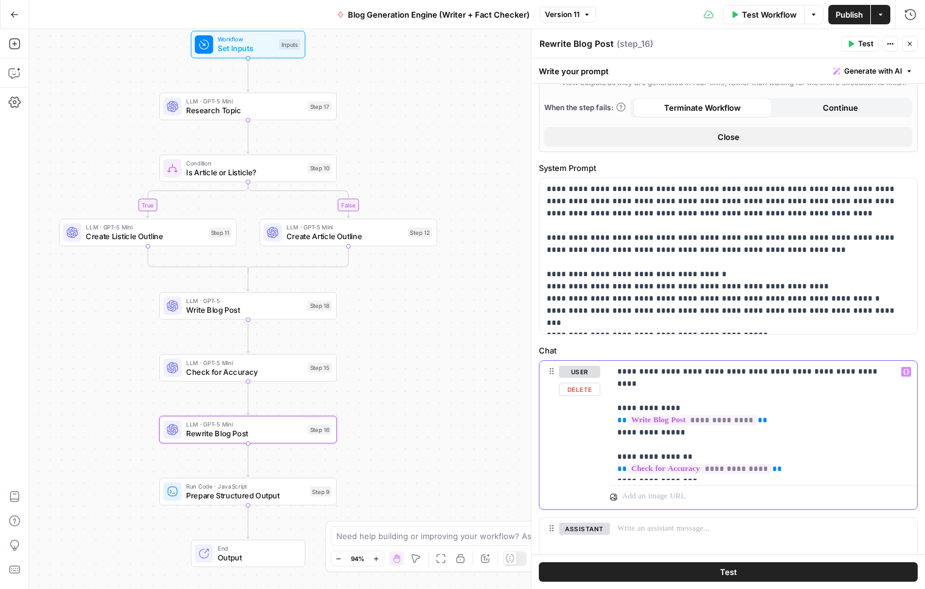
drag, startPoint x: 632, startPoint y: 406, endPoint x: 692, endPoint y: 433, distance: 65.6
click at [693, 433] on p "**********" at bounding box center [760, 421] width 284 height 110
drag, startPoint x: 548, startPoint y: 296, endPoint x: 807, endPoint y: 299, distance: 258.6
click at [807, 299] on p "**********" at bounding box center [724, 256] width 354 height 146
drag, startPoint x: 742, startPoint y: 335, endPoint x: 548, endPoint y: 312, distance: 196.1
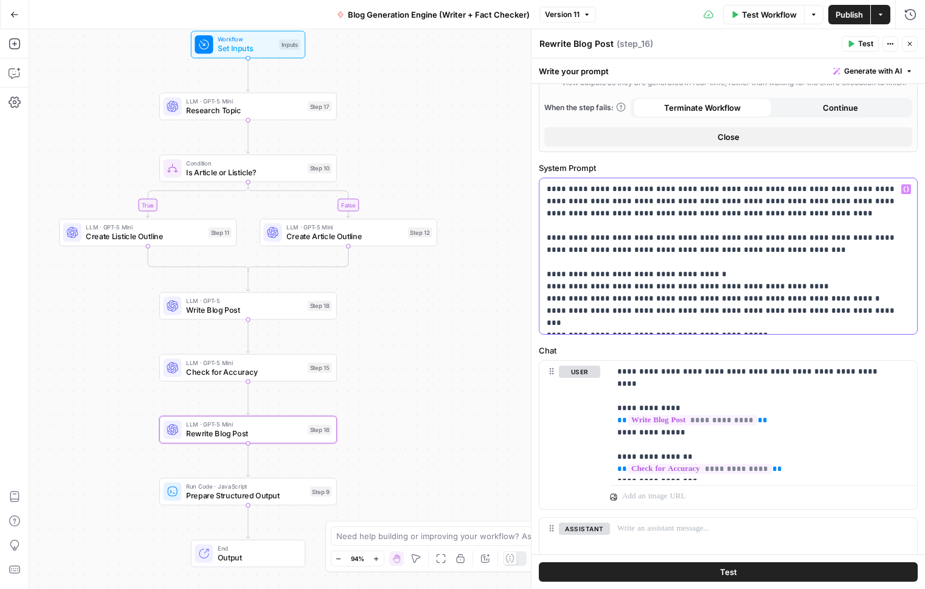
click at [548, 312] on p "**********" at bounding box center [724, 256] width 354 height 146
click at [749, 329] on p "**********" at bounding box center [724, 256] width 354 height 146
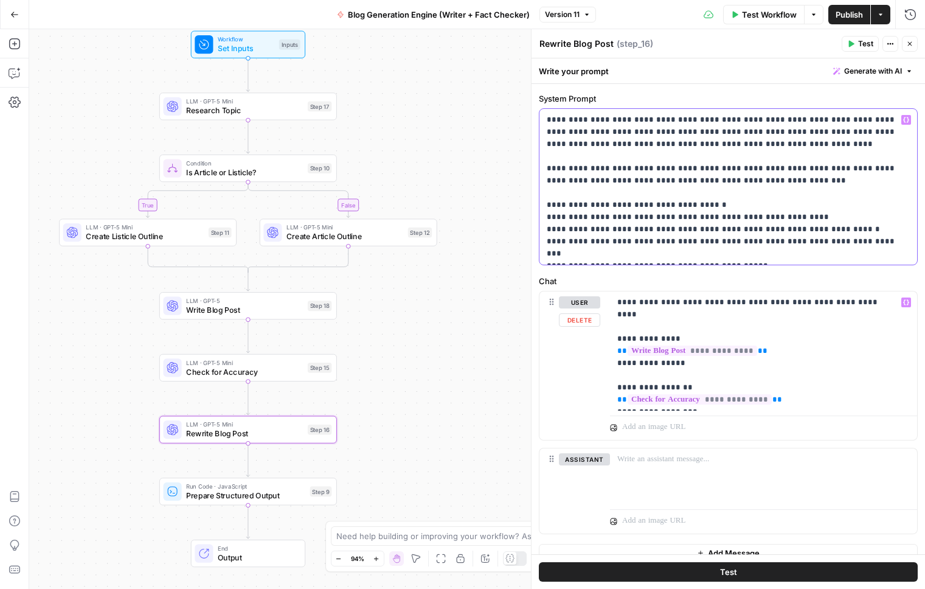
scroll to position [495, 0]
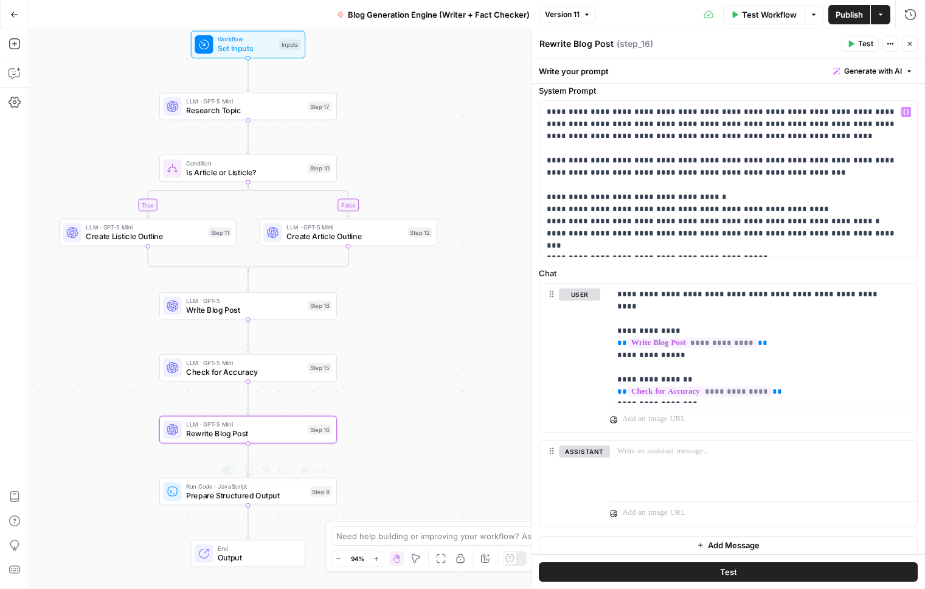
click at [239, 484] on span "Run Code · JavaScript" at bounding box center [245, 486] width 119 height 9
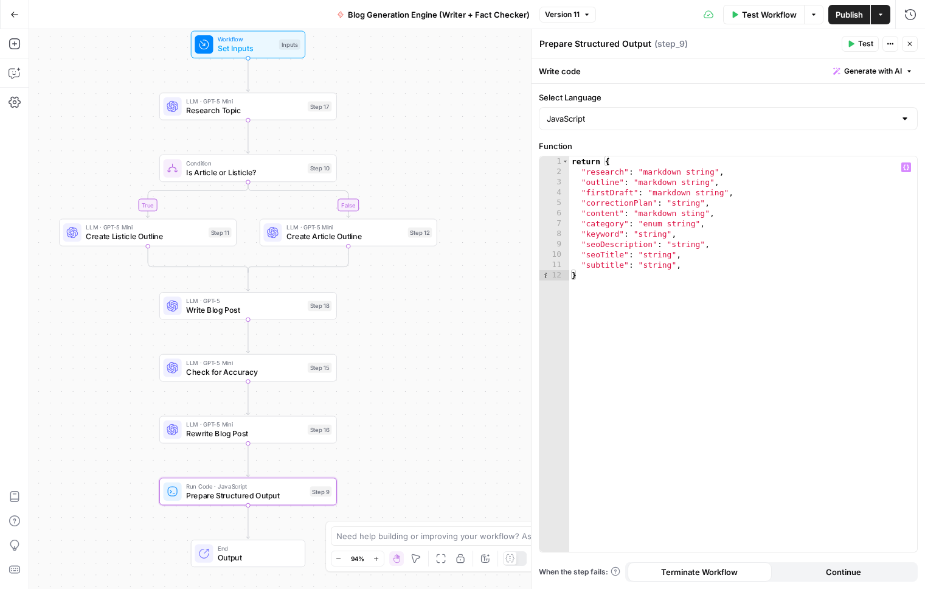
type textarea "**********"
drag, startPoint x: 644, startPoint y: 172, endPoint x: 714, endPoint y: 173, distance: 70.6
click at [714, 173] on div "return { "research" : "markdown string" , "outline" : "markdown string" , "firs…" at bounding box center [744, 364] width 348 height 416
click at [515, 560] on icon at bounding box center [510, 558] width 9 height 9
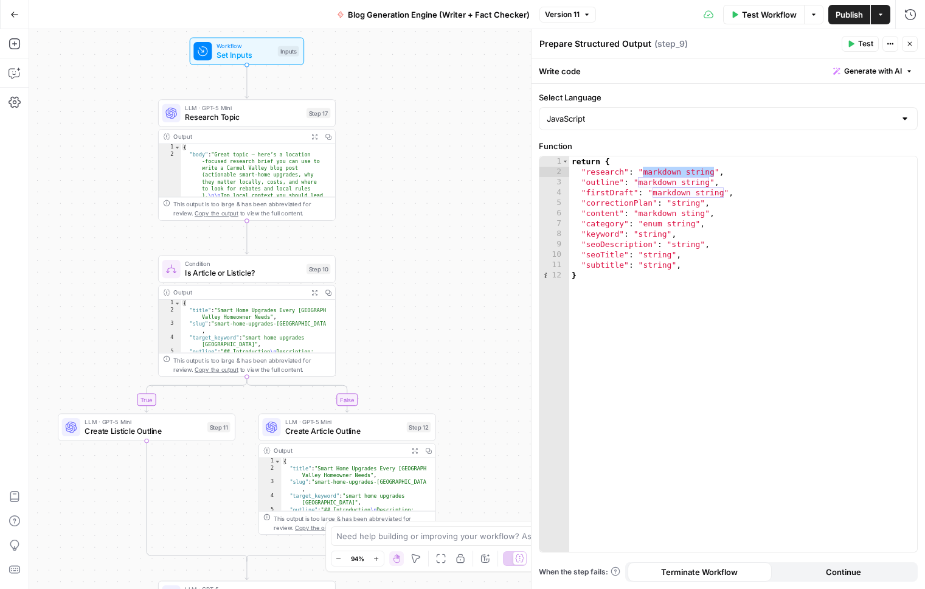
drag, startPoint x: 465, startPoint y: 357, endPoint x: 464, endPoint y: 364, distance: 6.8
click at [464, 364] on div "true false Workflow Set Inputs Inputs LLM · GPT-5 Mini Research Topic Step 17 O…" at bounding box center [477, 309] width 896 height 560
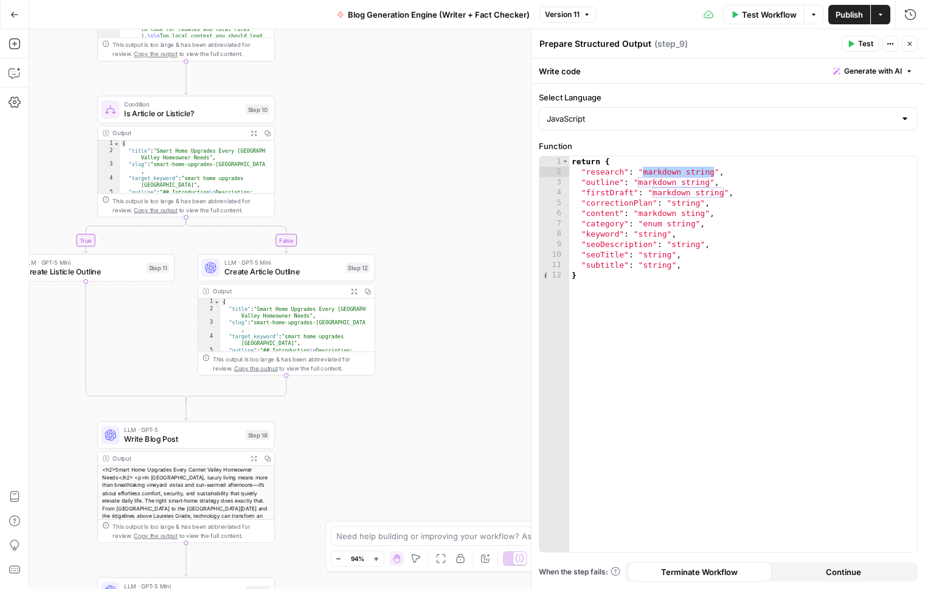
drag, startPoint x: 397, startPoint y: 355, endPoint x: 319, endPoint y: 203, distance: 171.2
click at [329, 173] on div "true false Workflow Set Inputs Inputs LLM · GPT-5 Mini Research Topic Step 17 O…" at bounding box center [477, 309] width 896 height 560
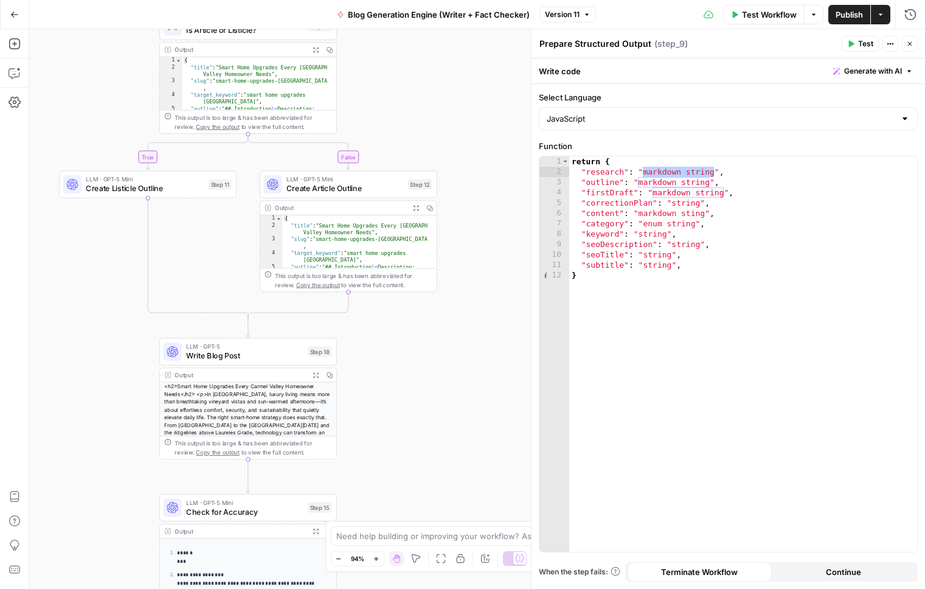
drag, startPoint x: 343, startPoint y: 431, endPoint x: 382, endPoint y: 291, distance: 145.3
click at [411, 366] on div "true false Workflow Set Inputs Inputs LLM · GPT-5 Mini Research Topic Step 17 O…" at bounding box center [477, 309] width 896 height 560
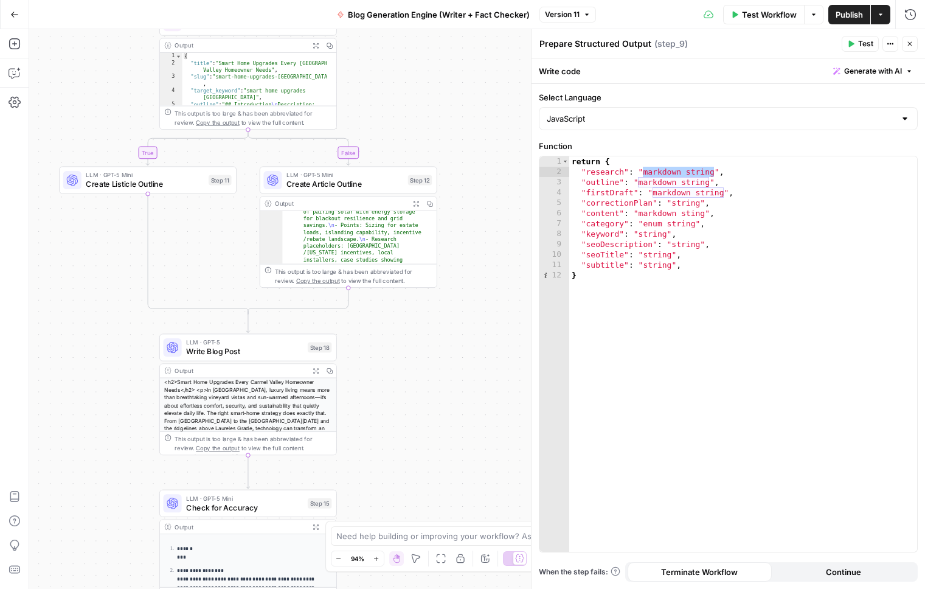
scroll to position [1171, 0]
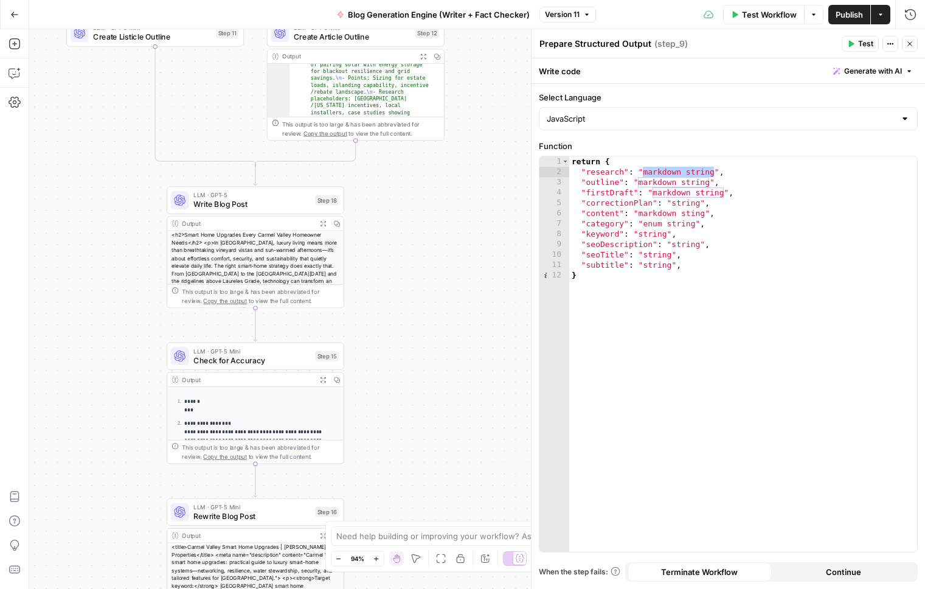
drag, startPoint x: 425, startPoint y: 394, endPoint x: 432, endPoint y: 243, distance: 151.1
click at [432, 245] on div "true false Workflow Set Inputs Inputs LLM · GPT-5 Mini Research Topic Step 17 O…" at bounding box center [477, 309] width 896 height 560
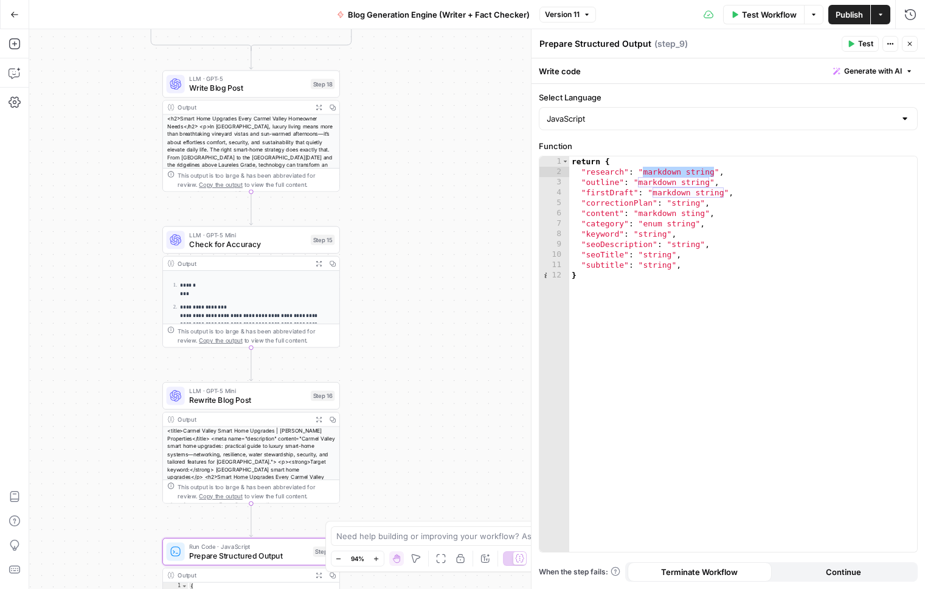
drag, startPoint x: 453, startPoint y: 326, endPoint x: 444, endPoint y: 272, distance: 54.8
click at [444, 272] on div "true false Workflow Set Inputs Inputs LLM · GPT-5 Mini Research Topic Step 17 O…" at bounding box center [477, 309] width 896 height 560
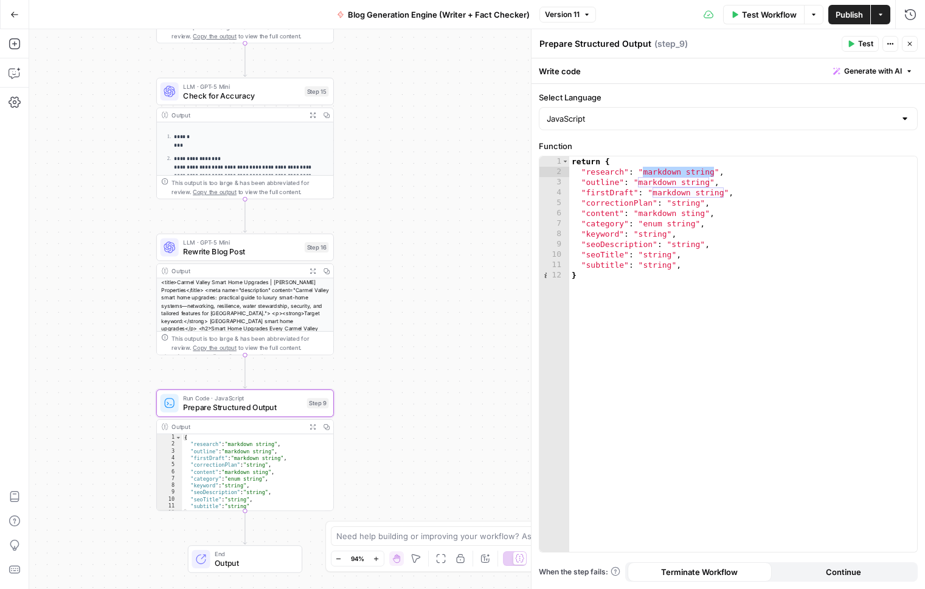
drag, startPoint x: 404, startPoint y: 394, endPoint x: 394, endPoint y: 277, distance: 117.9
click at [396, 279] on div "true false Workflow Set Inputs Inputs LLM · GPT-5 Mini Research Topic Step 17 O…" at bounding box center [477, 309] width 896 height 560
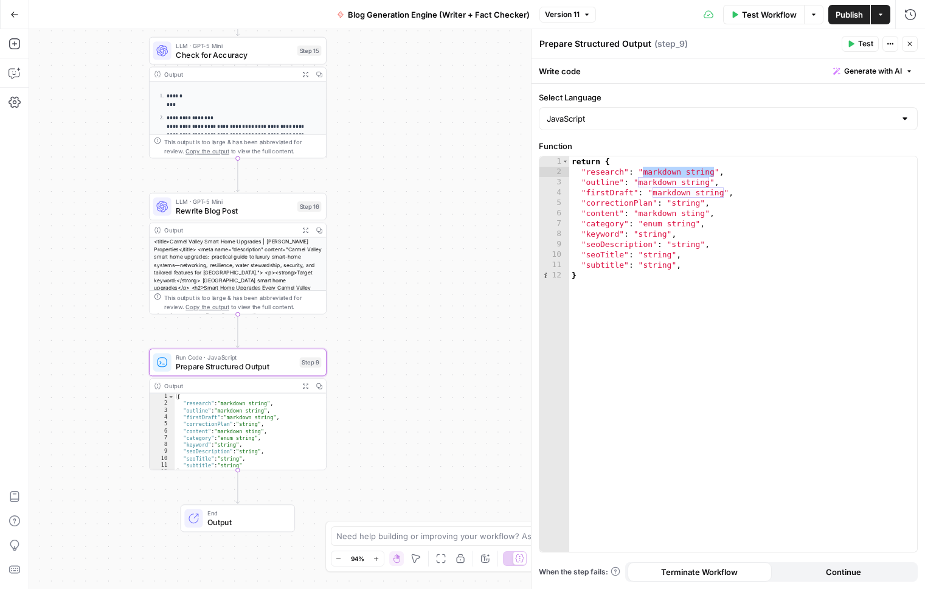
click at [273, 267] on div "<title>Carmel Valley Smart Home Upgrades | [PERSON_NAME] Properties</title> <me…" at bounding box center [238, 302] width 176 height 131
click at [272, 267] on div "<title>Carmel Valley Smart Home Upgrades | [PERSON_NAME] Properties</title> <me…" at bounding box center [238, 302] width 176 height 131
click at [913, 44] on span "Close" at bounding box center [913, 44] width 1 height 1
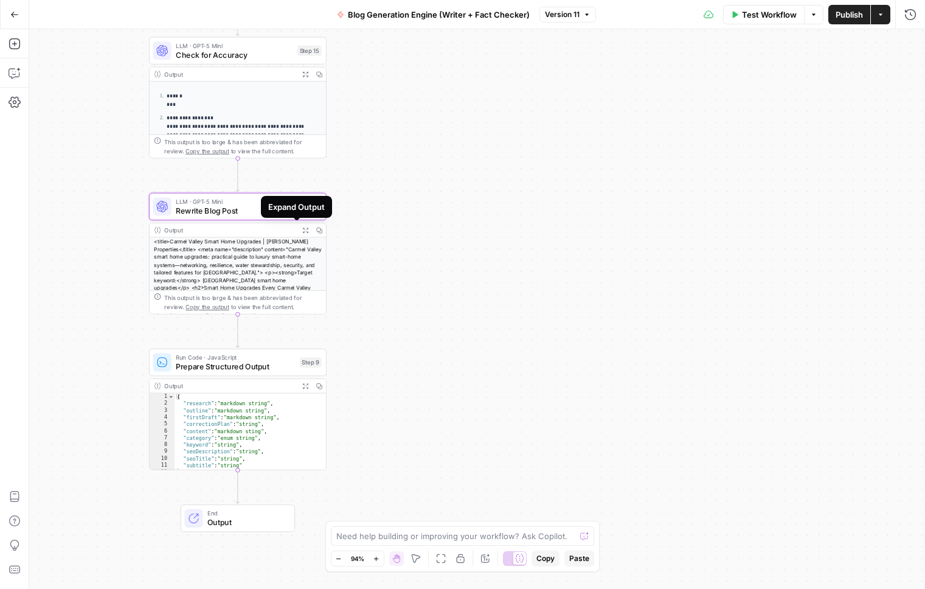
click at [301, 257] on div "<title>Carmel Valley Smart Home Upgrades | [PERSON_NAME] Properties</title> <me…" at bounding box center [238, 302] width 176 height 131
click at [235, 201] on span "LLM · GPT-5 Mini" at bounding box center [234, 201] width 117 height 9
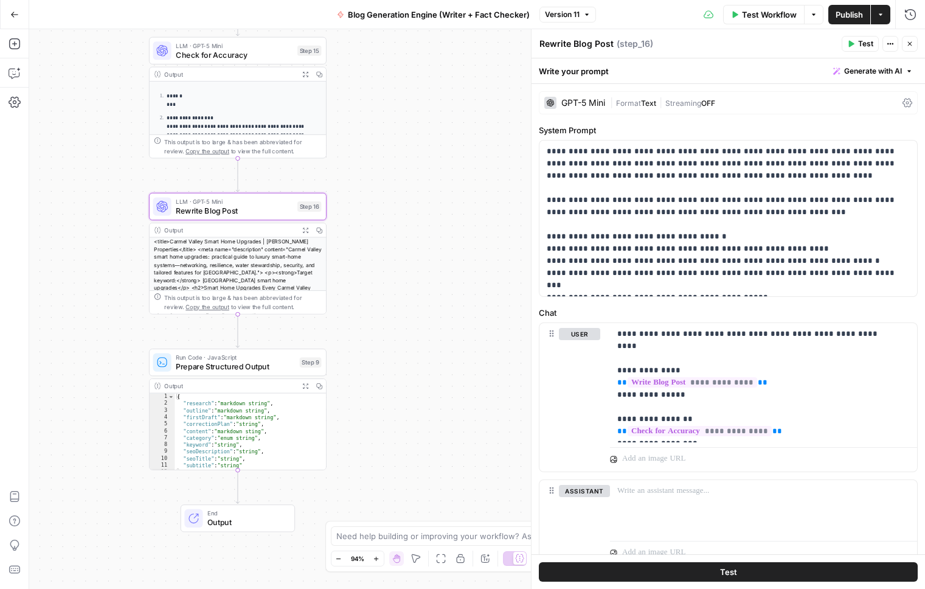
click at [302, 231] on icon "button" at bounding box center [305, 230] width 6 height 6
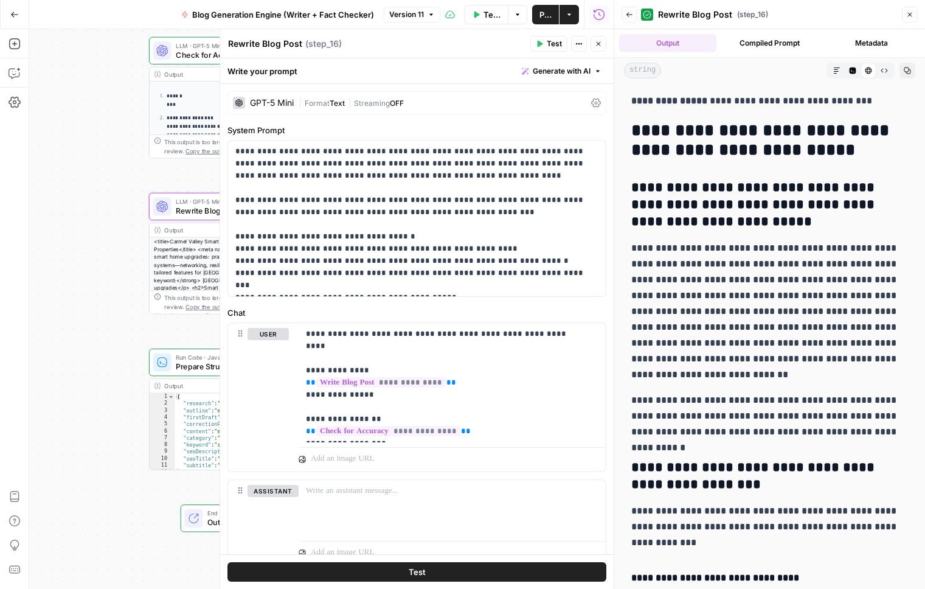
click at [598, 41] on icon "button" at bounding box center [598, 43] width 7 height 7
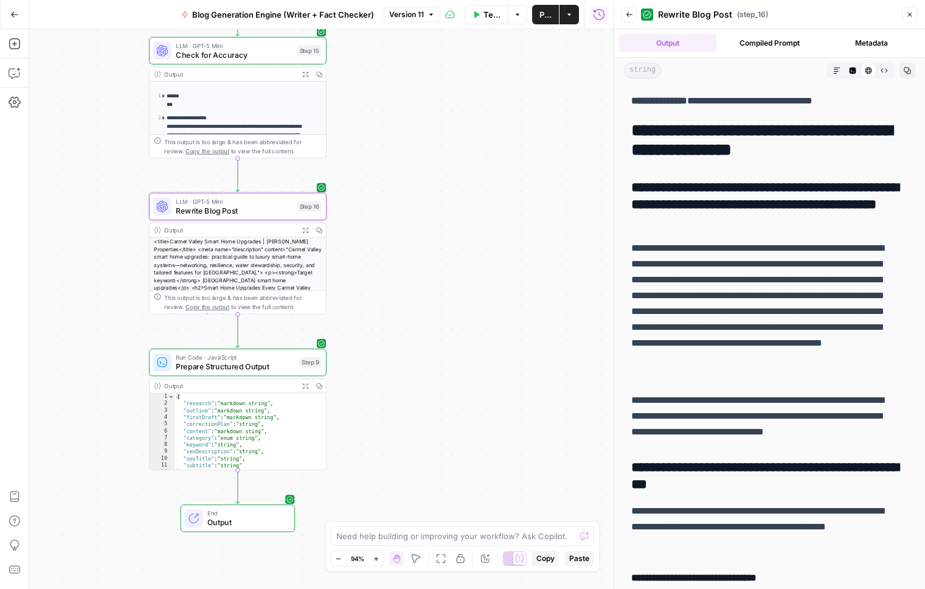
drag, startPoint x: 675, startPoint y: 100, endPoint x: 805, endPoint y: 104, distance: 130.3
click at [805, 104] on p "**********" at bounding box center [766, 101] width 268 height 16
drag, startPoint x: 770, startPoint y: 98, endPoint x: 835, endPoint y: 89, distance: 65.1
drag, startPoint x: 664, startPoint y: 130, endPoint x: 851, endPoint y: 145, distance: 187.4
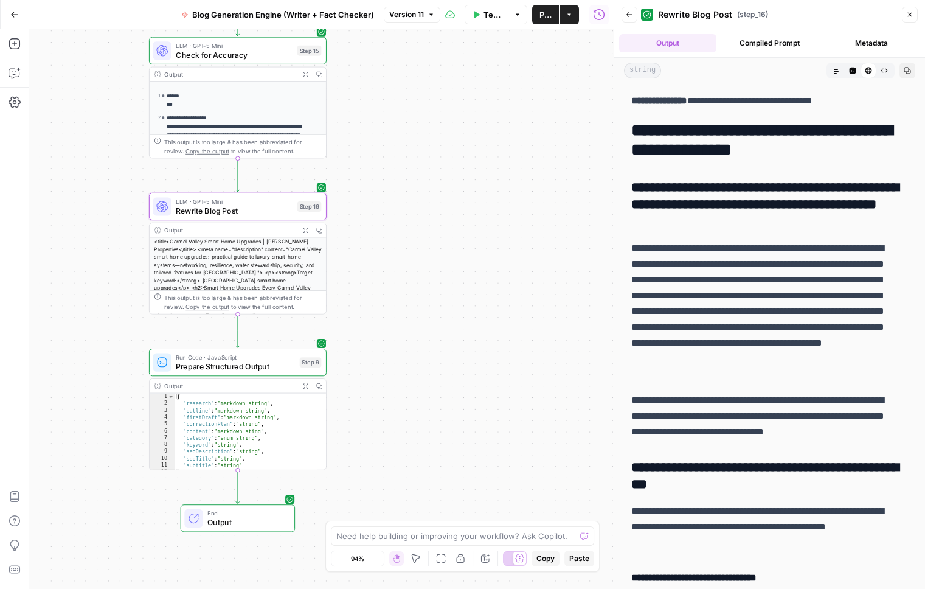
click at [851, 145] on h2 "**********" at bounding box center [766, 140] width 268 height 39
drag, startPoint x: 632, startPoint y: 183, endPoint x: 694, endPoint y: 224, distance: 74.3
click at [694, 224] on h3 "**********" at bounding box center [766, 204] width 268 height 51
click at [646, 186] on h3 "**********" at bounding box center [766, 204] width 268 height 51
drag, startPoint x: 660, startPoint y: 243, endPoint x: 751, endPoint y: 372, distance: 157.5
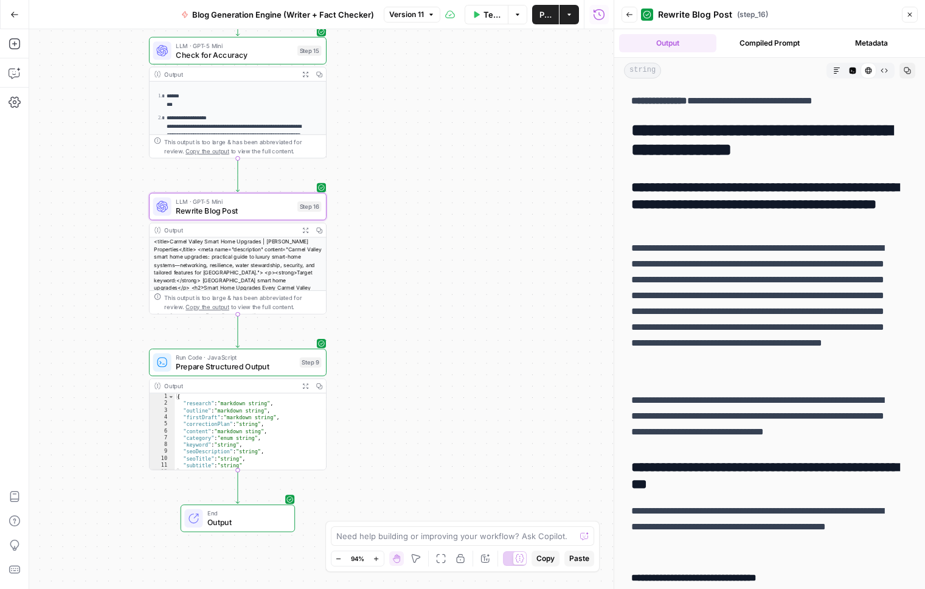
click at [751, 372] on p "**********" at bounding box center [766, 311] width 268 height 142
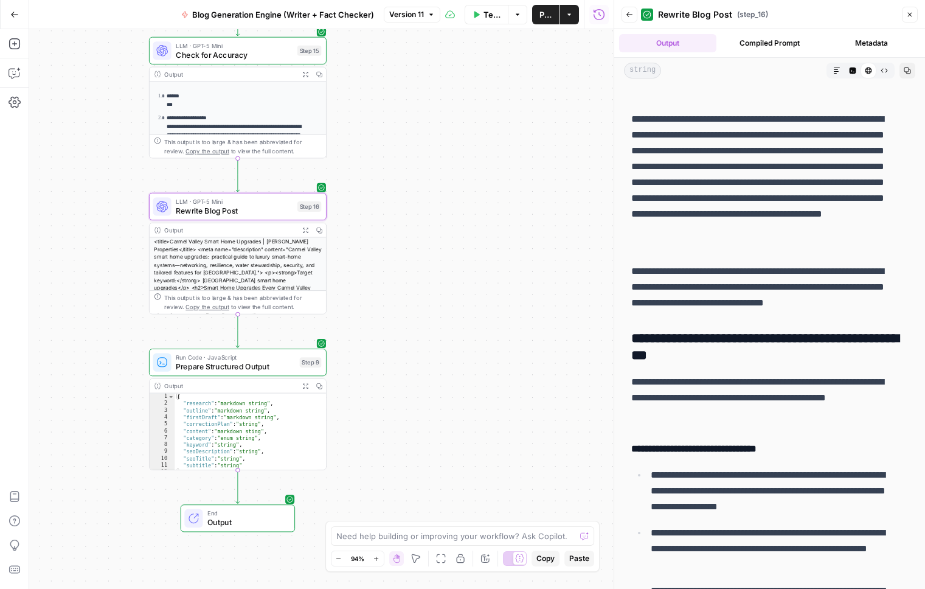
scroll to position [254, 0]
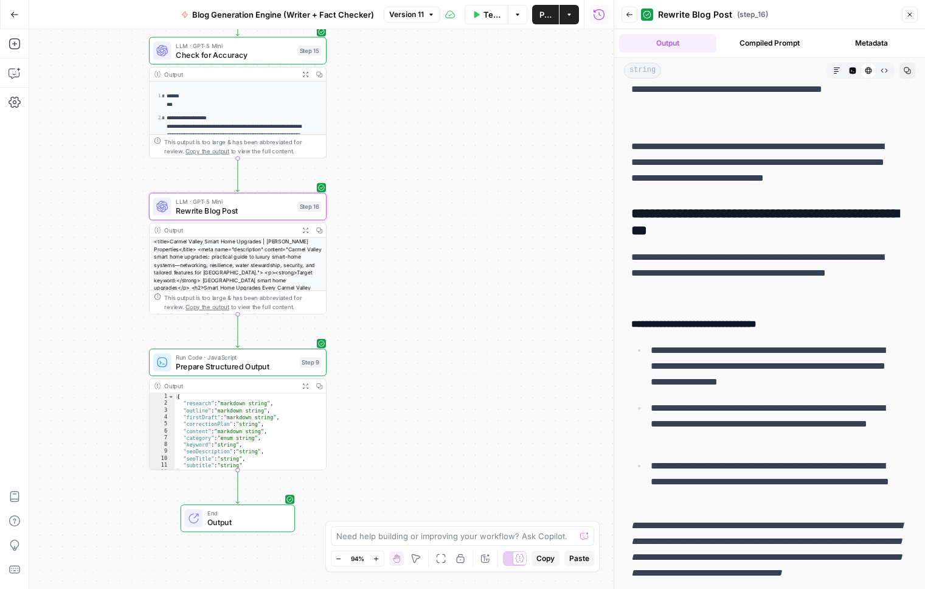
drag, startPoint x: 649, startPoint y: 209, endPoint x: 732, endPoint y: 227, distance: 85.3
click at [732, 226] on h3 "**********" at bounding box center [766, 223] width 268 height 34
drag, startPoint x: 677, startPoint y: 321, endPoint x: 807, endPoint y: 353, distance: 134.0
click at [820, 327] on h4 "**********" at bounding box center [766, 324] width 268 height 16
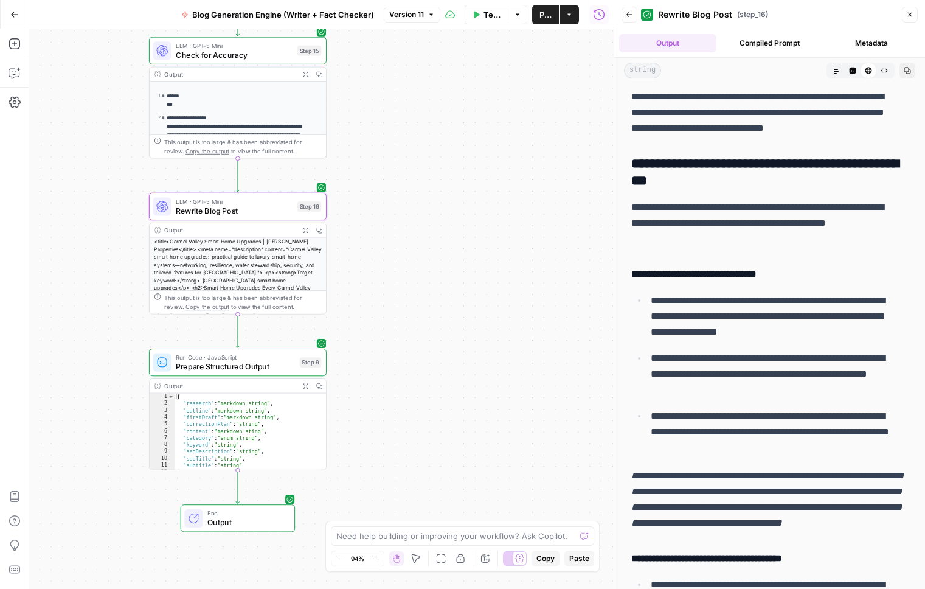
scroll to position [312, 0]
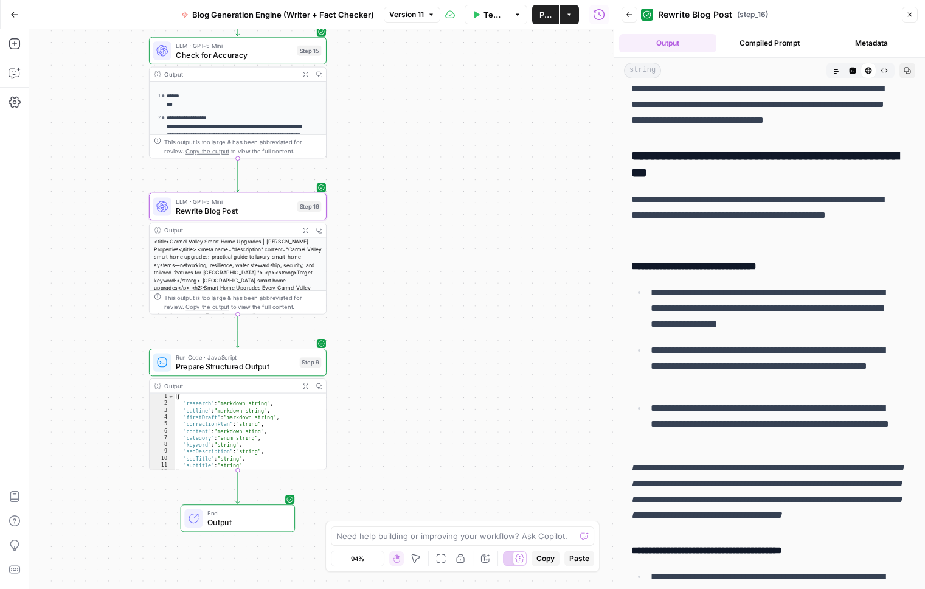
drag, startPoint x: 677, startPoint y: 290, endPoint x: 805, endPoint y: 422, distance: 183.7
click at [819, 427] on ul "**********" at bounding box center [770, 366] width 277 height 164
click at [725, 406] on p "**********" at bounding box center [775, 423] width 248 height 47
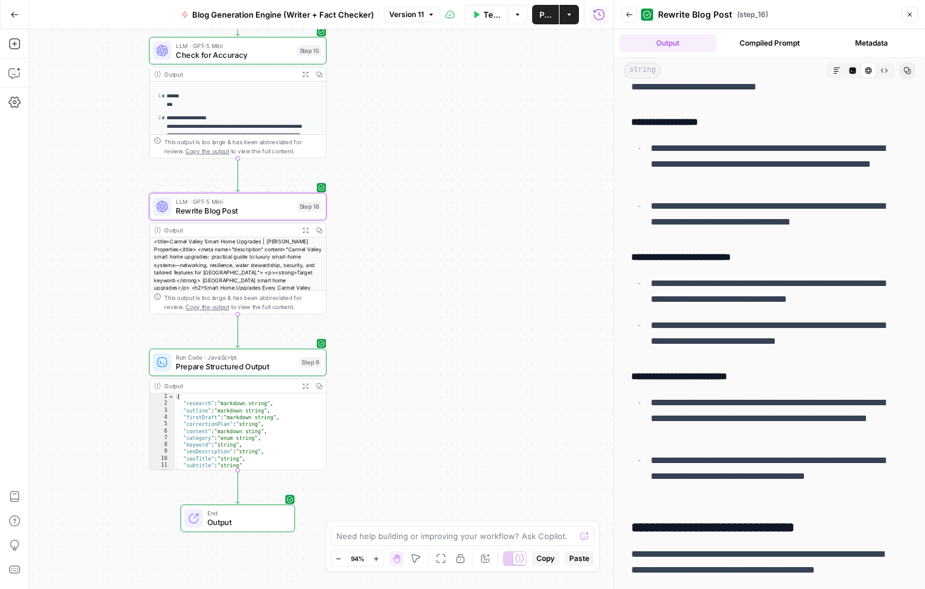
scroll to position [2276, 0]
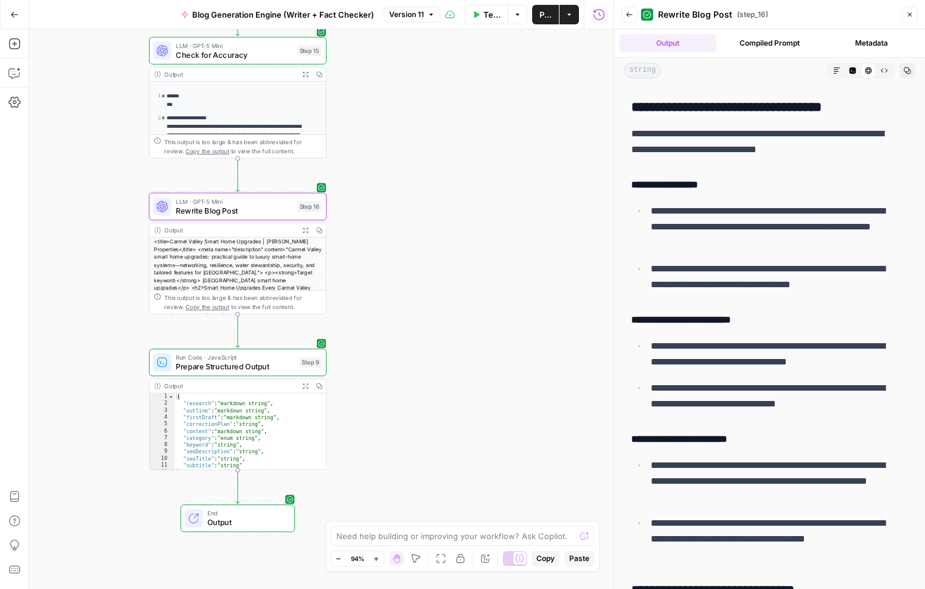
click at [909, 13] on icon "button" at bounding box center [910, 15] width 4 height 4
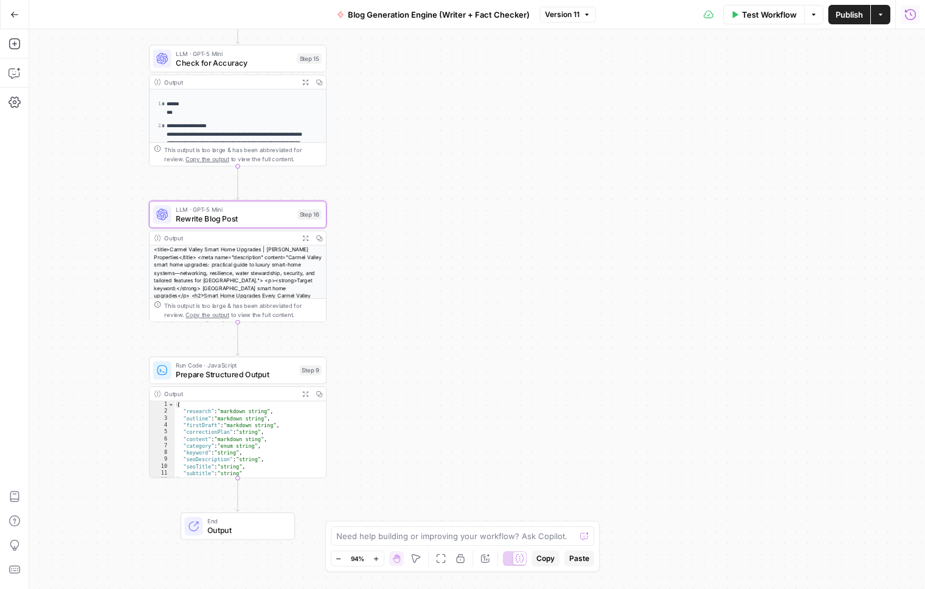
click at [916, 16] on icon "button" at bounding box center [911, 15] width 12 height 12
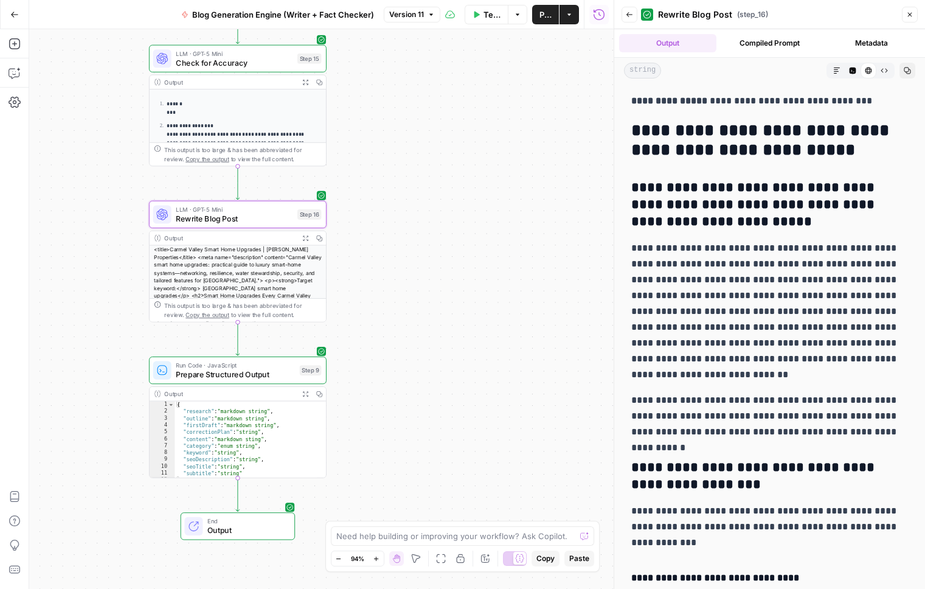
click at [628, 13] on icon "button" at bounding box center [630, 14] width 6 height 5
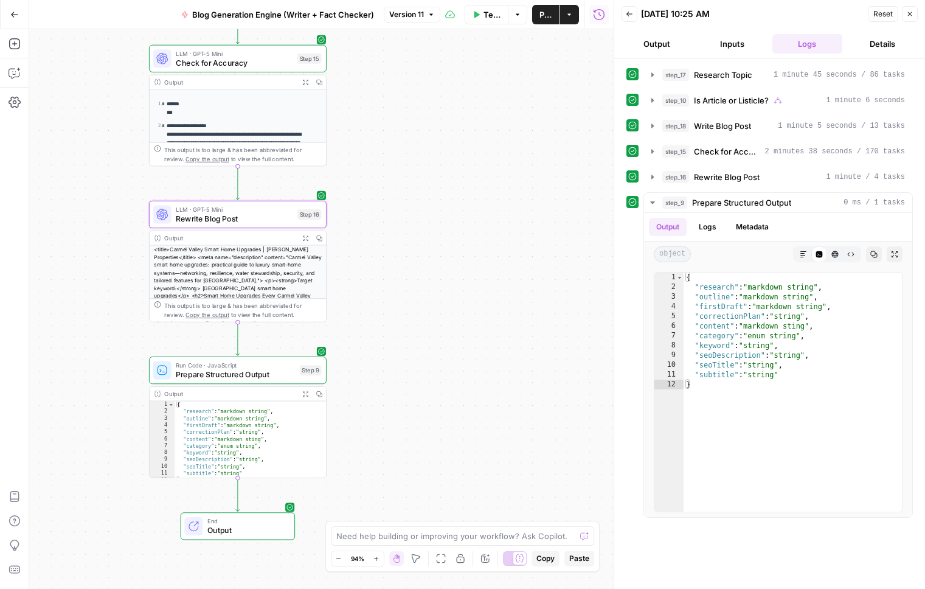
click at [622, 12] on button "Back" at bounding box center [630, 14] width 16 height 16
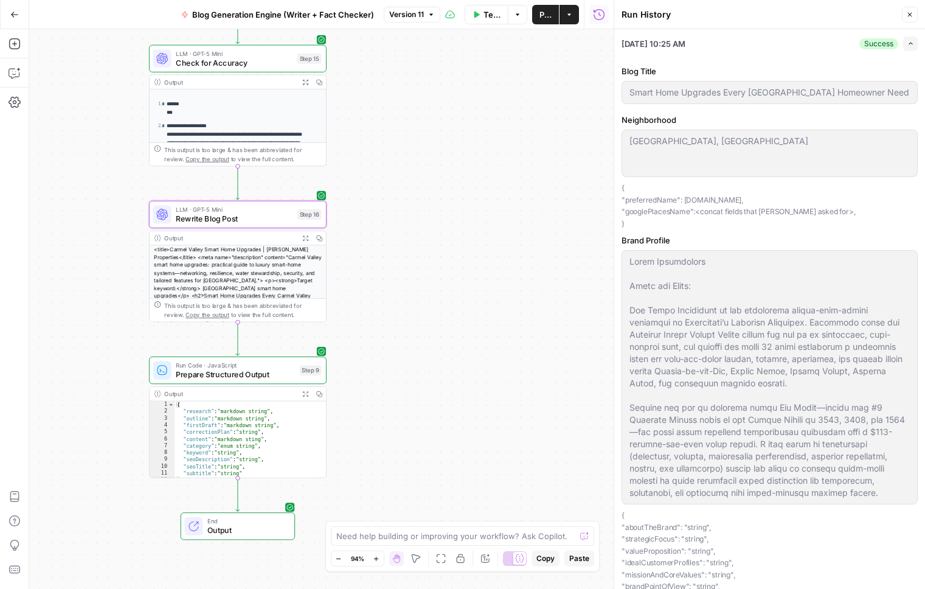
click at [908, 43] on icon "button" at bounding box center [911, 43] width 7 height 7
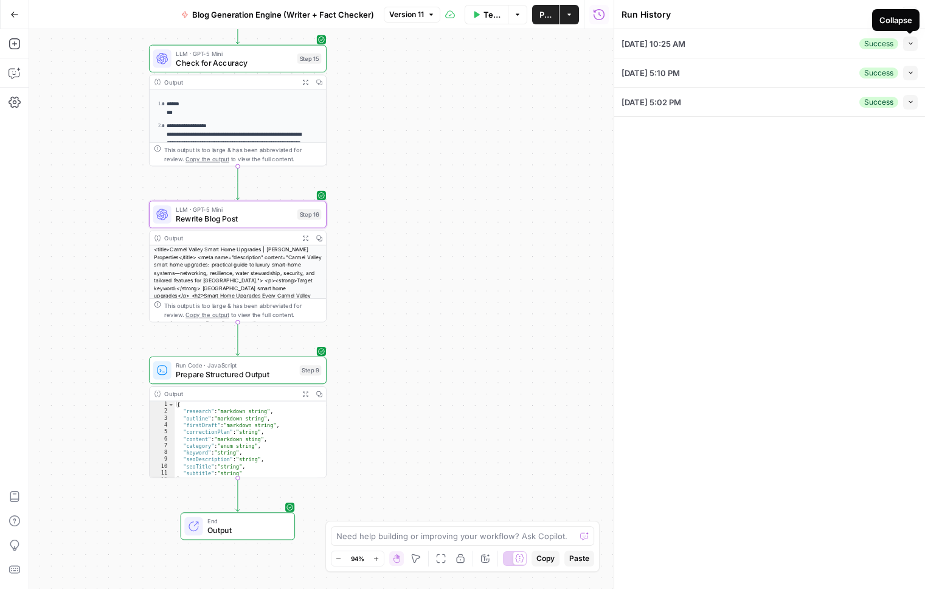
click at [910, 45] on icon "button" at bounding box center [911, 43] width 7 height 7
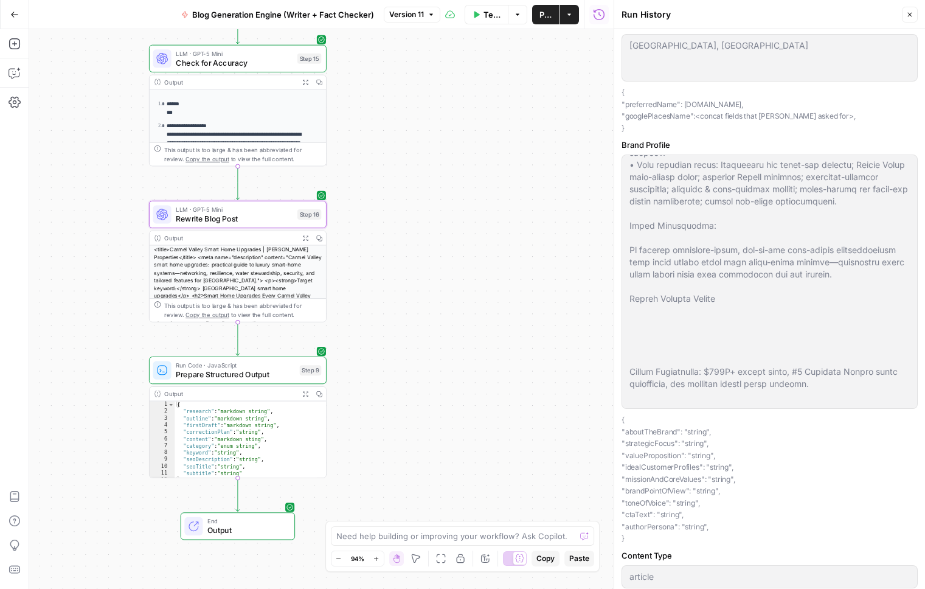
scroll to position [204, 0]
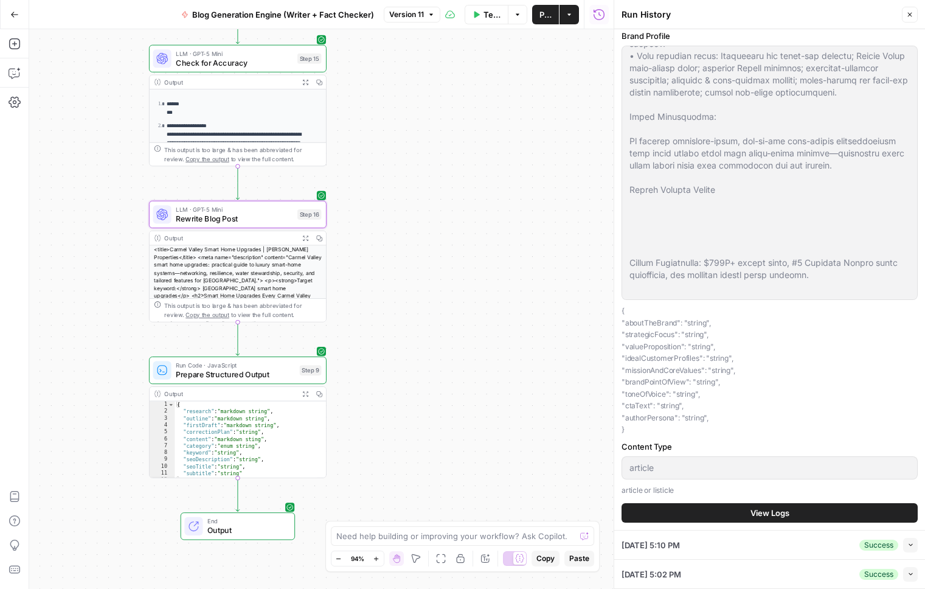
click at [740, 511] on button "View Logs" at bounding box center [770, 512] width 296 height 19
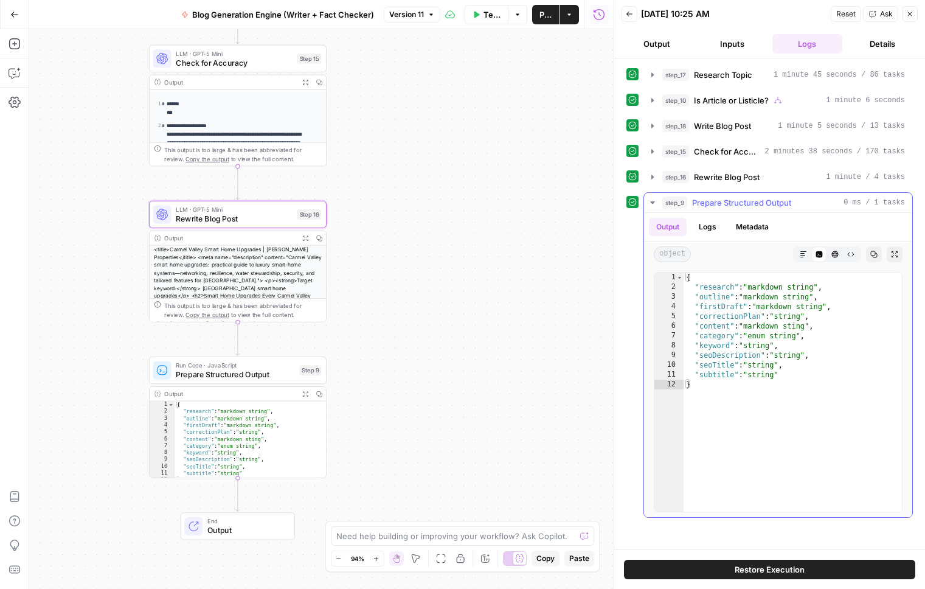
click at [649, 201] on icon "button" at bounding box center [653, 203] width 10 height 10
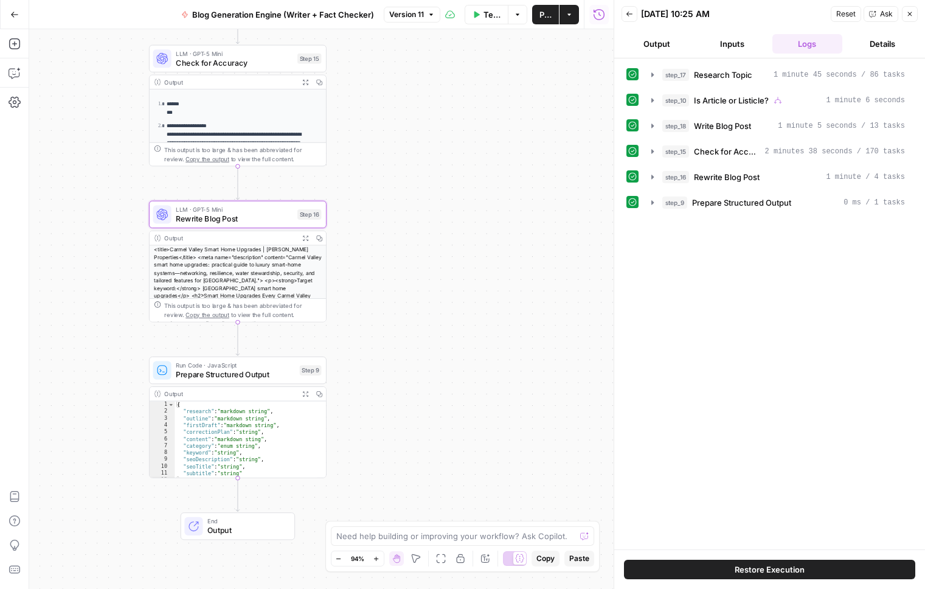
click at [728, 44] on button "Inputs" at bounding box center [732, 43] width 71 height 19
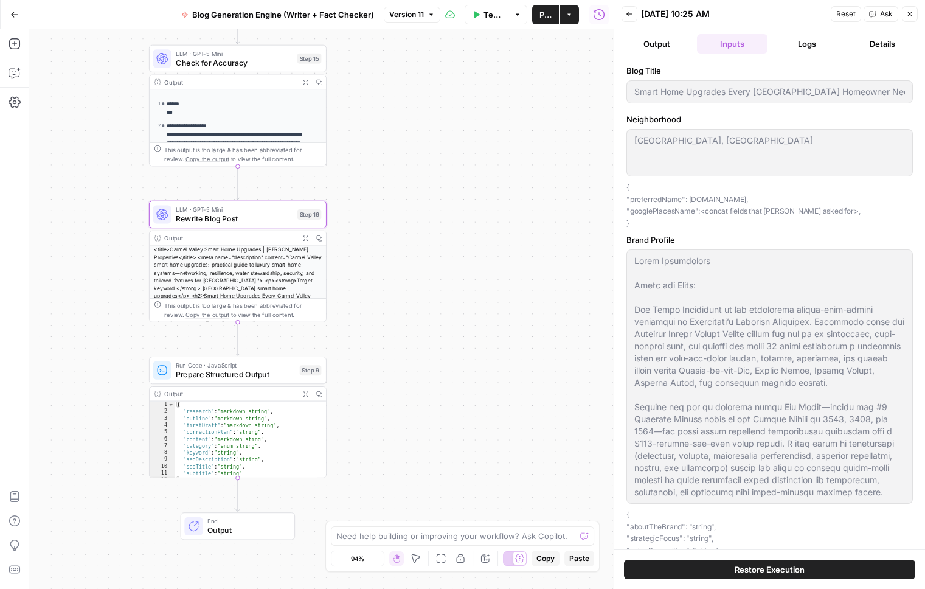
click at [660, 39] on button "Output" at bounding box center [657, 43] width 71 height 19
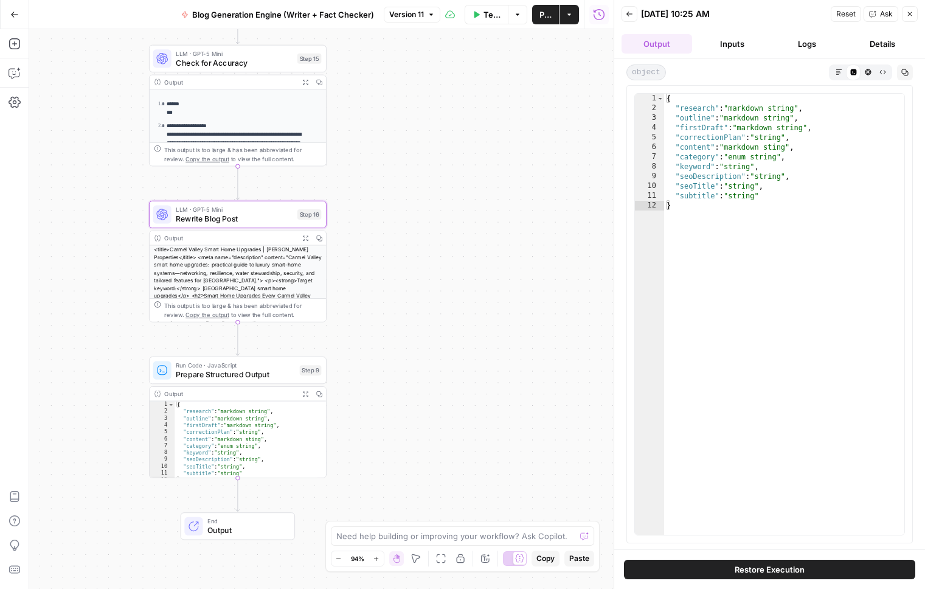
click at [739, 43] on button "Inputs" at bounding box center [732, 43] width 71 height 19
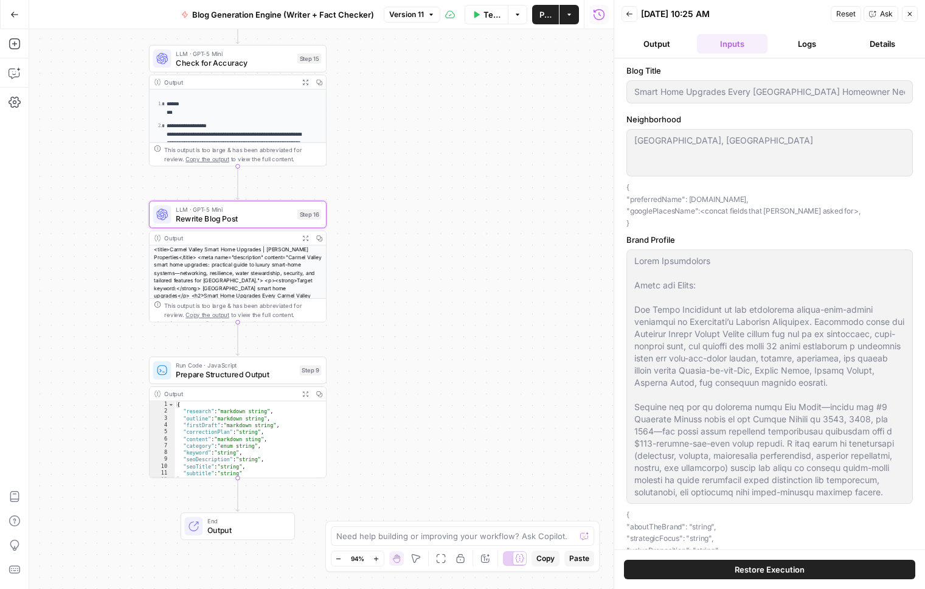
click at [811, 44] on button "Logs" at bounding box center [808, 43] width 71 height 19
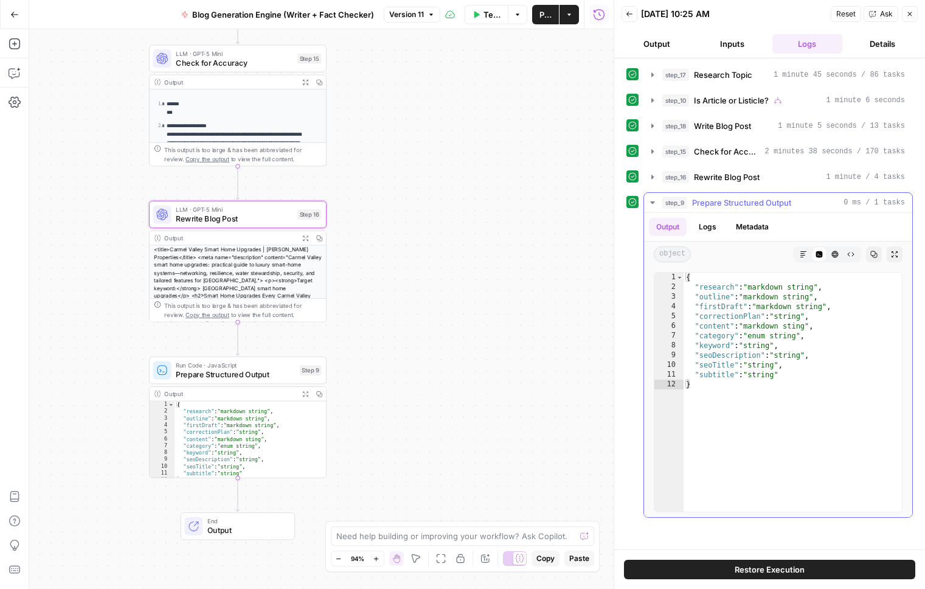
click at [653, 203] on icon "button" at bounding box center [652, 202] width 4 height 2
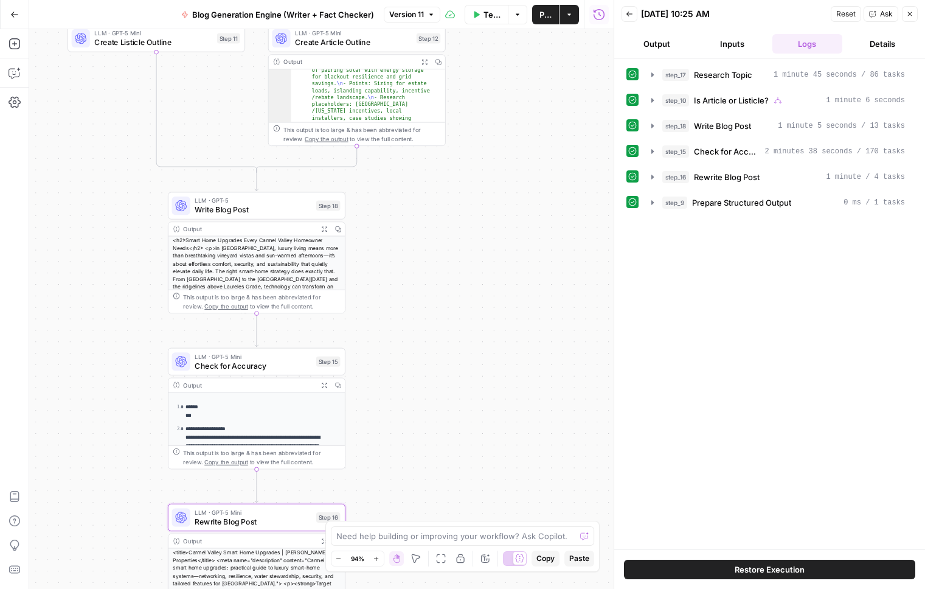
drag, startPoint x: 431, startPoint y: 131, endPoint x: 452, endPoint y: 471, distance: 340.8
click at [451, 477] on div "true false Workflow Set Inputs Inputs LLM · GPT-5 Mini Research Topic Step 17 O…" at bounding box center [321, 309] width 585 height 560
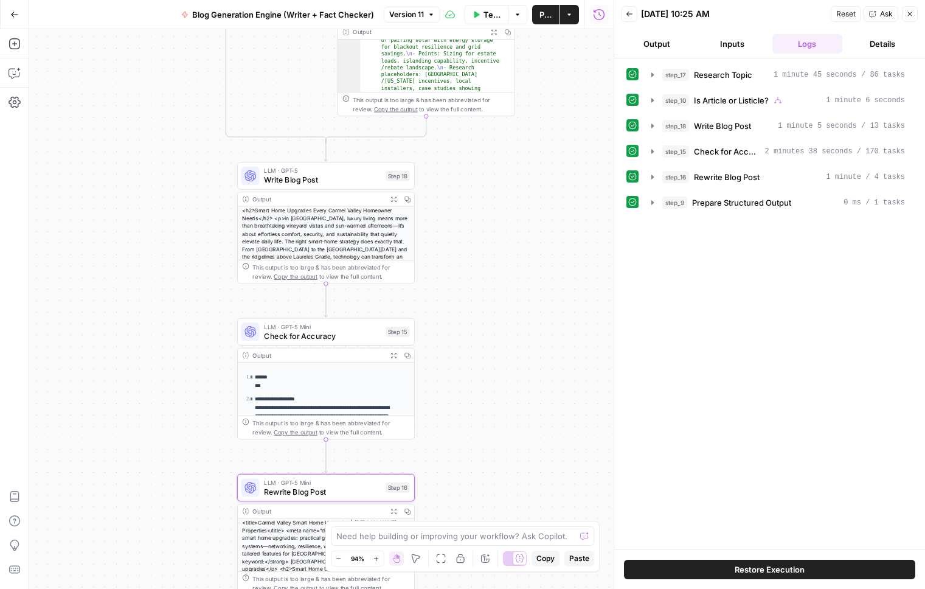
drag, startPoint x: 562, startPoint y: 130, endPoint x: 638, endPoint y: 27, distance: 128.4
click at [638, 30] on body "LP Production Workloads New Home Browse Insights Opportunities Your Data Recent…" at bounding box center [462, 294] width 925 height 589
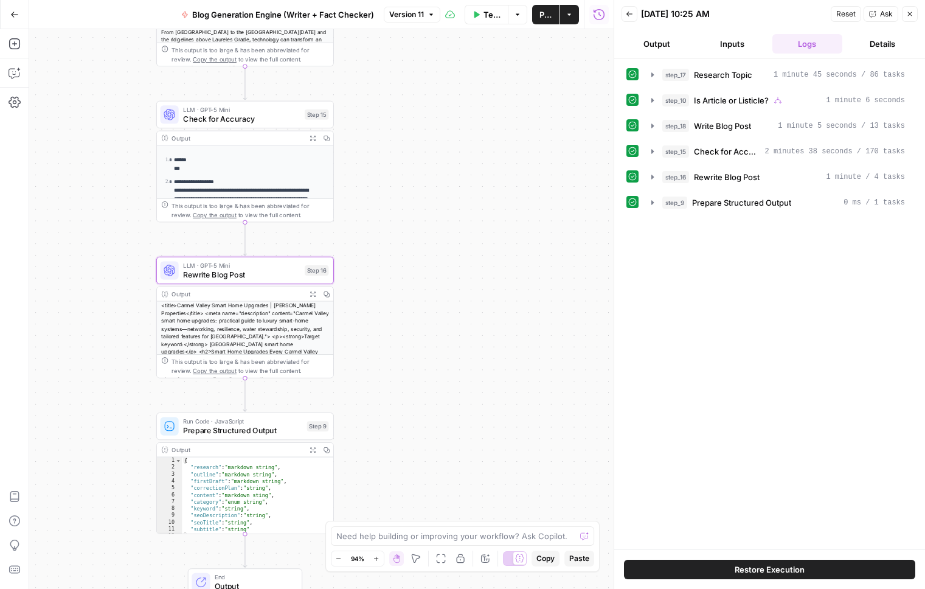
drag, startPoint x: 534, startPoint y: 342, endPoint x: 431, endPoint y: 186, distance: 186.6
click at [431, 186] on div "true false Workflow Set Inputs Inputs LLM · GPT-5 Mini Research Topic Step 17 O…" at bounding box center [321, 309] width 585 height 560
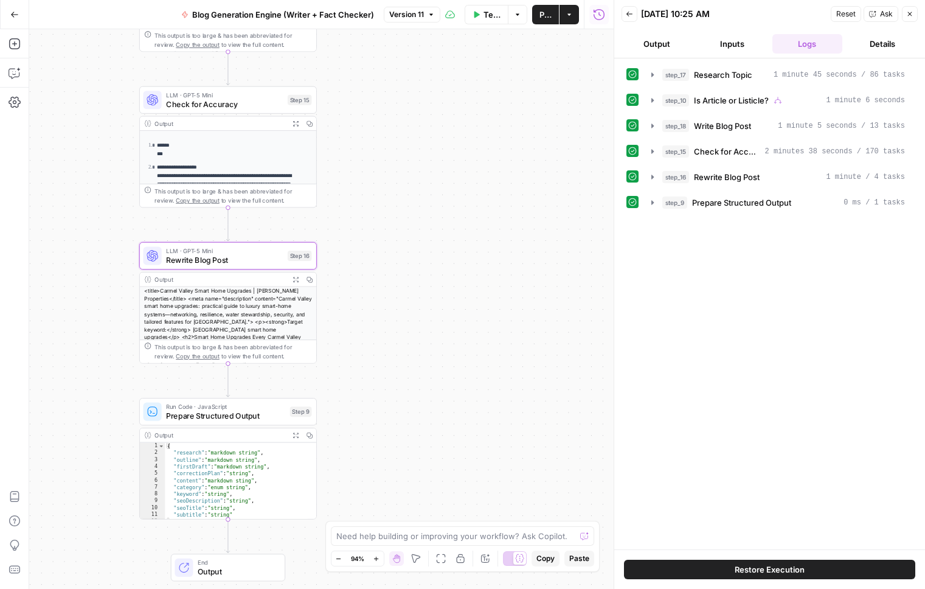
click at [739, 306] on div "step_17 Research Topic 1 minute 45 seconds / 86 tasks step_10 Is Article or Lis…" at bounding box center [770, 303] width 287 height 479
click at [652, 99] on icon "button" at bounding box center [653, 100] width 2 height 4
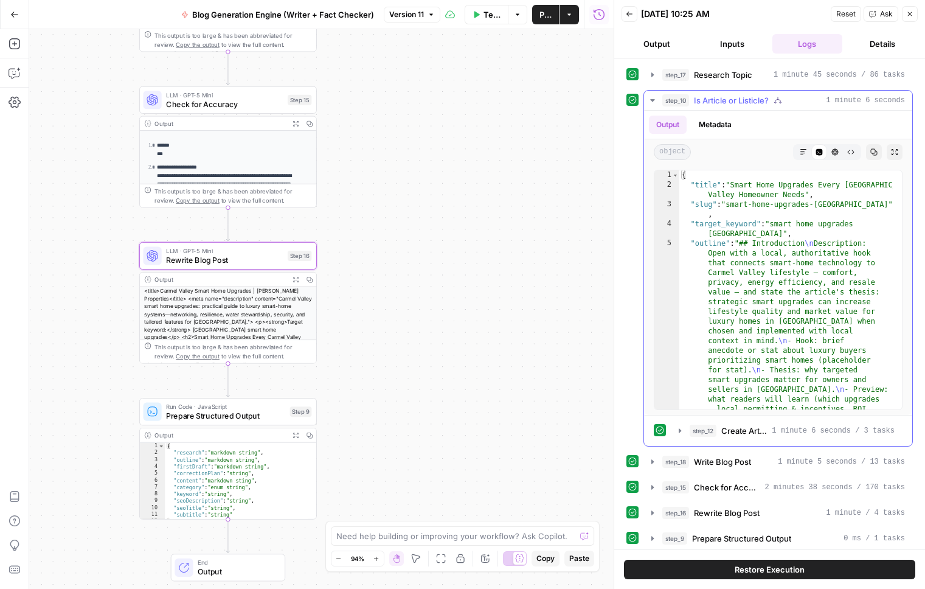
click at [651, 98] on icon "button" at bounding box center [653, 101] width 10 height 10
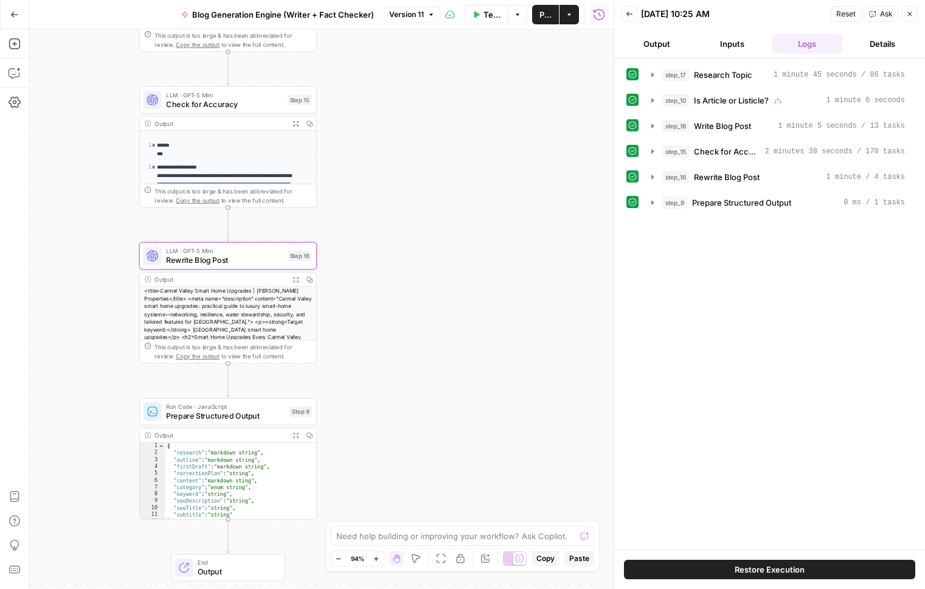
click at [883, 43] on button "Details" at bounding box center [883, 43] width 71 height 19
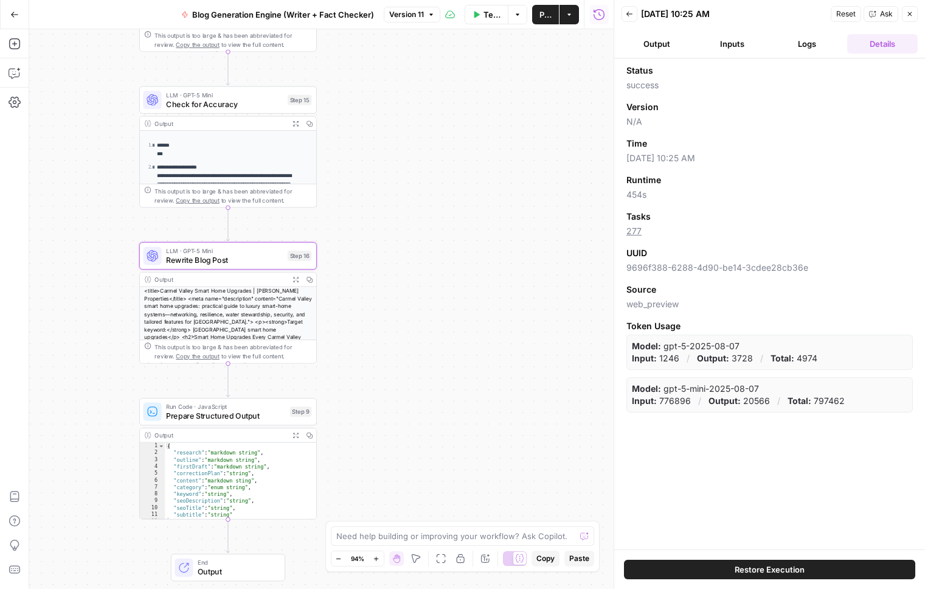
drag, startPoint x: 629, startPoint y: 193, endPoint x: 645, endPoint y: 195, distance: 15.9
click at [646, 195] on span "454s" at bounding box center [770, 195] width 287 height 12
drag, startPoint x: 642, startPoint y: 195, endPoint x: 618, endPoint y: 193, distance: 23.8
click at [618, 193] on div "Back [DATE] 10:25 AM Reset Ask Close Output Inputs Logs Details Status success …" at bounding box center [770, 294] width 312 height 589
click at [652, 197] on span "454s" at bounding box center [770, 195] width 287 height 12
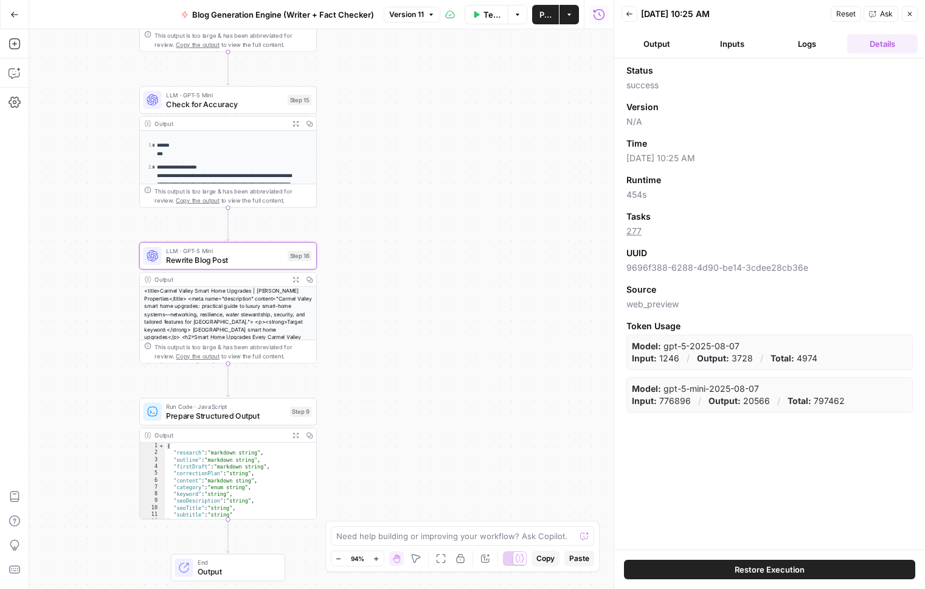
click at [807, 44] on button "Logs" at bounding box center [808, 43] width 71 height 19
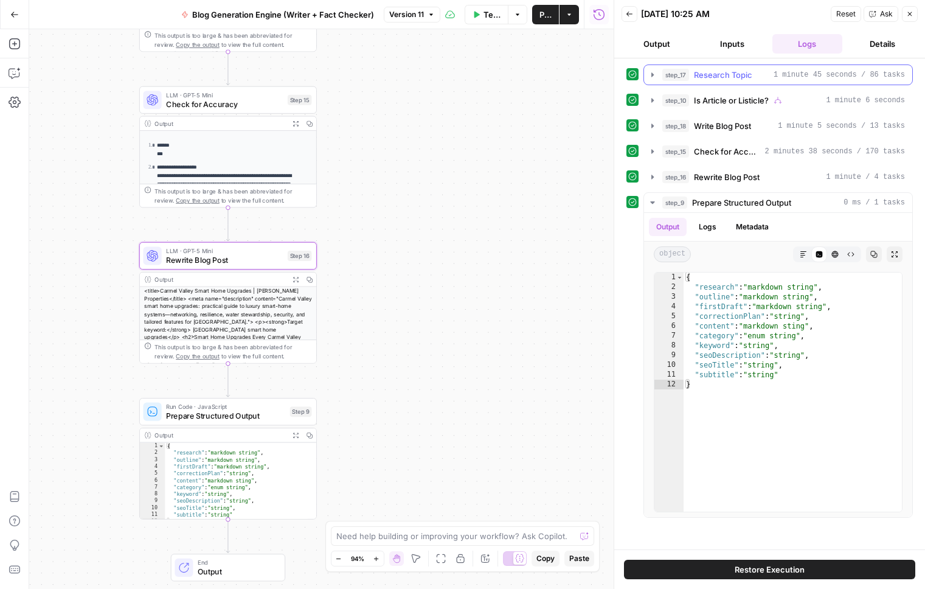
click at [648, 75] on icon "button" at bounding box center [653, 75] width 10 height 10
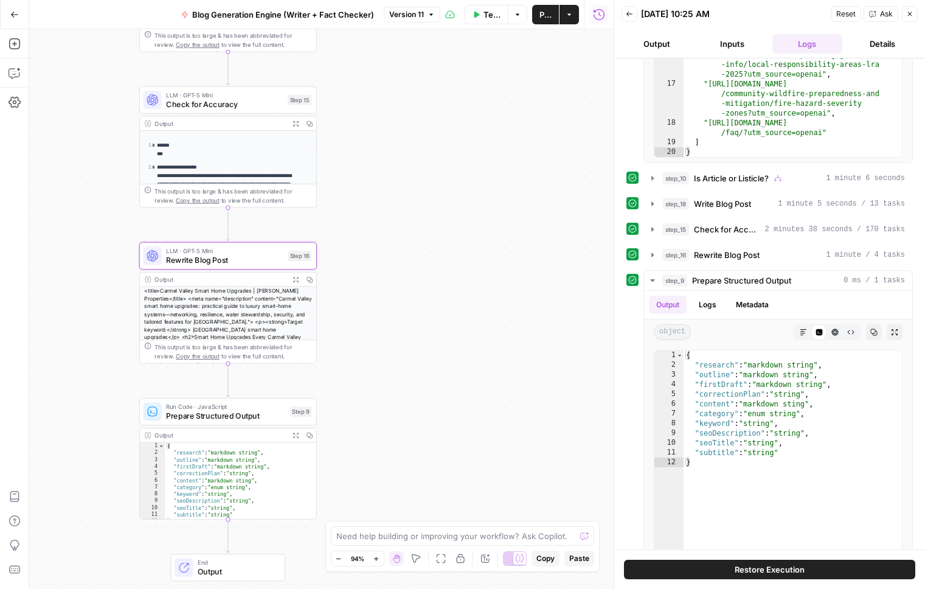
scroll to position [170, 0]
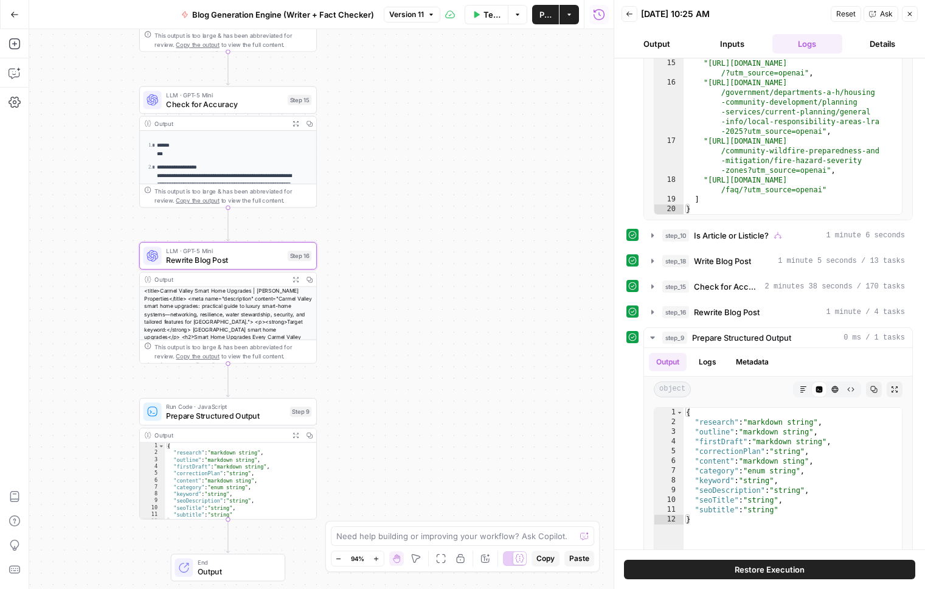
click at [886, 49] on button "Details" at bounding box center [883, 43] width 71 height 19
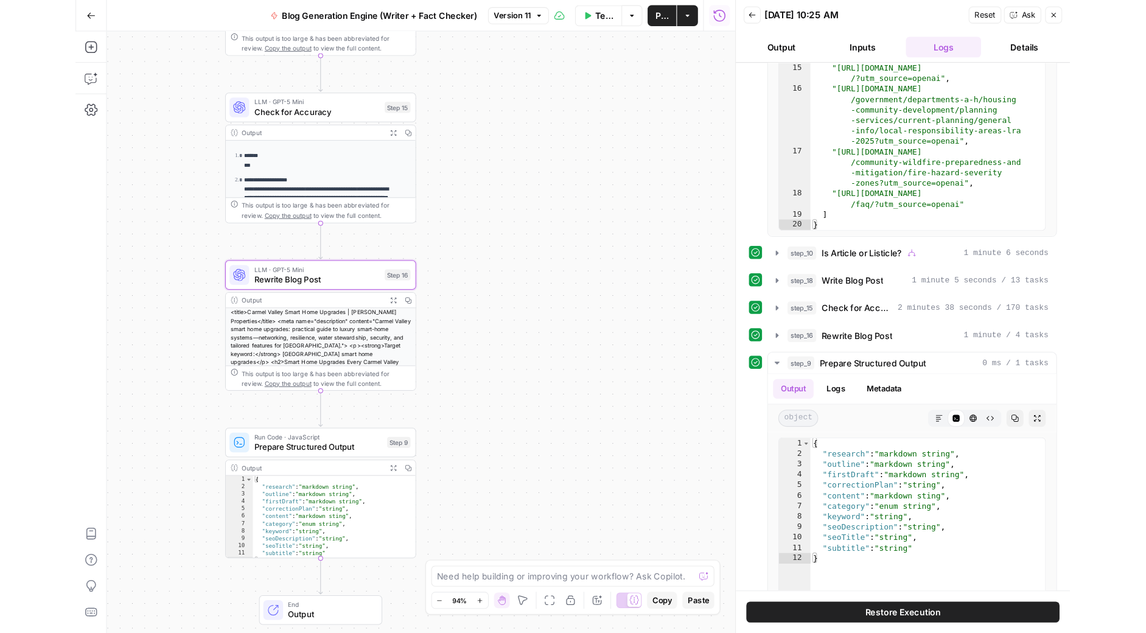
scroll to position [0, 0]
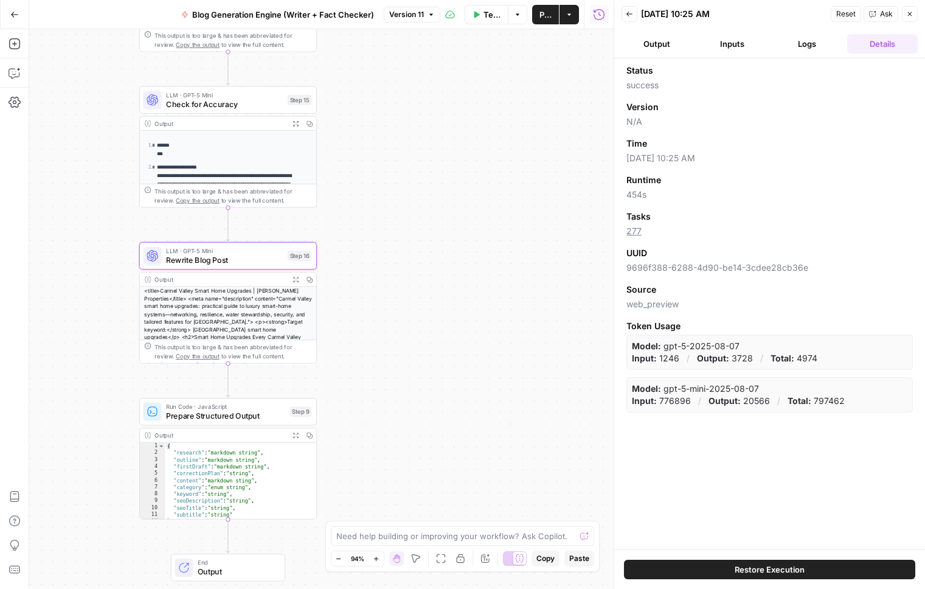
click at [766, 461] on div "Status success Version N/A Time [DATE] 10:25 AM Runtime 454s Tasks 277 UUID 969…" at bounding box center [770, 303] width 311 height 491
click at [793, 451] on div "Status success Version N/A Time [DATE] 10:25 AM Runtime 454s Tasks 277 UUID 969…" at bounding box center [770, 303] width 311 height 491
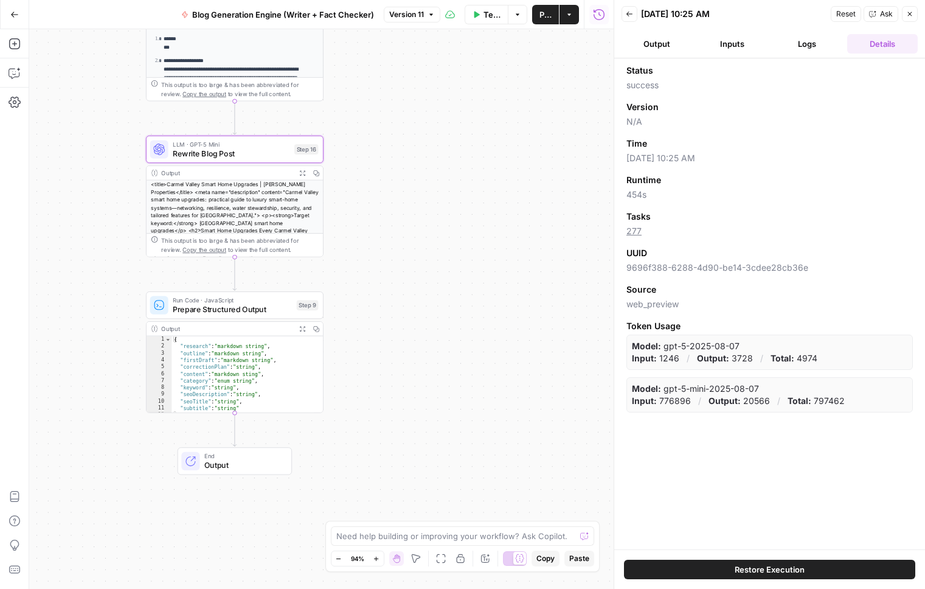
drag, startPoint x: 356, startPoint y: 450, endPoint x: 341, endPoint y: 341, distance: 109.4
click at [358, 356] on div "true false Workflow Set Inputs Inputs LLM · GPT-5 Mini Research Topic Step 17 O…" at bounding box center [321, 309] width 585 height 560
click at [301, 329] on icon "button" at bounding box center [301, 327] width 6 height 6
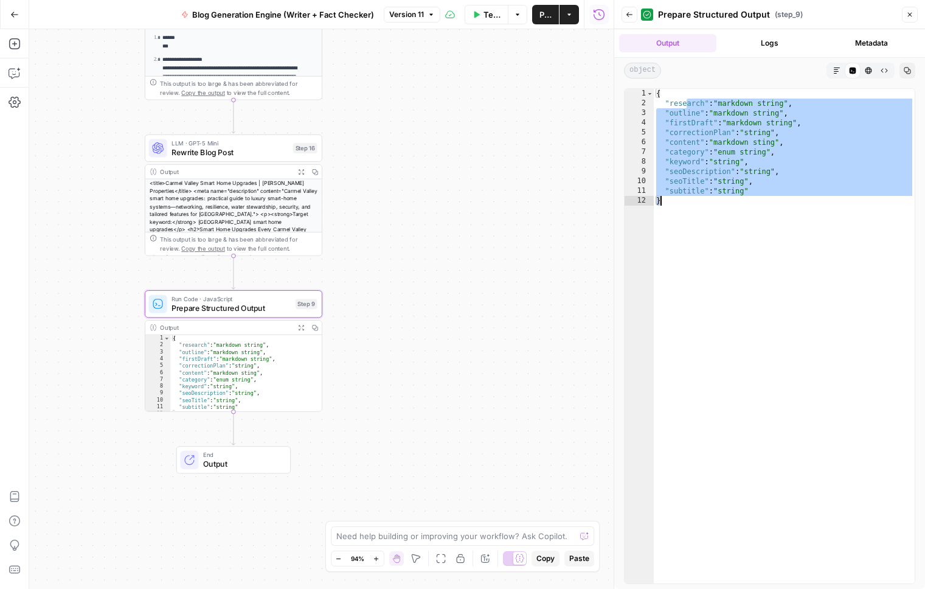
drag, startPoint x: 686, startPoint y: 100, endPoint x: 781, endPoint y: 222, distance: 154.0
click at [783, 223] on div "{ "research" : "markdown string" , "outline" : "markdown string" , "firstDraft"…" at bounding box center [784, 346] width 261 height 514
click at [726, 198] on div "{ "research" : "markdown string" , "outline" : "markdown string" , "firstDraft"…" at bounding box center [784, 346] width 261 height 514
type textarea "*"
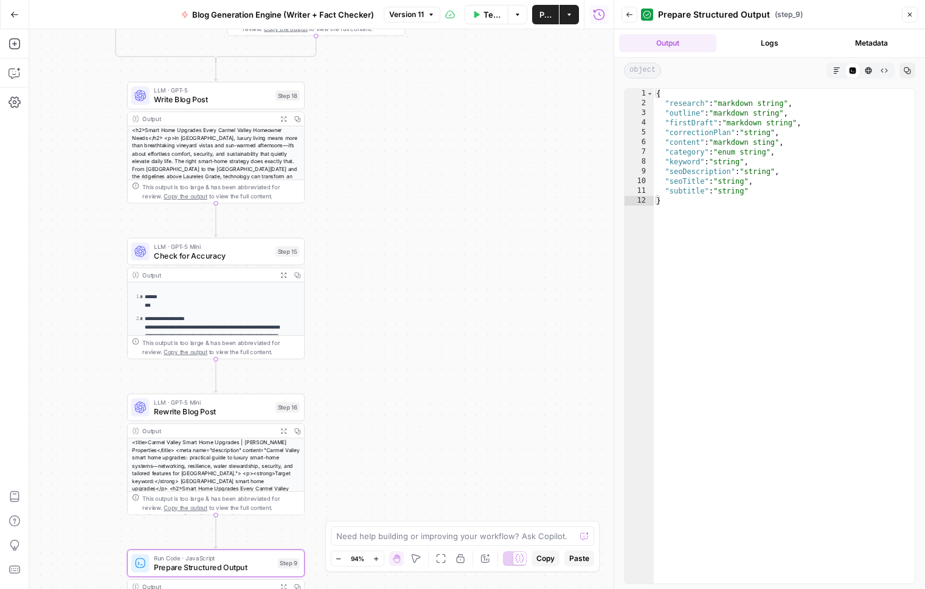
drag, startPoint x: 349, startPoint y: 106, endPoint x: 323, endPoint y: 391, distance: 286.6
click at [332, 365] on div "true false Workflow Set Inputs Inputs LLM · GPT-5 Mini Research Topic Step 17 O…" at bounding box center [321, 309] width 585 height 560
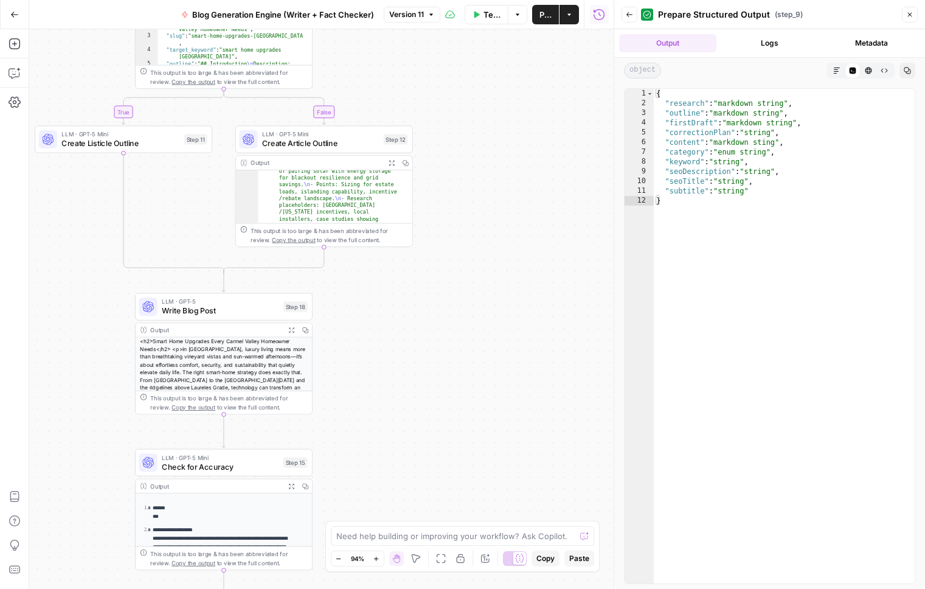
drag, startPoint x: 350, startPoint y: 149, endPoint x: 359, endPoint y: 356, distance: 207.1
click at [359, 356] on div "true false Workflow Set Inputs Inputs LLM · GPT-5 Mini Research Topic Step 17 O…" at bounding box center [321, 309] width 585 height 560
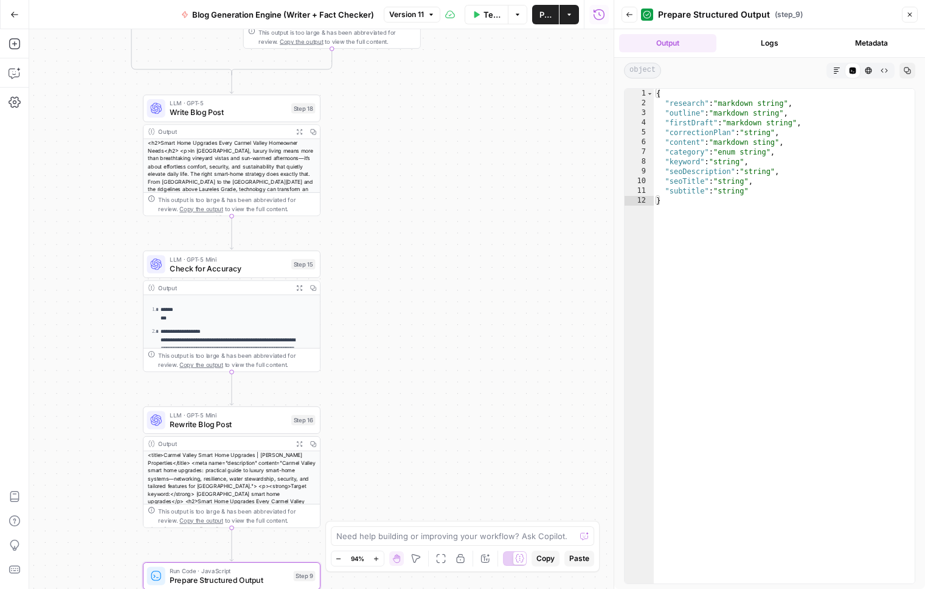
drag, startPoint x: 398, startPoint y: 422, endPoint x: 406, endPoint y: 224, distance: 198.5
click at [406, 224] on div "true false Workflow Set Inputs Inputs LLM · GPT-5 Mini Research Topic Step 17 O…" at bounding box center [321, 309] width 585 height 560
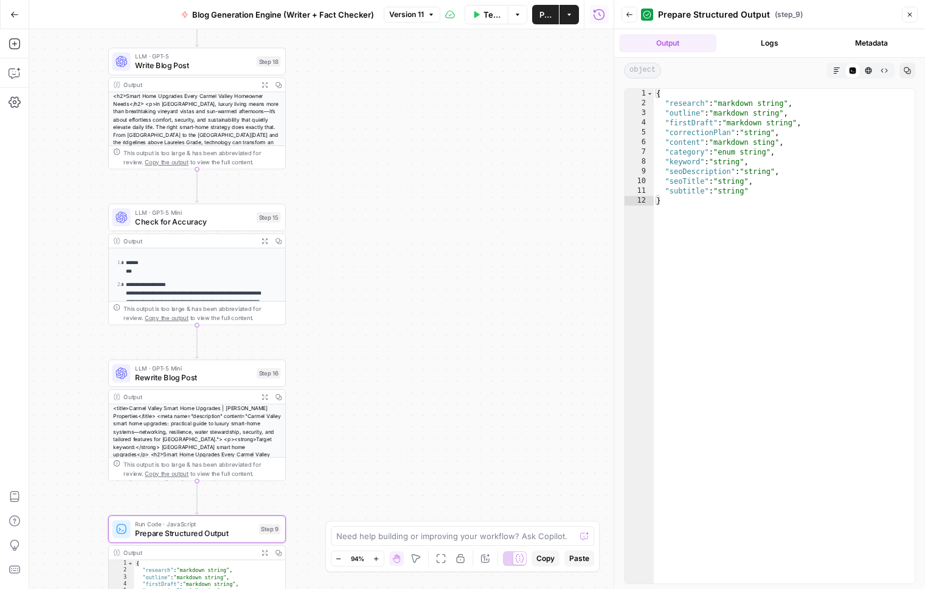
drag, startPoint x: 374, startPoint y: 186, endPoint x: 346, endPoint y: 129, distance: 62.9
click at [346, 129] on div "true false Workflow Set Inputs Inputs LLM · GPT-5 Mini Research Topic Step 17 O…" at bounding box center [321, 309] width 585 height 560
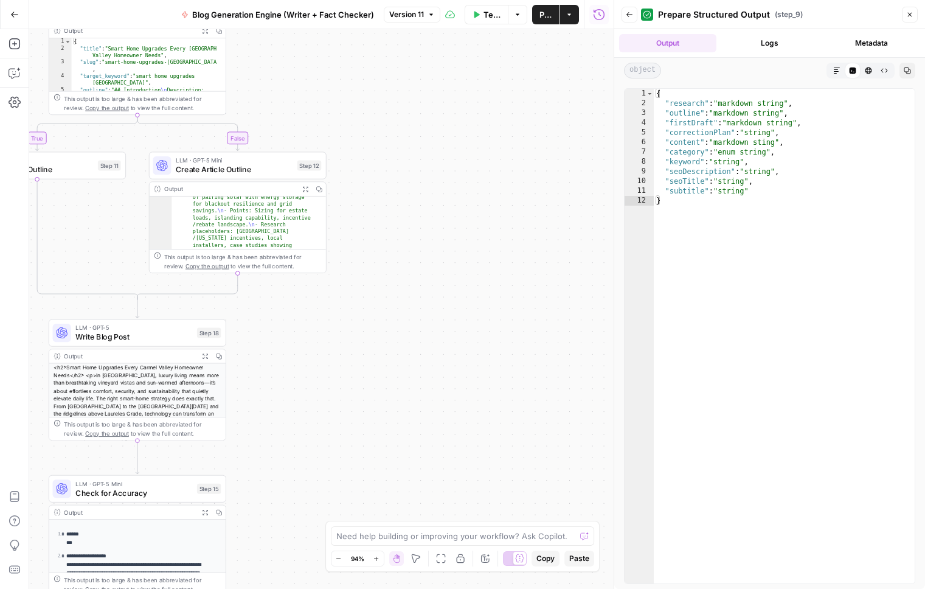
drag, startPoint x: 408, startPoint y: 93, endPoint x: 357, endPoint y: 365, distance: 276.9
click at [350, 369] on div "true false Workflow Set Inputs Inputs LLM · GPT-5 Mini Research Topic Step 17 O…" at bounding box center [321, 309] width 585 height 560
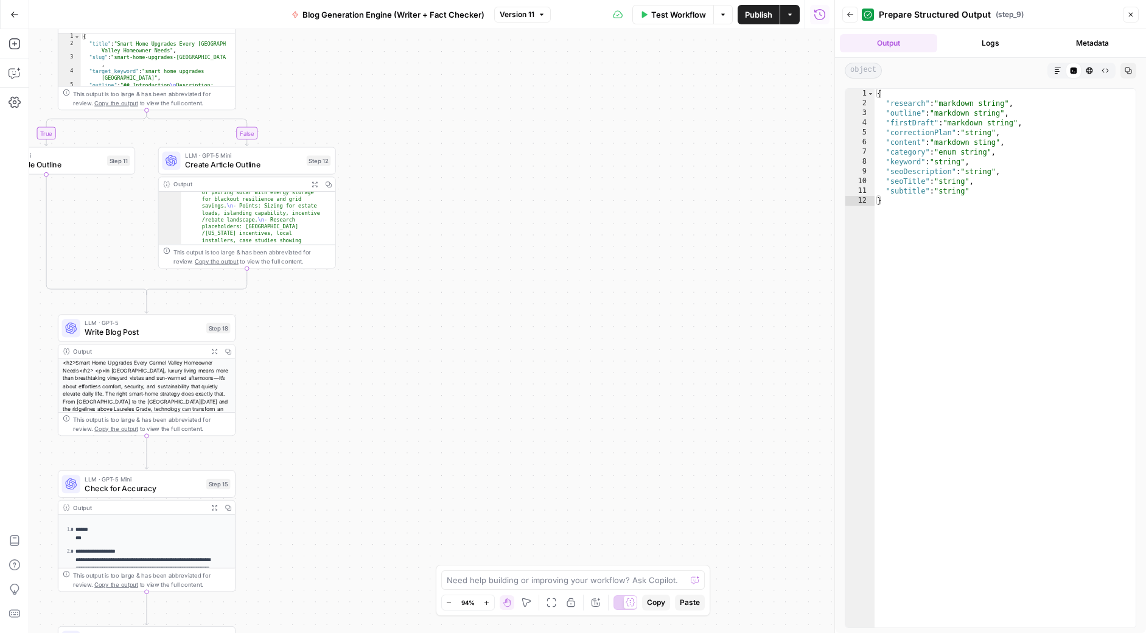
click at [1094, 13] on button "Close" at bounding box center [1131, 15] width 16 height 16
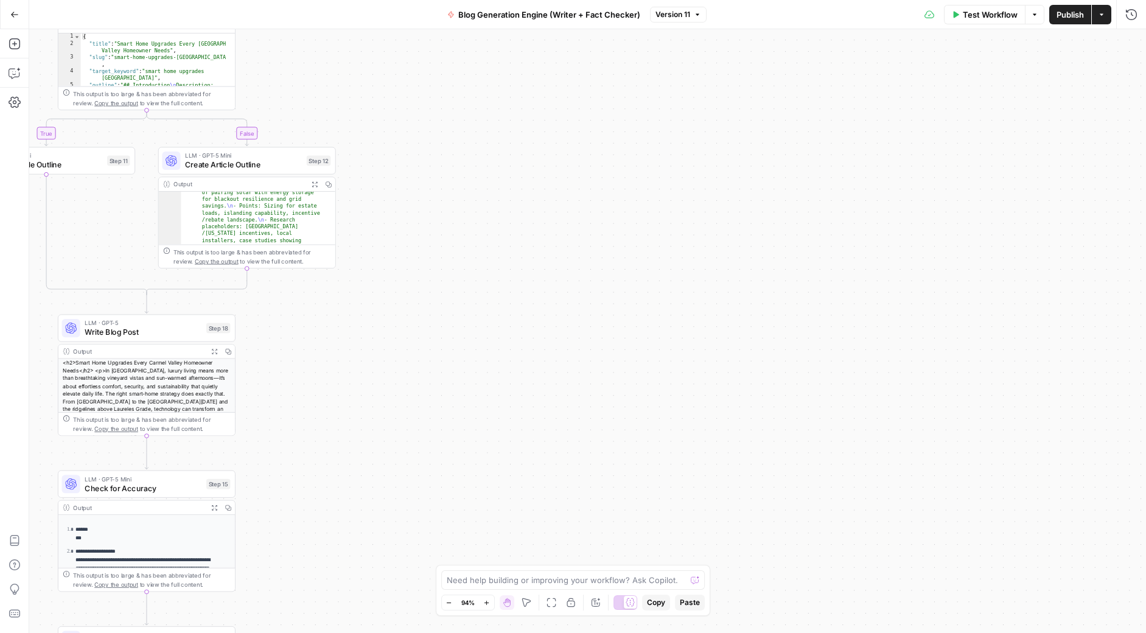
click at [240, 19] on div "Go Back Blog Generation Engine (Writer + Fact Checker) Version 11 Test Workflow…" at bounding box center [573, 14] width 1146 height 29
click at [17, 15] on icon "button" at bounding box center [14, 14] width 9 height 9
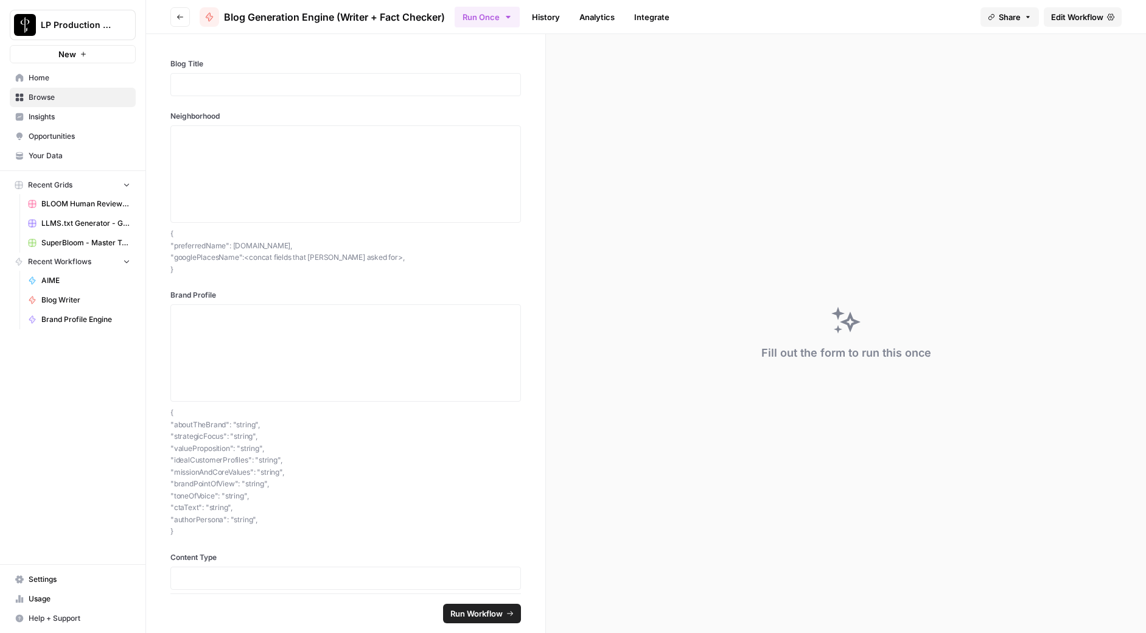
click at [1082, 17] on span "Edit Workflow" at bounding box center [1077, 17] width 52 height 12
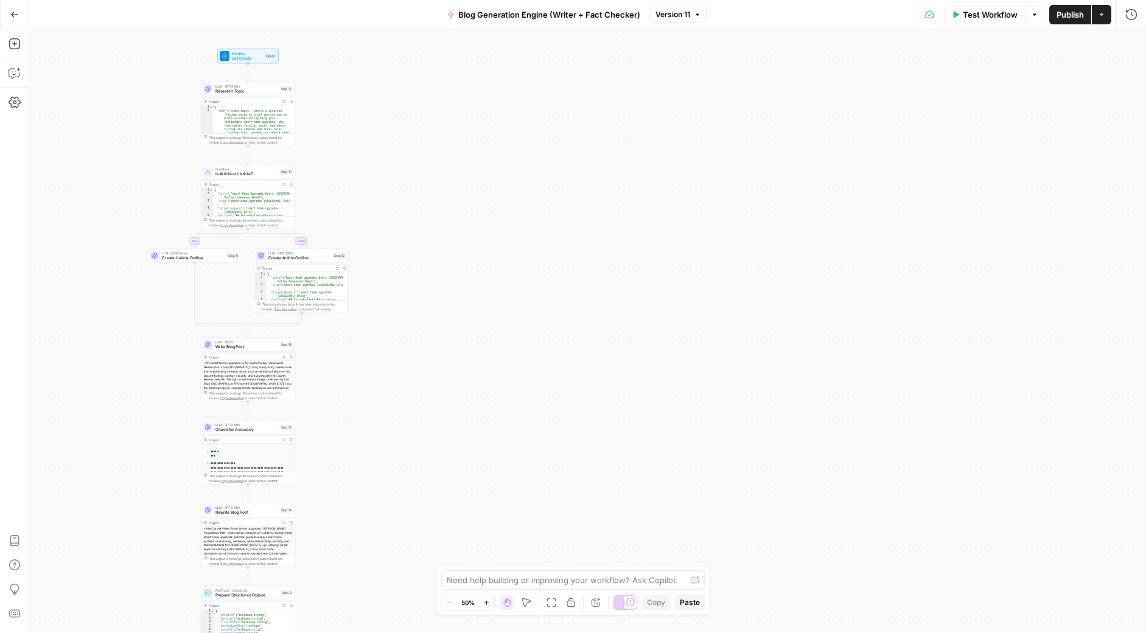
drag, startPoint x: 436, startPoint y: 178, endPoint x: 125, endPoint y: 201, distance: 312.4
click at [125, 201] on div "true false Workflow Set Inputs Inputs LLM · GPT-5 Mini Research Topic Step 17 O…" at bounding box center [587, 331] width 1117 height 604
click at [248, 512] on span "Rewrite Blog Post" at bounding box center [246, 512] width 62 height 6
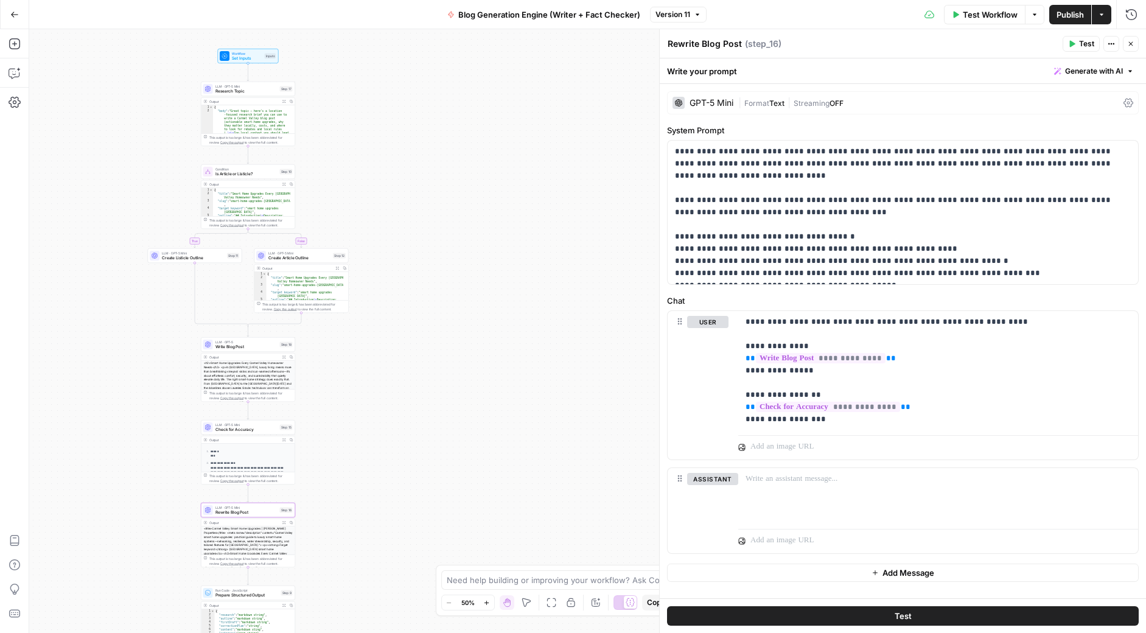
click at [282, 523] on icon "button" at bounding box center [284, 523] width 4 height 4
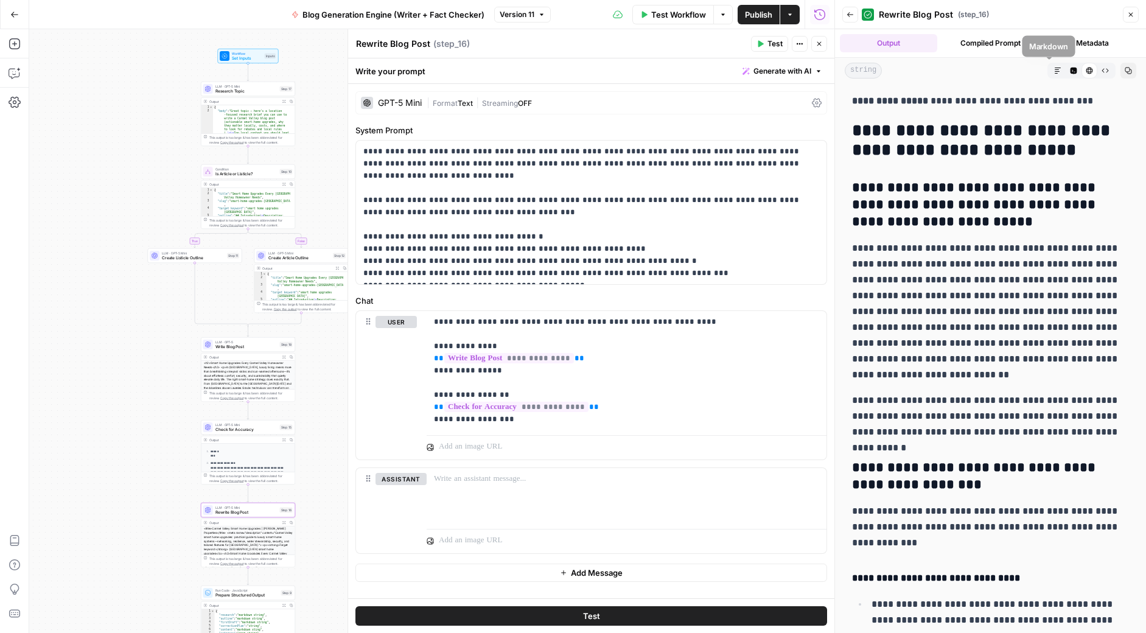
click at [1054, 69] on icon "button" at bounding box center [1057, 71] width 6 height 6
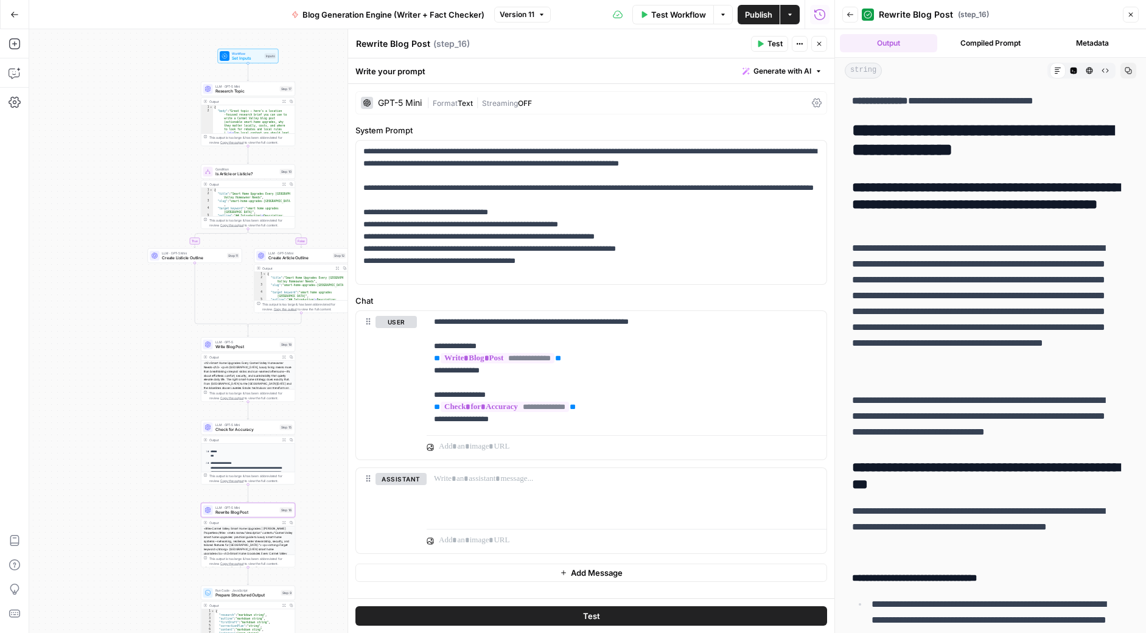
click at [1094, 70] on icon "button" at bounding box center [1104, 70] width 7 height 7
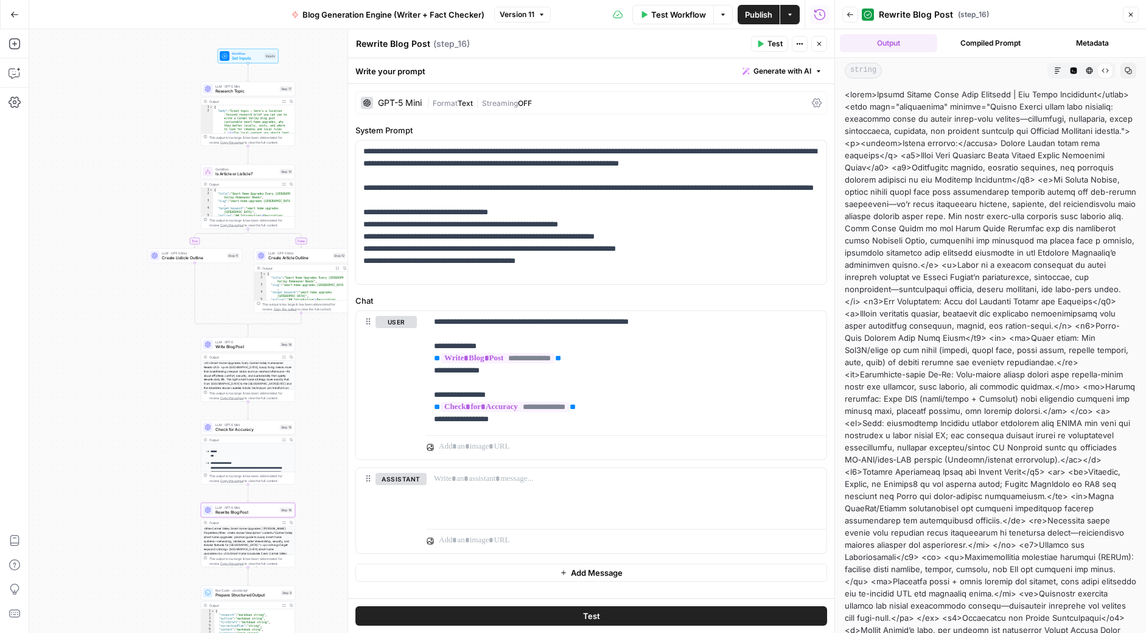
click at [1070, 72] on icon "button" at bounding box center [1073, 71] width 7 height 7
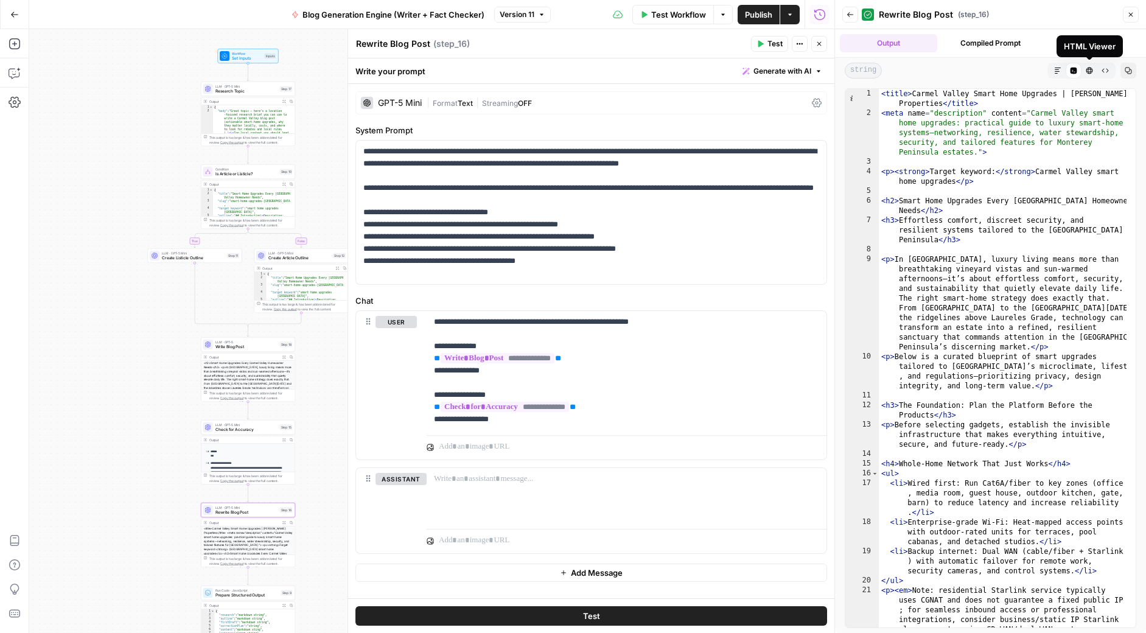
click at [1090, 72] on icon "button" at bounding box center [1089, 71] width 7 height 7
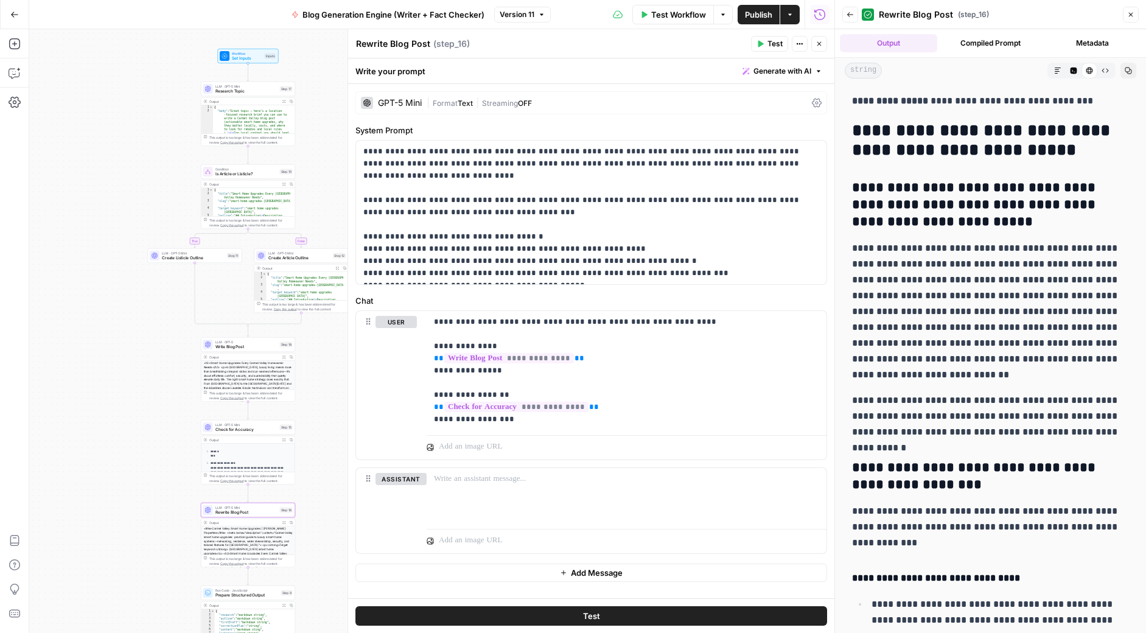
click at [888, 97] on strong "**********" at bounding box center [890, 100] width 76 height 9
click at [1054, 71] on icon "button" at bounding box center [1057, 71] width 6 height 6
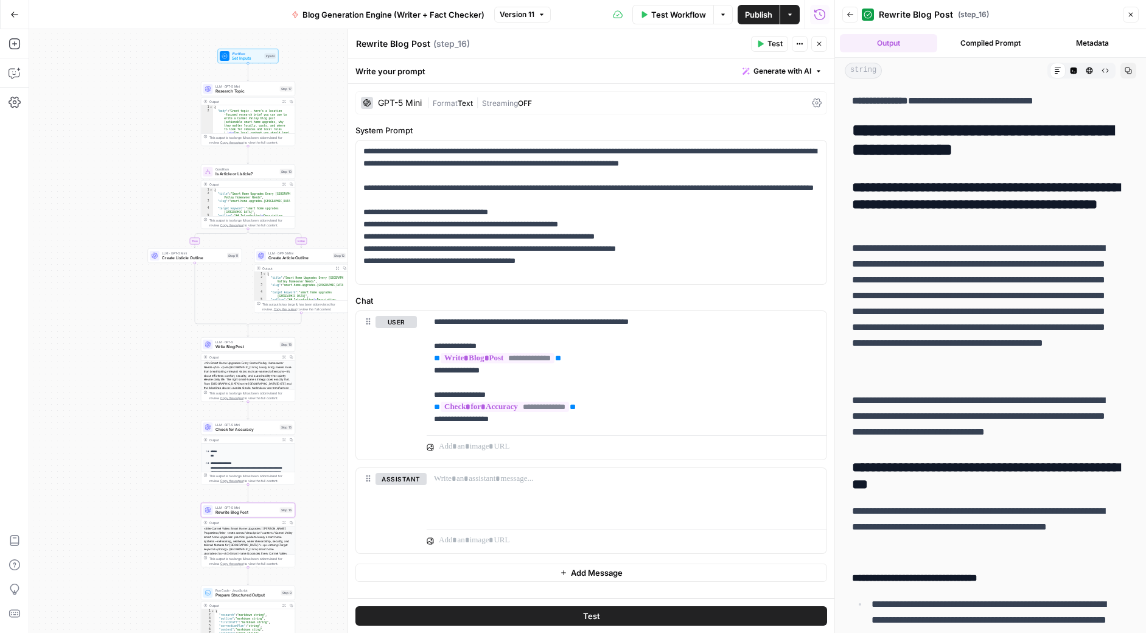
click at [1094, 69] on icon "button" at bounding box center [1127, 70] width 7 height 7
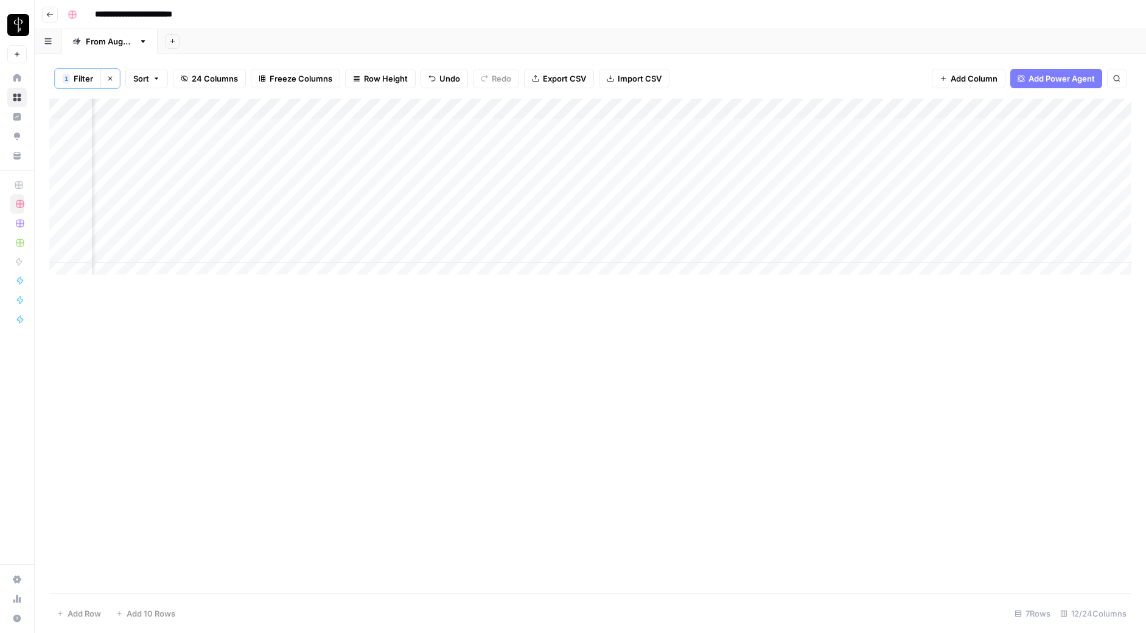
click at [585, 422] on div "Add Column" at bounding box center [590, 346] width 1082 height 495
click at [706, 489] on div "Add Column" at bounding box center [590, 346] width 1082 height 495
click at [888, 441] on div "Add Column" at bounding box center [590, 346] width 1082 height 495
